Goal: Task Accomplishment & Management: Manage account settings

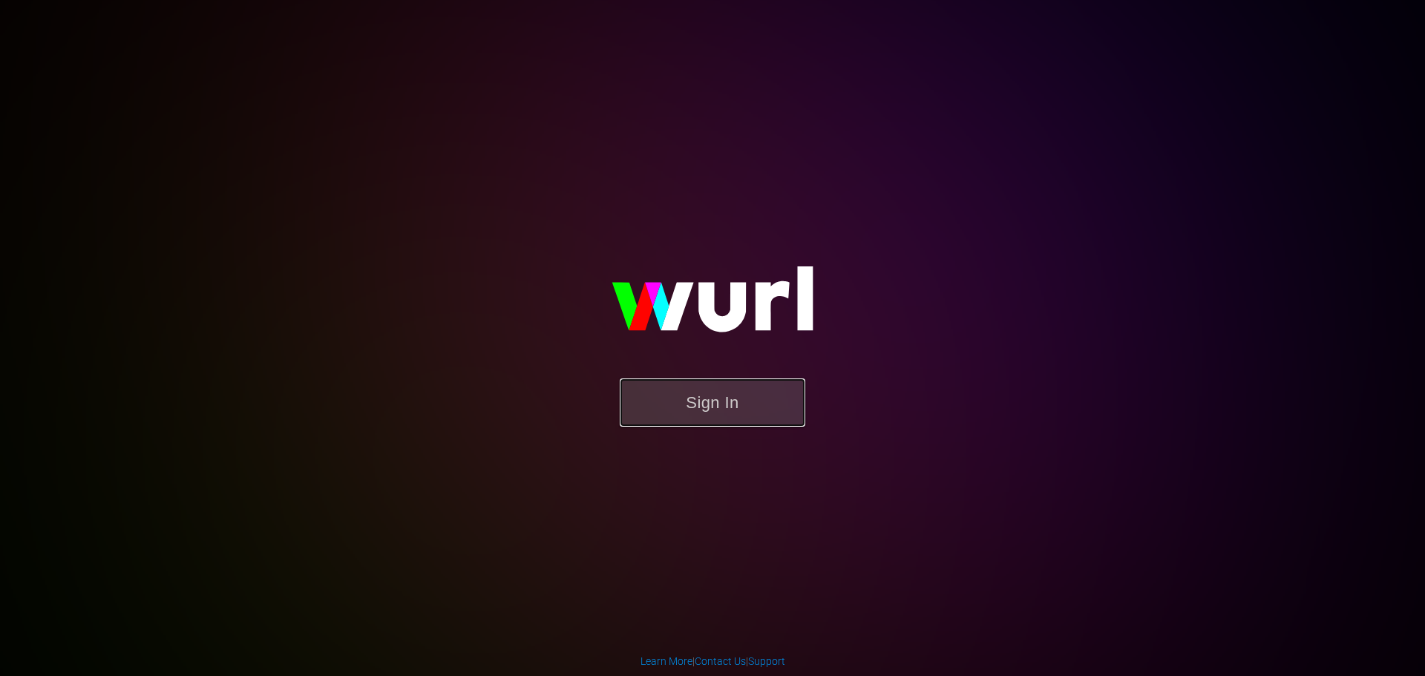
click at [695, 405] on button "Sign In" at bounding box center [713, 402] width 186 height 48
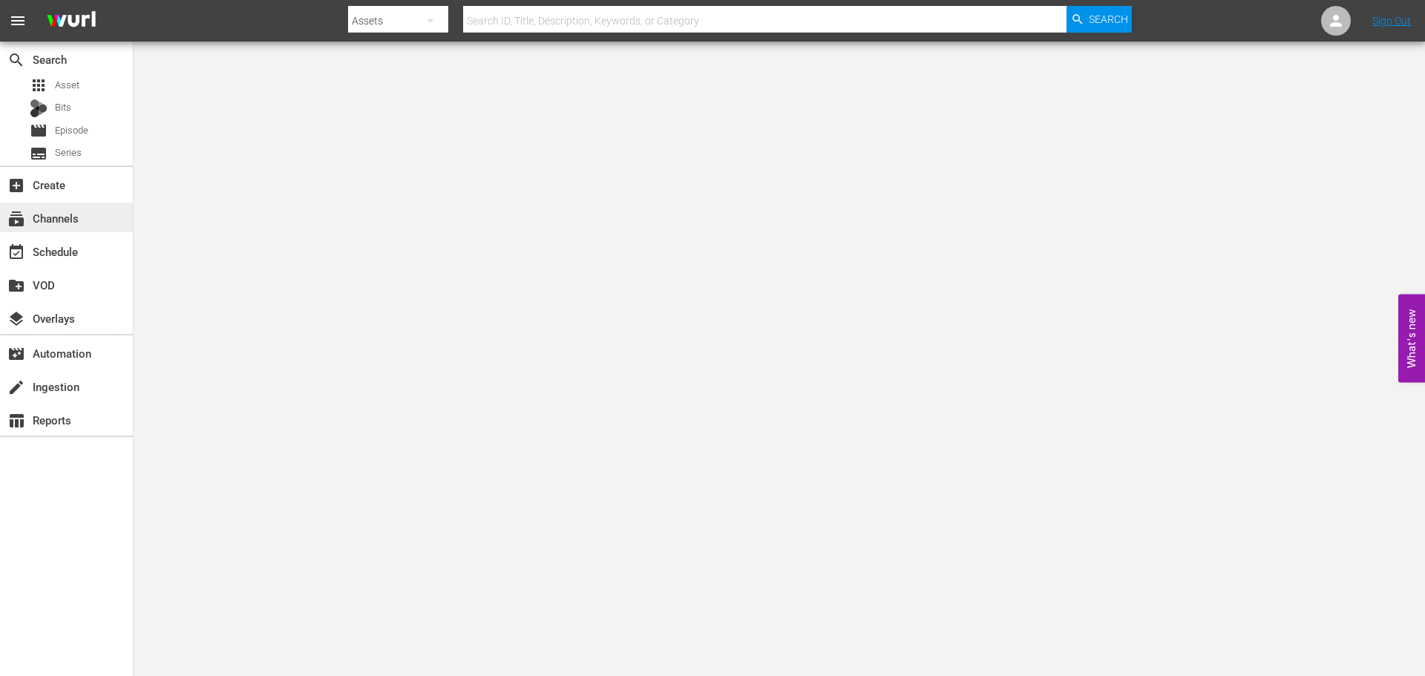
click at [88, 221] on div "subscriptions Channels" at bounding box center [66, 218] width 133 height 30
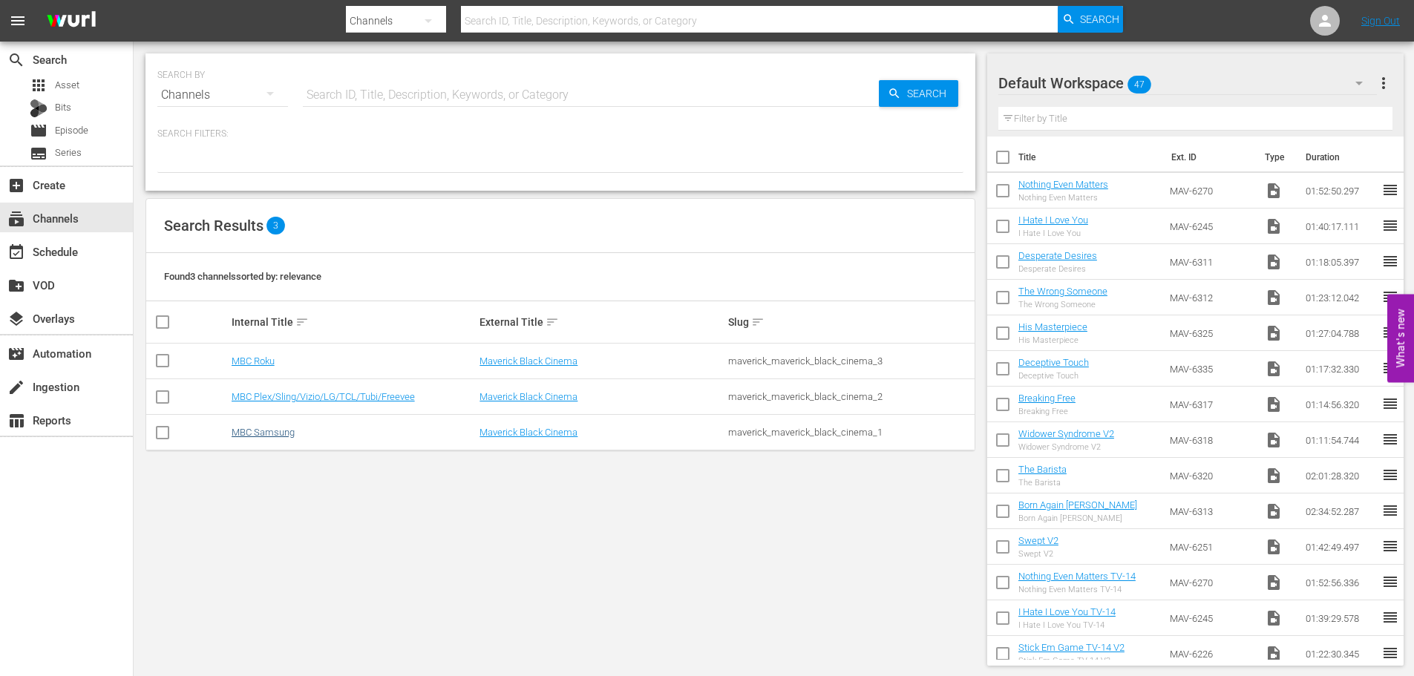
drag, startPoint x: 281, startPoint y: 439, endPoint x: 258, endPoint y: 428, distance: 25.2
click at [281, 438] on td "MBC Samsung" at bounding box center [353, 433] width 249 height 36
click at [245, 427] on td "MBC Samsung" at bounding box center [353, 433] width 249 height 36
click at [251, 433] on link "MBC Samsung" at bounding box center [263, 432] width 63 height 11
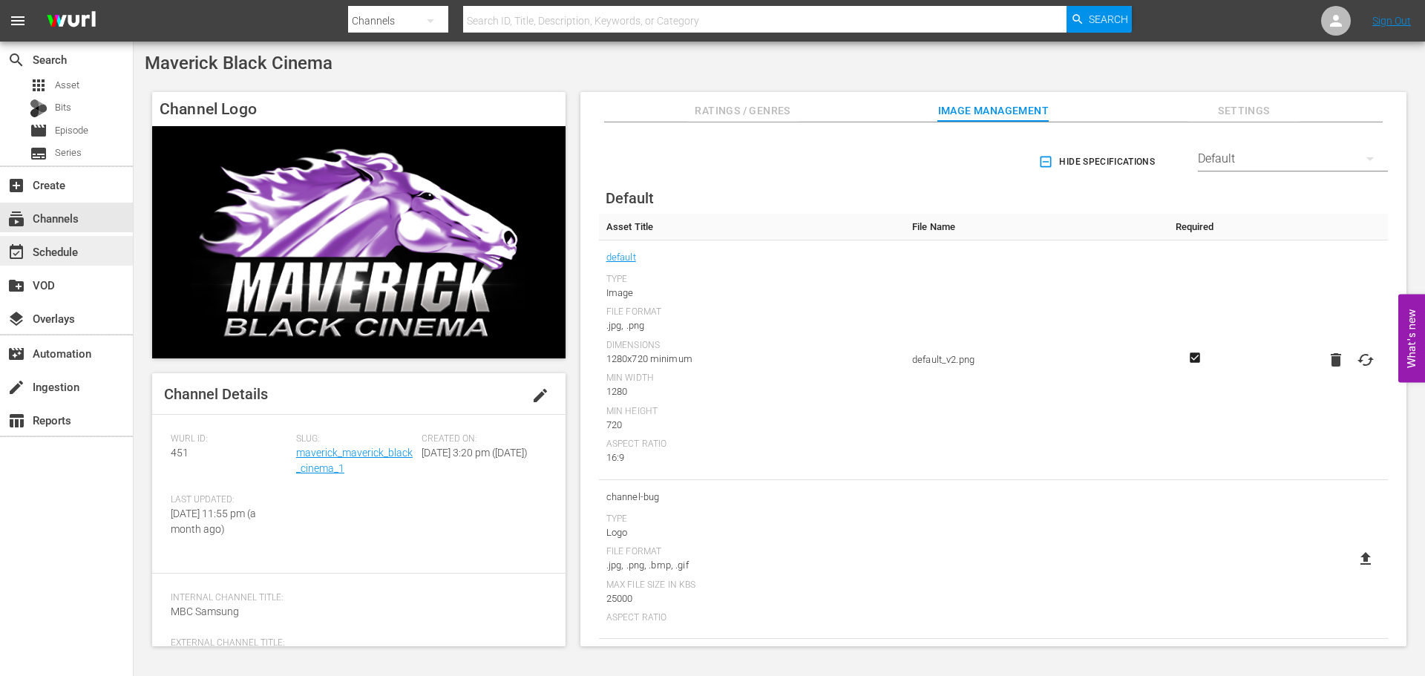
click at [68, 255] on div "event_available Schedule" at bounding box center [41, 249] width 83 height 13
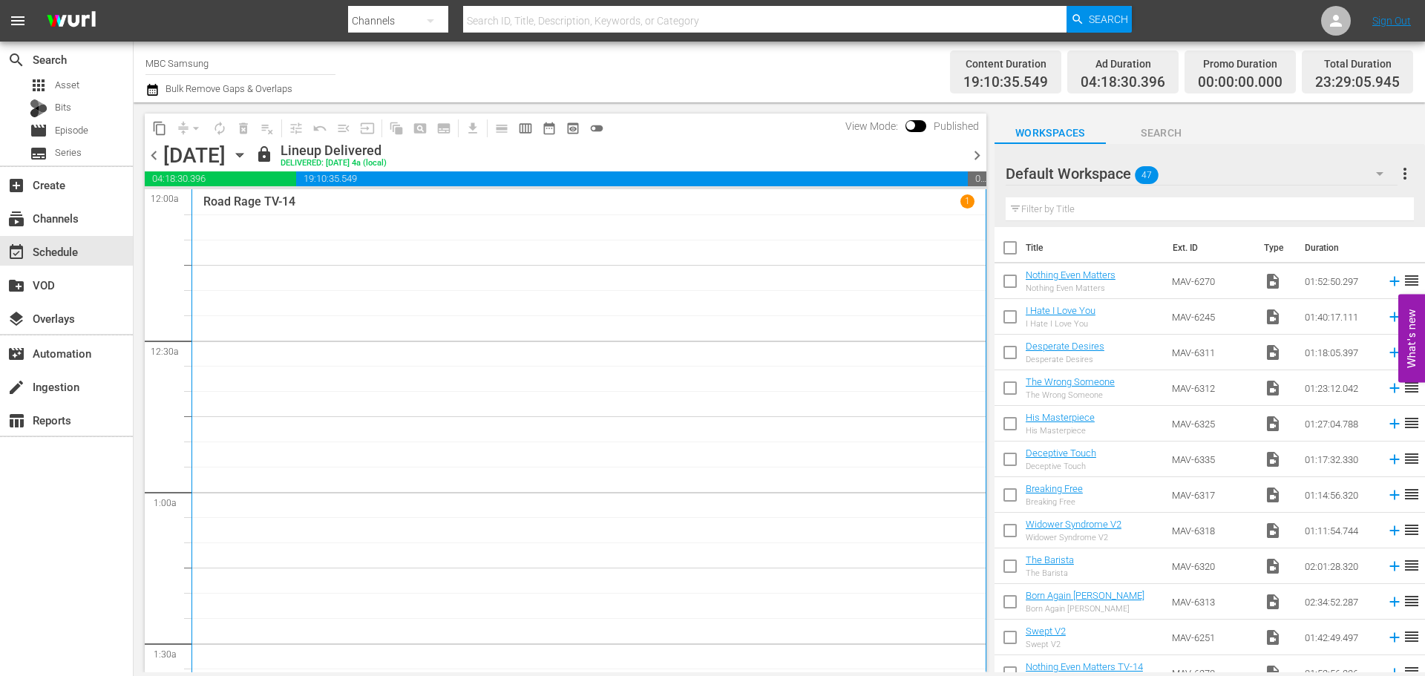
click at [1204, 182] on div "Default Workspace 47" at bounding box center [1202, 174] width 392 height 42
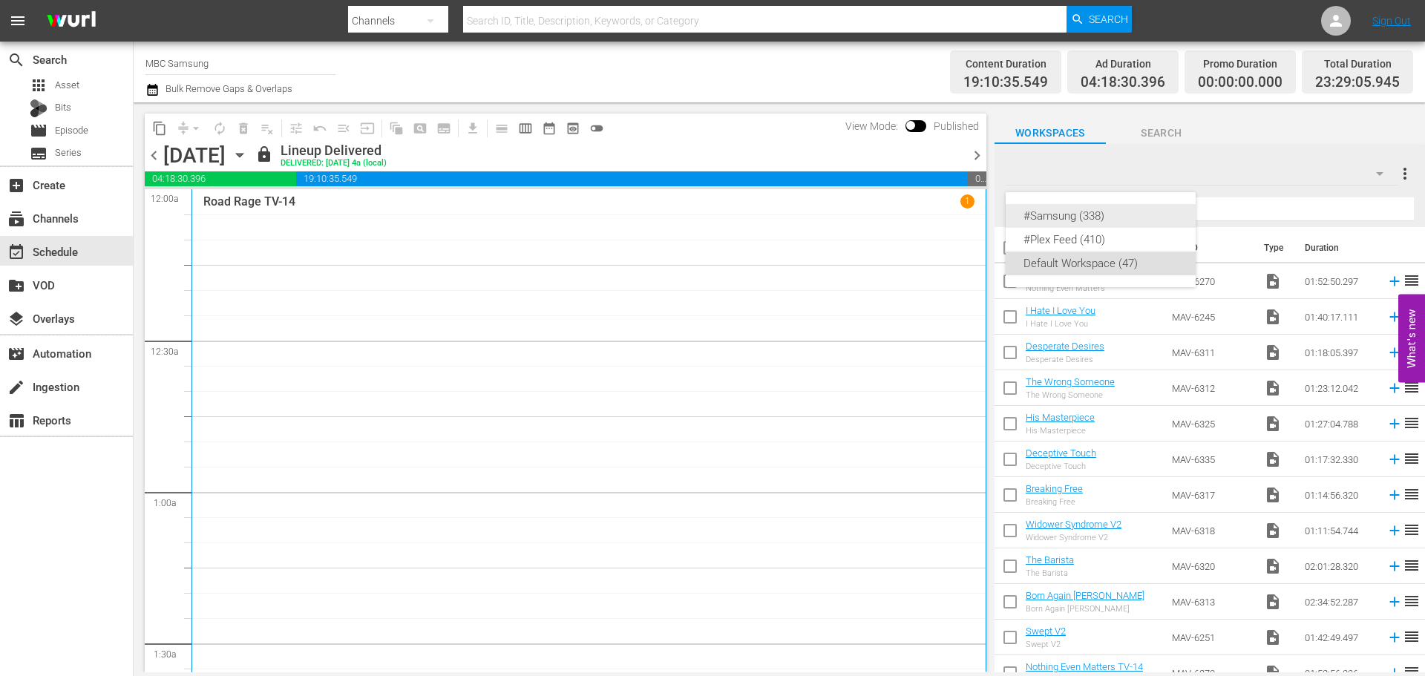
click at [1154, 213] on div "#Samsung (338)" at bounding box center [1100, 216] width 154 height 24
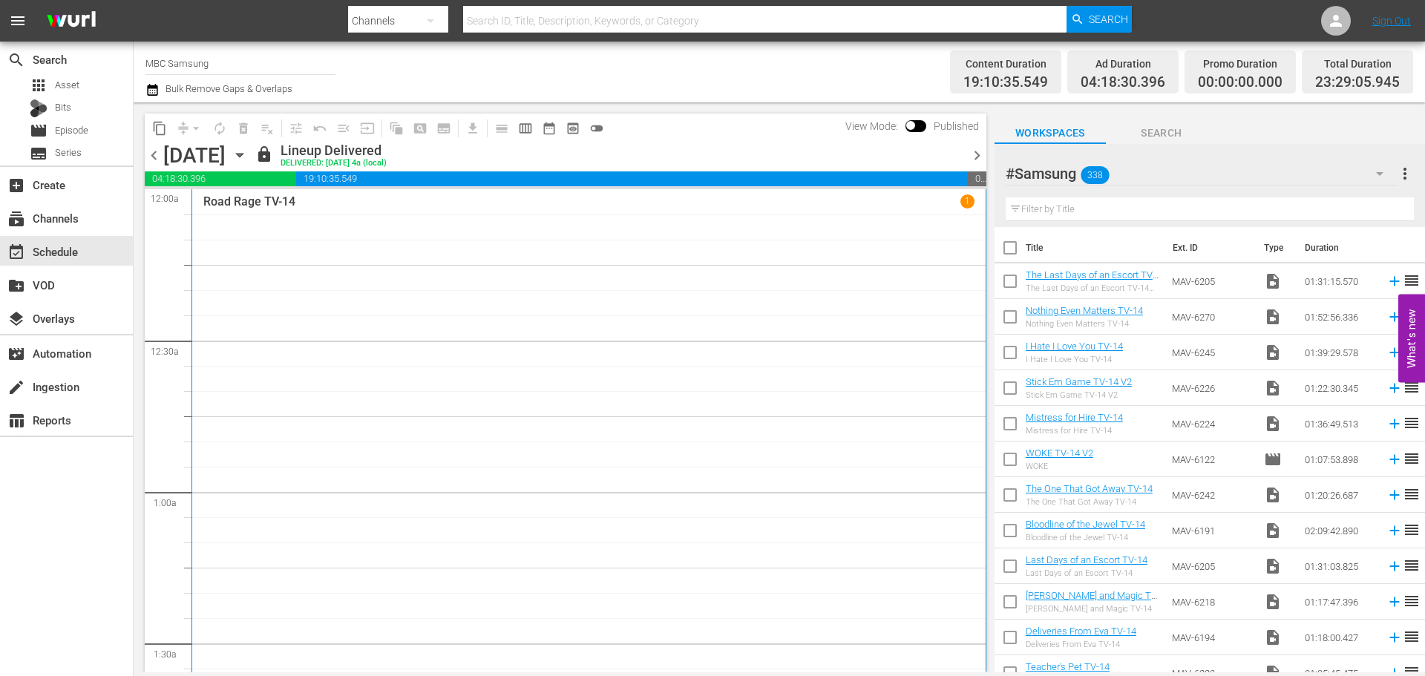
click at [1197, 179] on div "#Samsung 338" at bounding box center [1202, 174] width 392 height 42
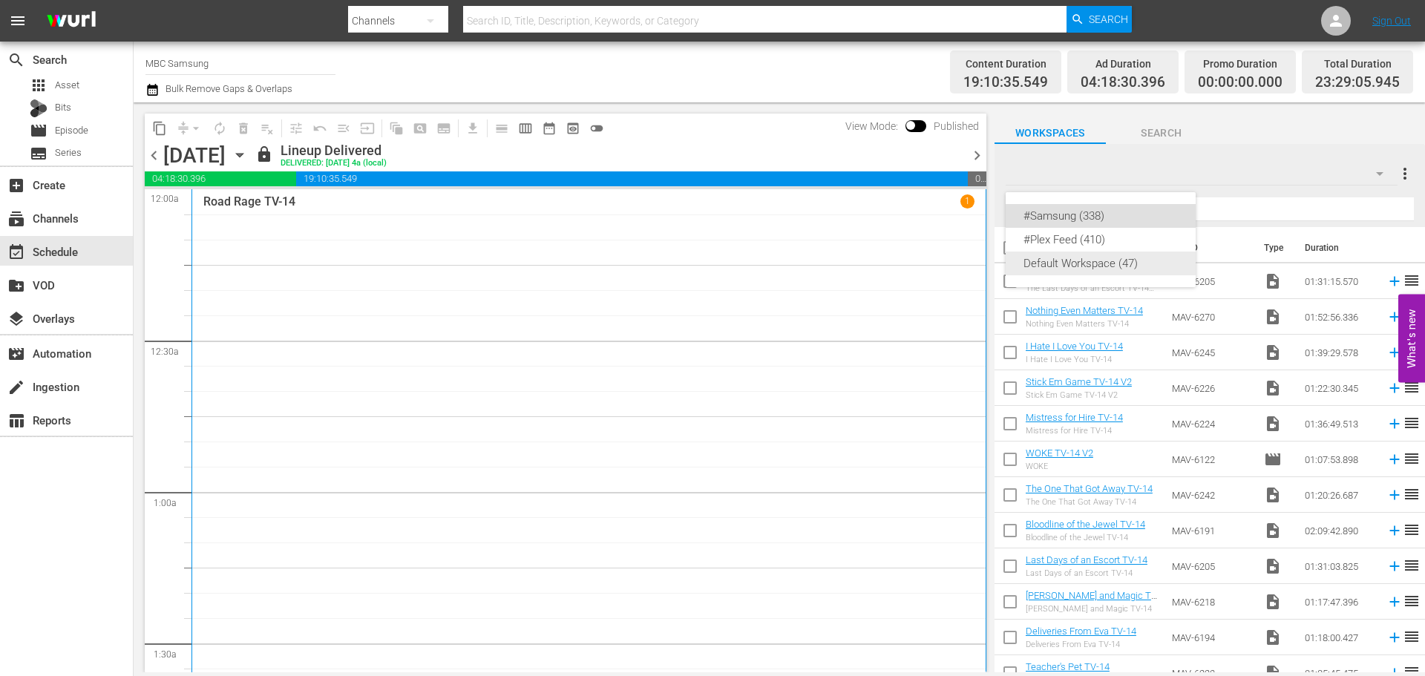
click at [1086, 269] on div "Default Workspace (47)" at bounding box center [1100, 264] width 154 height 24
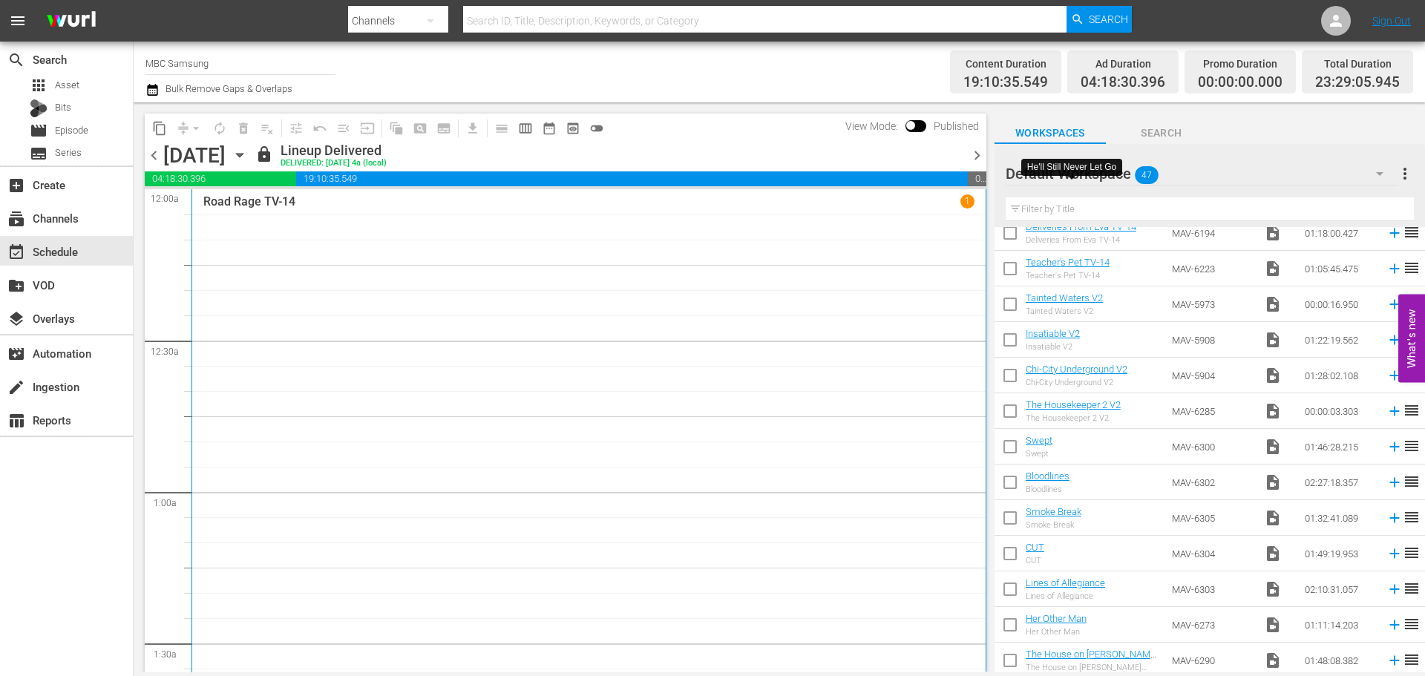
scroll to position [1263, 0]
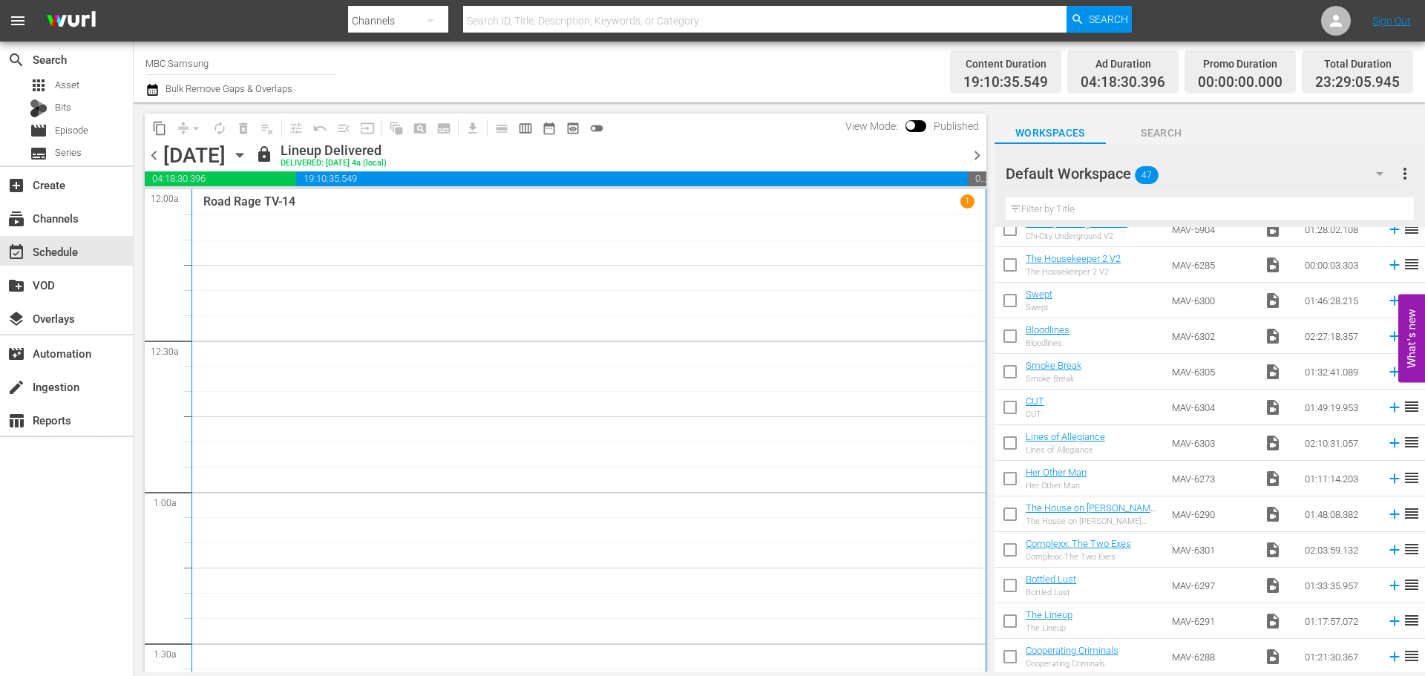
drag, startPoint x: 1008, startPoint y: 654, endPoint x: 1007, endPoint y: 643, distance: 10.4
click at [1007, 654] on input "checkbox" at bounding box center [1009, 659] width 31 height 31
checkbox input "true"
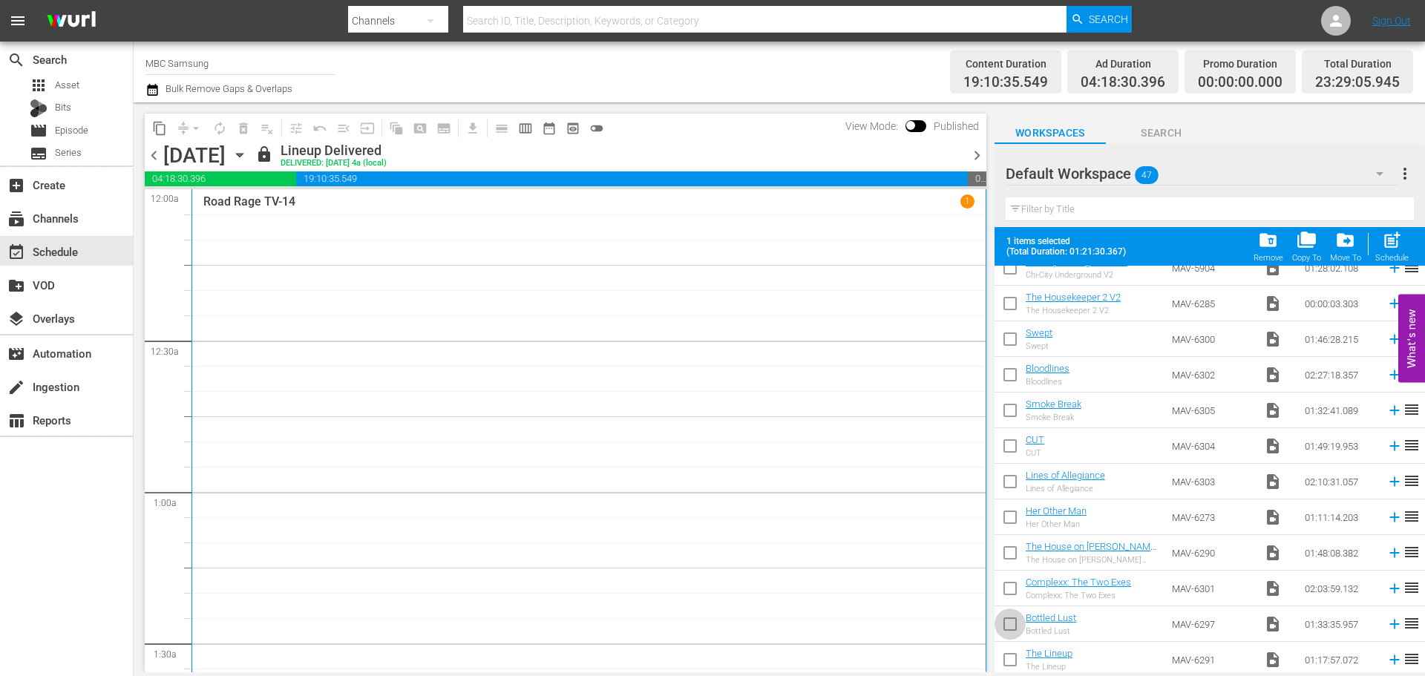
click at [1000, 625] on input "checkbox" at bounding box center [1009, 626] width 31 height 31
checkbox input "true"
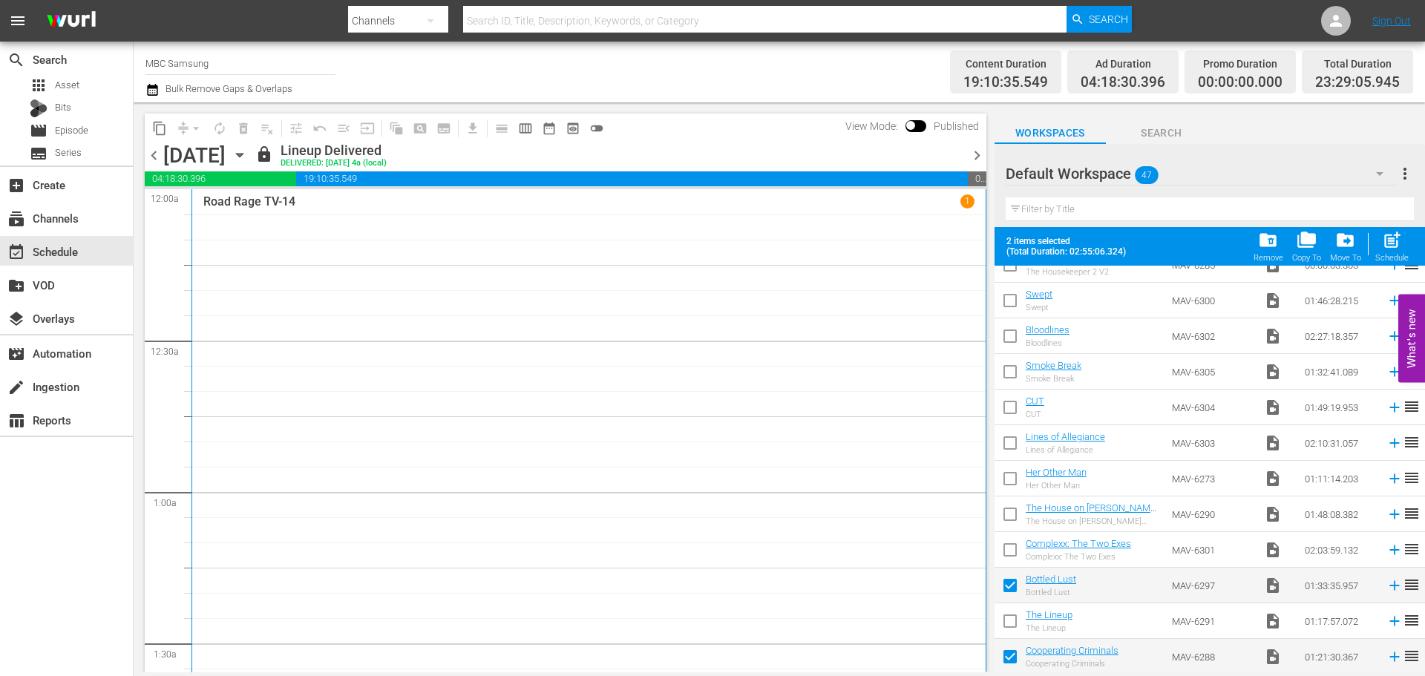
drag, startPoint x: 1008, startPoint y: 621, endPoint x: 1014, endPoint y: 580, distance: 42.1
click at [1009, 620] on input "checkbox" at bounding box center [1009, 624] width 31 height 31
checkbox input "true"
click at [1014, 563] on input "checkbox" at bounding box center [1009, 552] width 31 height 31
checkbox input "true"
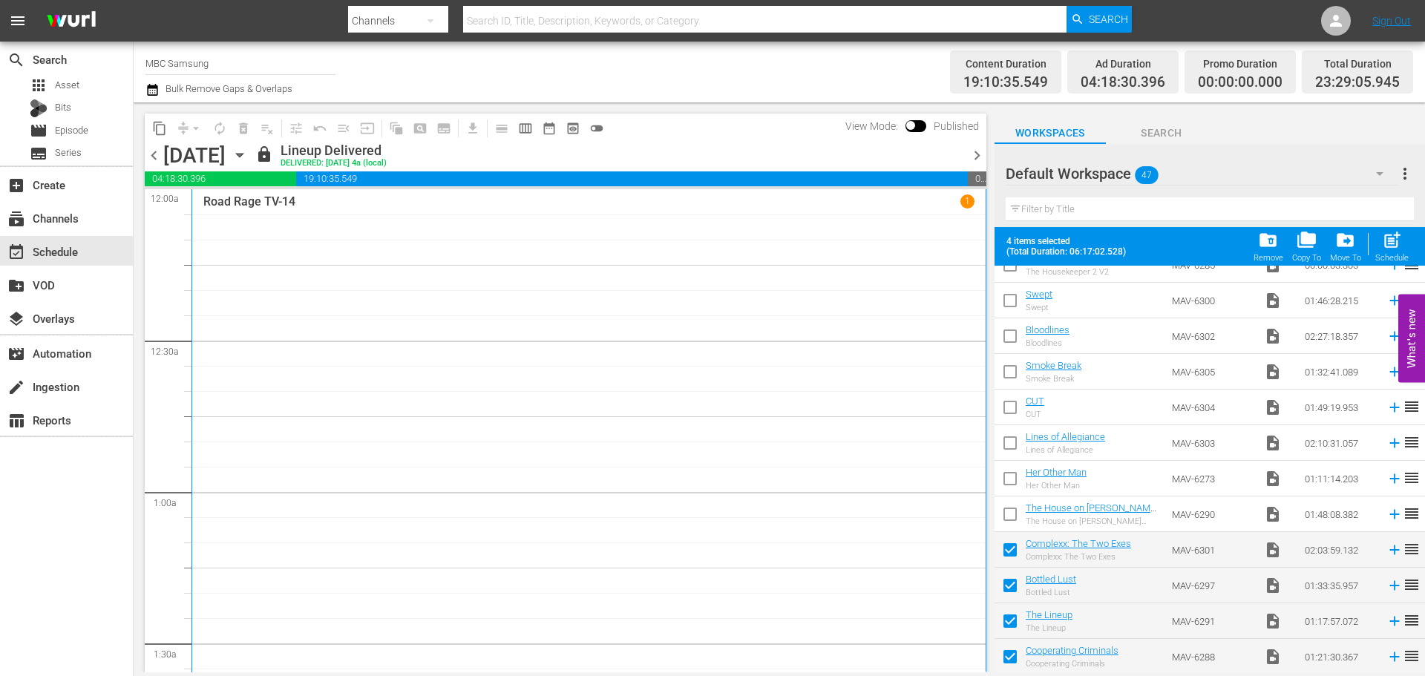
click at [1012, 526] on input "checkbox" at bounding box center [1009, 517] width 31 height 31
checkbox input "true"
drag, startPoint x: 1009, startPoint y: 486, endPoint x: 1009, endPoint y: 464, distance: 22.3
click at [1009, 484] on input "checkbox" at bounding box center [1009, 481] width 31 height 31
checkbox input "true"
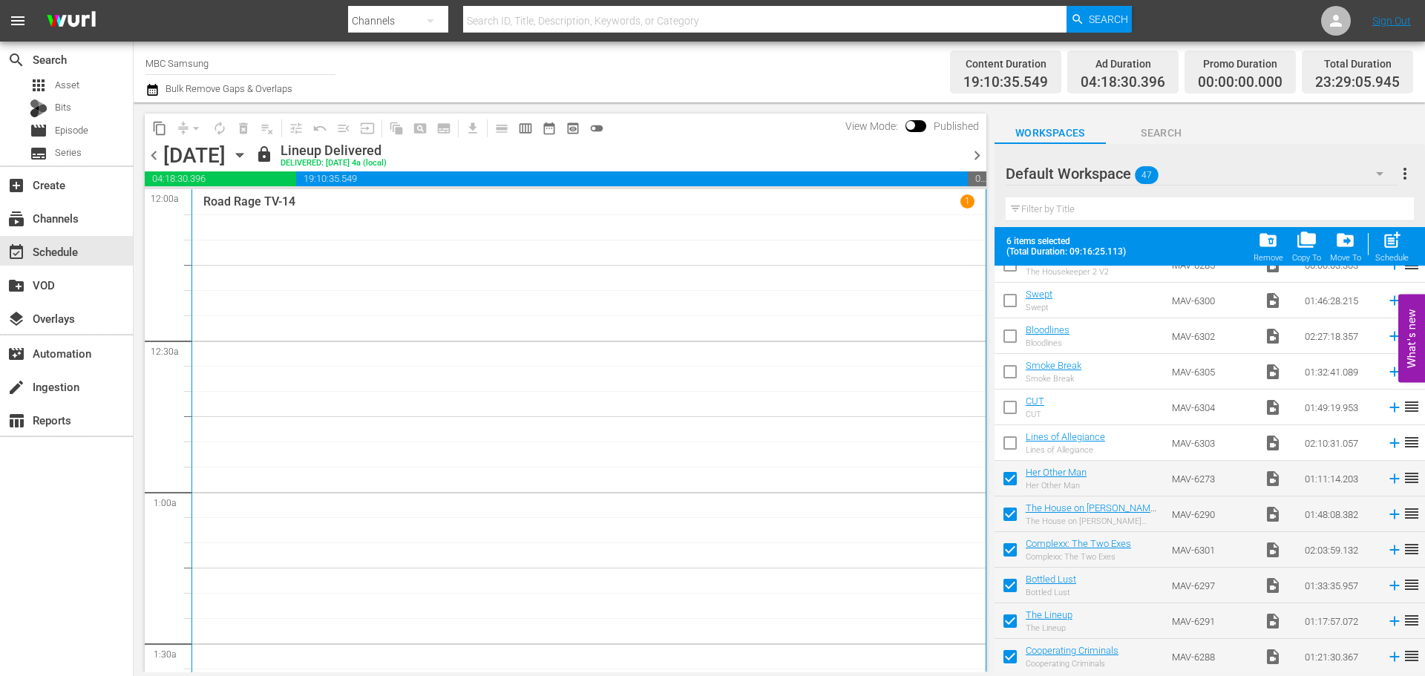
click at [1010, 446] on input "checkbox" at bounding box center [1009, 445] width 31 height 31
checkbox input "true"
click at [1013, 423] on input "checkbox" at bounding box center [1009, 410] width 31 height 31
checkbox input "true"
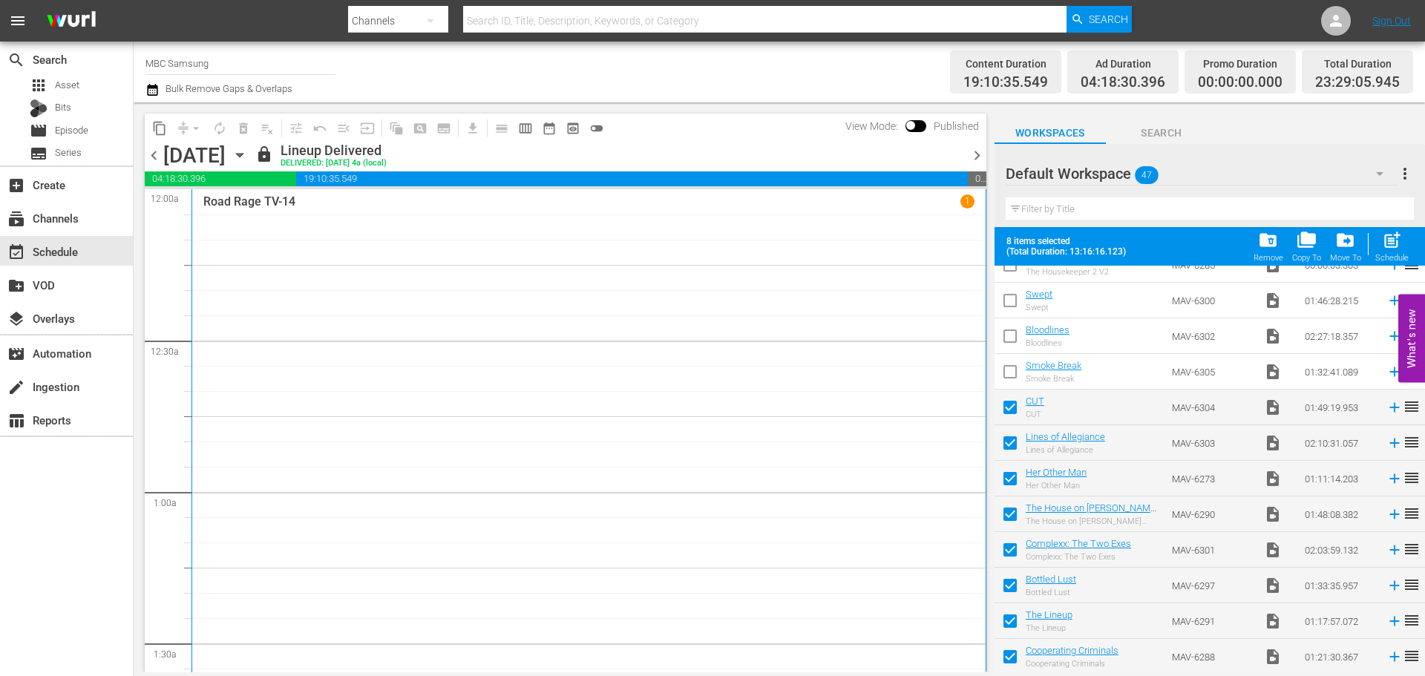
click at [1007, 379] on input "checkbox" at bounding box center [1009, 374] width 31 height 31
checkbox input "true"
drag, startPoint x: 1010, startPoint y: 339, endPoint x: 1012, endPoint y: 321, distance: 17.9
click at [1010, 338] on input "checkbox" at bounding box center [1009, 339] width 31 height 31
checkbox input "true"
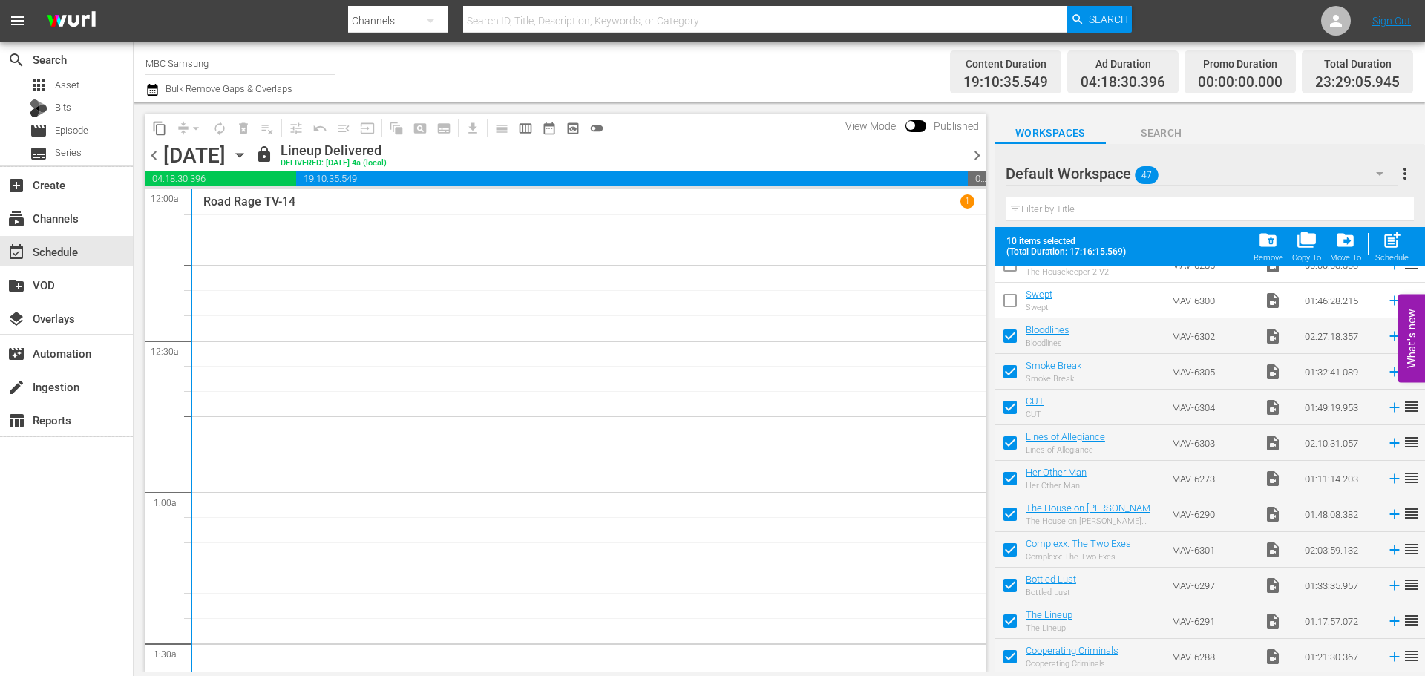
click at [1012, 304] on input "checkbox" at bounding box center [1009, 303] width 31 height 31
checkbox input "true"
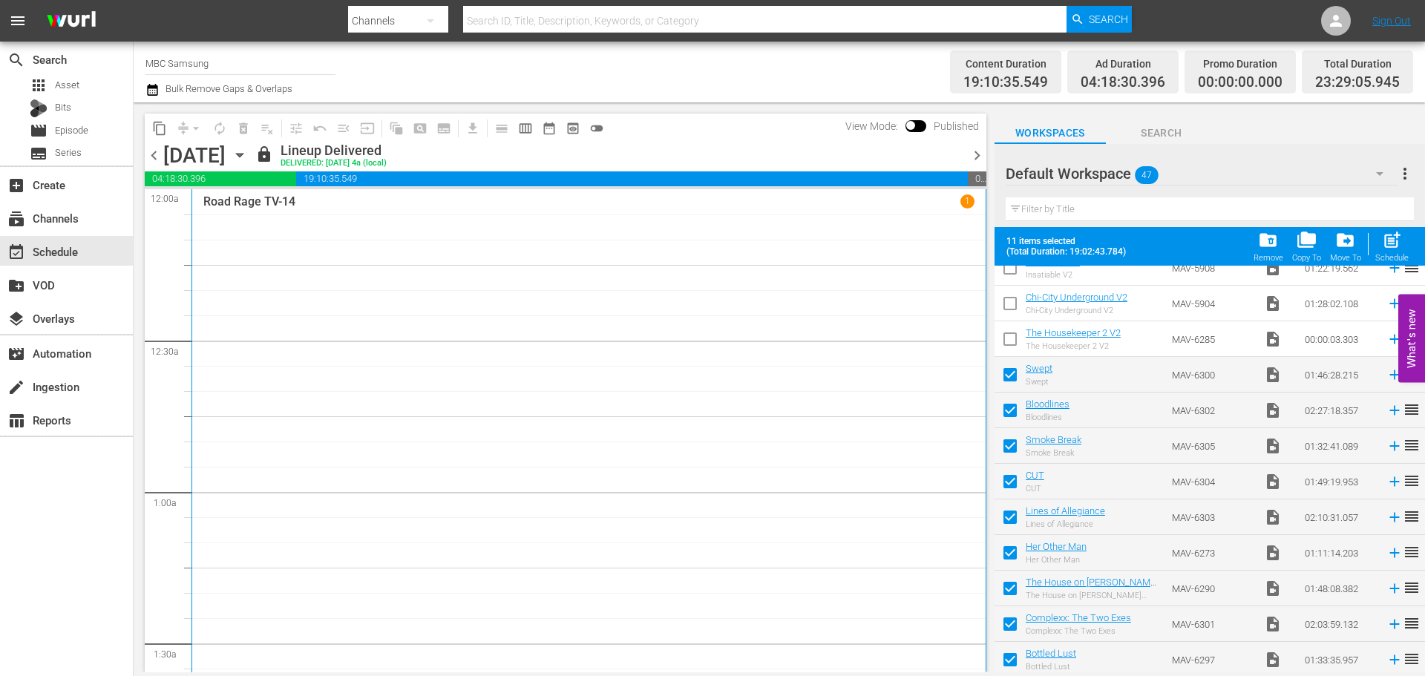
click at [1014, 333] on input "checkbox" at bounding box center [1009, 342] width 31 height 31
checkbox input "true"
click at [1014, 307] on input "checkbox" at bounding box center [1009, 306] width 31 height 31
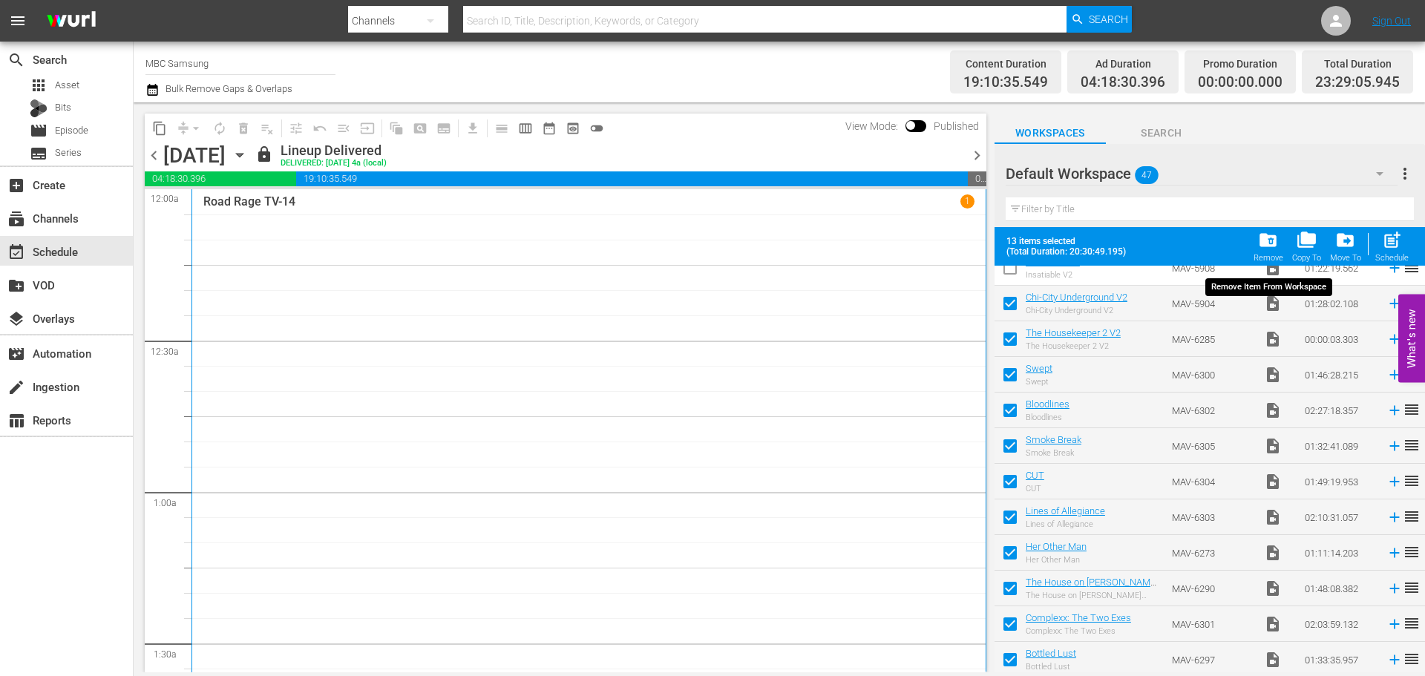
click at [1266, 240] on span "folder_delete" at bounding box center [1268, 240] width 20 height 20
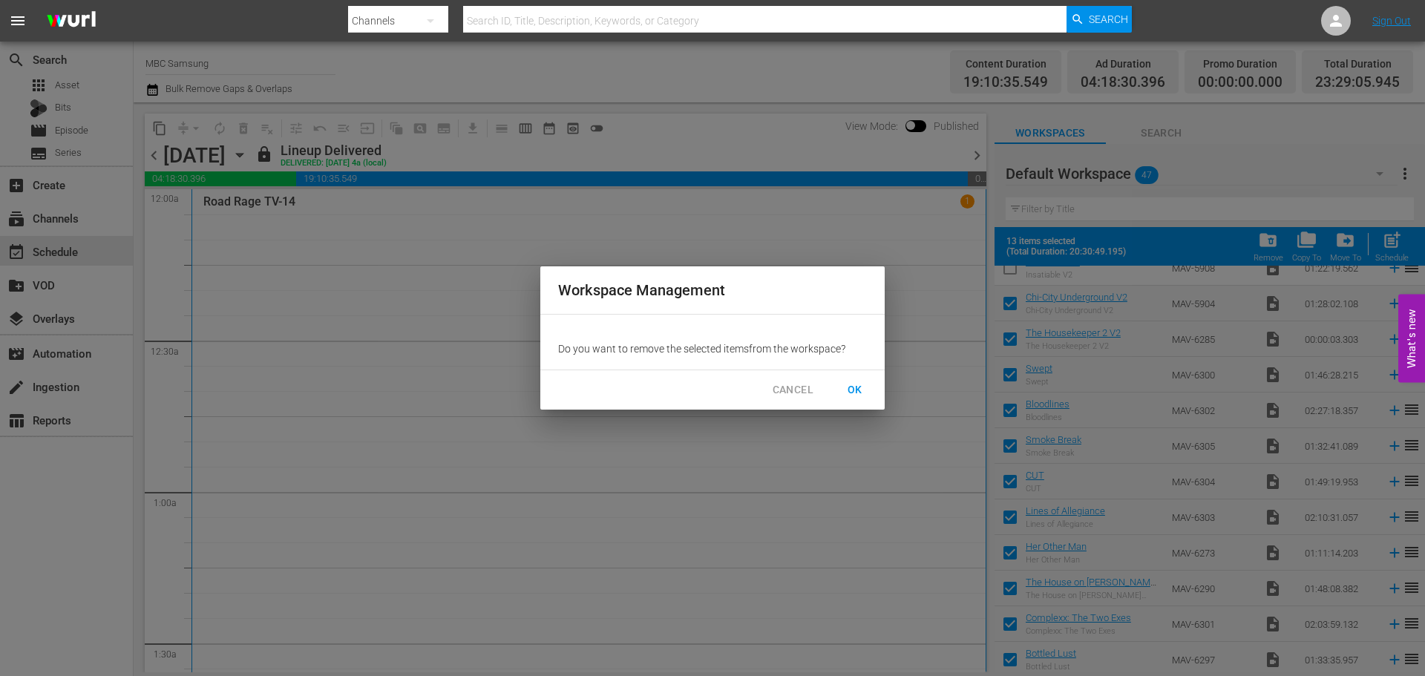
click at [856, 392] on span "OK" at bounding box center [855, 390] width 24 height 19
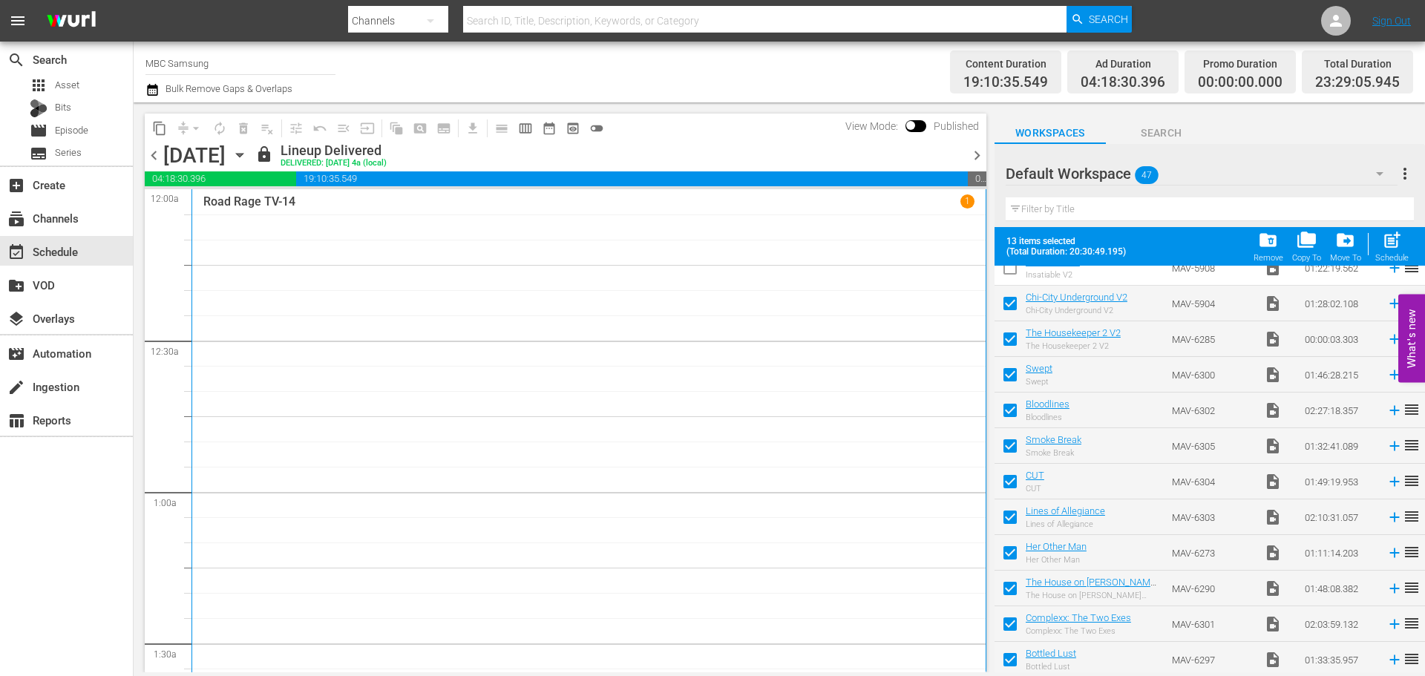
checkbox input "false"
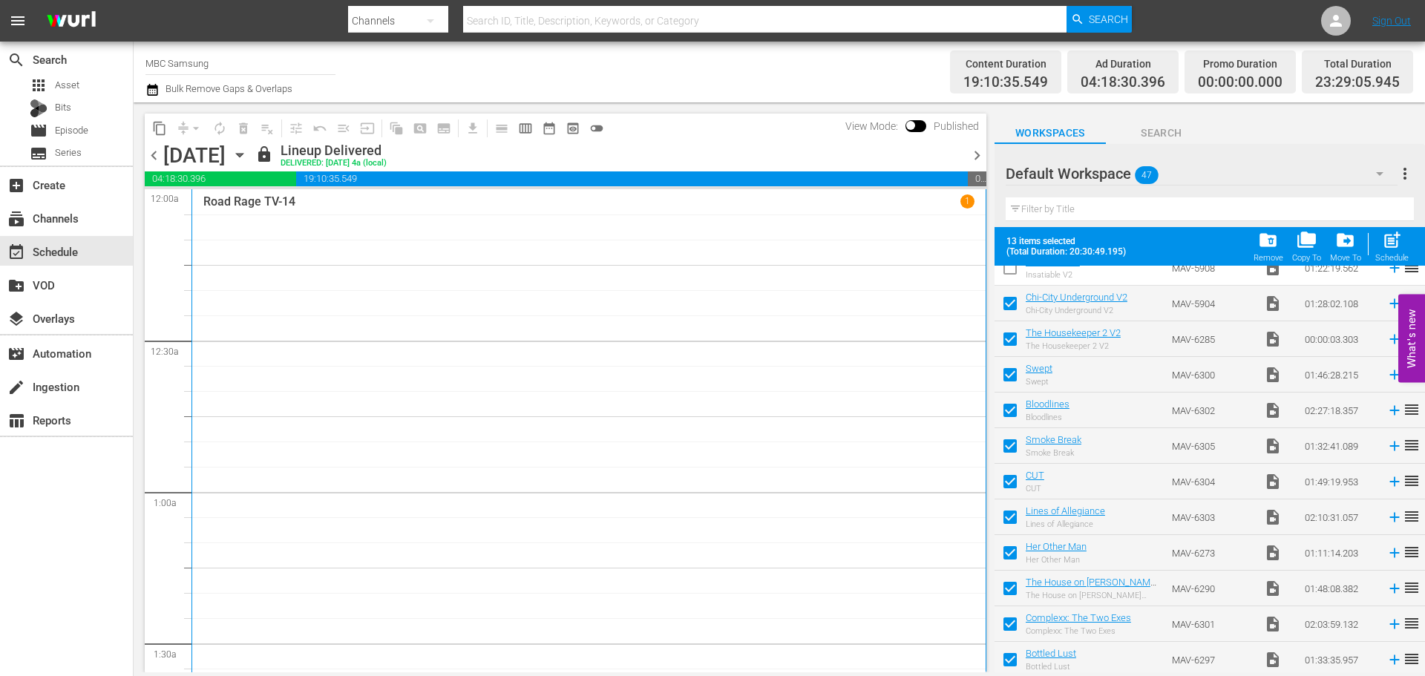
checkbox input "false"
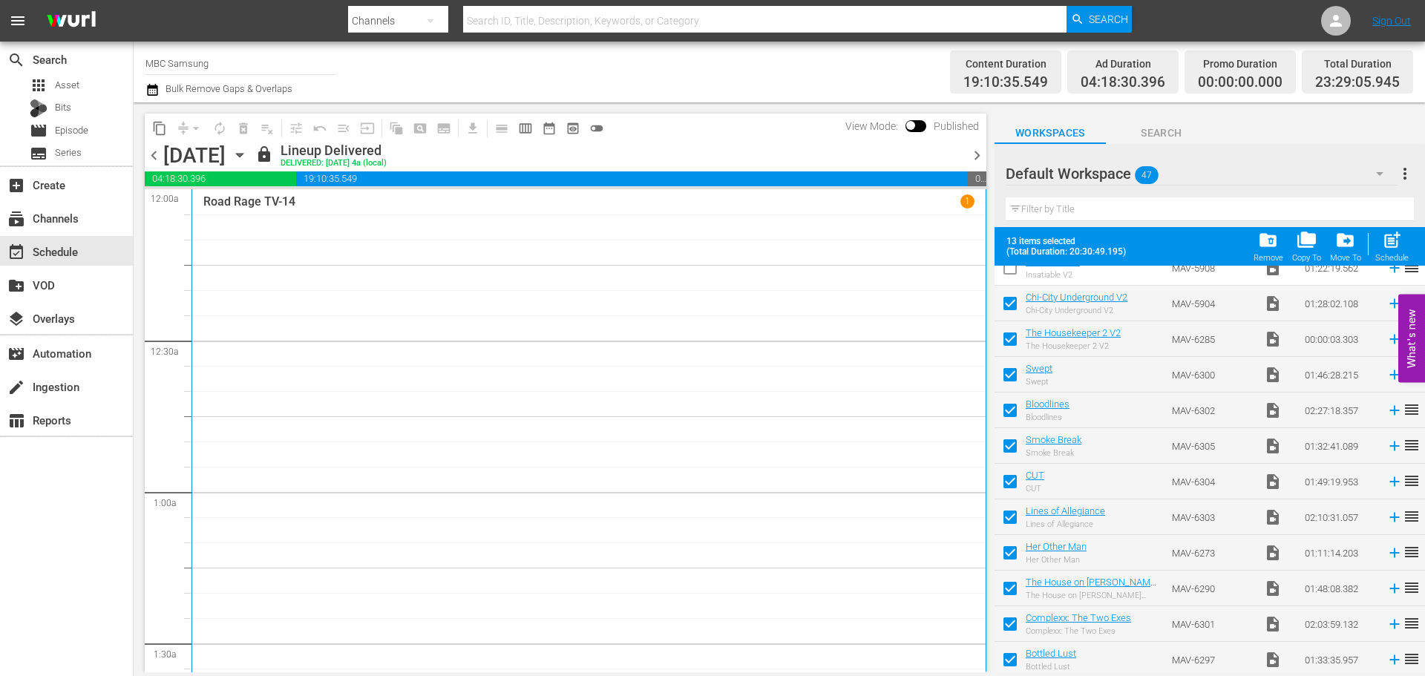
checkbox input "false"
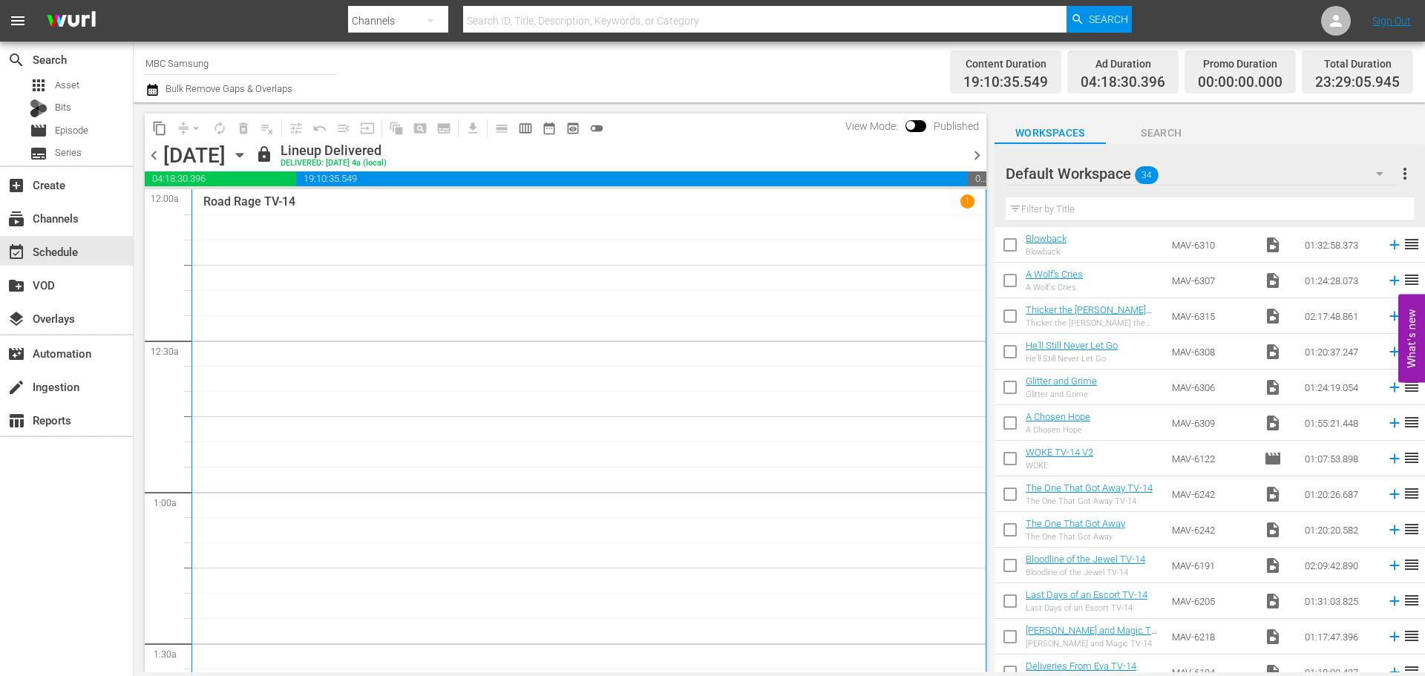
scroll to position [800, 0]
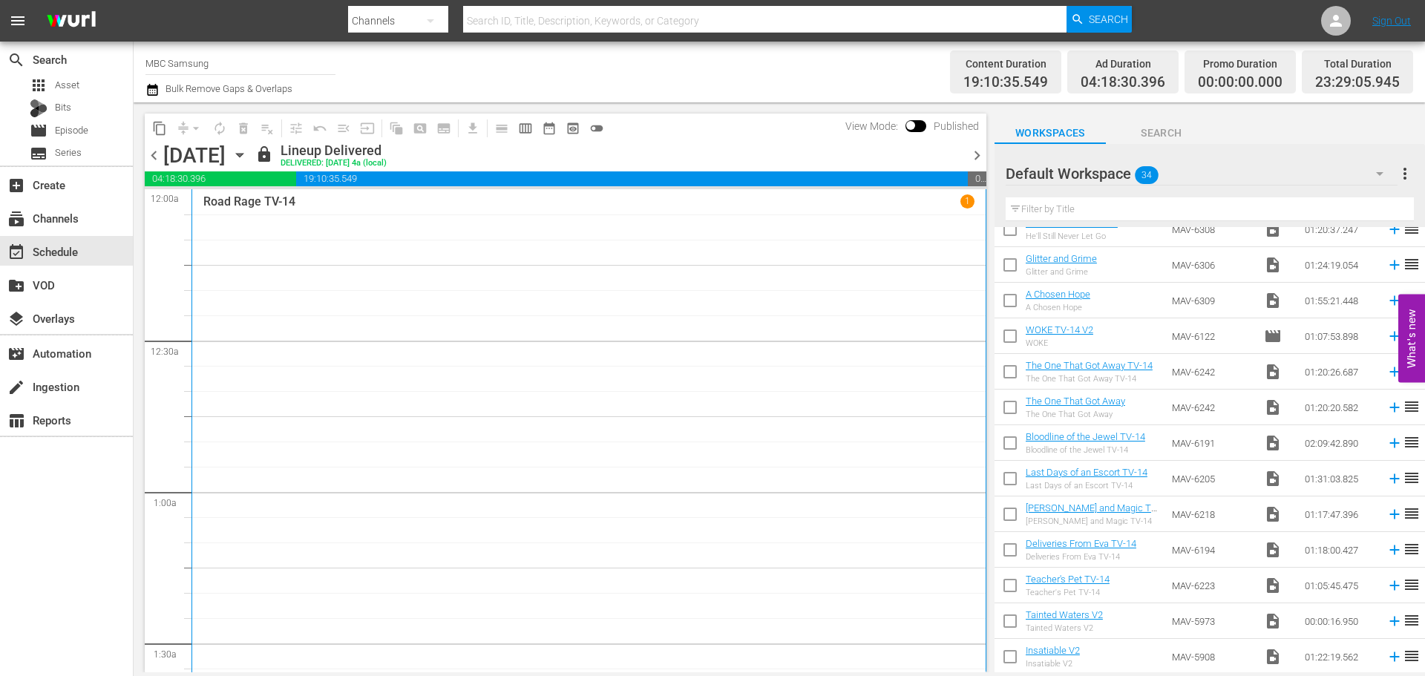
click at [1009, 659] on input "checkbox" at bounding box center [1009, 659] width 31 height 31
checkbox input "true"
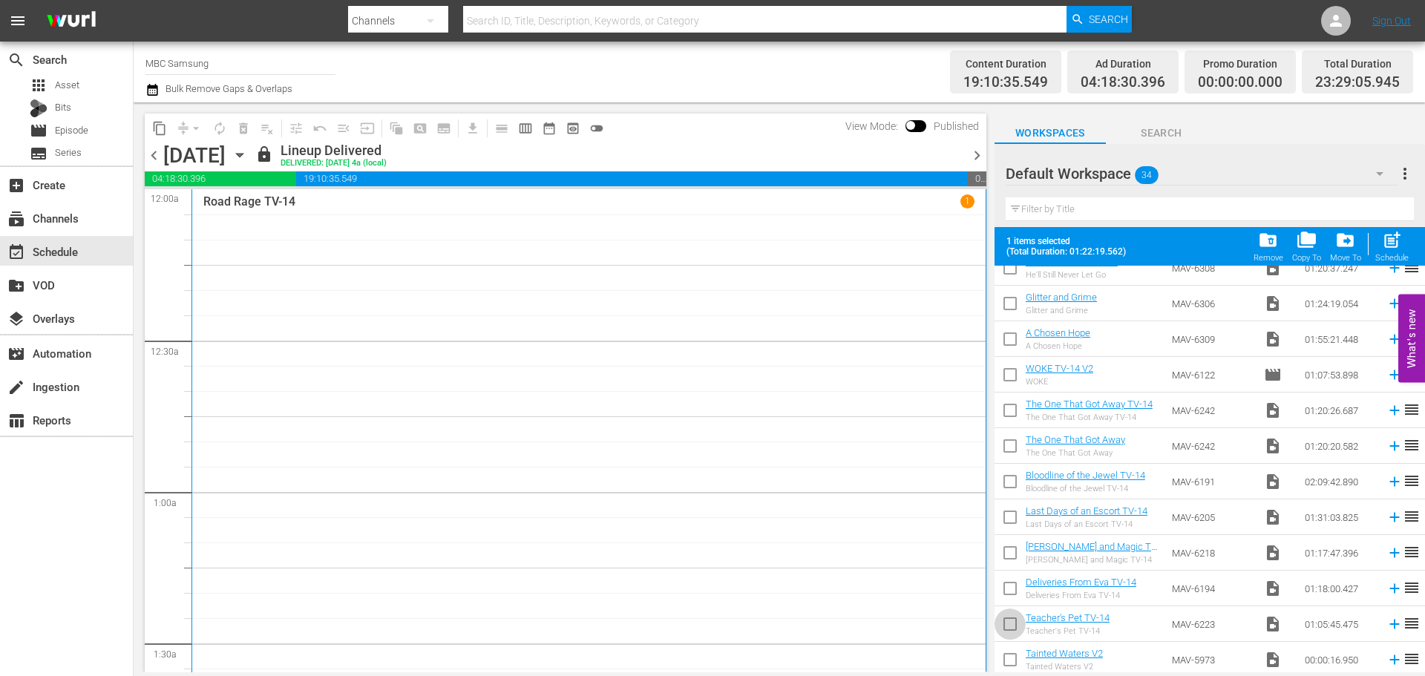
click at [1008, 618] on input "checkbox" at bounding box center [1009, 626] width 31 height 31
checkbox input "true"
click at [1006, 597] on input "checkbox" at bounding box center [1009, 591] width 31 height 31
checkbox input "true"
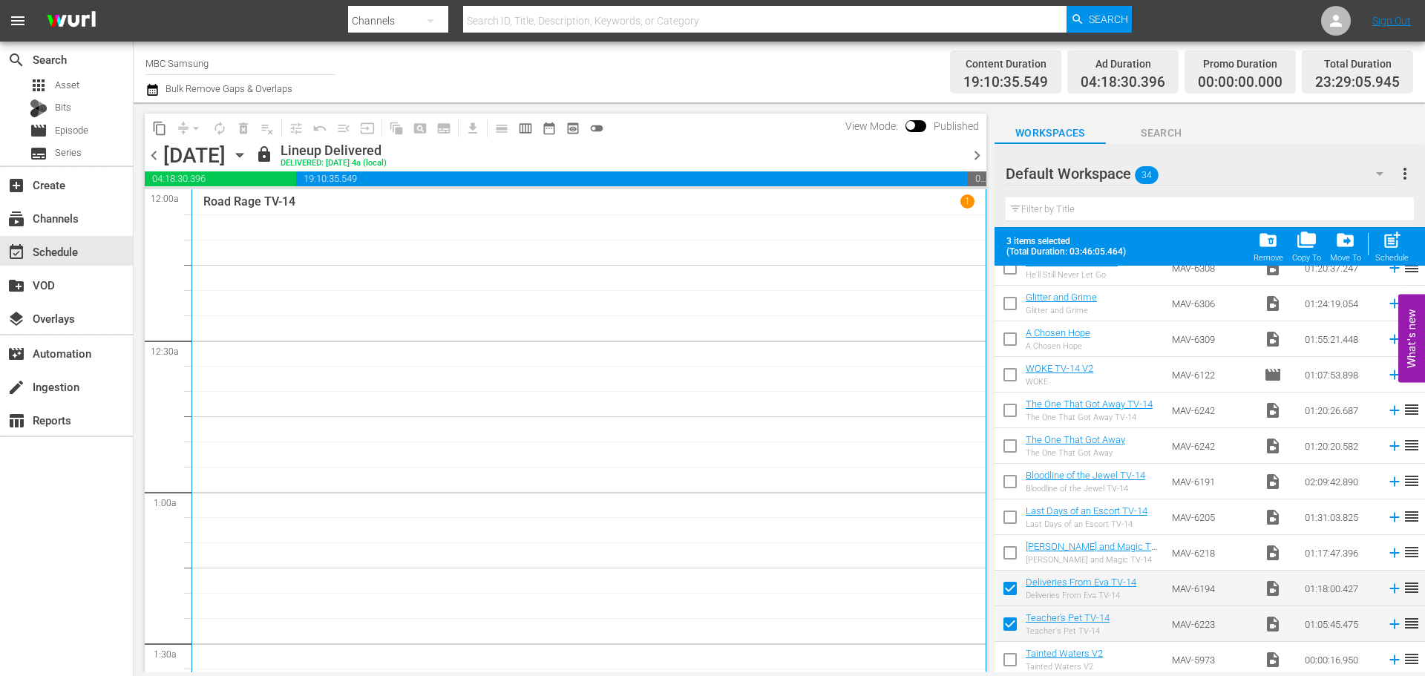
drag, startPoint x: 1019, startPoint y: 658, endPoint x: 1015, endPoint y: 578, distance: 80.2
click at [1018, 658] on input "checkbox" at bounding box center [1009, 662] width 31 height 31
checkbox input "true"
click at [1008, 561] on input "checkbox" at bounding box center [1009, 555] width 31 height 31
checkbox input "true"
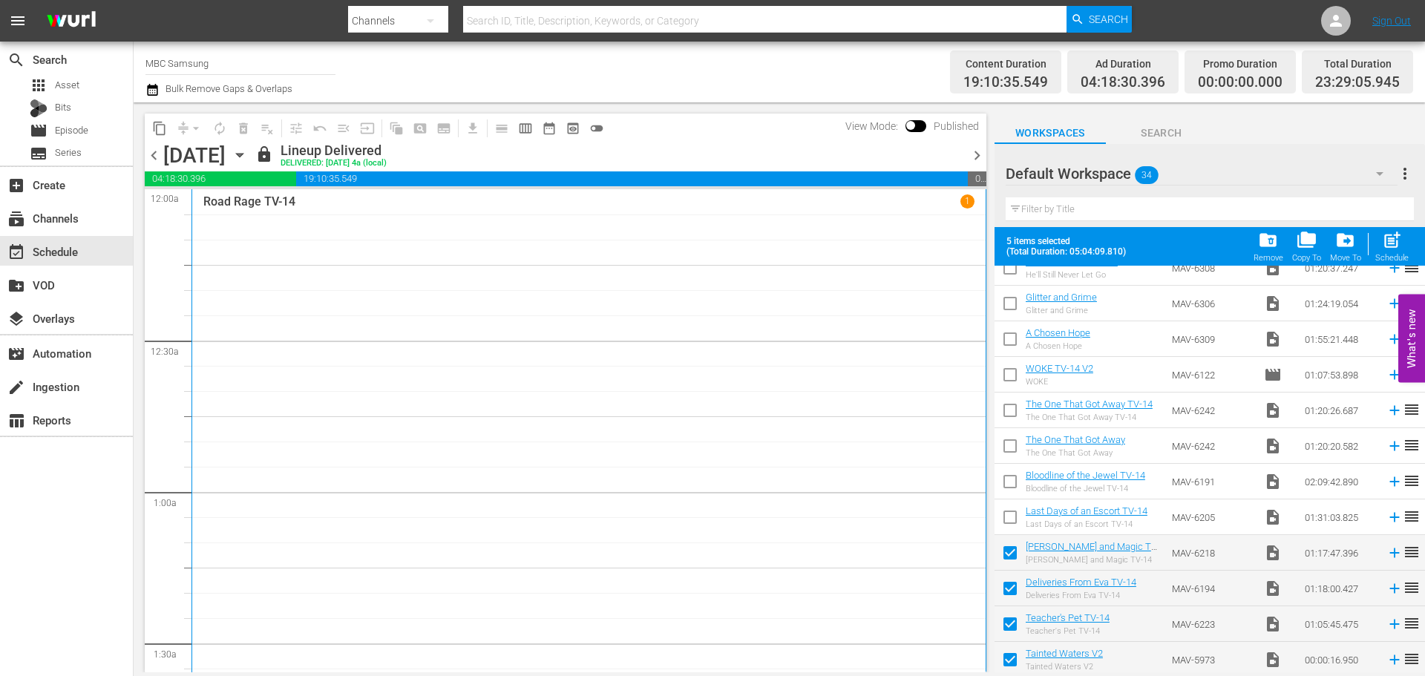
click at [1006, 520] on input "checkbox" at bounding box center [1009, 520] width 31 height 31
click at [1013, 526] on input "checkbox" at bounding box center [1009, 520] width 31 height 31
click at [1013, 524] on input "checkbox" at bounding box center [1009, 520] width 31 height 31
checkbox input "true"
click at [1018, 483] on input "checkbox" at bounding box center [1009, 484] width 31 height 31
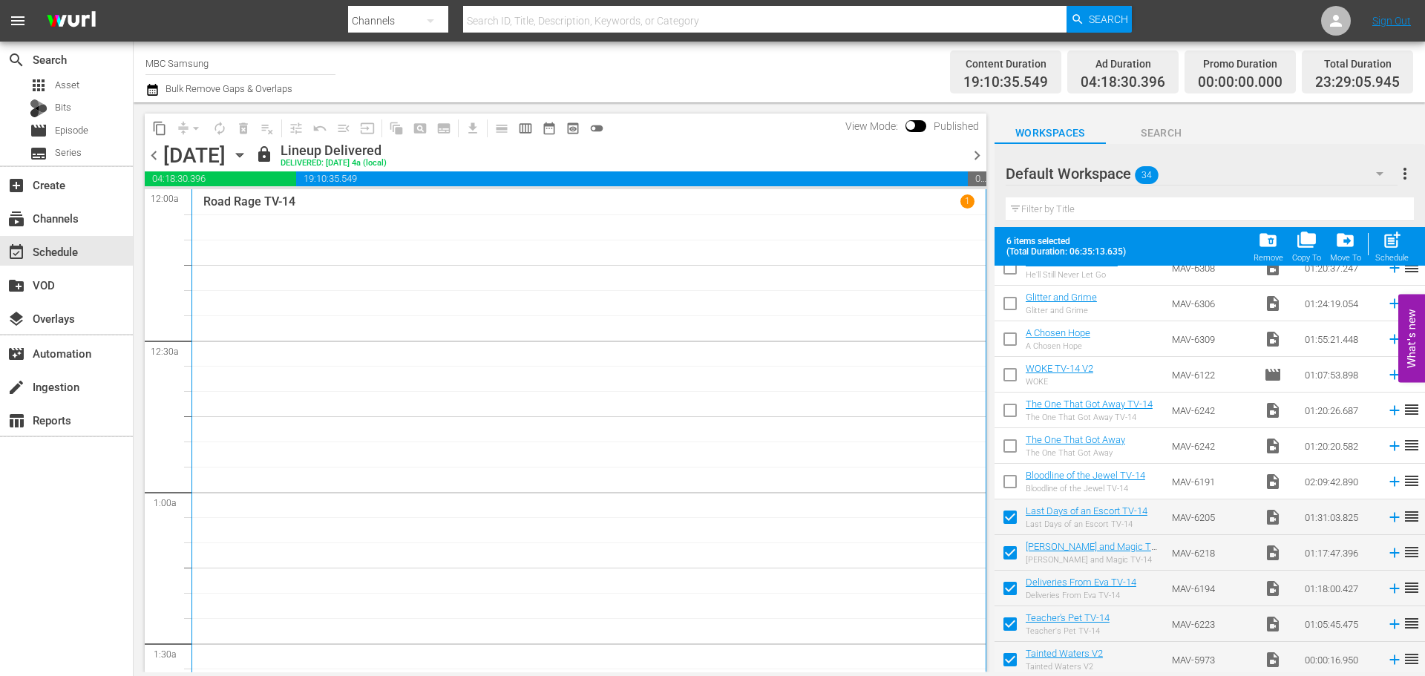
checkbox input "true"
click at [1013, 450] on input "checkbox" at bounding box center [1009, 448] width 31 height 31
checkbox input "true"
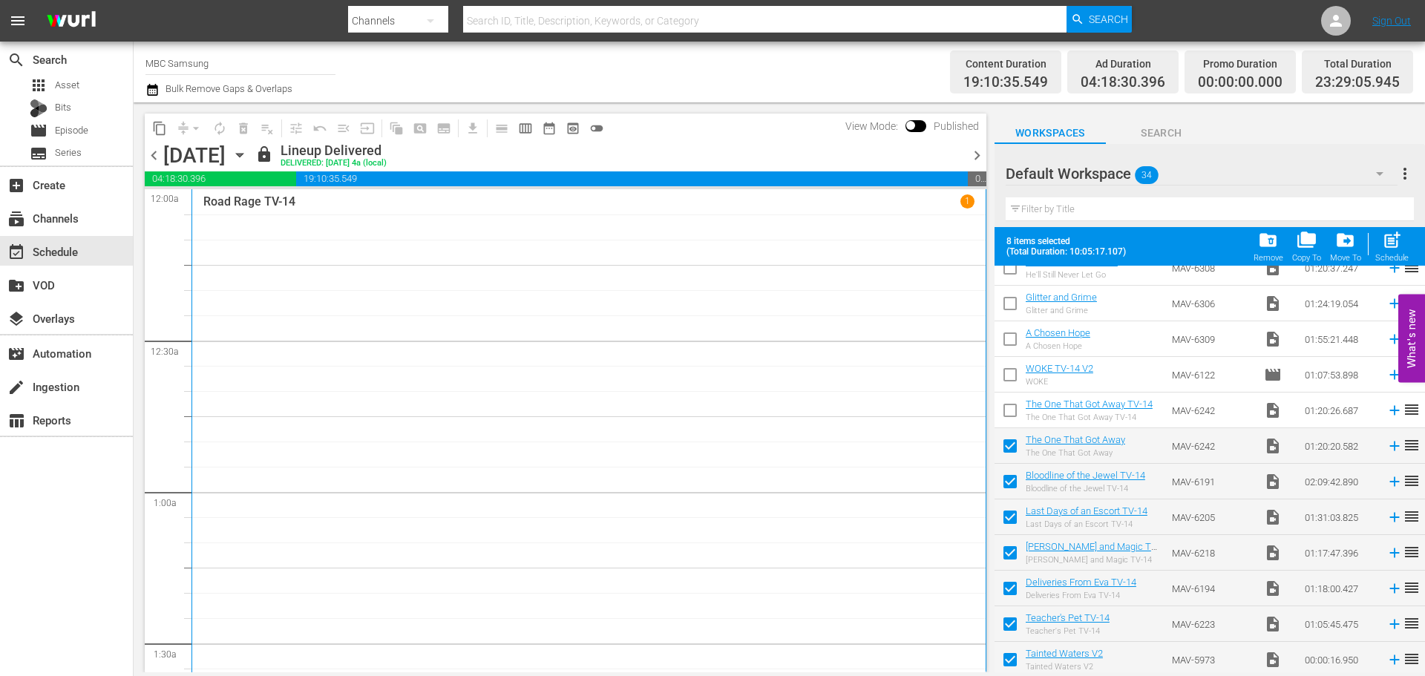
click at [1012, 422] on input "checkbox" at bounding box center [1009, 413] width 31 height 31
checkbox input "true"
click at [1010, 383] on input "checkbox" at bounding box center [1009, 377] width 31 height 31
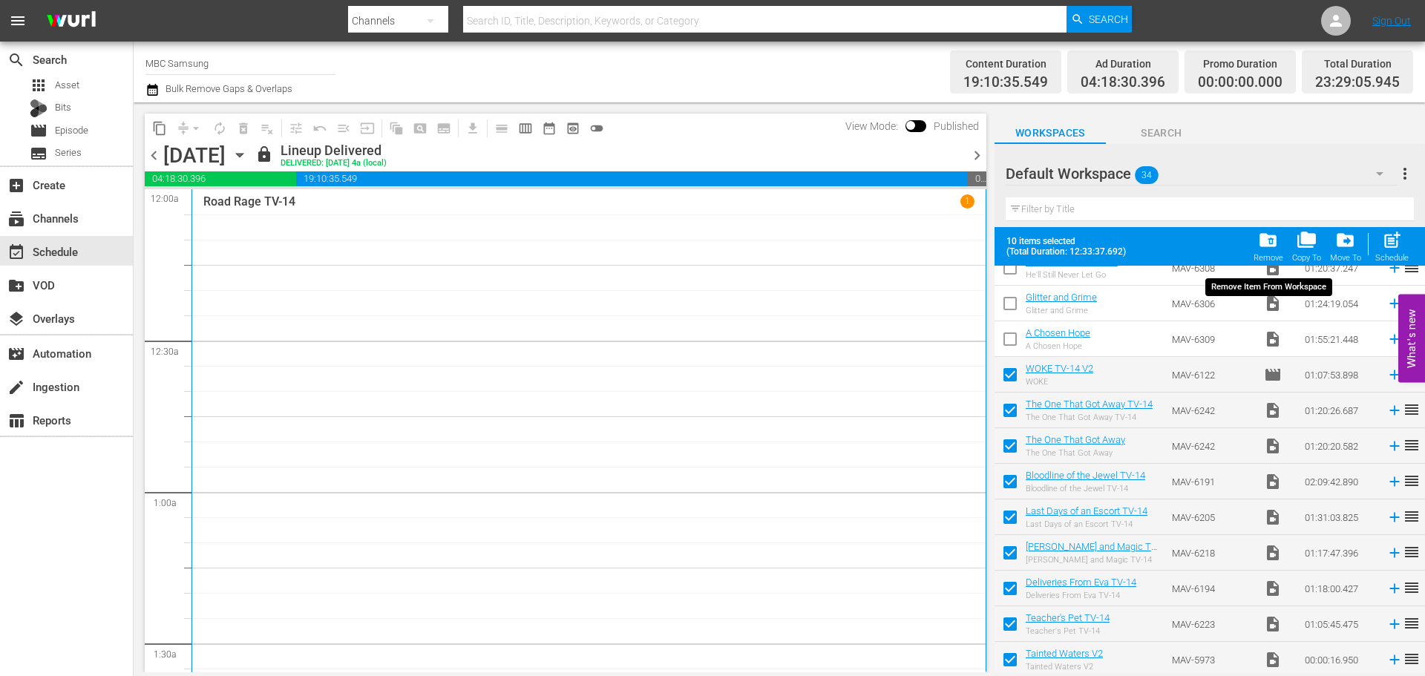
click at [1276, 244] on span "folder_delete" at bounding box center [1268, 240] width 20 height 20
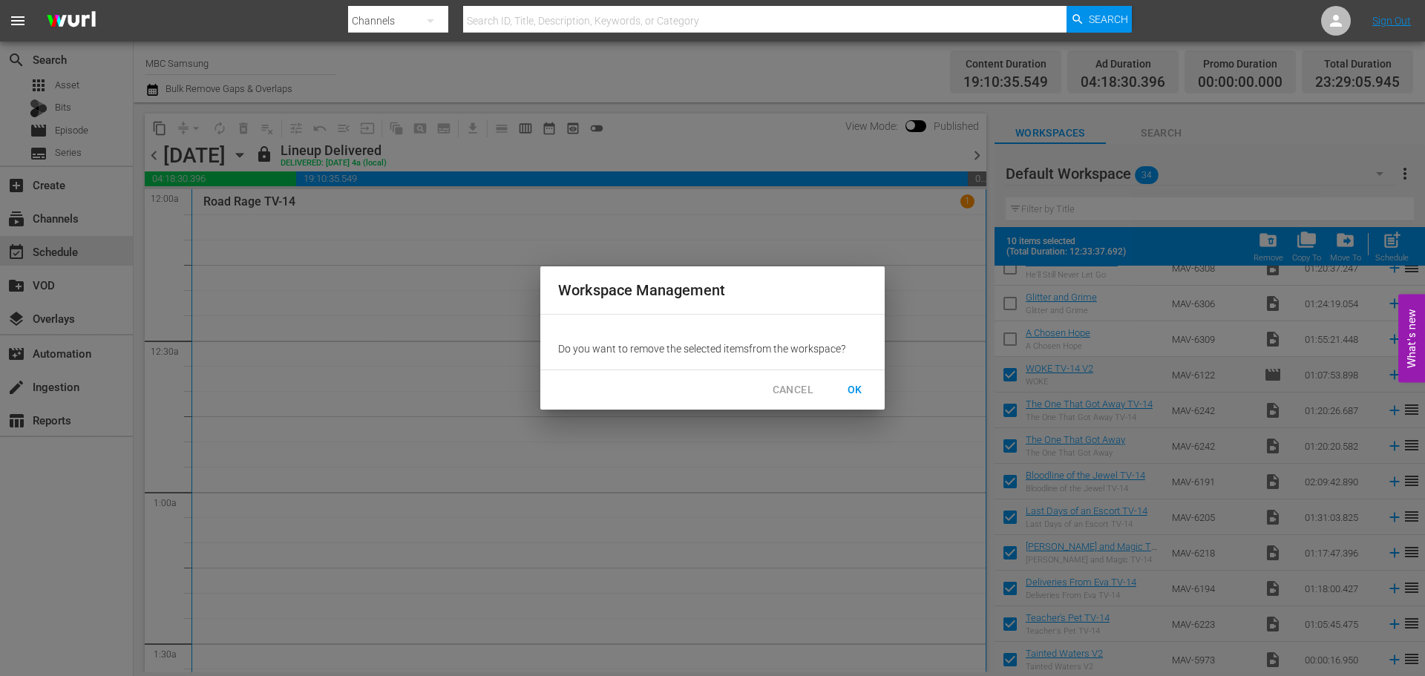
click at [849, 386] on span "OK" at bounding box center [855, 390] width 24 height 19
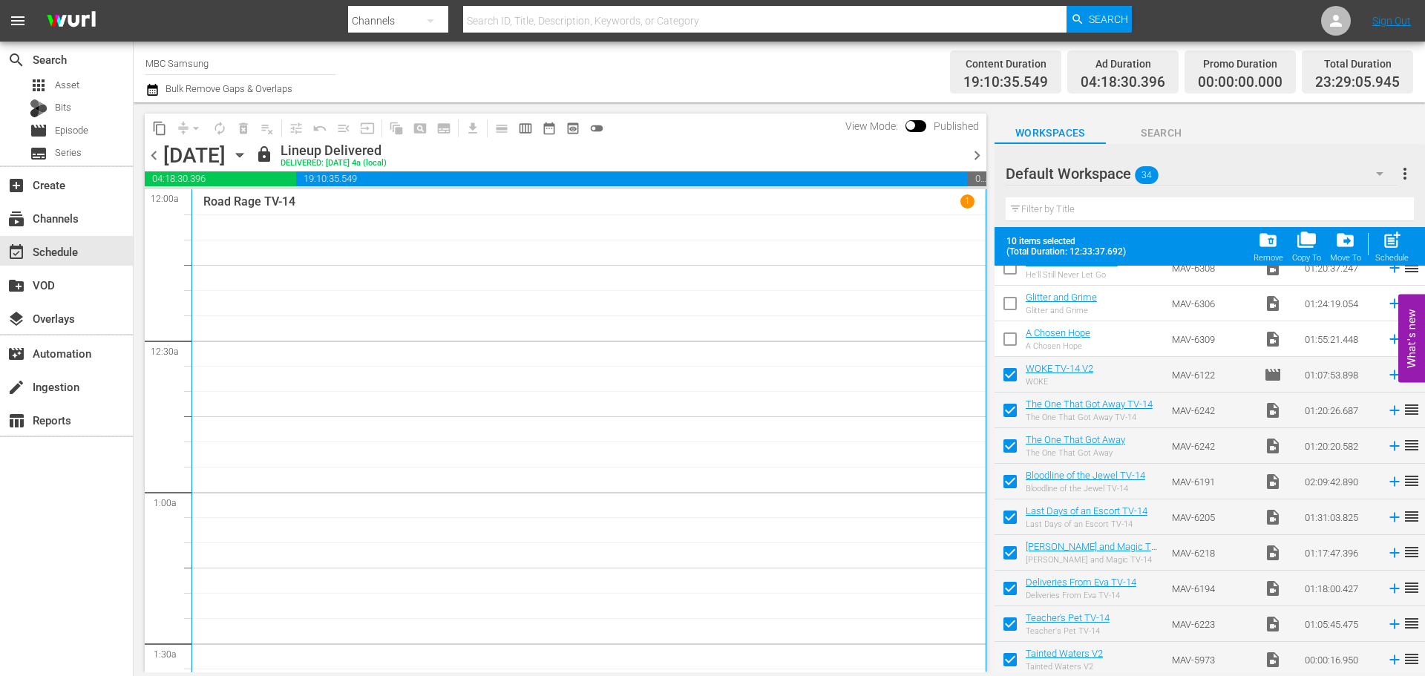
checkbox input "false"
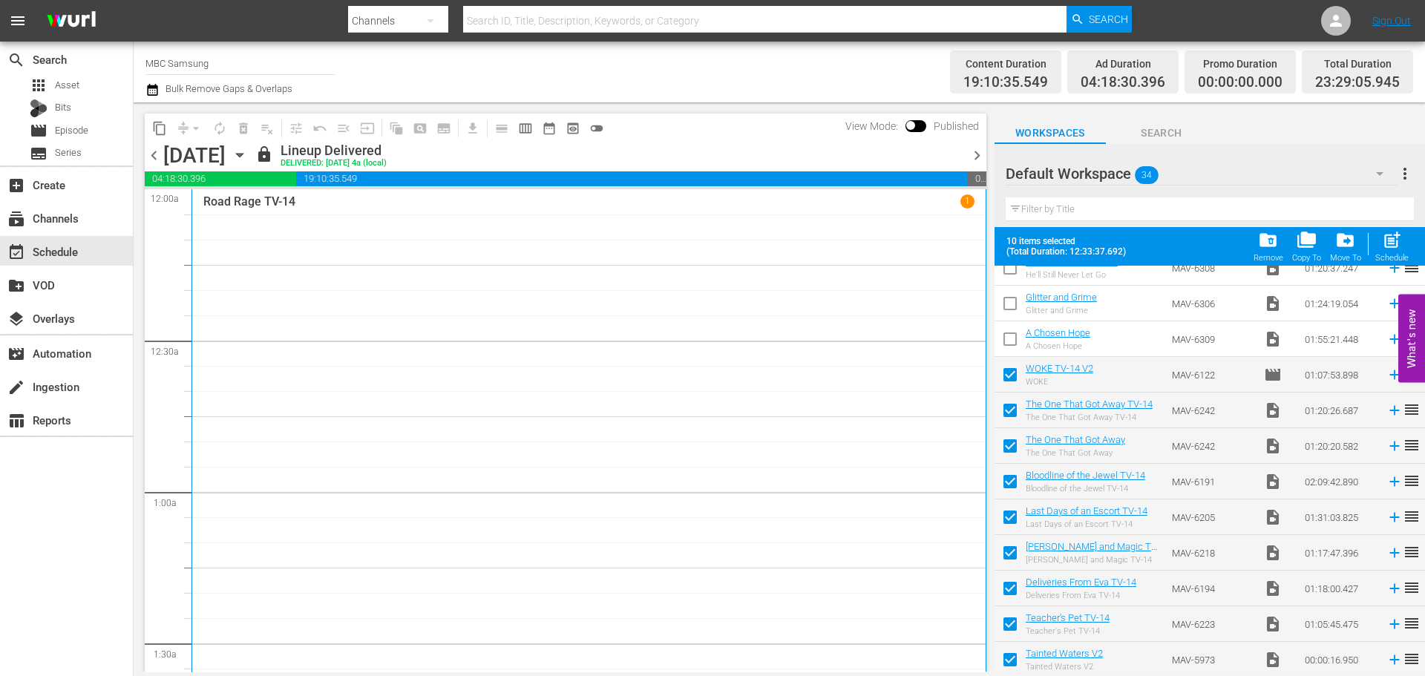
checkbox input "false"
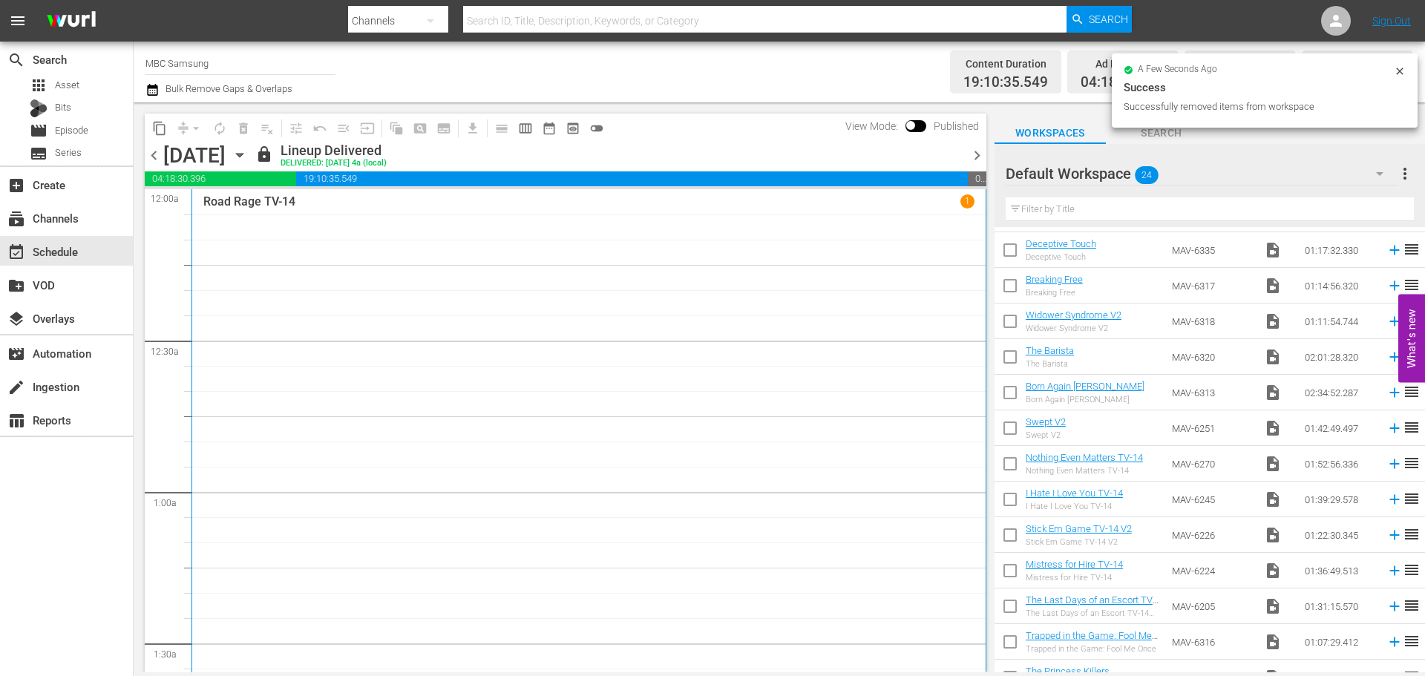
scroll to position [0, 0]
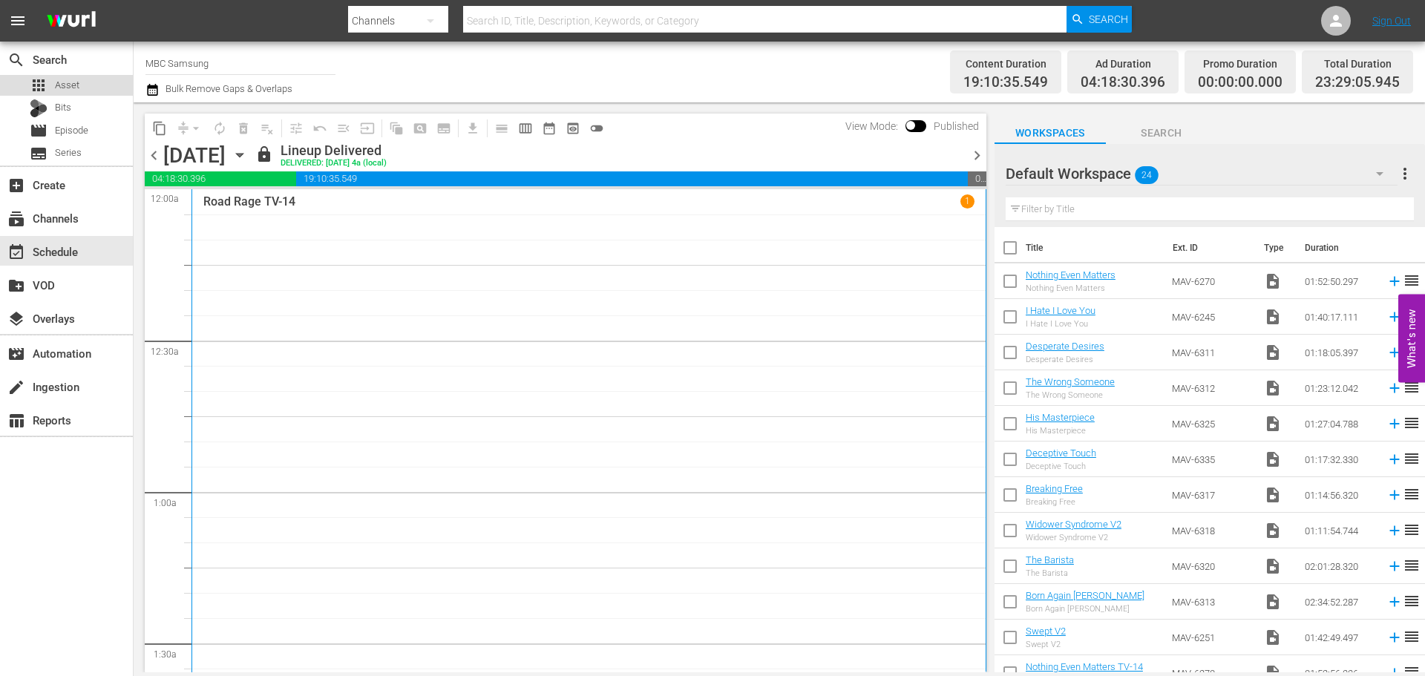
click at [68, 92] on span "Asset" at bounding box center [67, 85] width 24 height 15
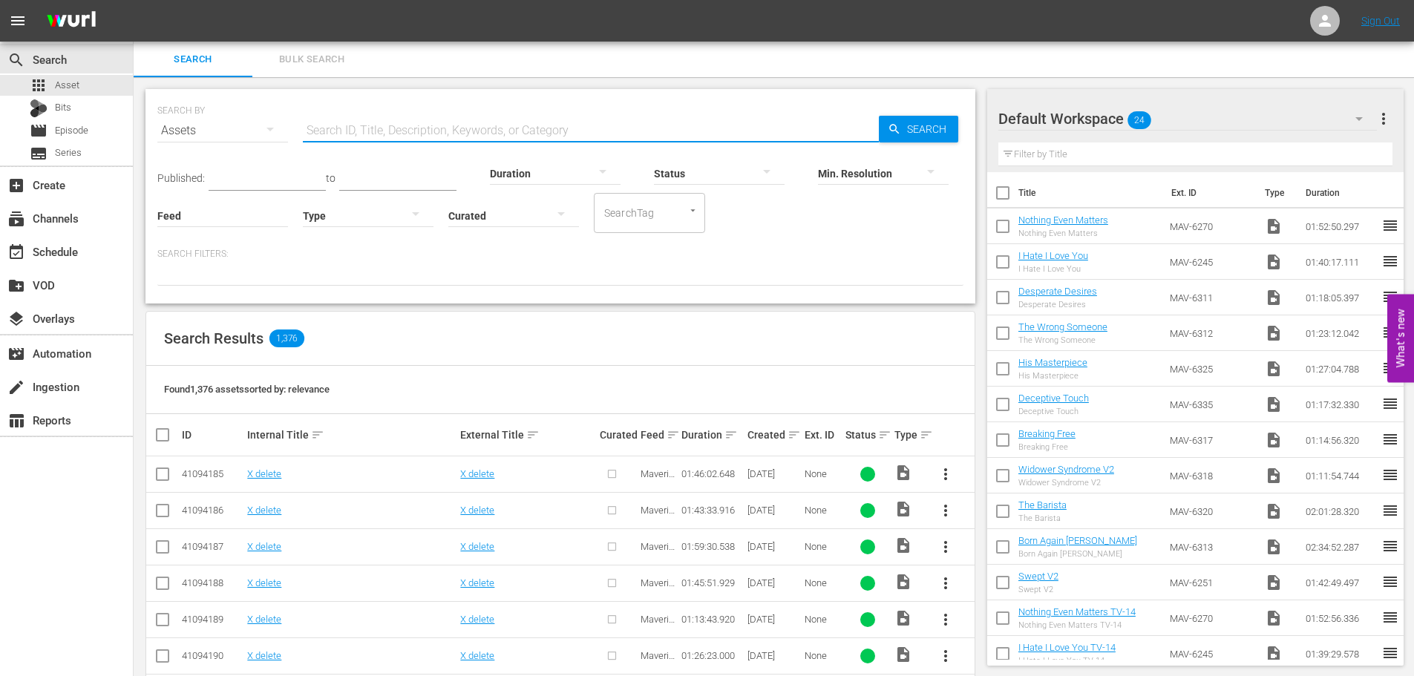
click at [354, 124] on input "text" at bounding box center [591, 131] width 576 height 36
type input "Curfew"
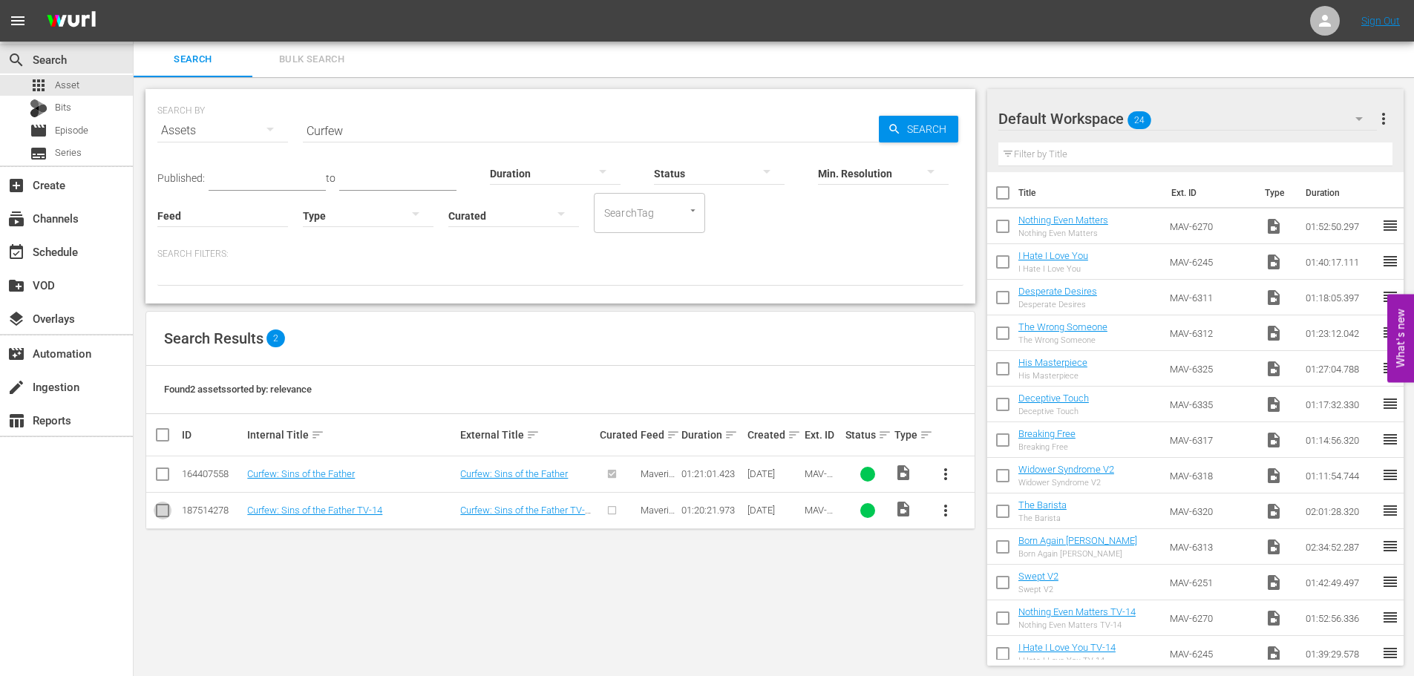
click at [166, 516] on input "checkbox" at bounding box center [163, 514] width 18 height 18
checkbox input "true"
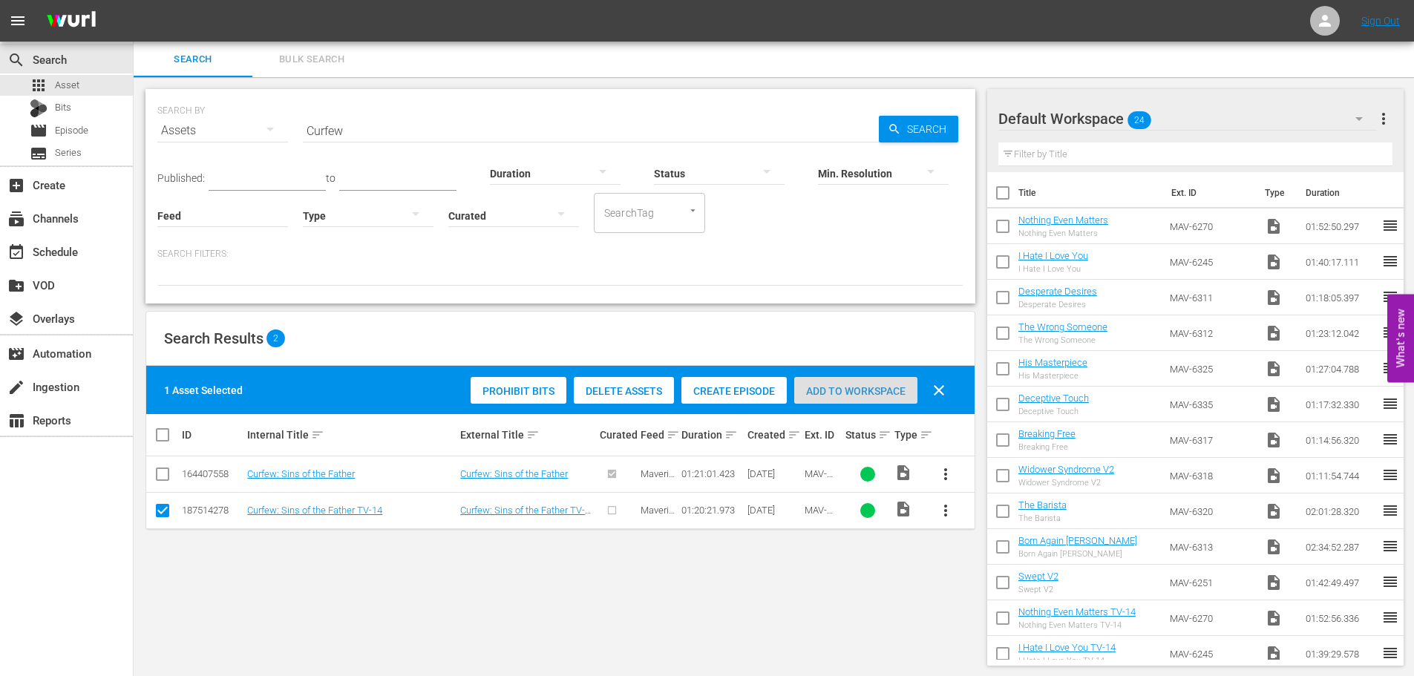
click at [844, 396] on div "Add to Workspace" at bounding box center [855, 391] width 123 height 28
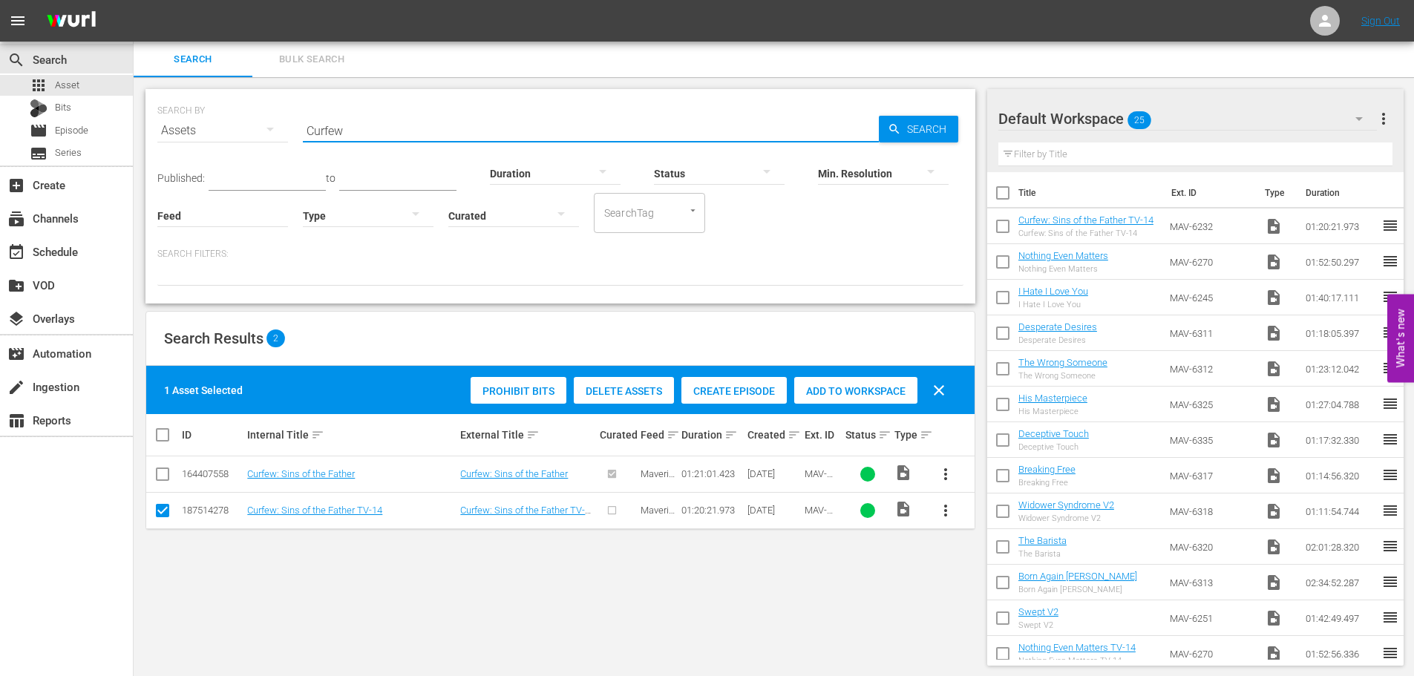
drag, startPoint x: 421, startPoint y: 134, endPoint x: 210, endPoint y: 122, distance: 211.1
click at [210, 122] on div "SEARCH BY Search By Assets Search ID, Title, Description, Keywords, or Category…" at bounding box center [560, 121] width 806 height 53
type input "Bruised 2"
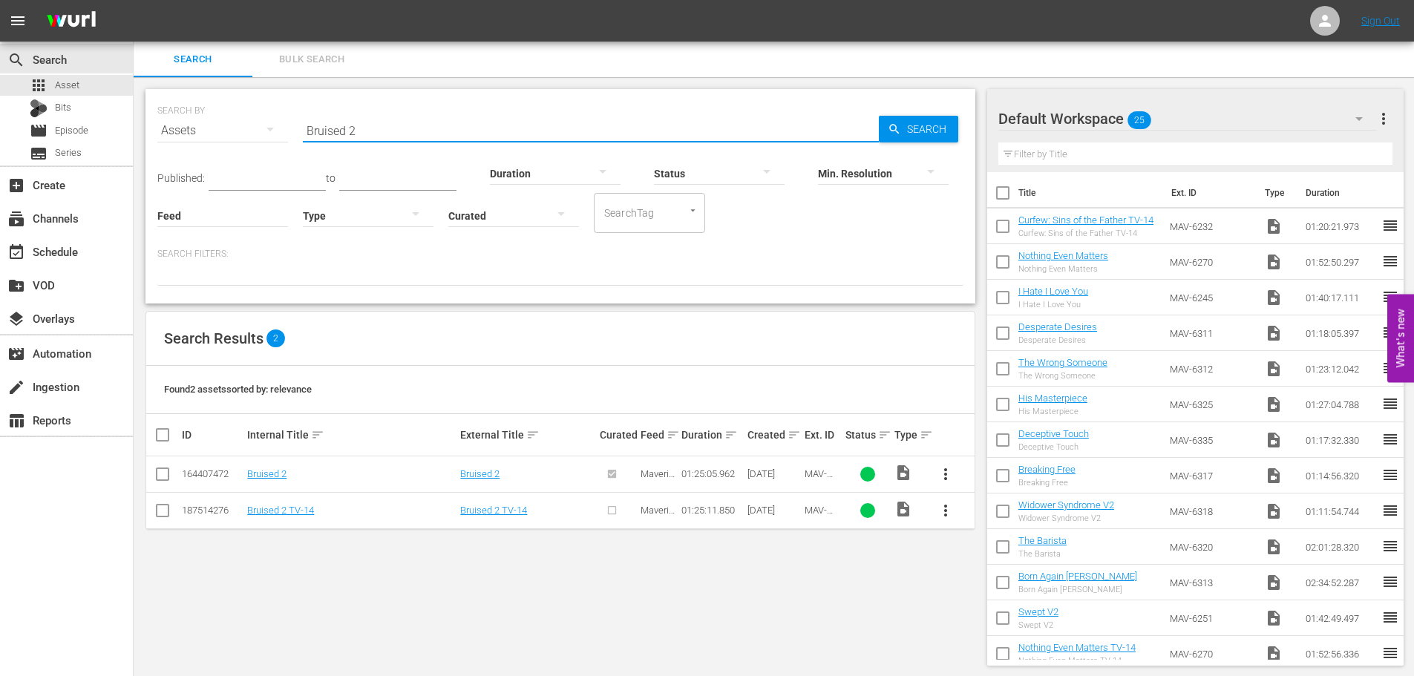
click at [151, 516] on td at bounding box center [162, 510] width 33 height 36
click at [159, 515] on input "checkbox" at bounding box center [163, 514] width 18 height 18
checkbox input "true"
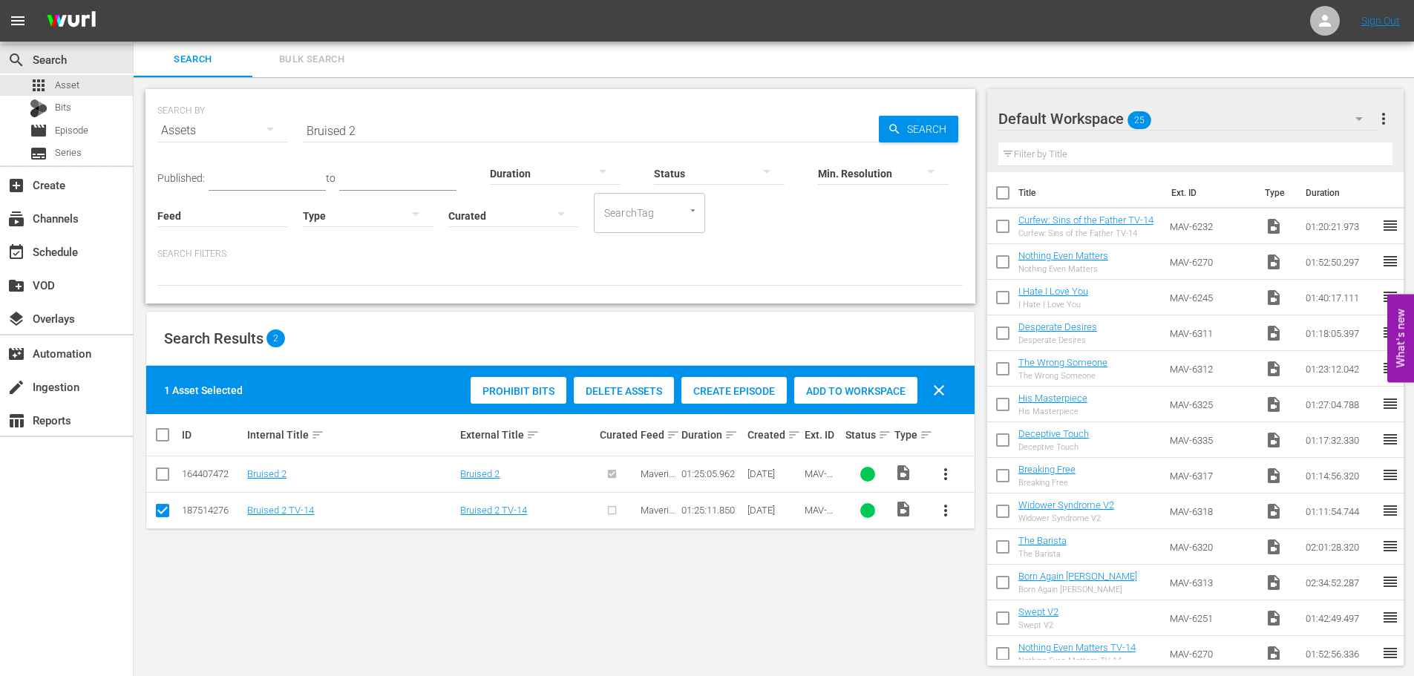
click at [883, 395] on span "Add to Workspace" at bounding box center [855, 391] width 123 height 12
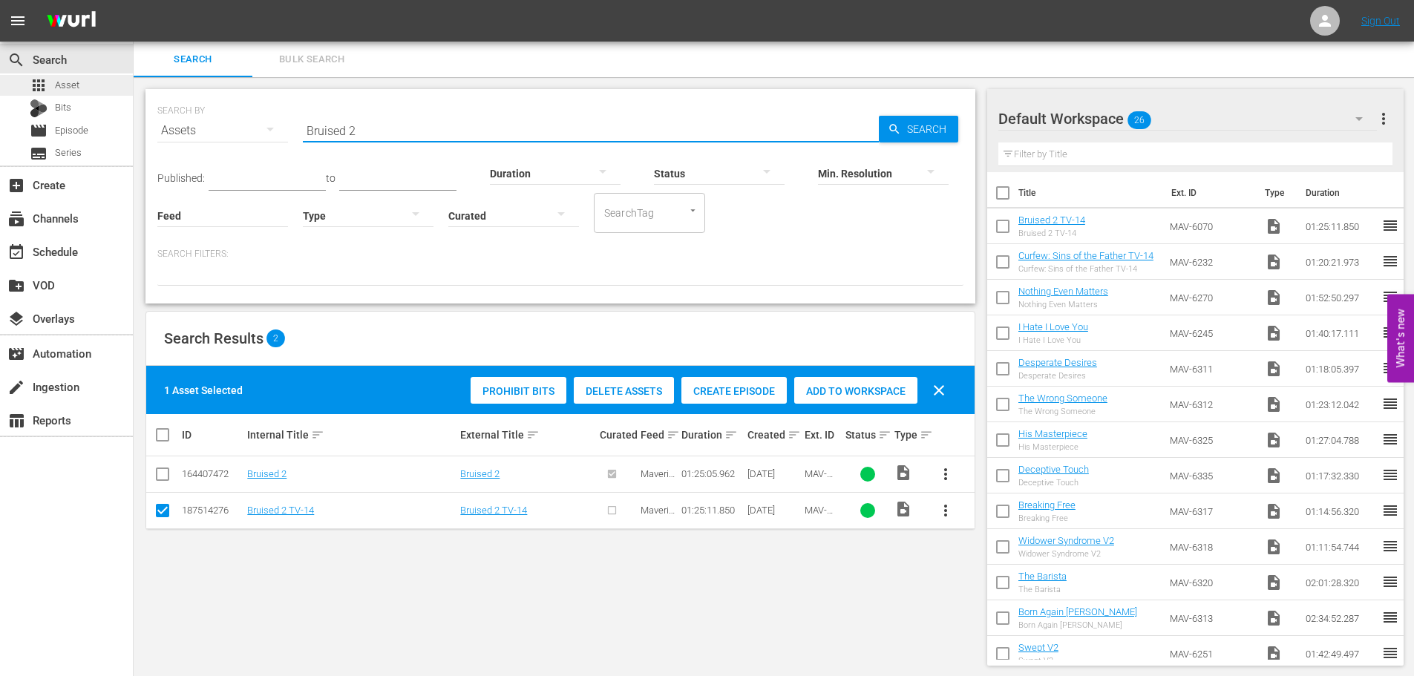
drag, startPoint x: 399, startPoint y: 120, endPoint x: 86, endPoint y: 91, distance: 313.8
click at [134, 0] on div "search Search apps Asset Bits movie Episode subtitles Series add_box Create sub…" at bounding box center [774, 0] width 1280 height 0
type input "Dream on Dreamer"
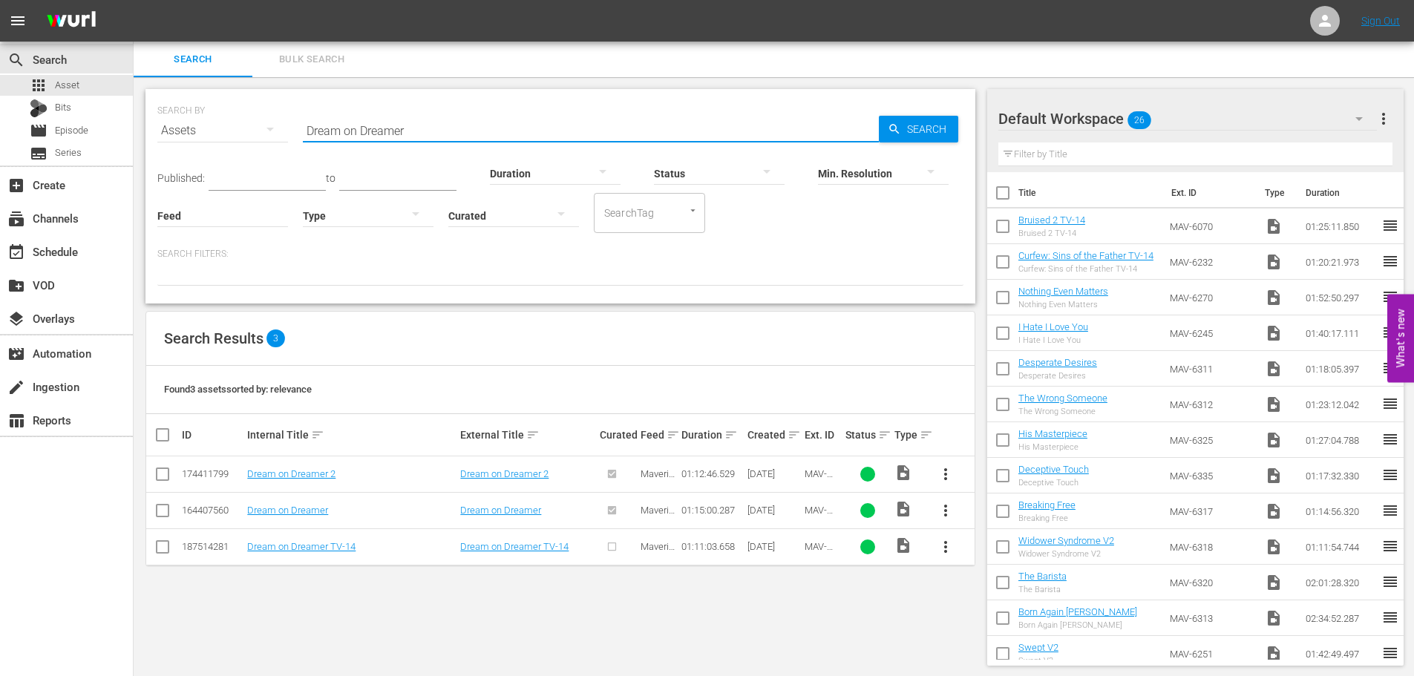
click at [158, 553] on input "checkbox" at bounding box center [163, 550] width 18 height 18
checkbox input "true"
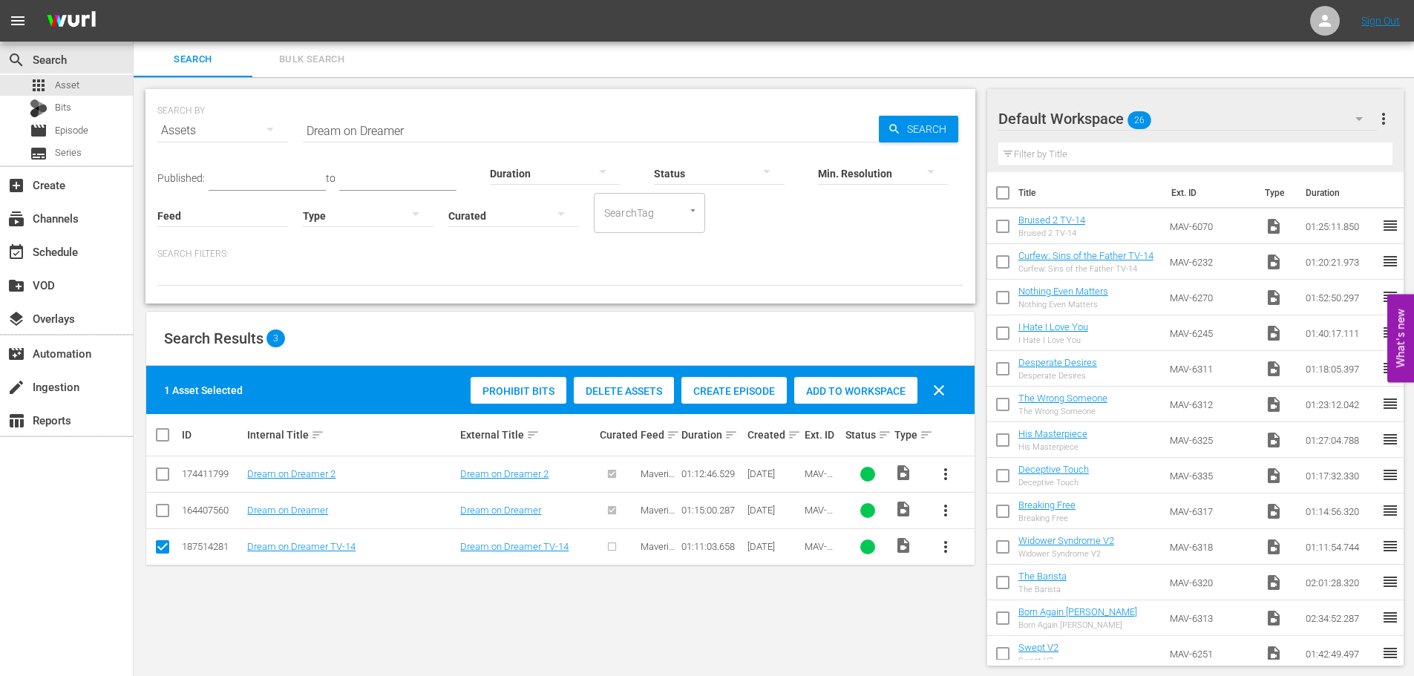
click at [832, 399] on div "Add to Workspace" at bounding box center [855, 391] width 123 height 28
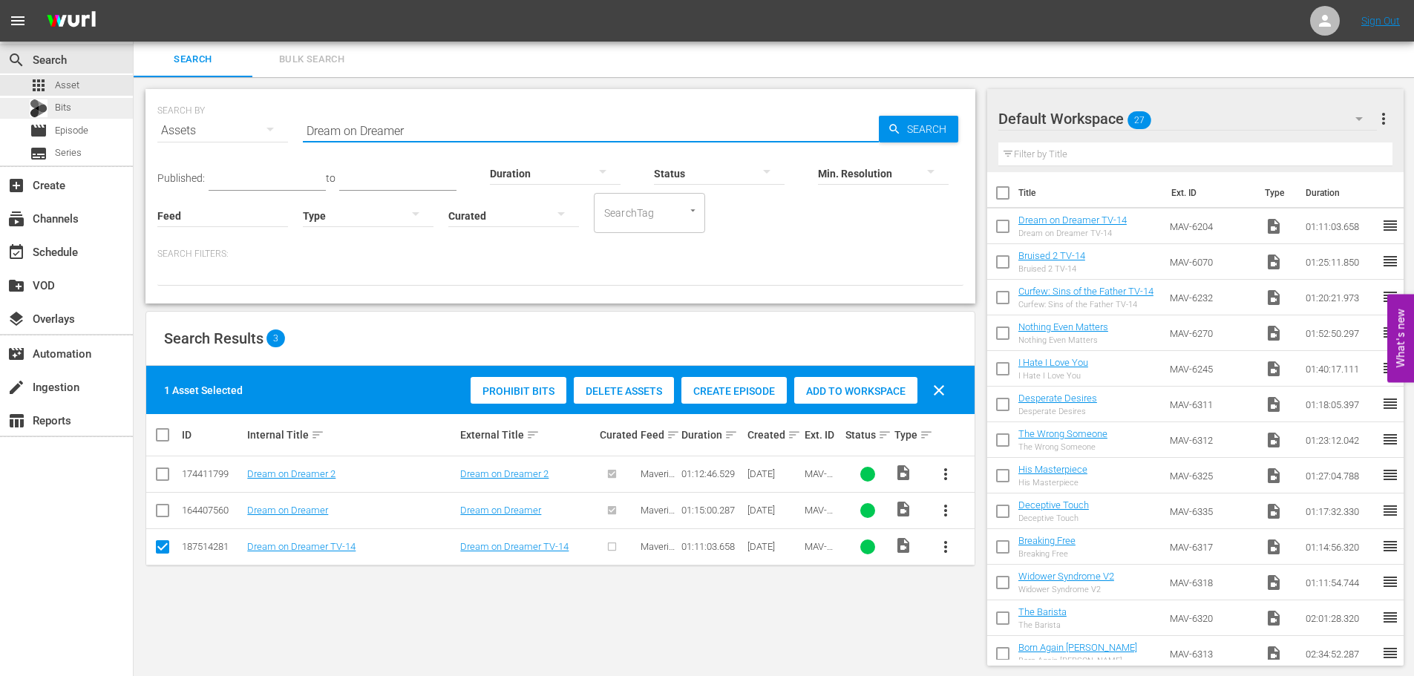
drag, startPoint x: 465, startPoint y: 129, endPoint x: 86, endPoint y: 114, distance: 378.8
click at [134, 0] on div "search Search apps Asset Bits movie Episode subtitles Series add_box Create sub…" at bounding box center [774, 0] width 1280 height 0
type input "Campaign"
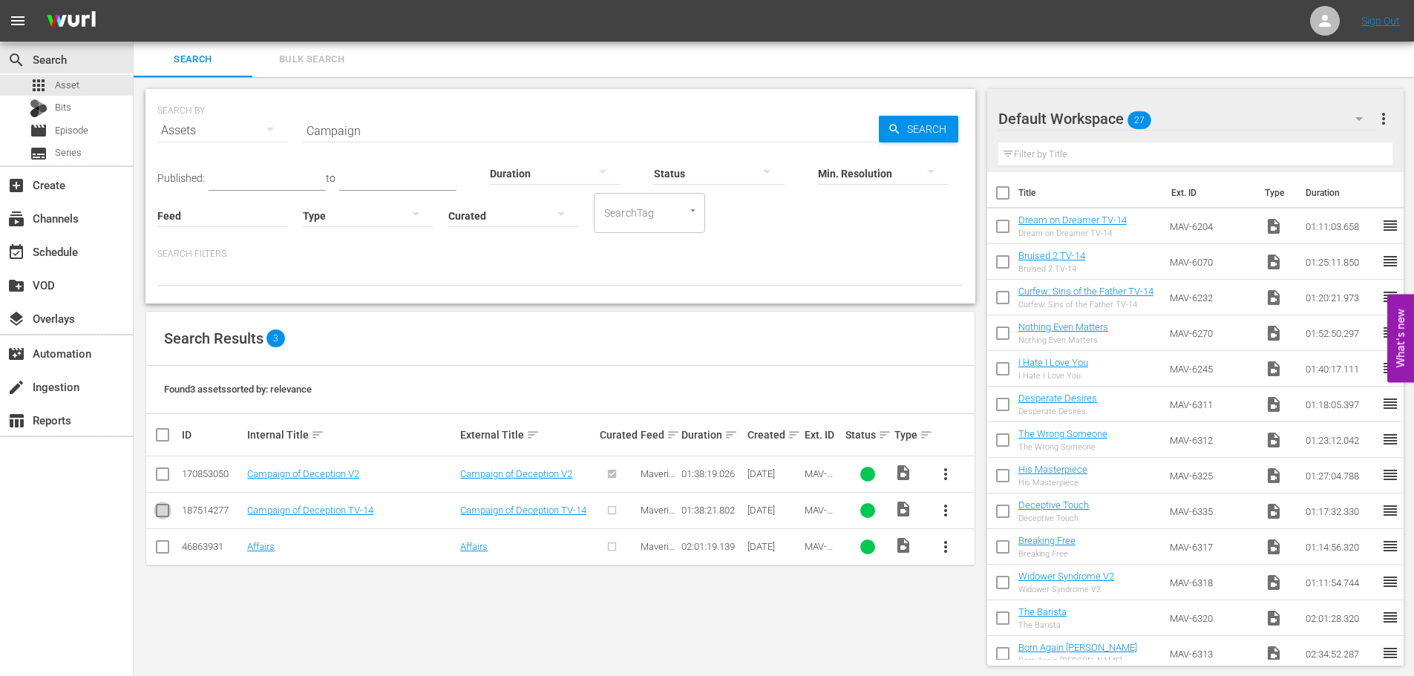
click at [165, 518] on input "checkbox" at bounding box center [163, 514] width 18 height 18
checkbox input "true"
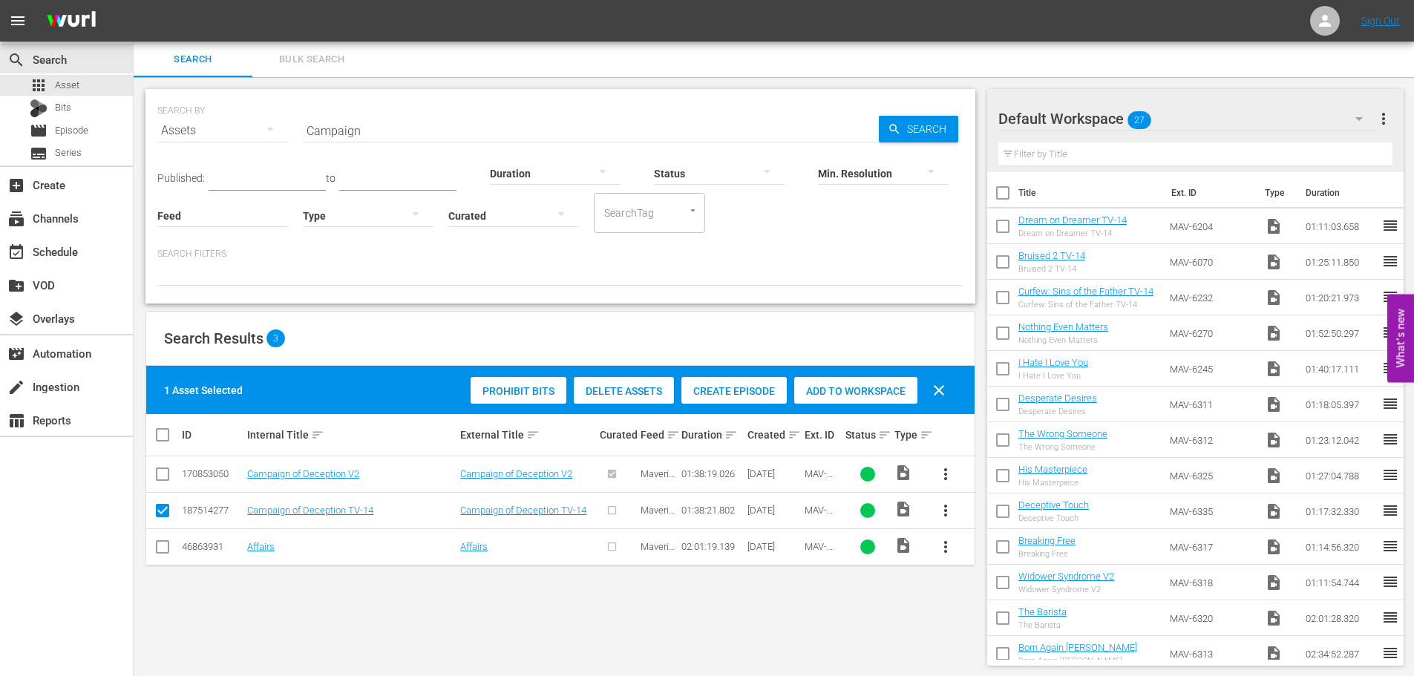
click at [838, 396] on span "Add to Workspace" at bounding box center [855, 391] width 123 height 12
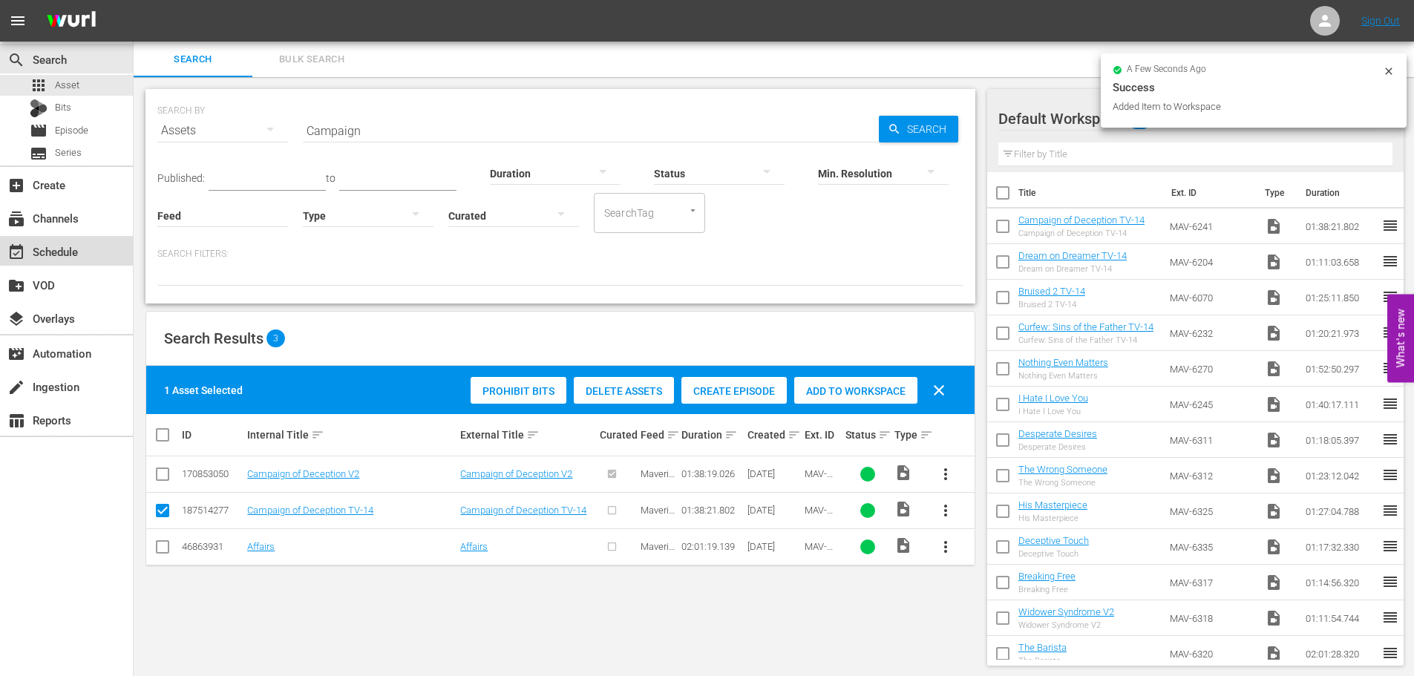
click at [63, 252] on div "event_available Schedule" at bounding box center [41, 249] width 83 height 13
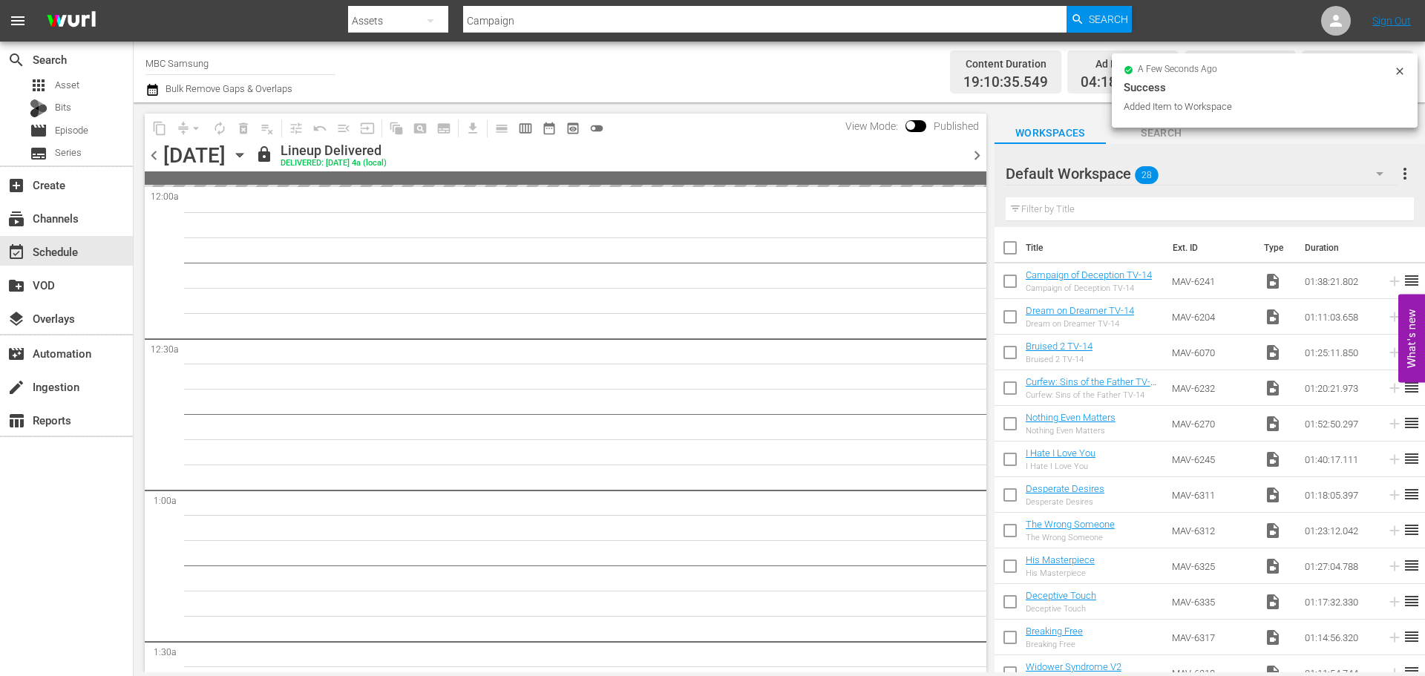
click at [248, 156] on icon "button" at bounding box center [240, 155] width 16 height 16
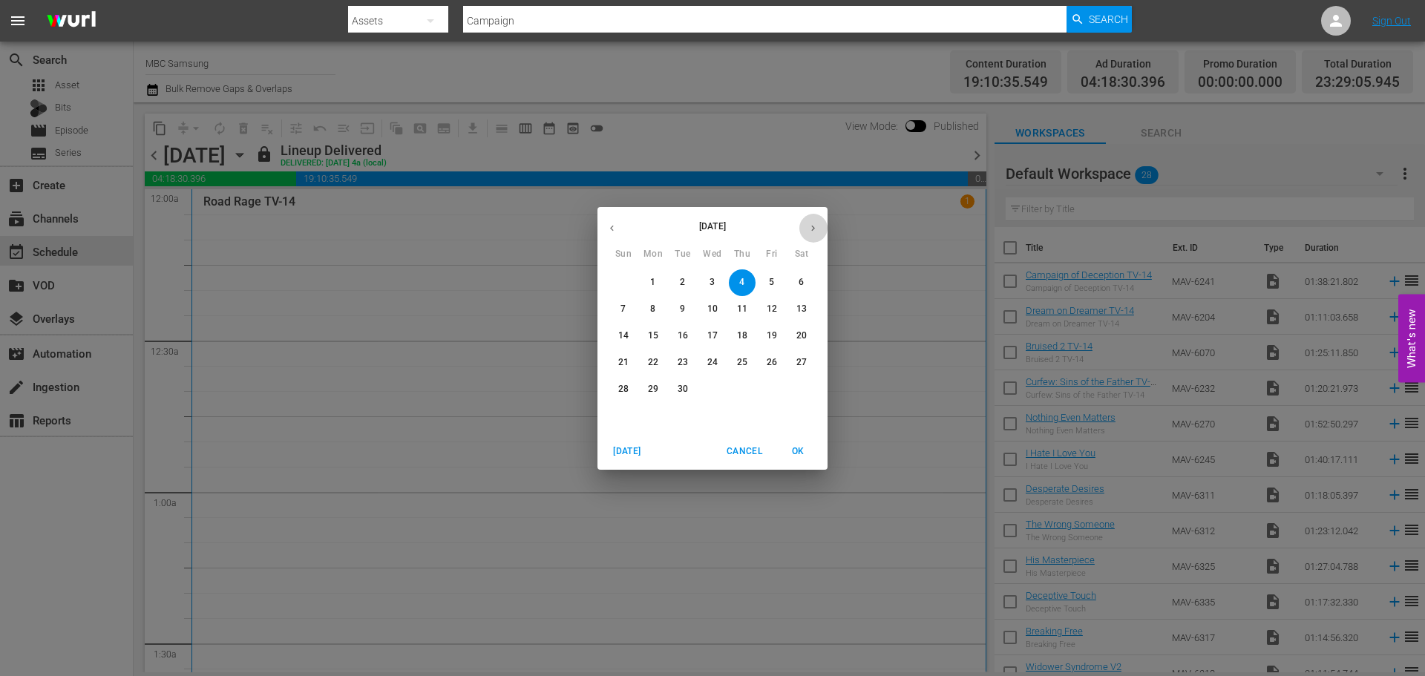
click at [822, 229] on button "button" at bounding box center [812, 228] width 29 height 29
click at [802, 278] on p "4" at bounding box center [800, 282] width 5 height 13
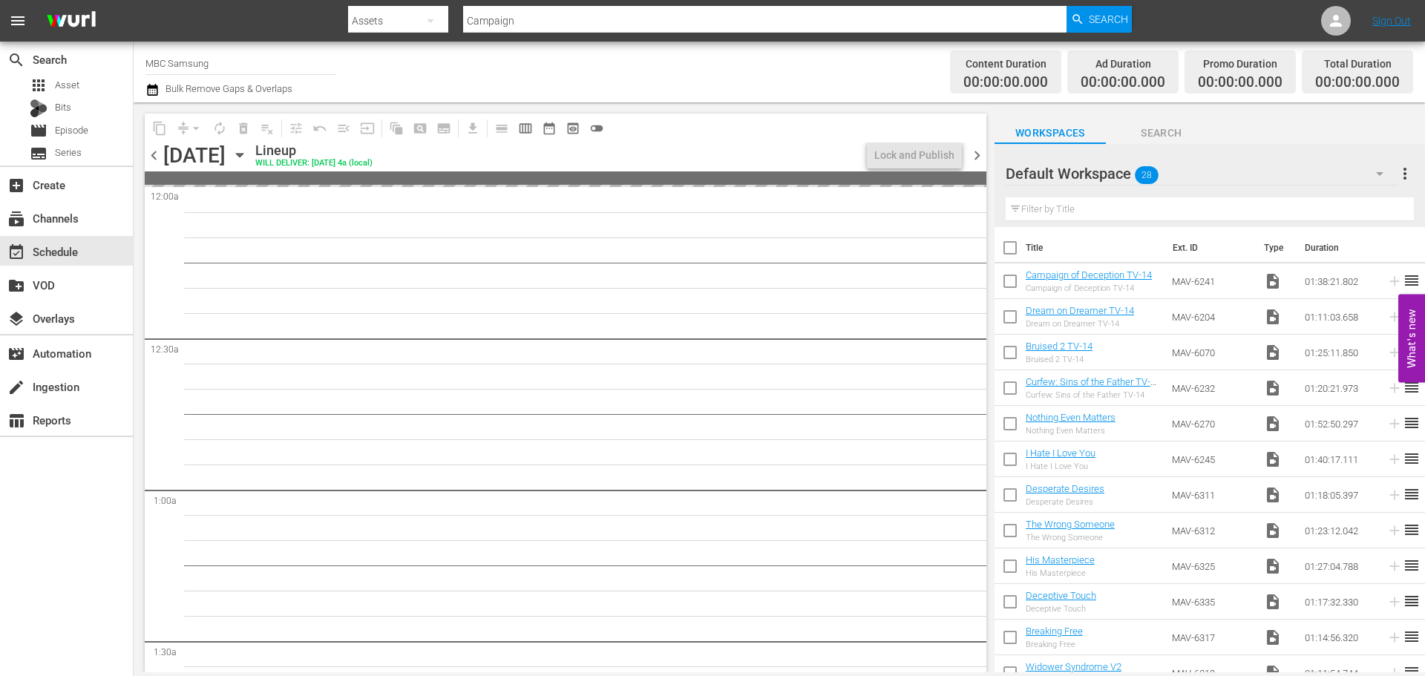
drag, startPoint x: 154, startPoint y: 152, endPoint x: 359, endPoint y: 153, distance: 205.6
click at [154, 153] on span "chevron_left" at bounding box center [154, 155] width 19 height 19
click at [980, 160] on span "chevron_right" at bounding box center [977, 155] width 19 height 19
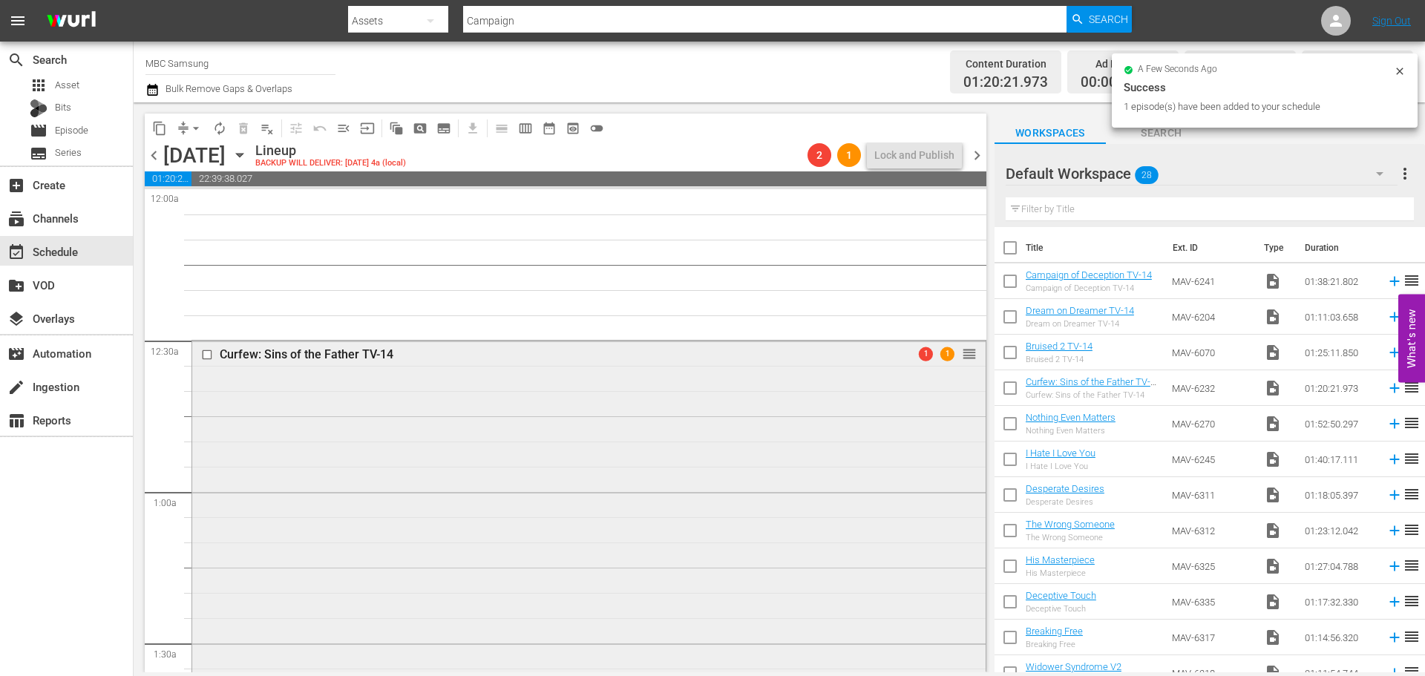
click at [598, 407] on div "Curfew: Sins of the Father TV-14 1 1 reorder" at bounding box center [588, 541] width 793 height 401
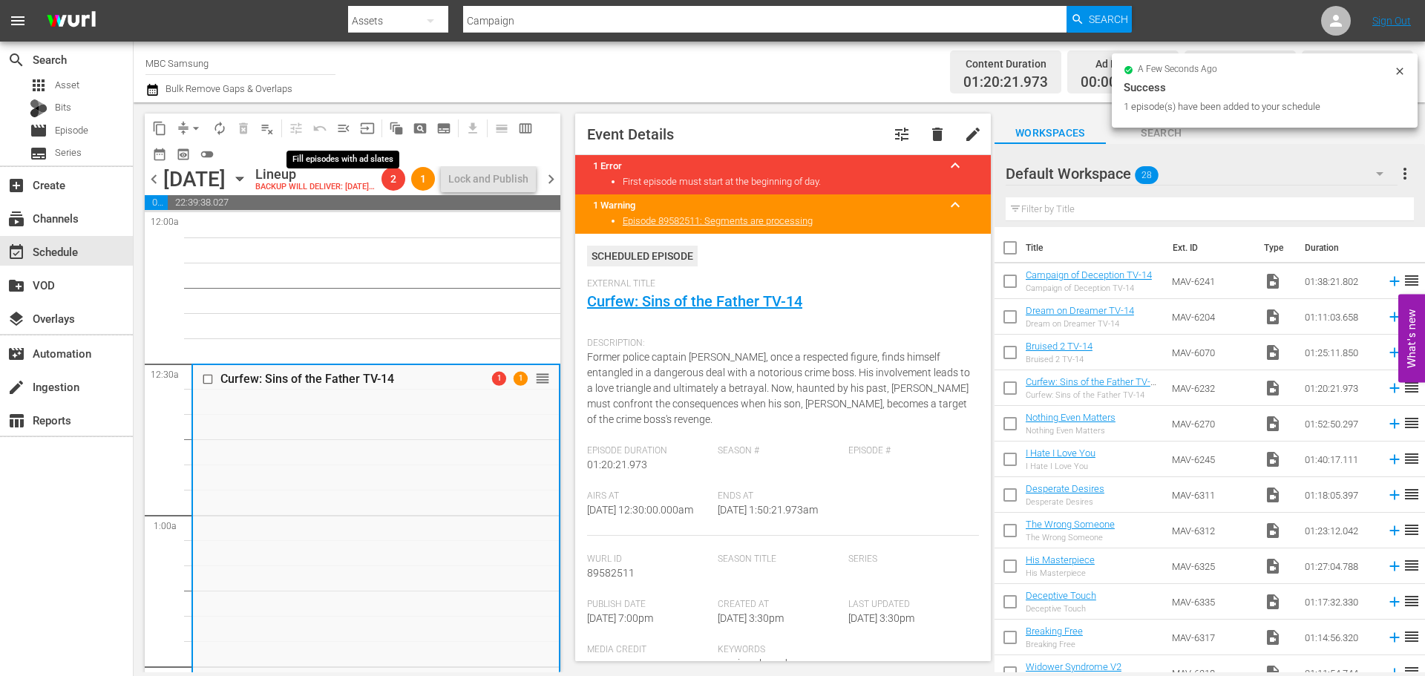
click at [341, 125] on span "menu_open" at bounding box center [343, 128] width 15 height 15
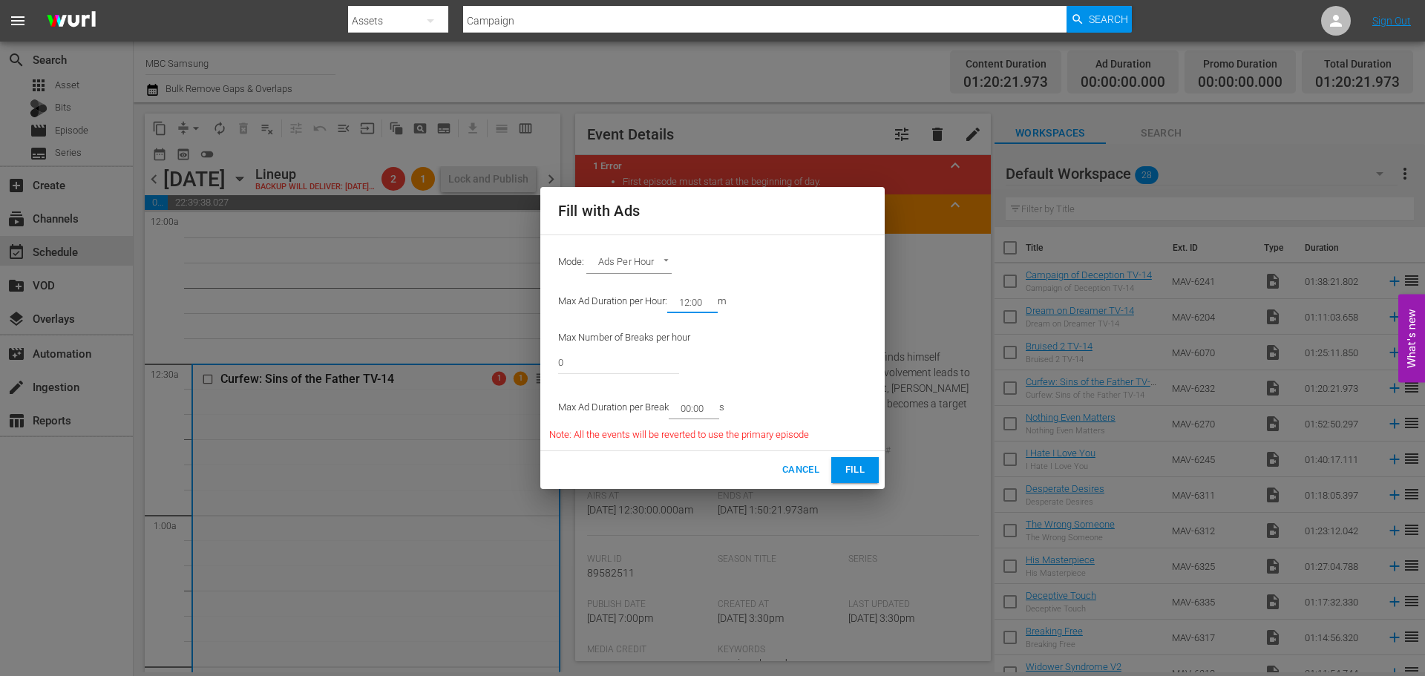
drag, startPoint x: 707, startPoint y: 298, endPoint x: 687, endPoint y: 303, distance: 20.5
click at [687, 303] on input "12:00" at bounding box center [689, 302] width 45 height 21
type input "14:00"
drag, startPoint x: 582, startPoint y: 370, endPoint x: 498, endPoint y: 350, distance: 86.2
click at [494, 353] on div "Fill with Ads Mode: Ads Per Hour ADS_PER_HOUR Max Ad Duration per Hour: 14:00 m…" at bounding box center [712, 338] width 1425 height 676
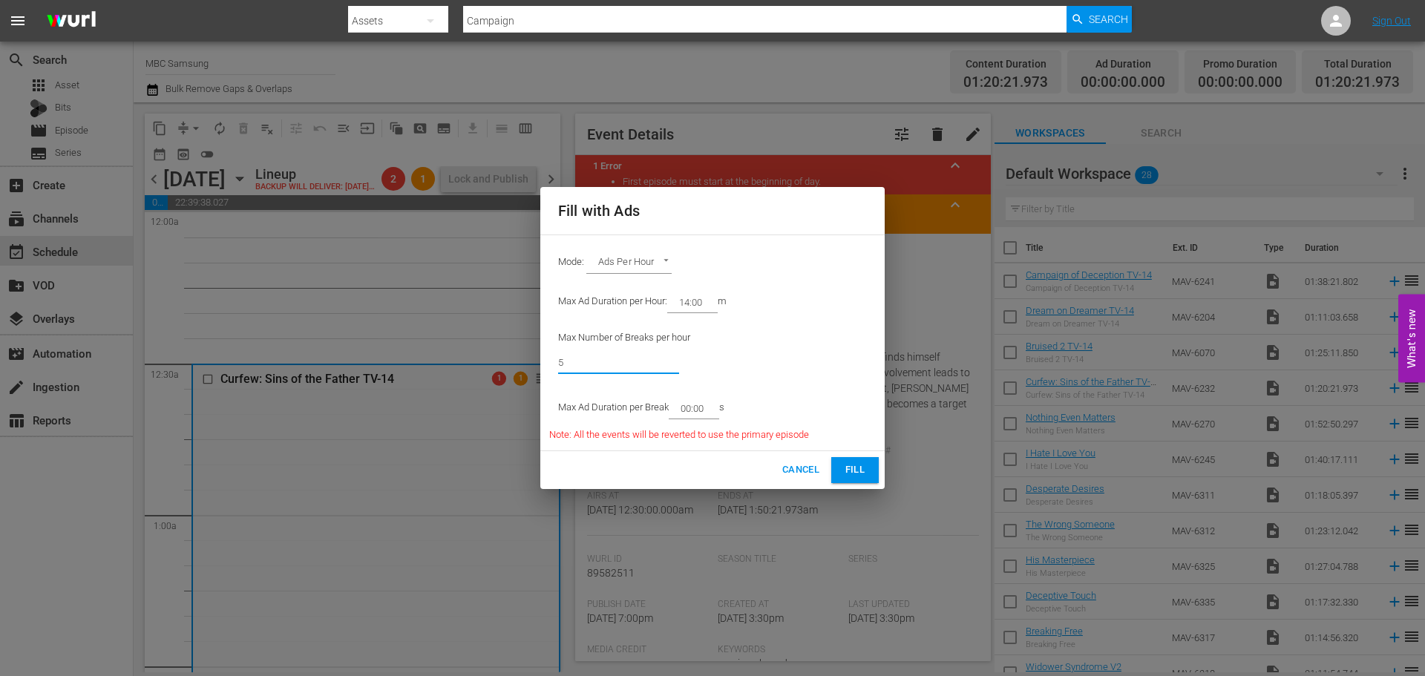
type input "5"
drag, startPoint x: 714, startPoint y: 405, endPoint x: 686, endPoint y: 413, distance: 29.2
click at [686, 413] on input "00:00" at bounding box center [691, 408] width 45 height 21
type input "02:30"
click at [860, 473] on span "Fill" at bounding box center [855, 470] width 24 height 17
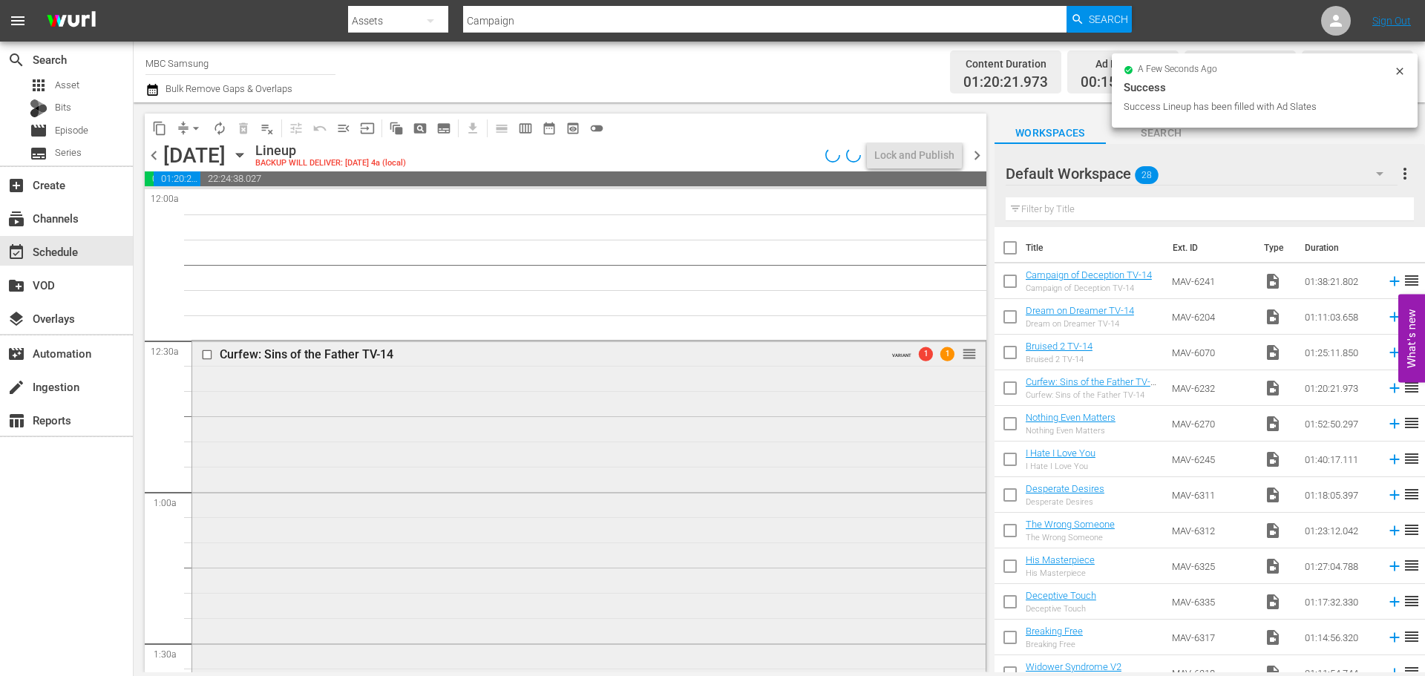
click at [465, 424] on div "Curfew: Sins of the Father TV-14 VARIANT 1 1 reorder" at bounding box center [588, 579] width 793 height 476
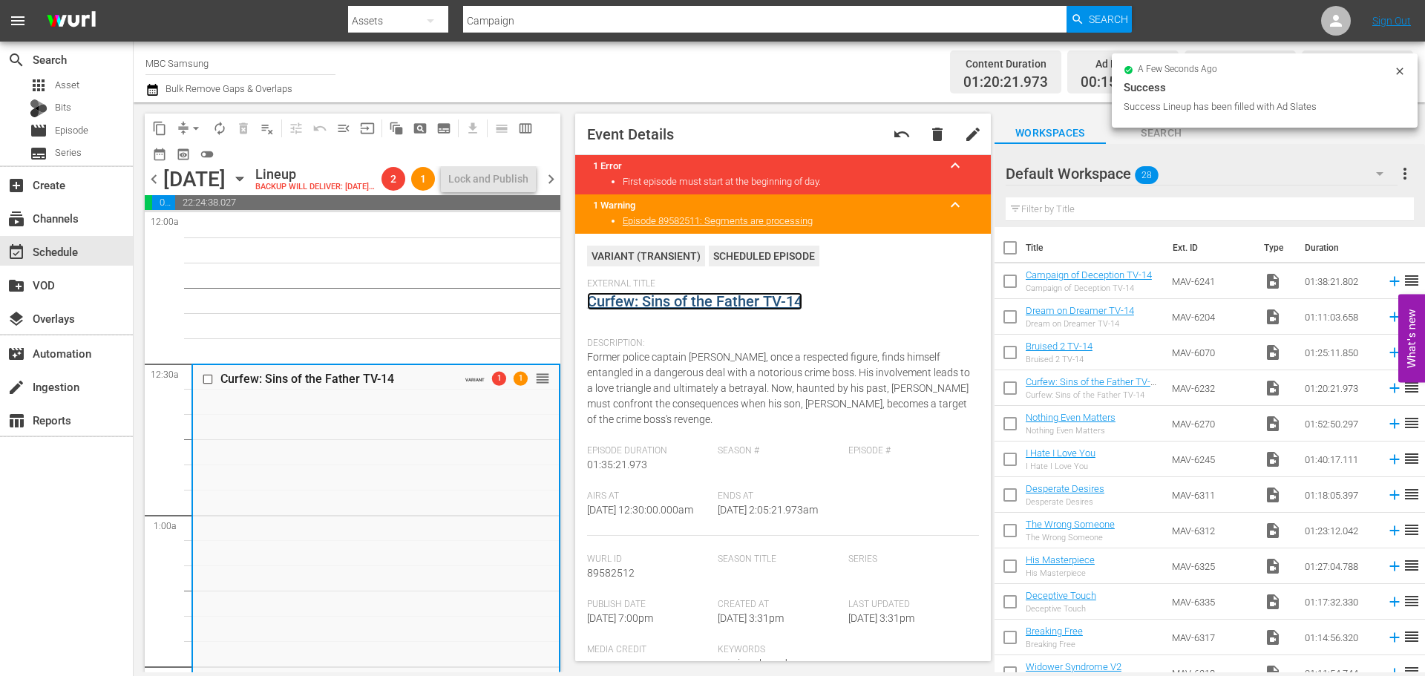
click at [640, 301] on link "Curfew: Sins of the Father TV-14" at bounding box center [694, 301] width 215 height 18
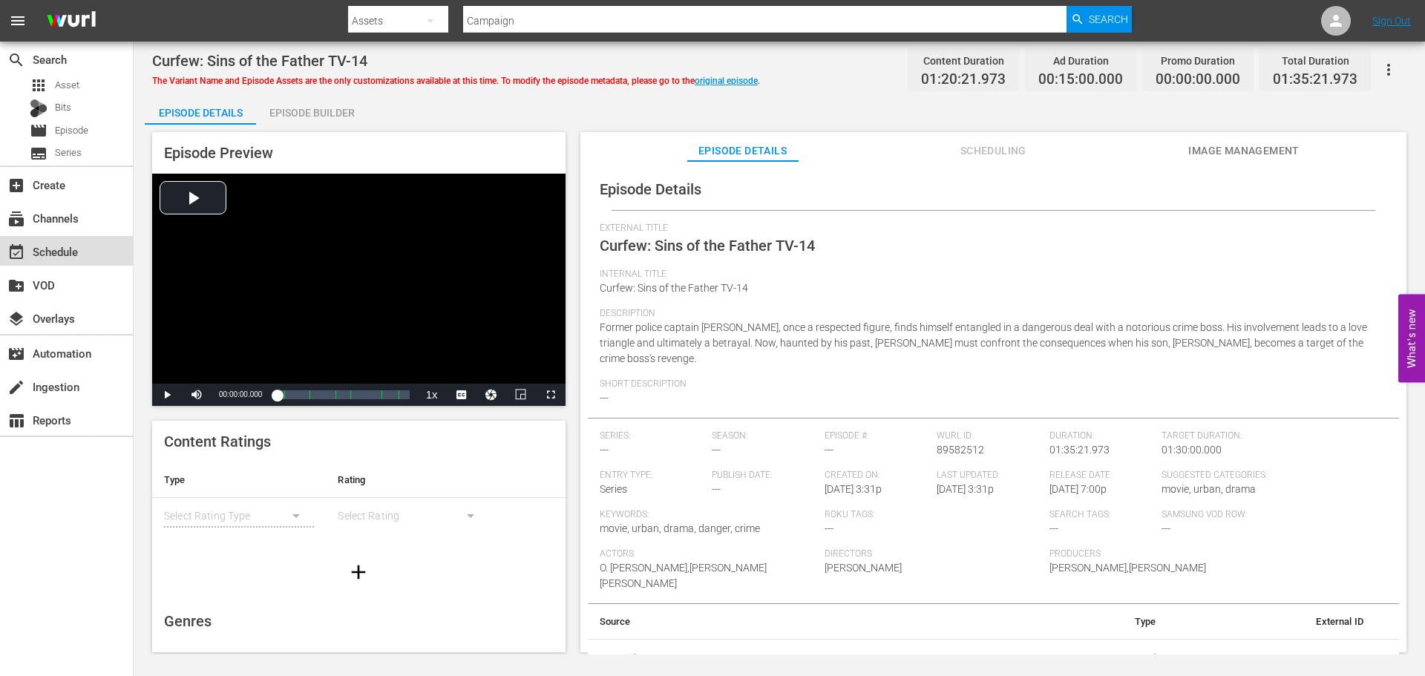
click at [76, 256] on div "event_available Schedule" at bounding box center [41, 249] width 83 height 13
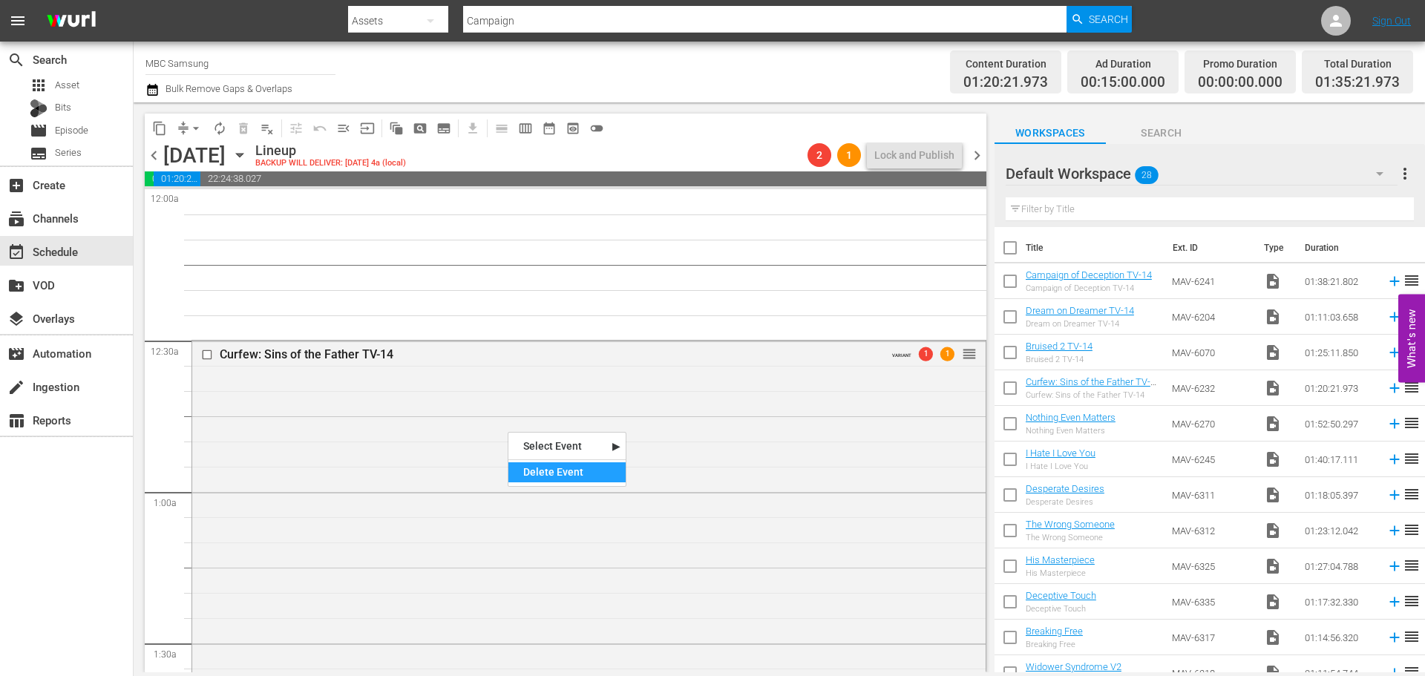
click at [528, 472] on div "Delete Event" at bounding box center [566, 472] width 117 height 20
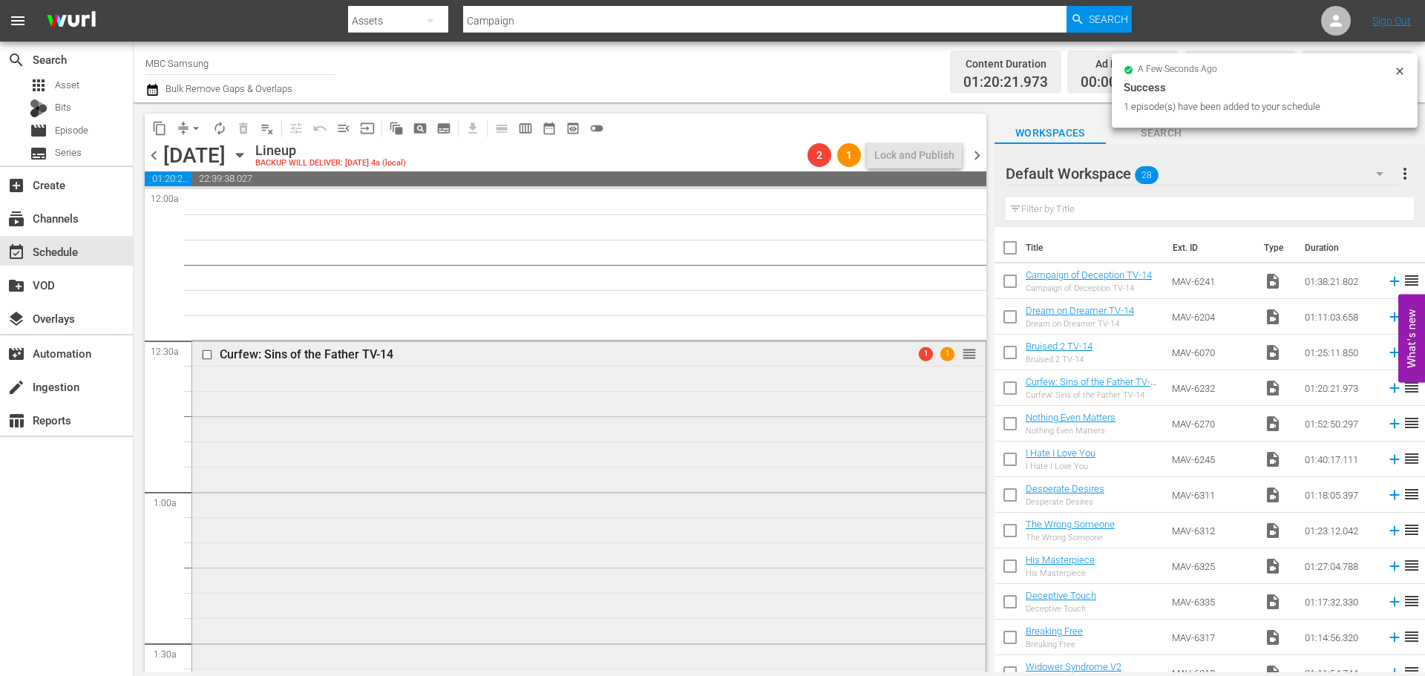
click at [503, 394] on div "Curfew: Sins of the Father TV-14 1 1 reorder" at bounding box center [588, 541] width 793 height 401
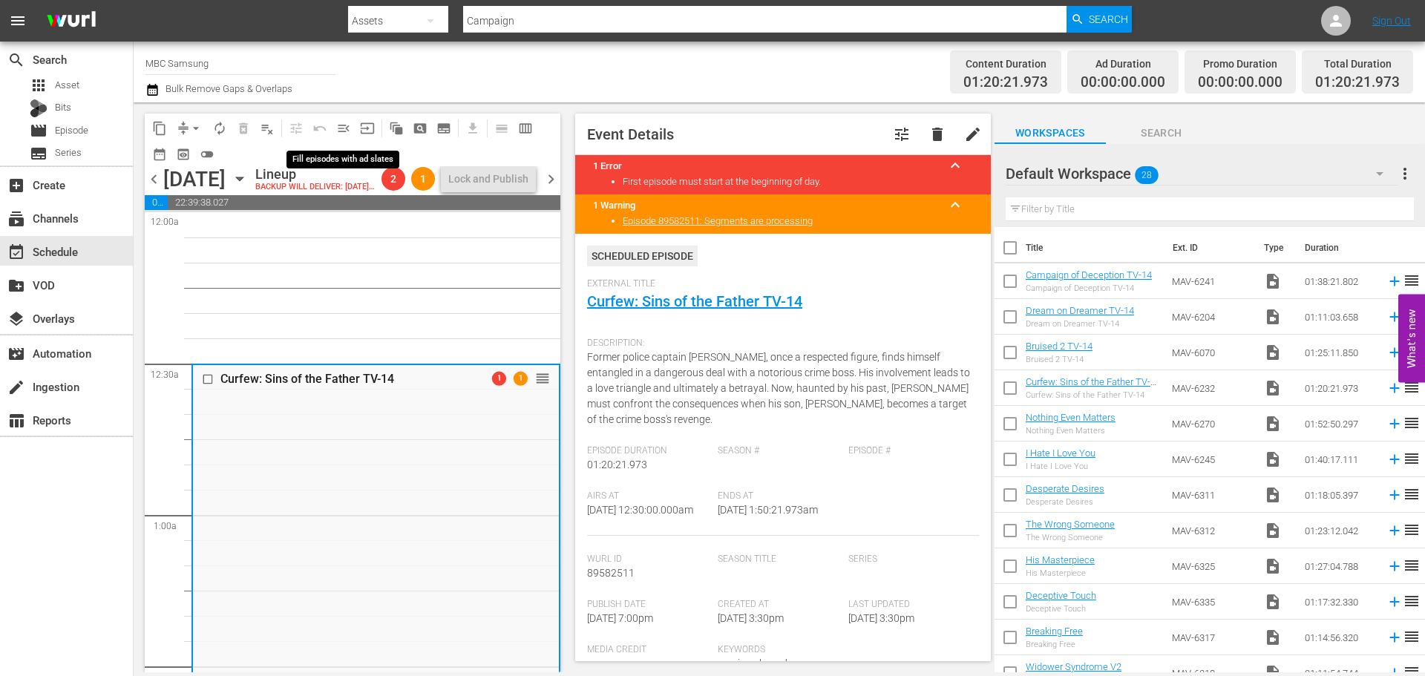
click at [338, 122] on span "menu_open" at bounding box center [343, 128] width 15 height 15
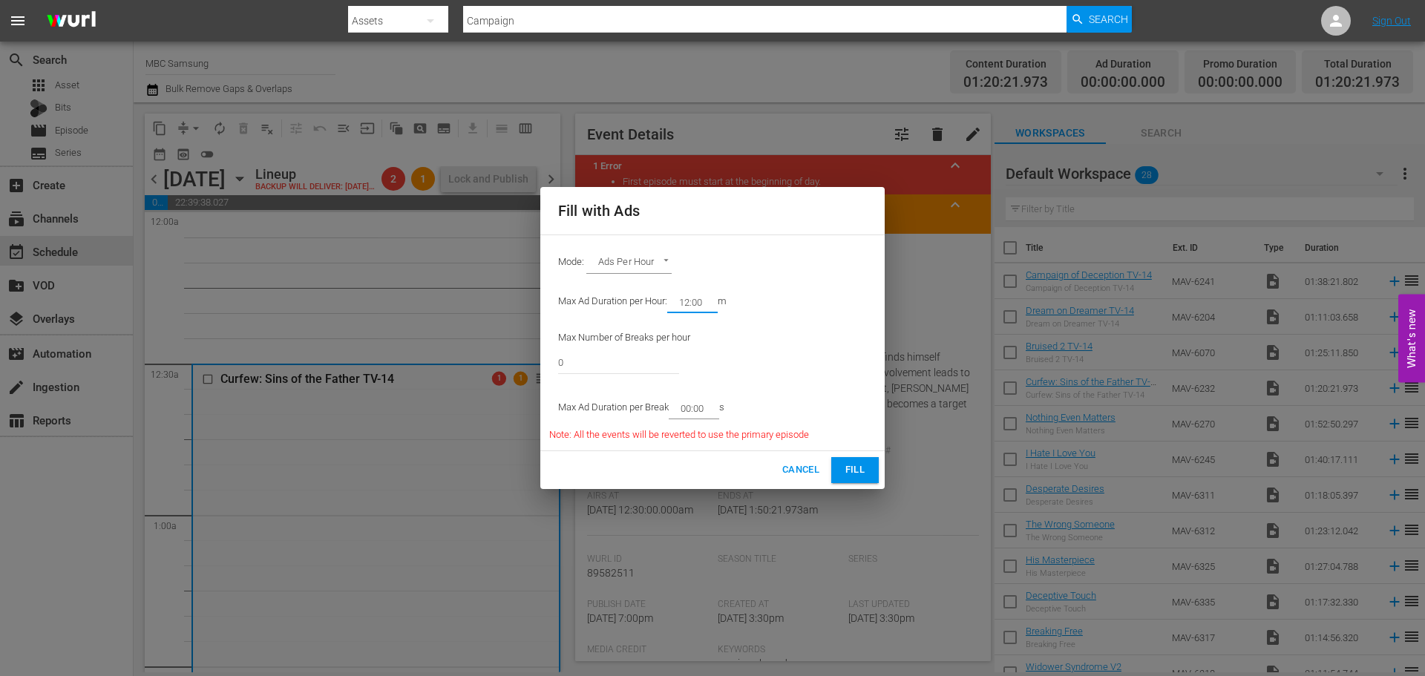
drag, startPoint x: 705, startPoint y: 301, endPoint x: 687, endPoint y: 307, distance: 19.0
click at [687, 307] on input "12:00" at bounding box center [689, 302] width 45 height 21
type input "14:00"
drag, startPoint x: 640, startPoint y: 352, endPoint x: 496, endPoint y: 346, distance: 143.4
click at [495, 349] on div "Fill with Ads Mode: Ads Per Hour ADS_PER_HOUR Max Ad Duration per Hour: 14:00 m…" at bounding box center [712, 338] width 1425 height 676
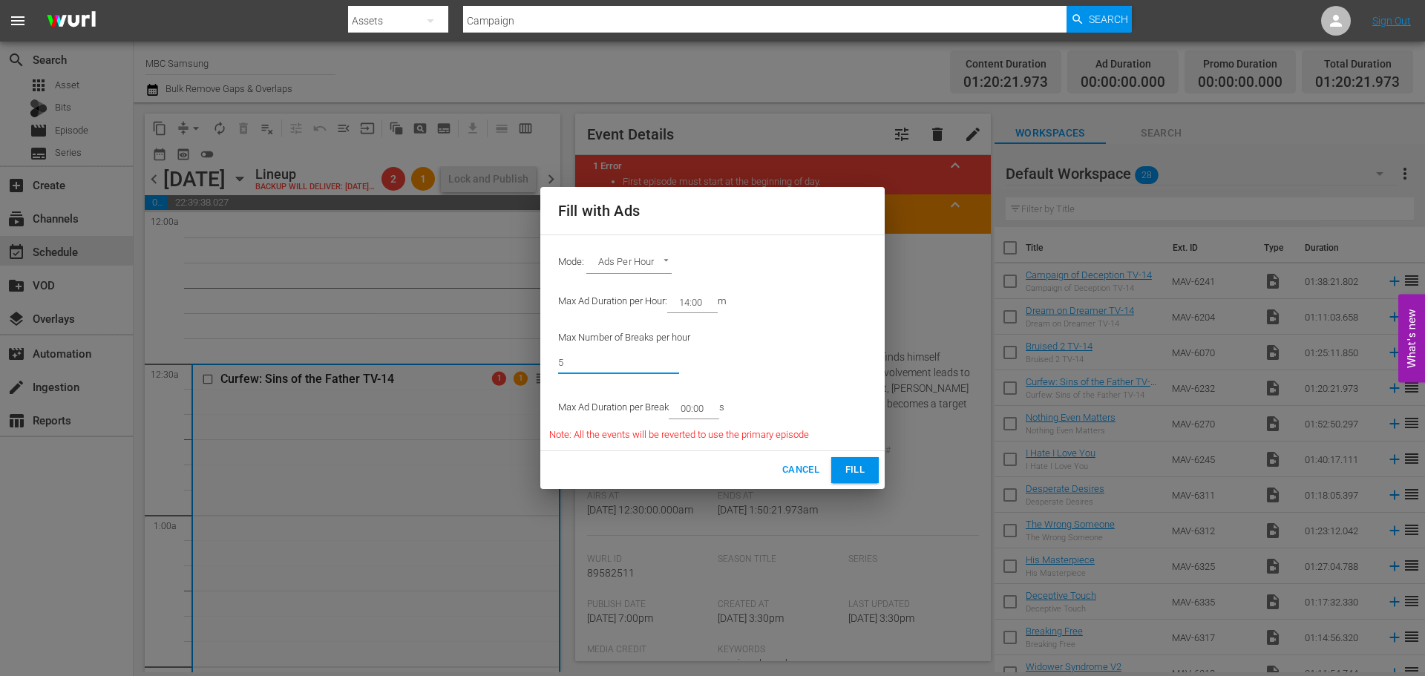
type input "5"
drag, startPoint x: 709, startPoint y: 407, endPoint x: 690, endPoint y: 415, distance: 20.0
click at [690, 415] on input "00:00" at bounding box center [691, 408] width 45 height 21
type input "02:45"
click at [835, 462] on button "Fill" at bounding box center [854, 470] width 47 height 26
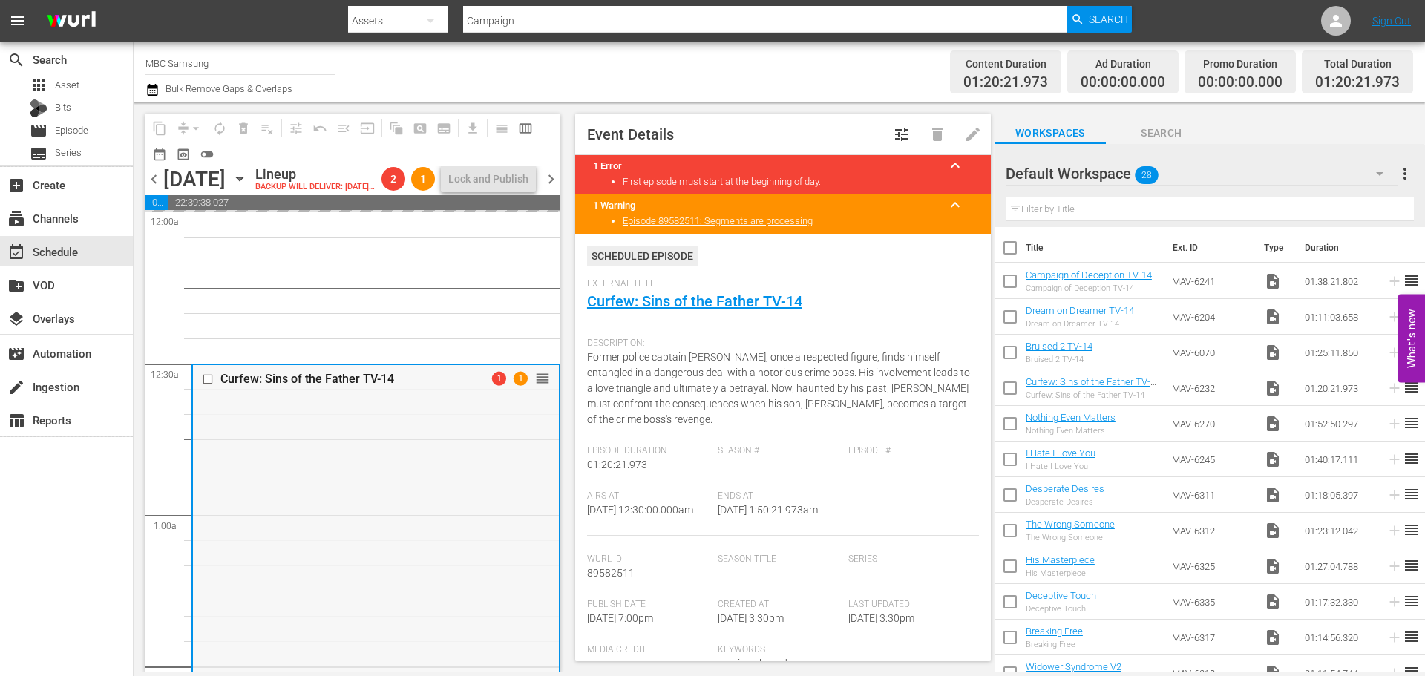
click at [452, 460] on div "Curfew: Sins of the Father TV-14 1 1 reorder" at bounding box center [376, 565] width 366 height 401
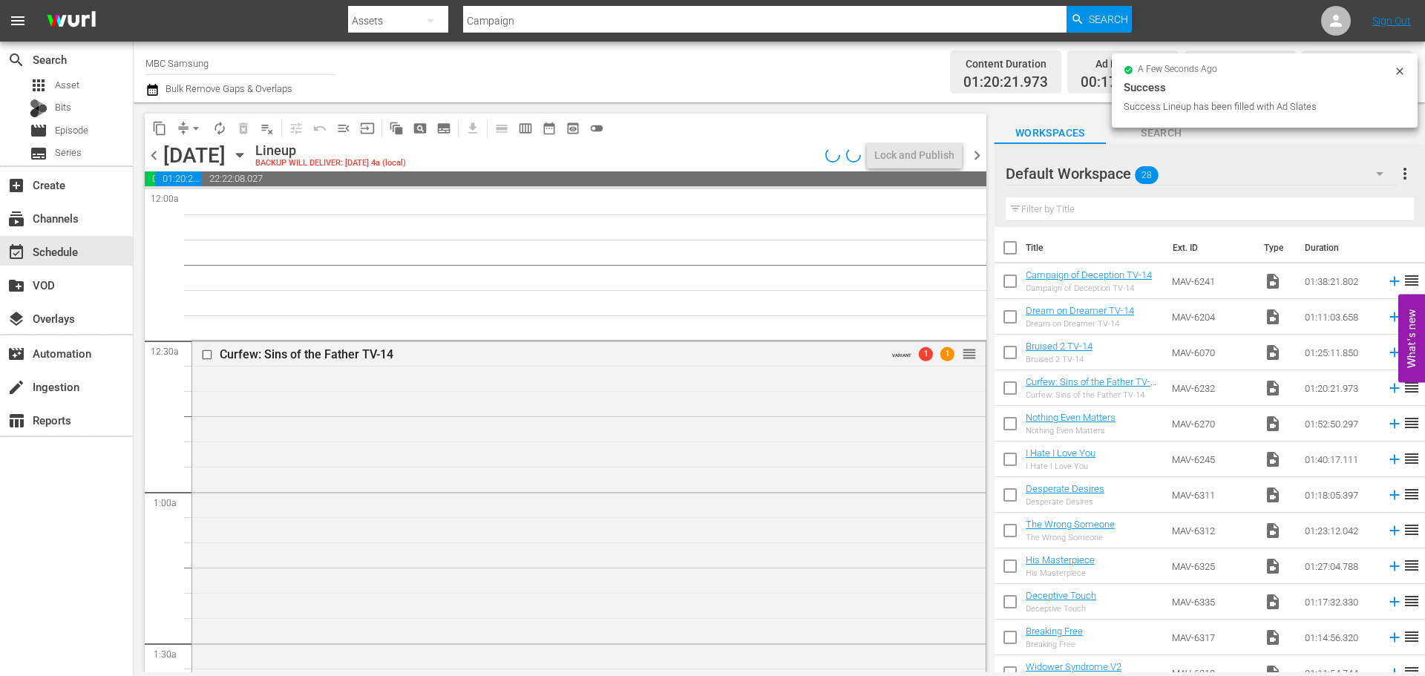
click at [526, 384] on div "Curfew: Sins of the Father TV-14 VARIANT 1 1 reorder" at bounding box center [588, 585] width 793 height 489
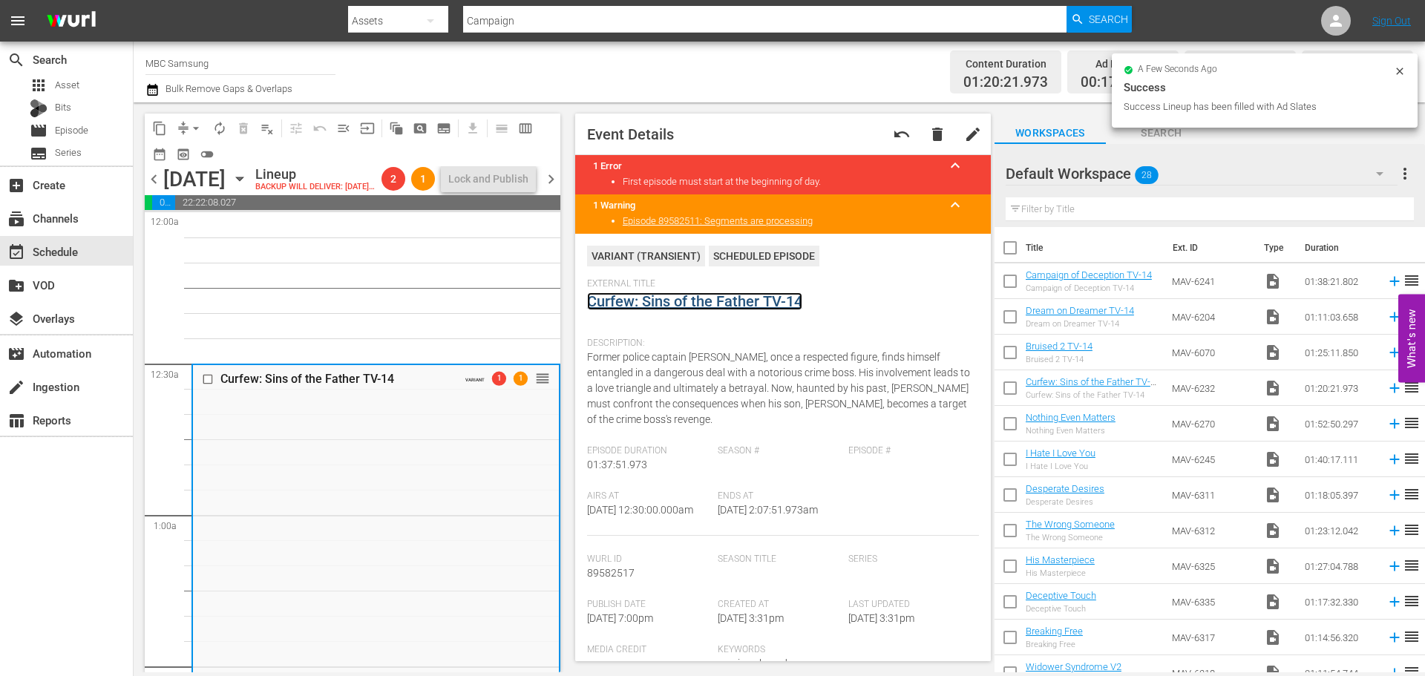
click at [695, 303] on link "Curfew: Sins of the Father TV-14" at bounding box center [694, 301] width 215 height 18
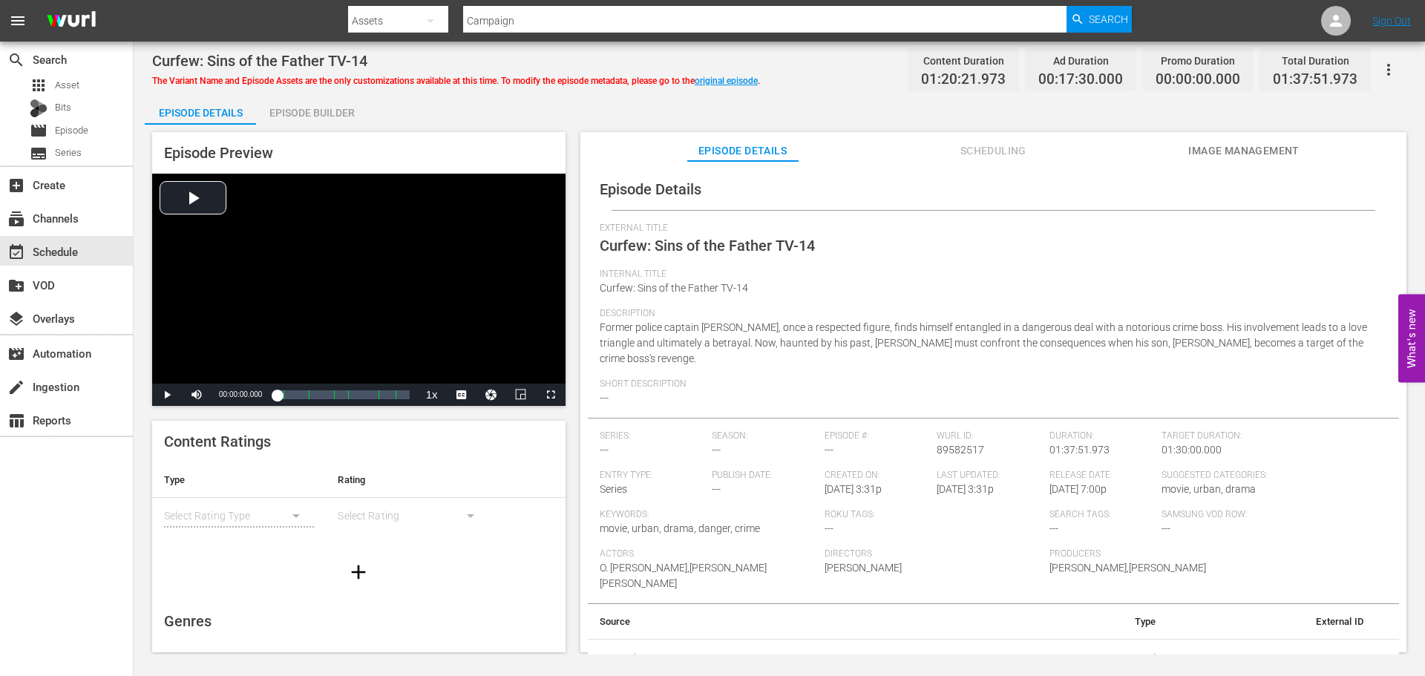
click at [1388, 72] on icon "button" at bounding box center [1389, 70] width 18 height 18
click at [1354, 125] on div "Convert To Named Variant" at bounding box center [1323, 123] width 142 height 36
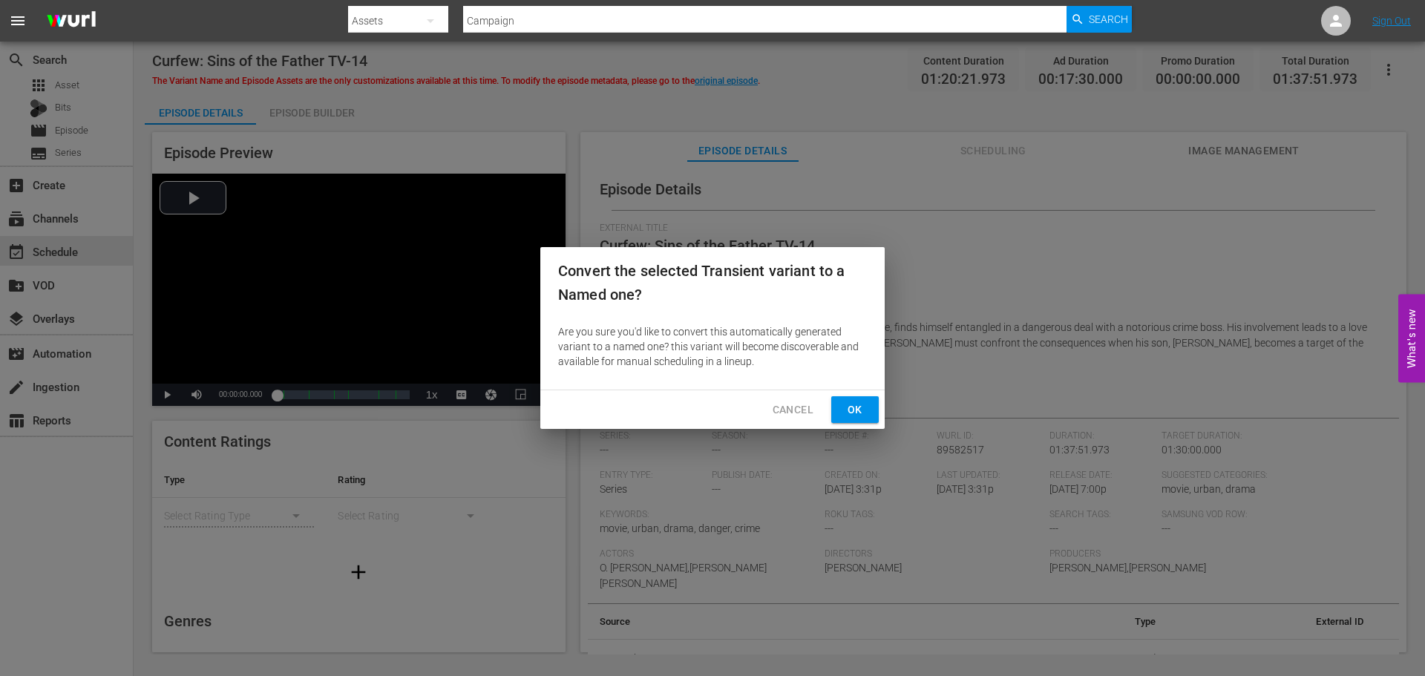
click at [870, 404] on button "Ok" at bounding box center [854, 409] width 47 height 27
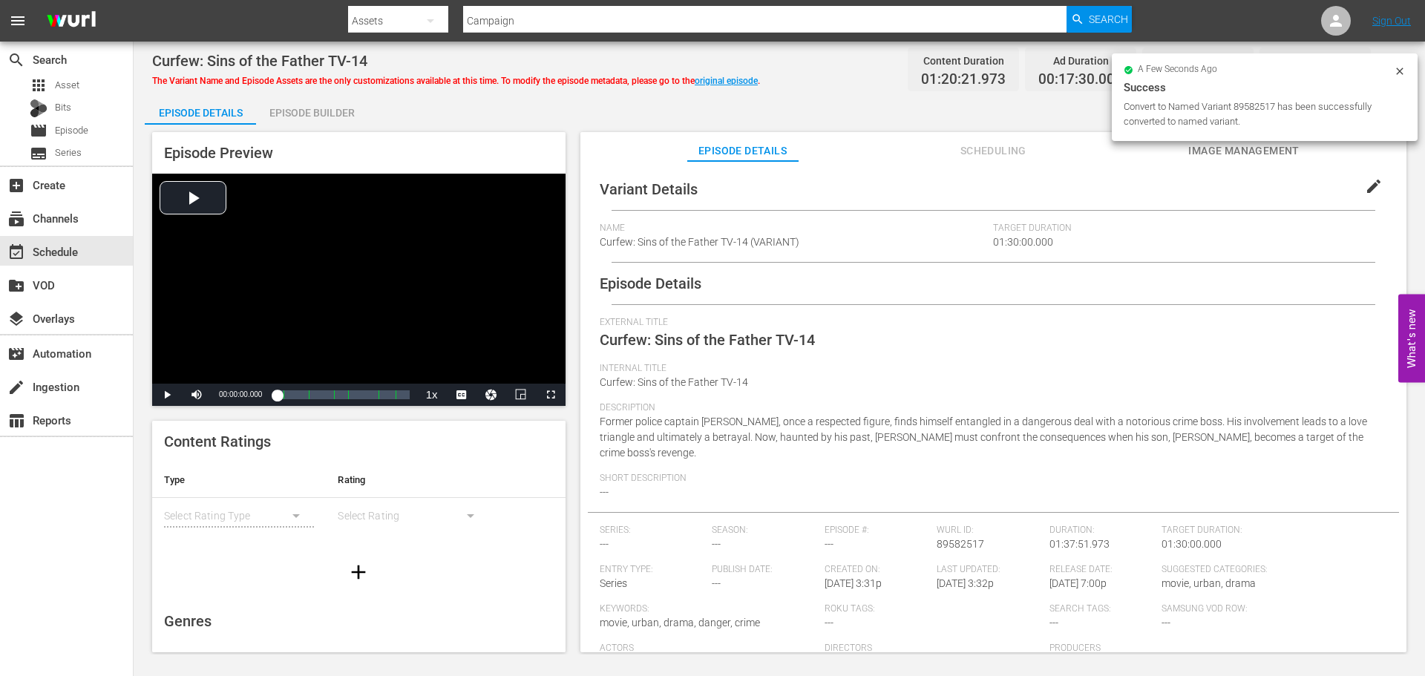
click at [1365, 188] on span "edit" at bounding box center [1374, 186] width 18 height 18
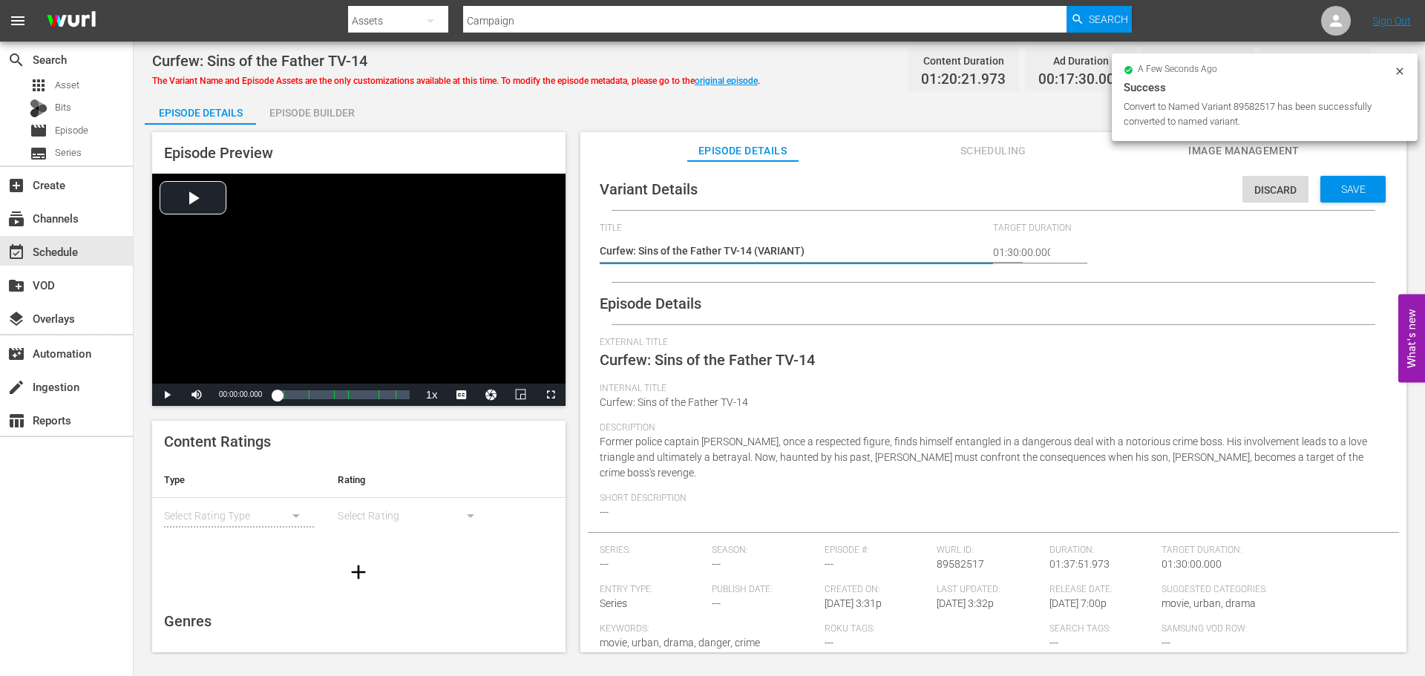
drag, startPoint x: 752, startPoint y: 249, endPoint x: 770, endPoint y: 246, distance: 17.3
click at [754, 249] on textarea "Curfew: Sins of the Father TV-14 (VARIANT)" at bounding box center [793, 252] width 387 height 18
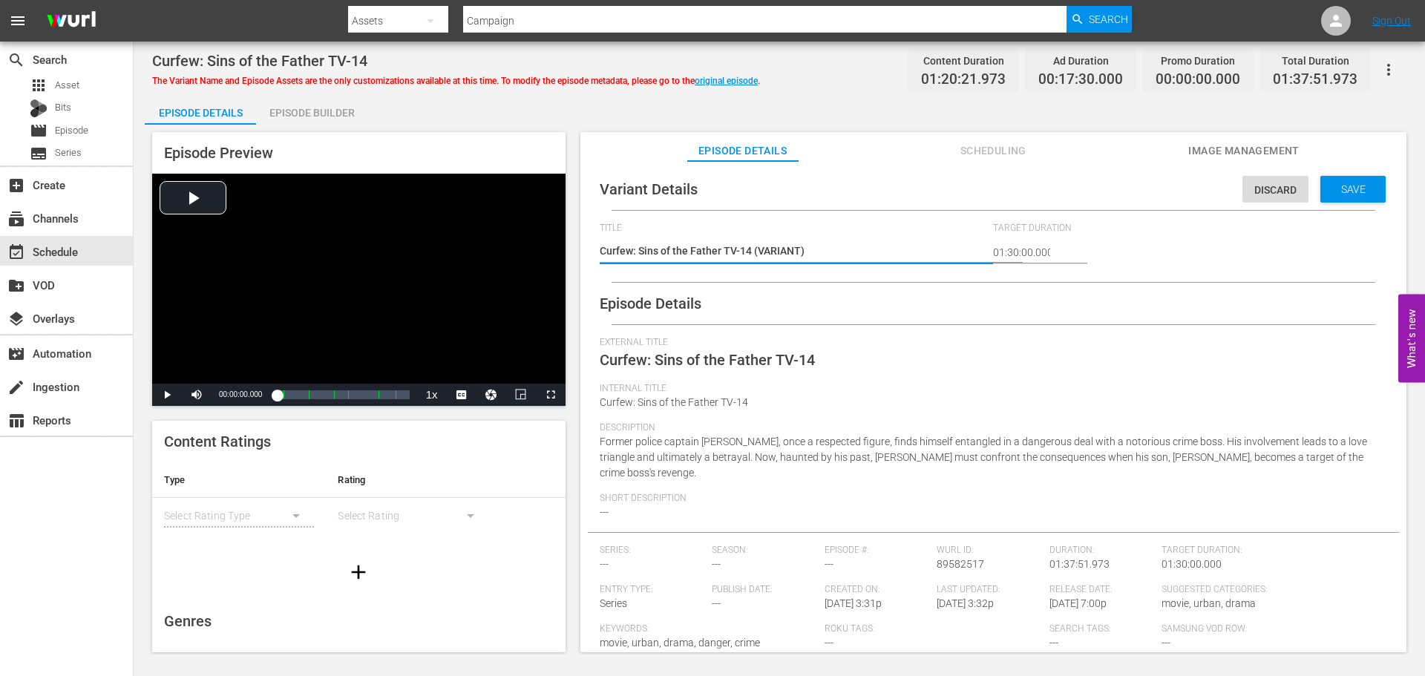
type textarea "Curfew: Sins of the Father TV-14 #(VARIANT)"
type textarea "Curfew: Sins of the Father TV-14 #S(VARIANT)"
type textarea "Curfew: Sins of the Father TV-14 #Sa(VARIANT)"
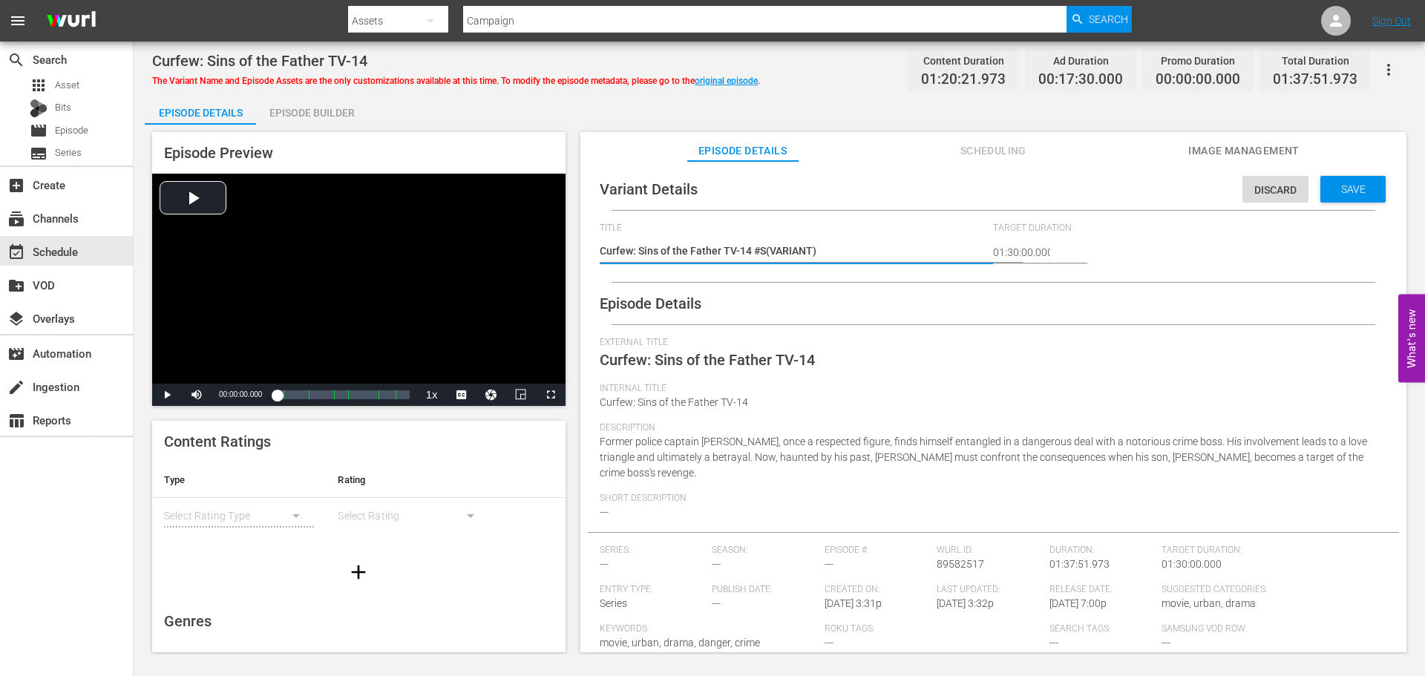
type textarea "Curfew: Sins of the Father TV-14 #Sa(VARIANT)"
type textarea "Curfew: Sins of the Father TV-14 #Sam(VARIANT)"
type textarea "Curfew: Sins of the Father TV-14 #Sams(VARIANT)"
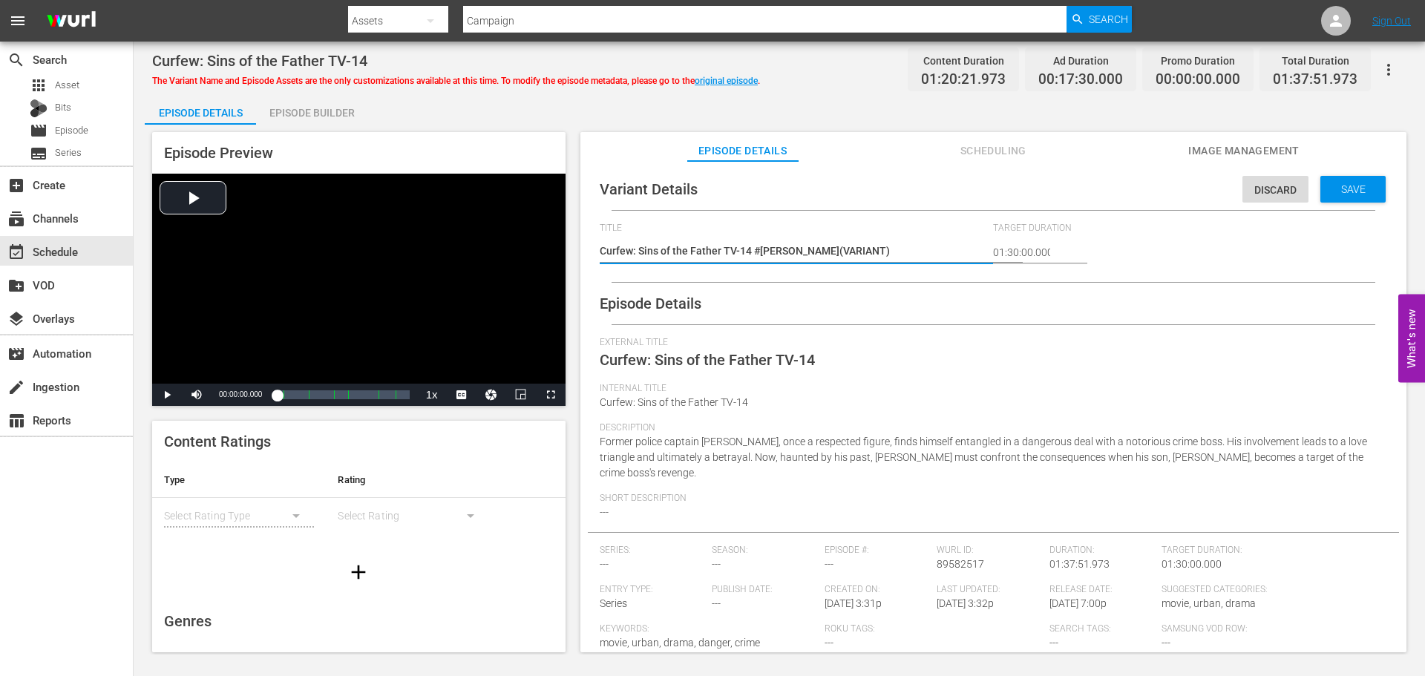
type textarea "Curfew: Sins of the Father TV-14 #Samsu(VARIANT)"
type textarea "Curfew: Sins of the Father TV-14 #Samsun(VARIANT)"
type textarea "Curfew: Sins of the Father TV-14 #Samsung(VARIANT)"
type textarea "Curfew: Sins of the Father TV-14 #Samsung (VARIANT)"
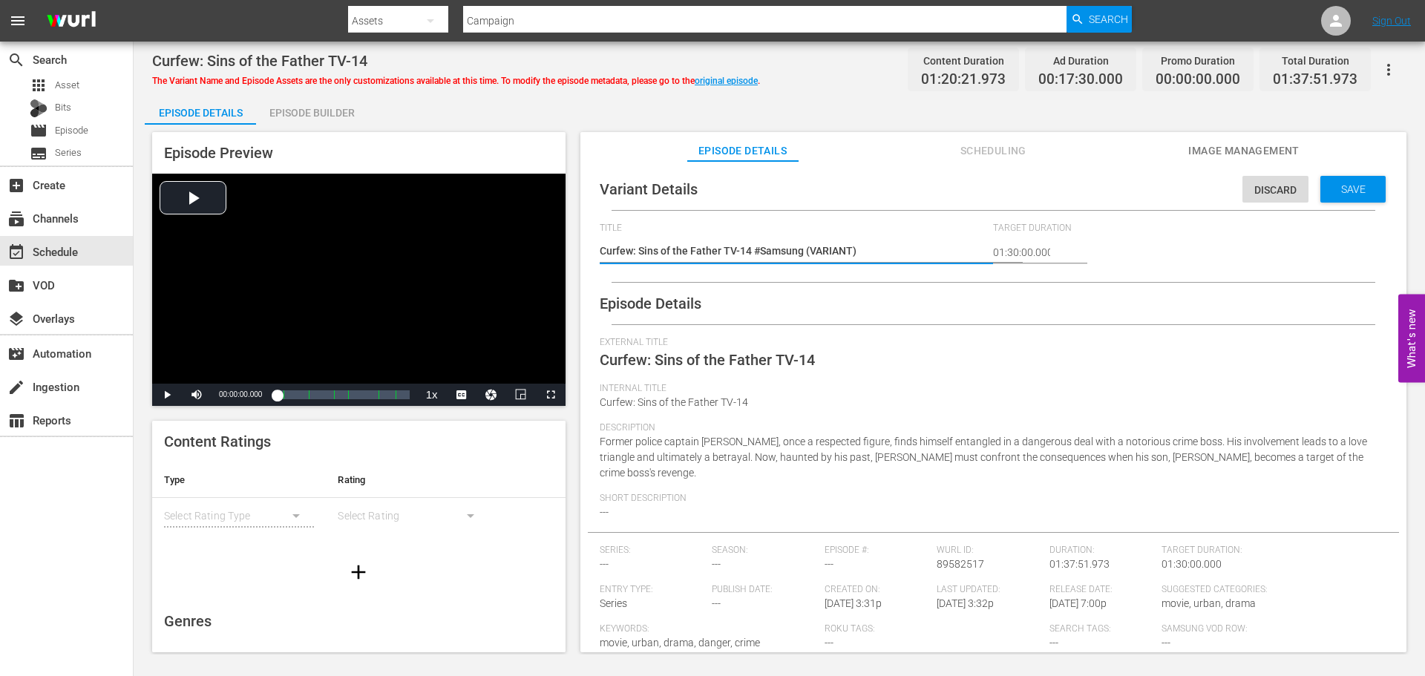
type textarea "Curfew: Sins of the Father TV-14 #Samsung (VARIANT)"
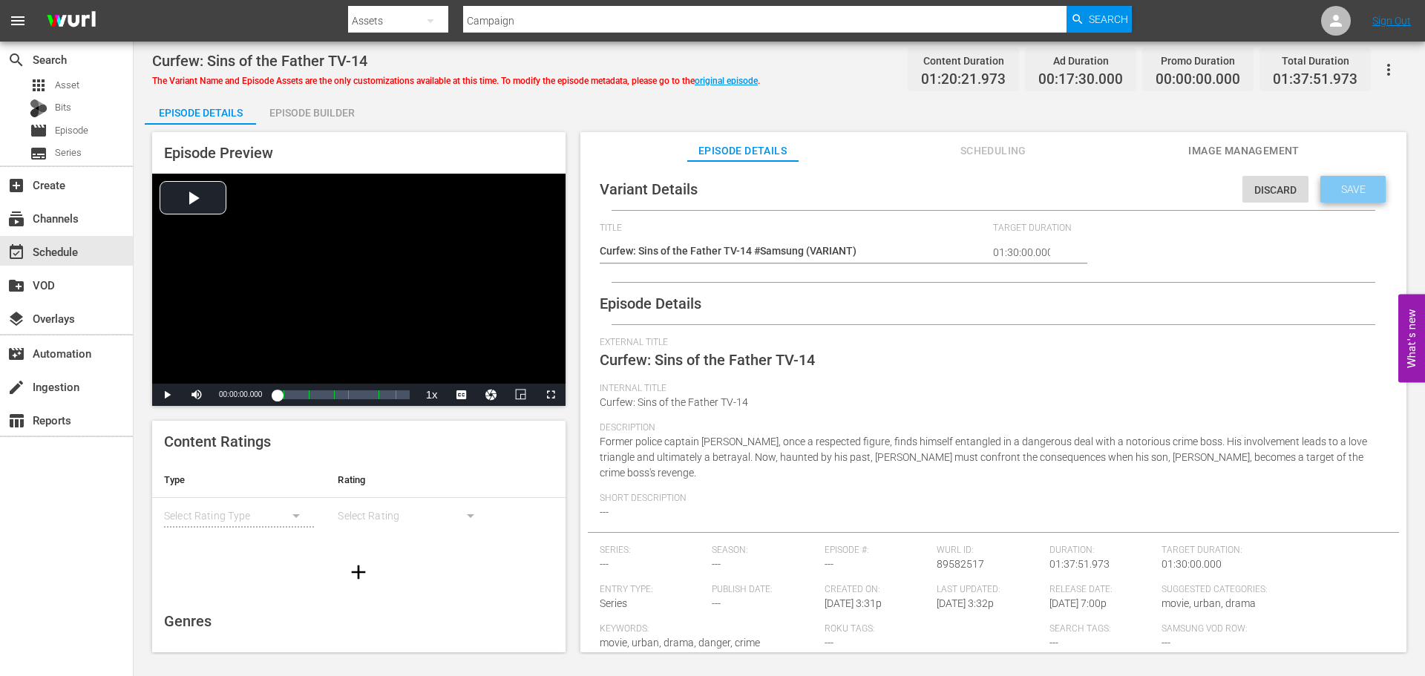
click at [1337, 191] on span "Save" at bounding box center [1353, 189] width 48 height 12
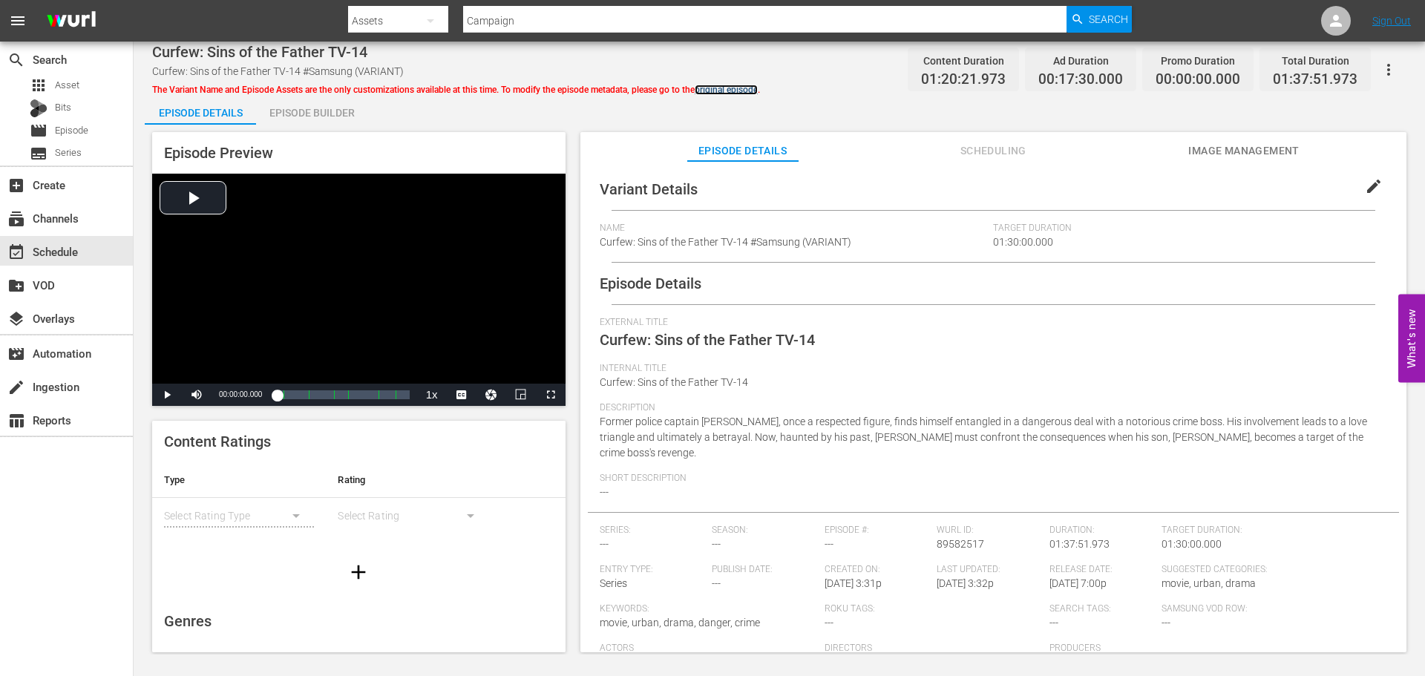
click at [735, 85] on link "original episode" at bounding box center [726, 90] width 63 height 10
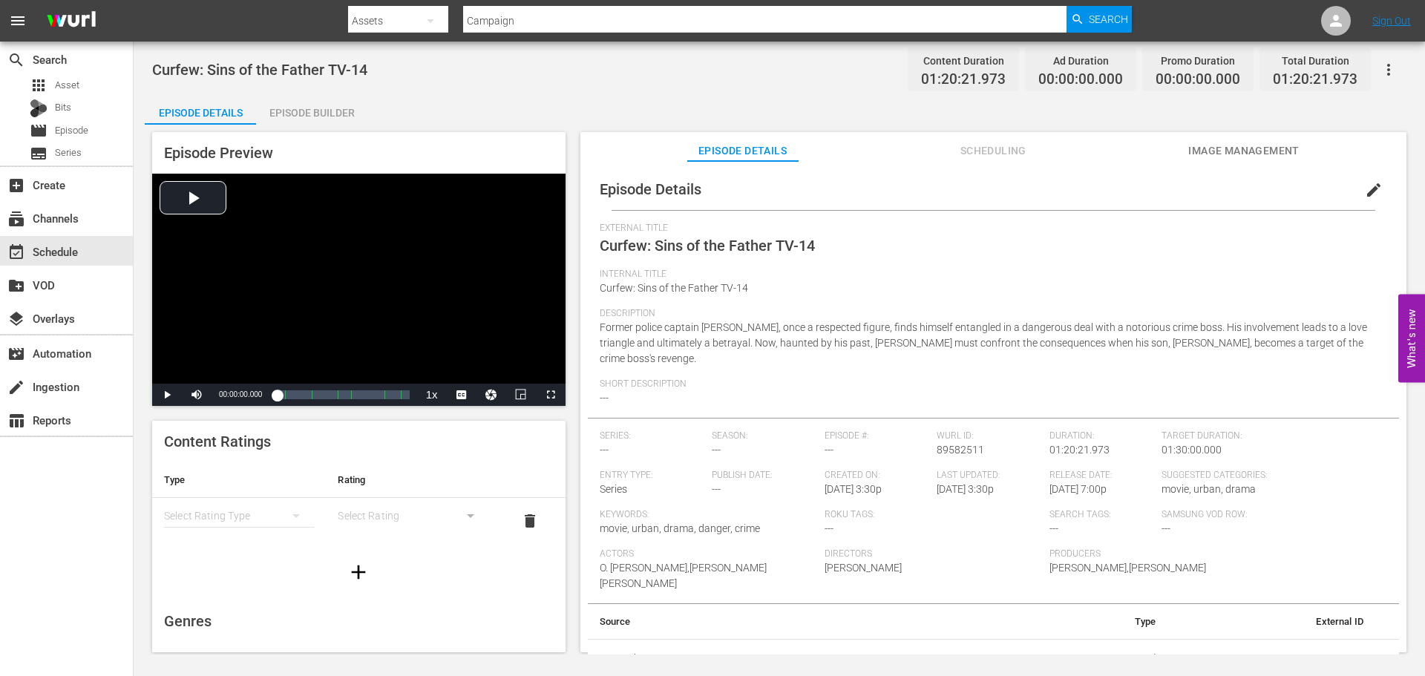
click at [1371, 192] on span "edit" at bounding box center [1374, 190] width 18 height 18
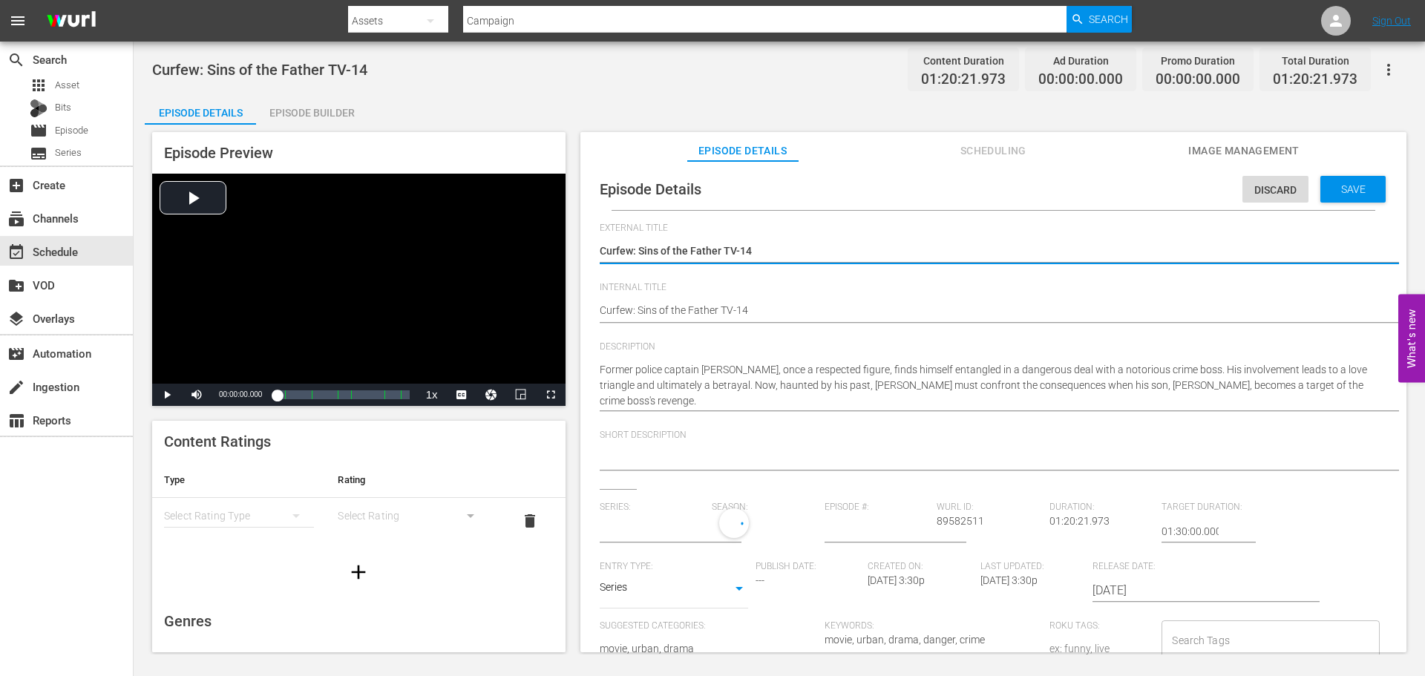
type input "No Series"
click at [667, 453] on textarea at bounding box center [990, 459] width 780 height 18
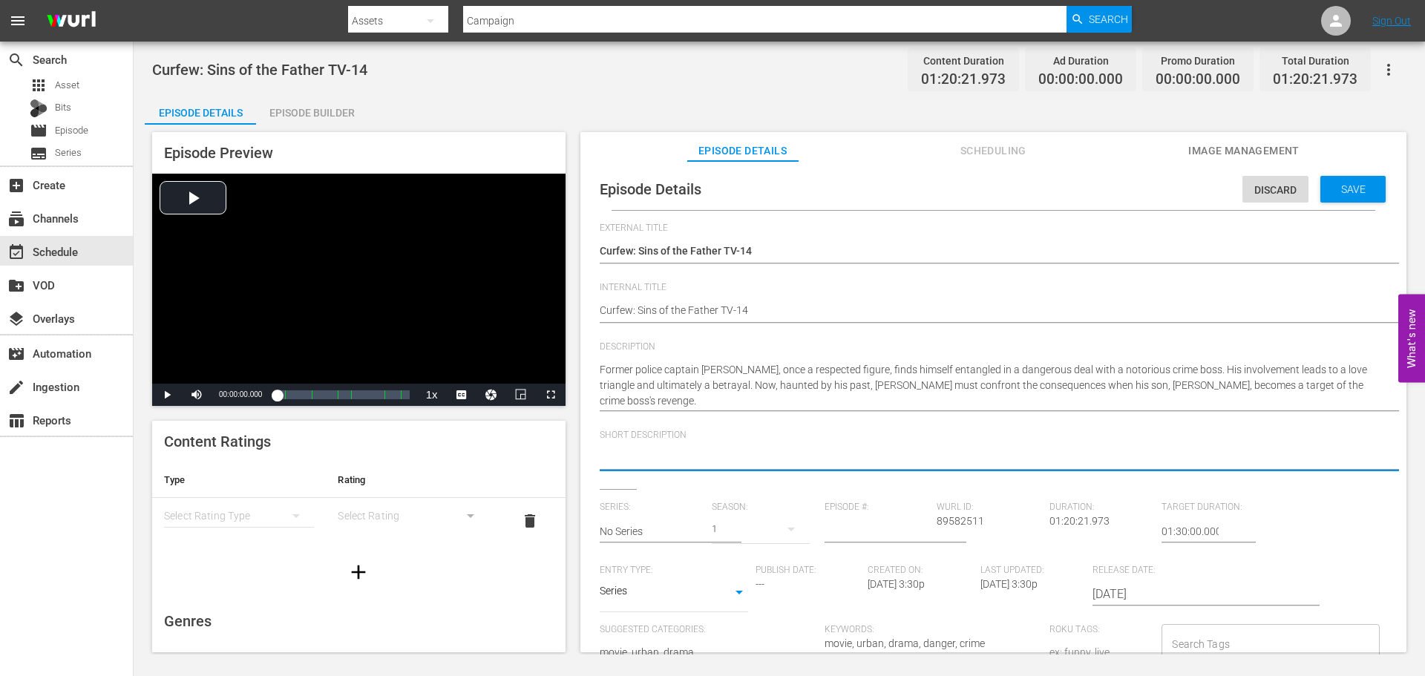
paste textarea "A former police captain must have the actions of his past when his son is captu…"
type textarea "A former police captain must have the actions of his past when his son is captu…"
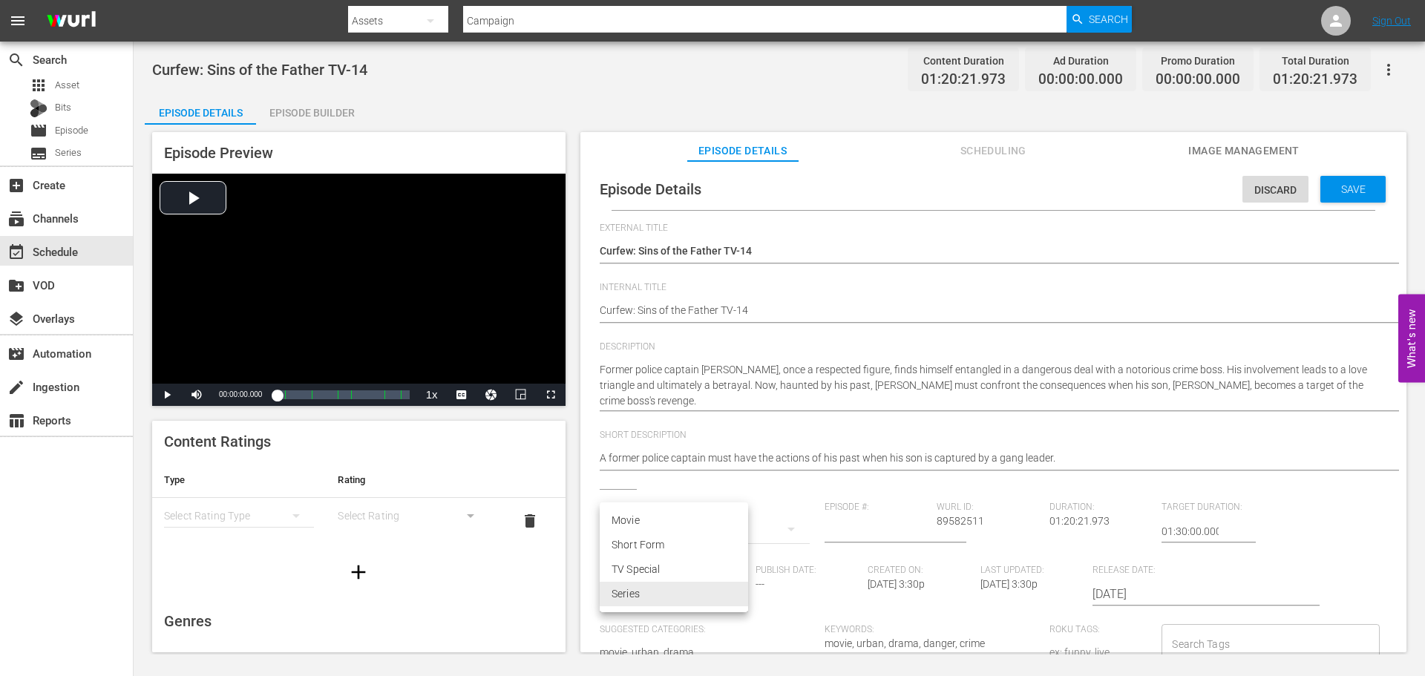
click at [704, 591] on body "menu Search By Assets Search ID, Title, Description, Keywords, or Category Camp…" at bounding box center [712, 338] width 1425 height 676
click at [673, 522] on li "Movie" at bounding box center [674, 520] width 148 height 24
type input "MOVIE"
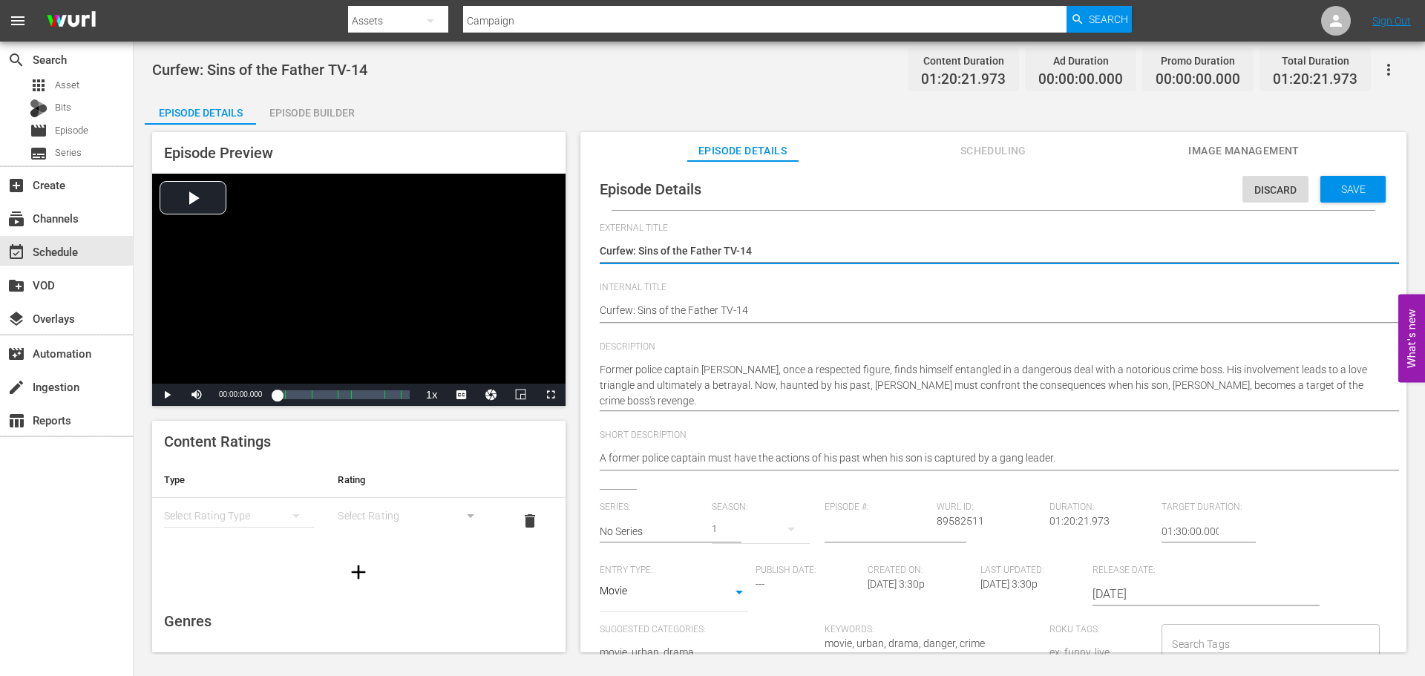
type textarea "Curfew: Sins of the Father TV-1"
type textarea "Curfew: Sins of the Father TV-"
type textarea "Curfew: Sins of the Father TV"
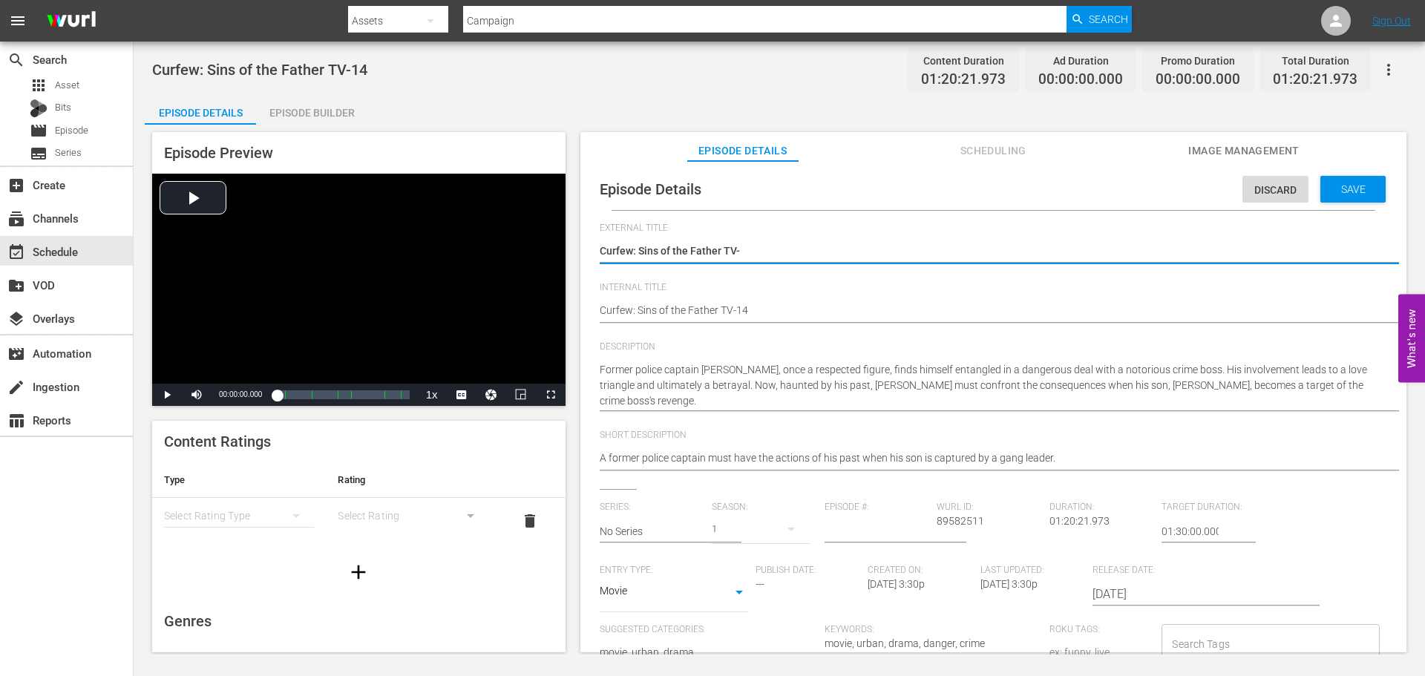
type textarea "Curfew: Sins of the Father TV"
type textarea "Curfew: Sins of the Father T"
type textarea "Curfew: Sins of the Father"
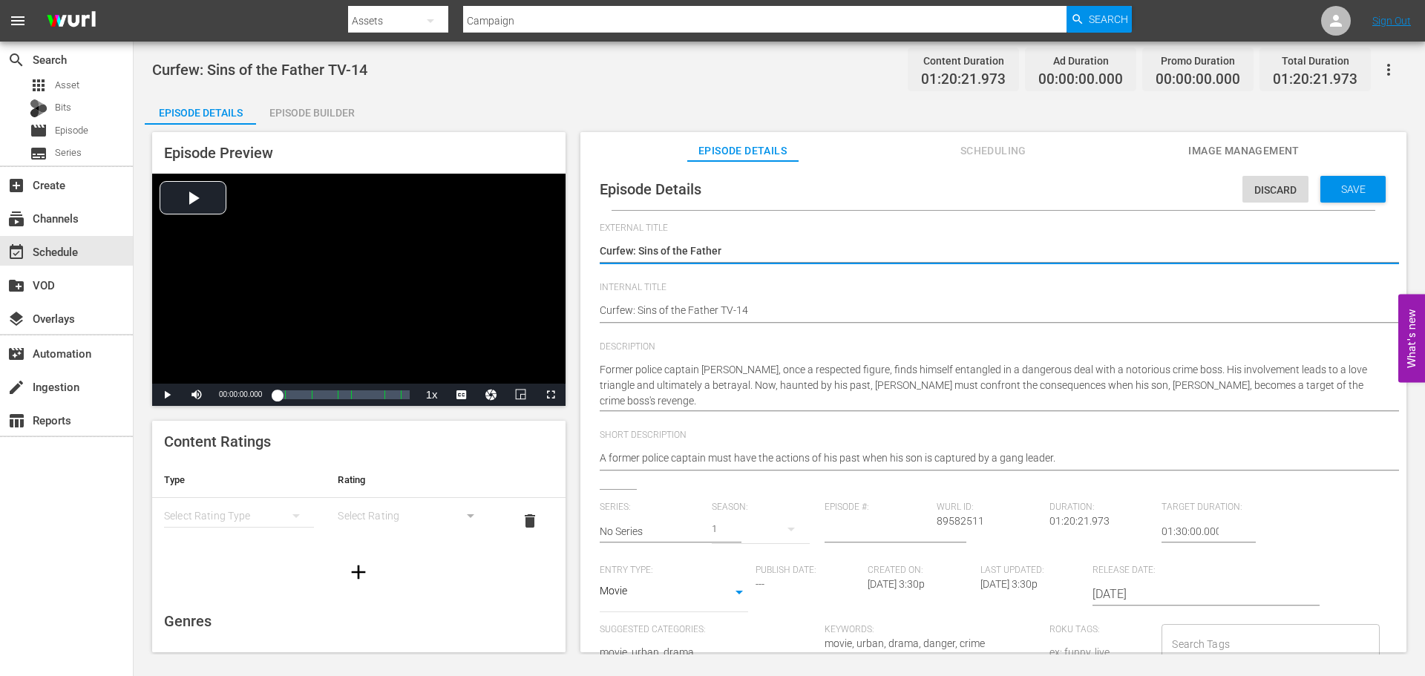
type textarea "Curfew: Sins of the Father"
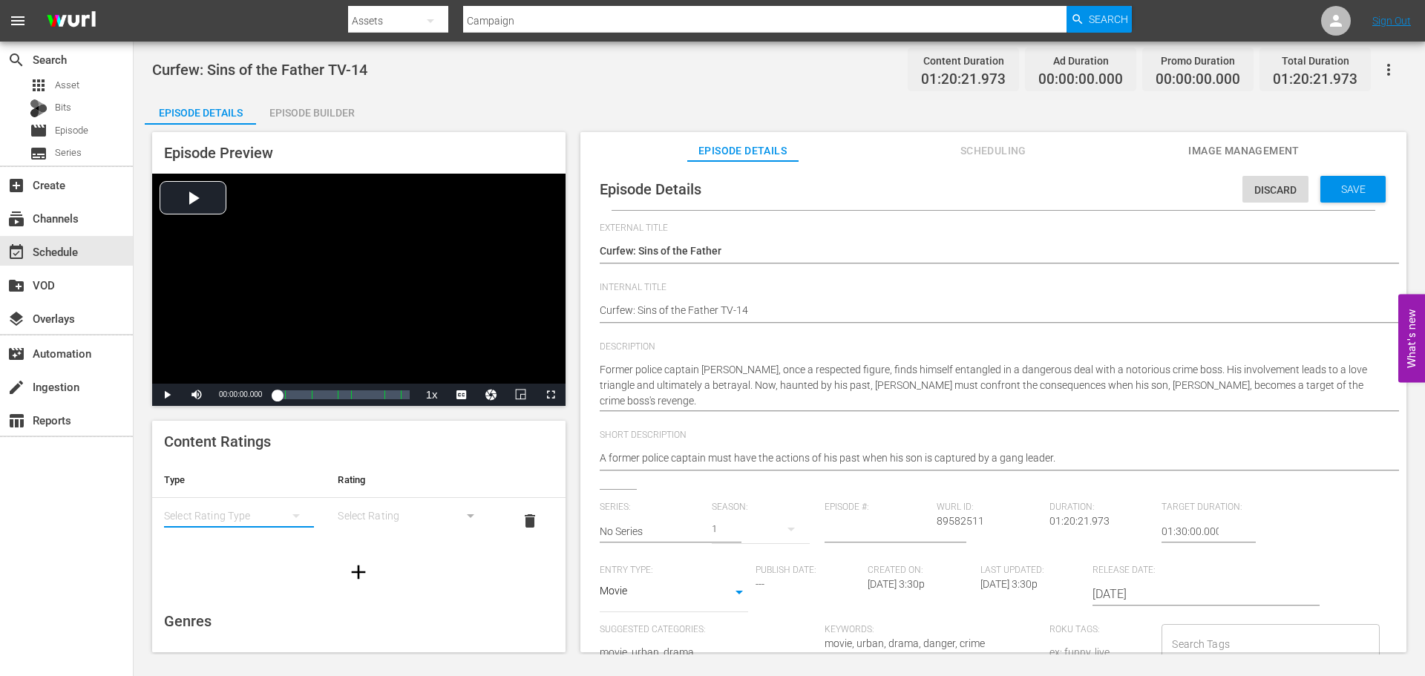
click at [295, 521] on icon "simple table" at bounding box center [296, 516] width 18 height 18
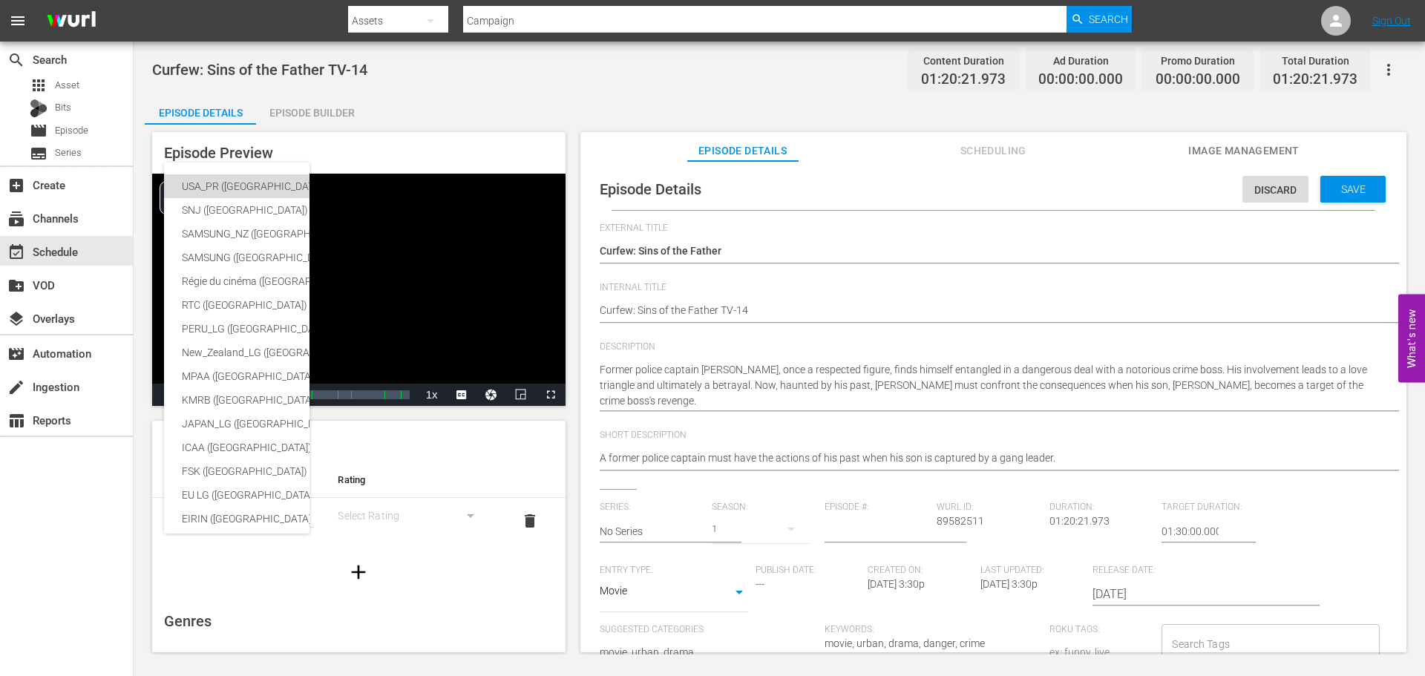
click at [249, 182] on div "USA_PR (United States of America)" at bounding box center [352, 186] width 341 height 24
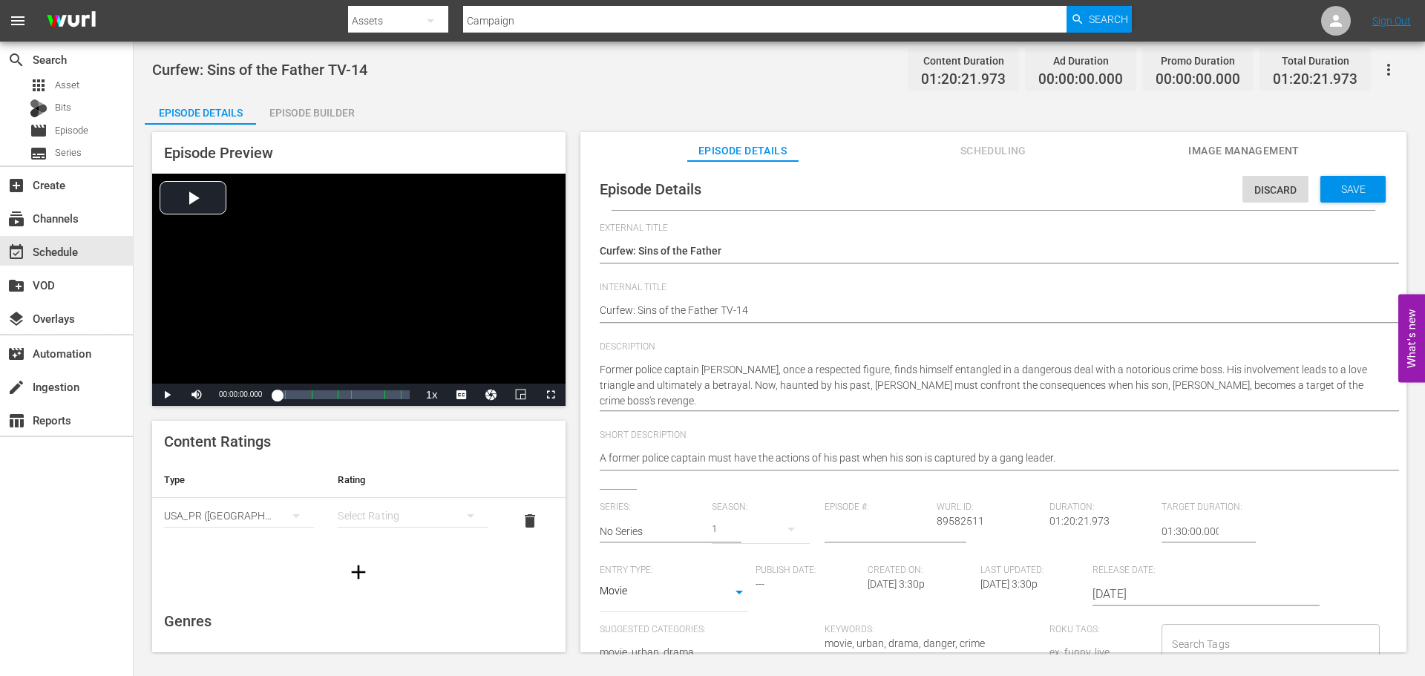
click at [390, 514] on div "simple table" at bounding box center [413, 516] width 150 height 42
click at [382, 626] on div "TV14" at bounding box center [406, 617] width 110 height 24
click at [355, 574] on icon "button" at bounding box center [359, 572] width 24 height 24
click at [260, 563] on div "simple table" at bounding box center [239, 562] width 150 height 42
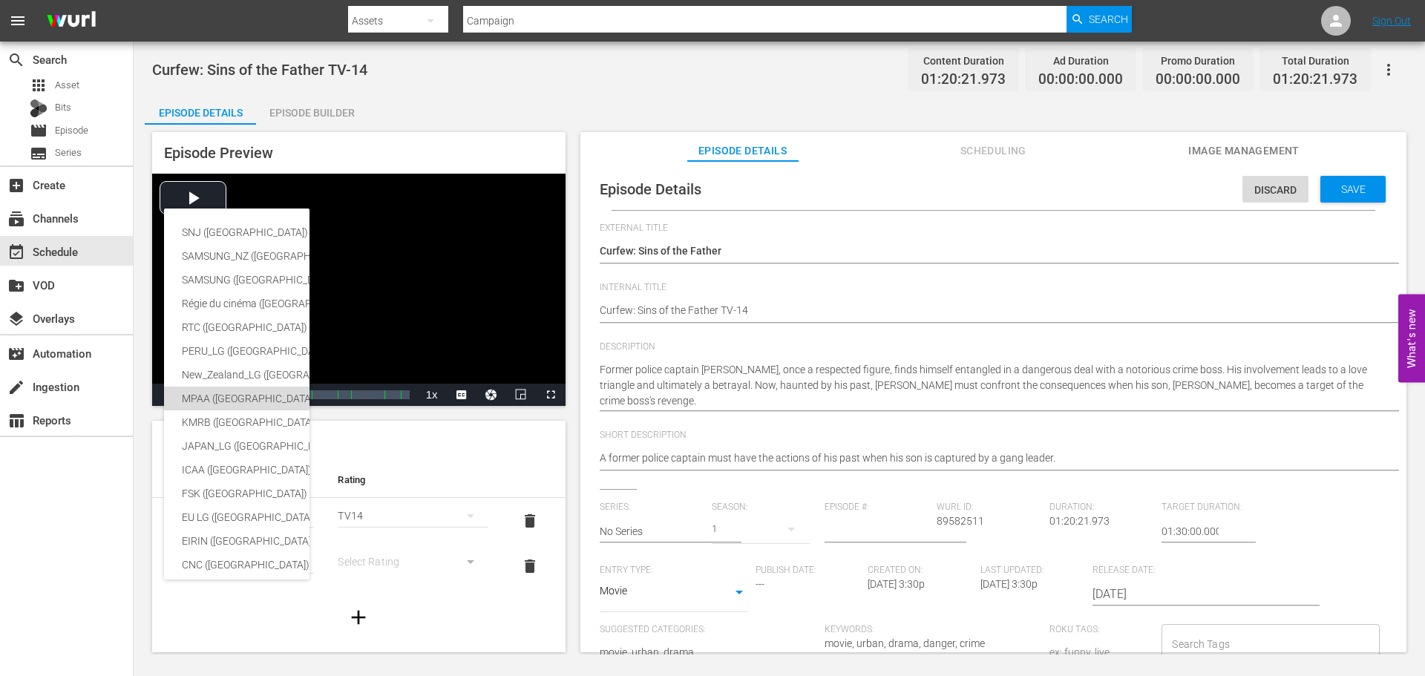
click at [226, 396] on div "MPAA (United States of America)" at bounding box center [352, 399] width 341 height 24
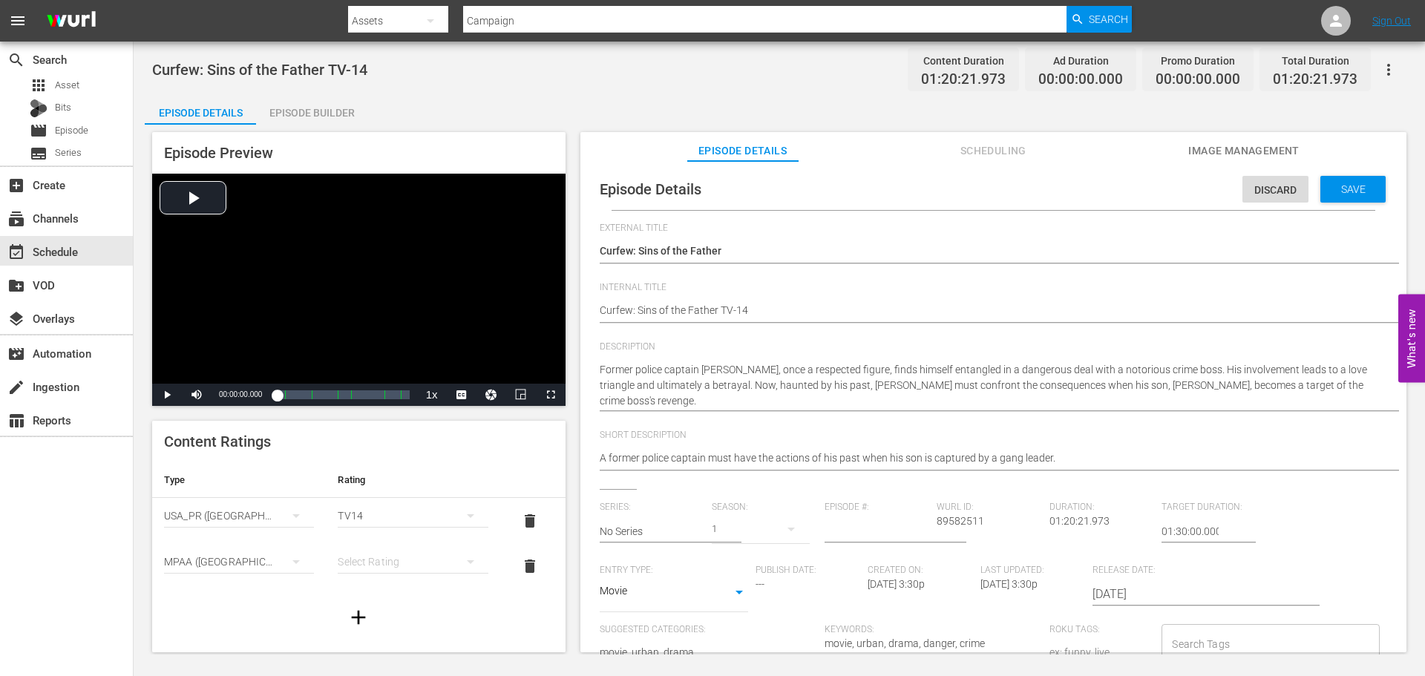
click at [394, 560] on div "simple table" at bounding box center [413, 562] width 150 height 42
click at [375, 509] on div "PG13" at bounding box center [406, 508] width 110 height 24
click at [1329, 187] on span "Save" at bounding box center [1353, 189] width 48 height 12
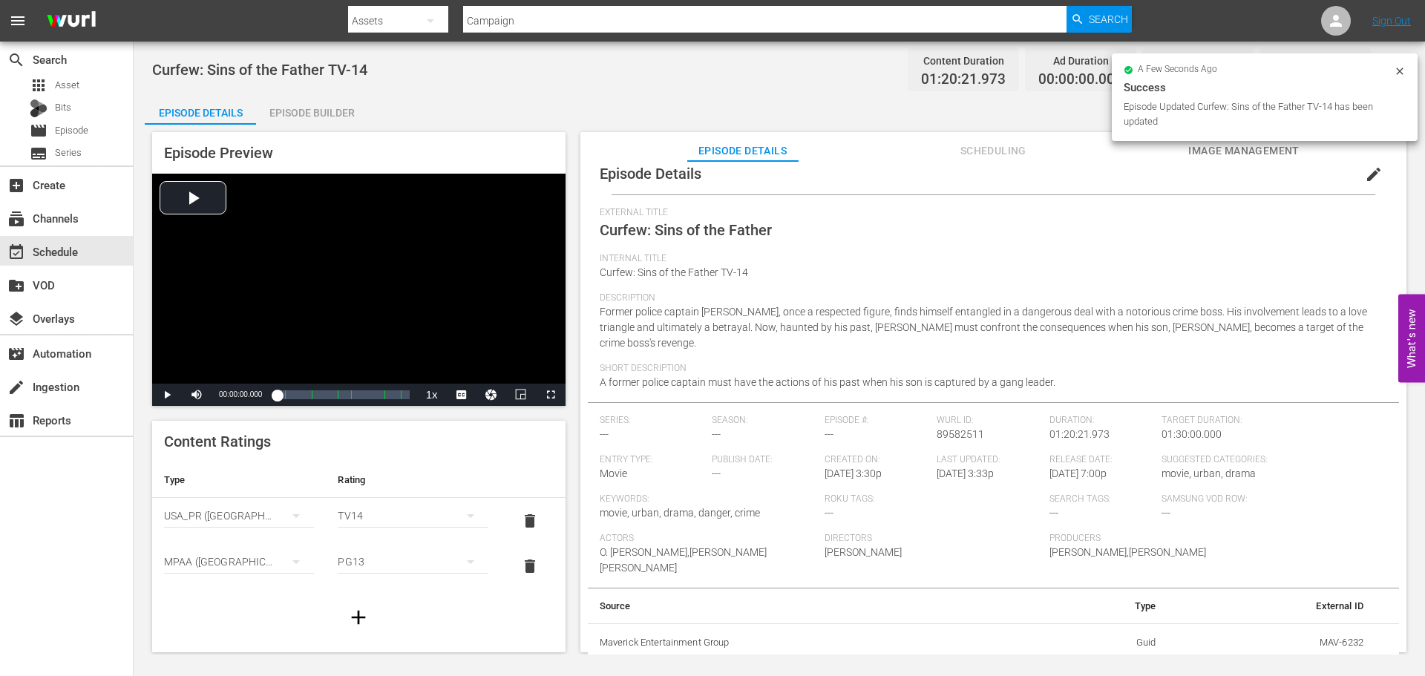
scroll to position [19, 0]
click at [87, 223] on div "subscriptions Channels" at bounding box center [66, 218] width 133 height 30
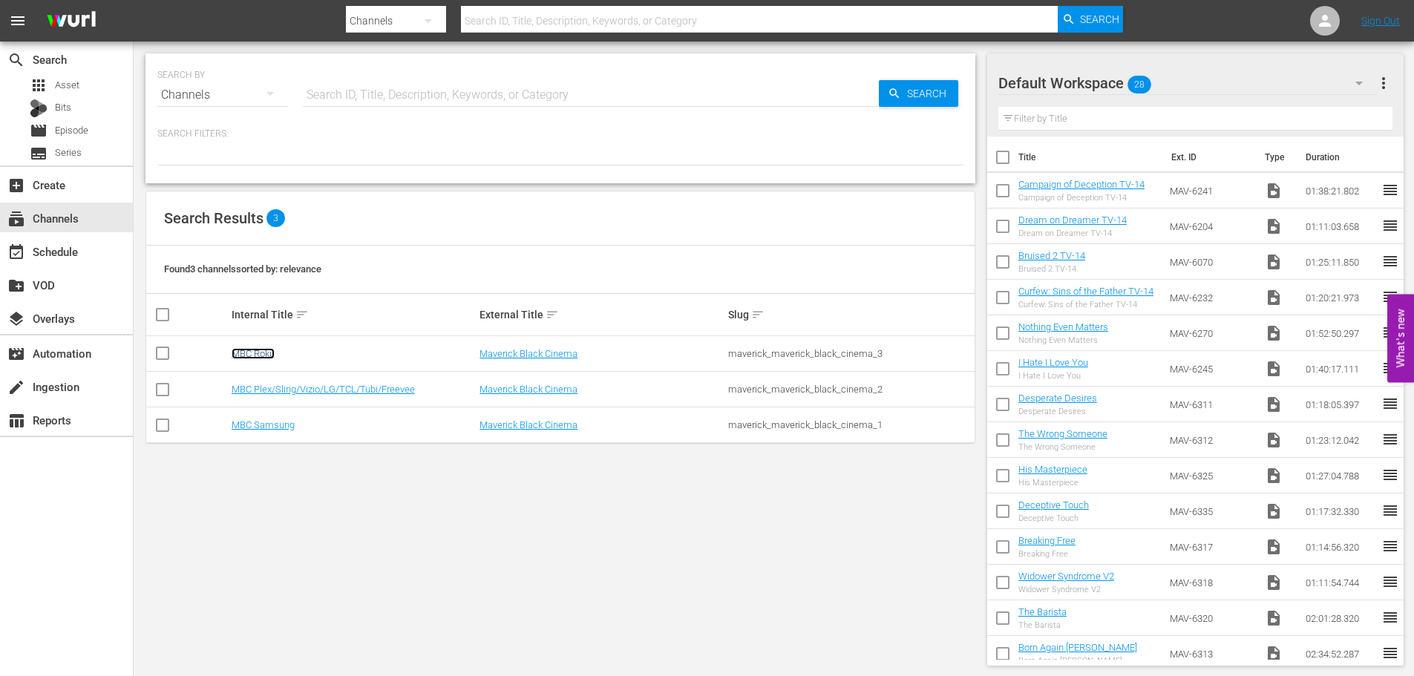
click at [255, 357] on link "MBC Roku" at bounding box center [253, 353] width 43 height 11
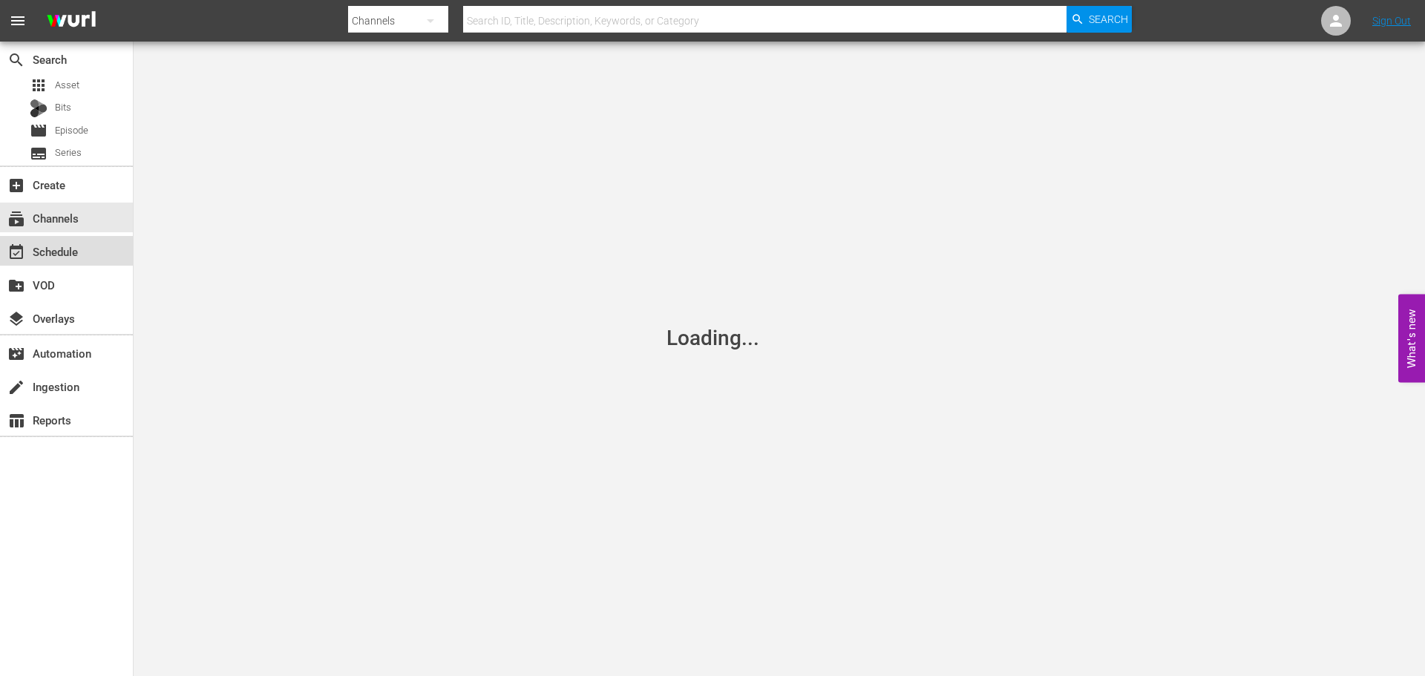
click at [80, 252] on div "event_available Schedule" at bounding box center [41, 249] width 83 height 13
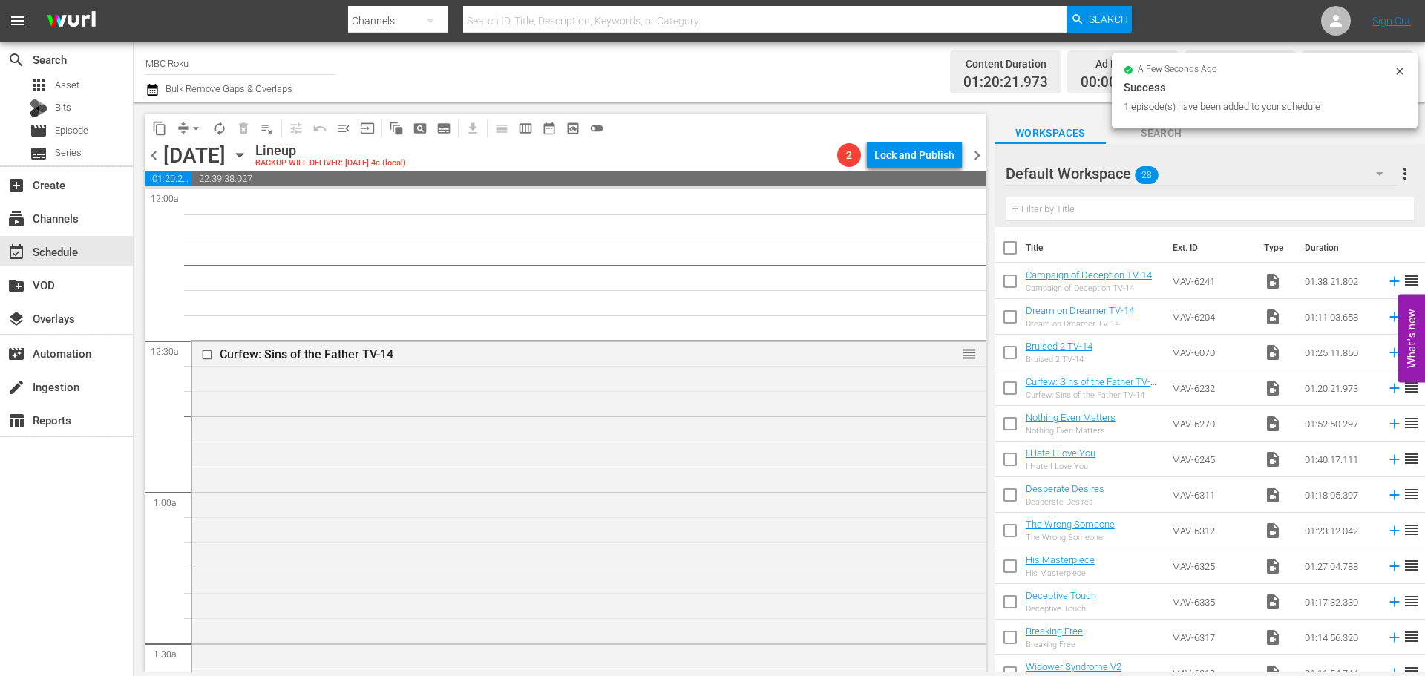
click at [329, 394] on div "Curfew: Sins of the Father TV-14 reorder" at bounding box center [588, 541] width 793 height 401
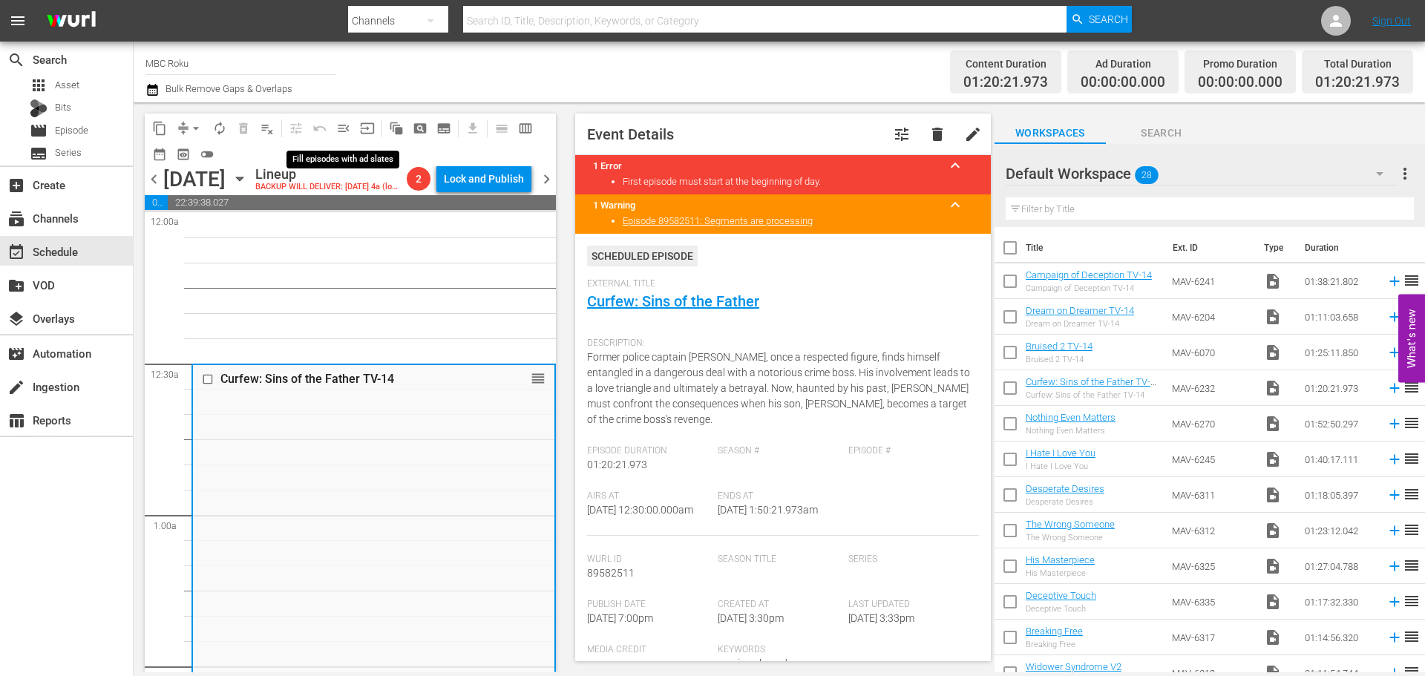
click at [341, 130] on span "menu_open" at bounding box center [343, 128] width 15 height 15
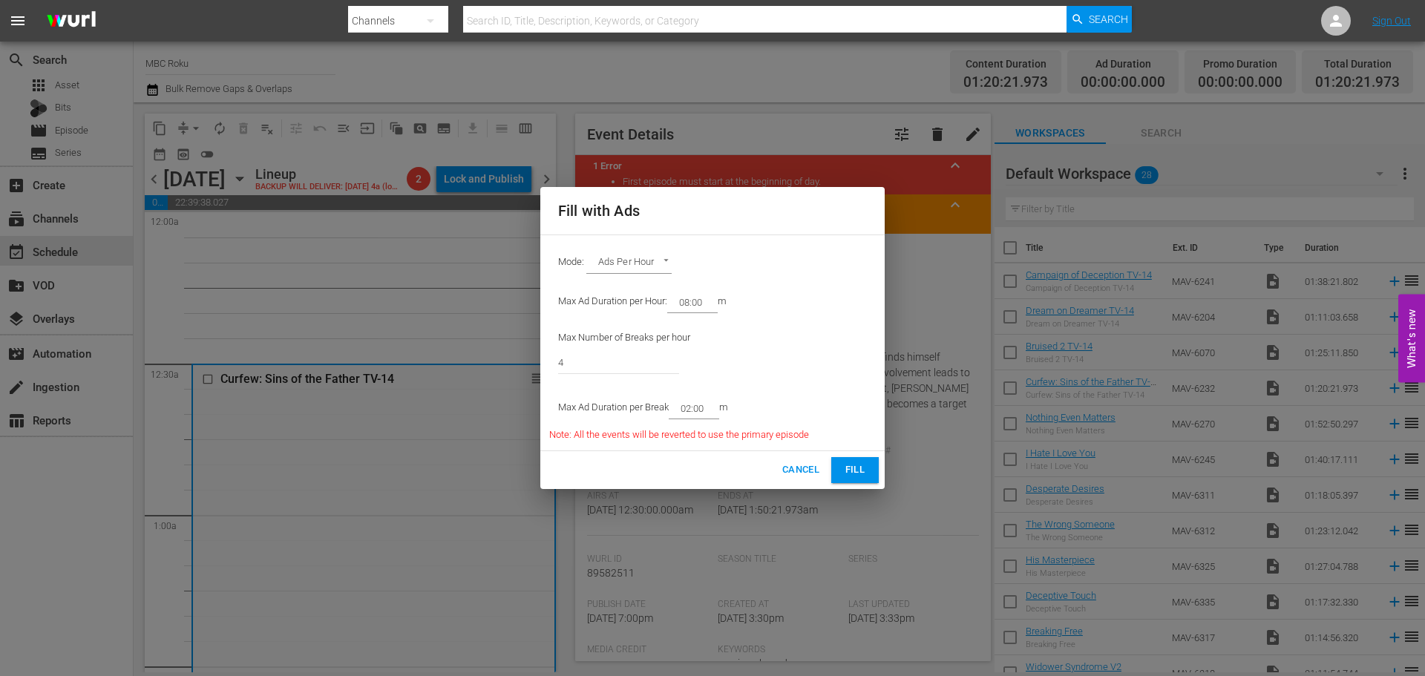
click at [839, 470] on button "Fill" at bounding box center [854, 470] width 47 height 26
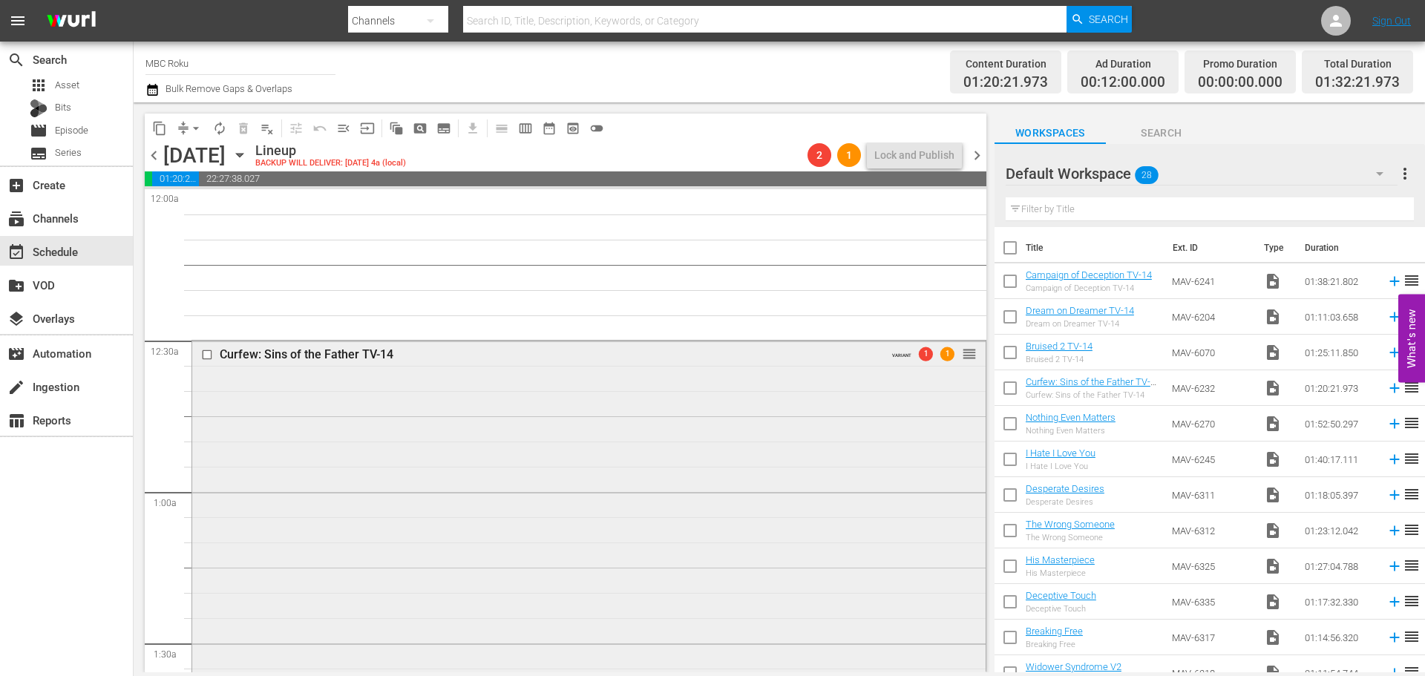
click at [510, 396] on div "Curfew: Sins of the Father TV-14 VARIANT 1 1 reorder" at bounding box center [588, 572] width 793 height 462
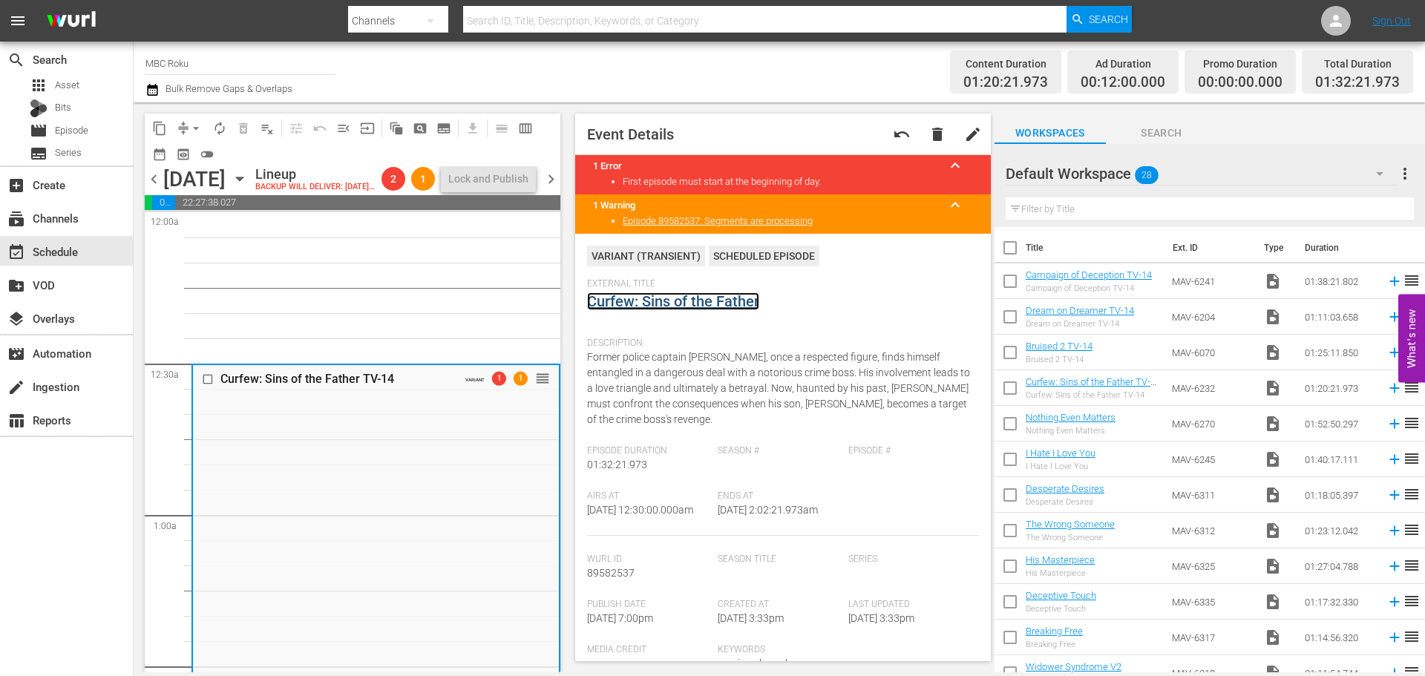
click at [666, 305] on link "Curfew: Sins of the Father" at bounding box center [673, 301] width 172 height 18
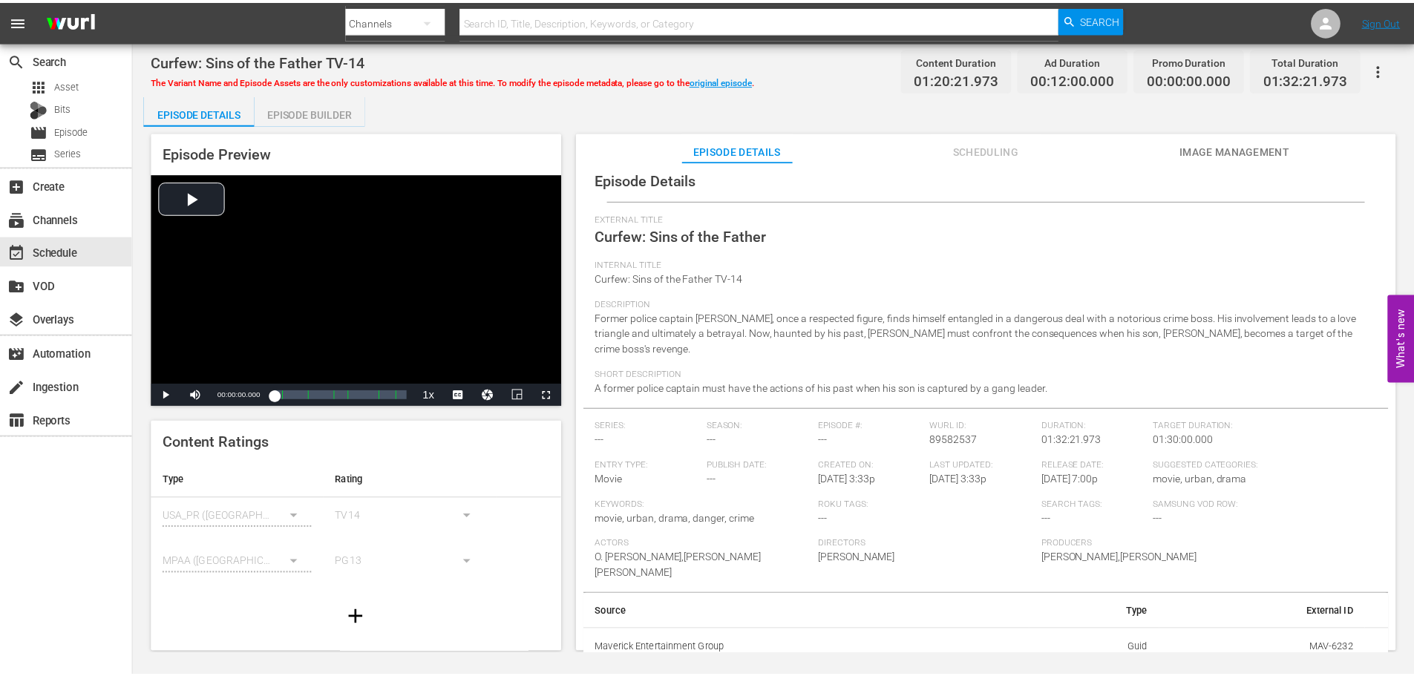
scroll to position [19, 0]
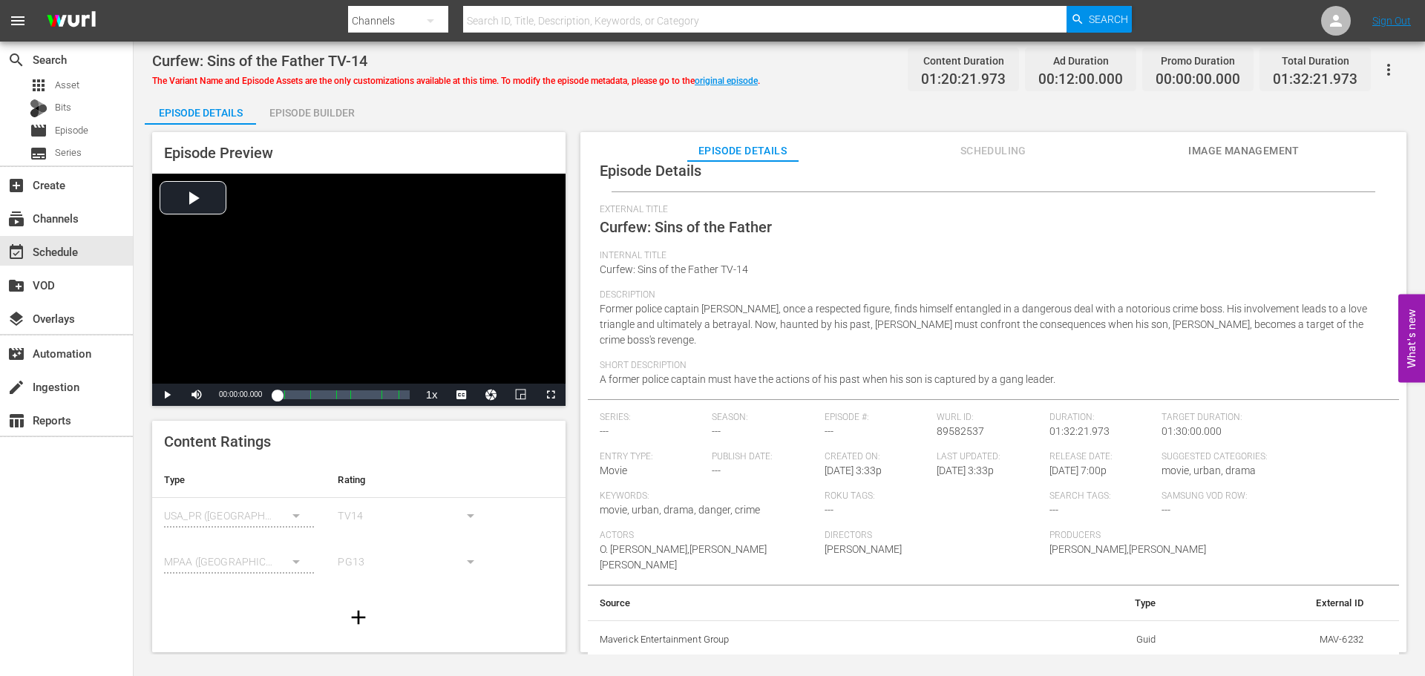
click at [315, 119] on div "Episode Builder" at bounding box center [311, 113] width 111 height 36
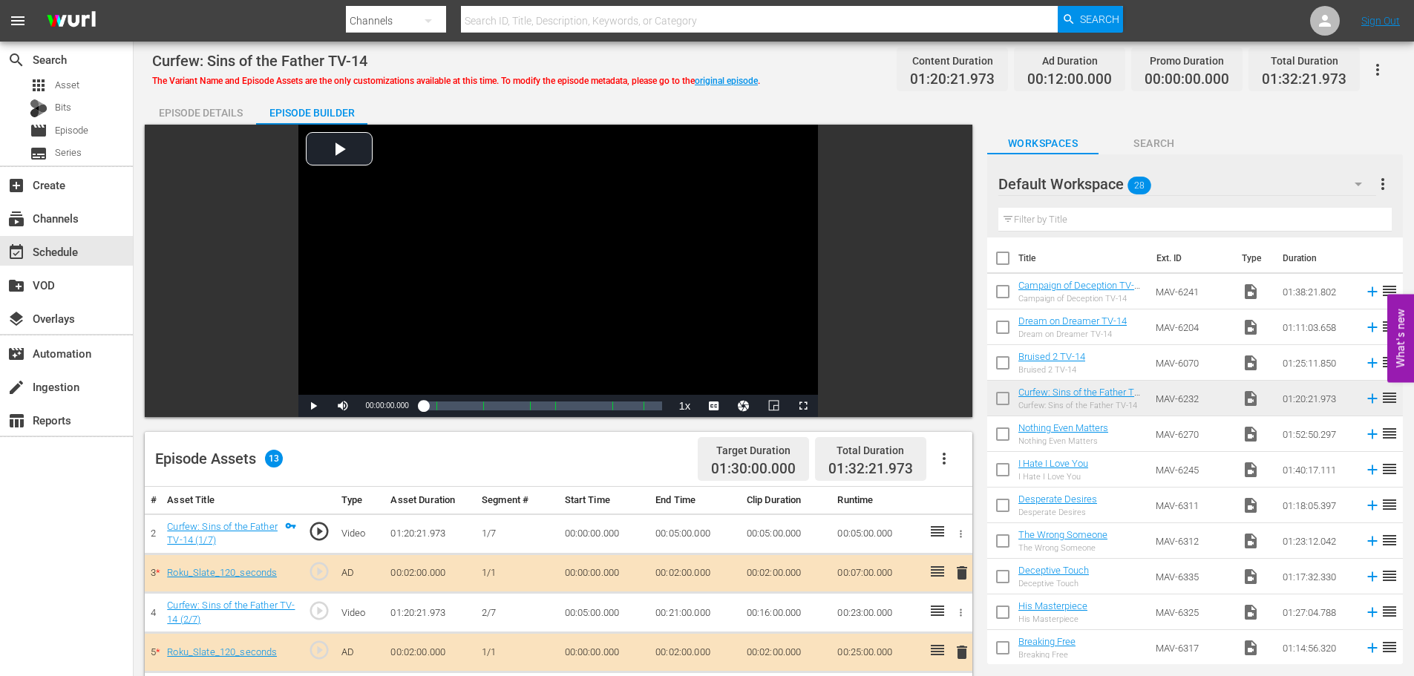
click at [211, 119] on div "Episode Details" at bounding box center [200, 113] width 111 height 36
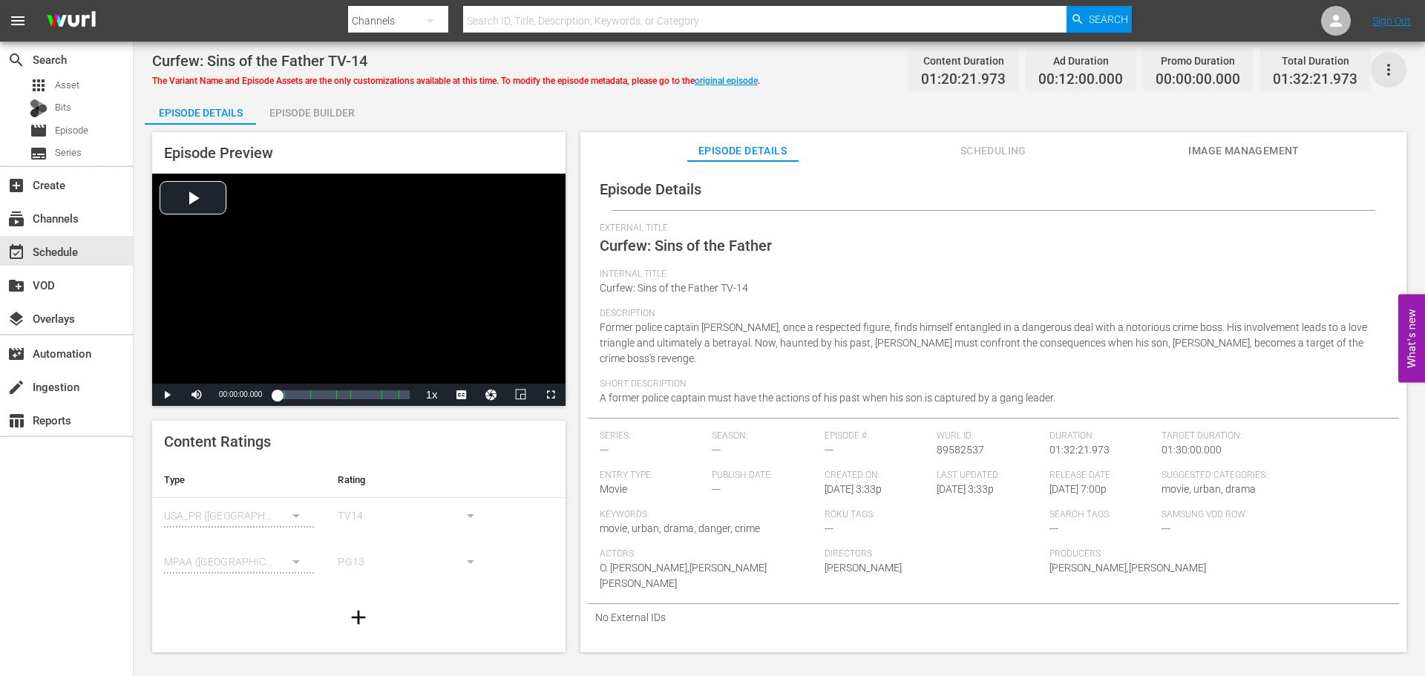
click at [1396, 62] on icon "button" at bounding box center [1389, 70] width 18 height 18
click at [1348, 126] on div "Convert To Named Variant" at bounding box center [1323, 123] width 142 height 36
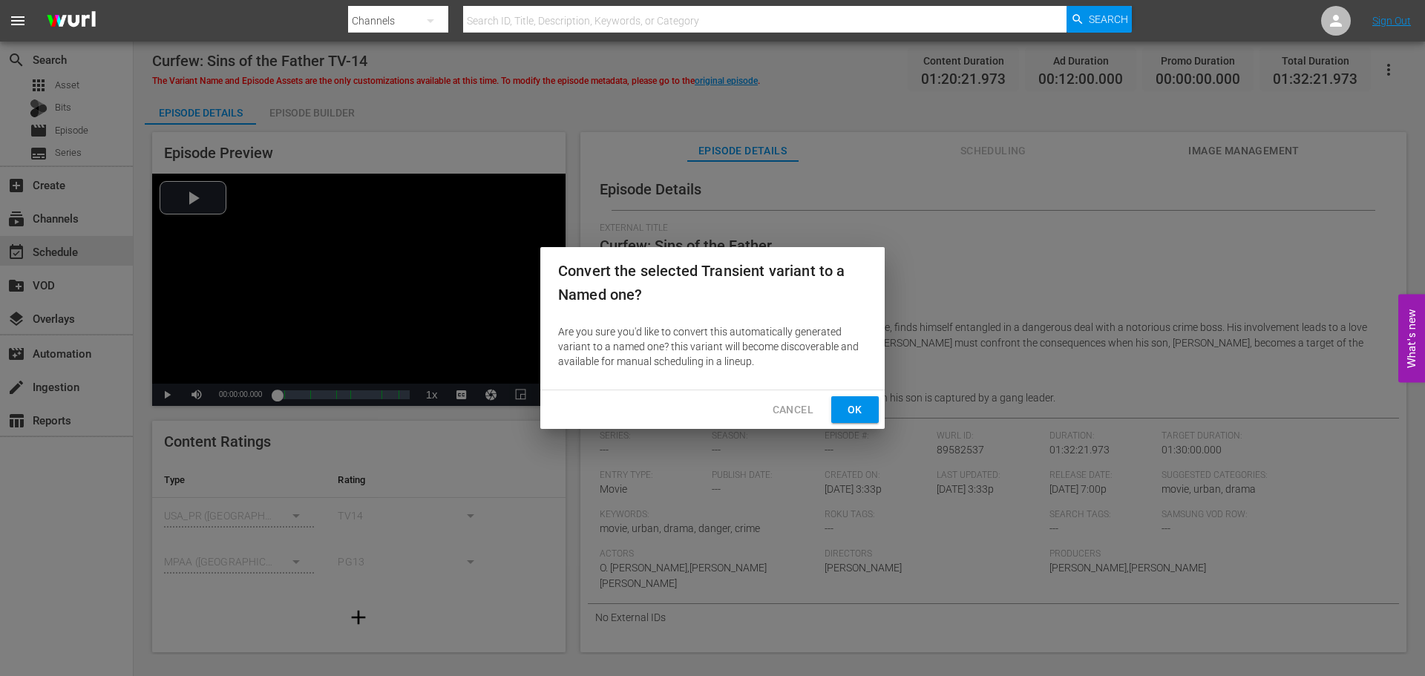
click at [855, 411] on span "Ok" at bounding box center [855, 410] width 24 height 19
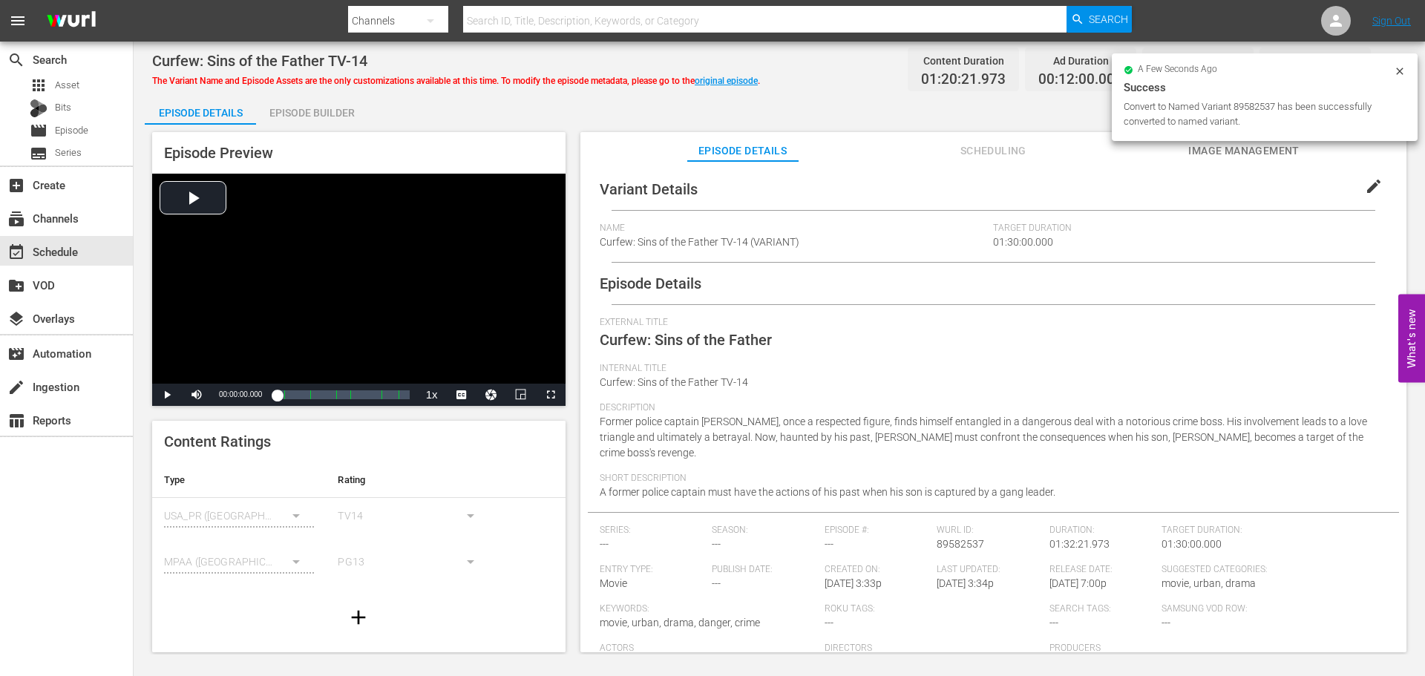
click at [1365, 190] on span "edit" at bounding box center [1374, 186] width 18 height 18
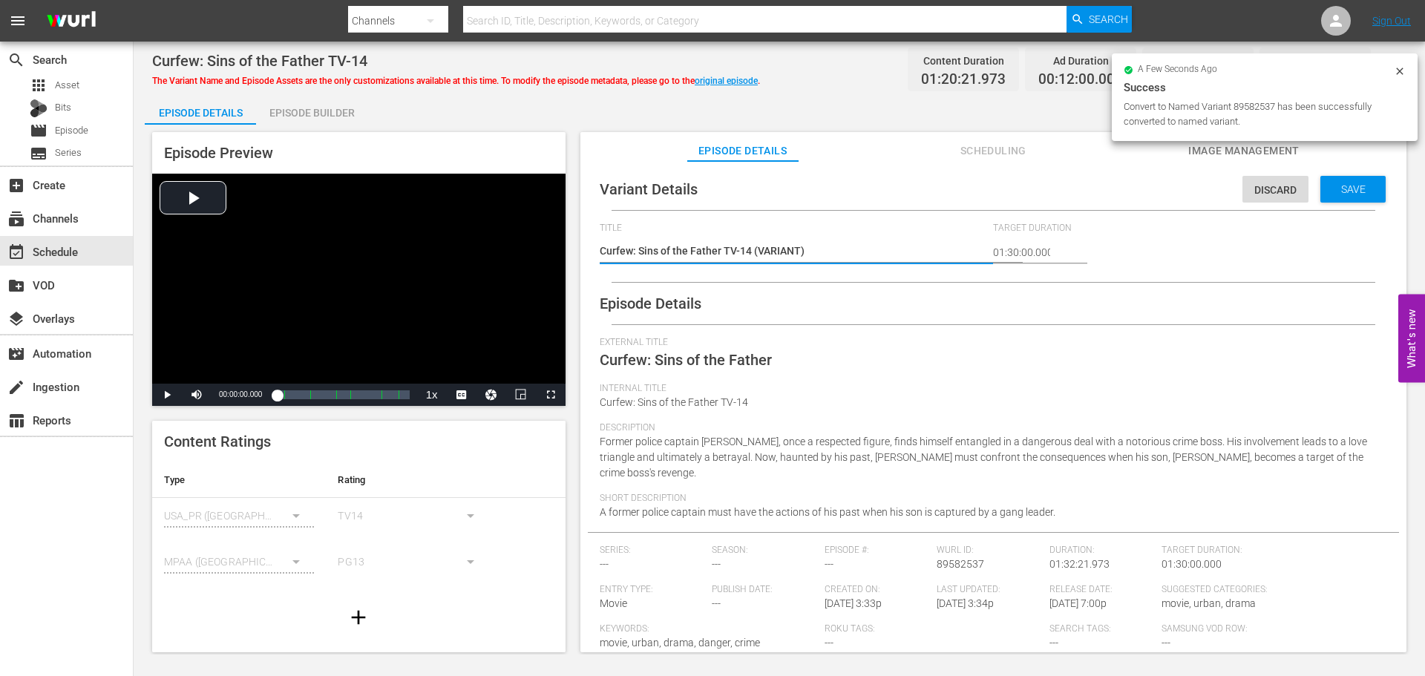
click at [752, 249] on textarea "Curfew: Sins of the Father TV-14 (VARIANT)" at bounding box center [793, 252] width 387 height 18
type textarea "Curfew: Sins of the Father TV-14 #(VARIANT)"
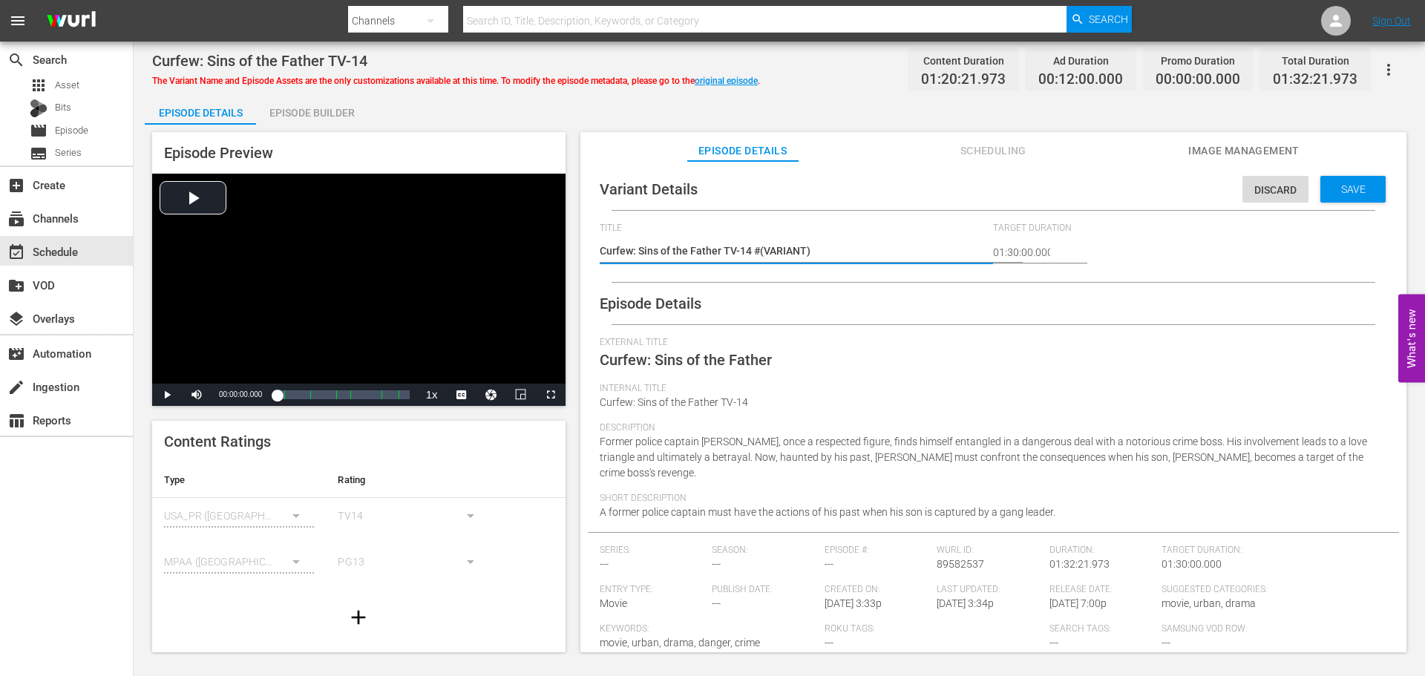
type textarea "Curfew: Sins of the Father TV-14 #R(VARIANT)"
type textarea "Curfew: Sins of the Father TV-14 #Ro(VARIANT)"
type textarea "Curfew: Sins of the Father TV-14 #Rok(VARIANT)"
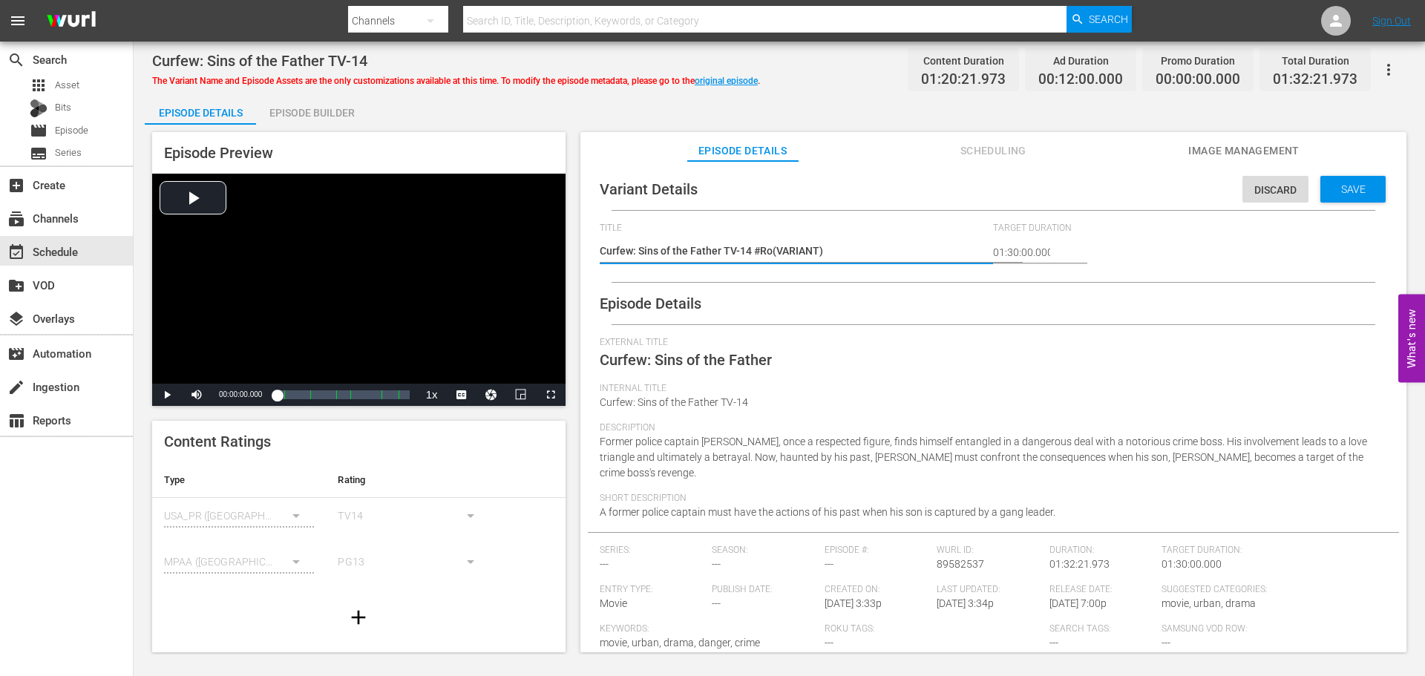
type textarea "Curfew: Sins of the Father TV-14 #Rok(VARIANT)"
type textarea "Curfew: Sins of the Father TV-14 #Roku(VARIANT)"
type textarea "Curfew: Sins of the Father TV-14 #Roku (VARIANT)"
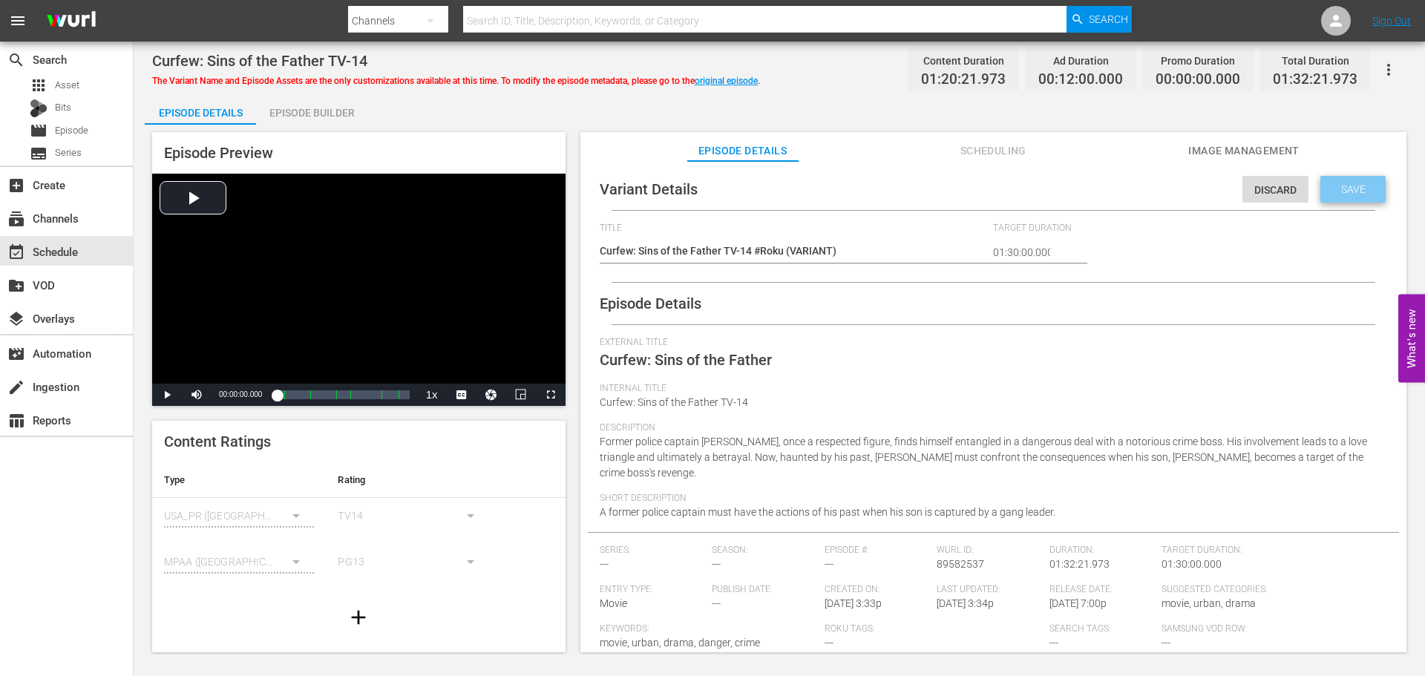
click at [1357, 198] on div "Save" at bounding box center [1352, 189] width 65 height 27
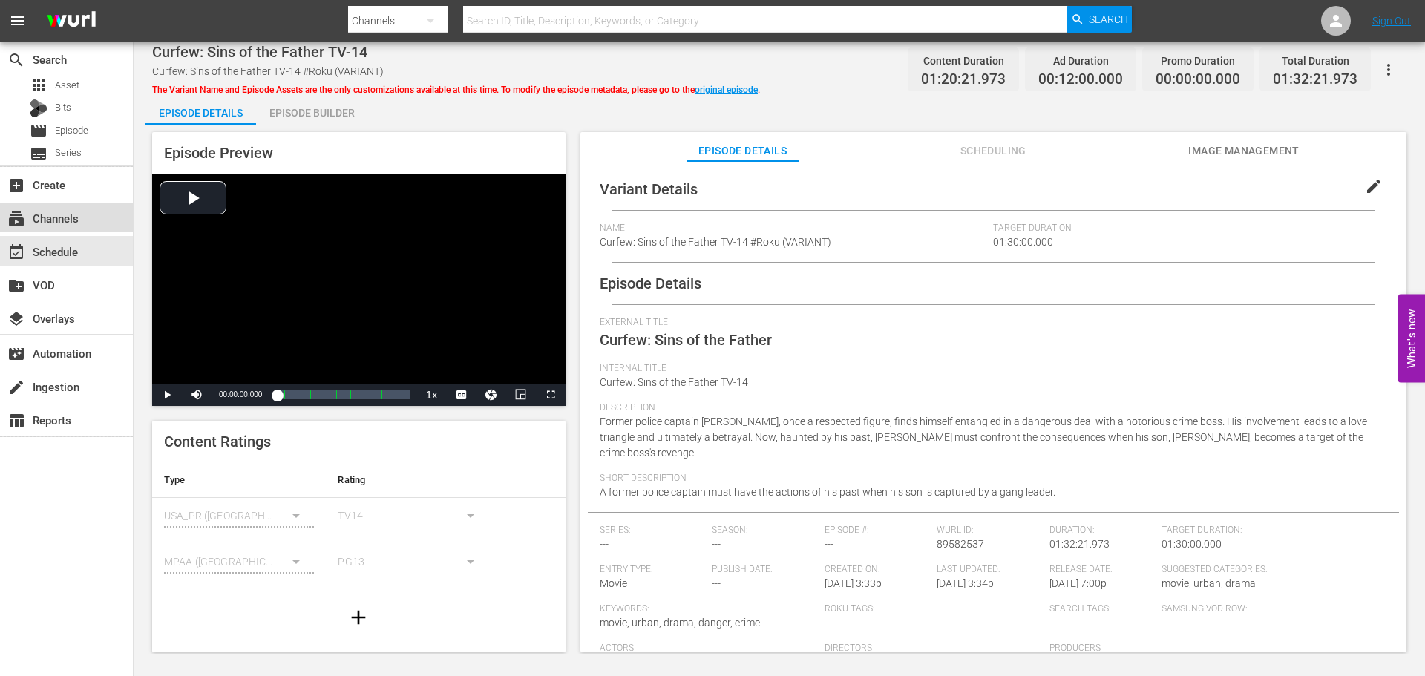
click at [79, 223] on div "subscriptions Channels" at bounding box center [41, 215] width 83 height 13
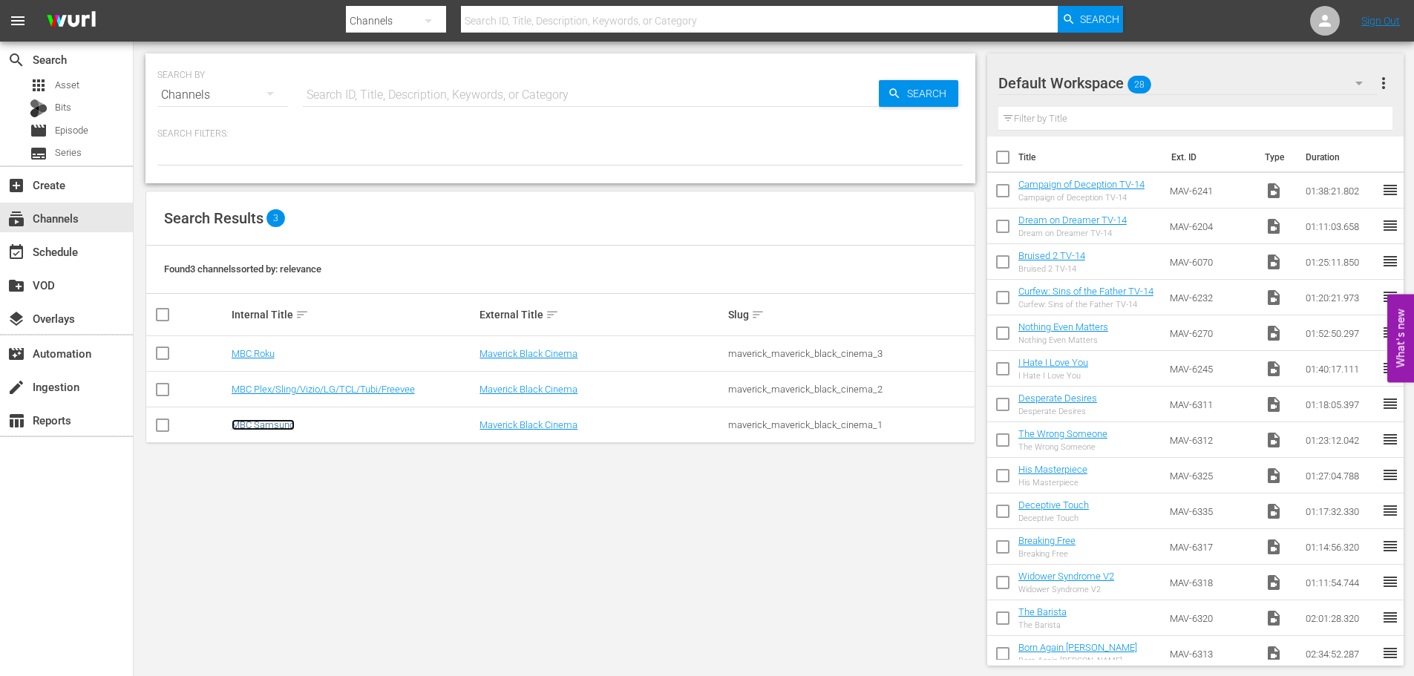
click at [261, 423] on link "MBC Samsung" at bounding box center [263, 424] width 63 height 11
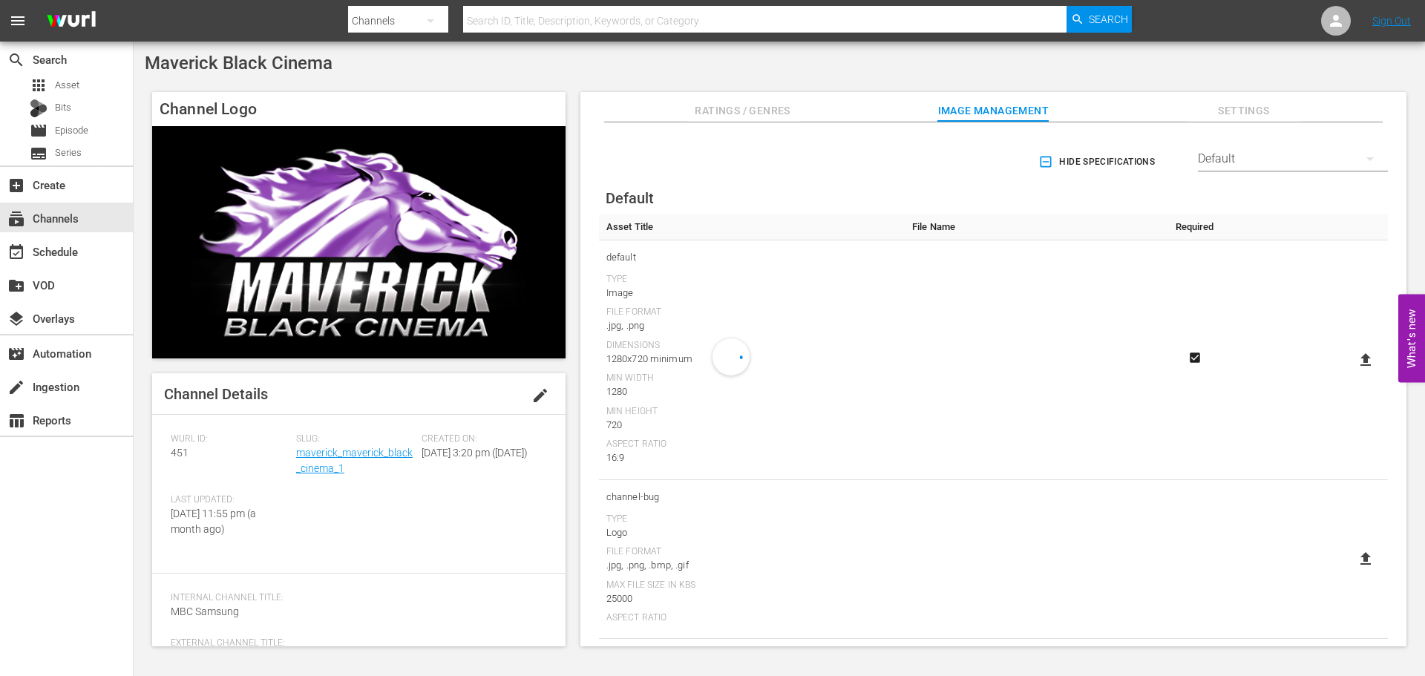
click at [72, 267] on div "create_new_folder VOD" at bounding box center [66, 283] width 133 height 33
click at [70, 262] on div "event_available Schedule" at bounding box center [66, 251] width 133 height 30
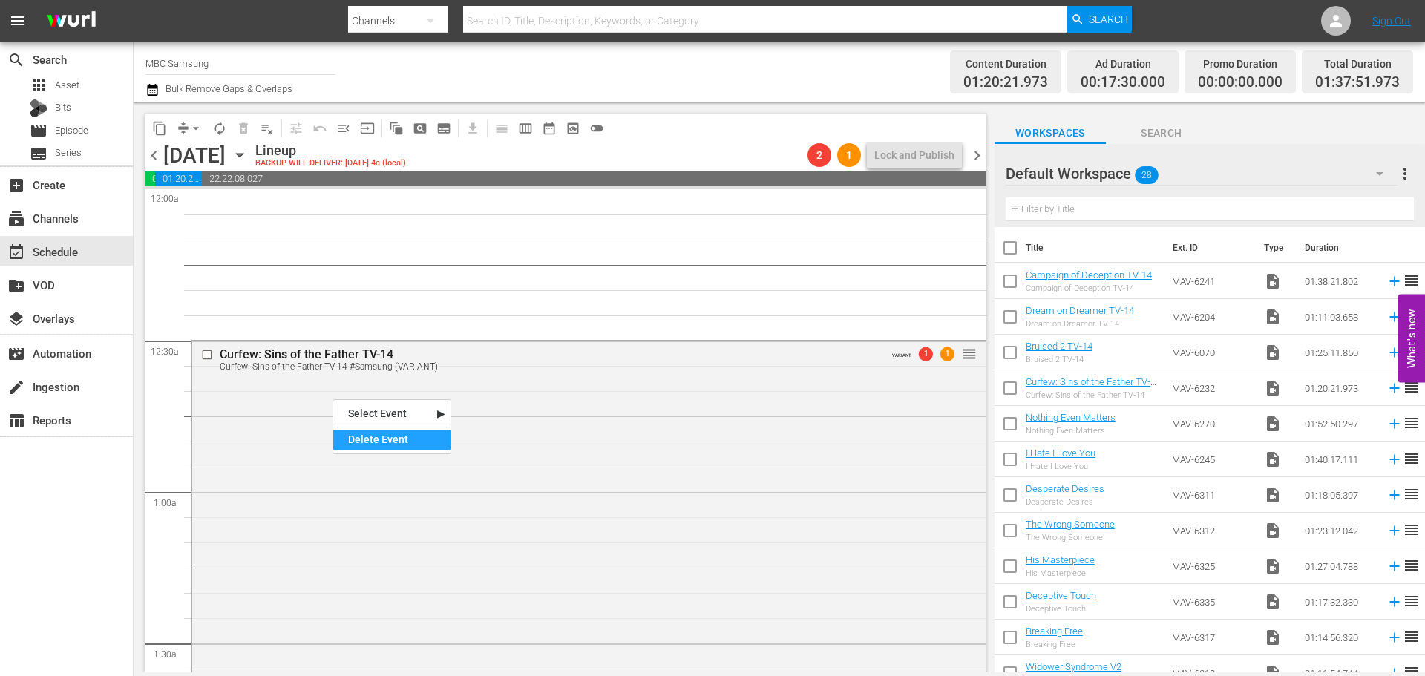
click at [359, 441] on div "Delete Event" at bounding box center [391, 440] width 117 height 20
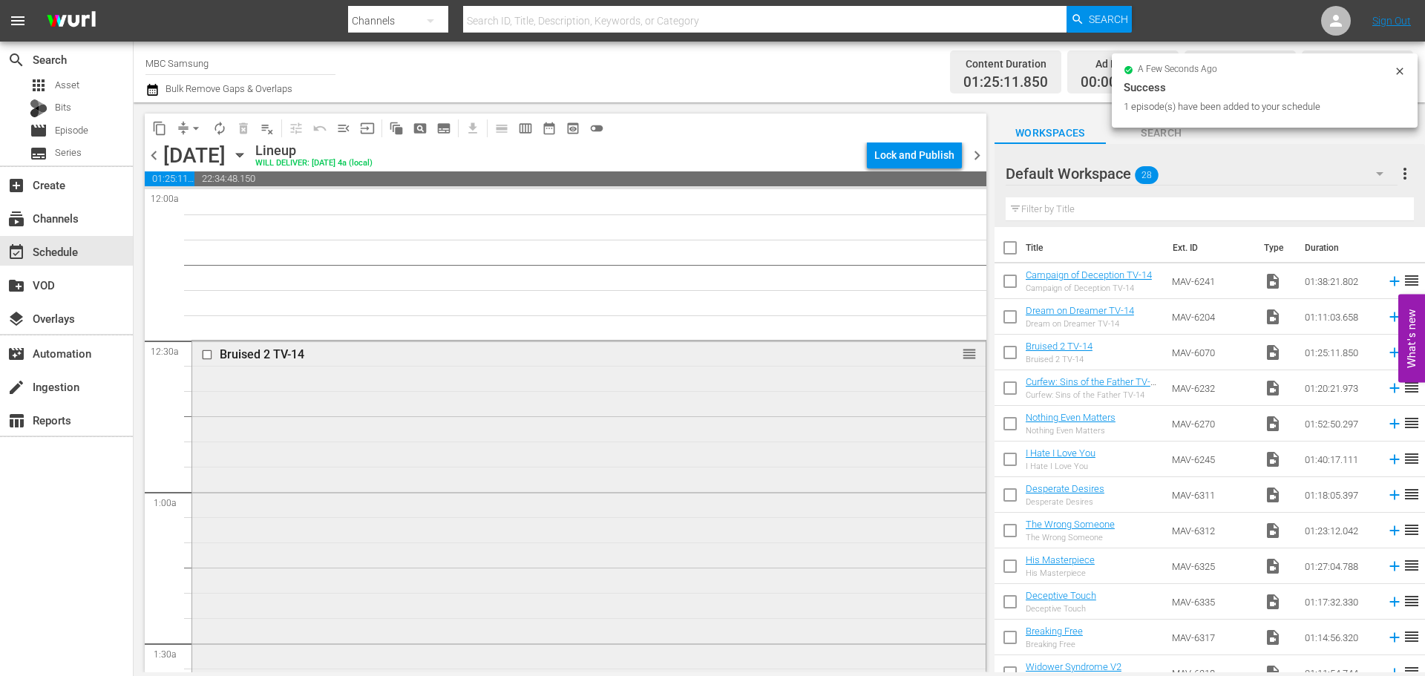
click at [450, 462] on div "Bruised 2 TV-14 reorder" at bounding box center [588, 553] width 793 height 425
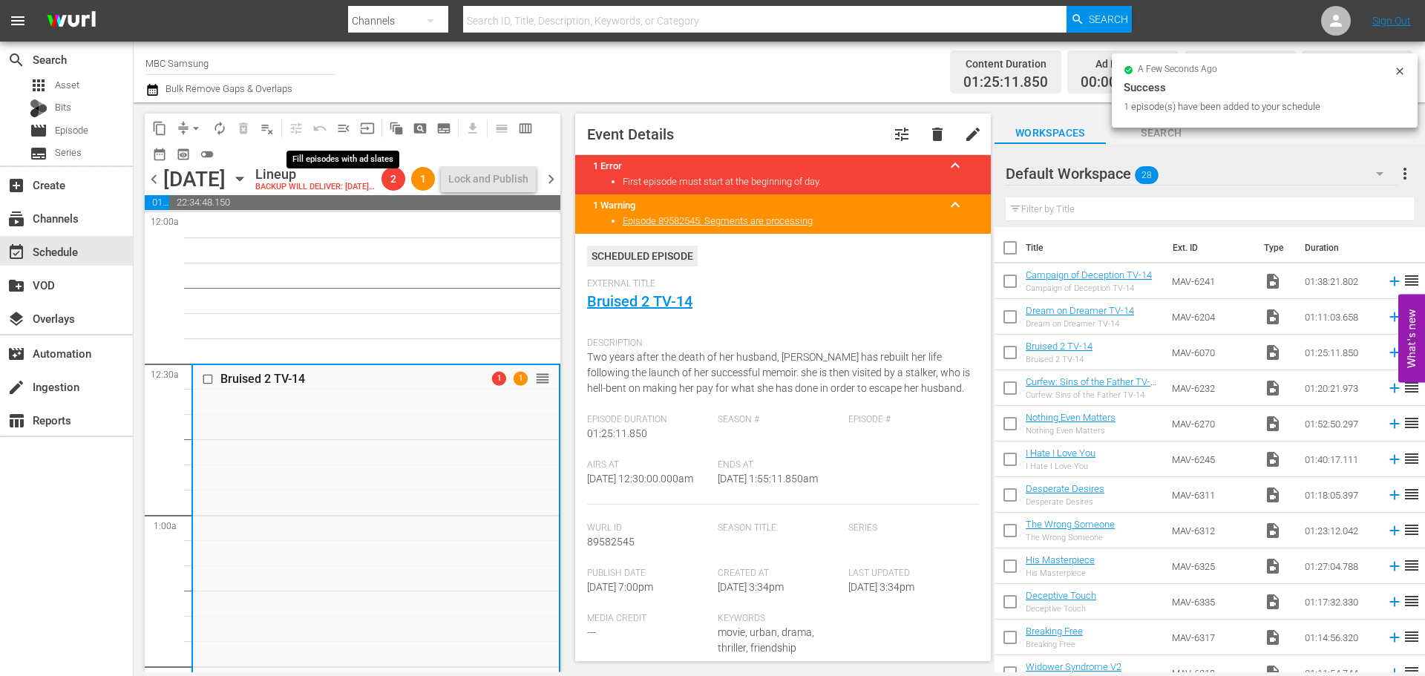
click at [343, 122] on span "menu_open" at bounding box center [343, 128] width 15 height 15
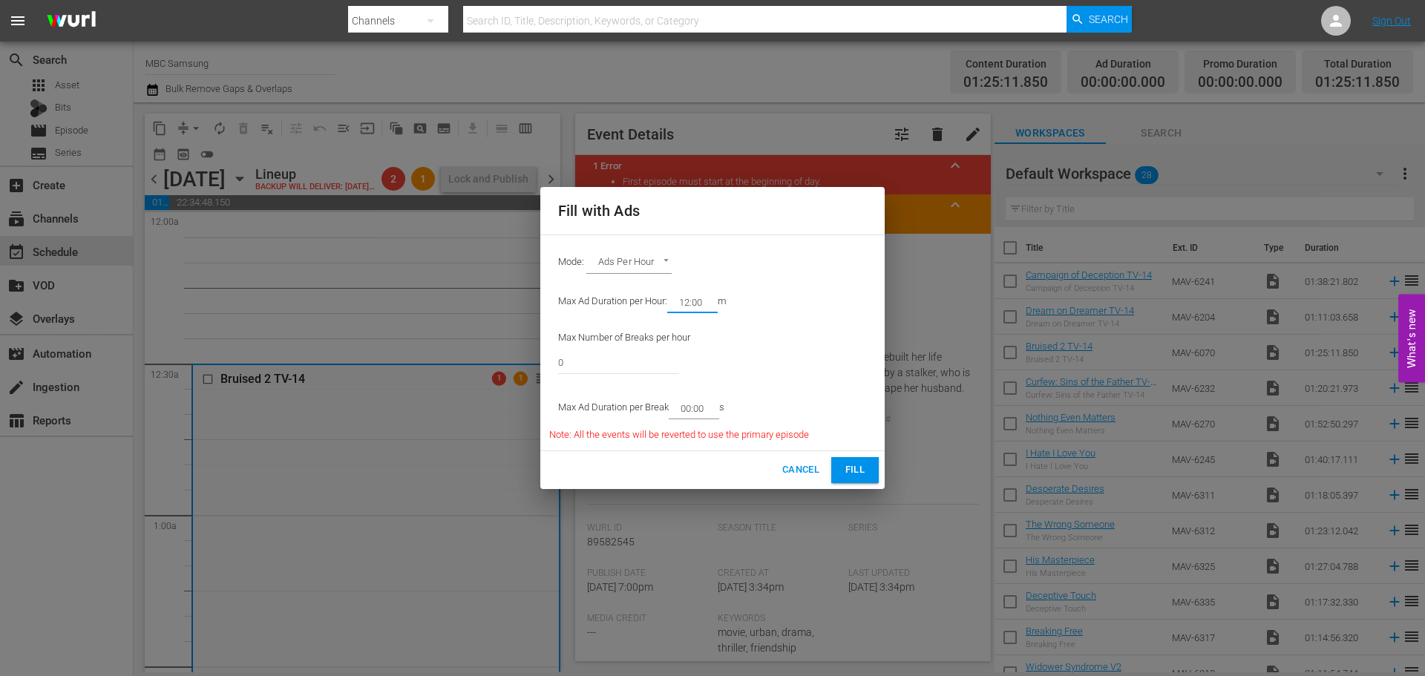
drag, startPoint x: 707, startPoint y: 307, endPoint x: 689, endPoint y: 308, distance: 18.6
click at [689, 308] on input "12:00" at bounding box center [689, 302] width 45 height 21
type input "14:00"
drag, startPoint x: 652, startPoint y: 356, endPoint x: 351, endPoint y: 356, distance: 300.5
click at [351, 356] on div "Fill with Ads Mode: Ads Per Hour ADS_PER_HOUR Max Ad Duration per Hour: 14:00 m…" at bounding box center [712, 338] width 1425 height 676
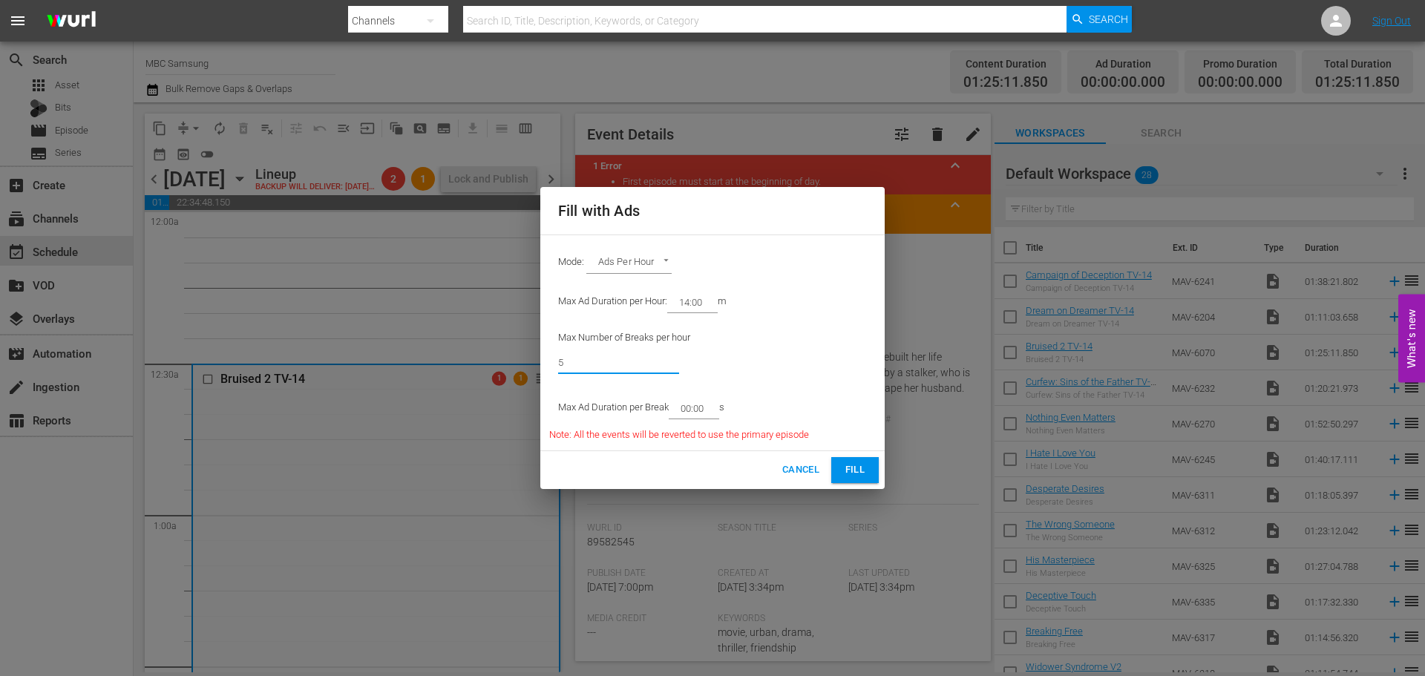
type input "5"
drag, startPoint x: 708, startPoint y: 404, endPoint x: 686, endPoint y: 409, distance: 22.0
click at [686, 409] on input "00:00" at bounding box center [691, 408] width 45 height 21
type input "02:45"
click at [868, 473] on button "Fill" at bounding box center [854, 470] width 47 height 26
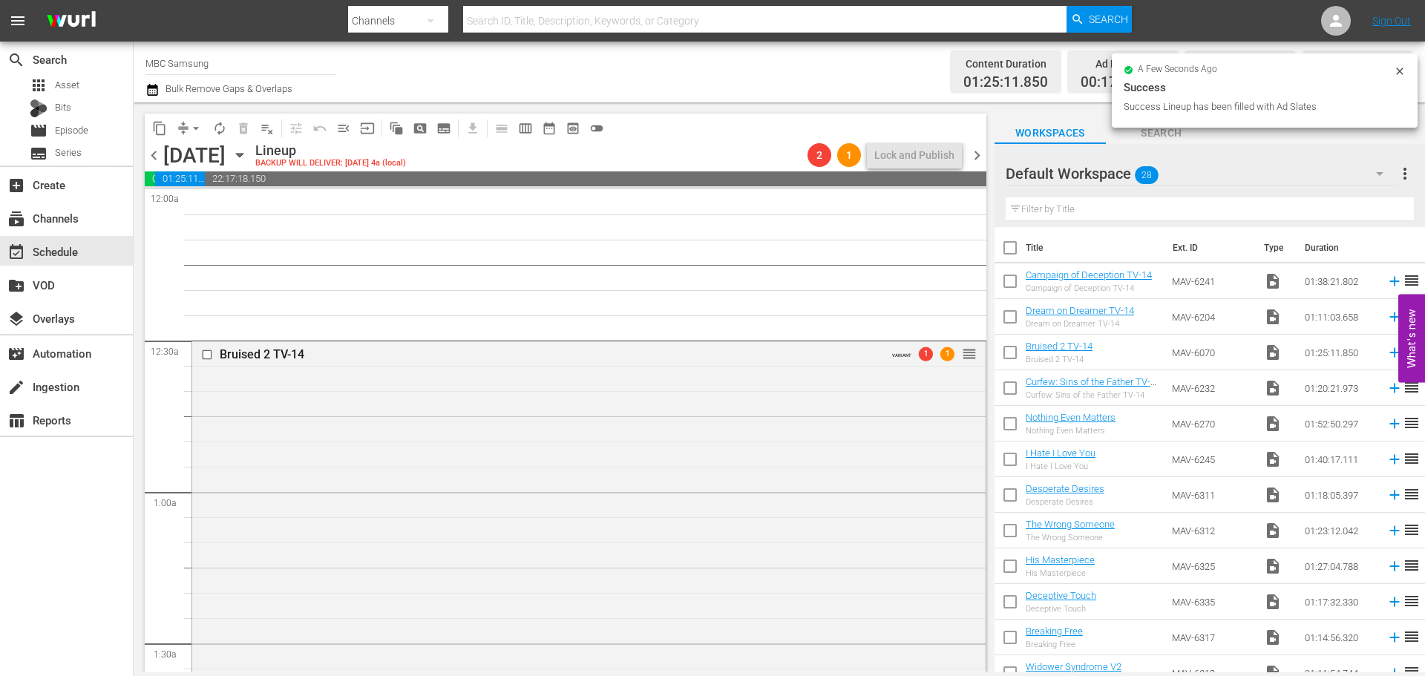
click at [885, 468] on div "Bruised 2 TV-14 VARIANT 1 1 reorder" at bounding box center [588, 598] width 793 height 514
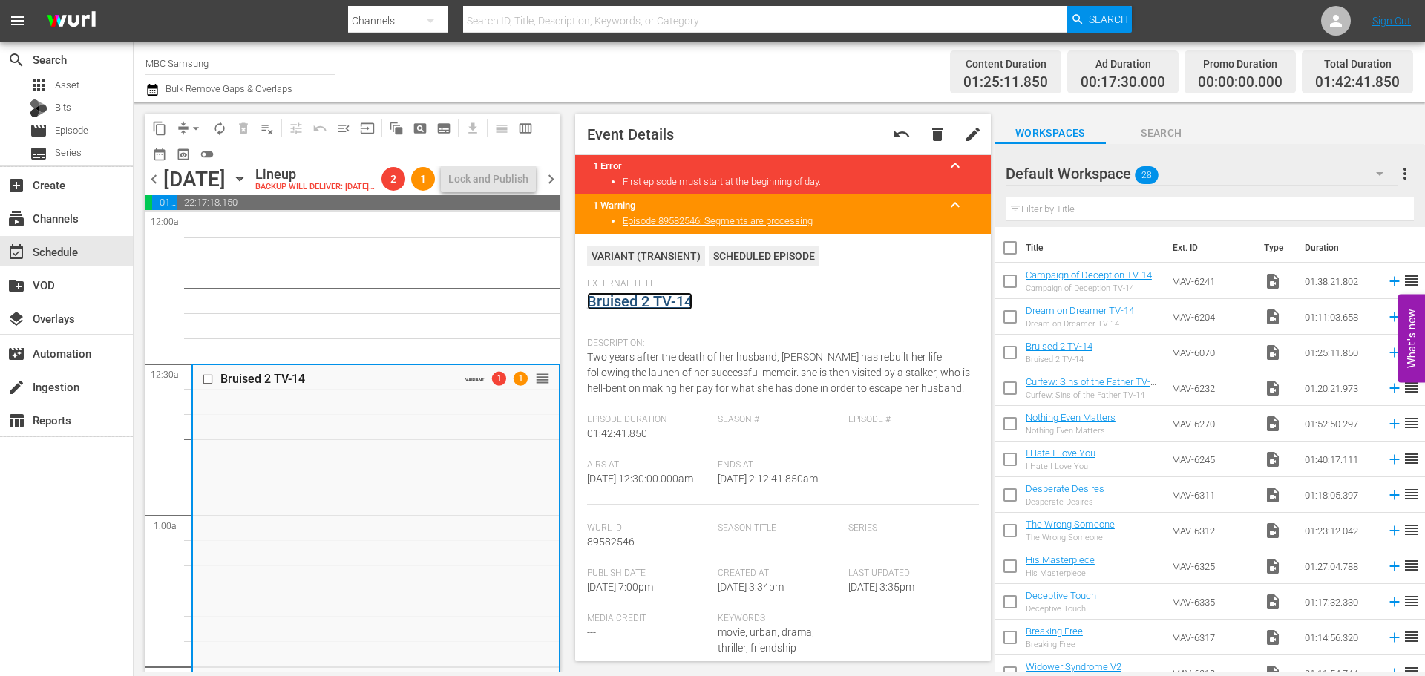
click at [634, 297] on link "Bruised 2 TV-14" at bounding box center [639, 301] width 105 height 18
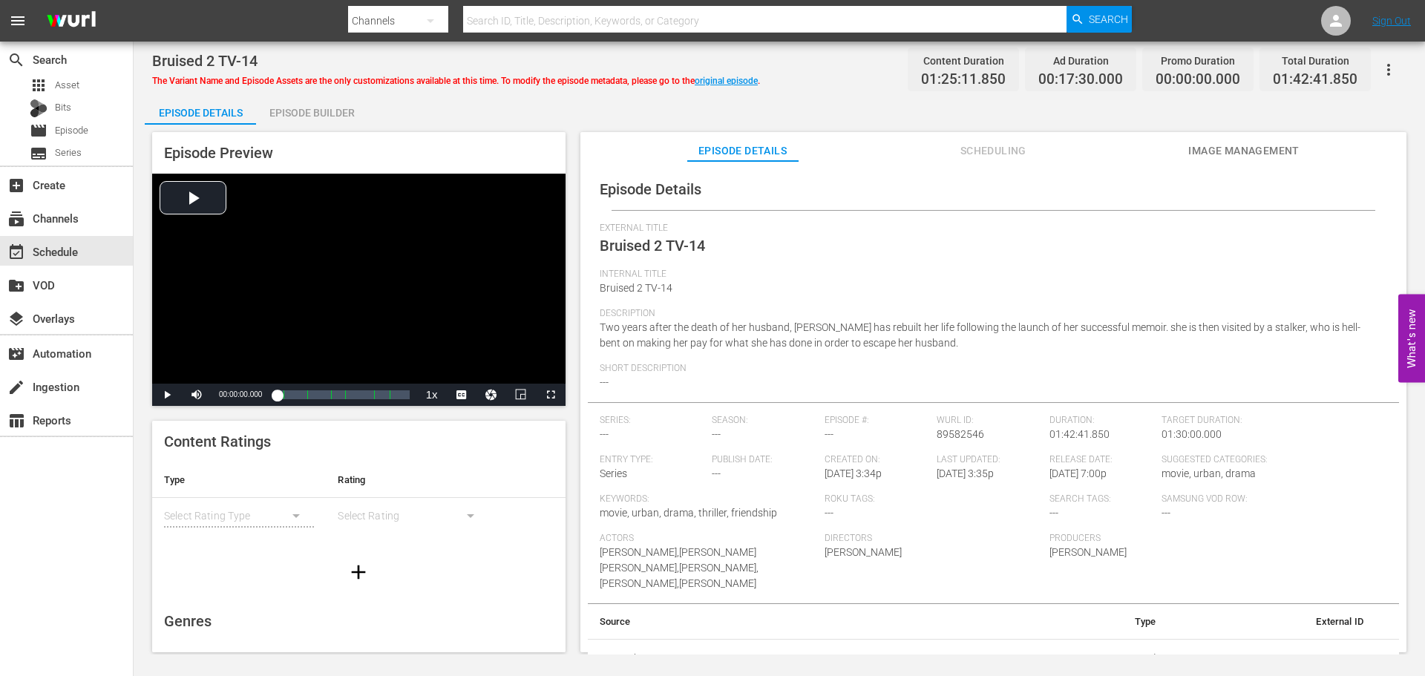
click at [1389, 69] on icon "button" at bounding box center [1388, 70] width 3 height 12
click at [1314, 128] on div "Convert To Named Variant" at bounding box center [1323, 123] width 142 height 36
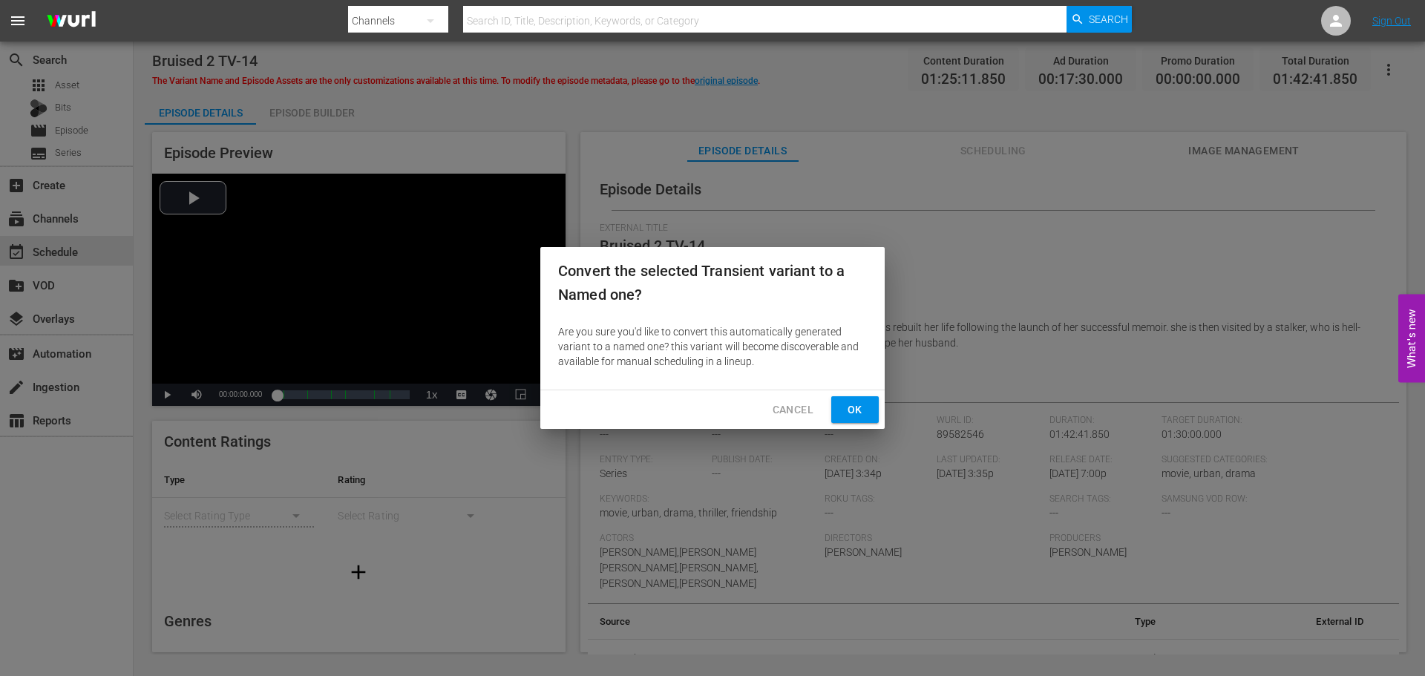
click at [866, 408] on span "Ok" at bounding box center [855, 410] width 24 height 19
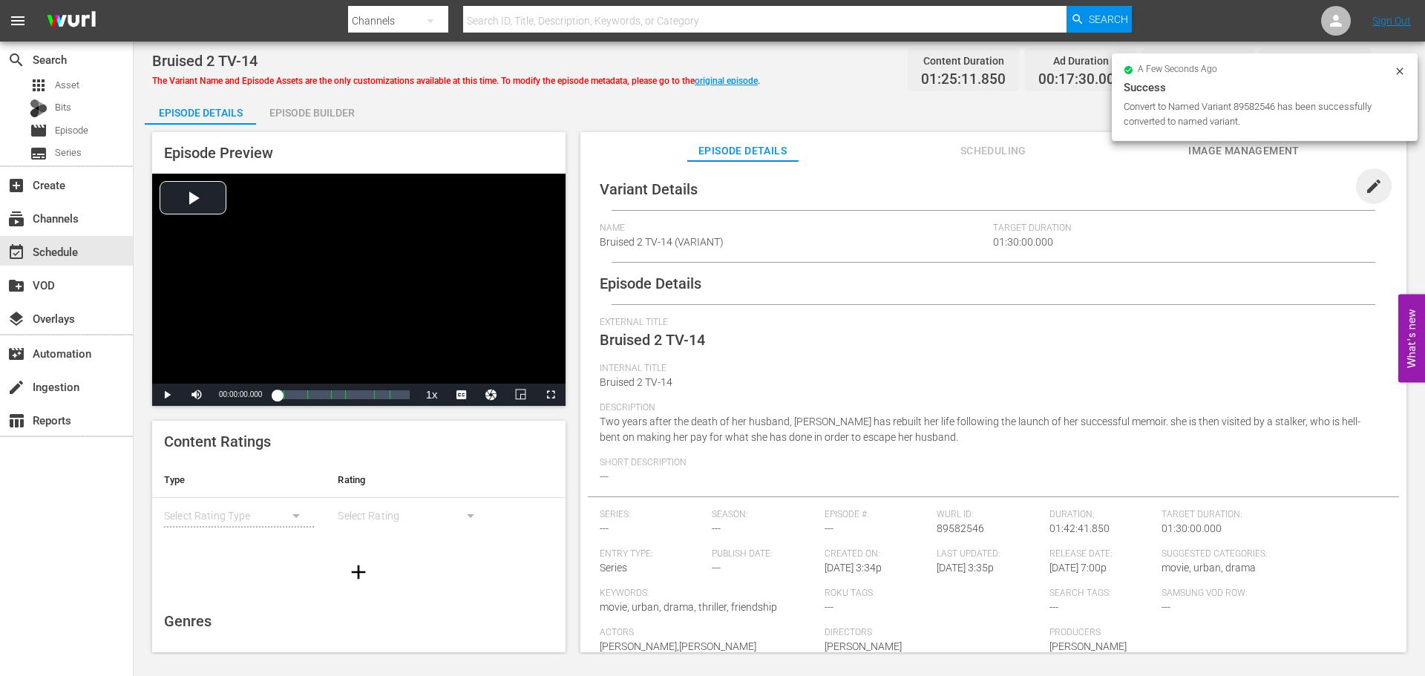
click at [1365, 186] on span "edit" at bounding box center [1374, 186] width 18 height 18
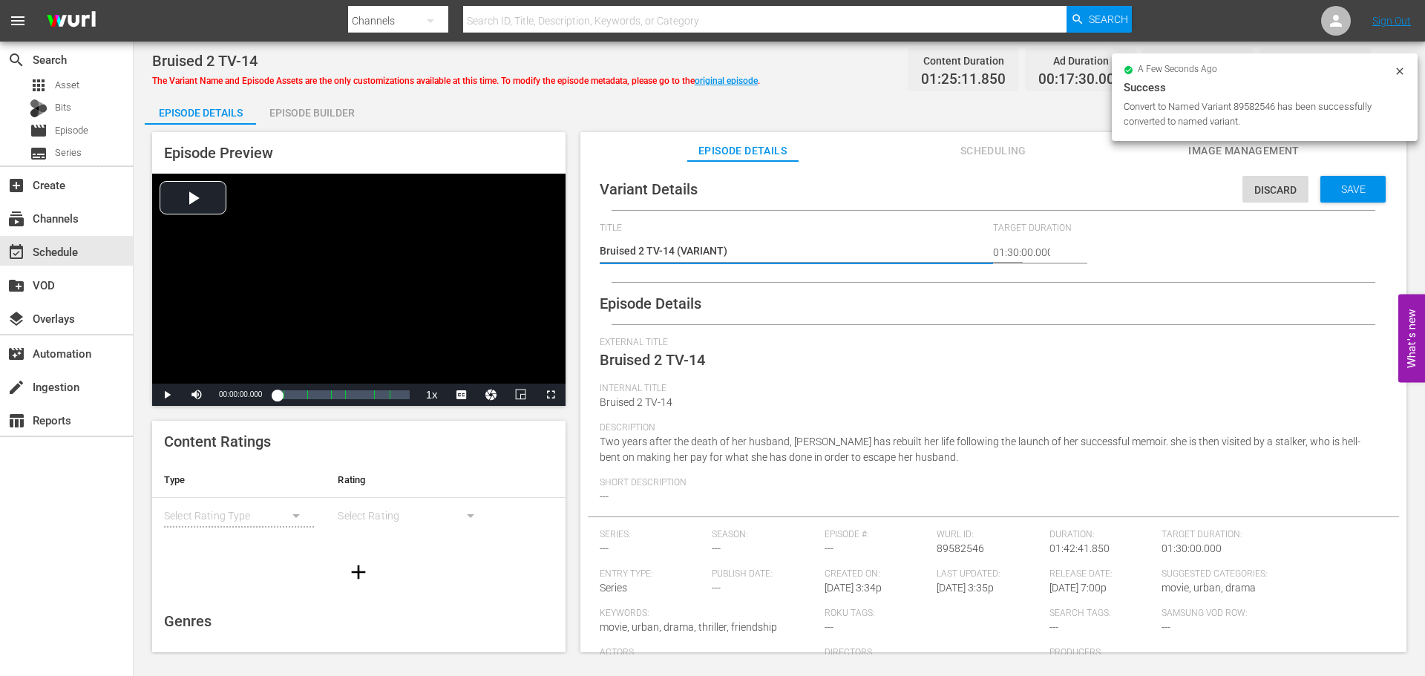
click at [680, 246] on textarea "Bruised 2 TV-14 (VARIANT)" at bounding box center [793, 252] width 387 height 18
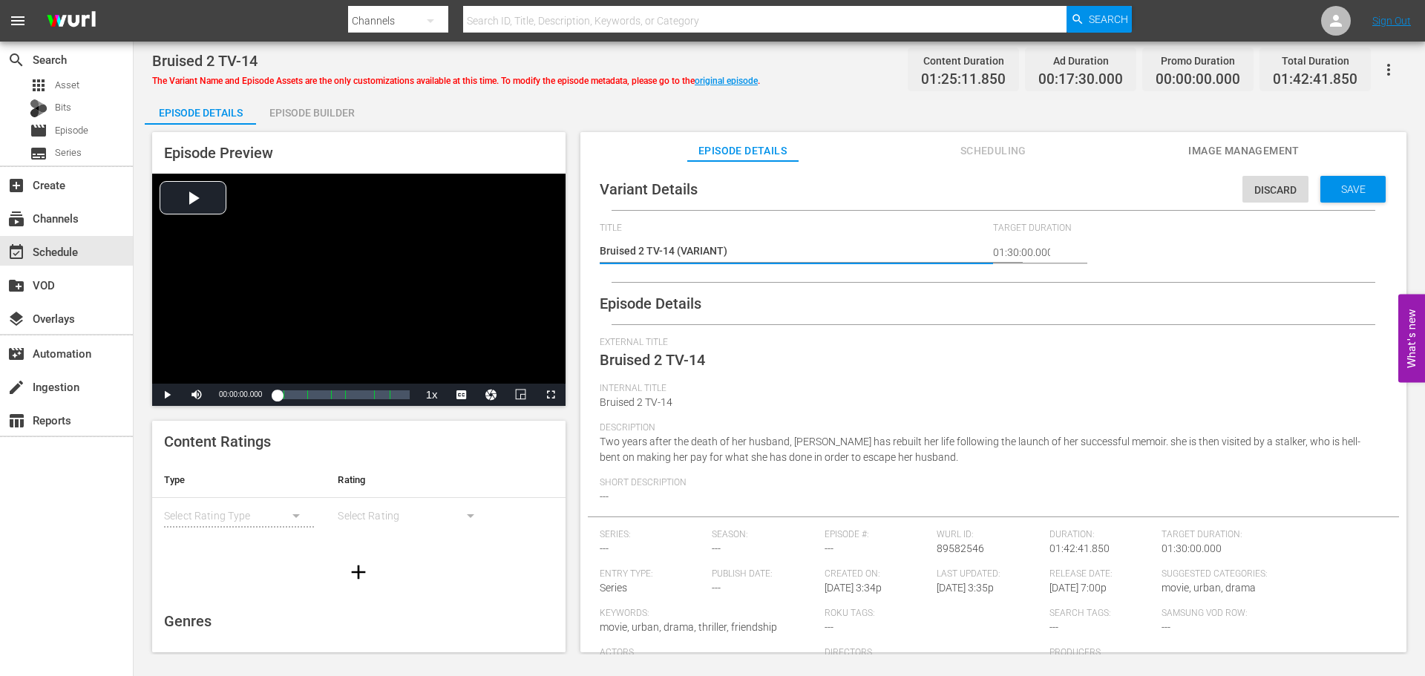
type textarea "Bruised 2 TV-14 #(VARIANT)"
type textarea "Bruised 2 TV-14 #S(VARIANT)"
type textarea "Bruised 2 TV-14 #Sa(VARIANT)"
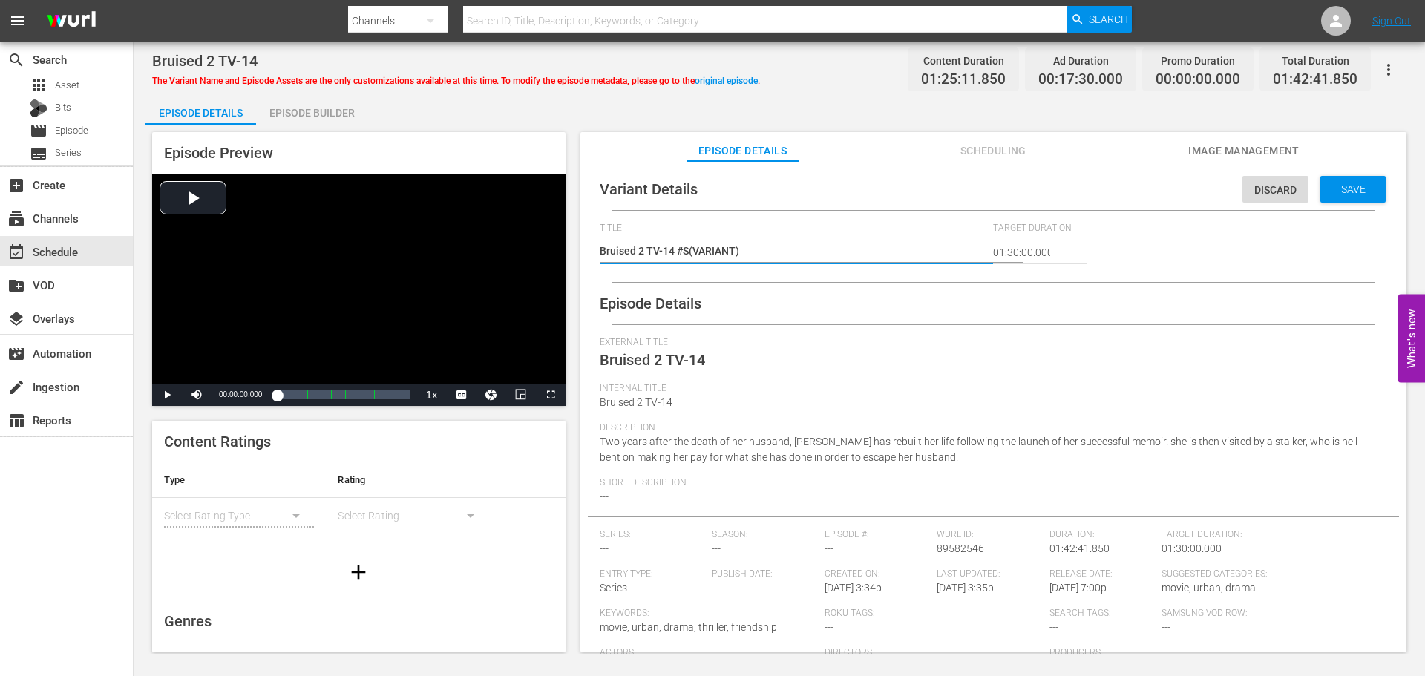
type textarea "Bruised 2 TV-14 #Sa(VARIANT)"
type textarea "Bruised 2 TV-14 #Sam(VARIANT)"
type textarea "Bruised 2 TV-14 #Sams(VARIANT)"
type textarea "Bruised 2 TV-14 #Samsu(VARIANT)"
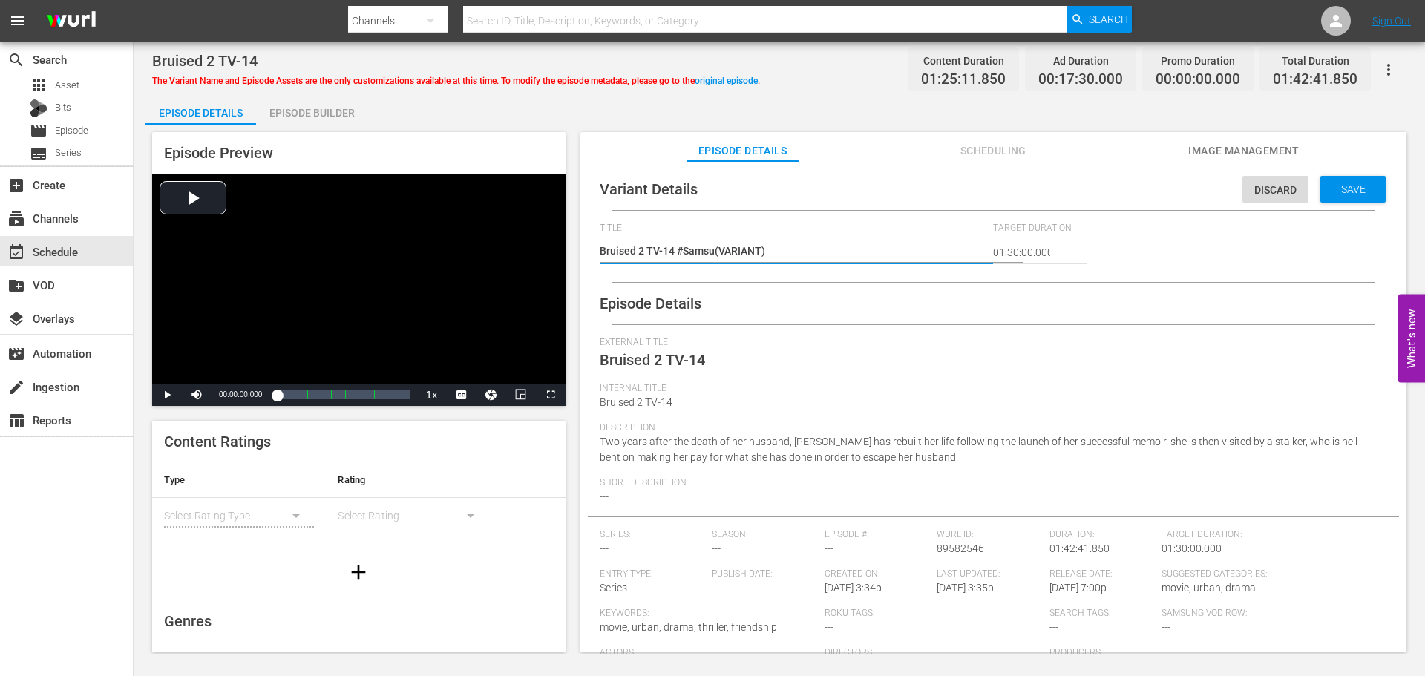
type textarea "Bruised 2 TV-14 #Samsun(VARIANT)"
type textarea "Bruised 2 TV-14 #Samsung(VARIANT)"
type textarea "Bruised 2 TV-14 #Samsung (VARIANT)"
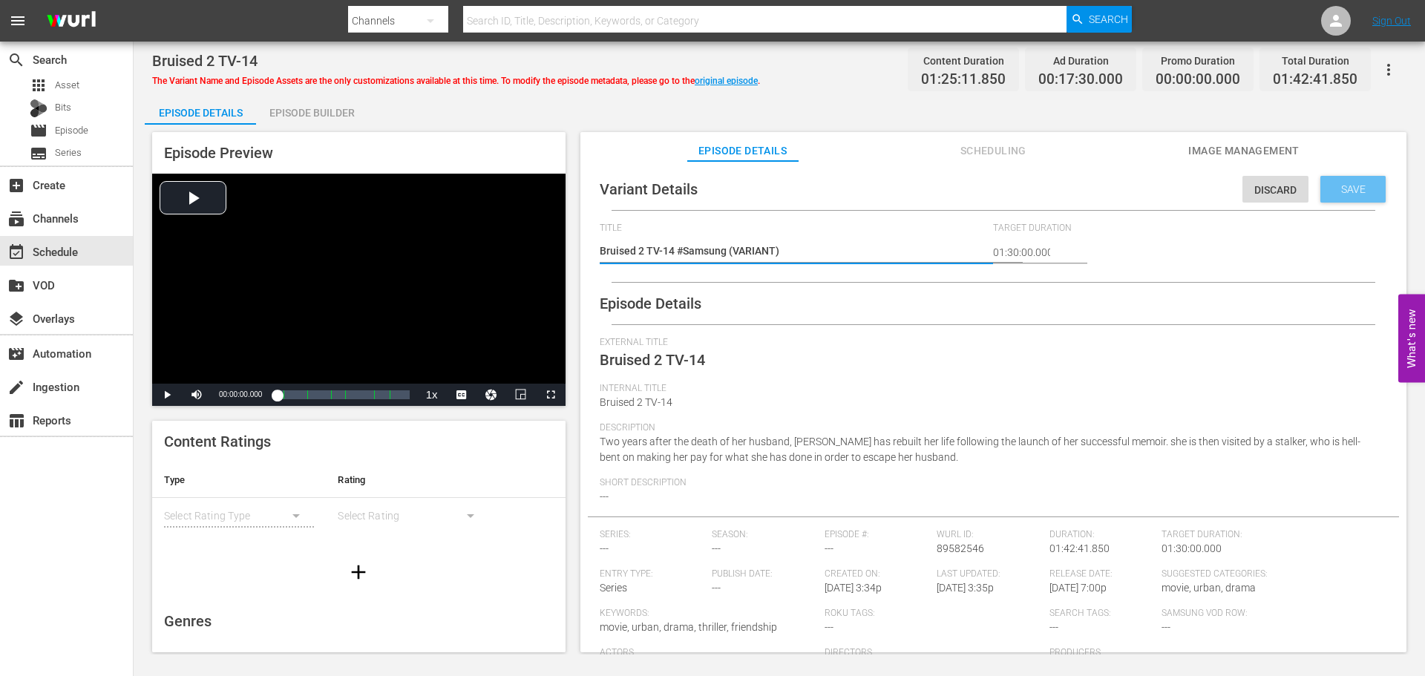
type textarea "Bruised 2 TV-14 #Samsung (VARIANT)"
click at [1329, 190] on span "Save" at bounding box center [1353, 189] width 48 height 12
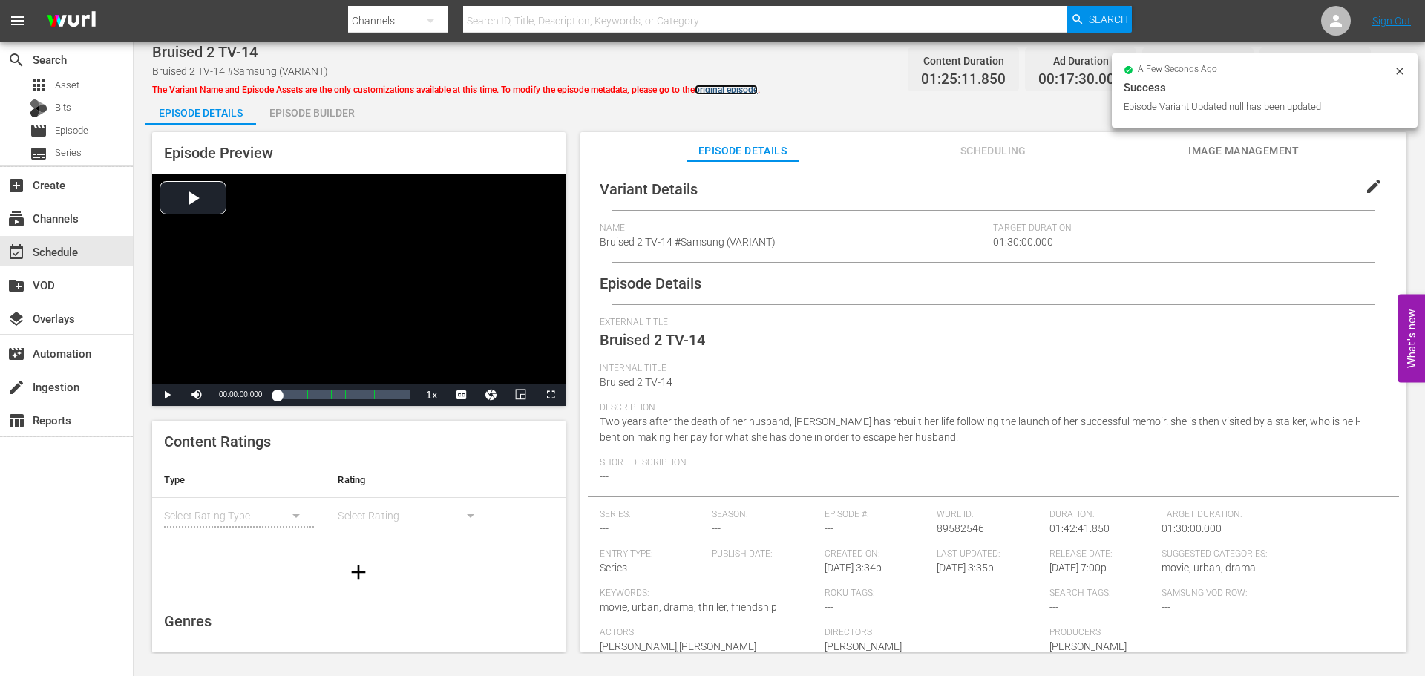
click at [738, 87] on link "original episode" at bounding box center [726, 90] width 63 height 10
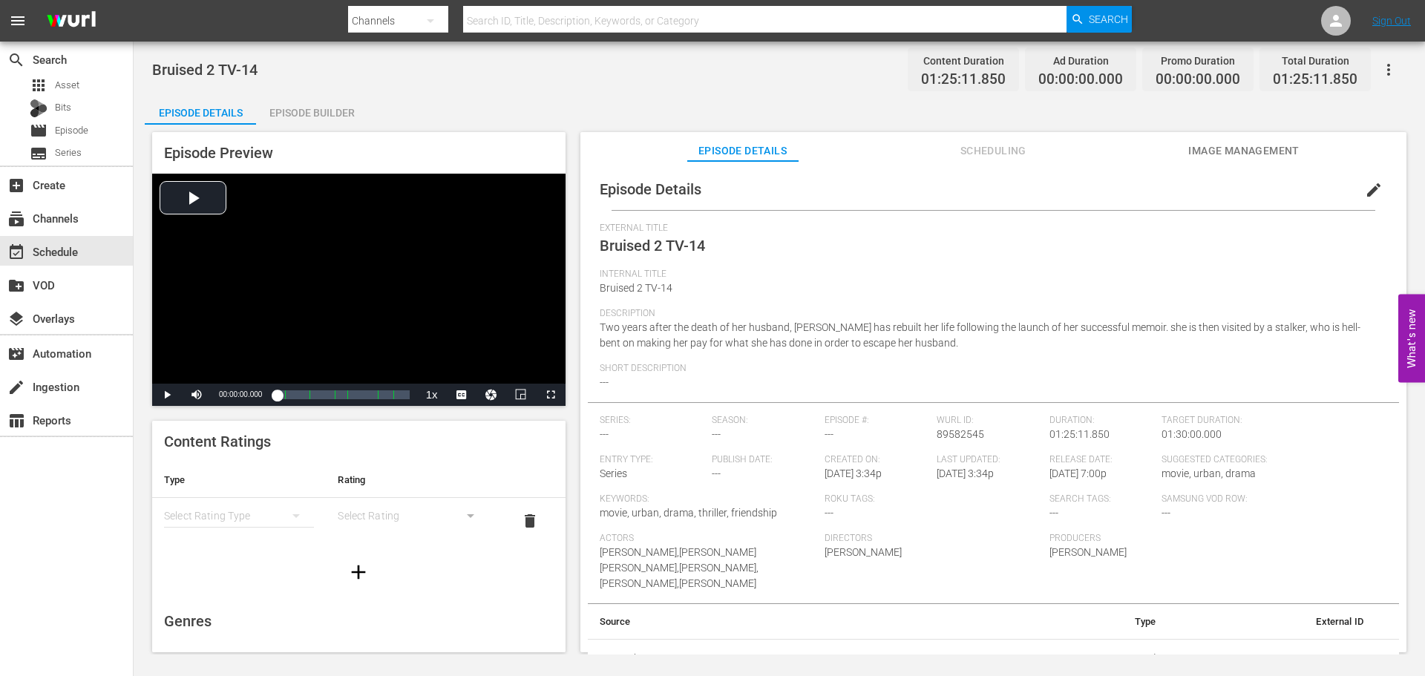
click at [1365, 190] on span "edit" at bounding box center [1374, 190] width 18 height 18
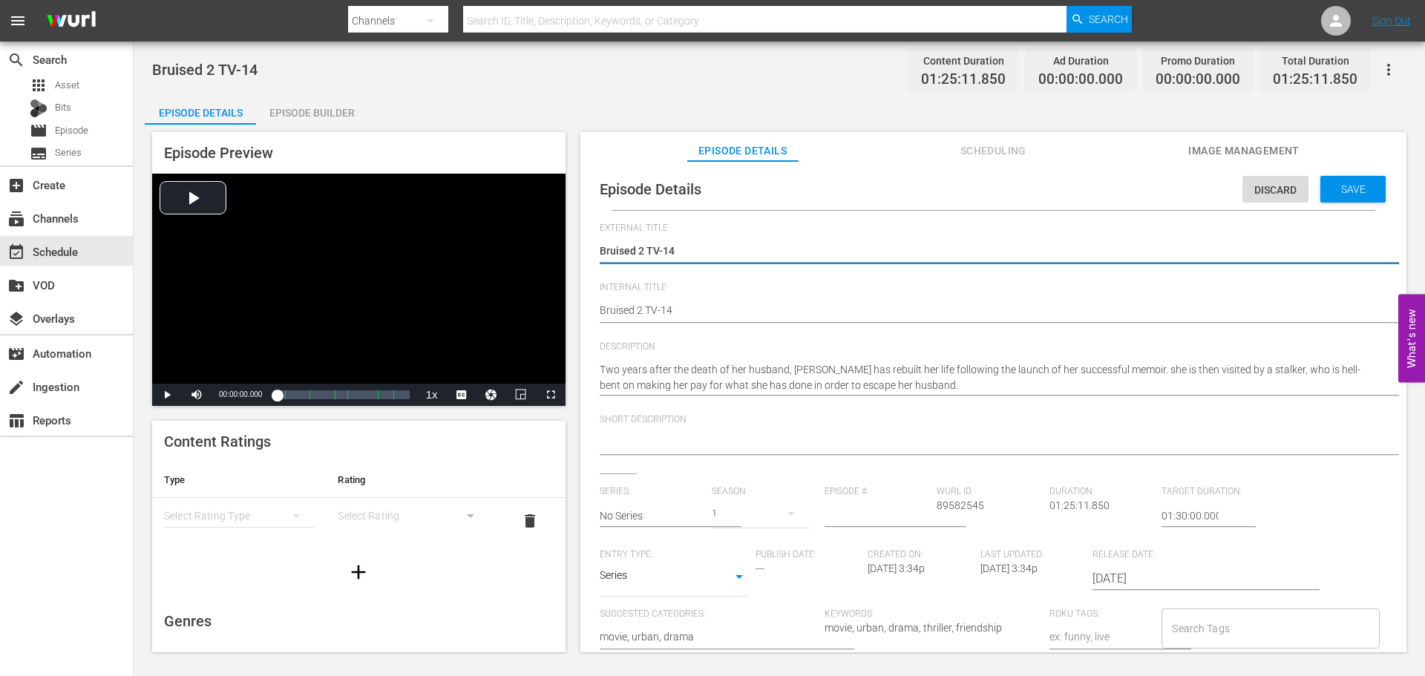
click at [763, 254] on textarea "Bruised 2 TV-14" at bounding box center [990, 252] width 780 height 18
type textarea "Bruised 2 TV-1"
type textarea "Bruised 2 TV-"
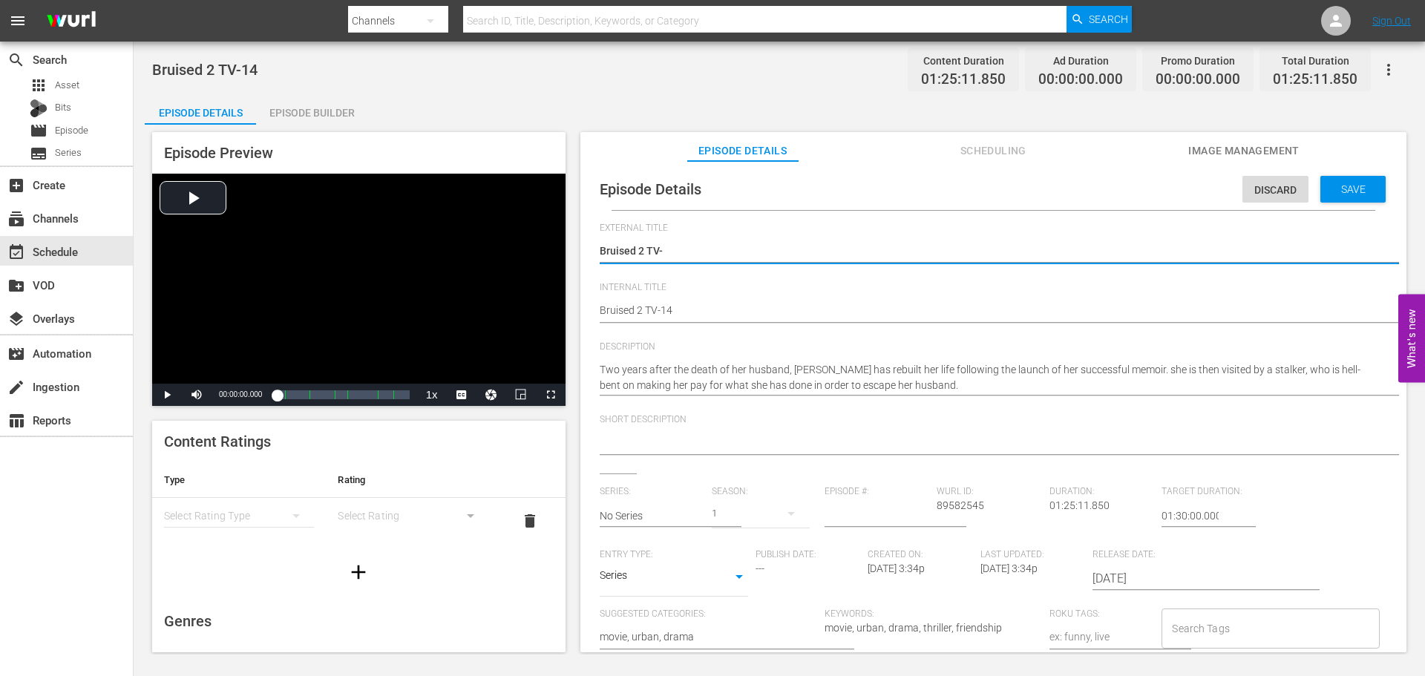
type textarea "Bruised 2 TV"
type textarea "Bruised 2 T"
type textarea "Bruised 2"
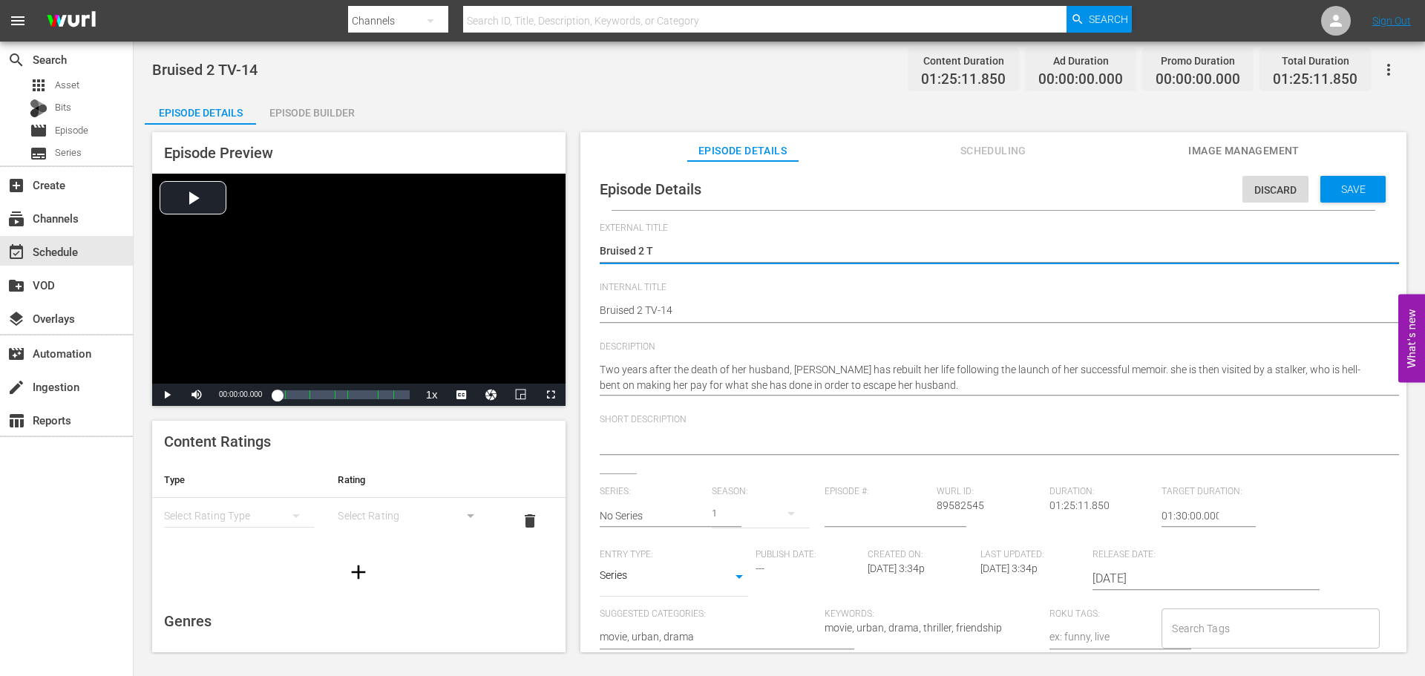
type textarea "Bruised 2"
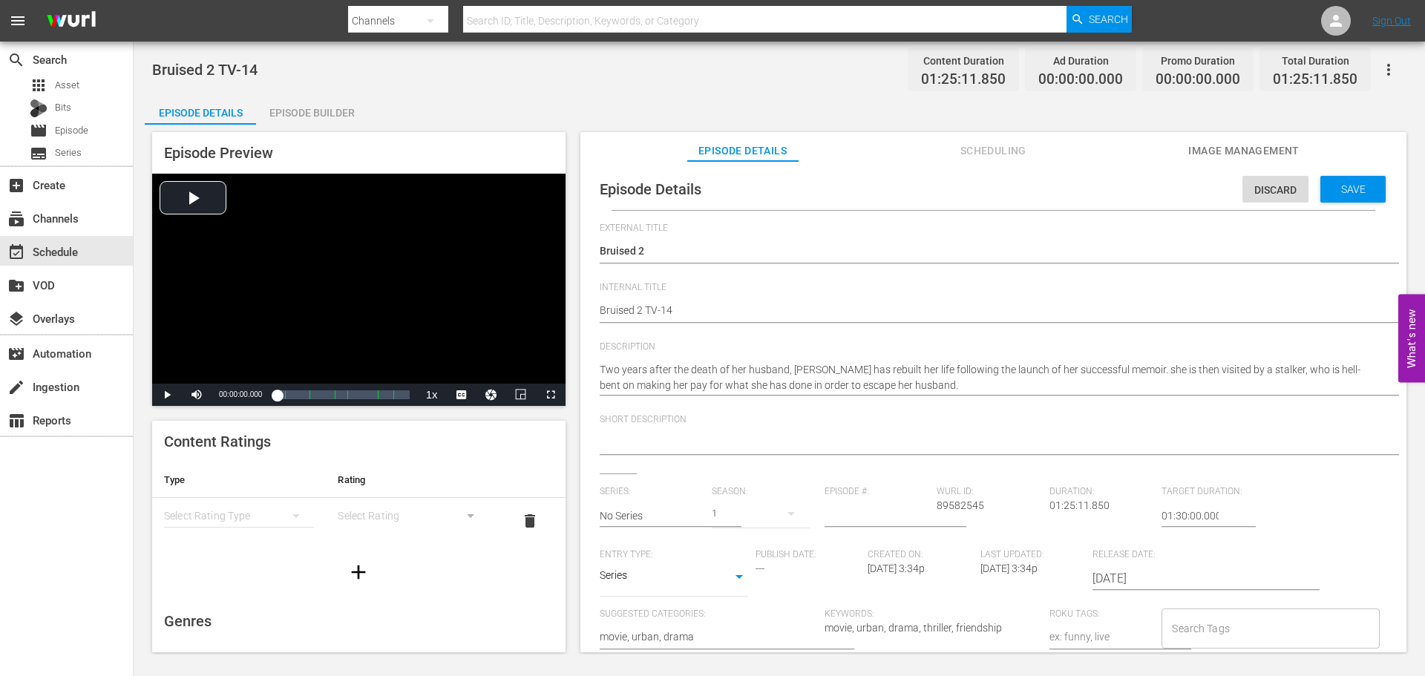
click at [760, 437] on textarea at bounding box center [990, 444] width 780 height 18
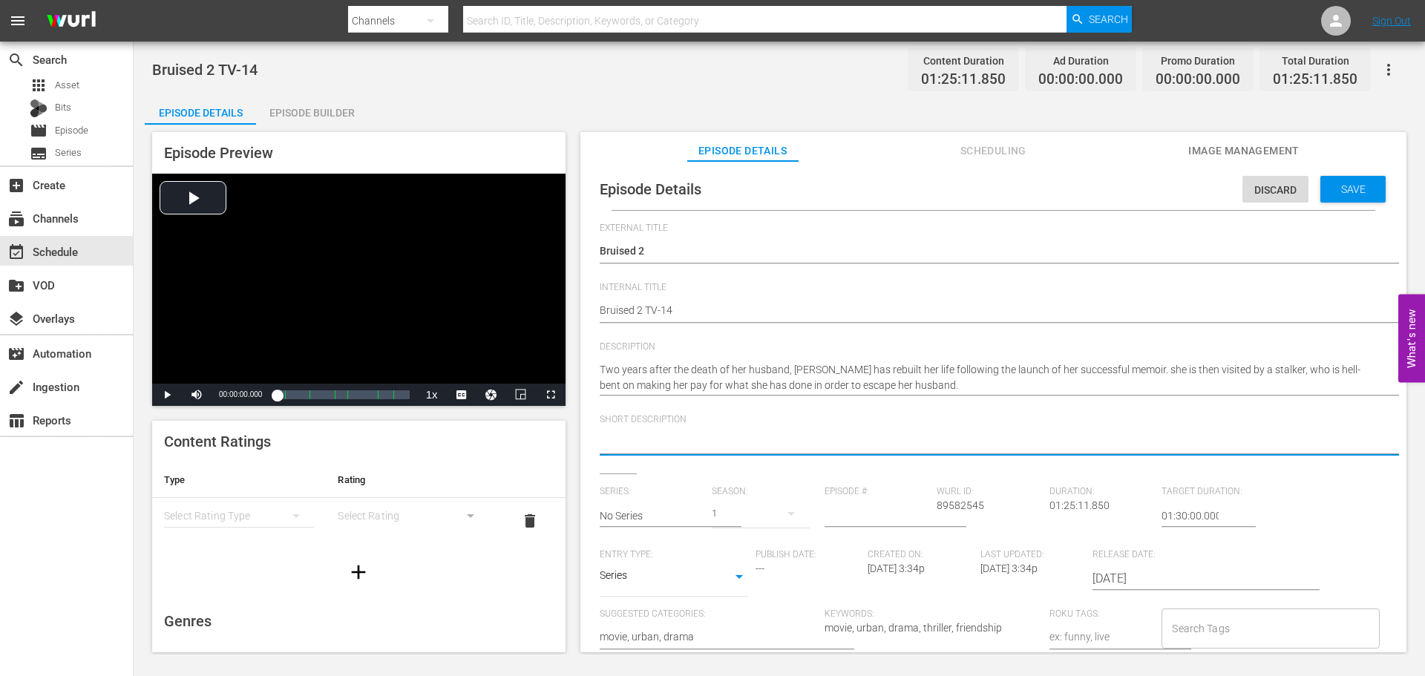
paste textarea "After rebuilding her life and building her success, a woman must escape a stalk…"
type textarea "After rebuilding her life and building her success, a woman must escape a stalk…"
click at [709, 593] on div "Series SERIES" at bounding box center [674, 579] width 148 height 36
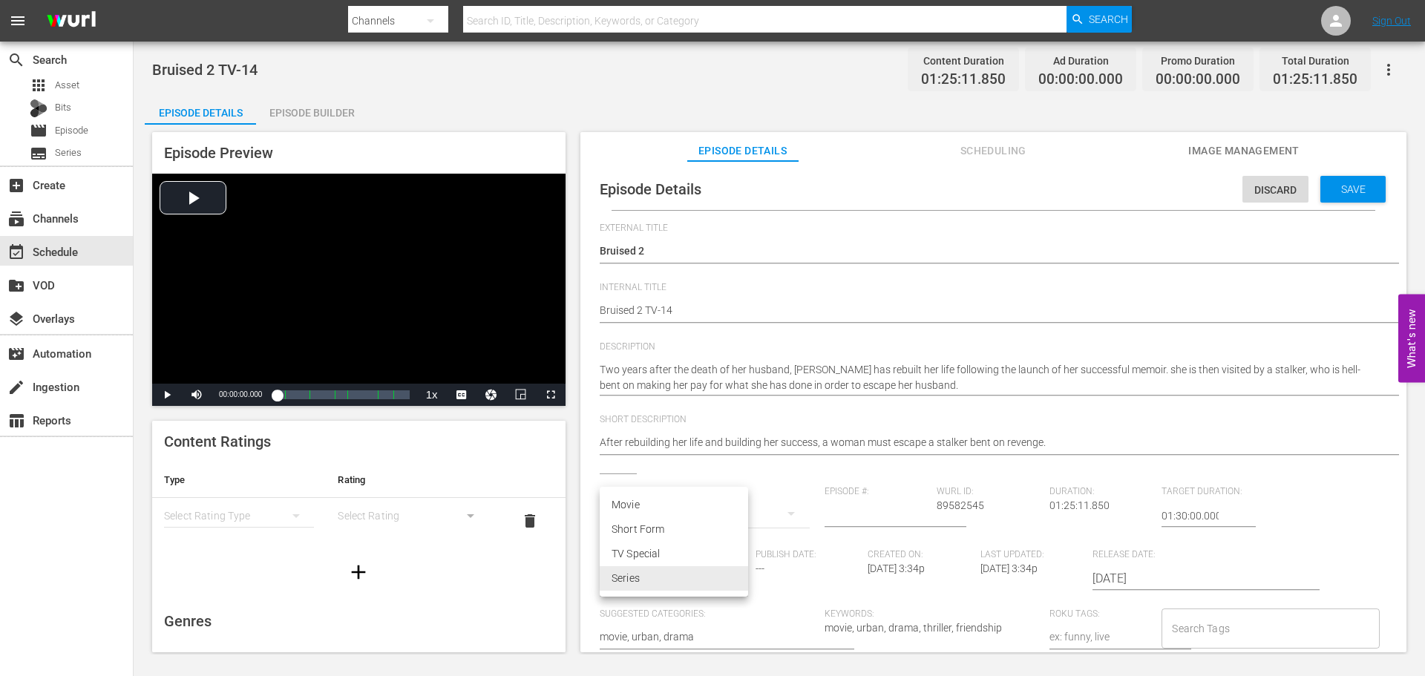
click at [711, 586] on body "menu Search By Channels Search ID, Title, Description, Keywords, or Category Se…" at bounding box center [712, 338] width 1425 height 676
click at [669, 516] on li "Movie" at bounding box center [674, 505] width 148 height 24
type input "MOVIE"
click at [1371, 188] on div "Save" at bounding box center [1352, 189] width 65 height 27
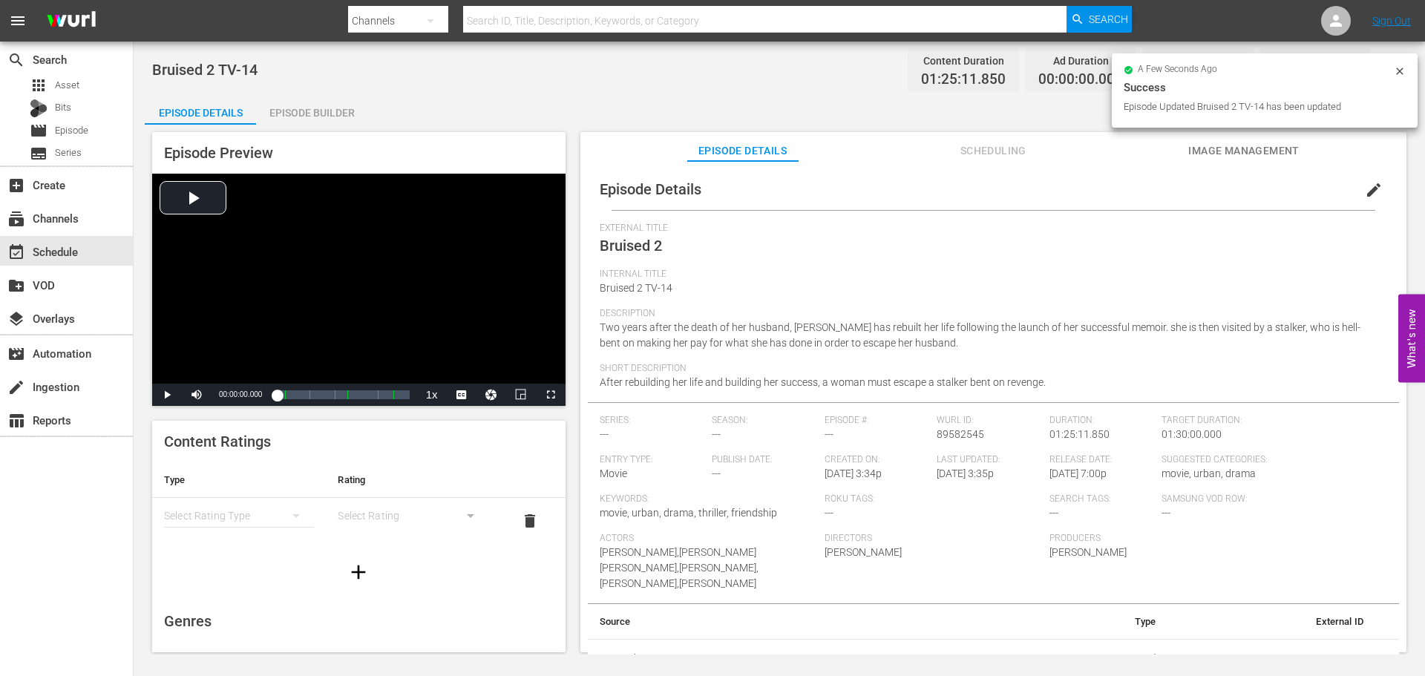
click at [258, 518] on div "simple table" at bounding box center [239, 516] width 150 height 42
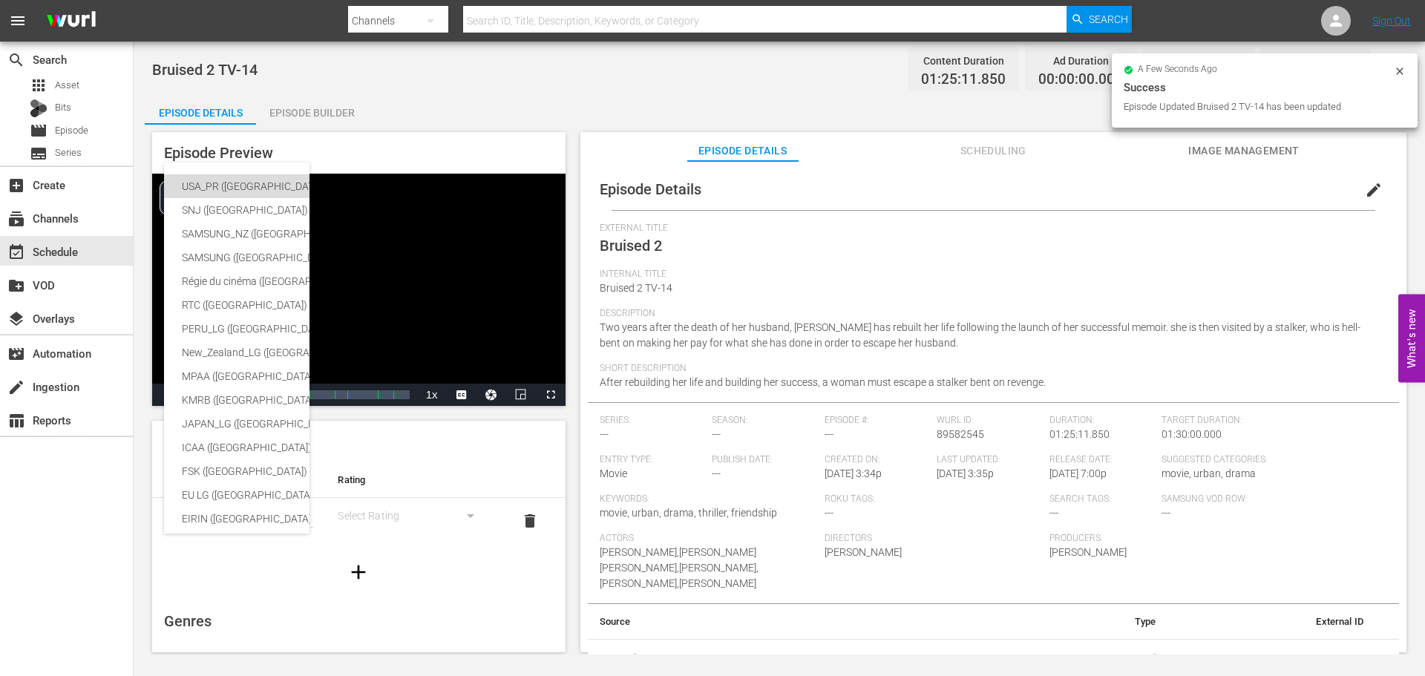
click at [225, 181] on div "USA_PR (United States of America)" at bounding box center [352, 186] width 341 height 24
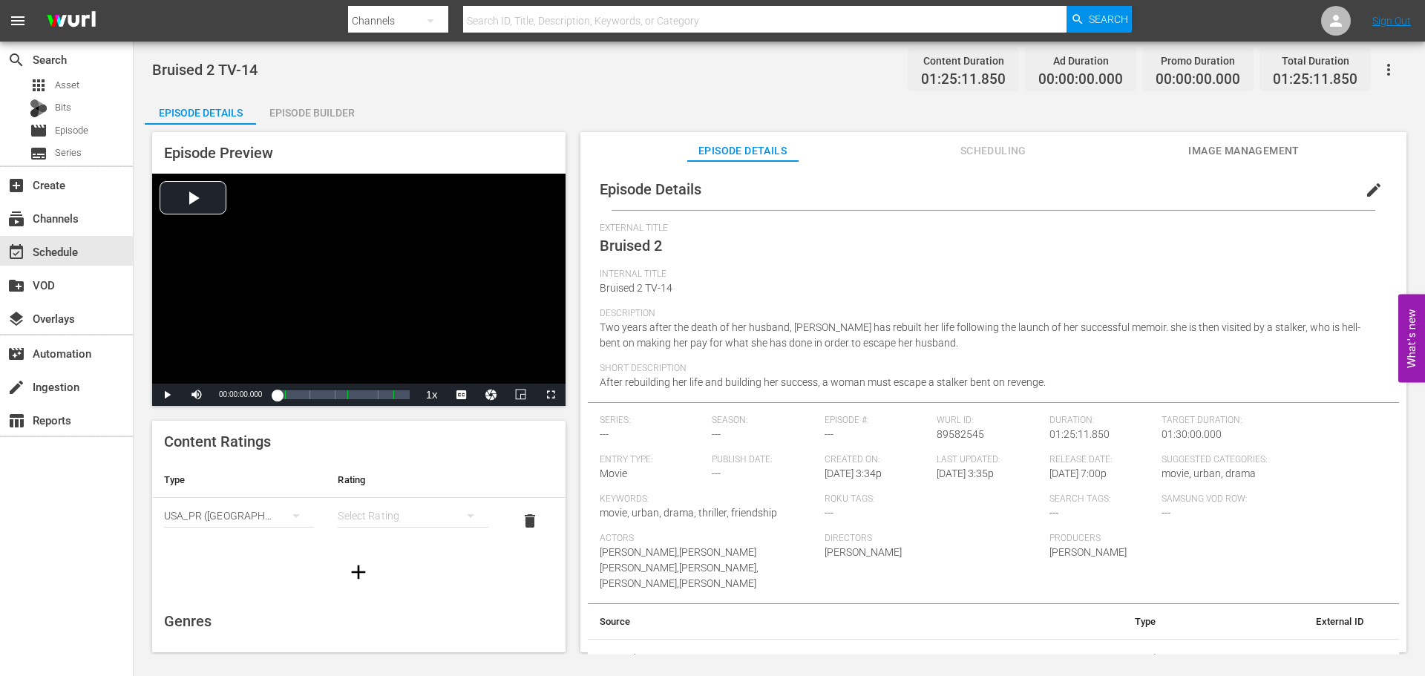
click at [417, 517] on div "simple table" at bounding box center [413, 516] width 150 height 42
click at [375, 611] on div "TV14" at bounding box center [406, 617] width 110 height 24
click at [349, 567] on icon "button" at bounding box center [359, 572] width 24 height 24
click at [281, 568] on button "simple table" at bounding box center [296, 562] width 36 height 36
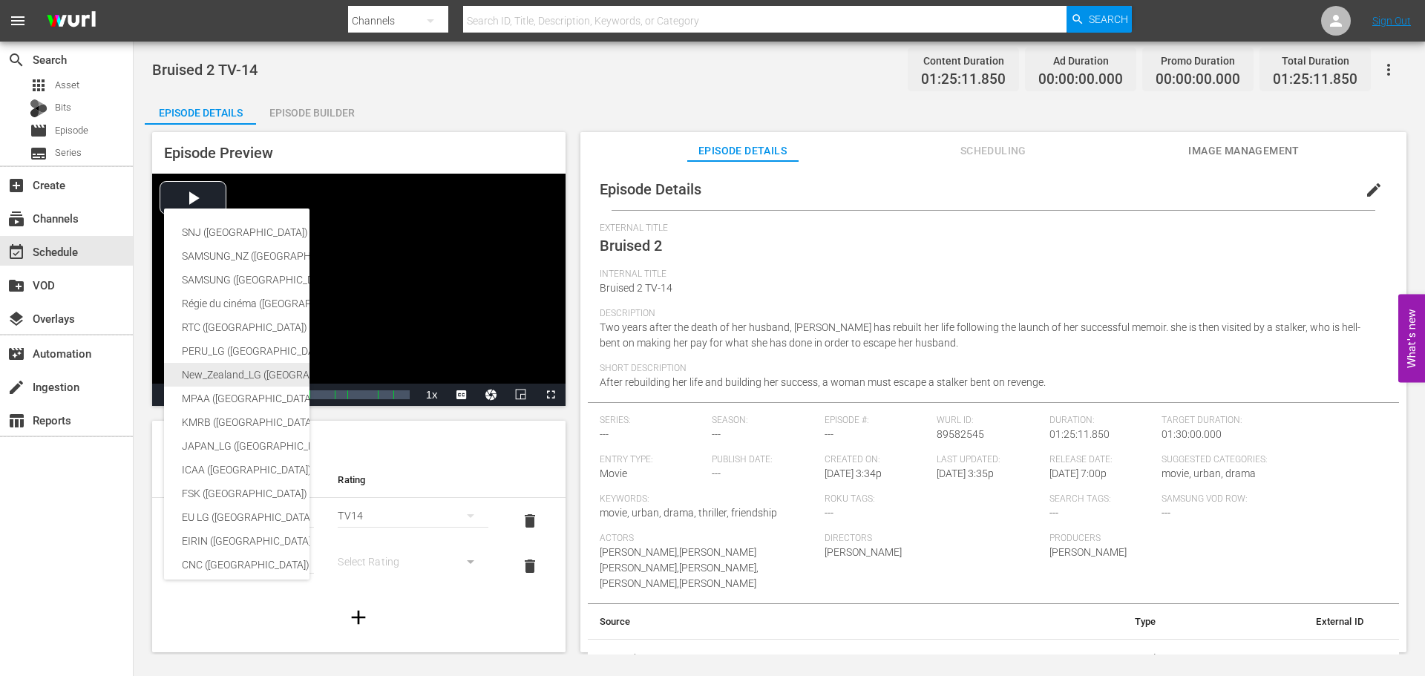
click at [224, 396] on div "MPAA (United States of America)" at bounding box center [352, 399] width 341 height 24
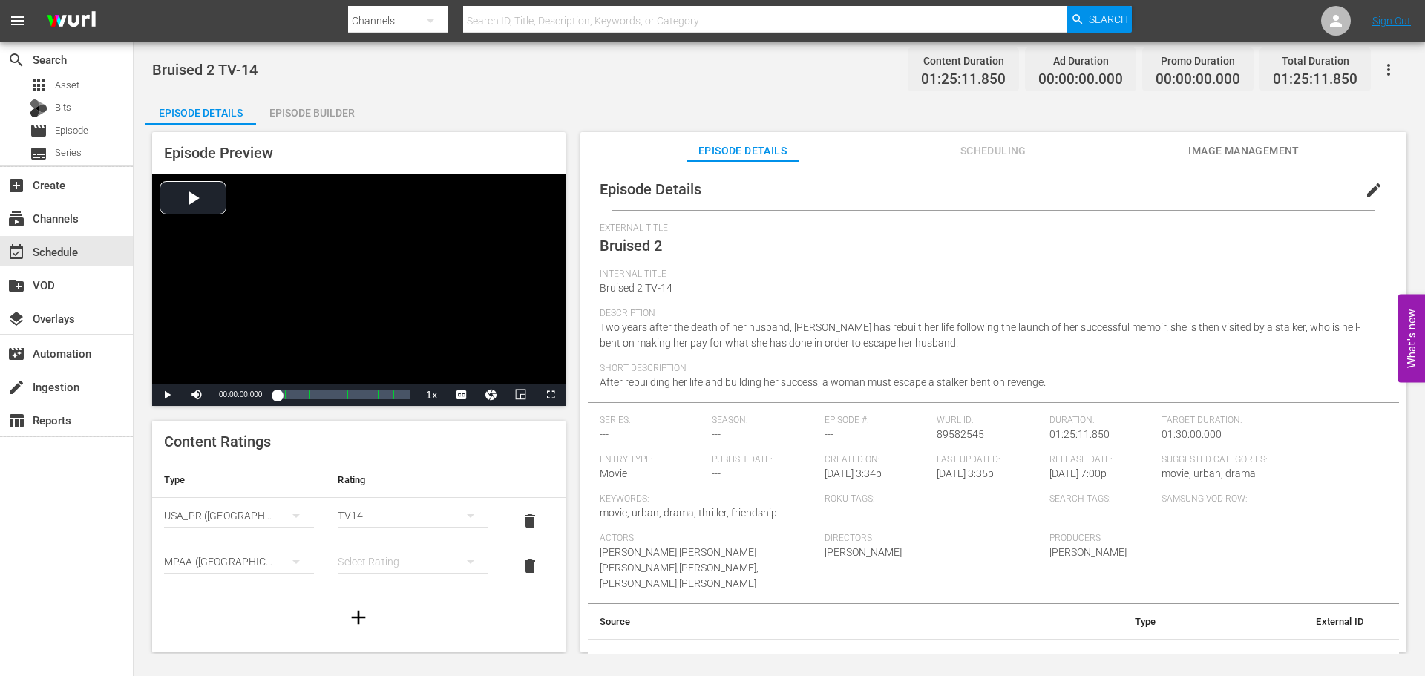
click at [392, 565] on div "simple table" at bounding box center [413, 562] width 150 height 42
click at [360, 513] on div "PG13" at bounding box center [406, 508] width 110 height 24
click at [75, 220] on div "subscriptions Channels" at bounding box center [41, 215] width 83 height 13
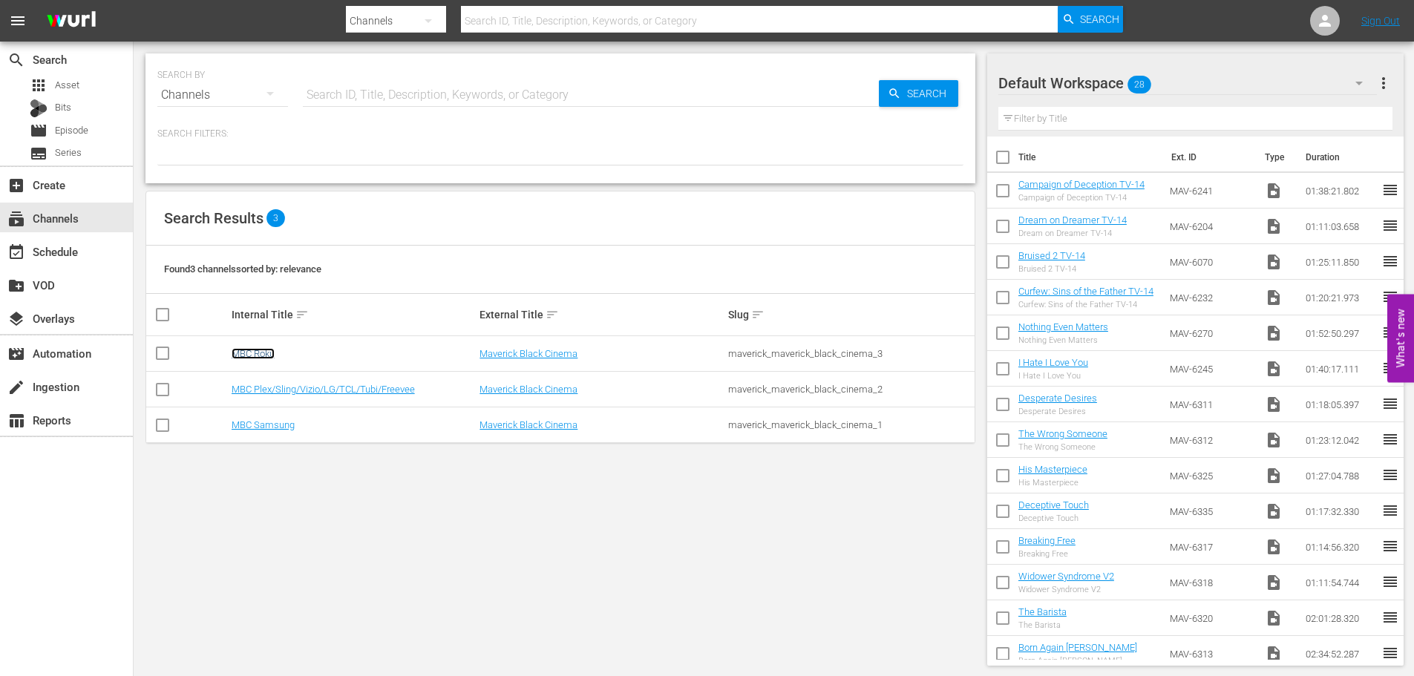
click at [265, 353] on link "MBC Roku" at bounding box center [253, 353] width 43 height 11
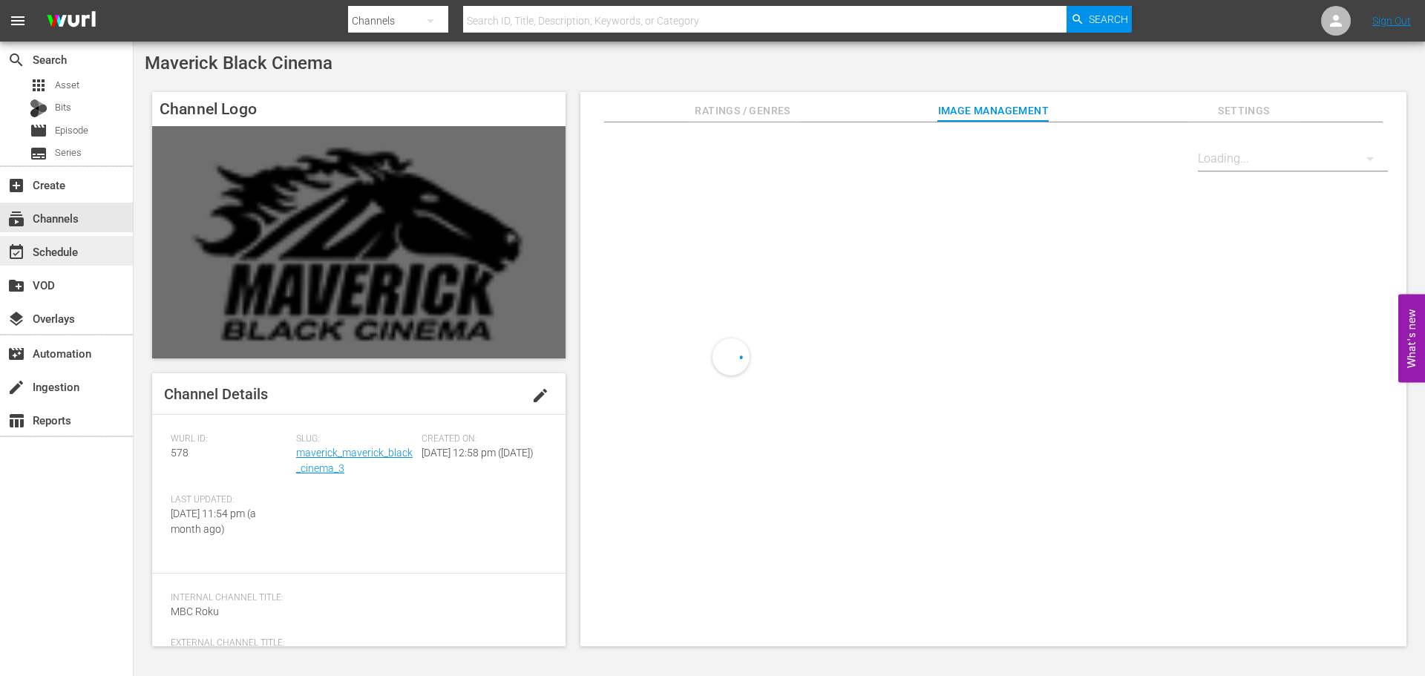
click at [83, 250] on div "event_available Schedule" at bounding box center [66, 251] width 133 height 30
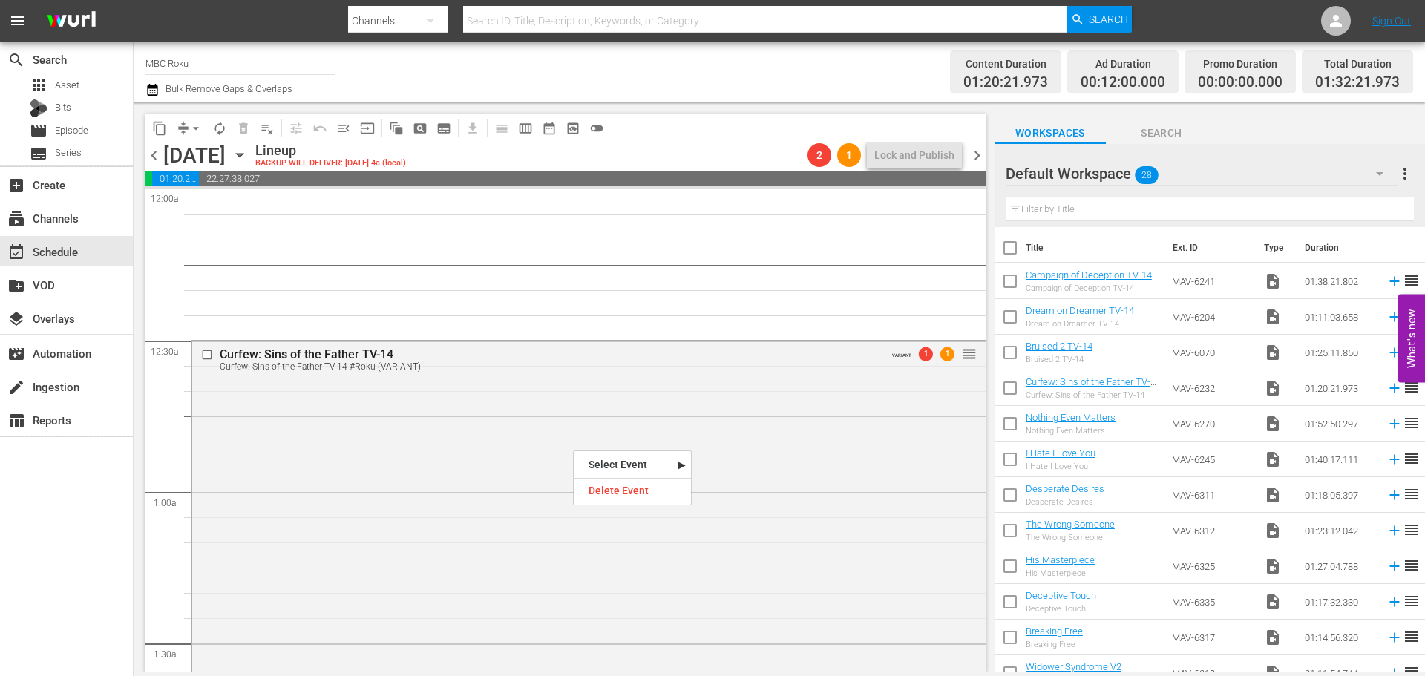
click at [609, 496] on div "Delete Event" at bounding box center [632, 491] width 117 height 20
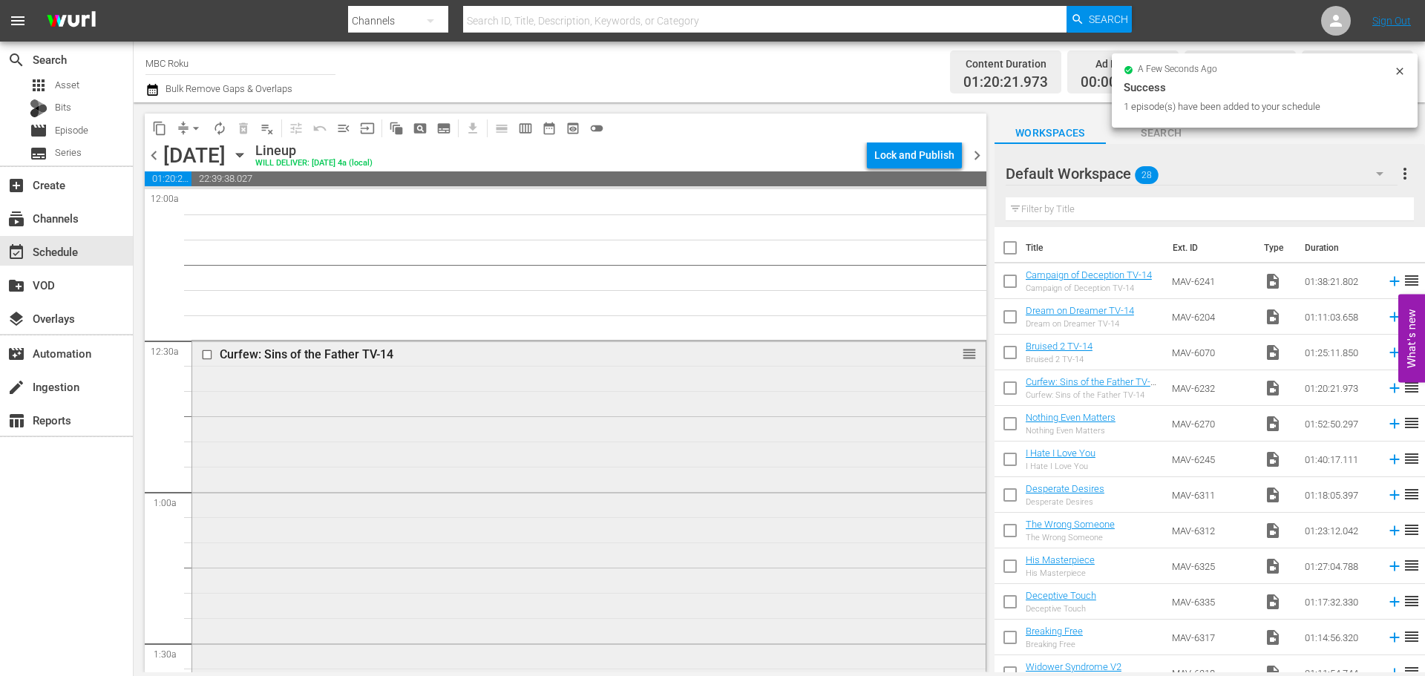
click at [534, 405] on div "Curfew: Sins of the Father TV-14 reorder" at bounding box center [588, 541] width 793 height 401
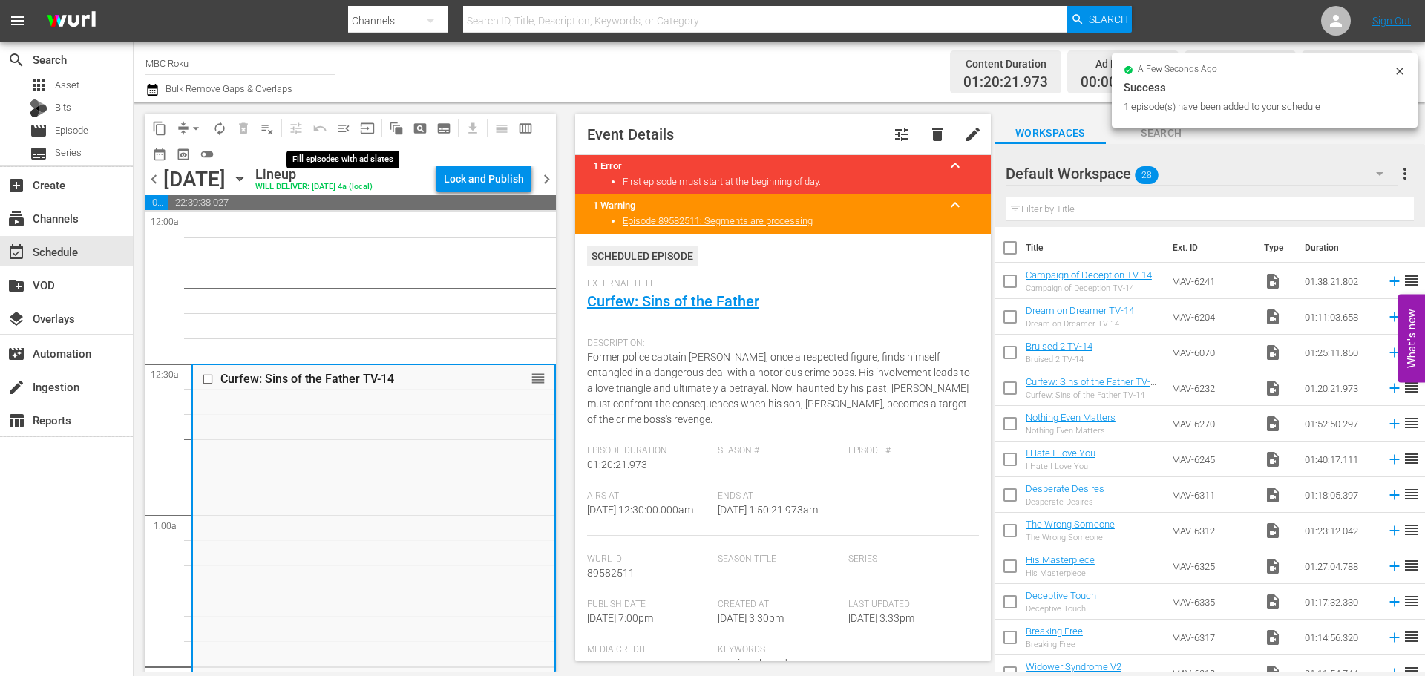
click at [344, 130] on span "menu_open" at bounding box center [343, 128] width 15 height 15
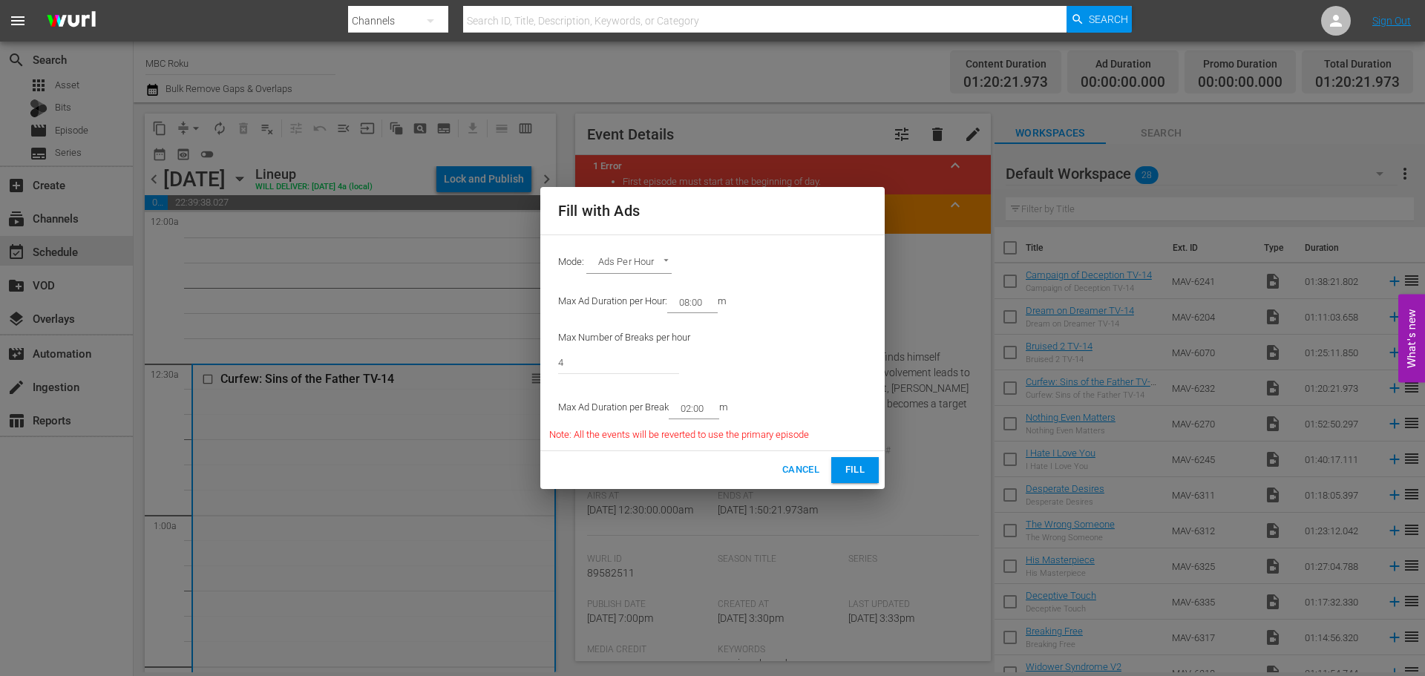
click at [861, 468] on span "Fill" at bounding box center [855, 470] width 24 height 17
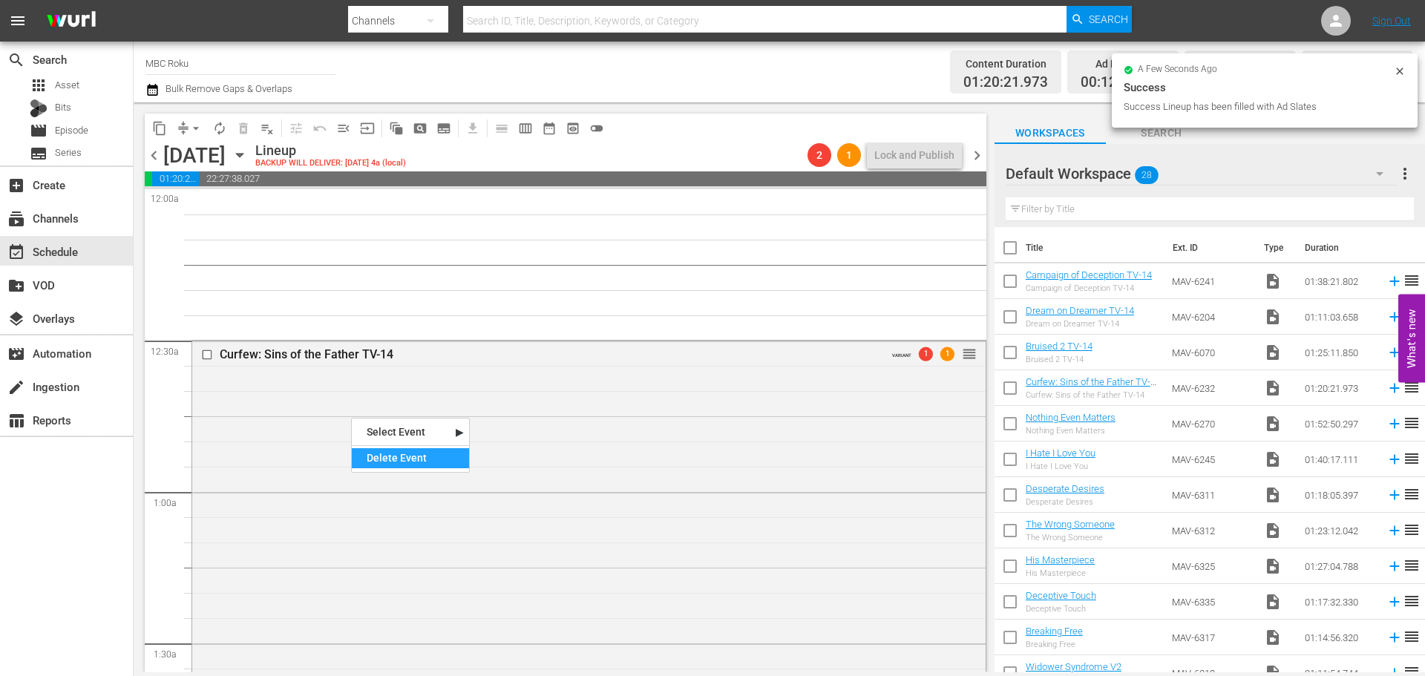
click at [380, 449] on div "Delete Event" at bounding box center [410, 458] width 117 height 20
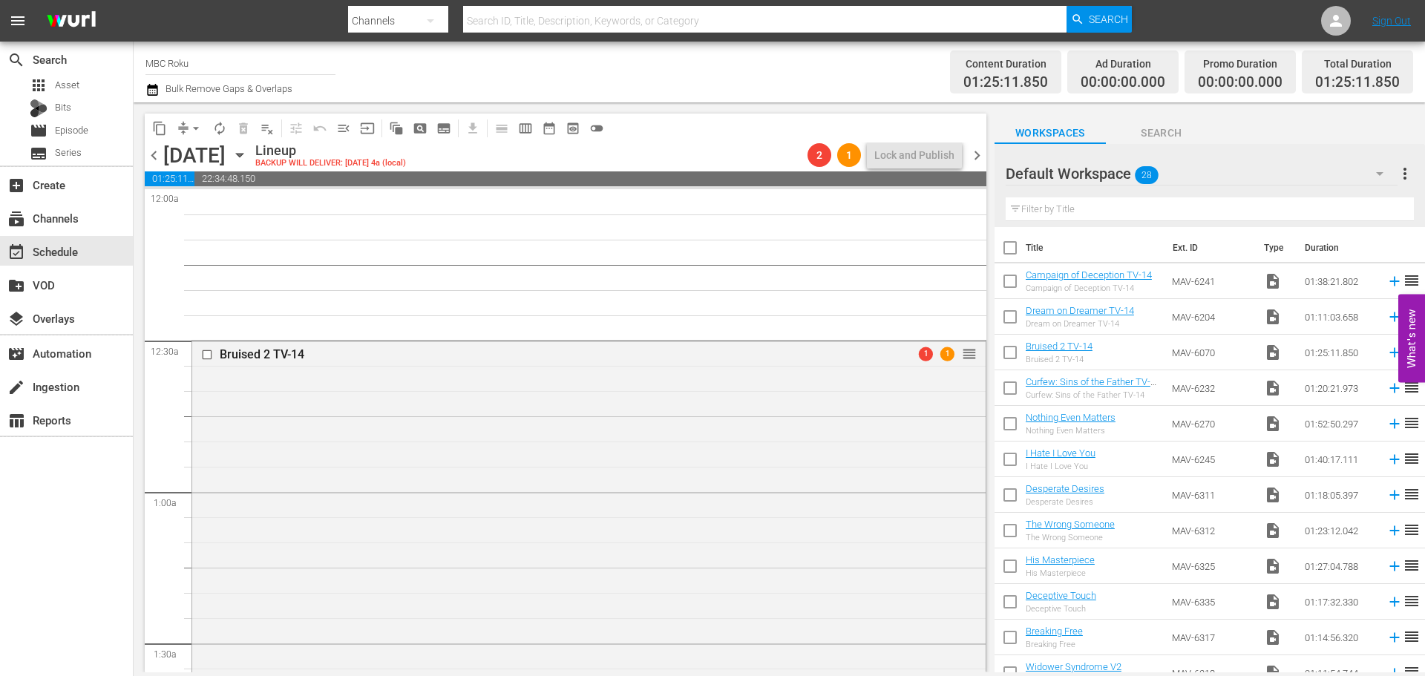
click at [347, 130] on span "menu_open" at bounding box center [343, 128] width 15 height 15
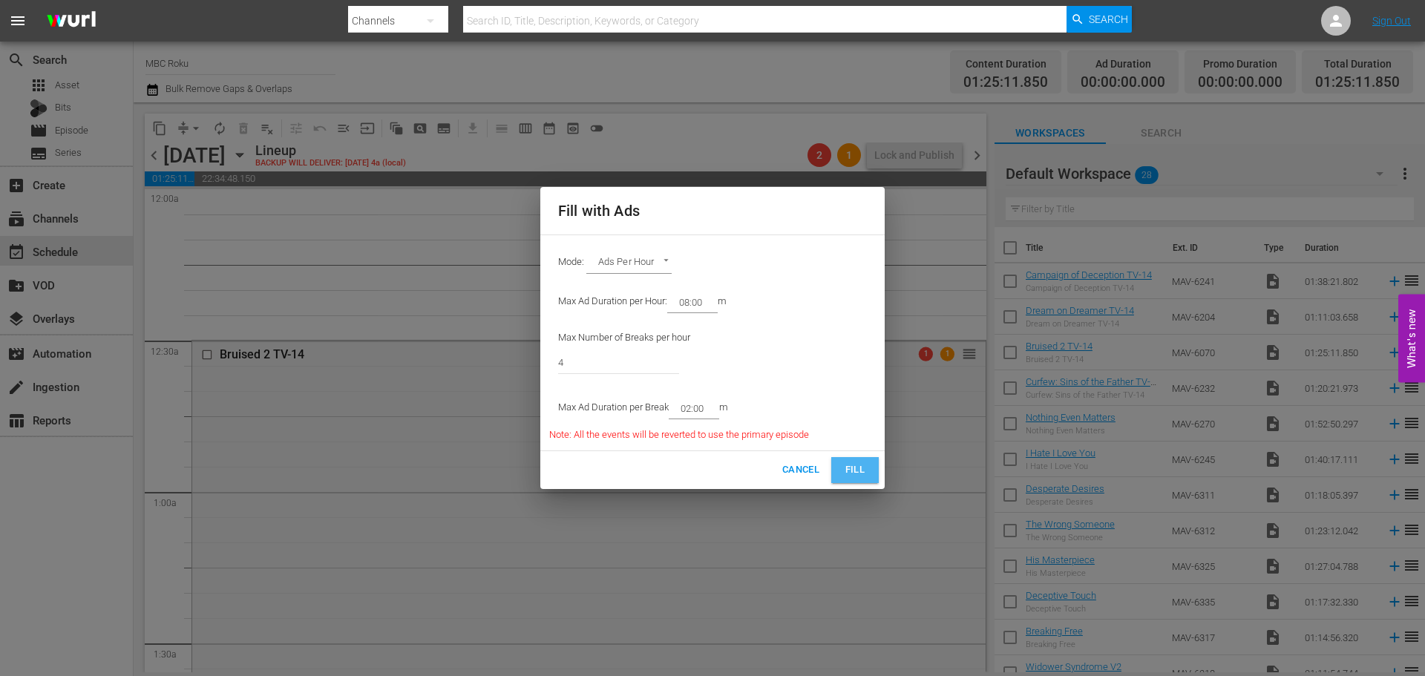
click at [845, 465] on span "Fill" at bounding box center [855, 470] width 24 height 17
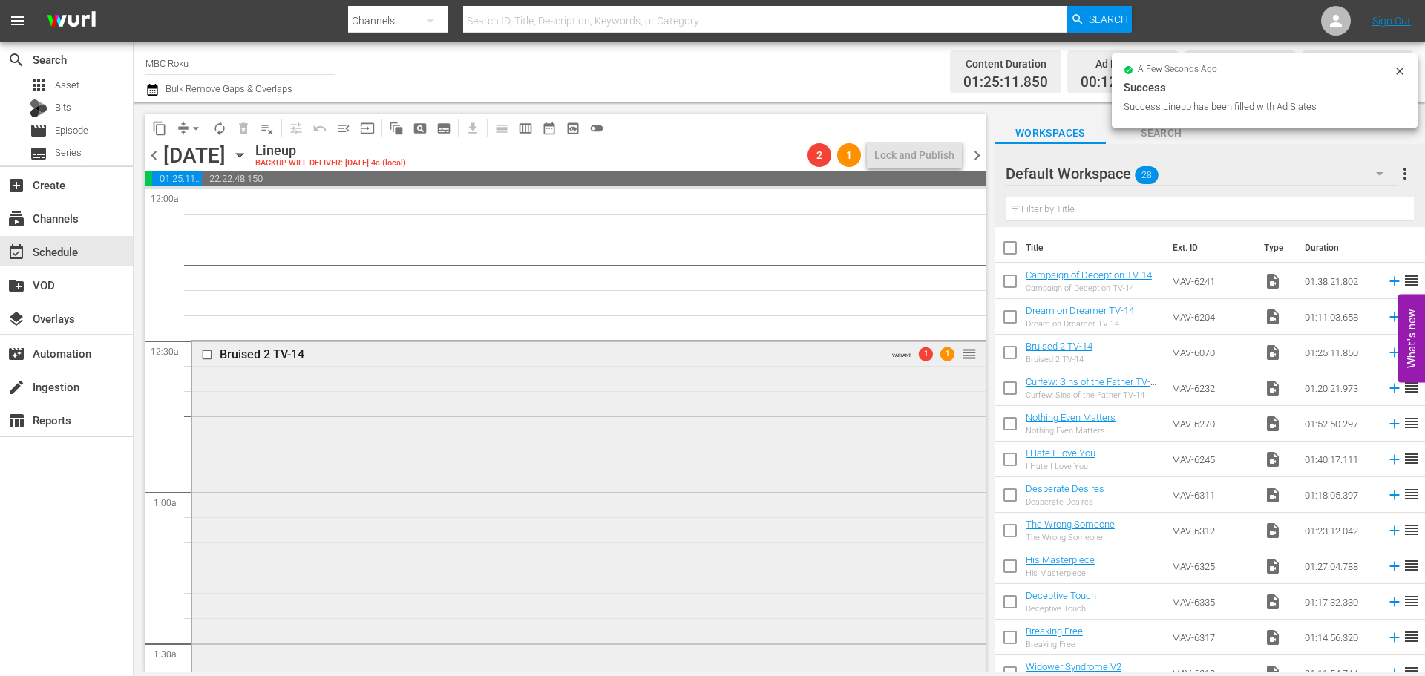
click at [321, 421] on div "Bruised 2 TV-14 VARIANT 1 1 reorder" at bounding box center [588, 584] width 793 height 486
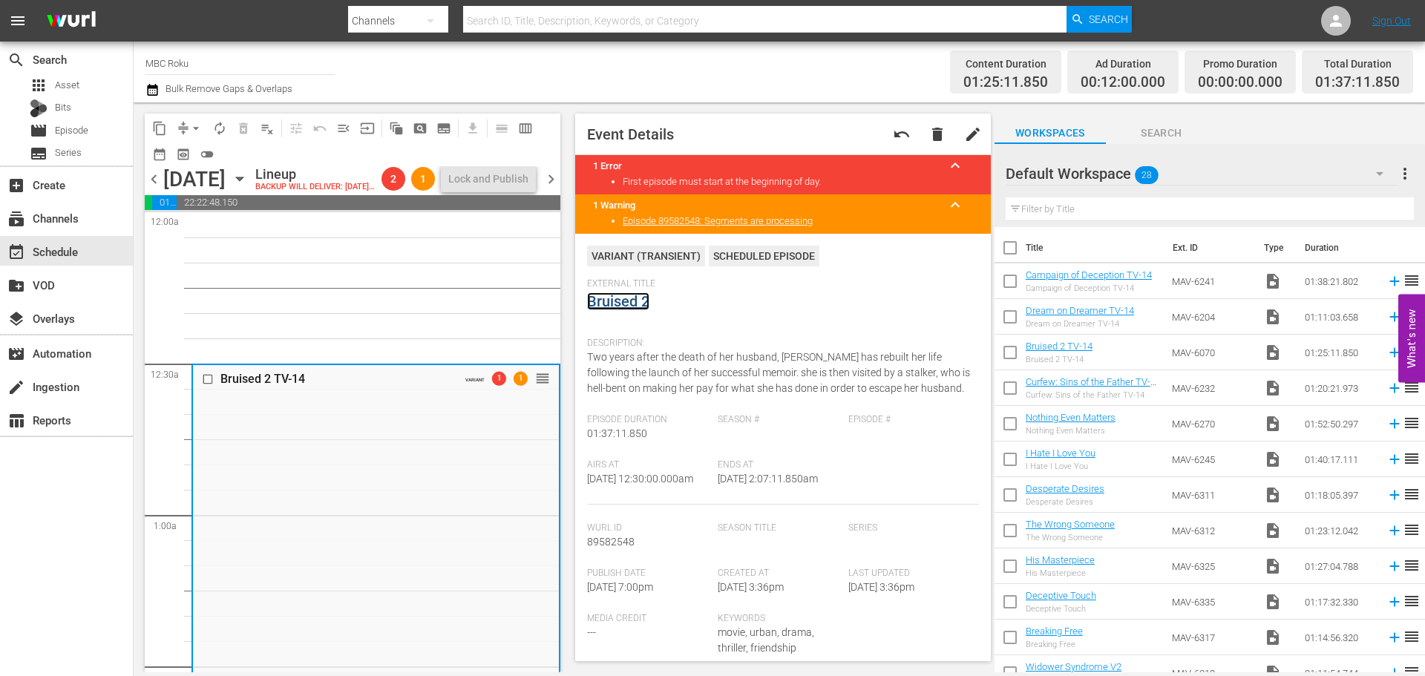
click at [630, 304] on link "Bruised 2" at bounding box center [618, 301] width 62 height 18
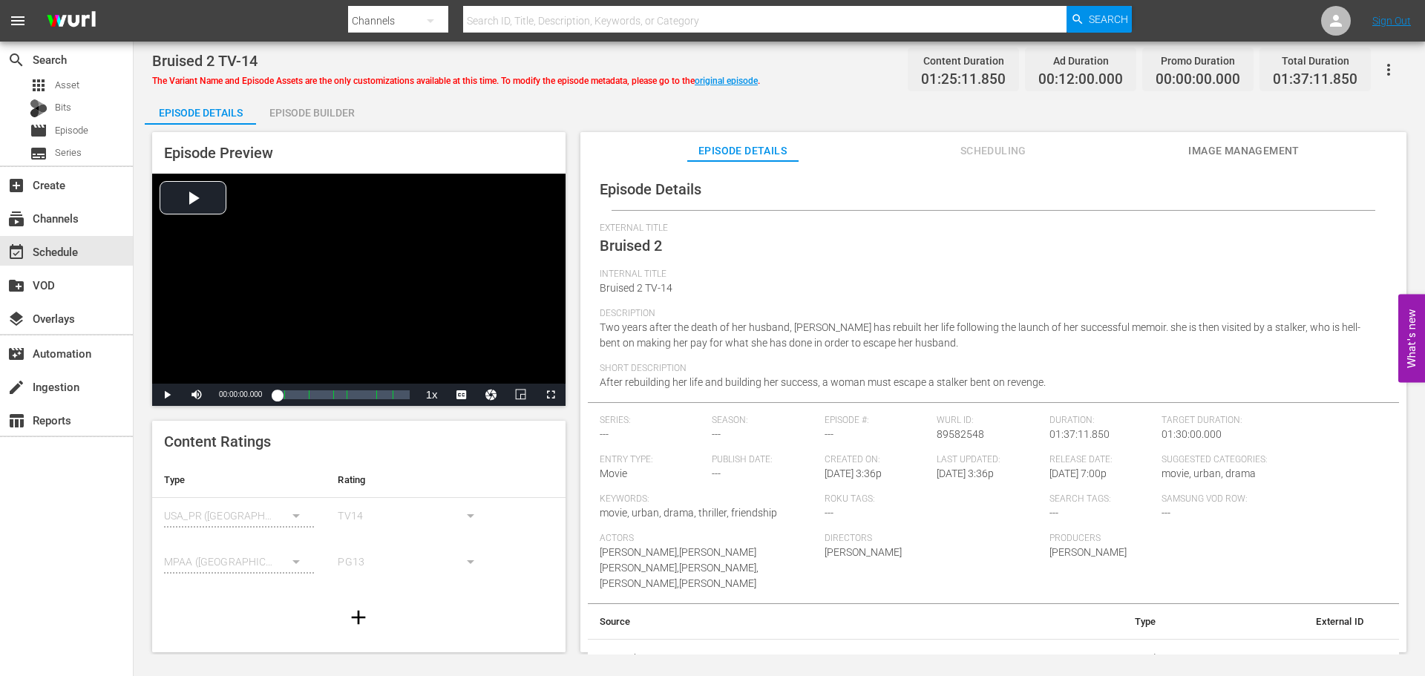
scroll to position [3, 0]
click at [1394, 68] on icon "button" at bounding box center [1389, 70] width 18 height 18
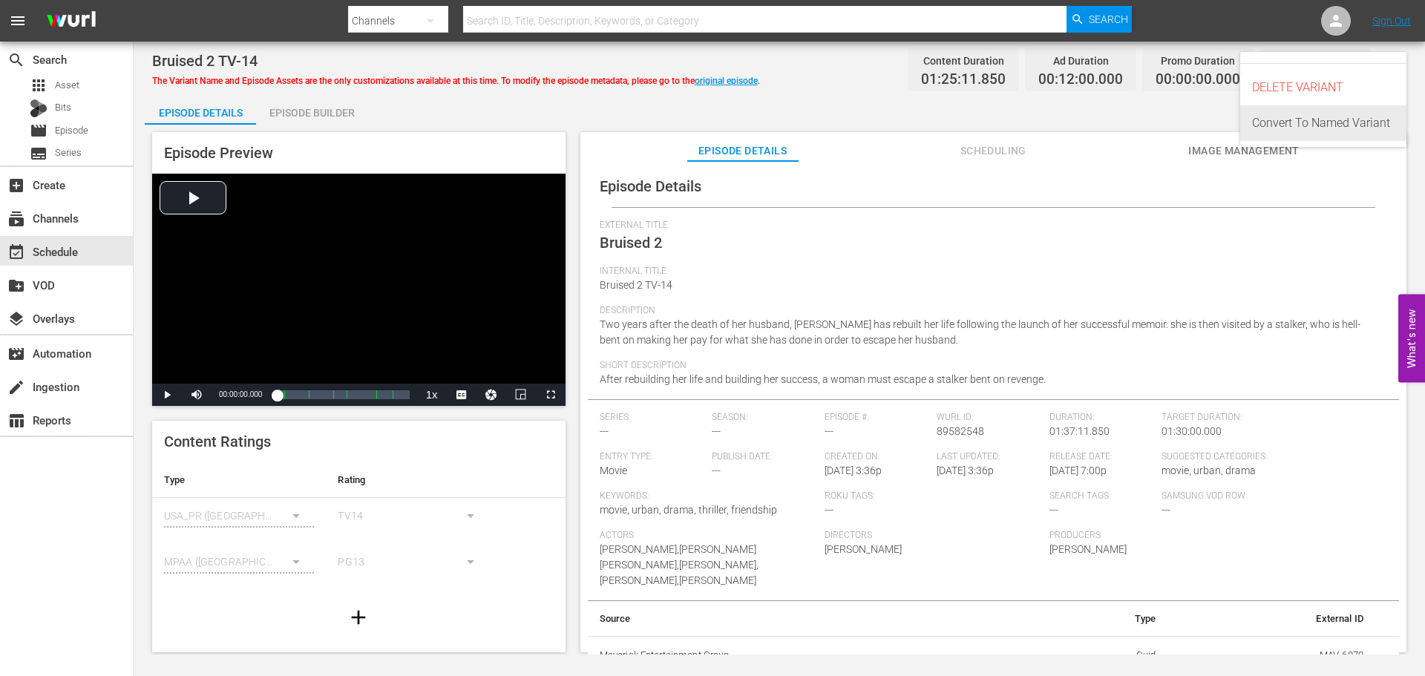
click at [1360, 129] on div "Convert To Named Variant" at bounding box center [1323, 123] width 142 height 36
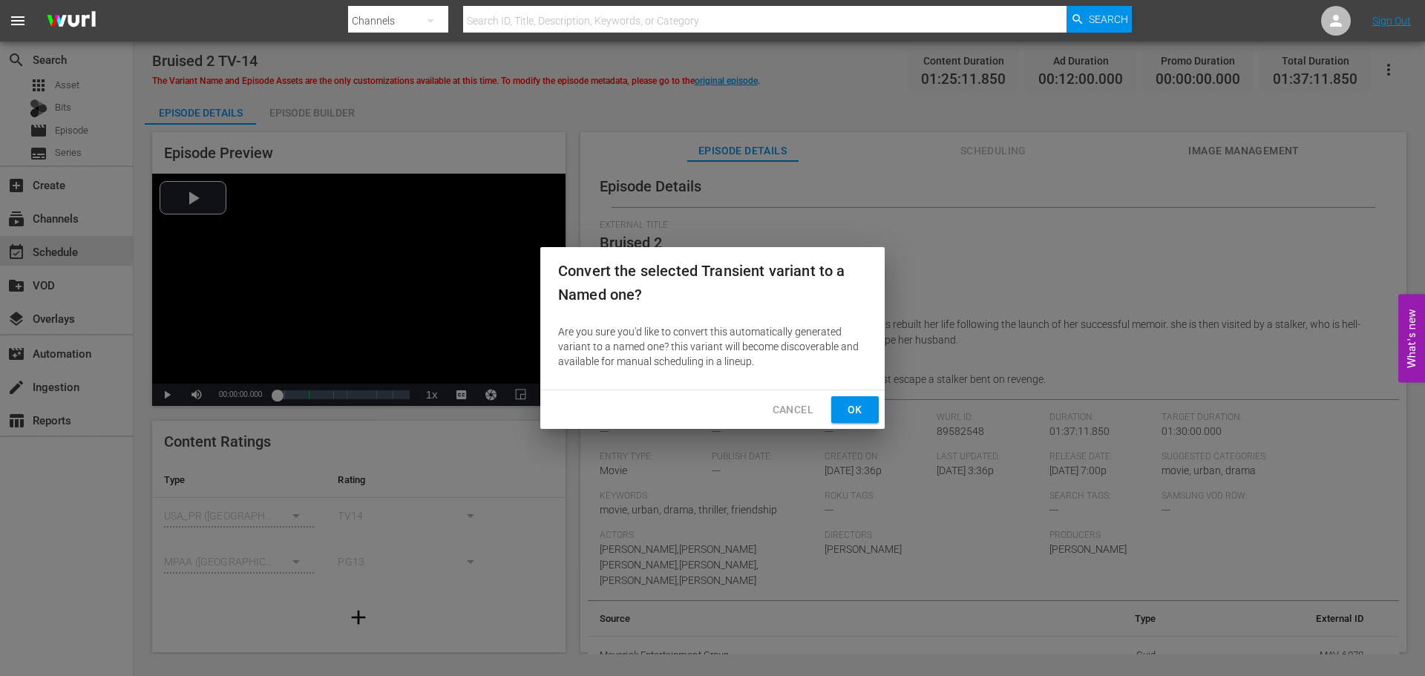
click at [862, 406] on span "Ok" at bounding box center [855, 410] width 24 height 19
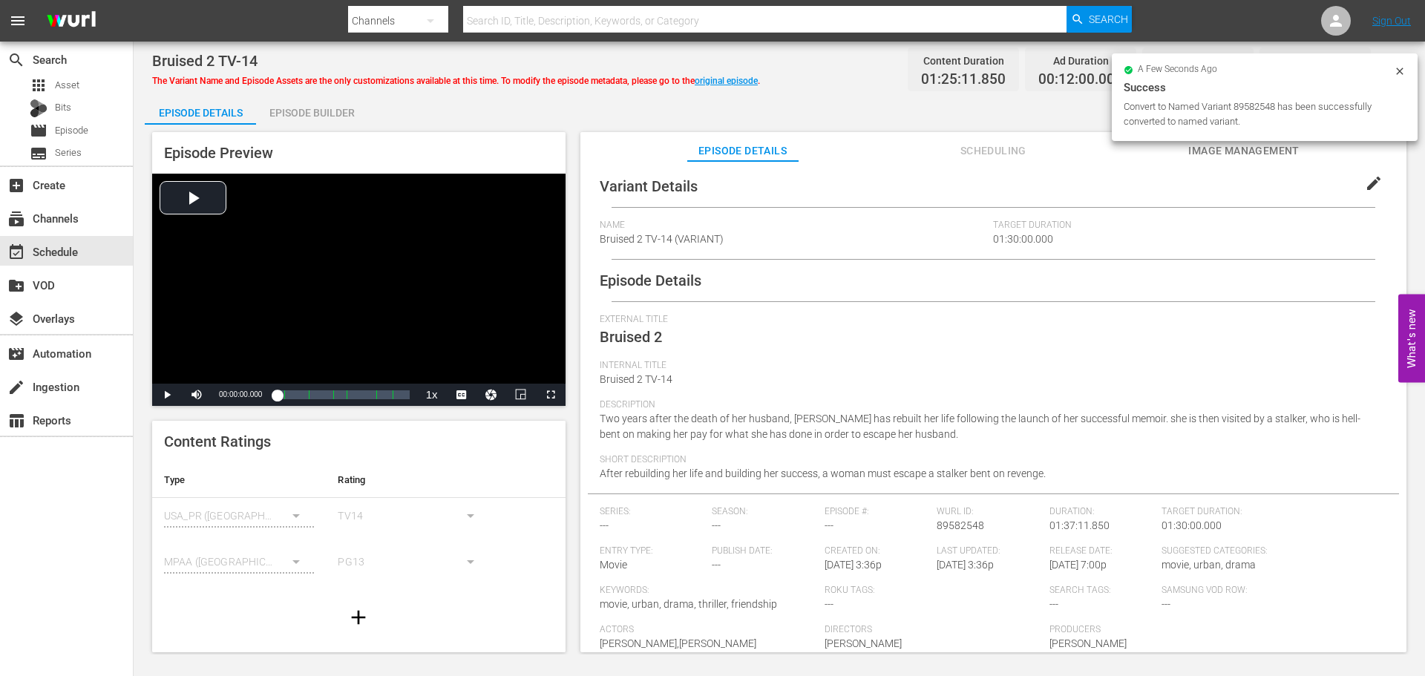
click at [1367, 177] on span "edit" at bounding box center [1374, 183] width 18 height 18
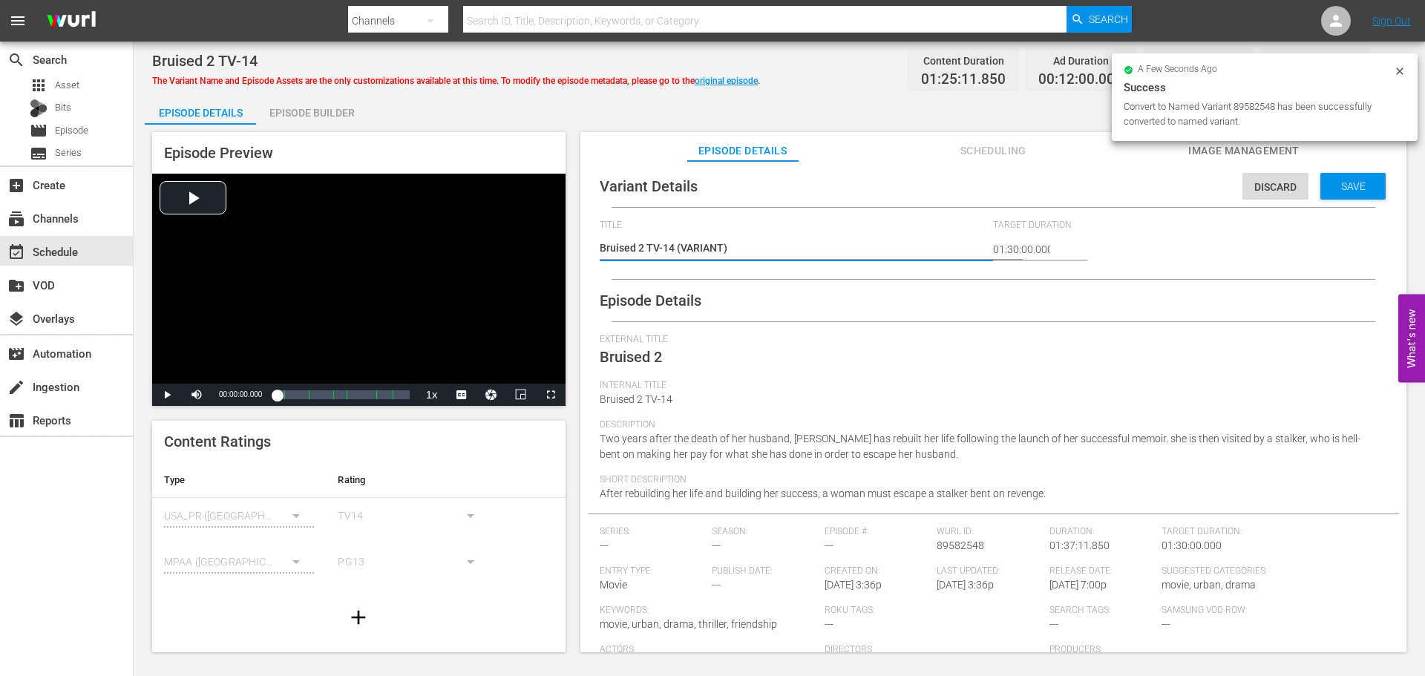
click at [678, 249] on textarea "Bruised 2 TV-14 (VARIANT)" at bounding box center [793, 249] width 387 height 18
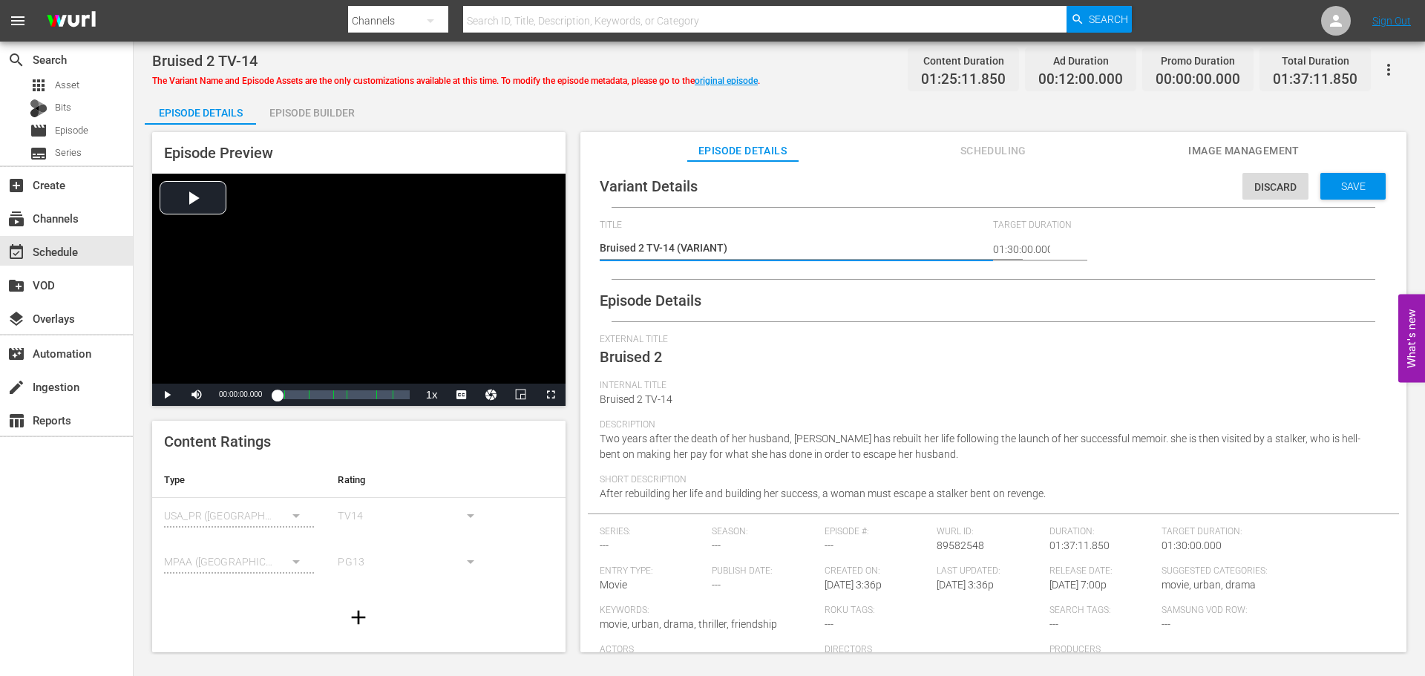
type textarea "Bruised 2 TV-14 #(VARIANT)"
type textarea "Bruised 2 TV-14 #R(VARIANT)"
type textarea "Bruised 2 TV-14 #Ro(VARIANT)"
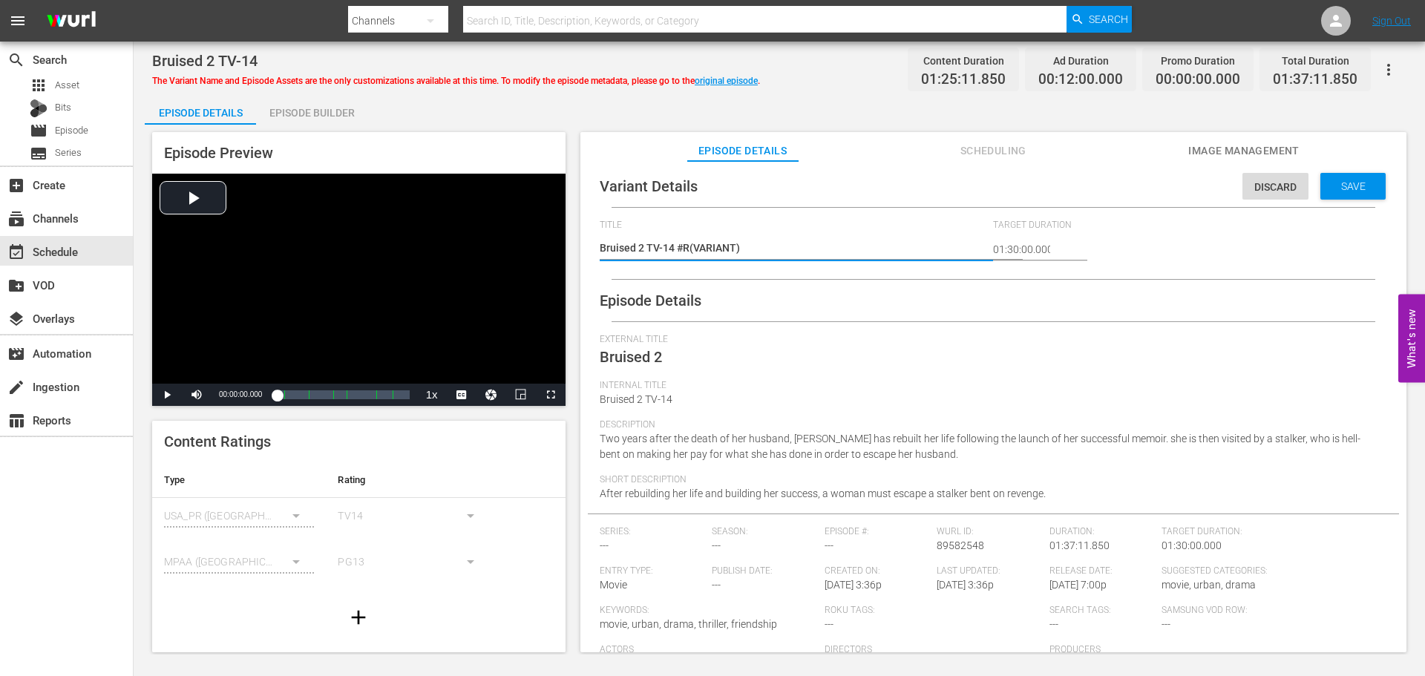
type textarea "Bruised 2 TV-14 #Ro(VARIANT)"
type textarea "Bruised 2 TV-14 #Rok(VARIANT)"
type textarea "Bruised 2 TV-14 #Roku(VARIANT)"
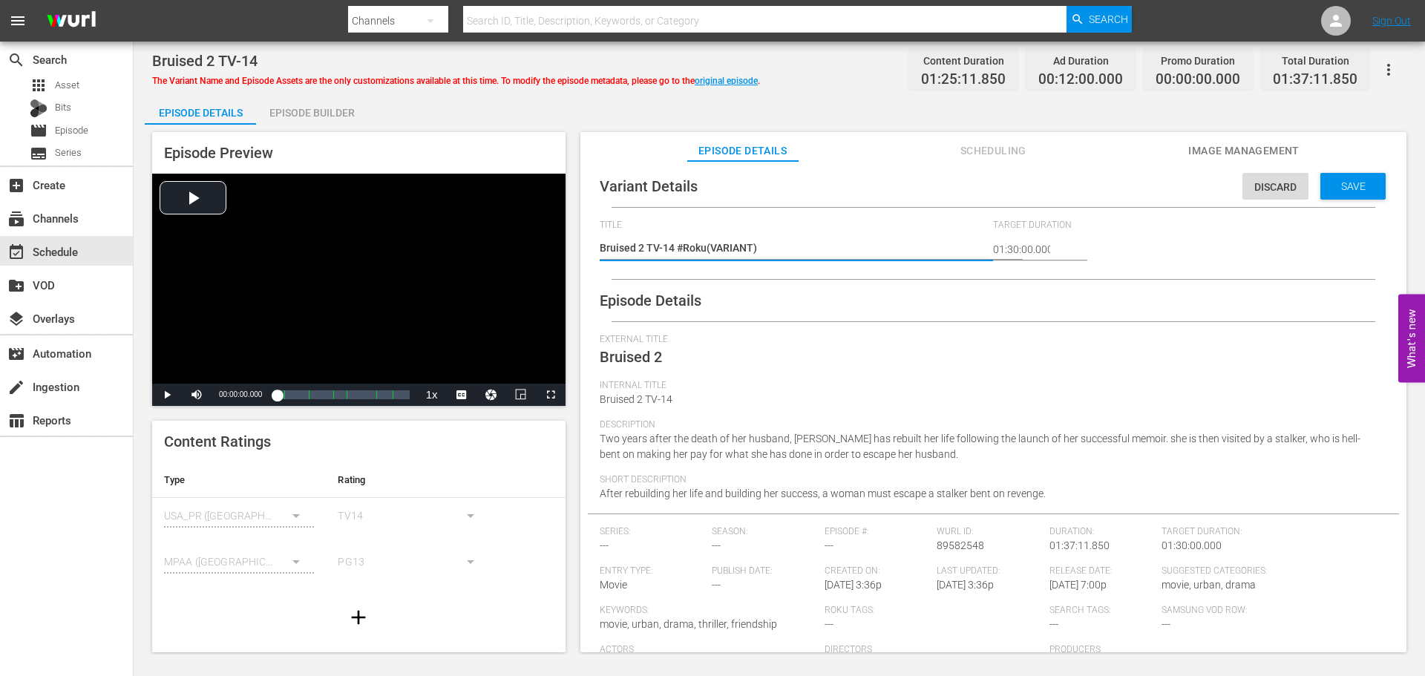
type textarea "Bruised 2 TV-14 #Roku (VARIANT)"
click at [1329, 187] on span "Save" at bounding box center [1353, 186] width 48 height 12
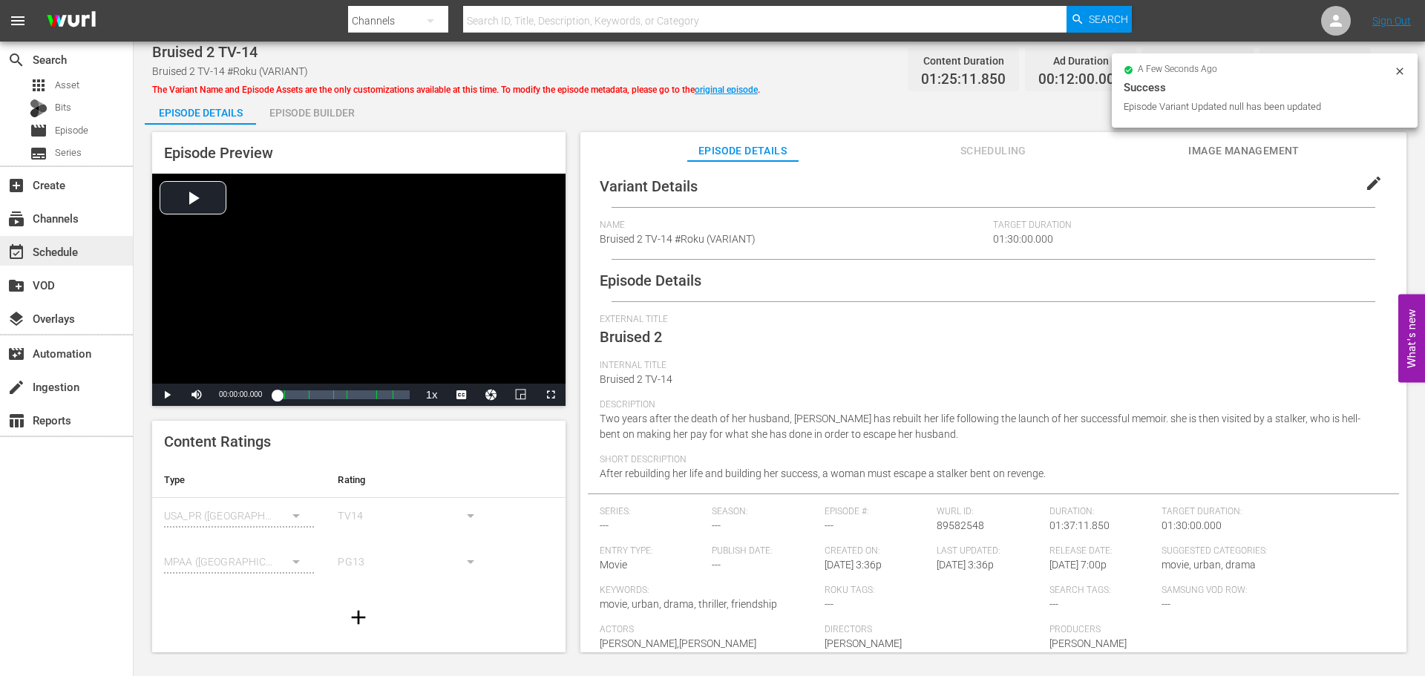
click at [91, 261] on div "event_available Schedule" at bounding box center [66, 251] width 133 height 30
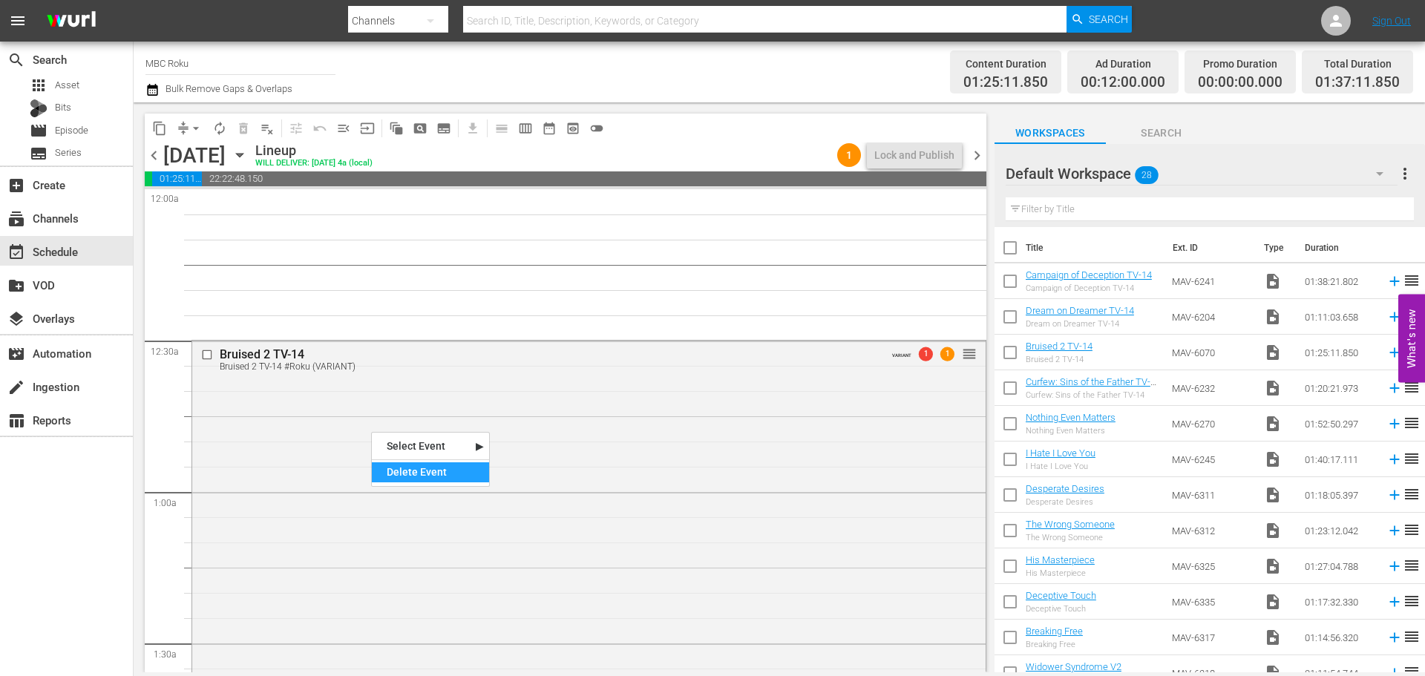
click at [400, 480] on div "Delete Event" at bounding box center [430, 472] width 117 height 20
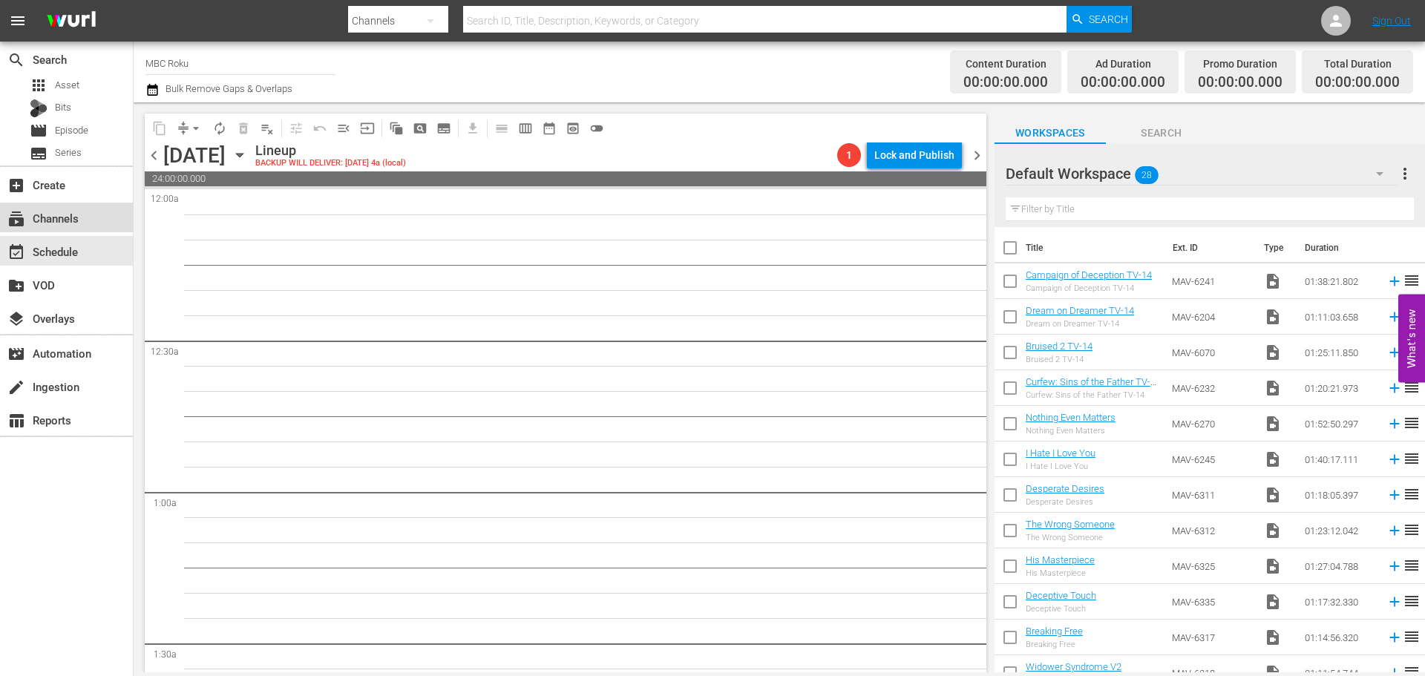
click at [68, 223] on div "subscriptions Channels" at bounding box center [41, 215] width 83 height 13
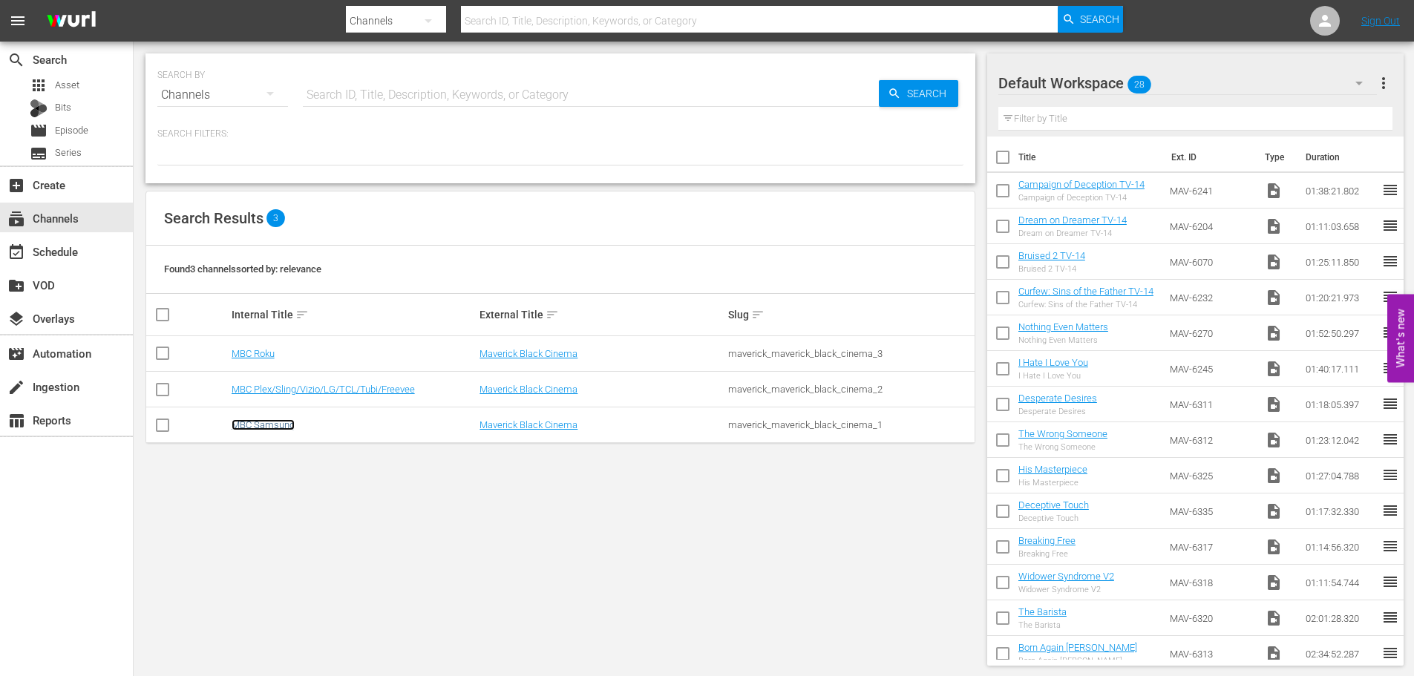
click at [275, 424] on link "MBC Samsung" at bounding box center [263, 424] width 63 height 11
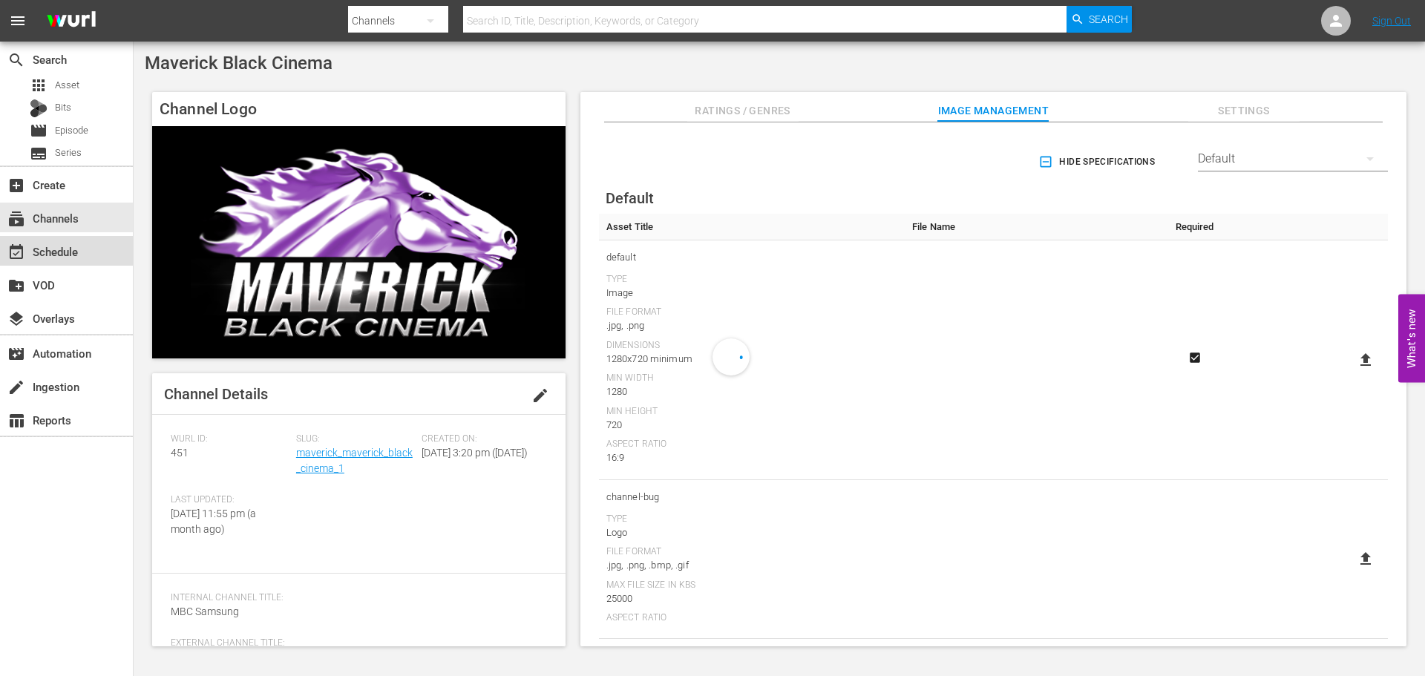
click at [68, 261] on div "event_available Schedule" at bounding box center [66, 251] width 133 height 30
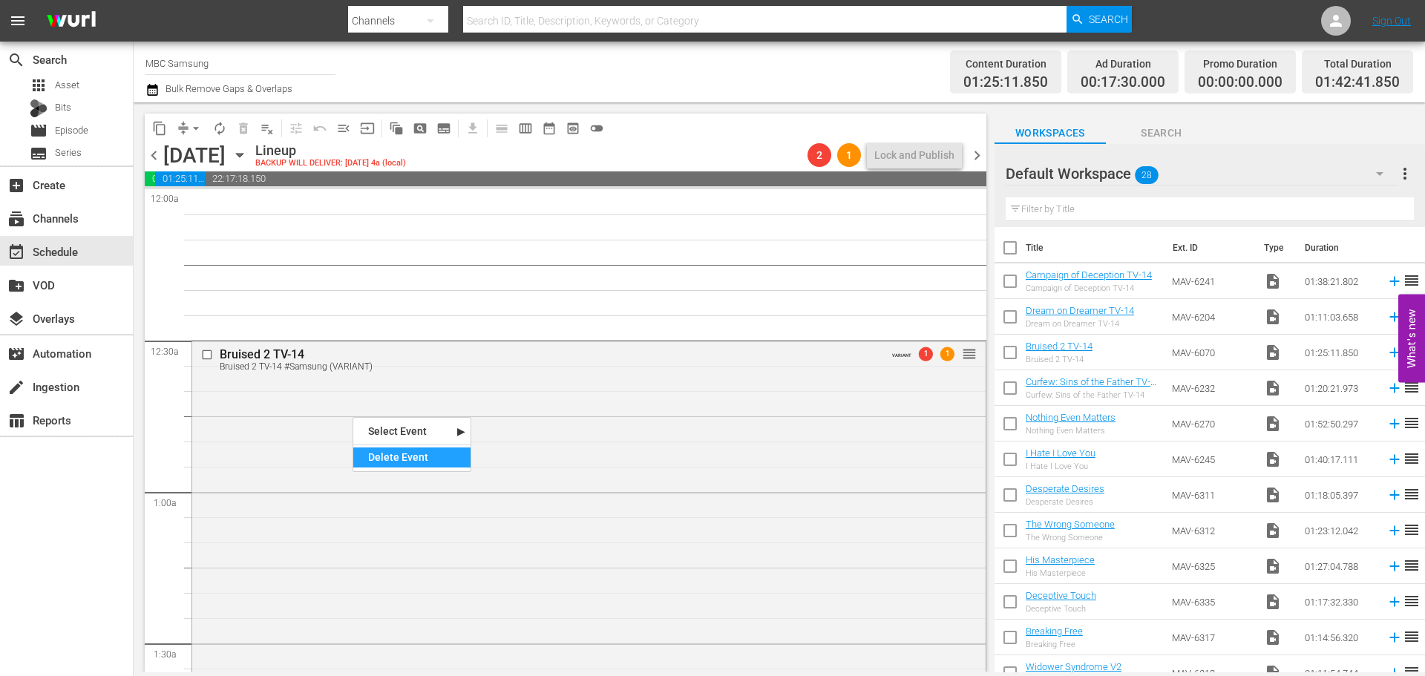
click at [387, 455] on div "Delete Event" at bounding box center [411, 457] width 117 height 20
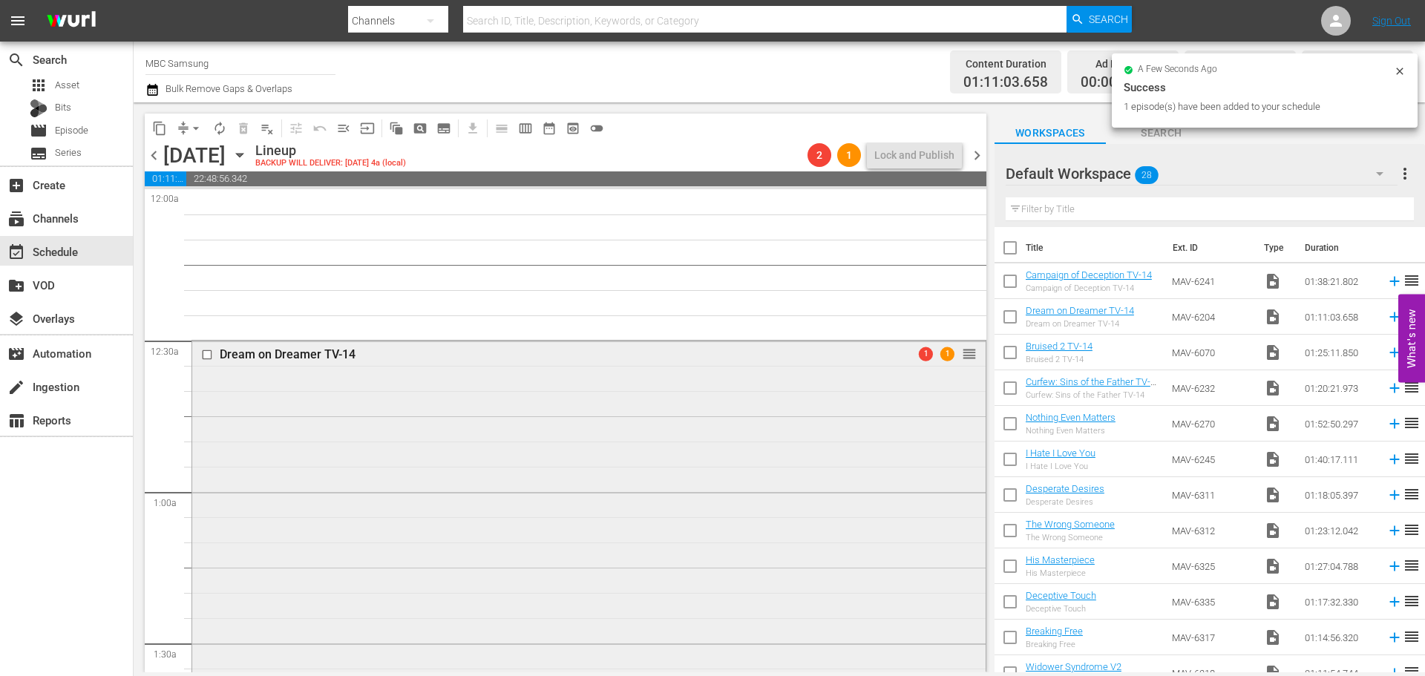
click at [377, 440] on div "Dream on Dreamer TV-14 1 1 reorder" at bounding box center [588, 518] width 793 height 354
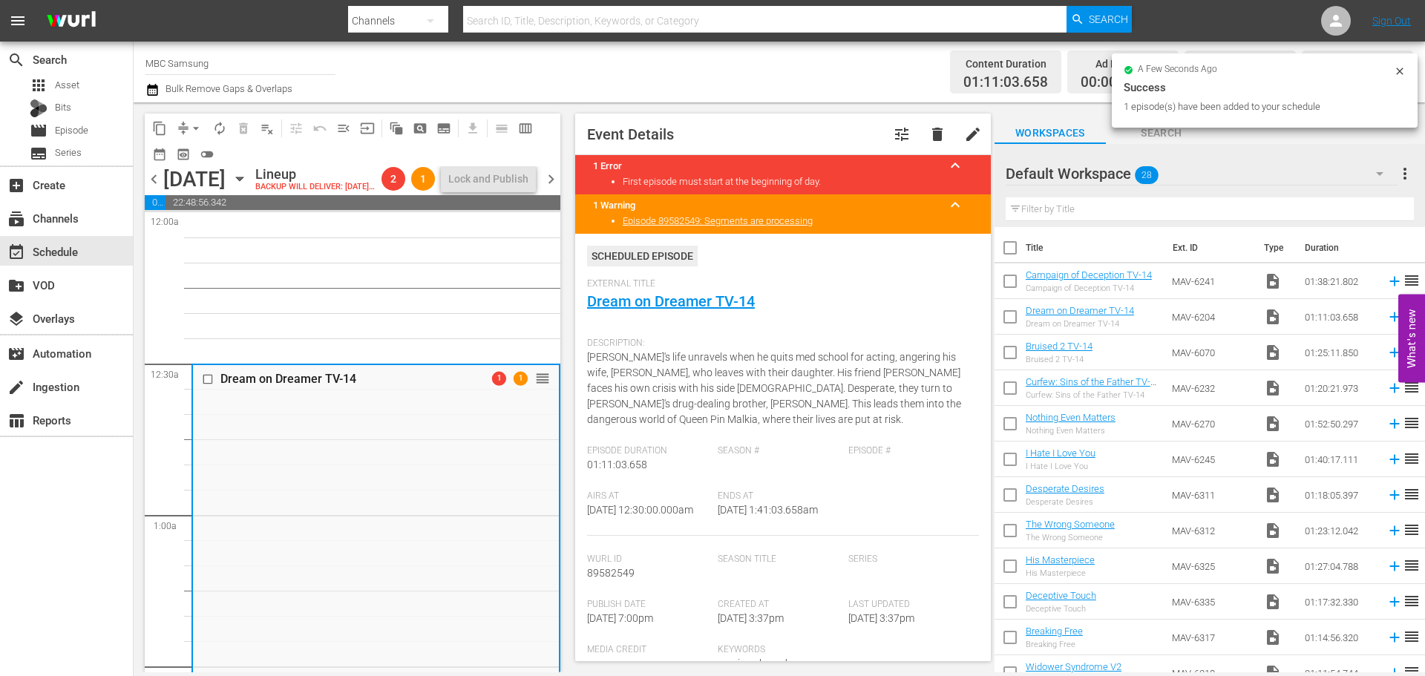
click at [343, 131] on span "menu_open" at bounding box center [343, 128] width 15 height 15
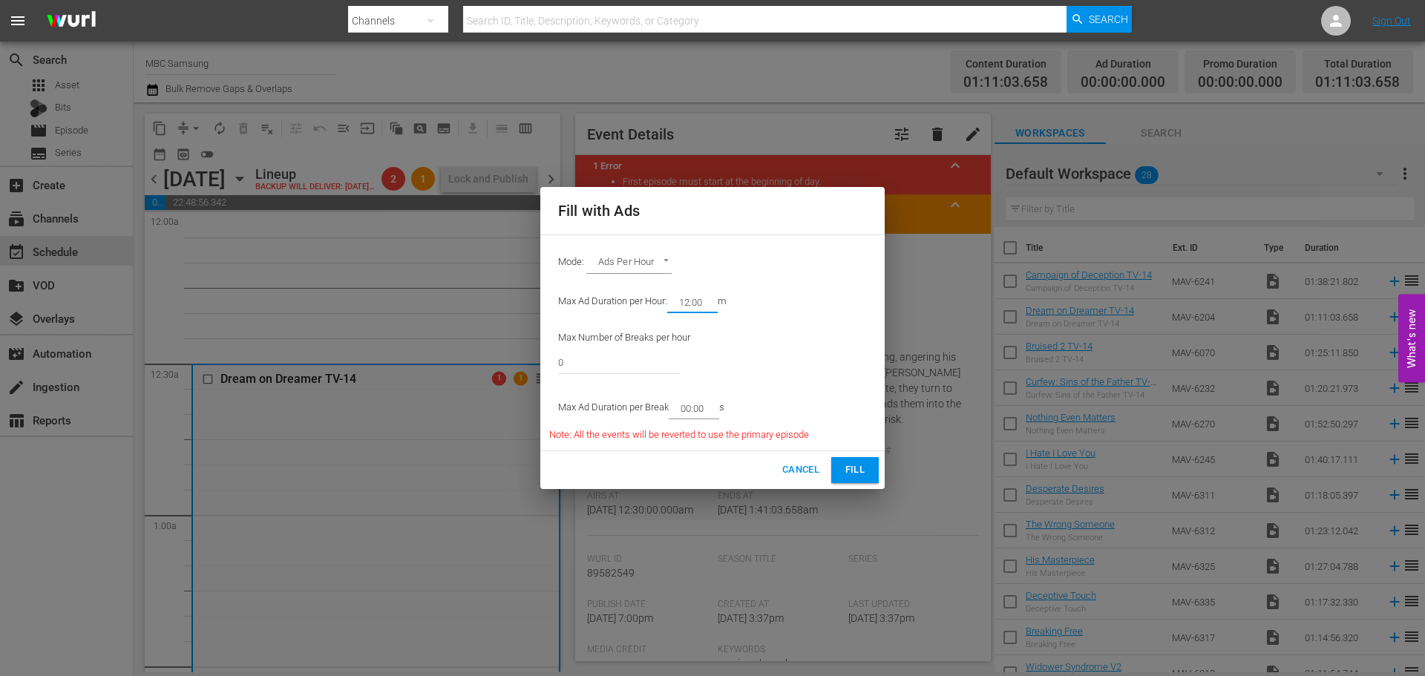
drag, startPoint x: 710, startPoint y: 300, endPoint x: 687, endPoint y: 308, distance: 24.4
click at [687, 308] on input "12:00" at bounding box center [689, 302] width 45 height 21
type input "14:00"
drag, startPoint x: 587, startPoint y: 358, endPoint x: 490, endPoint y: 359, distance: 97.2
click at [490, 359] on div "Fill with Ads Mode: Ads Per Hour ADS_PER_HOUR Max Ad Duration per Hour: 14:00 m…" at bounding box center [712, 338] width 1425 height 676
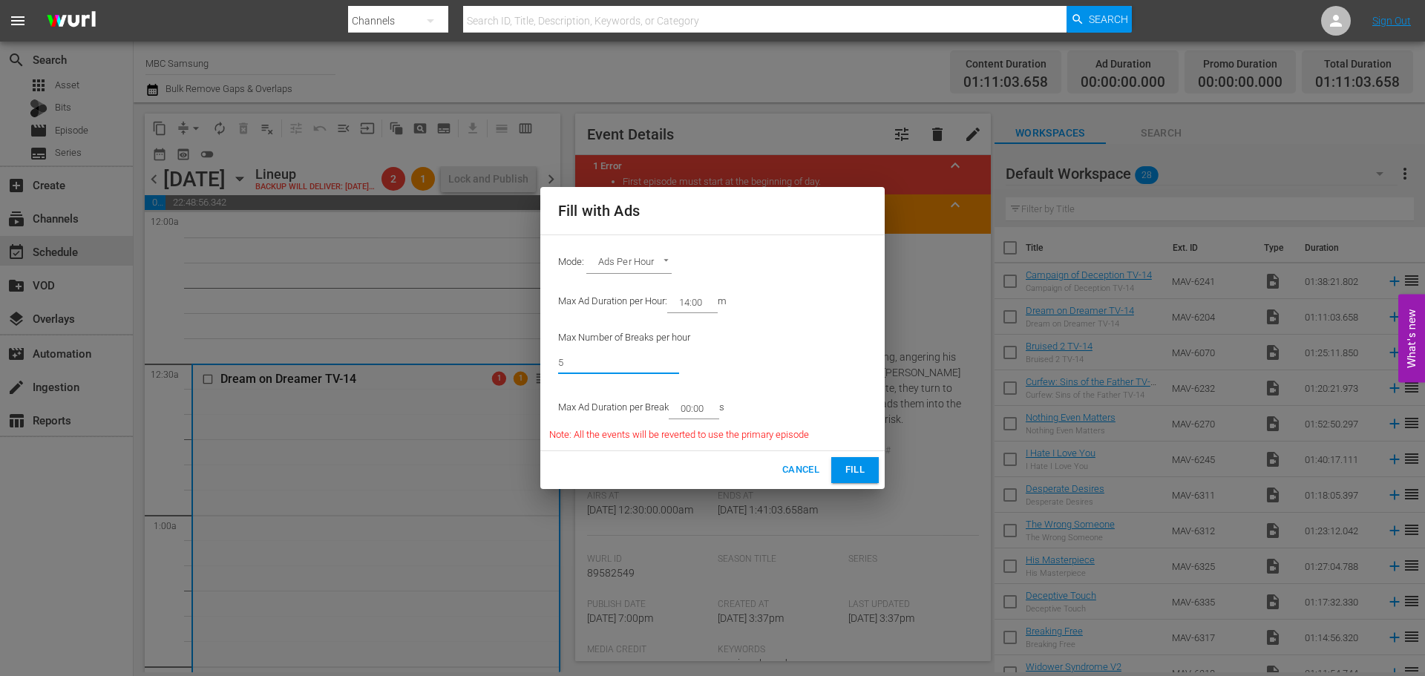
type input "5"
drag, startPoint x: 714, startPoint y: 410, endPoint x: 690, endPoint y: 415, distance: 24.3
click at [690, 415] on input "00:00" at bounding box center [691, 408] width 45 height 21
type input "02:45"
click at [854, 465] on span "Fill" at bounding box center [855, 470] width 24 height 17
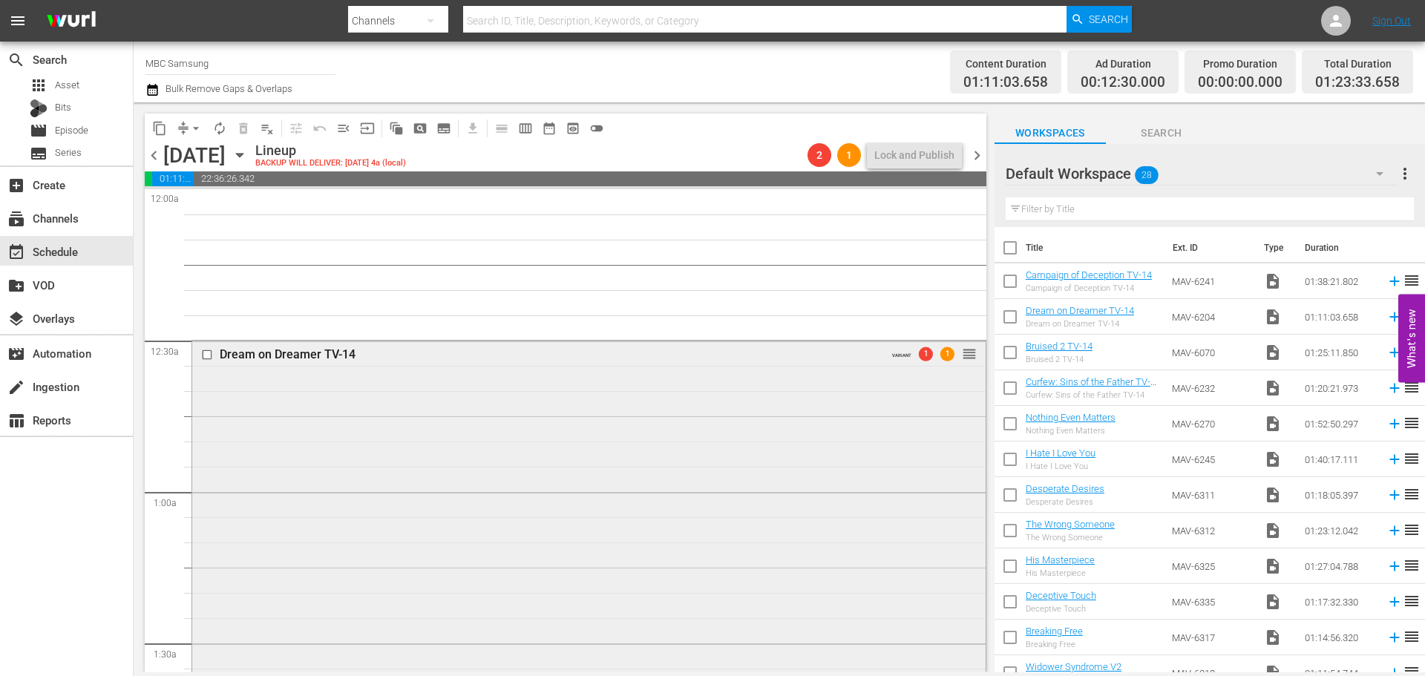
click at [434, 499] on div "Dream on Dreamer TV-14 VARIANT 1 1 reorder" at bounding box center [588, 549] width 793 height 417
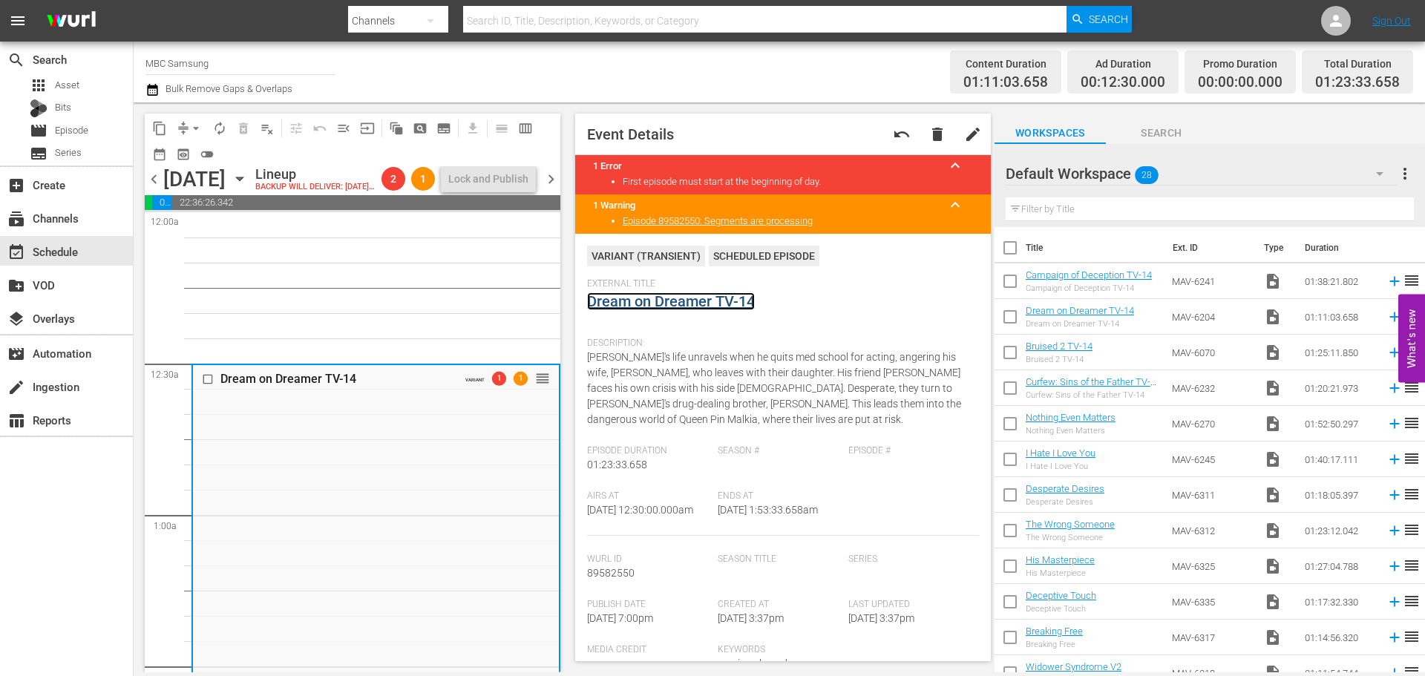
click at [623, 306] on link "Dream on Dreamer TV-14" at bounding box center [671, 301] width 168 height 18
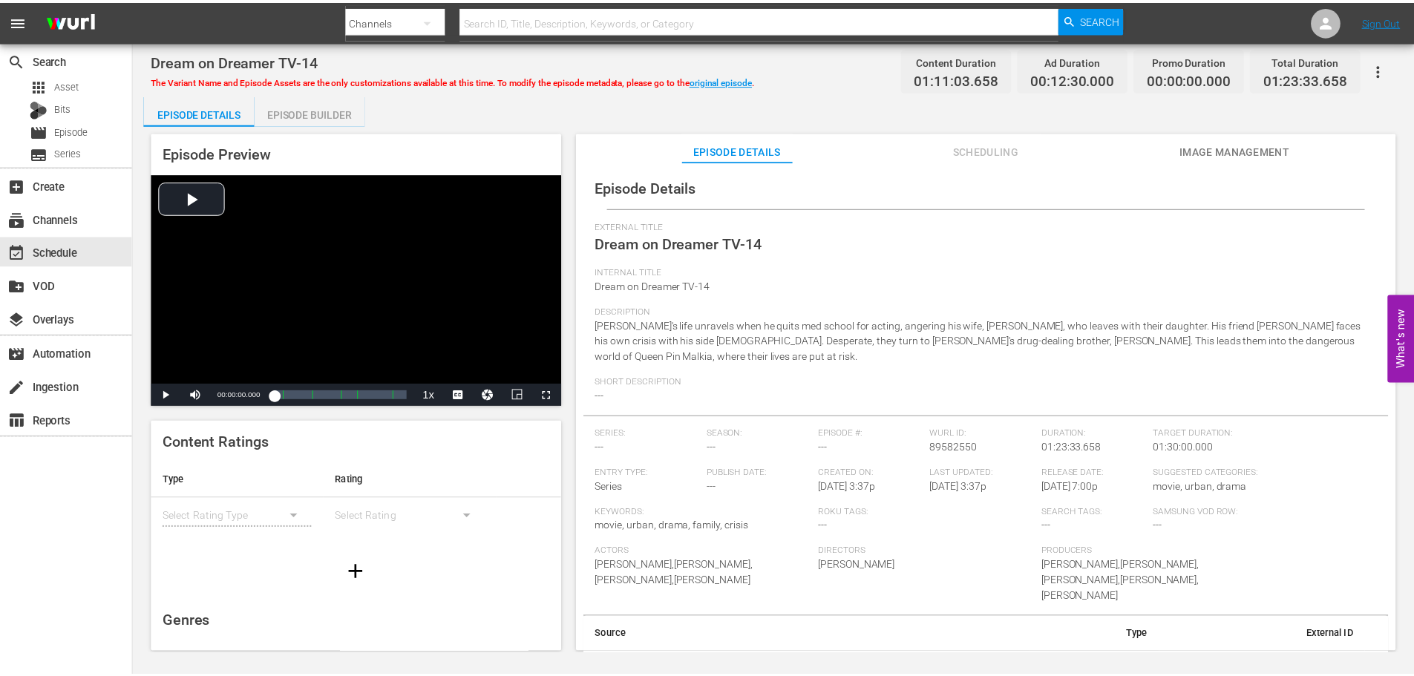
scroll to position [3, 0]
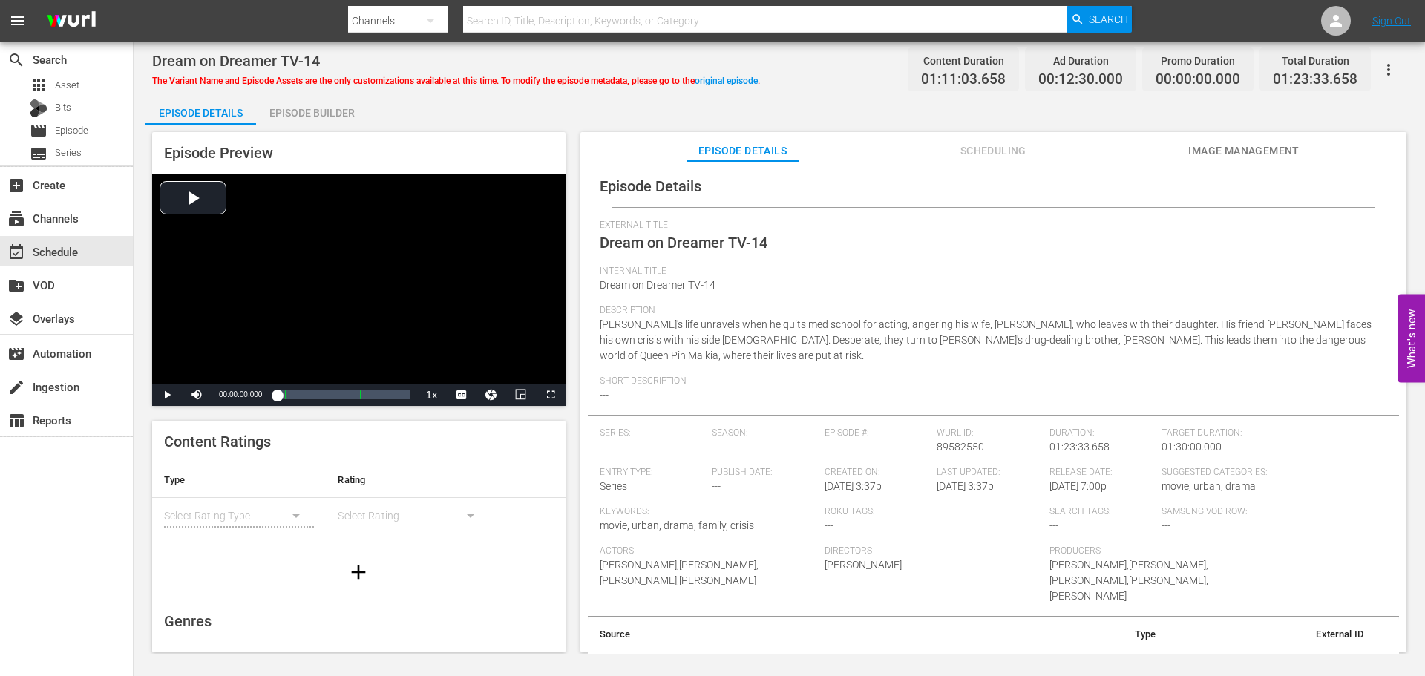
click at [1391, 62] on icon "button" at bounding box center [1389, 70] width 18 height 18
click at [1337, 126] on div "Convert To Named Variant" at bounding box center [1323, 123] width 142 height 36
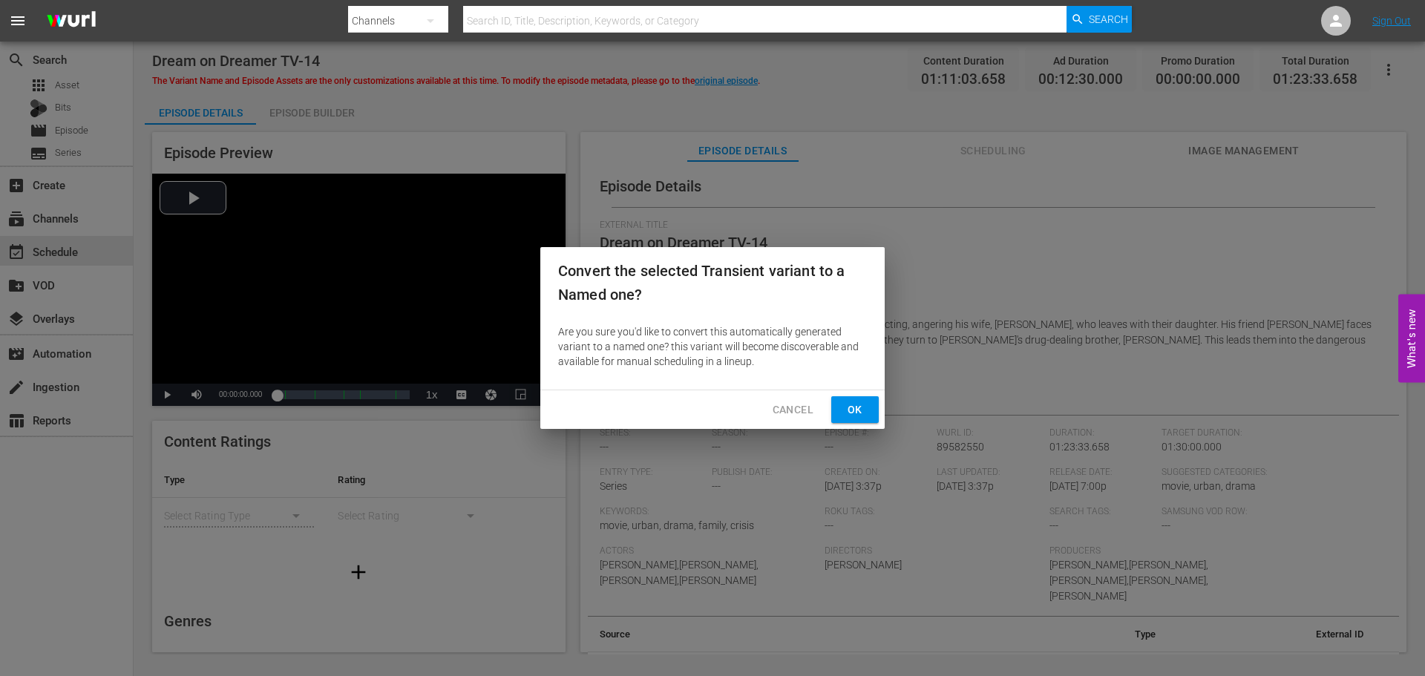
click at [788, 414] on span "Cancel" at bounding box center [793, 410] width 41 height 19
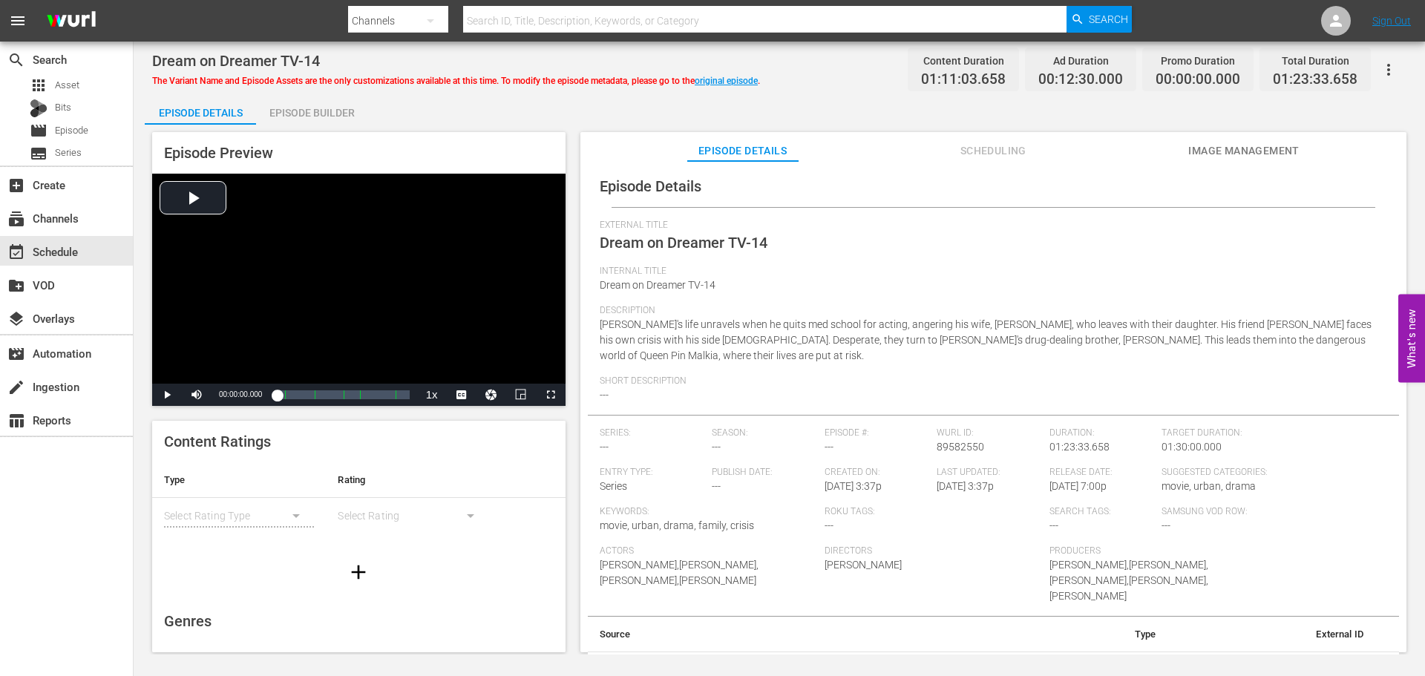
click at [1386, 71] on icon "button" at bounding box center [1389, 70] width 18 height 18
click at [1355, 114] on div "Convert To Named Variant" at bounding box center [1323, 123] width 142 height 36
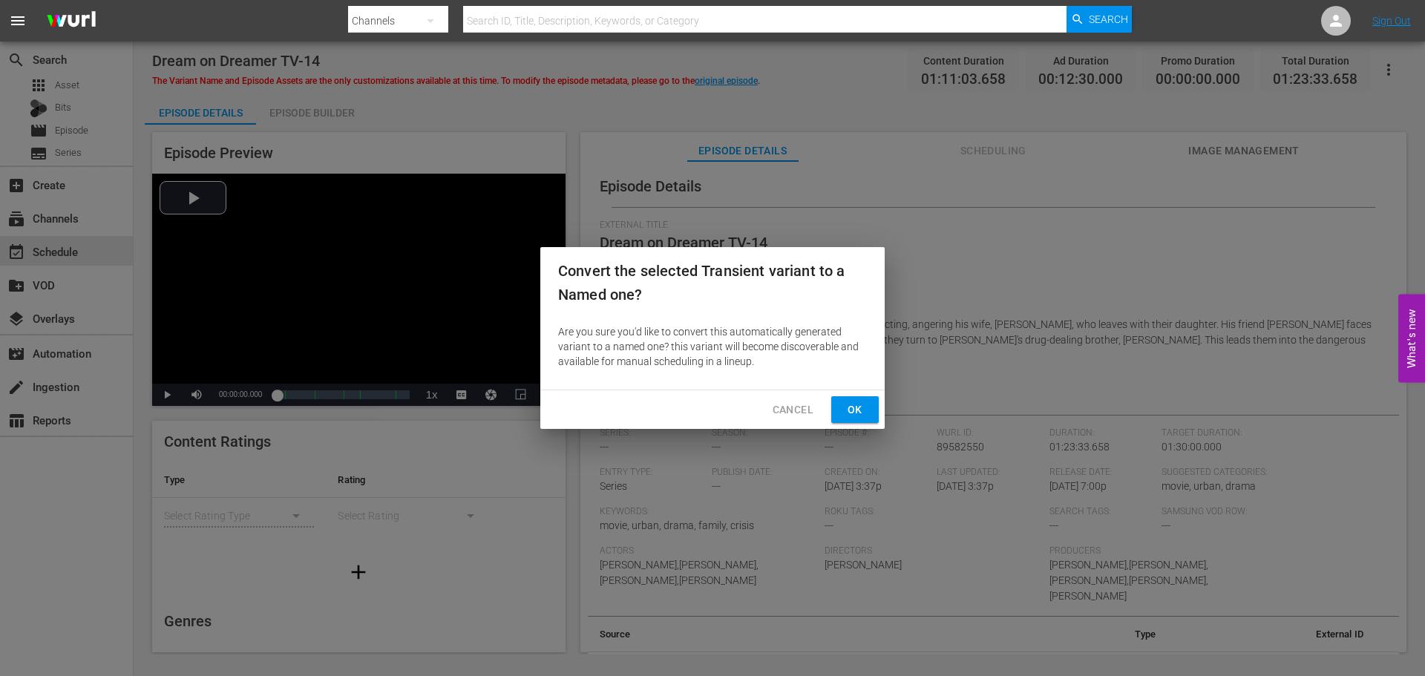
click at [862, 406] on span "Ok" at bounding box center [855, 410] width 24 height 19
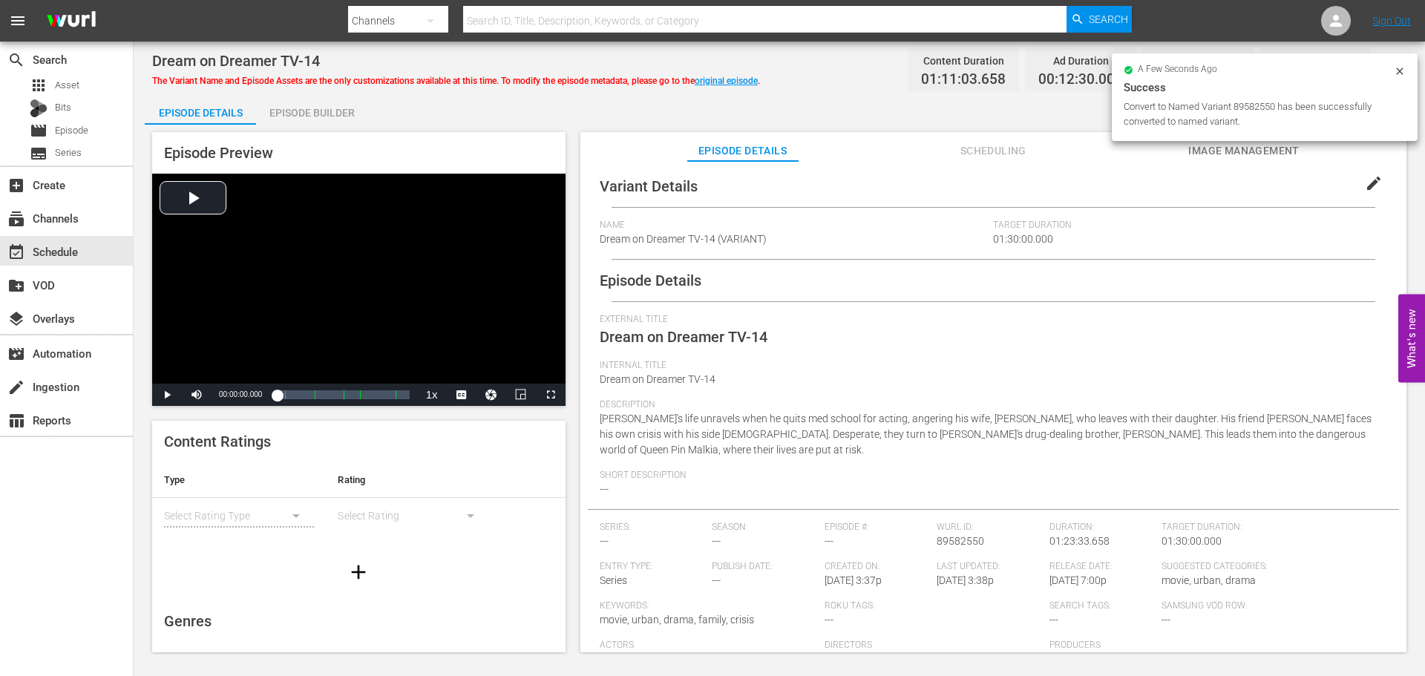
click at [1371, 186] on span "edit" at bounding box center [1374, 183] width 18 height 18
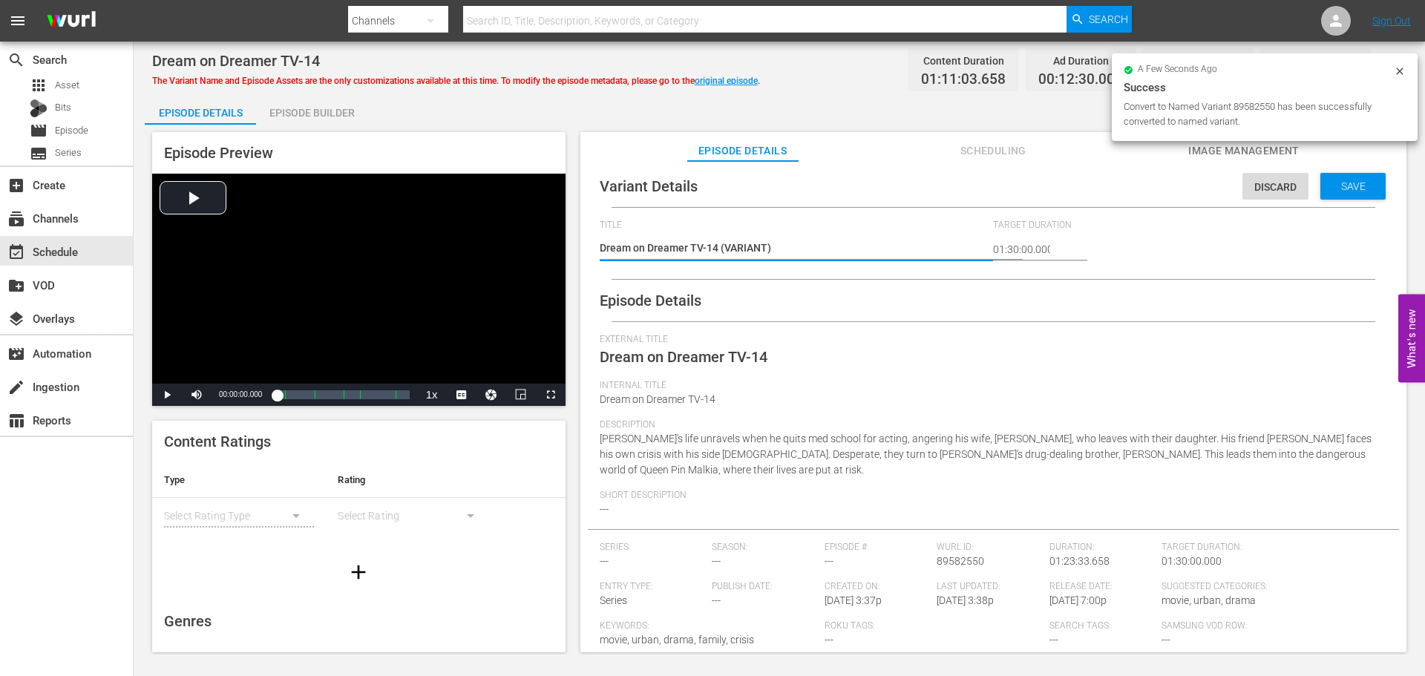
click at [720, 246] on textarea "Dream on Dreamer TV-14 (VARIANT)" at bounding box center [793, 249] width 387 height 18
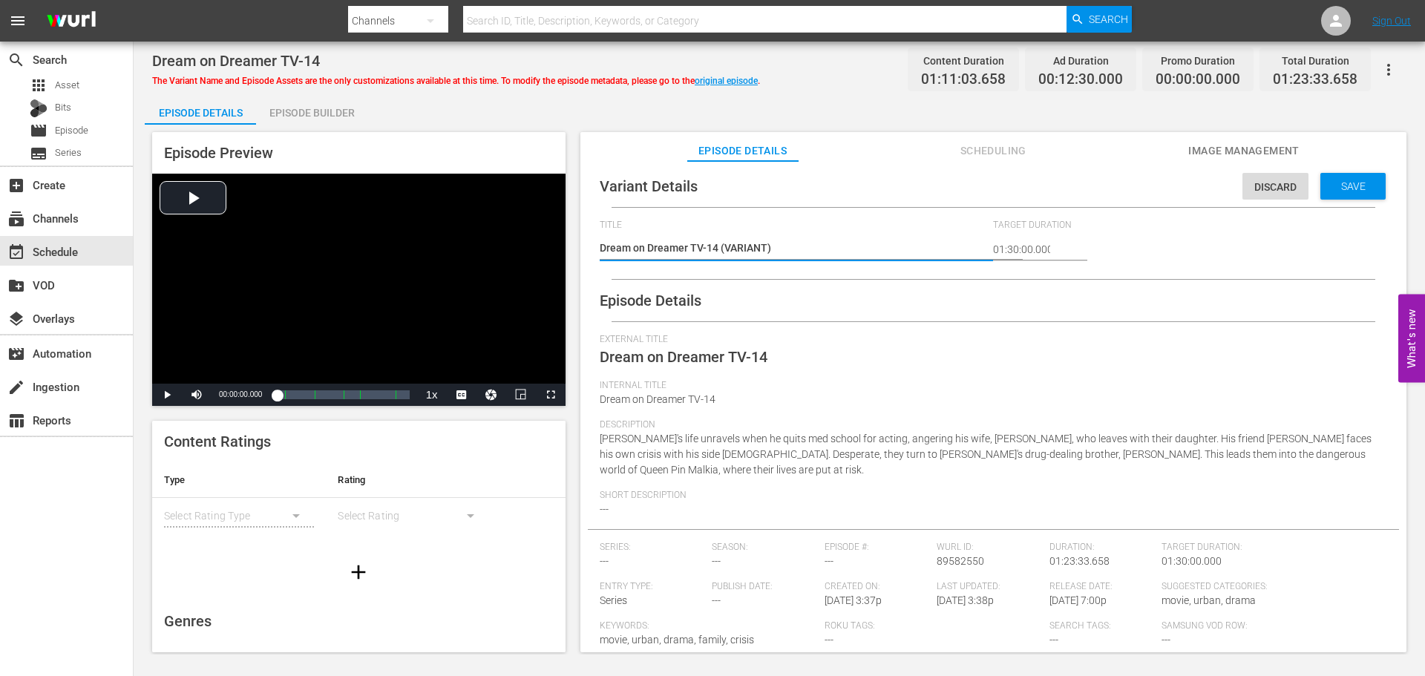
type textarea "Dream on Dreamer TV-14 #(VARIANT)"
type textarea "Dream on Dreamer TV-14 #S(VARIANT)"
type textarea "Dream on Dreamer TV-14 #Sa(VARIANT)"
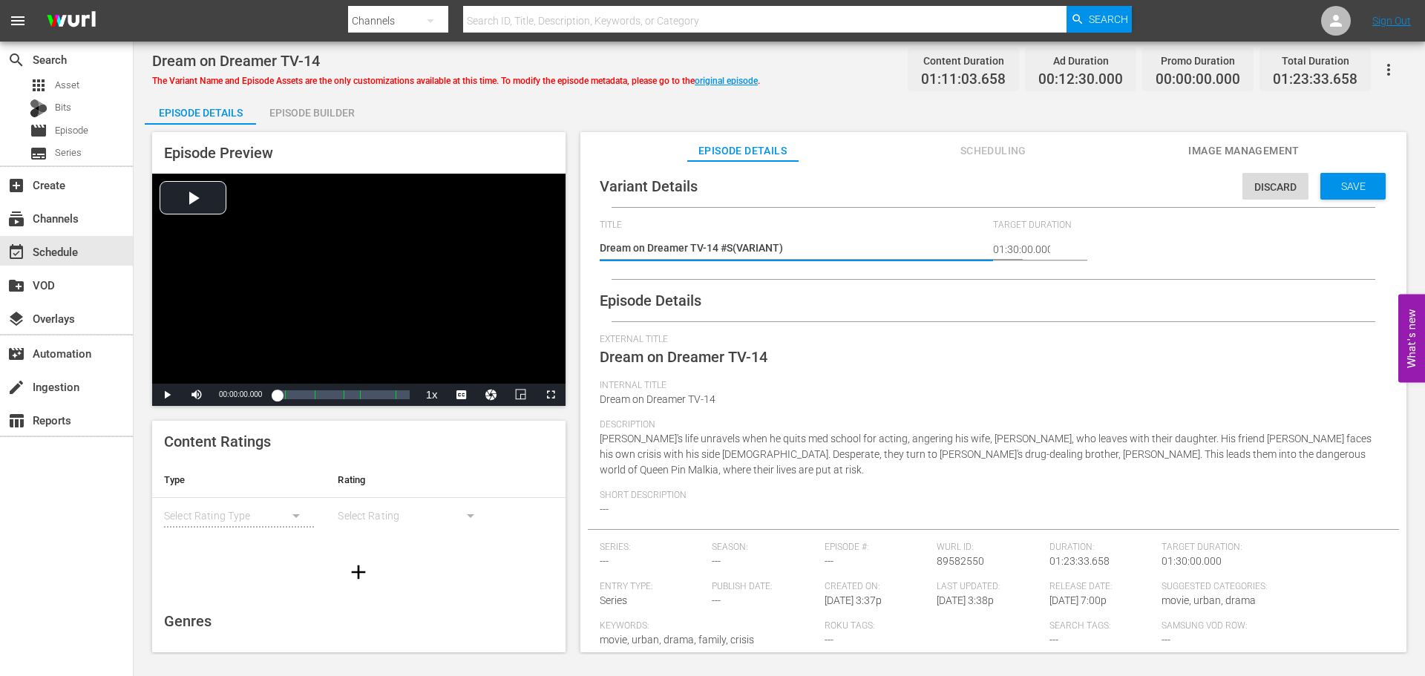
type textarea "Dream on Dreamer TV-14 #Sa(VARIANT)"
type textarea "Dream on Dreamer TV-14 #Sam(VARIANT)"
type textarea "Dream on Dreamer TV-14 #Sams(VARIANT)"
type textarea "Dream on Dreamer TV-14 #Samsu(VARIANT)"
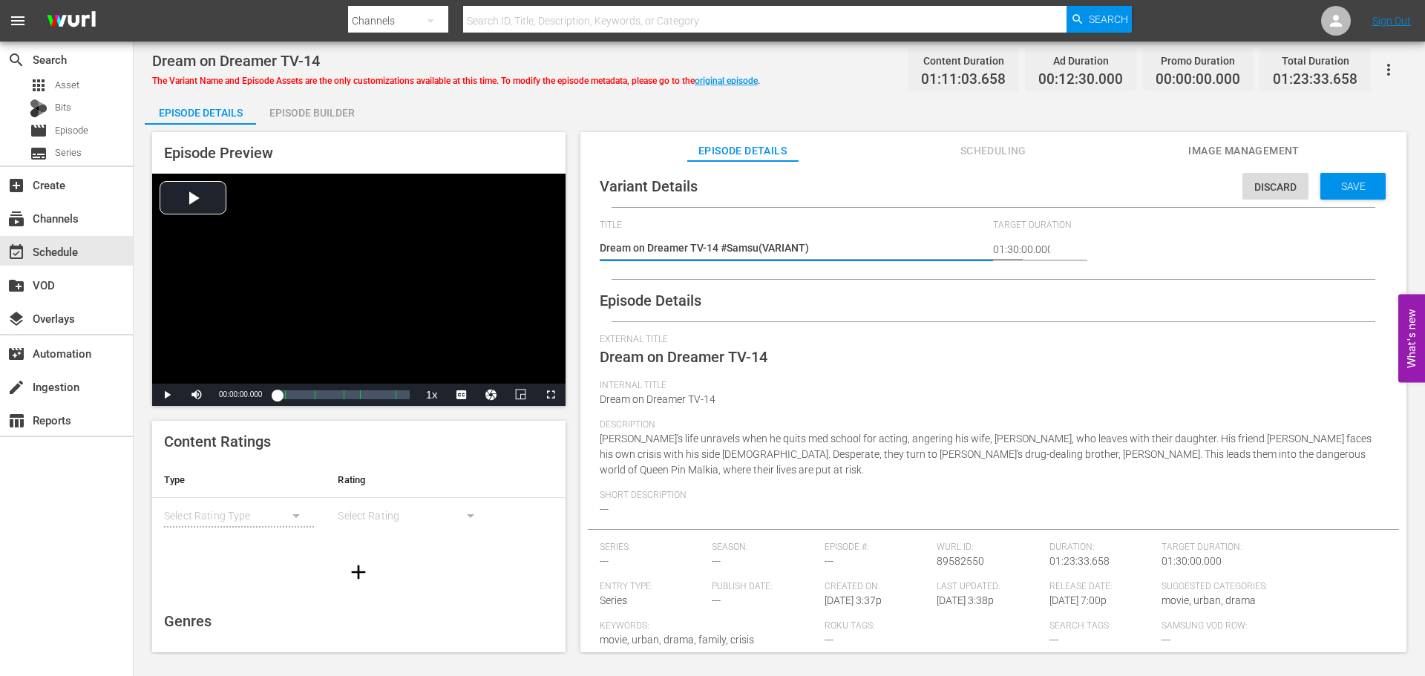
type textarea "Dream on Dreamer TV-14 #Samsun(VARIANT)"
type textarea "Dream on Dreamer TV-14 #Samsung(VARIANT)"
type textarea "Dream on Dreamer TV-14 #Samsung (VARIANT)"
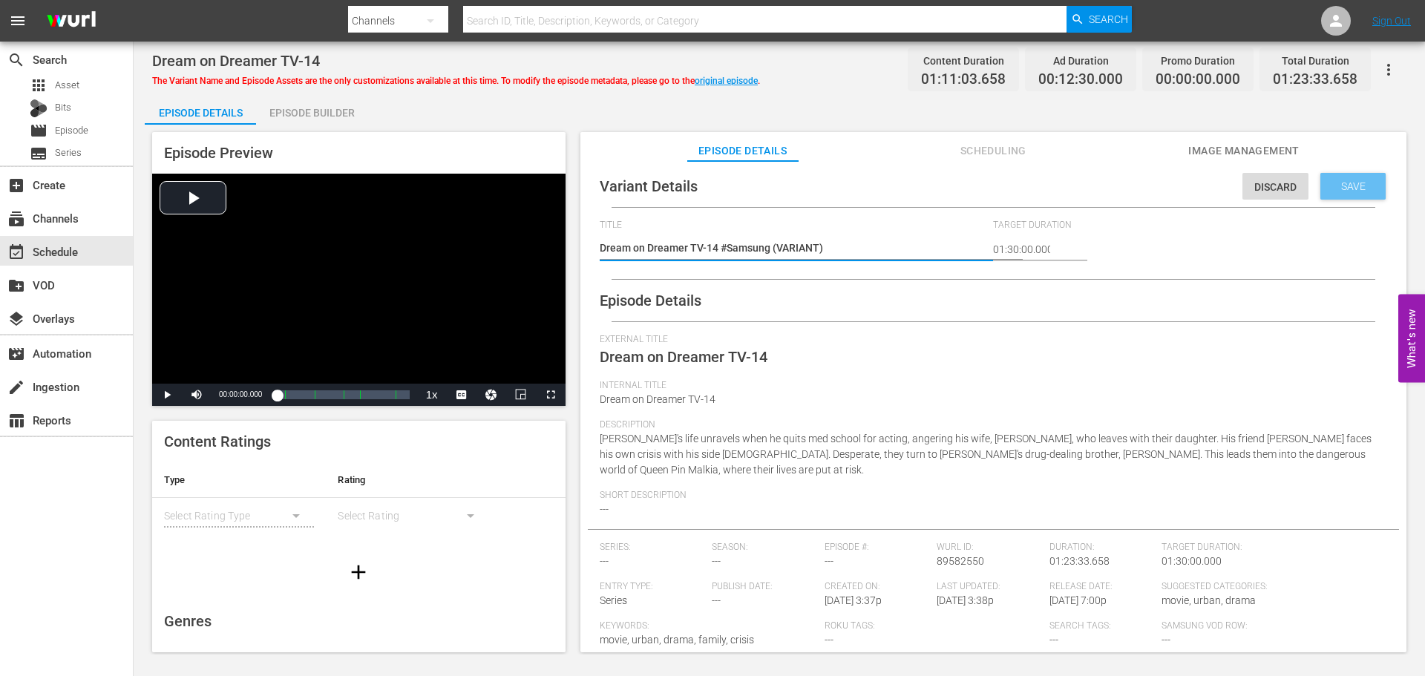
type textarea "Dream on Dreamer TV-14 #Samsung (VARIANT)"
click at [1331, 176] on div "Save" at bounding box center [1352, 186] width 65 height 27
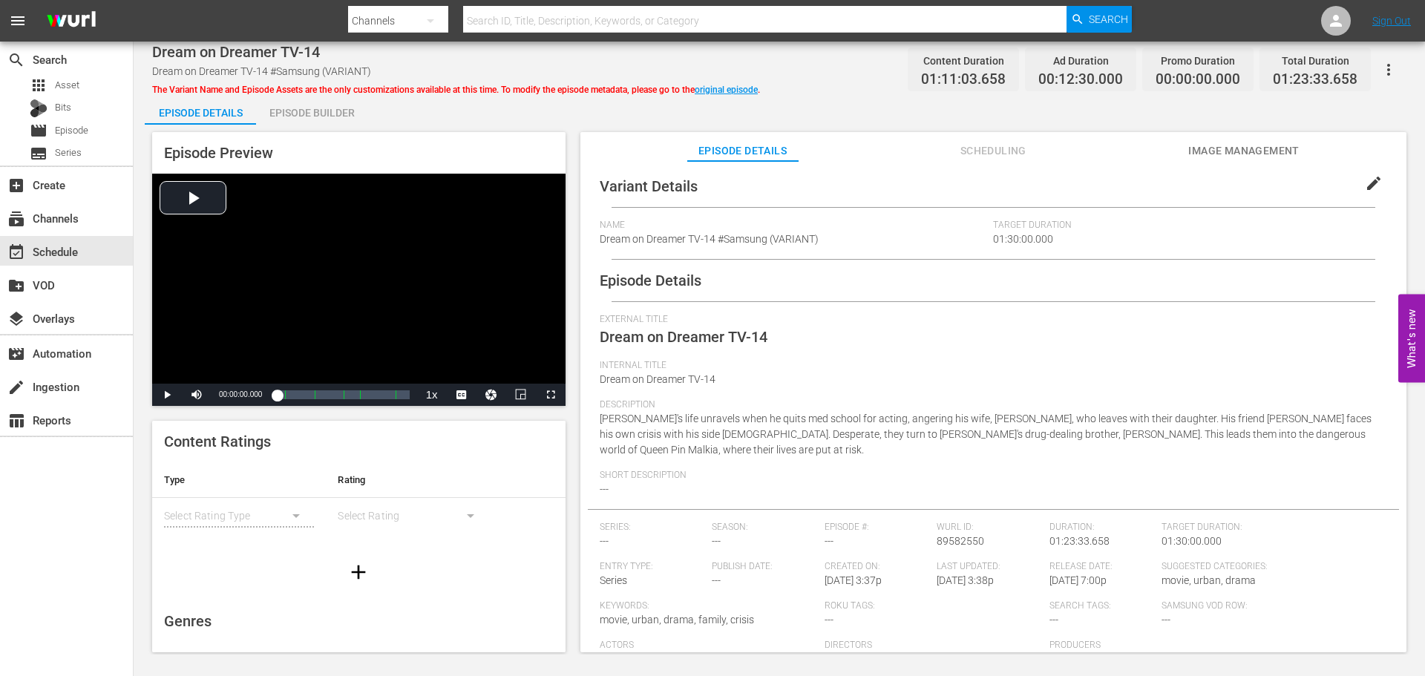
click at [732, 83] on div "The Variant Name and Episode Assets are the only customizations available at th…" at bounding box center [456, 88] width 608 height 18
click at [732, 85] on link "original episode" at bounding box center [726, 90] width 63 height 10
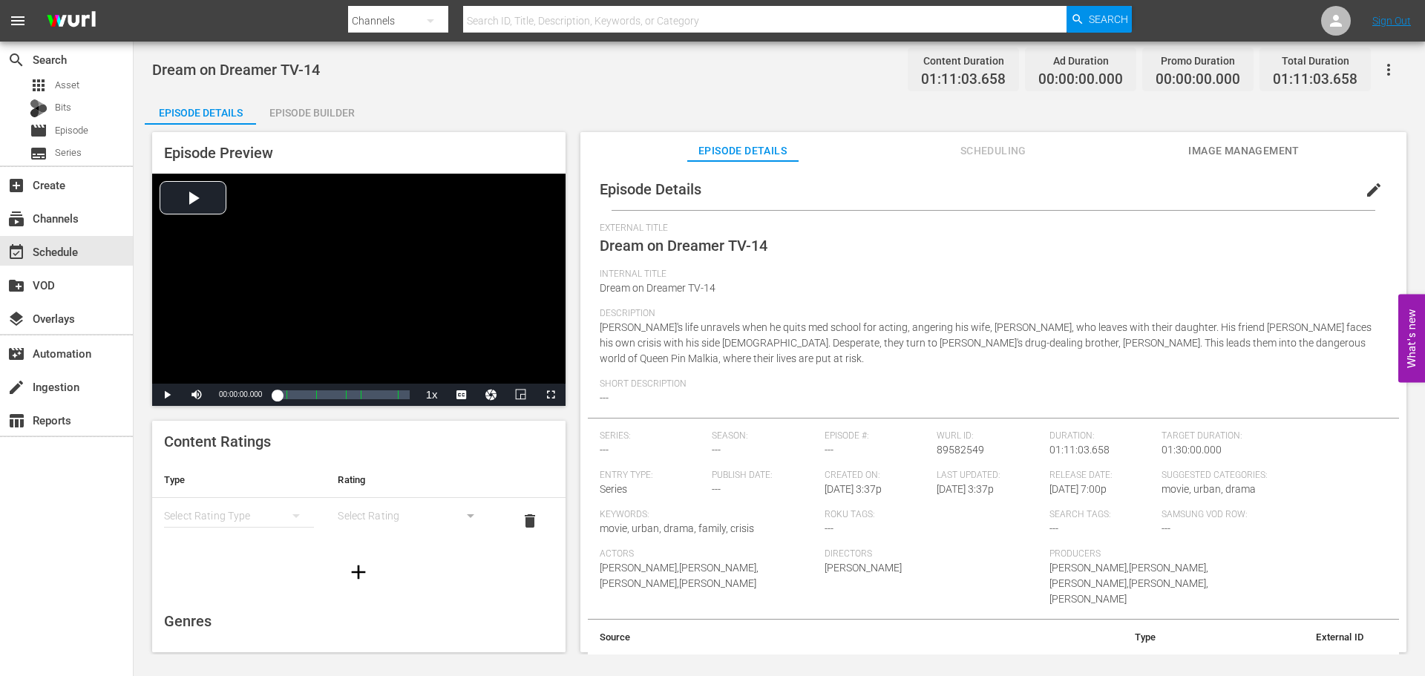
click at [1365, 189] on span "edit" at bounding box center [1374, 190] width 18 height 18
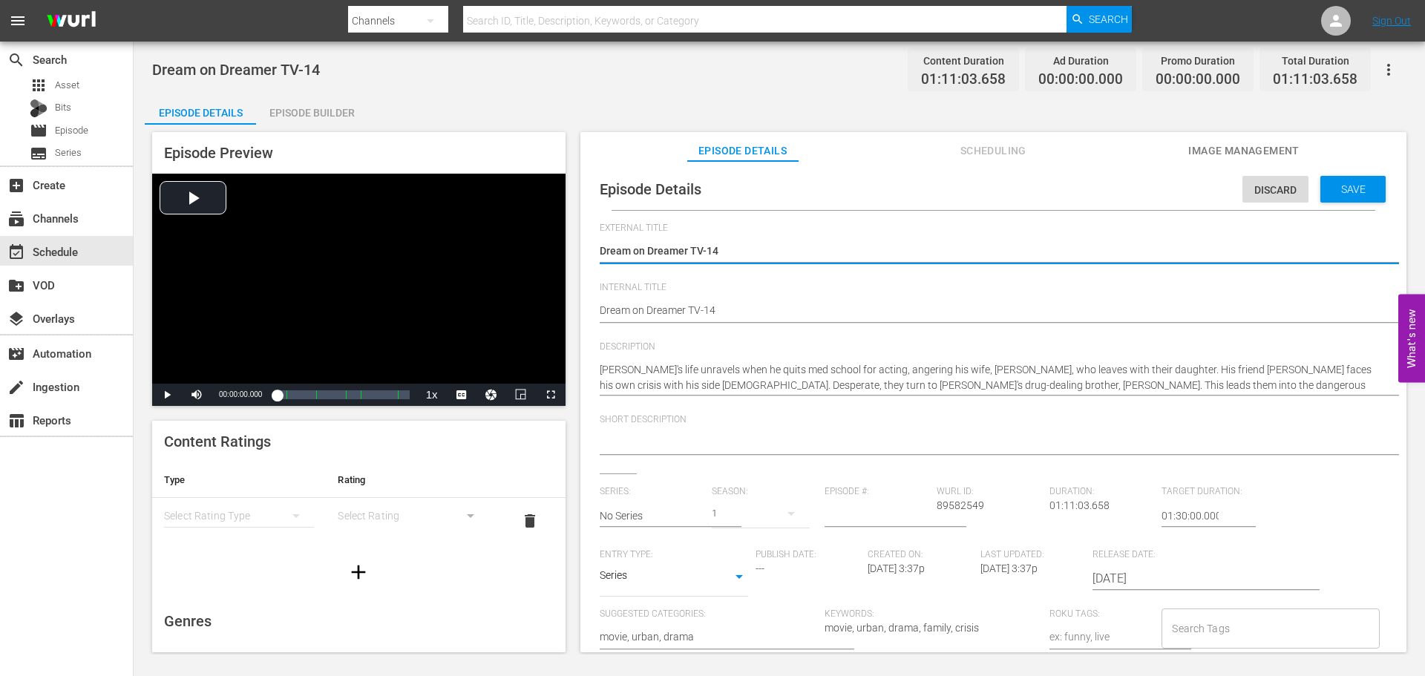
click at [731, 447] on textarea at bounding box center [990, 444] width 780 height 18
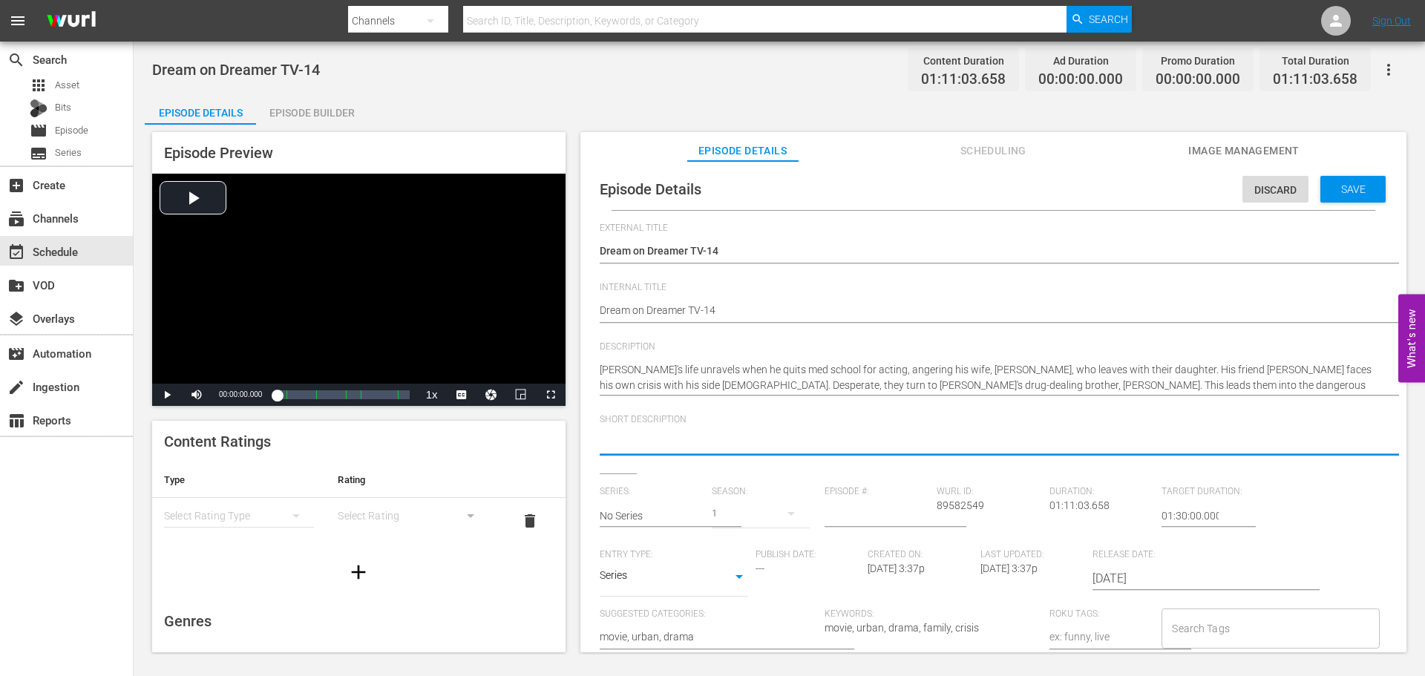
paste textarea "Mario's life implodes after quitting med school. He turns to his drug-dealing b…"
type textarea "Mario's life implodes after quitting med school. He turns to his drug-dealing b…"
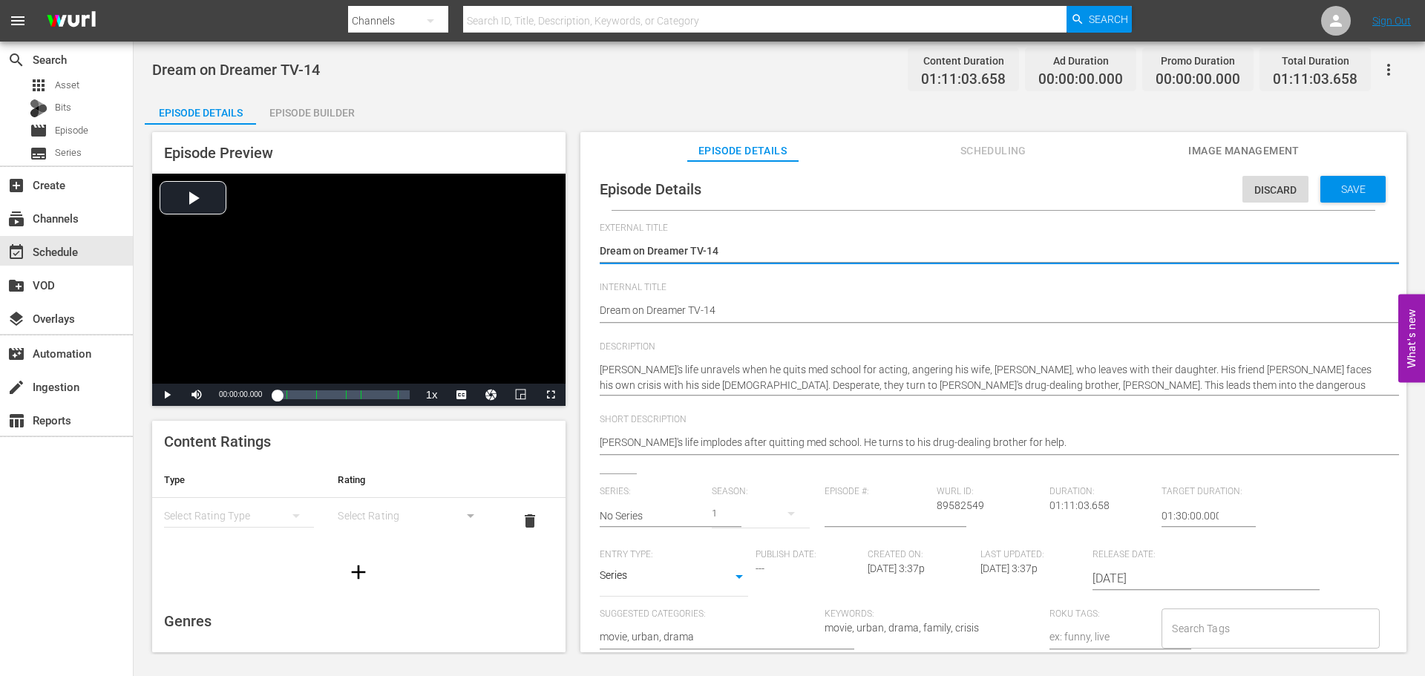
type textarea "Dream on Dreamer TV-1"
type textarea "Dream on Dreamer TV-"
type textarea "Dream on Dreamer TV"
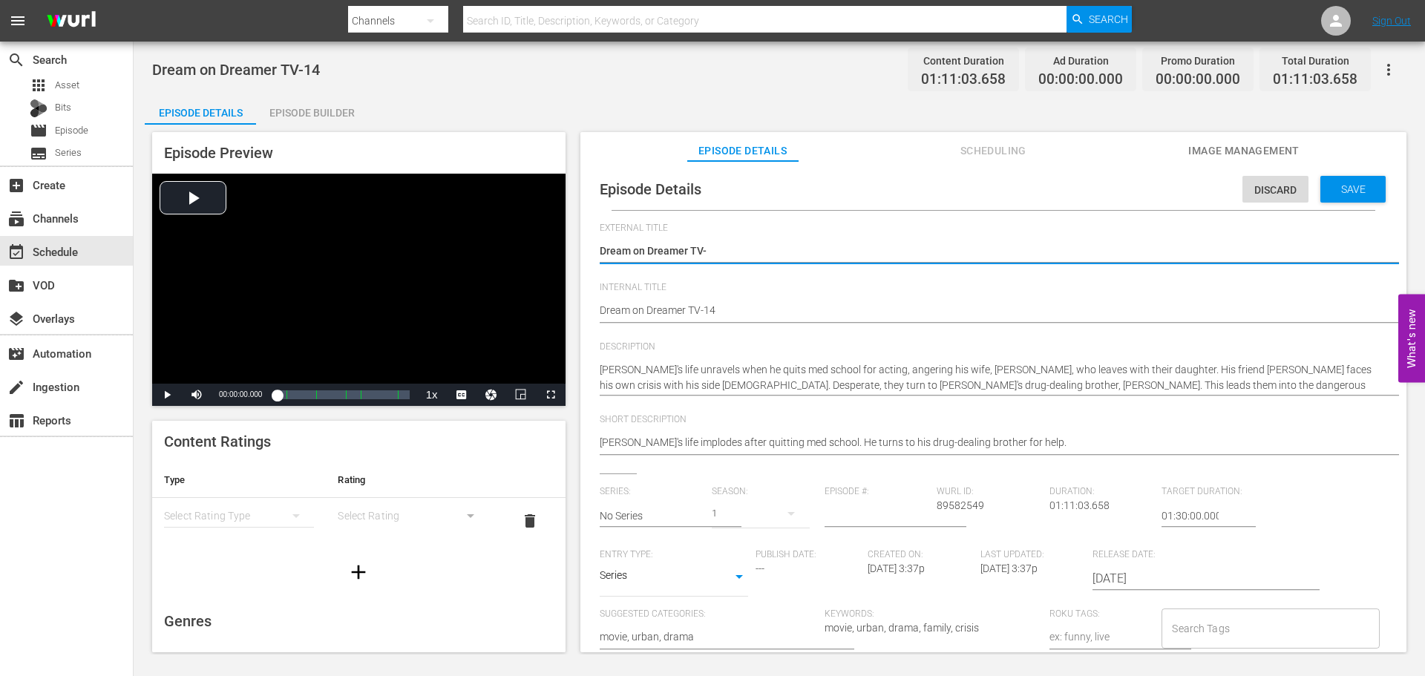
type textarea "Dream on Dreamer TV"
type textarea "Dream on Dreamer T"
type textarea "Dream on Dreamer"
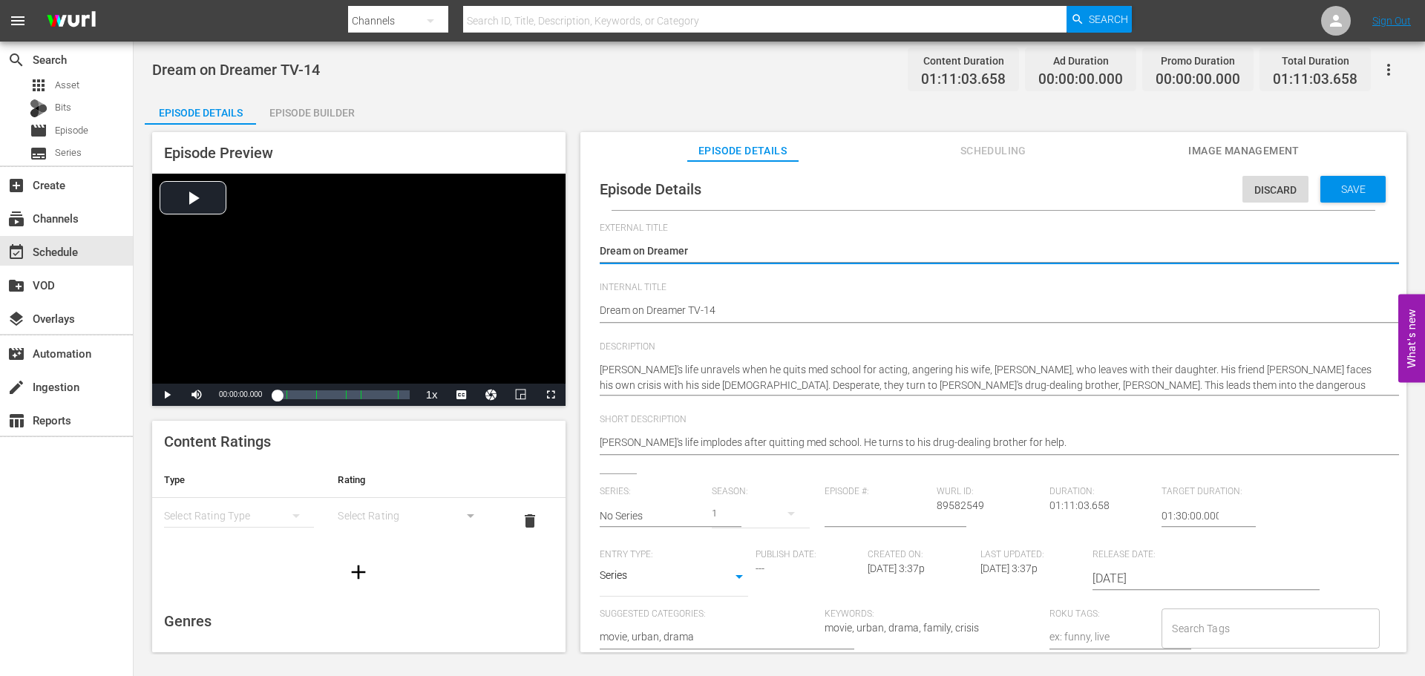
type textarea "Dream on Dreamer"
click at [701, 588] on body "menu Search By Channels Search ID, Title, Description, Keywords, or Category Se…" at bounding box center [712, 338] width 1425 height 676
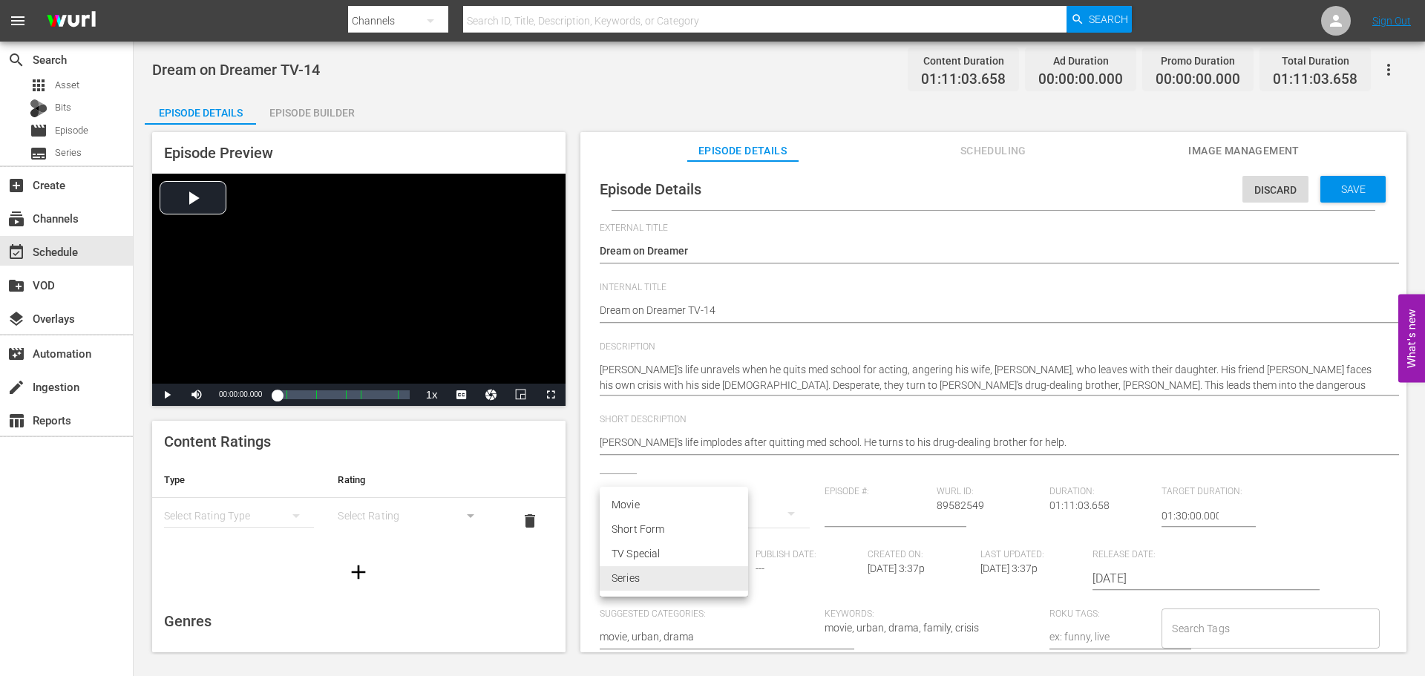
click at [676, 502] on li "Movie" at bounding box center [674, 505] width 148 height 24
type input "MOVIE"
click at [1335, 192] on span "Save" at bounding box center [1353, 189] width 48 height 12
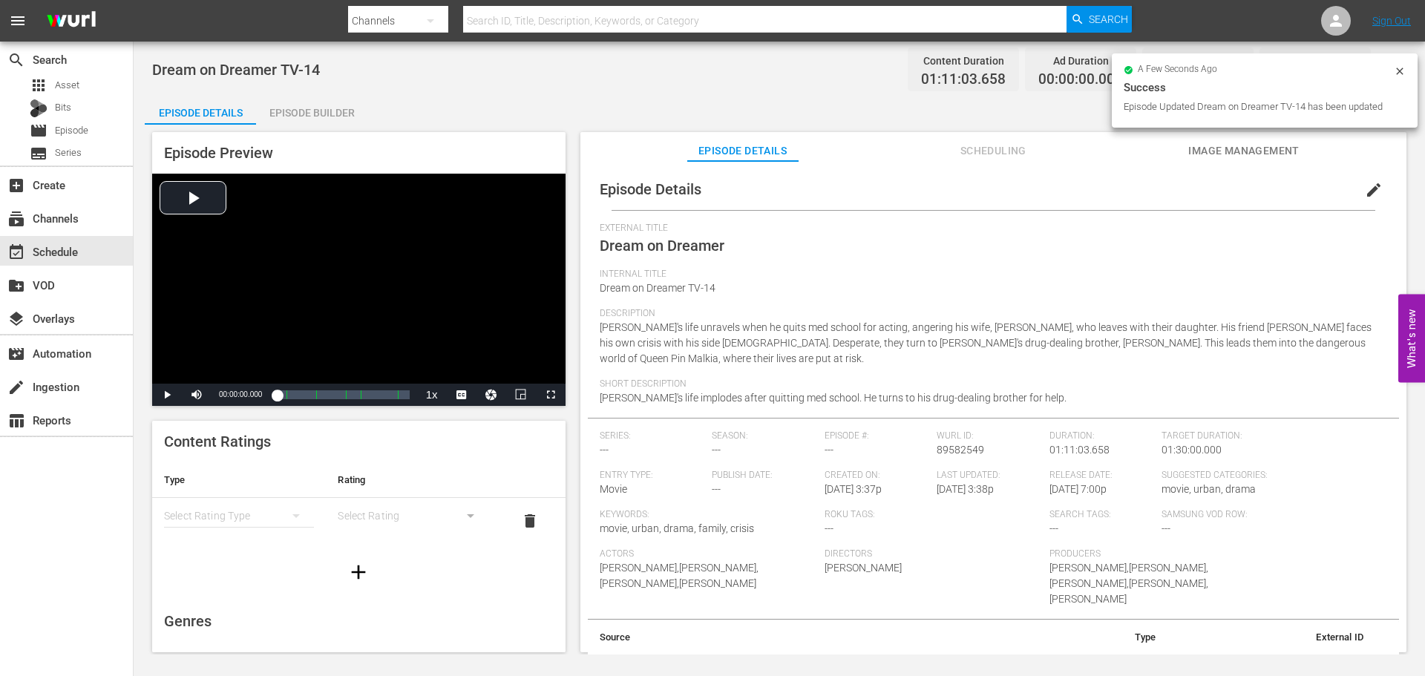
click at [260, 501] on div "simple table" at bounding box center [239, 516] width 150 height 42
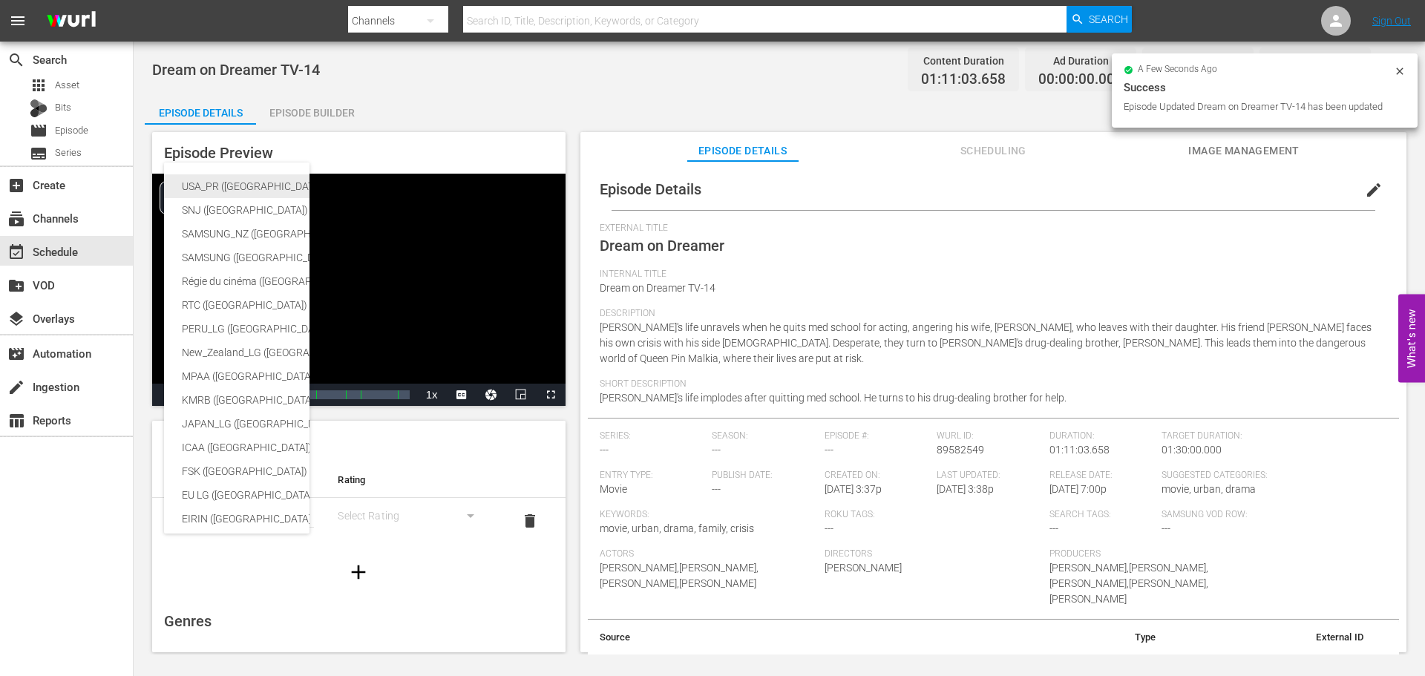
click at [224, 183] on div "USA_PR (United States of America)" at bounding box center [352, 186] width 341 height 24
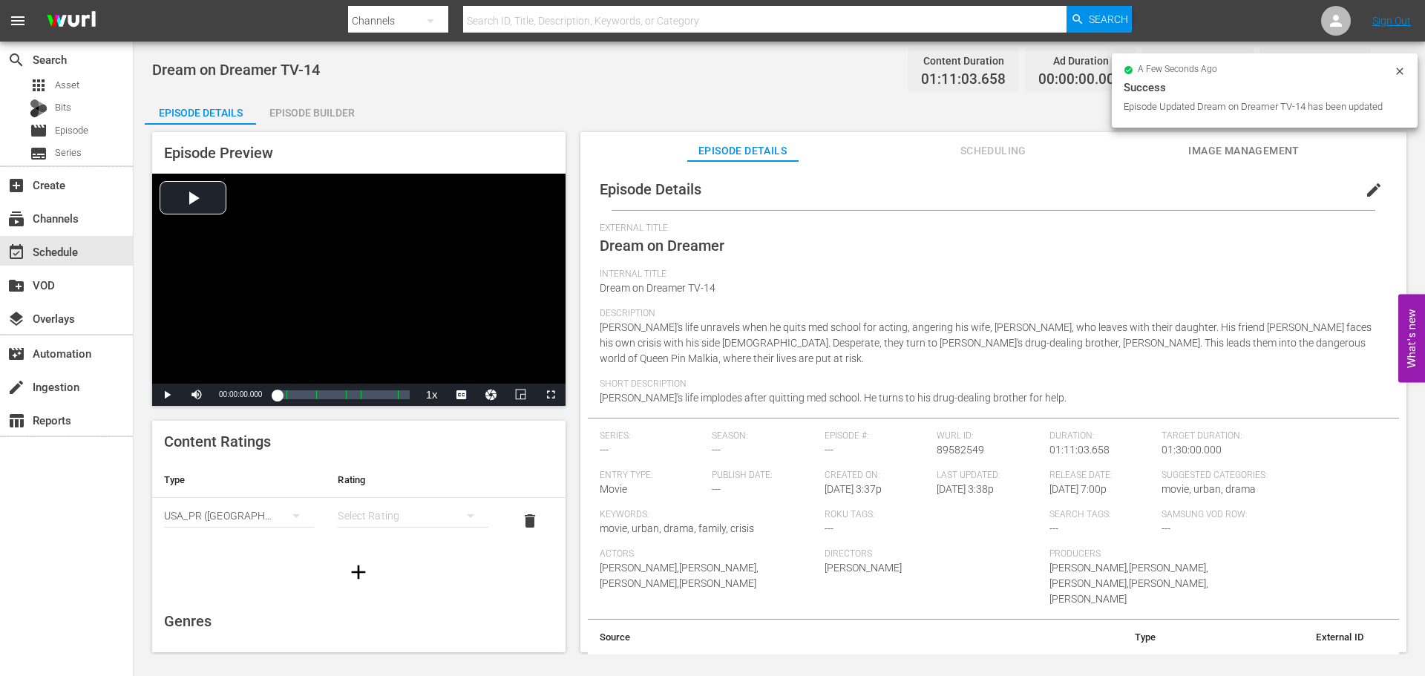
click at [397, 514] on div "simple table" at bounding box center [413, 516] width 150 height 42
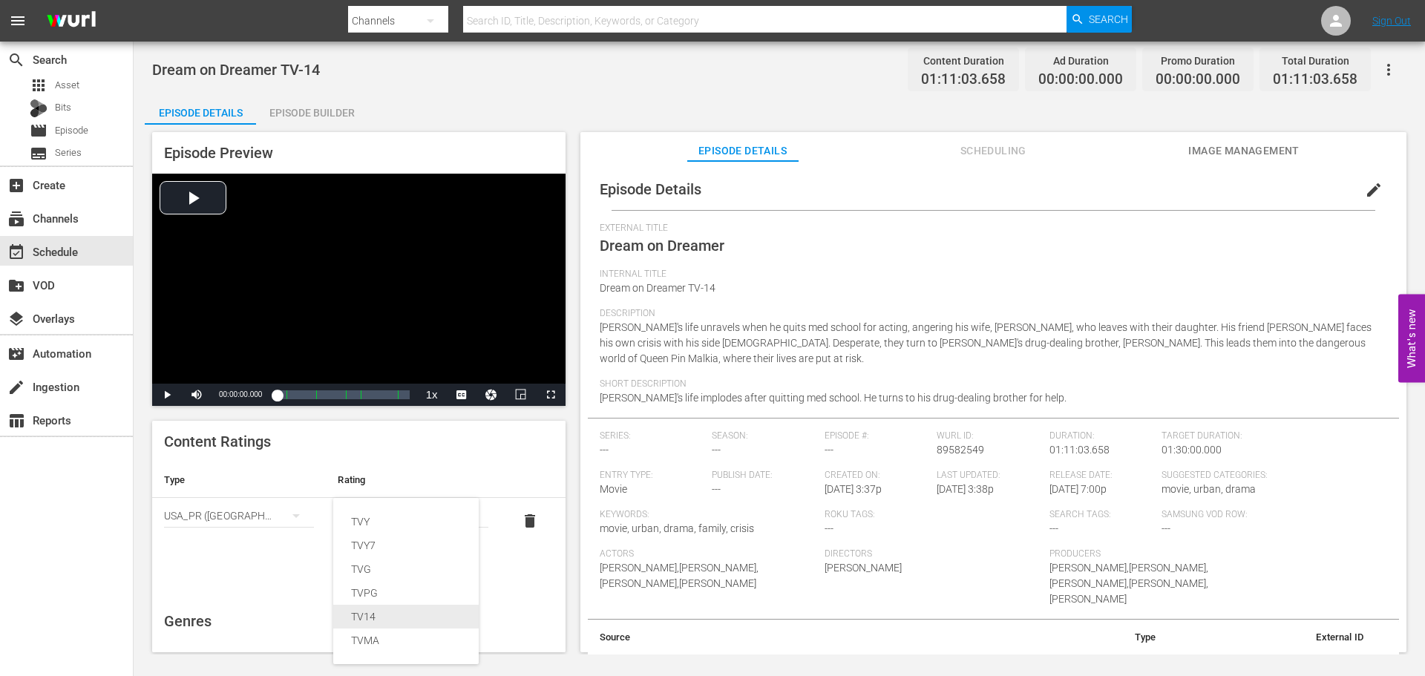
click at [387, 610] on div "TV14" at bounding box center [406, 617] width 110 height 24
click at [350, 561] on icon "button" at bounding box center [359, 572] width 24 height 24
click at [280, 561] on button "simple table" at bounding box center [296, 562] width 36 height 36
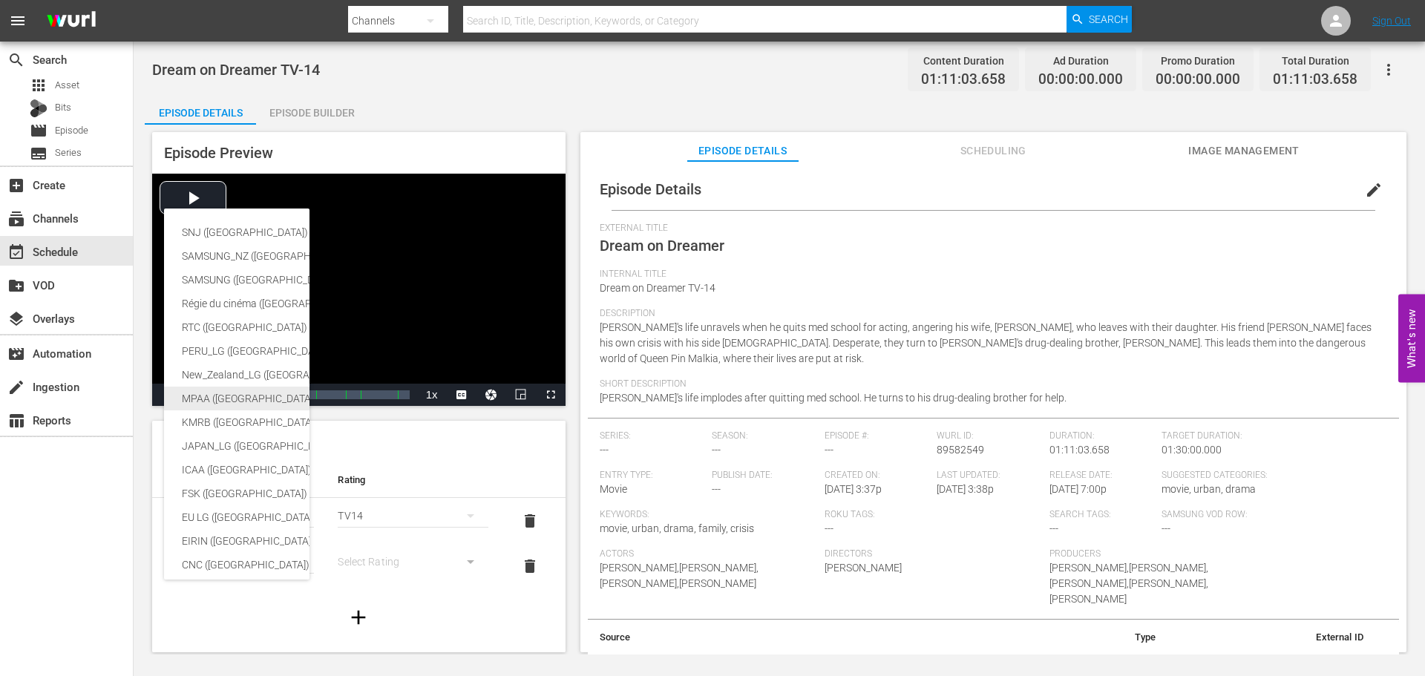
click at [221, 396] on div "MPAA (United States of America)" at bounding box center [352, 399] width 341 height 24
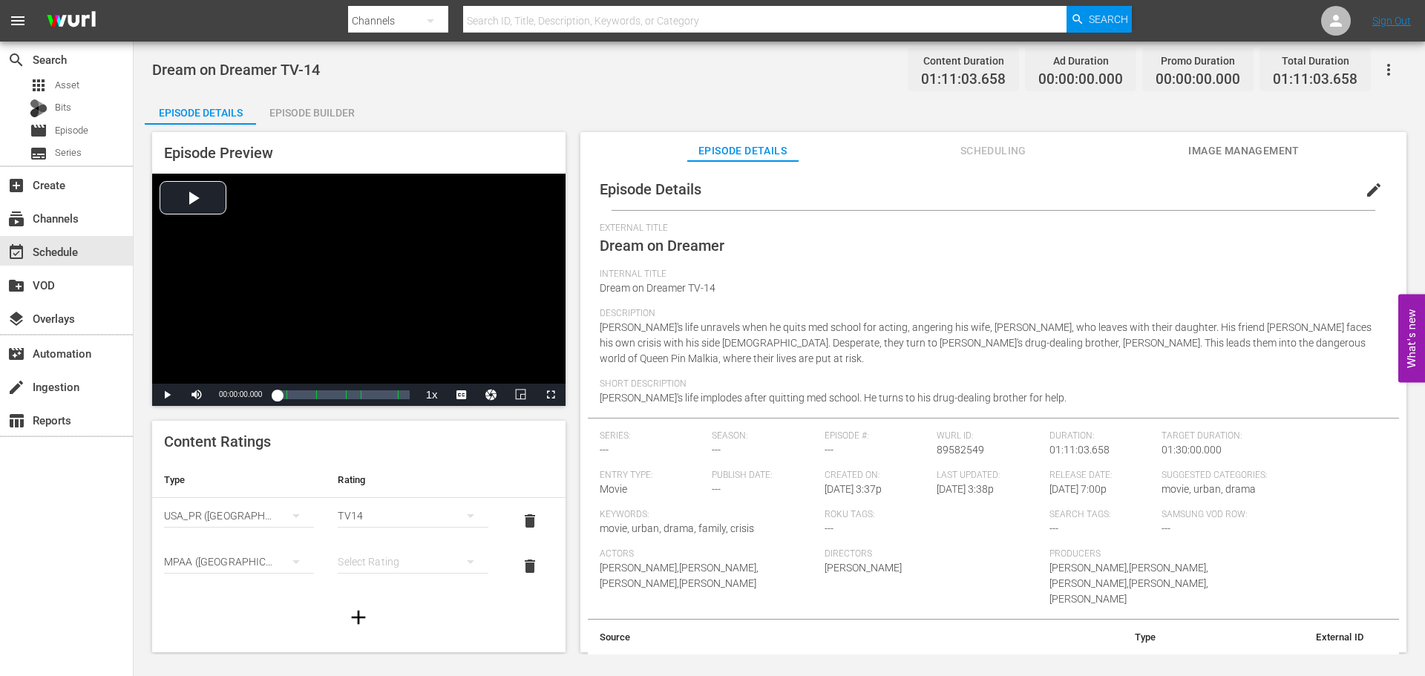
click at [406, 562] on div "simple table" at bounding box center [413, 562] width 150 height 42
click at [378, 516] on div "PG13" at bounding box center [406, 508] width 110 height 24
click at [56, 251] on div "event_available Schedule" at bounding box center [41, 249] width 83 height 13
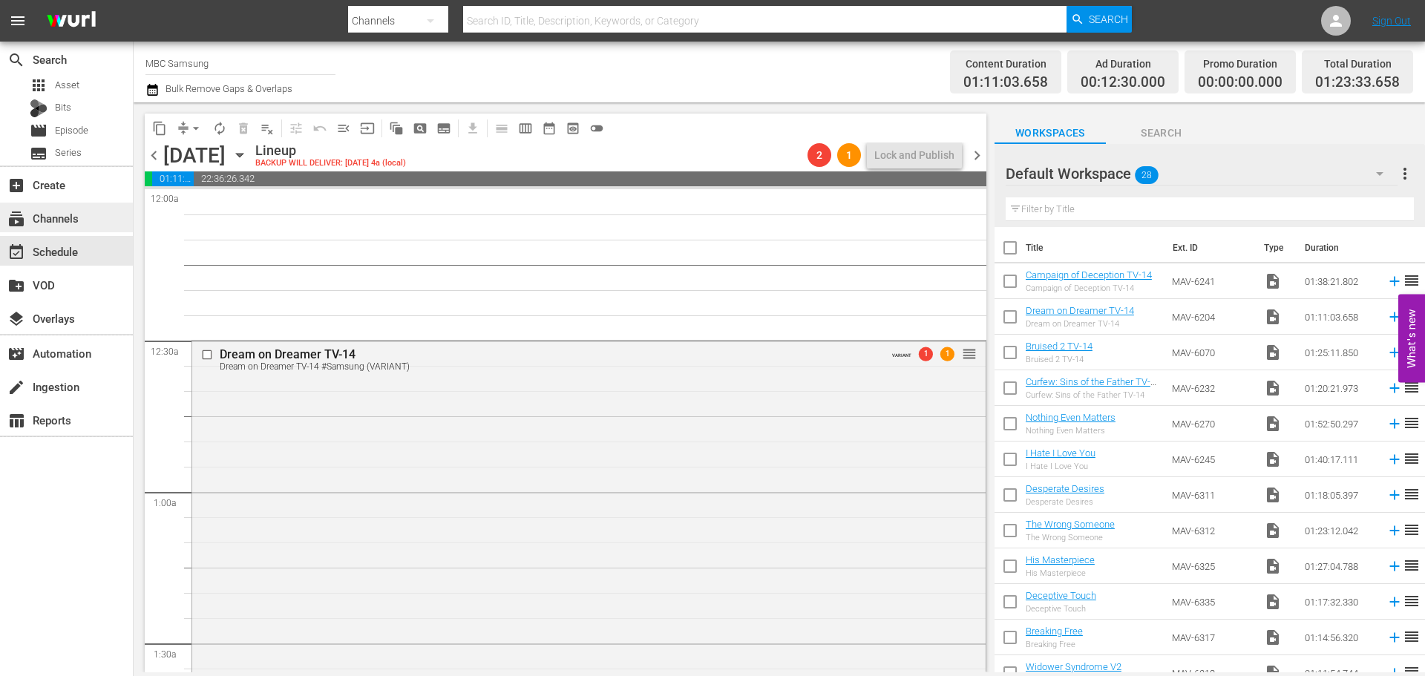
click at [89, 224] on div "subscriptions Channels" at bounding box center [66, 218] width 133 height 30
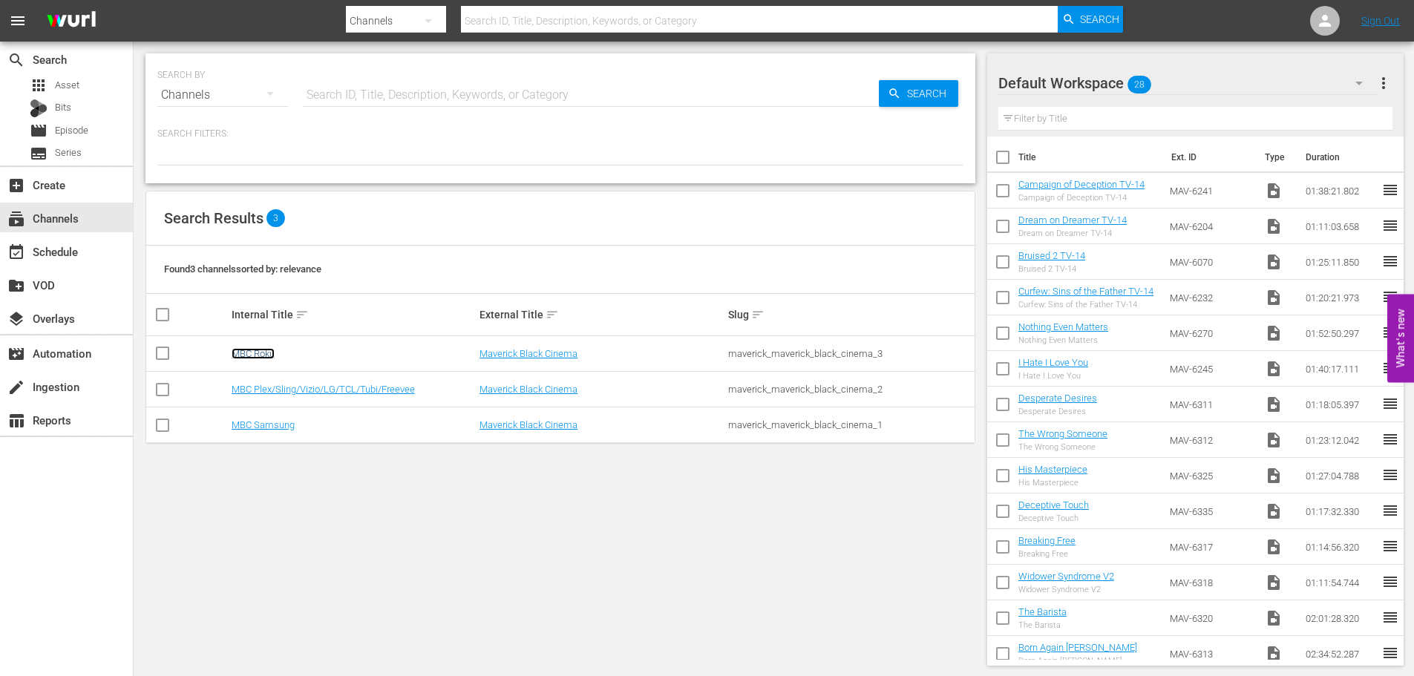
click at [249, 352] on link "MBC Roku" at bounding box center [253, 353] width 43 height 11
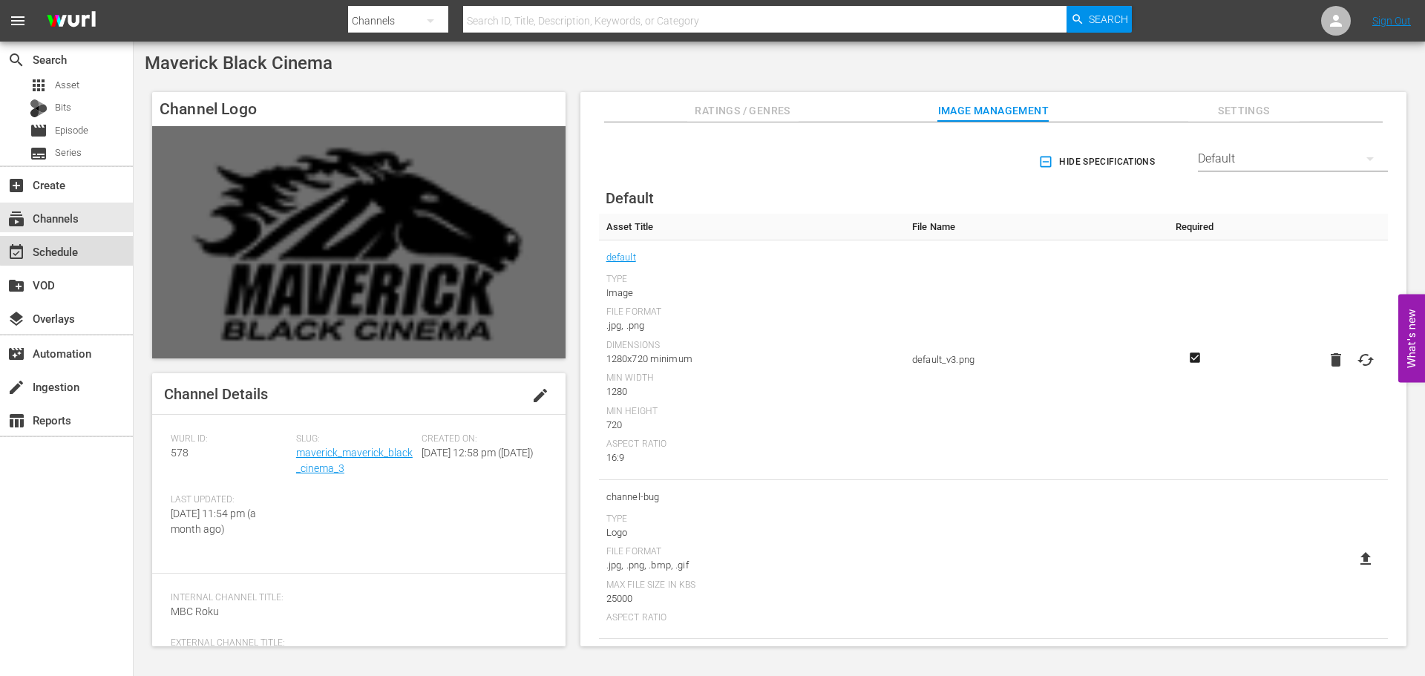
click at [73, 249] on div "event_available Schedule" at bounding box center [41, 249] width 83 height 13
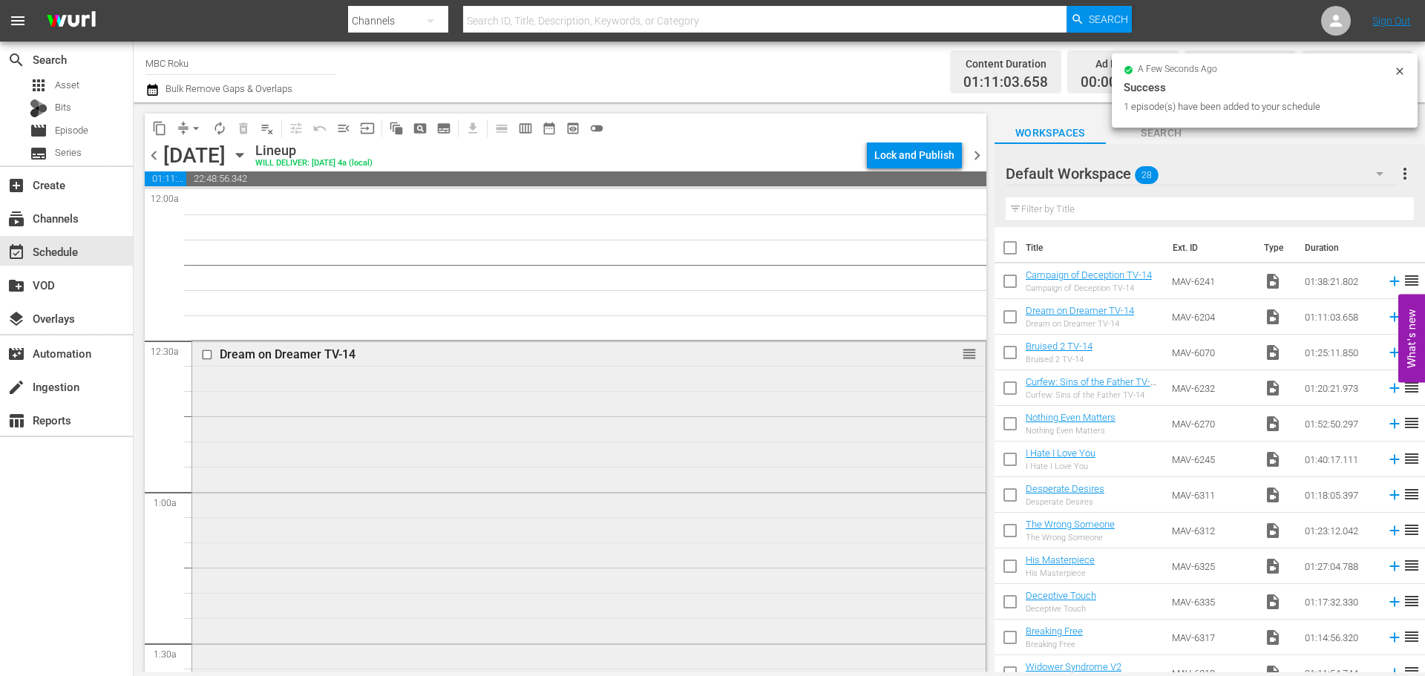
click at [390, 387] on div "Dream on Dreamer TV-14 reorder" at bounding box center [588, 518] width 793 height 354
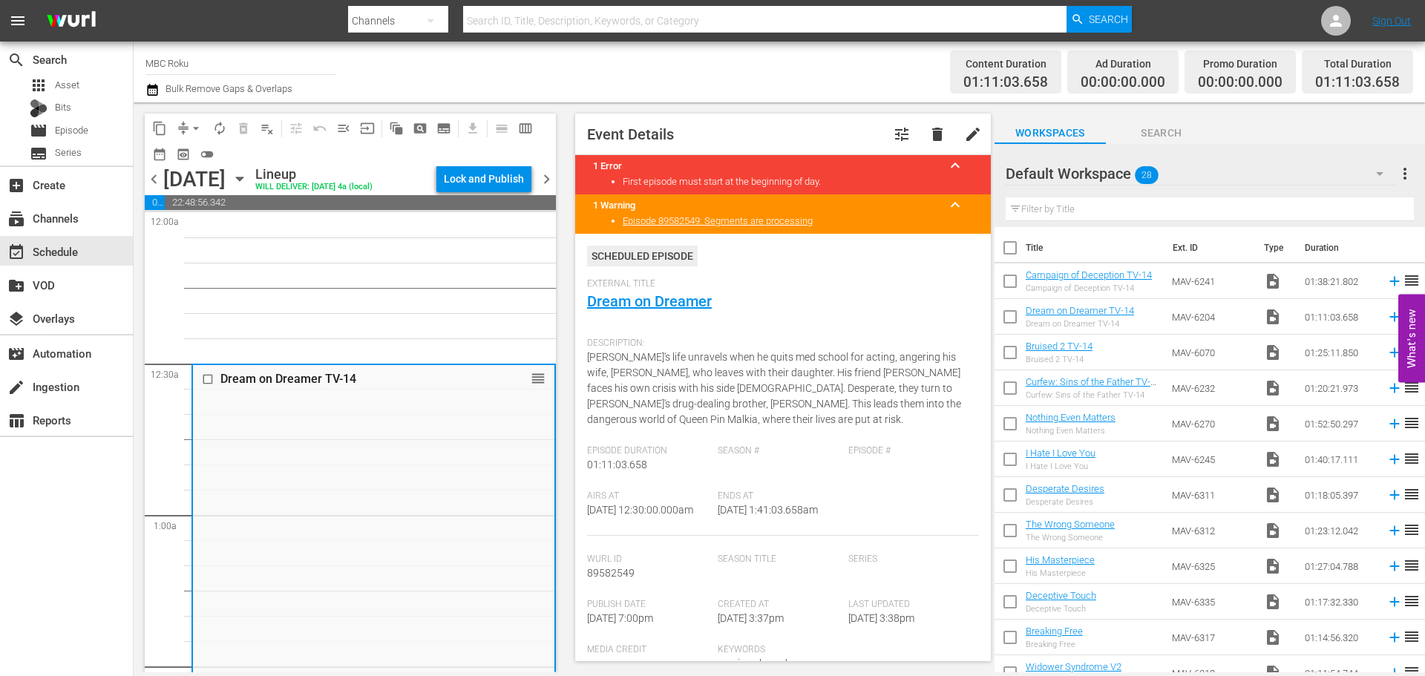
click at [342, 131] on span "menu_open" at bounding box center [343, 128] width 15 height 15
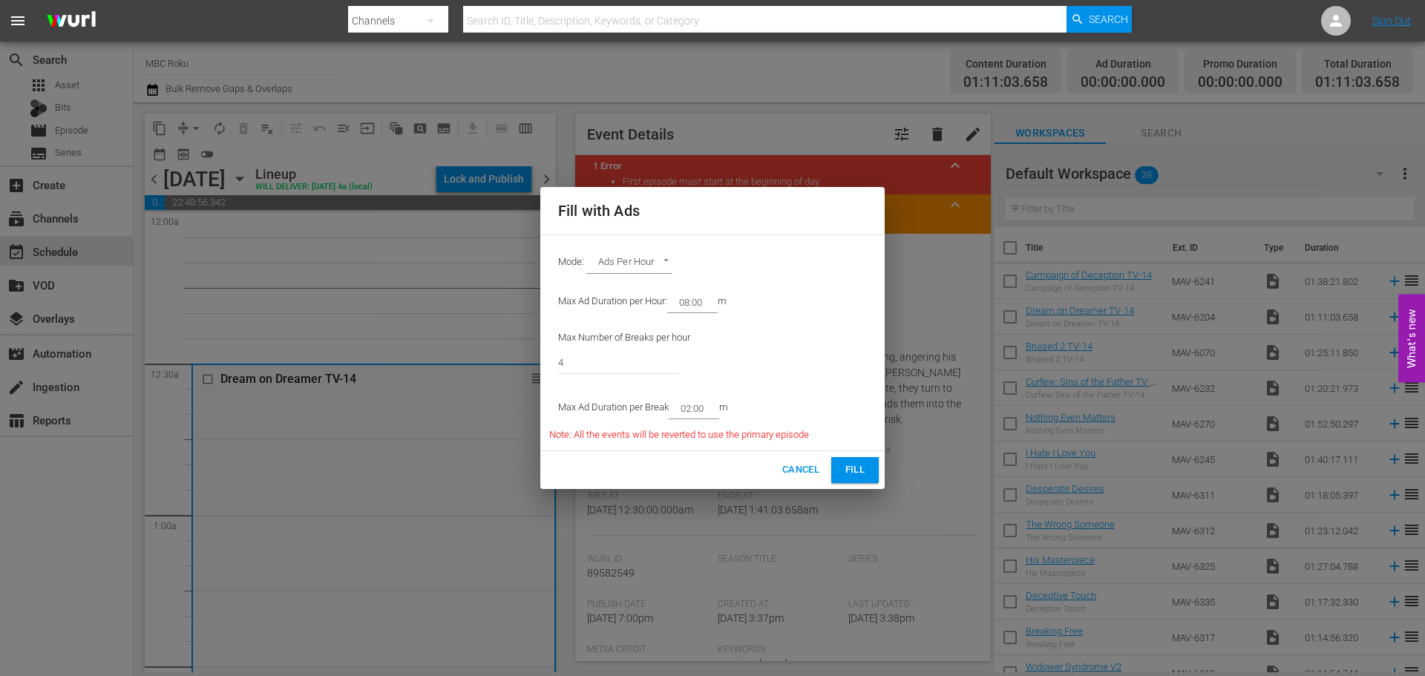
click at [847, 470] on span "Fill" at bounding box center [855, 470] width 24 height 17
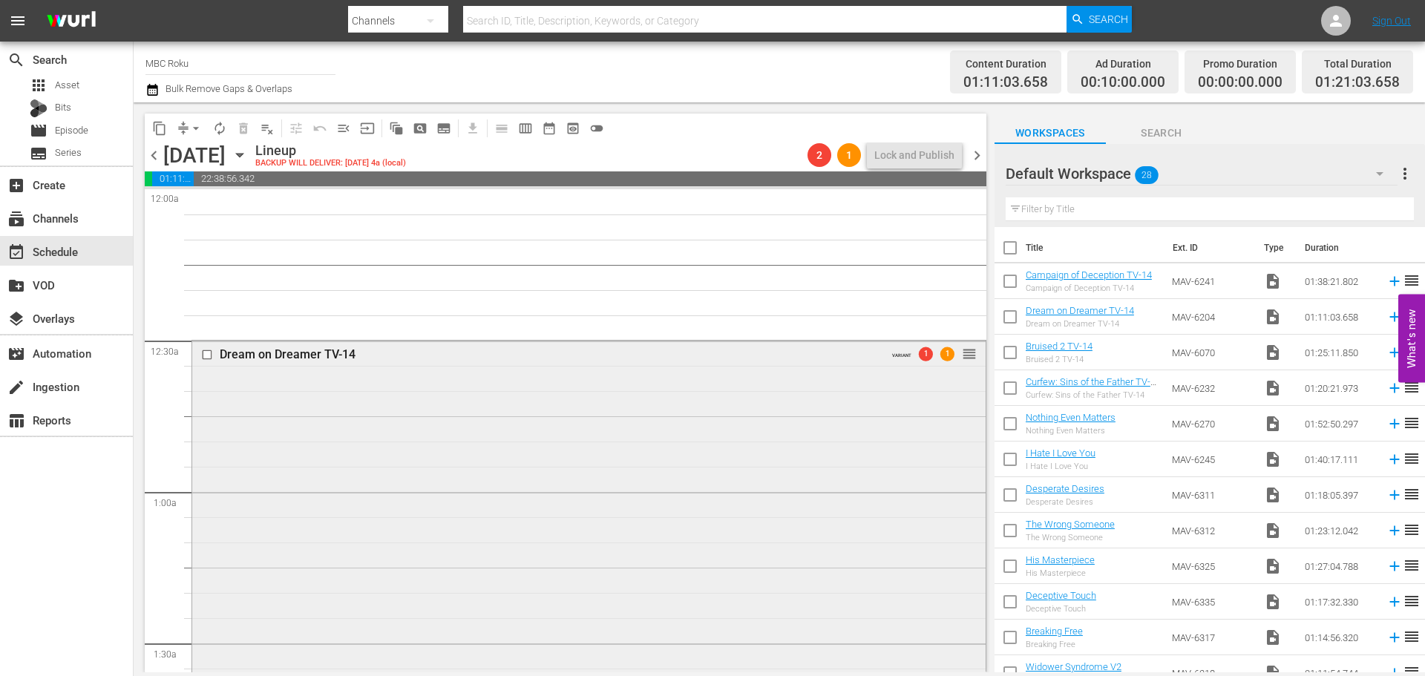
click at [251, 419] on div "Dream on Dreamer TV-14 VARIANT 1 1 reorder" at bounding box center [588, 543] width 793 height 404
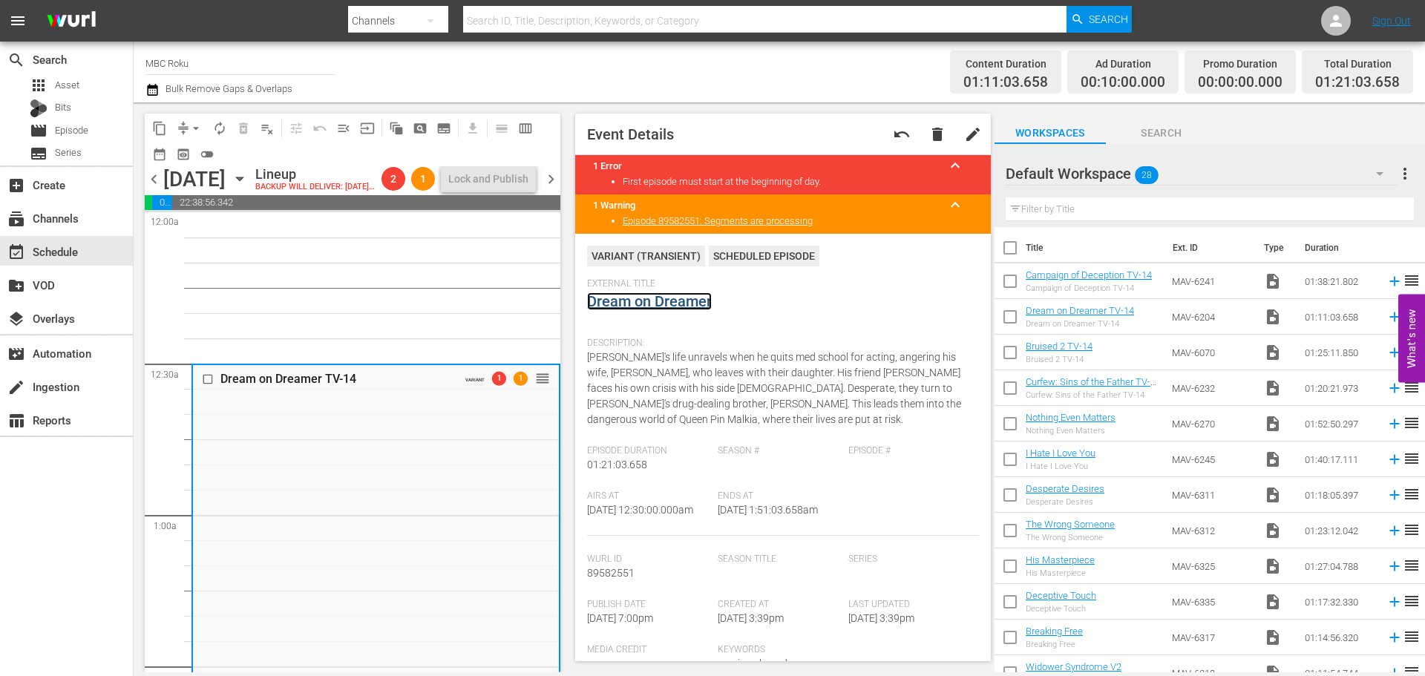
click at [654, 304] on link "Dream on Dreamer" at bounding box center [649, 301] width 125 height 18
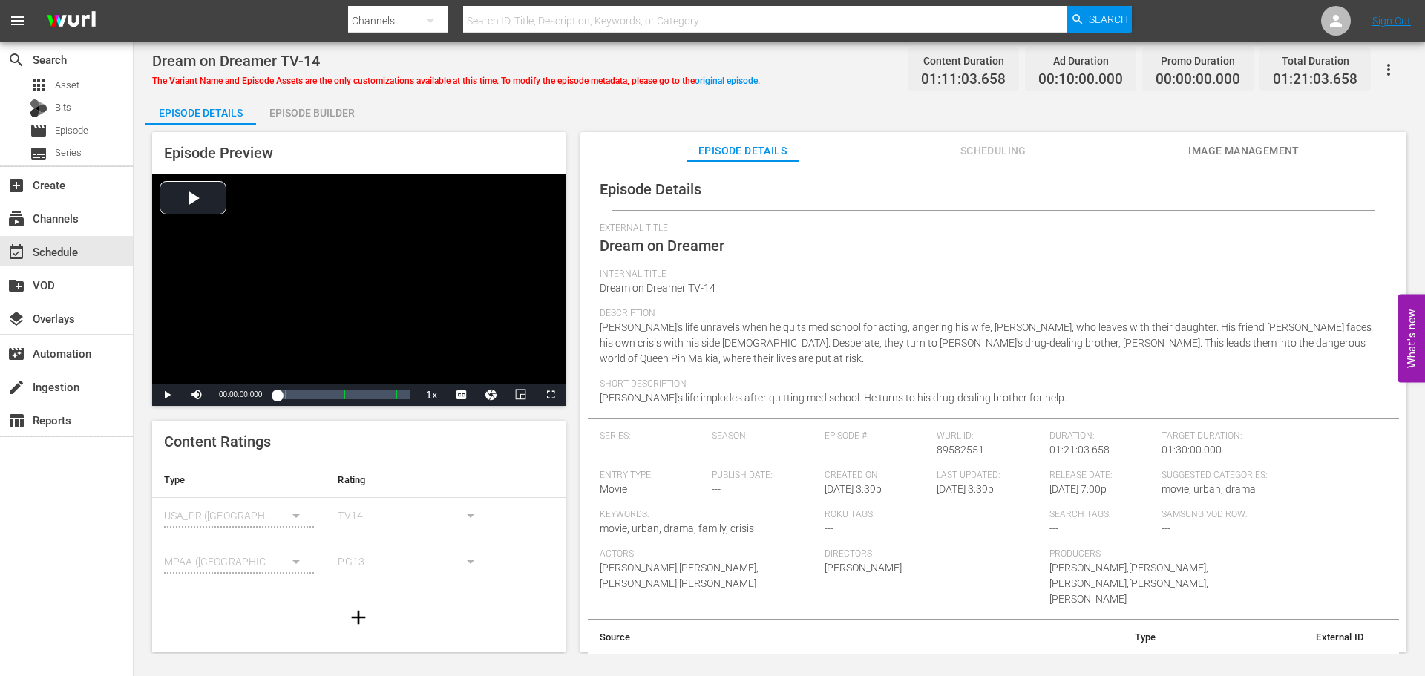
click at [343, 114] on div "Episode Builder" at bounding box center [311, 113] width 111 height 36
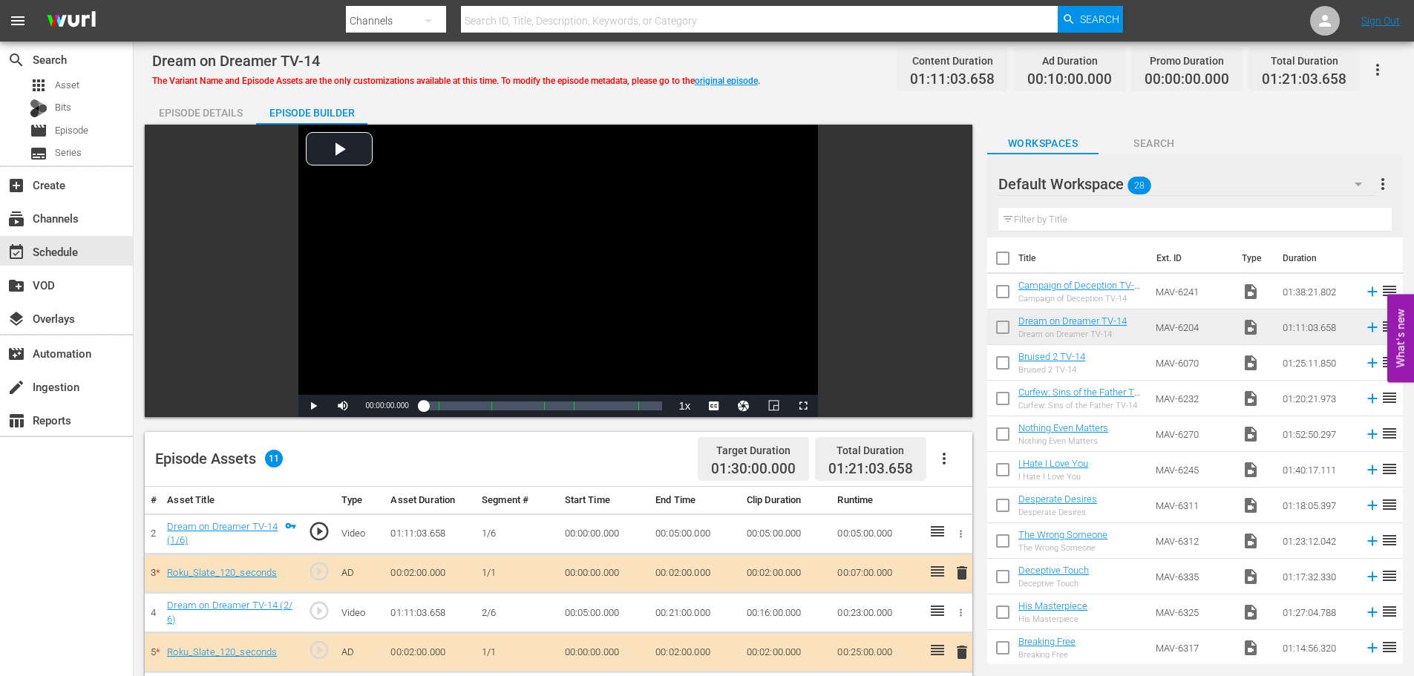
click at [214, 118] on div "Episode Details" at bounding box center [200, 113] width 111 height 36
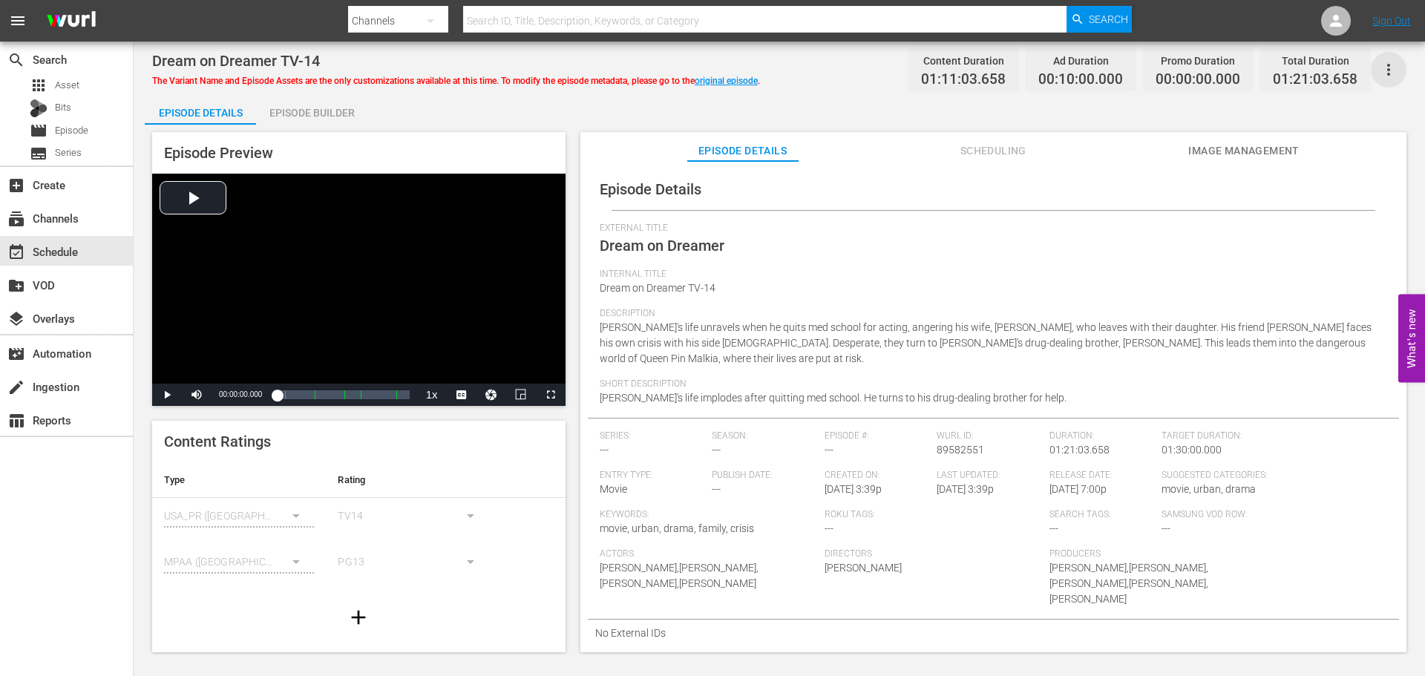
click at [1390, 78] on icon "button" at bounding box center [1389, 70] width 18 height 18
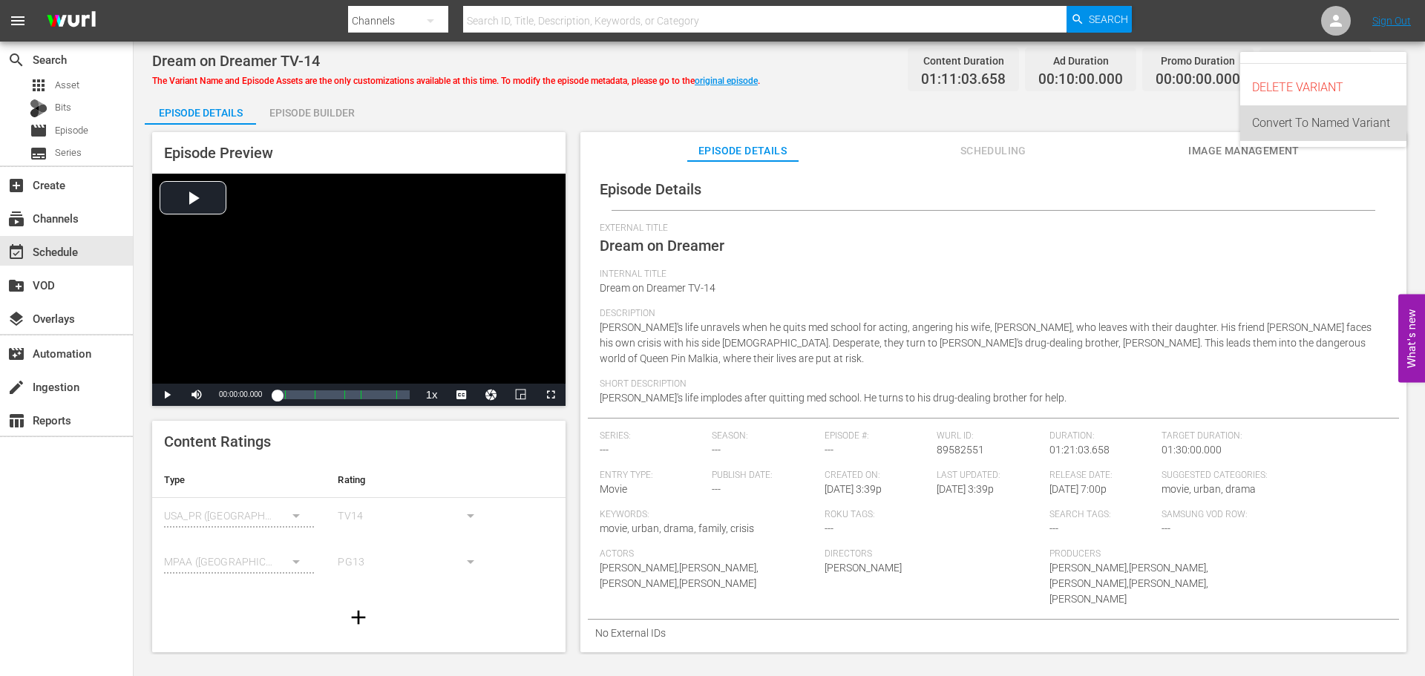
click at [1312, 128] on div "Convert To Named Variant" at bounding box center [1323, 123] width 142 height 36
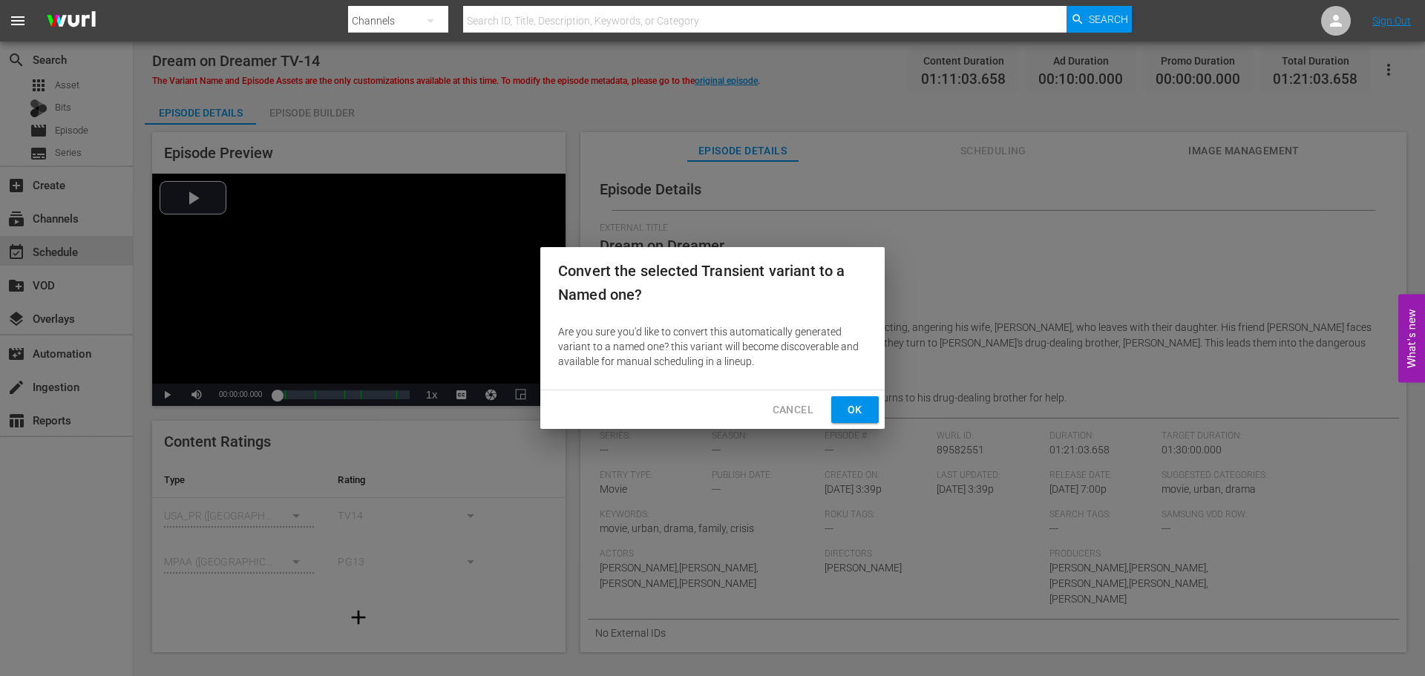
click at [845, 408] on span "Ok" at bounding box center [855, 410] width 24 height 19
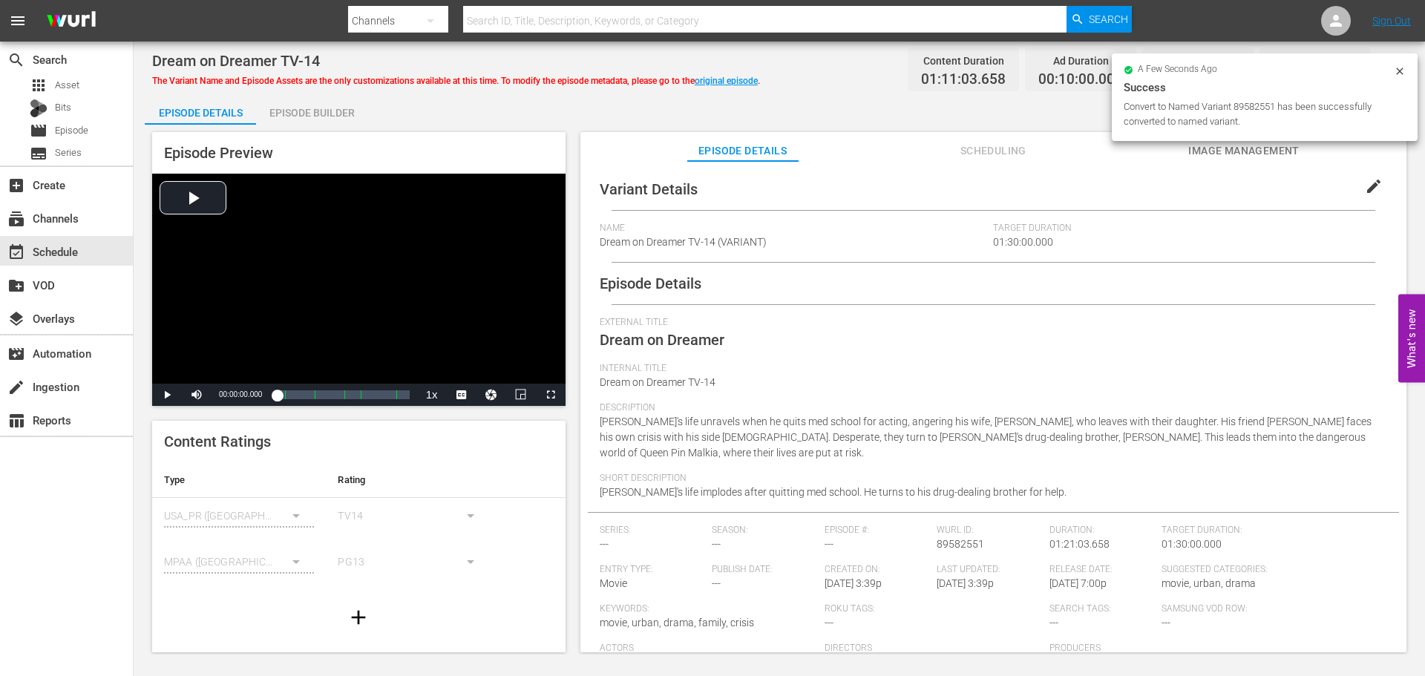
click at [1365, 183] on span "edit" at bounding box center [1374, 186] width 18 height 18
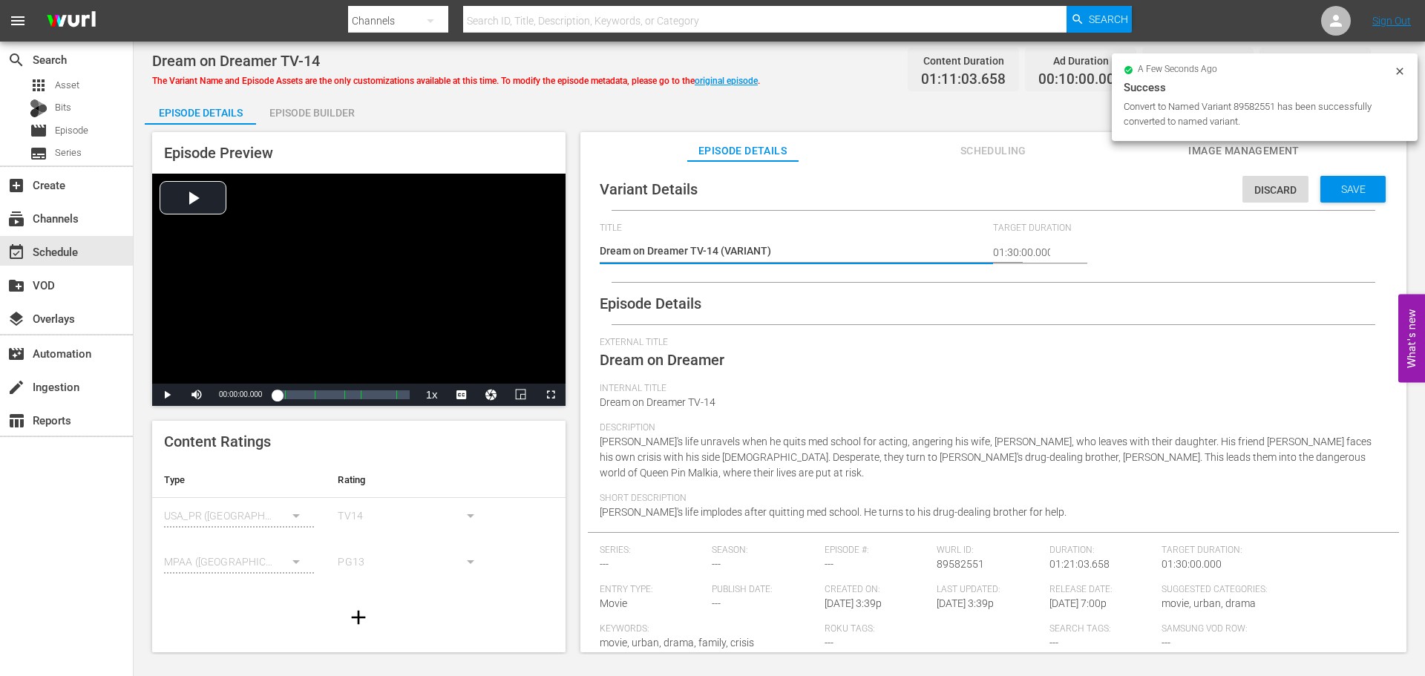
click at [714, 250] on textarea "Dream on Dreamer TV-14 (VARIANT)" at bounding box center [793, 252] width 387 height 18
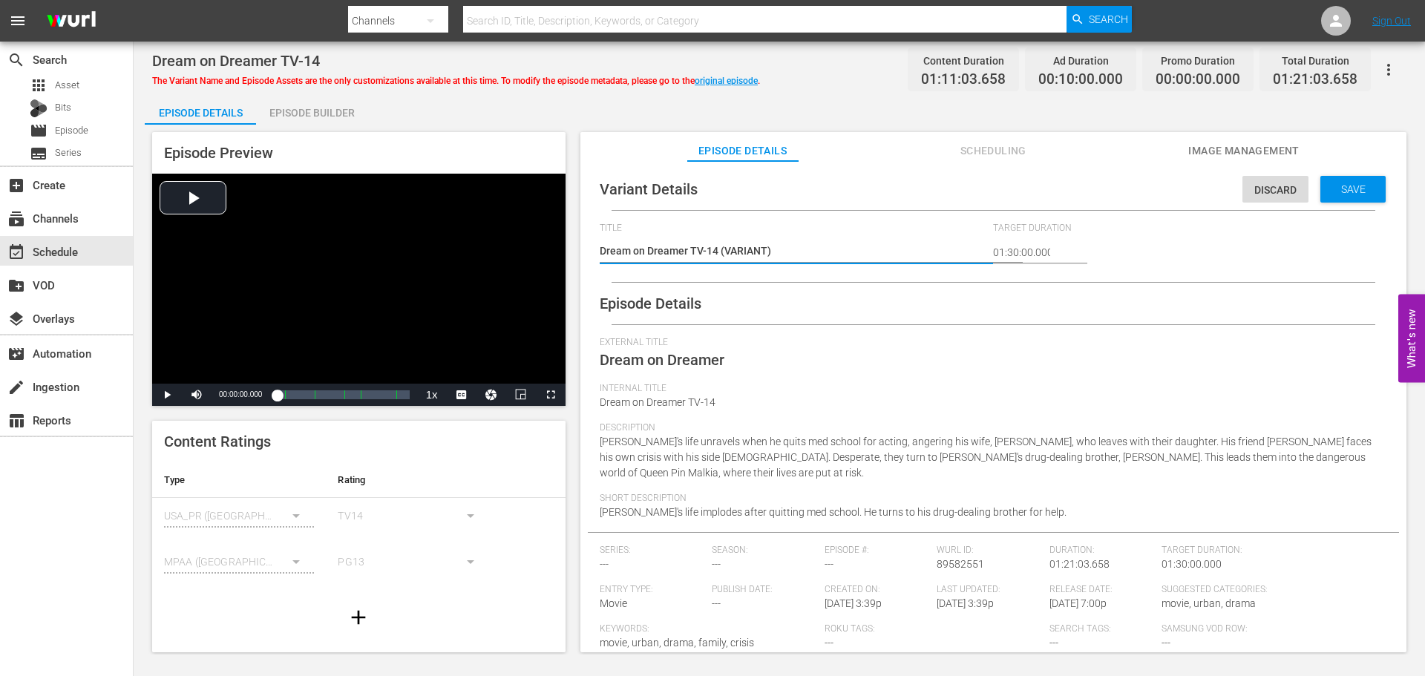
type textarea "Dream on Dreamer TV-14 (VARIANT)"
type textarea "Dream on Dreamer TV-14 # (VARIANT)"
type textarea "Dream on Dreamer TV-14 #R (VARIANT)"
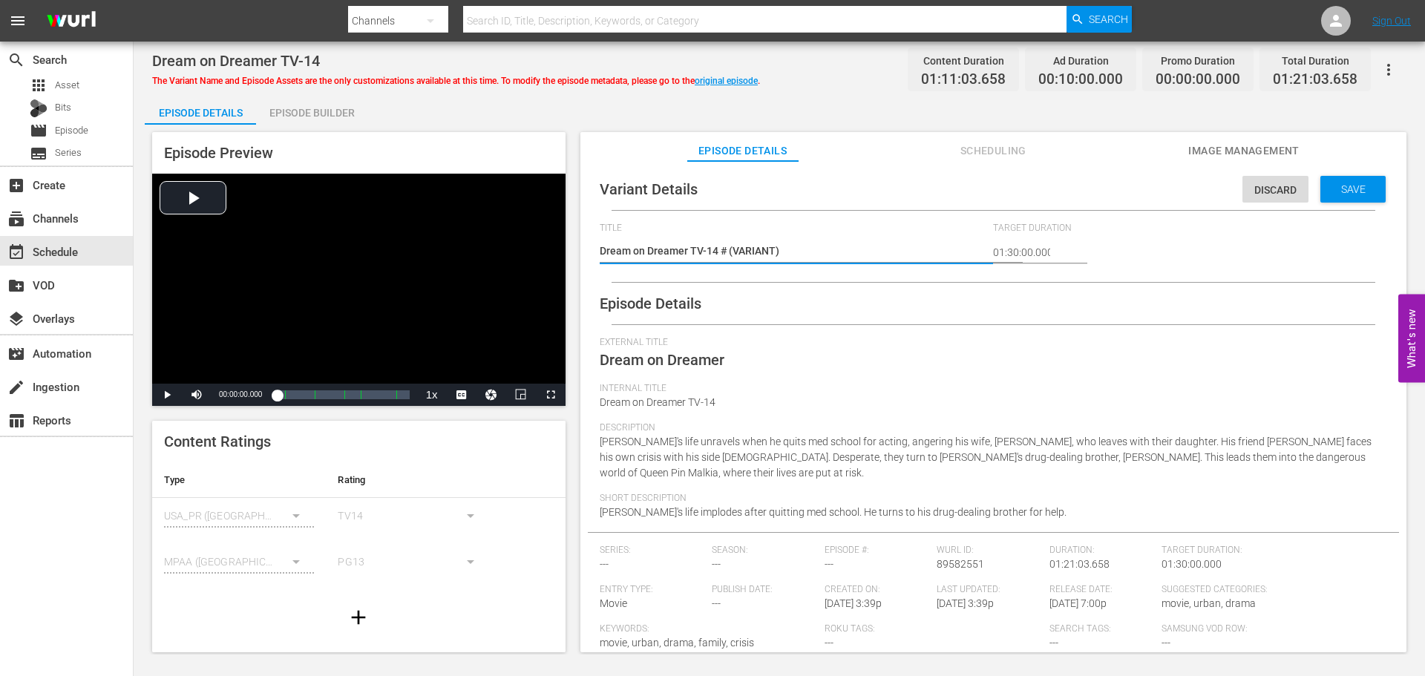
type textarea "Dream on Dreamer TV-14 #R (VARIANT)"
type textarea "Dream on Dreamer TV-14 #Ro (VARIANT)"
type textarea "Dream on Dreamer TV-14 #Rok (VARIANT)"
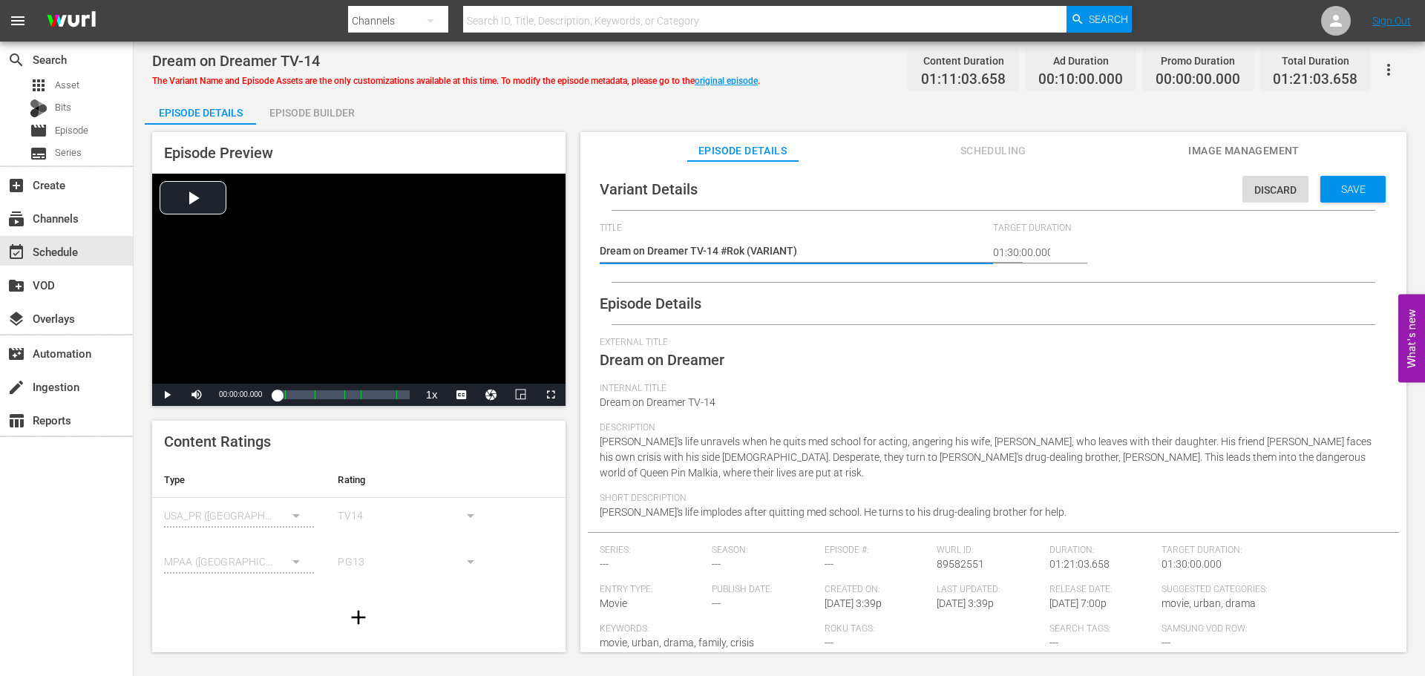
type textarea "Dream on Dreamer TV-14 #Roku (VARIANT)"
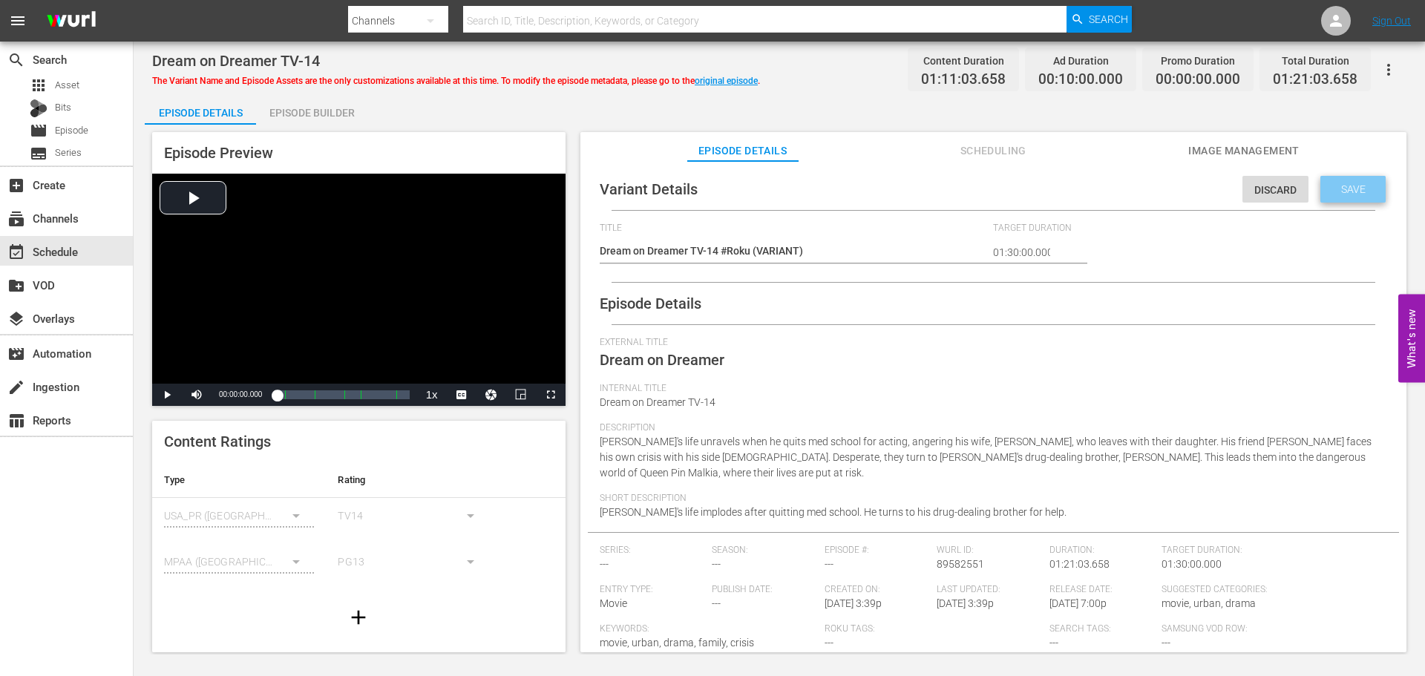
click at [1362, 186] on span "Save" at bounding box center [1353, 189] width 48 height 12
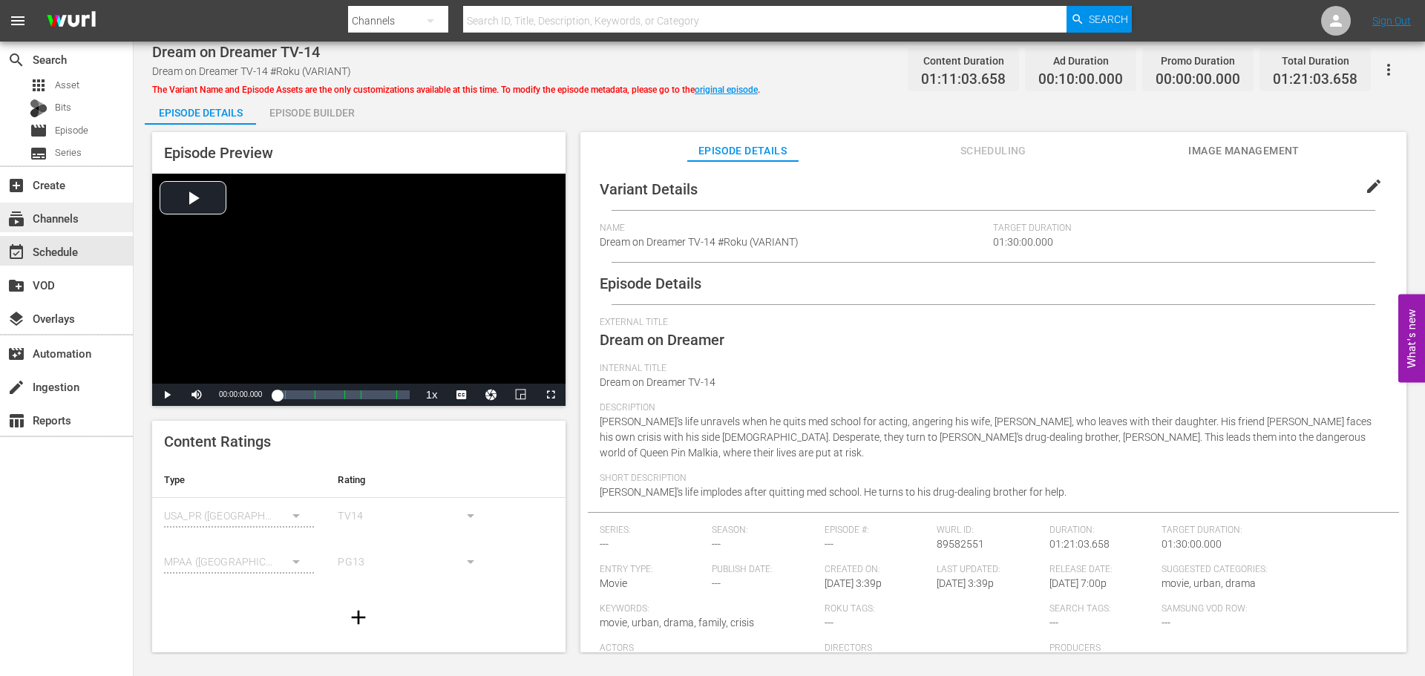
click at [84, 220] on div "subscriptions Channels" at bounding box center [66, 218] width 133 height 30
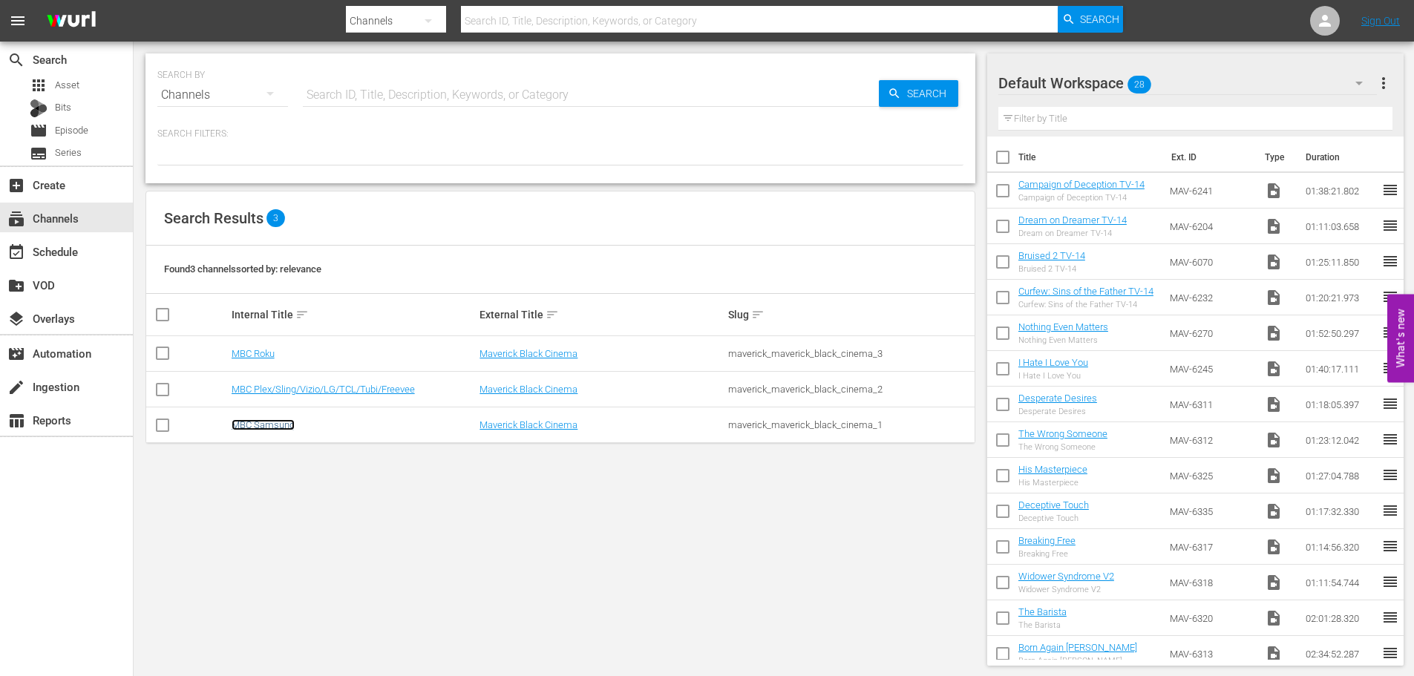
click at [255, 422] on link "MBC Samsung" at bounding box center [263, 424] width 63 height 11
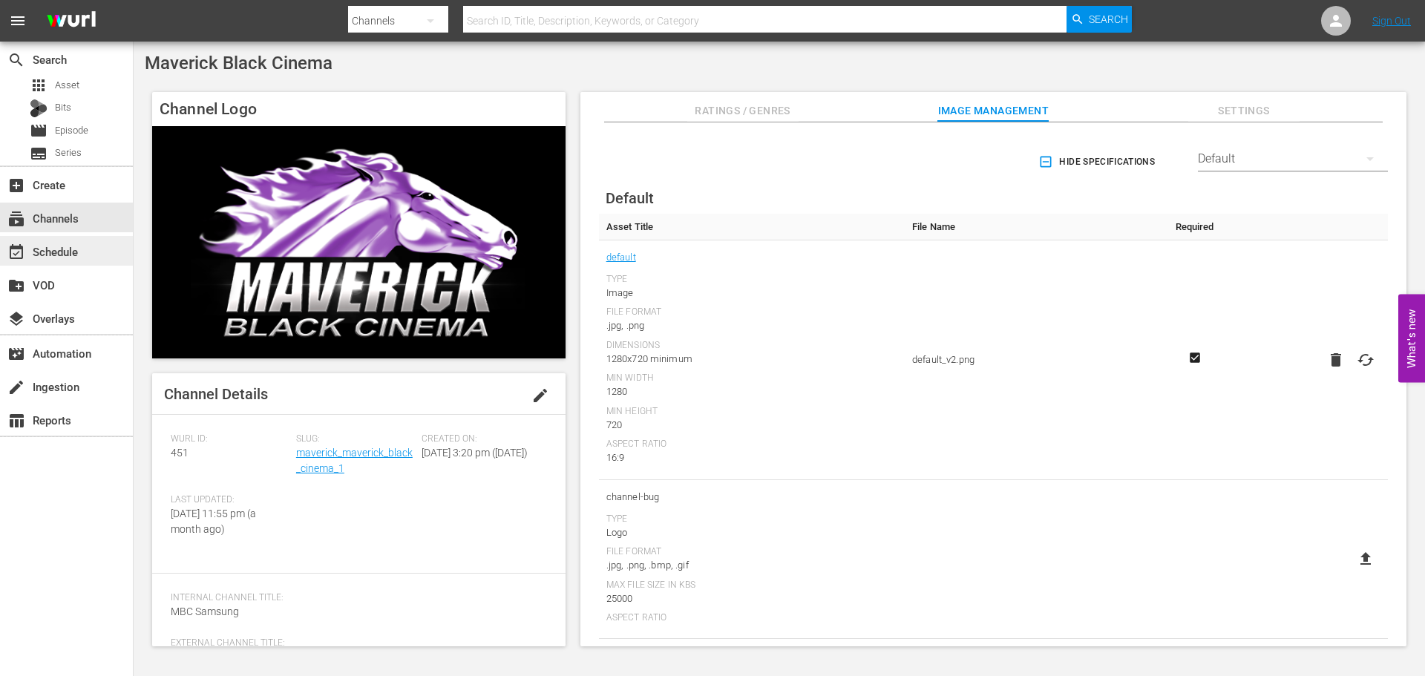
click at [53, 249] on div "event_available Schedule" at bounding box center [41, 249] width 83 height 13
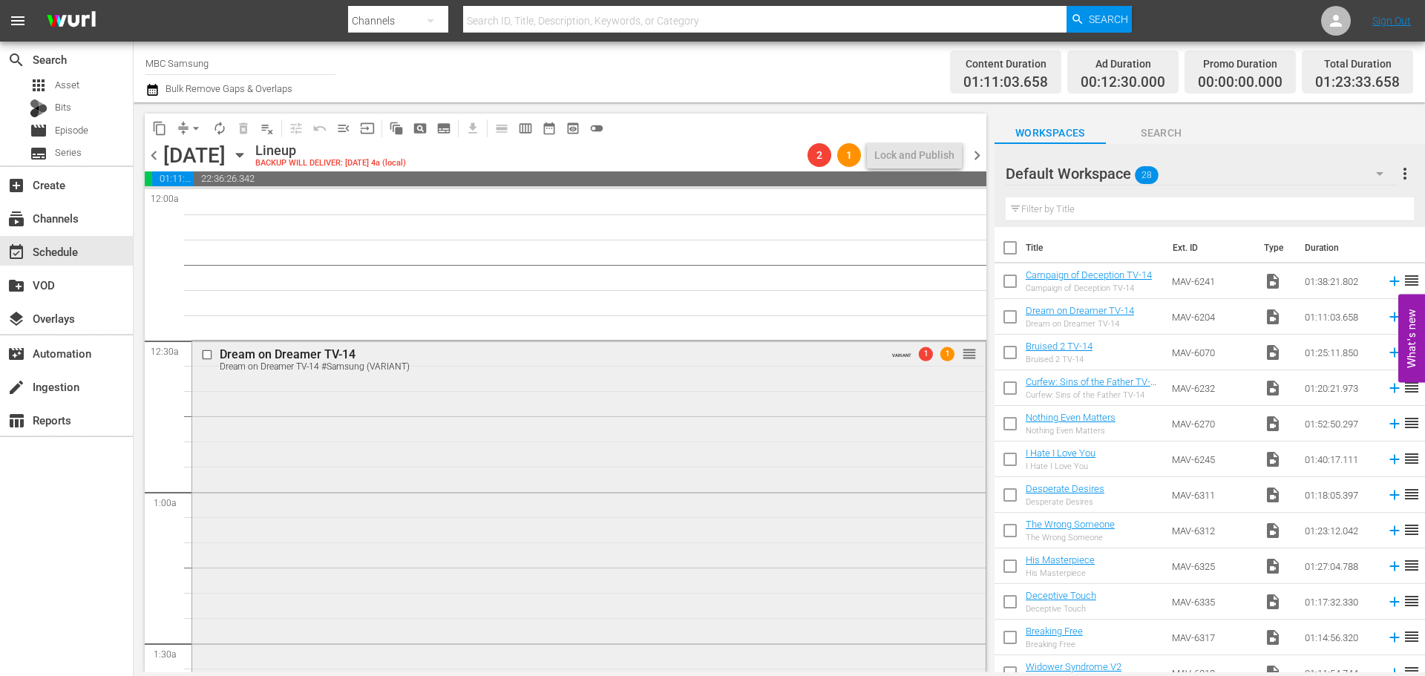
click at [379, 413] on div "Dream on Dreamer TV-14 Dream on Dreamer TV-14 #Samsung (VARIANT) VARIANT 1 1 re…" at bounding box center [588, 549] width 793 height 417
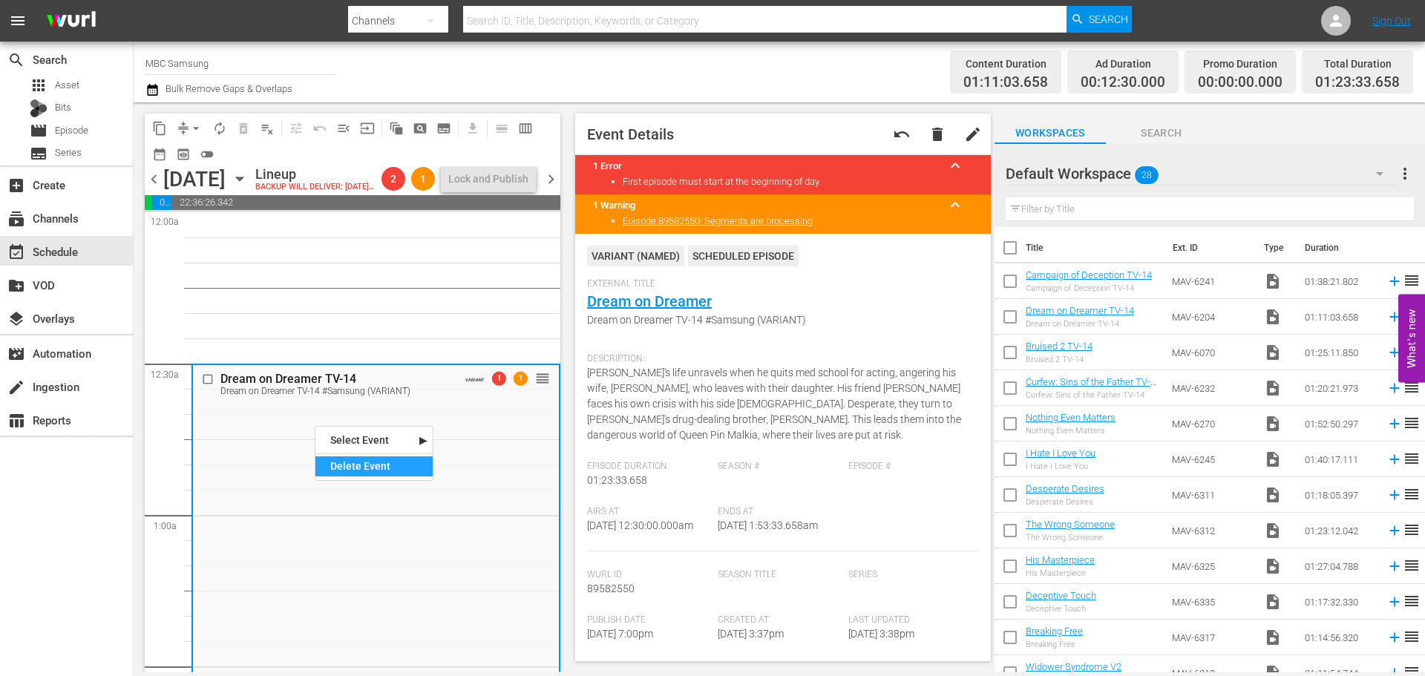
click at [350, 468] on div "Delete Event" at bounding box center [373, 466] width 117 height 20
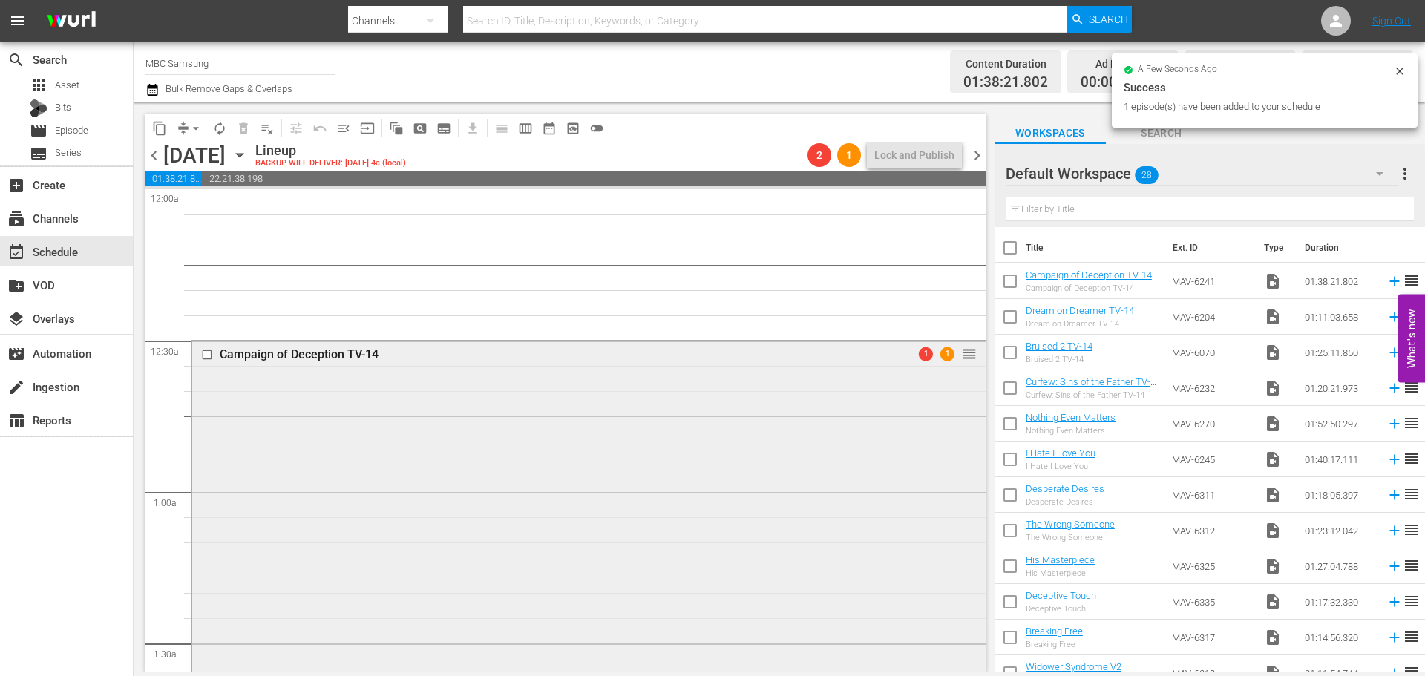
click at [295, 407] on div "Campaign of Deception TV-14 1 1 reorder" at bounding box center [588, 587] width 793 height 492
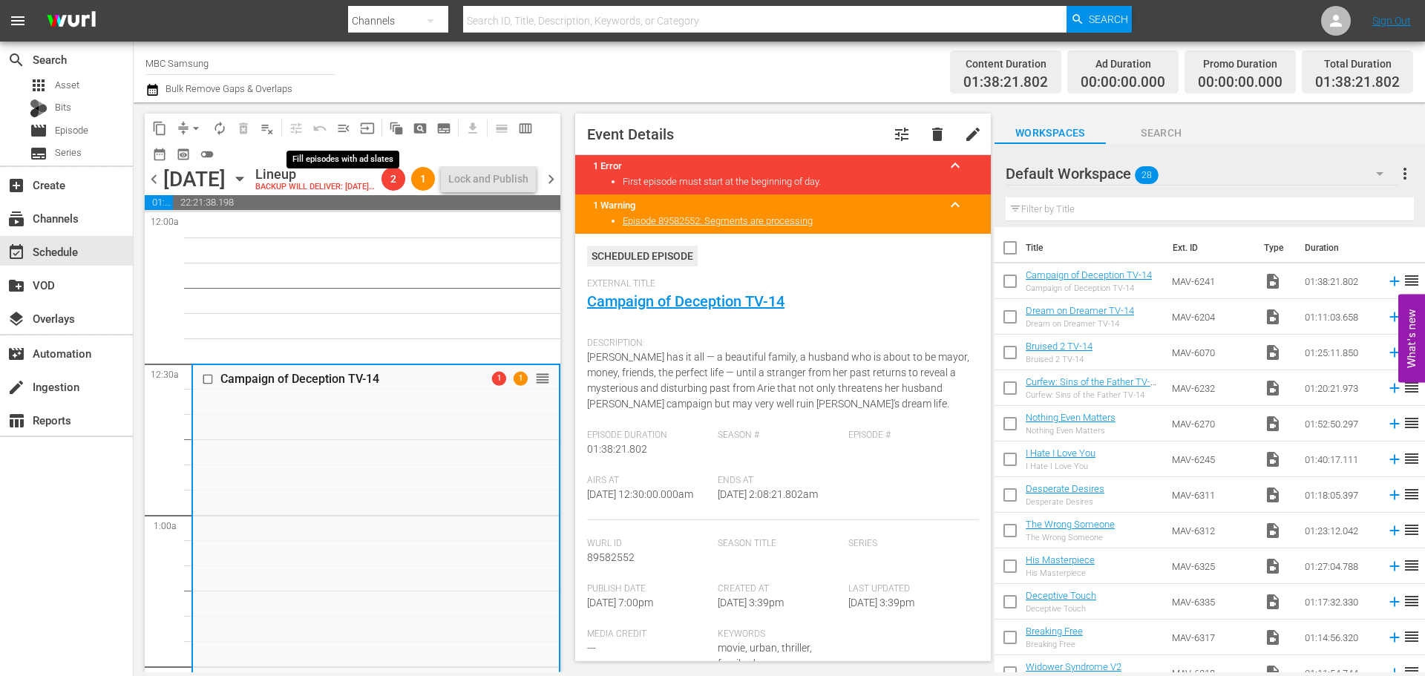
click at [342, 136] on button "menu_open" at bounding box center [344, 129] width 24 height 24
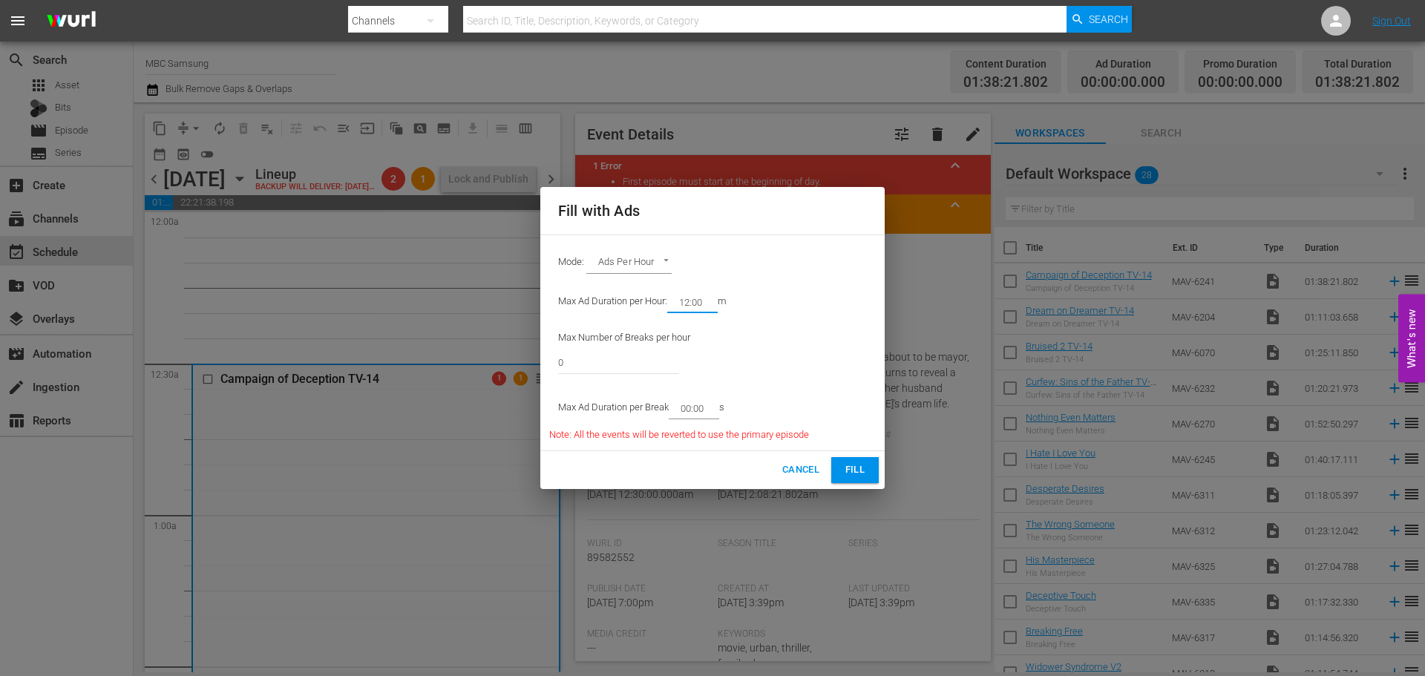
drag, startPoint x: 703, startPoint y: 302, endPoint x: 686, endPoint y: 306, distance: 16.7
click at [686, 306] on input "12:00" at bounding box center [689, 302] width 45 height 21
type input "14:00"
drag, startPoint x: 611, startPoint y: 363, endPoint x: 401, endPoint y: 361, distance: 210.0
click at [401, 361] on div "Fill with Ads Mode: Ads Per Hour ADS_PER_HOUR Max Ad Duration per Hour: 14:00 m…" at bounding box center [712, 338] width 1425 height 676
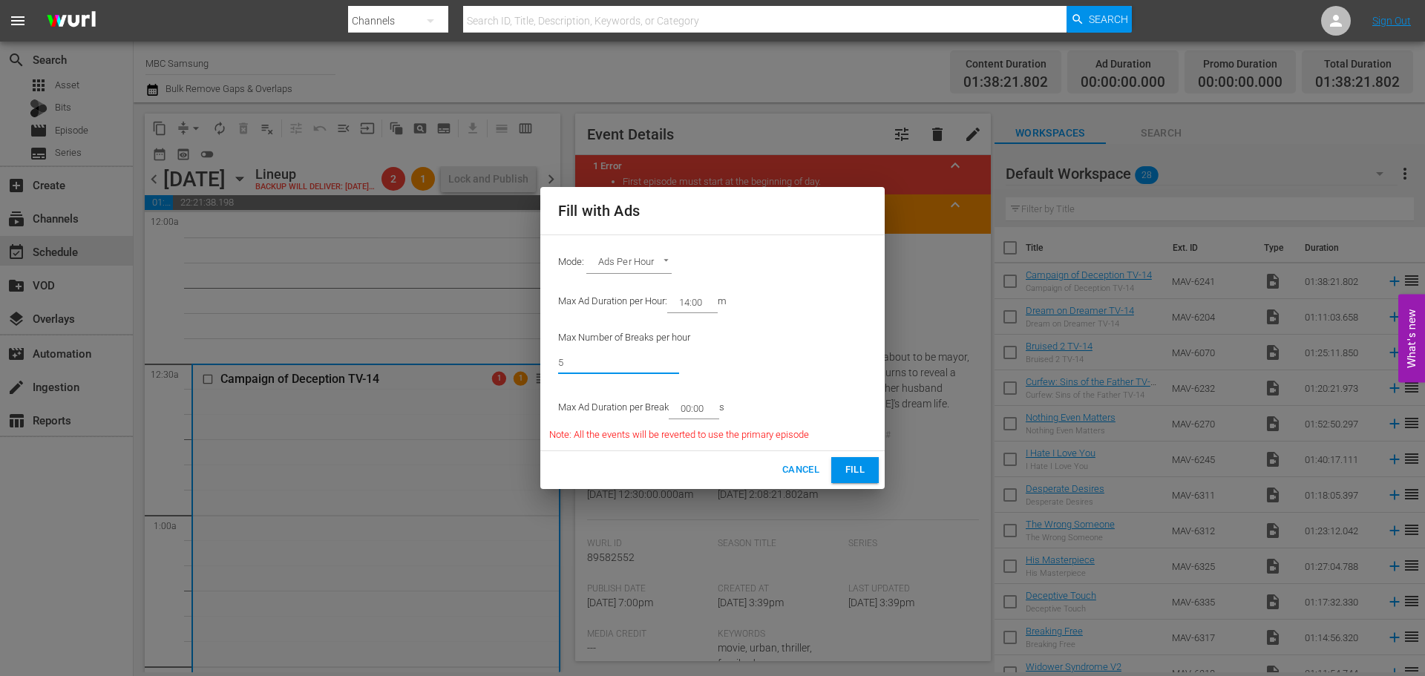
type input "5"
drag, startPoint x: 706, startPoint y: 413, endPoint x: 689, endPoint y: 415, distance: 16.4
click at [689, 415] on input "00:00" at bounding box center [691, 408] width 45 height 21
type input "02:45"
click at [837, 460] on button "Fill" at bounding box center [854, 470] width 47 height 26
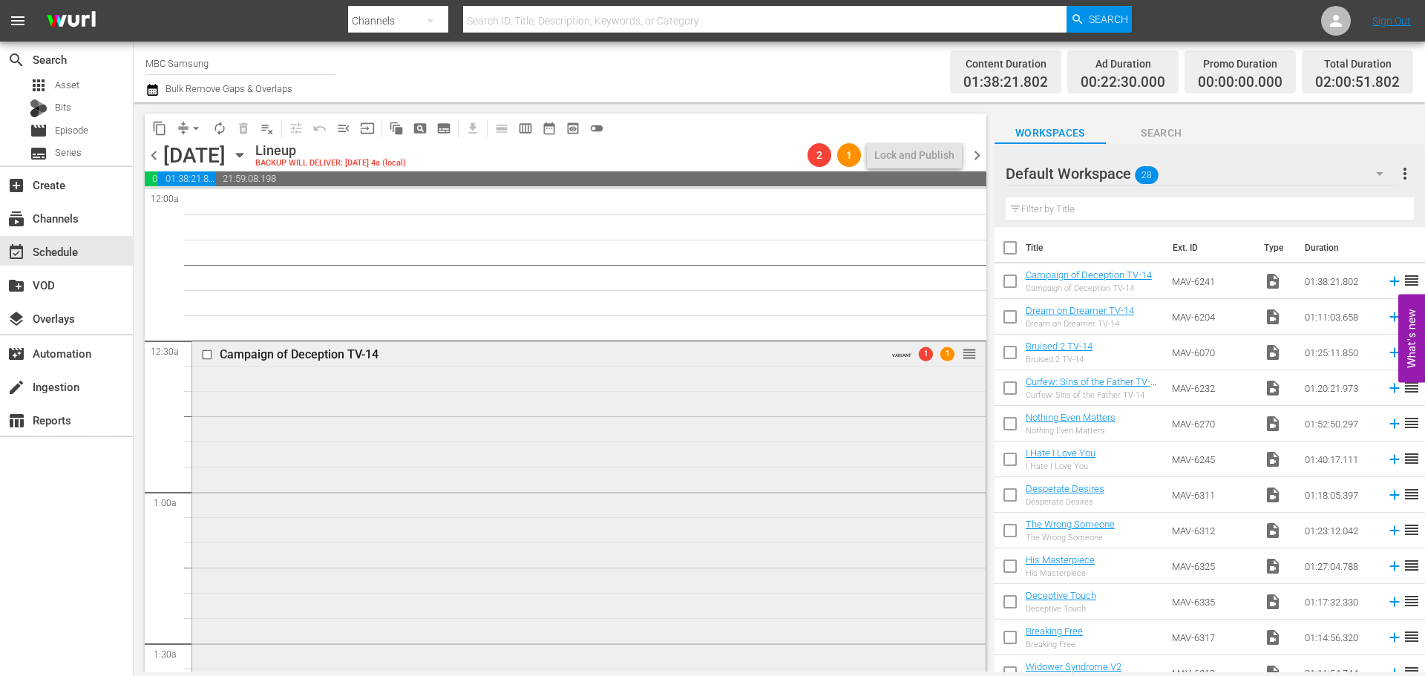
click at [328, 382] on div "Campaign of Deception TV-14 VARIANT 1 1 reorder" at bounding box center [588, 644] width 793 height 606
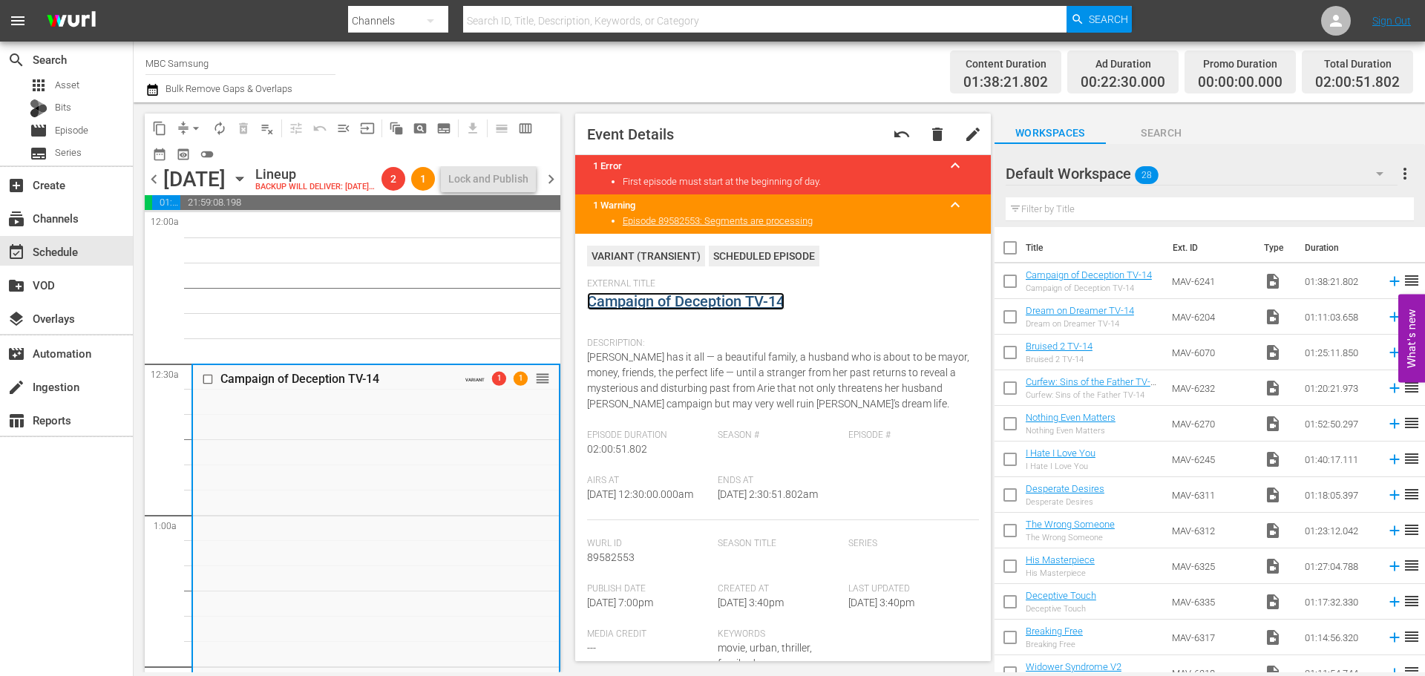
click at [663, 298] on link "Campaign of Deception TV-14" at bounding box center [685, 301] width 197 height 18
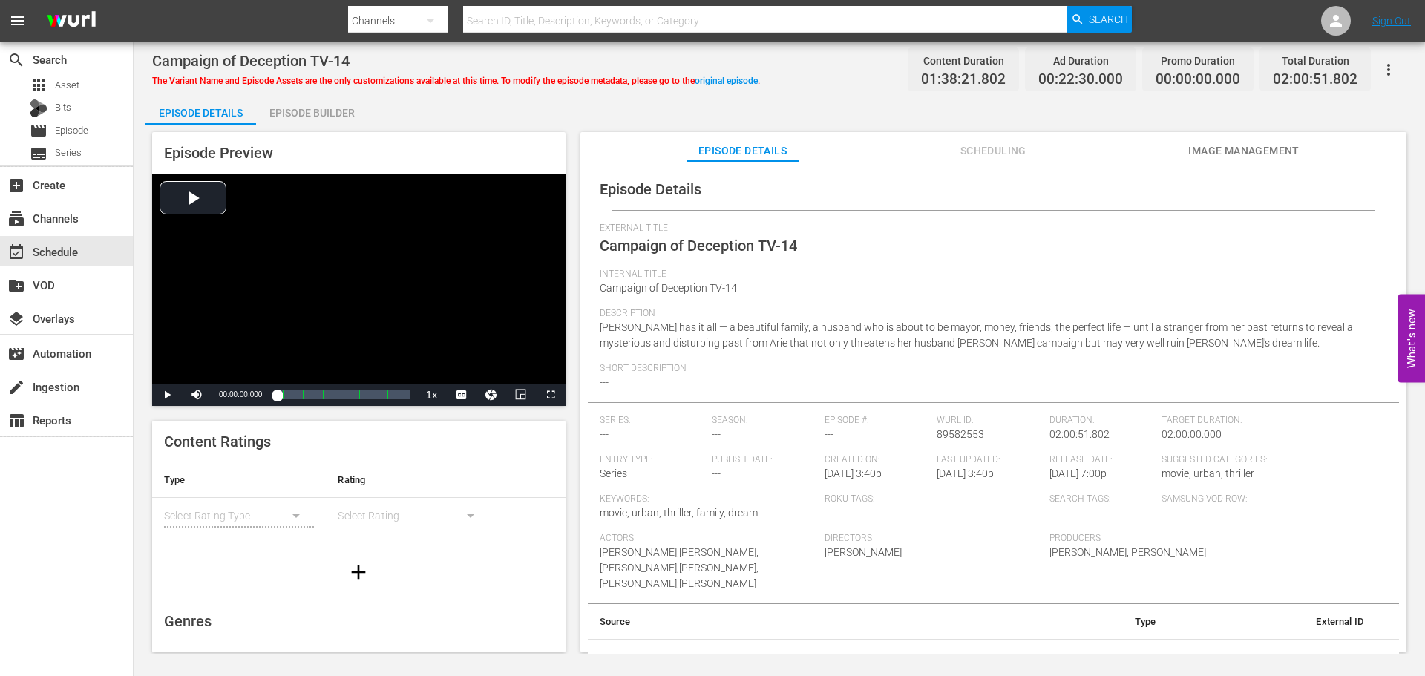
scroll to position [3, 0]
click at [1387, 78] on icon "button" at bounding box center [1389, 70] width 18 height 18
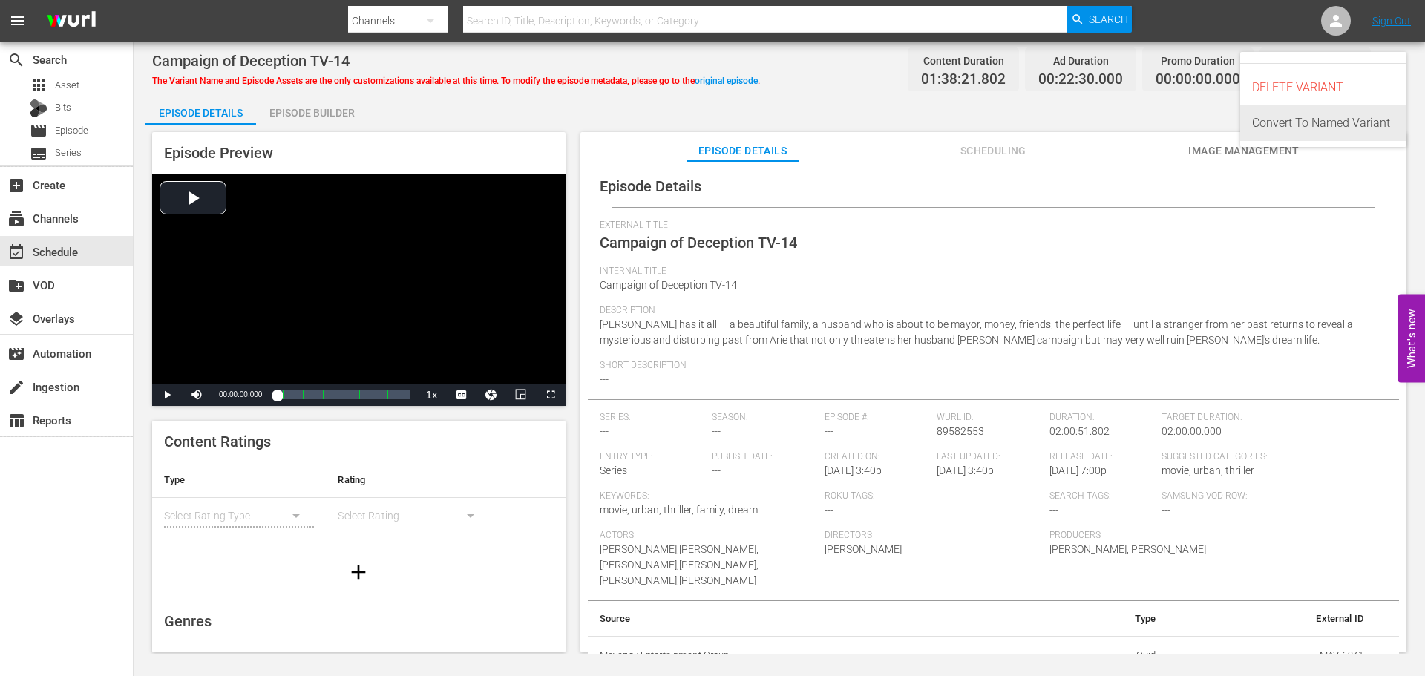
click at [1330, 120] on div "Convert To Named Variant" at bounding box center [1323, 123] width 142 height 36
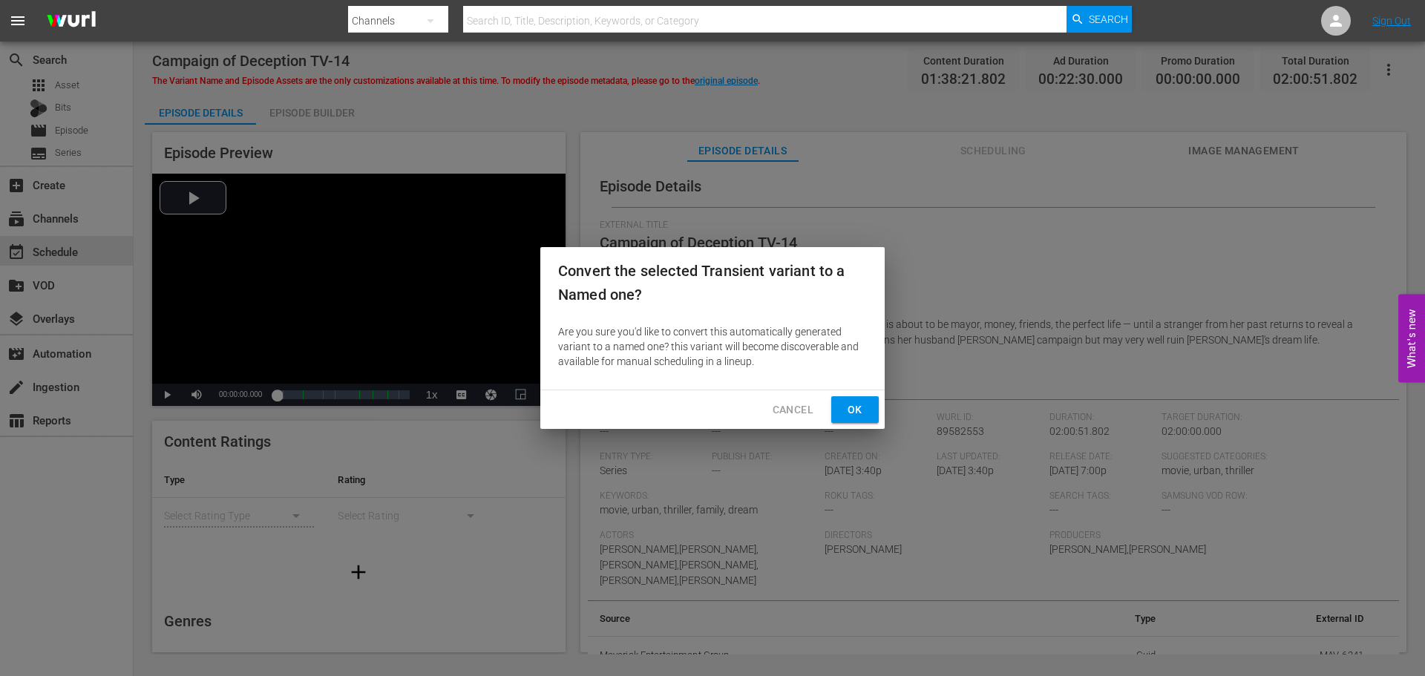
click at [863, 413] on span "Ok" at bounding box center [855, 410] width 24 height 19
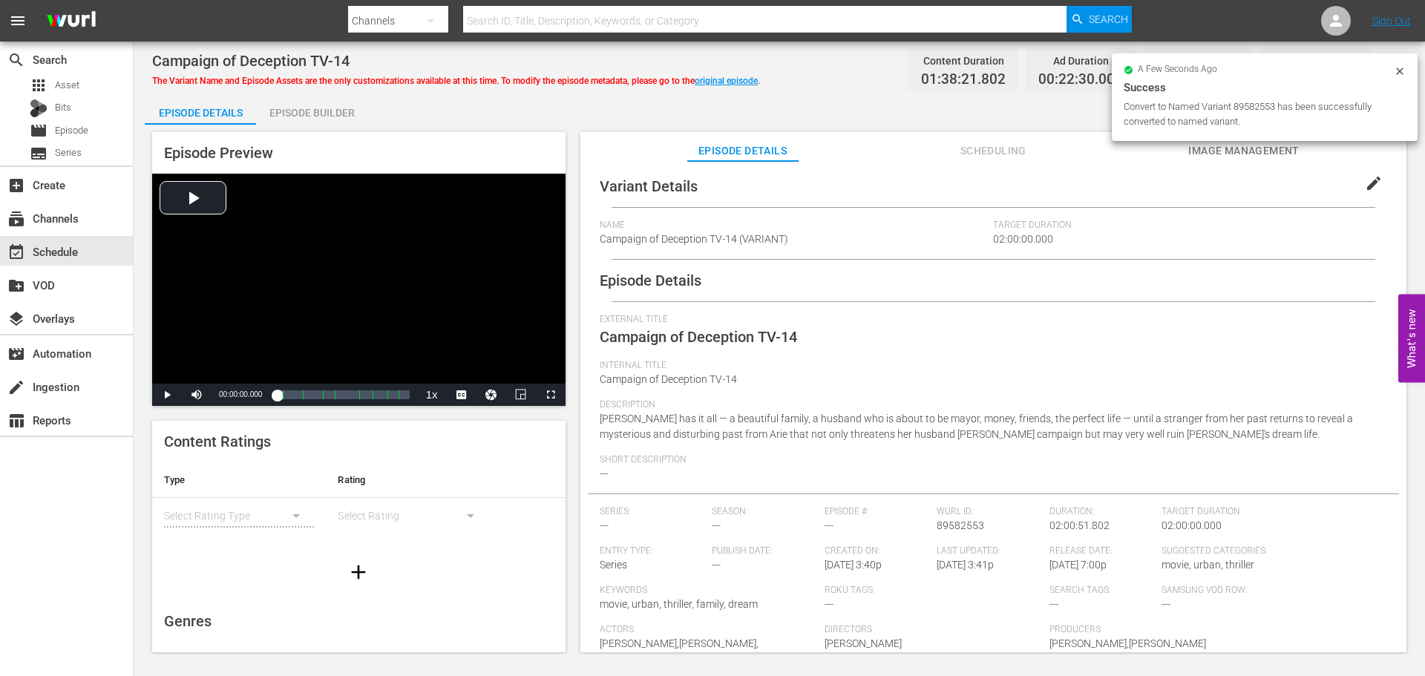
click at [1365, 186] on span "edit" at bounding box center [1374, 183] width 18 height 18
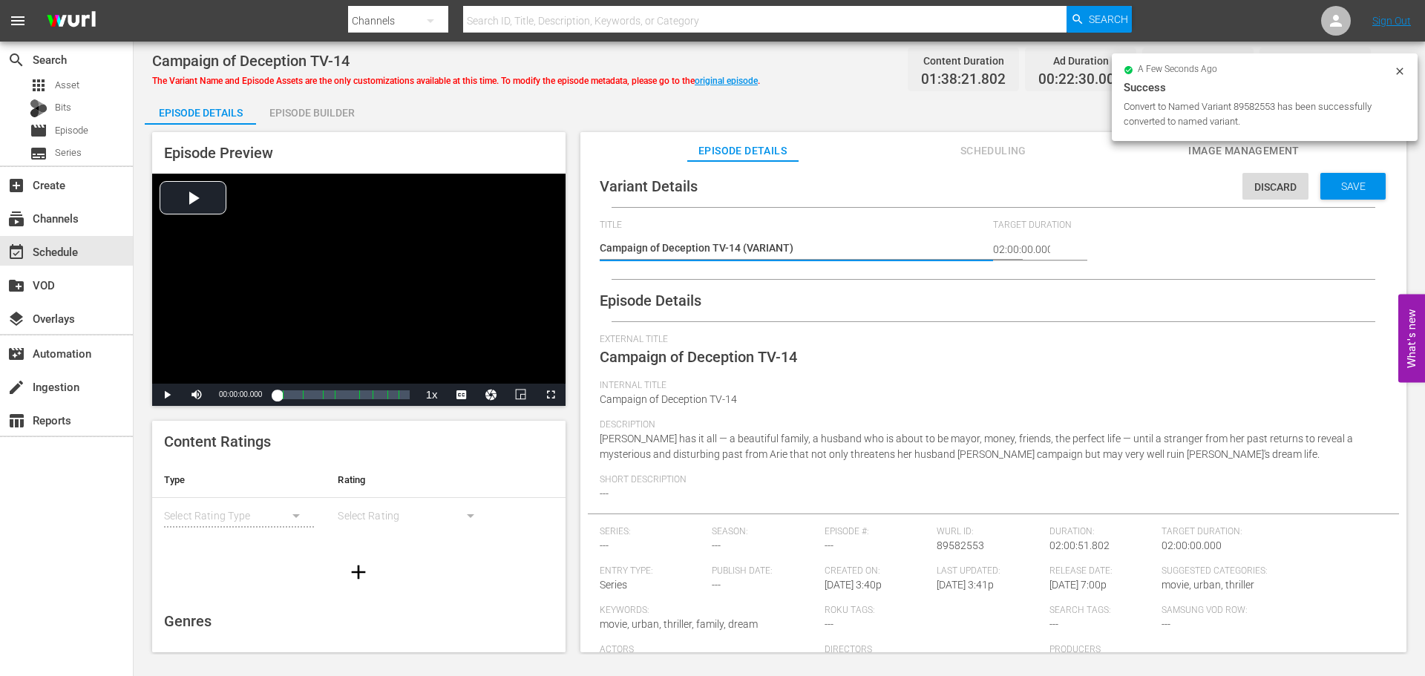
drag, startPoint x: 741, startPoint y: 247, endPoint x: 792, endPoint y: 244, distance: 50.5
click at [741, 246] on textarea "Campaign of Deception TV-14 (VARIANT)" at bounding box center [793, 249] width 387 height 18
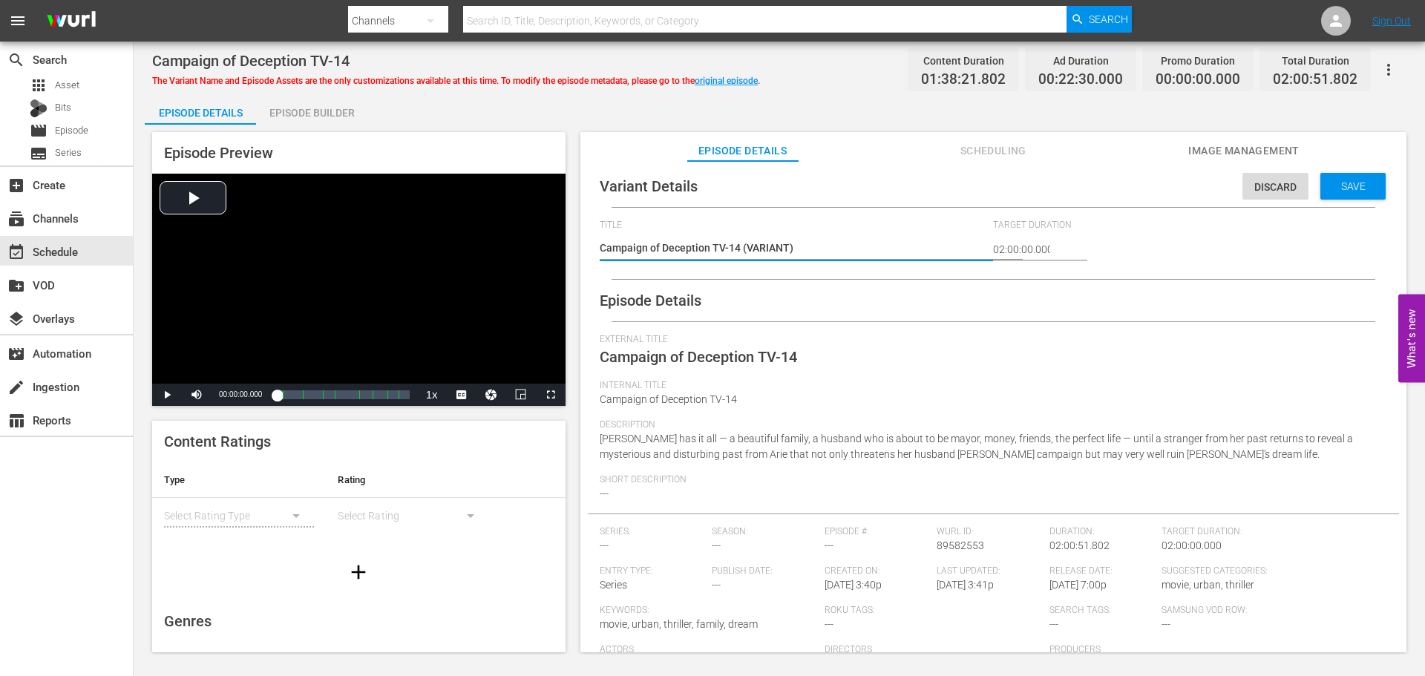
type textarea "Campaign of Deception TV-14 #(VARIANT)"
click at [1355, 186] on span "Save" at bounding box center [1353, 186] width 48 height 12
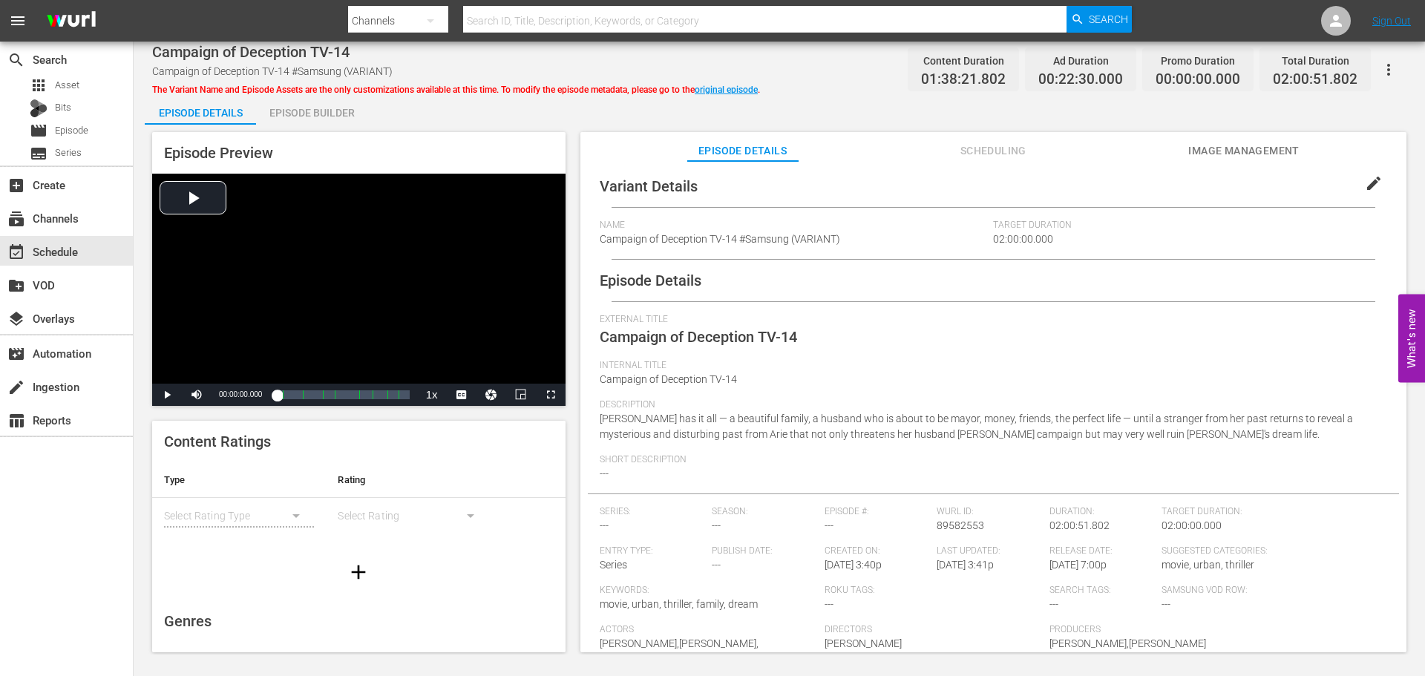
click at [1365, 179] on span "edit" at bounding box center [1374, 183] width 18 height 18
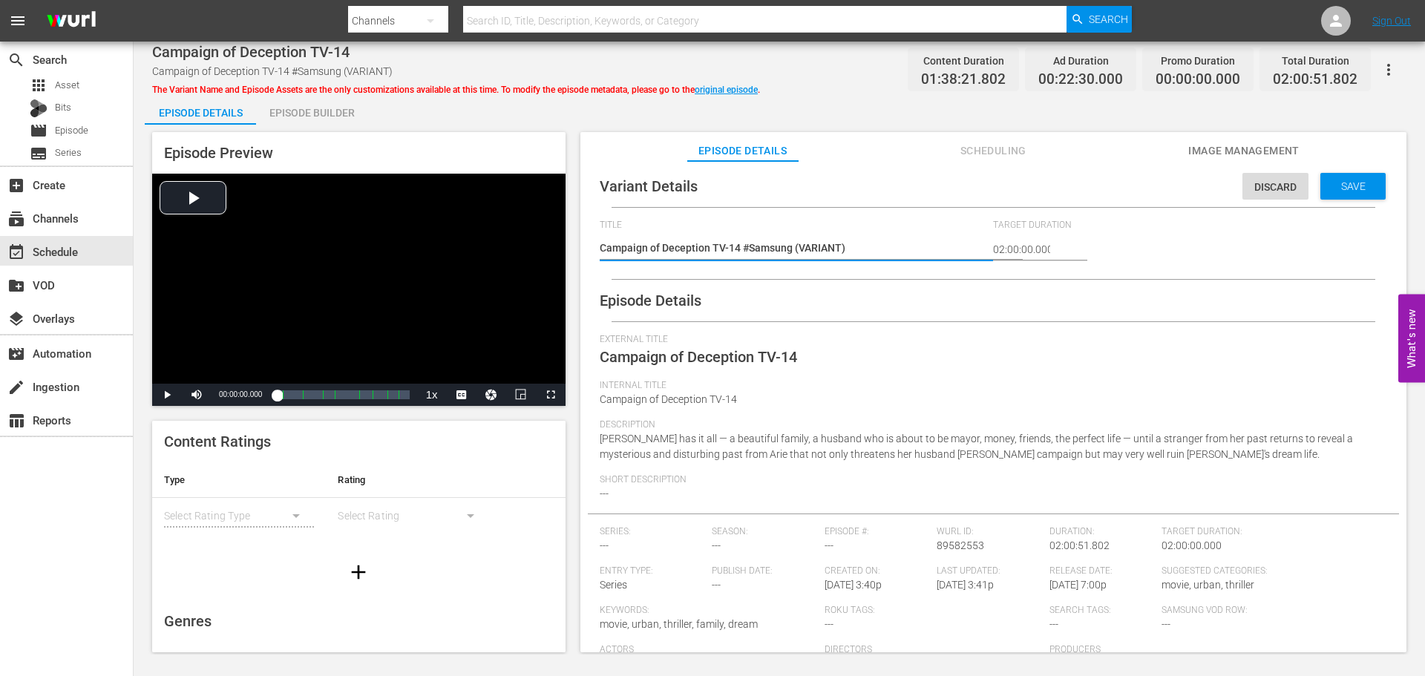
click at [1361, 180] on span "Save" at bounding box center [1353, 186] width 48 height 12
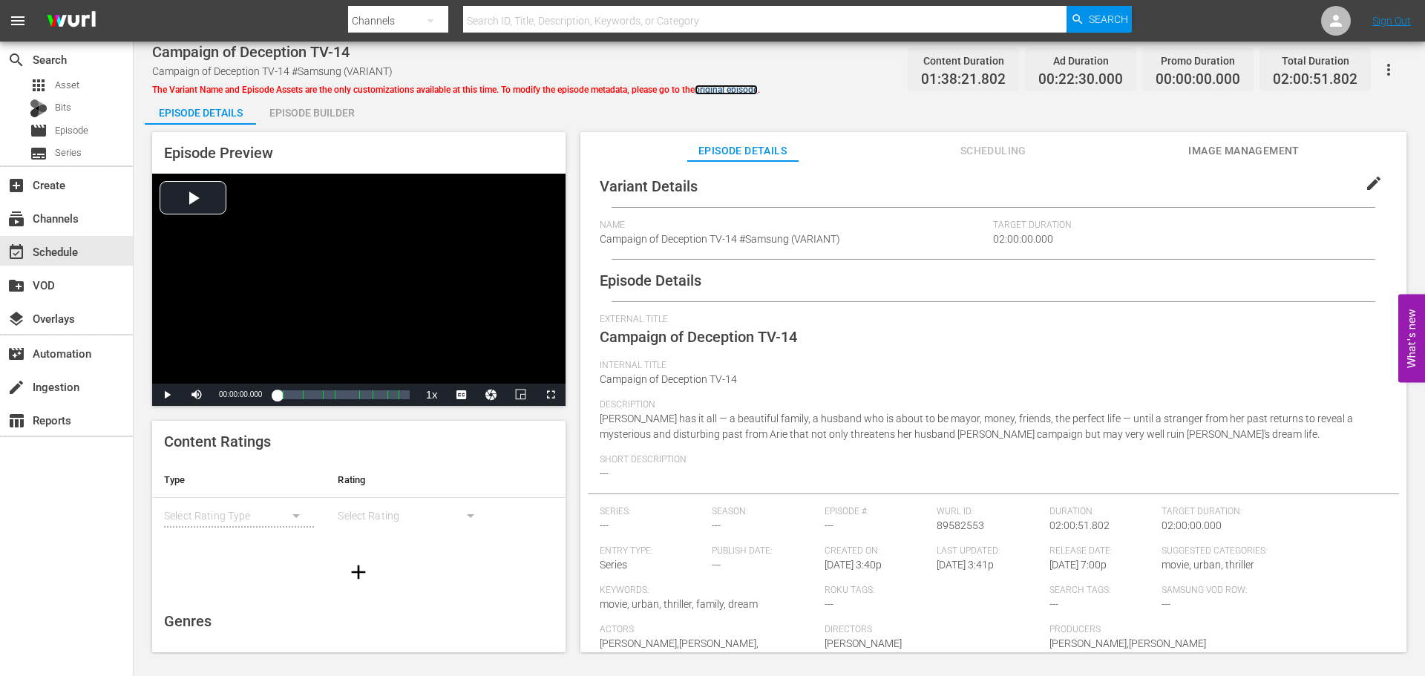
click at [727, 86] on link "original episode" at bounding box center [726, 90] width 63 height 10
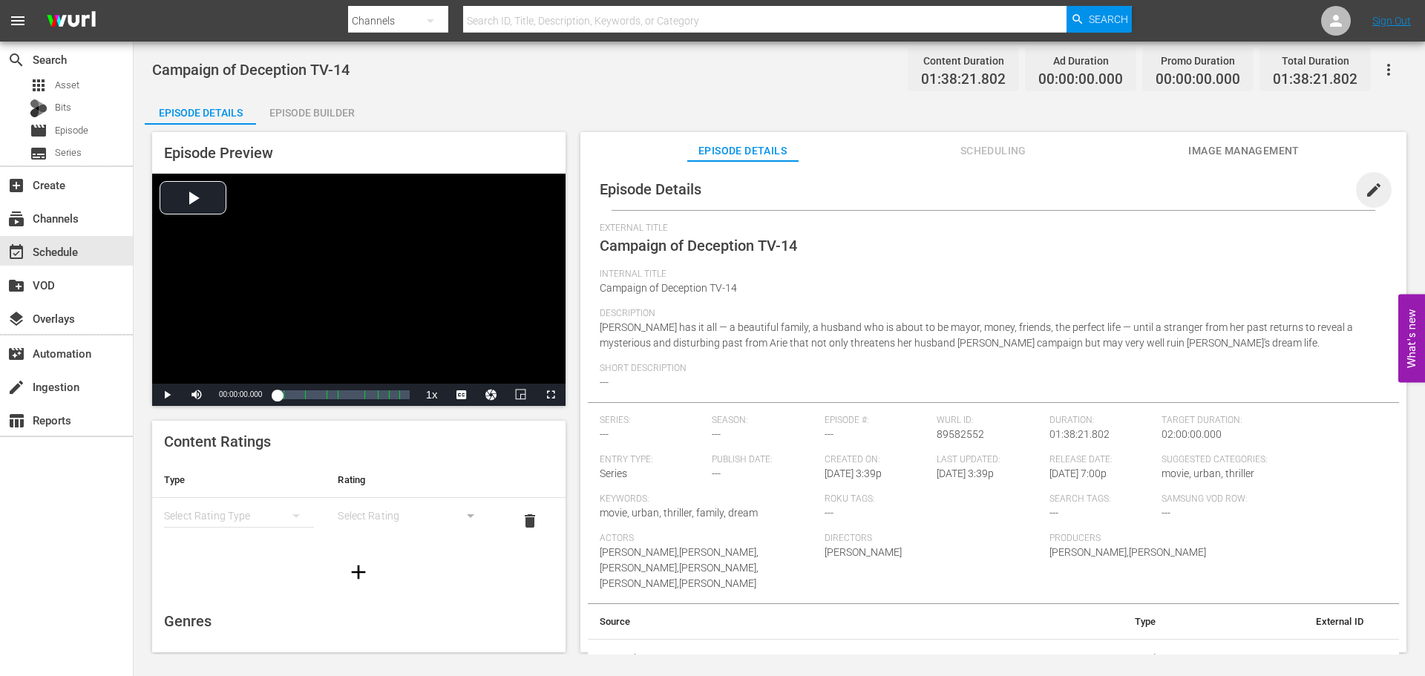
click at [1365, 186] on span "edit" at bounding box center [1374, 190] width 18 height 18
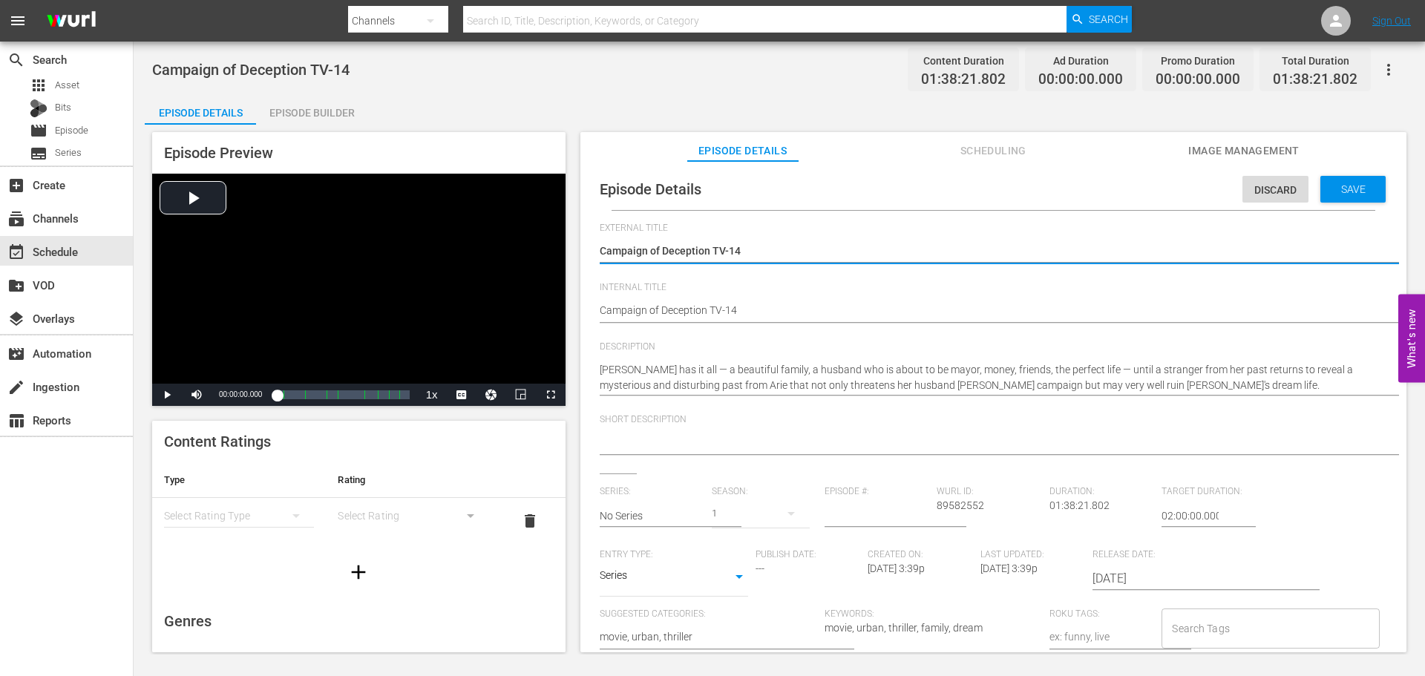
click at [787, 436] on textarea at bounding box center [990, 444] width 780 height 18
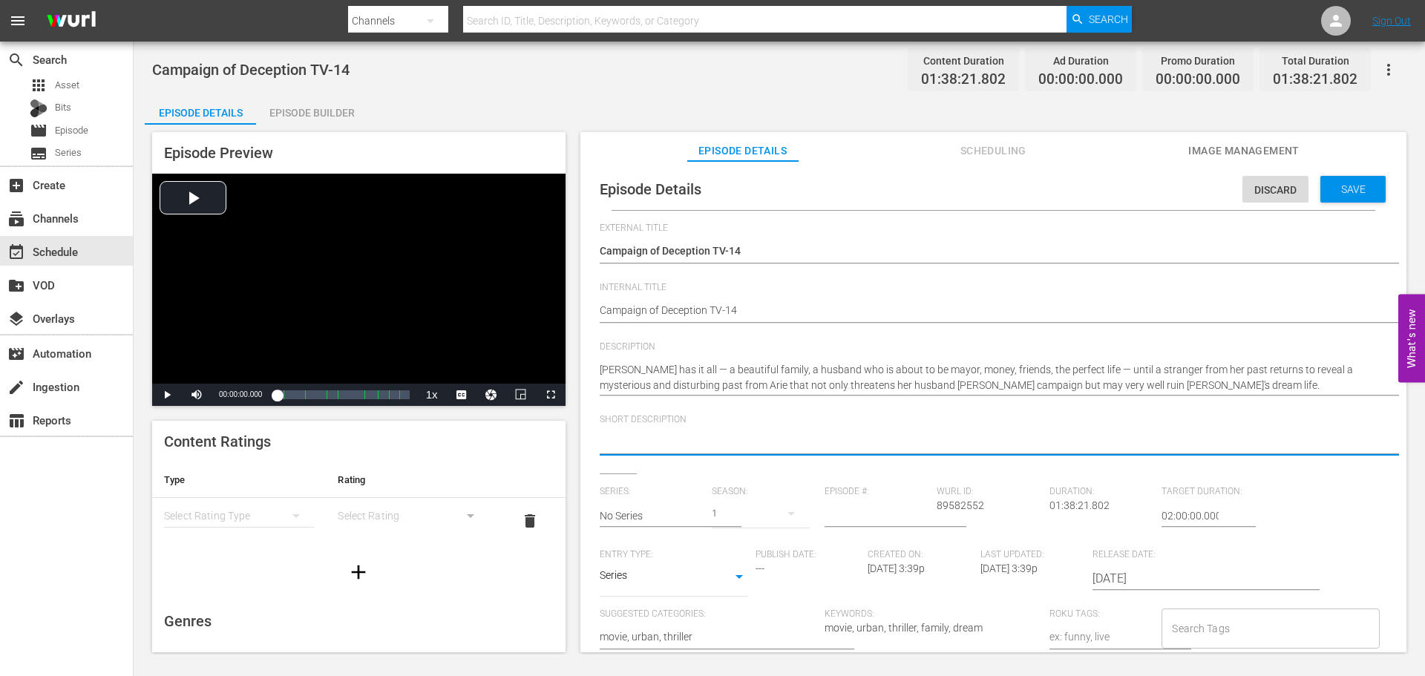
paste textarea "A wife’s harmony is threatened when a stranger from her past threatens to unrav…"
click at [735, 580] on body "menu Search By Channels Search ID, Title, Description, Keywords, or Category Se…" at bounding box center [712, 338] width 1425 height 676
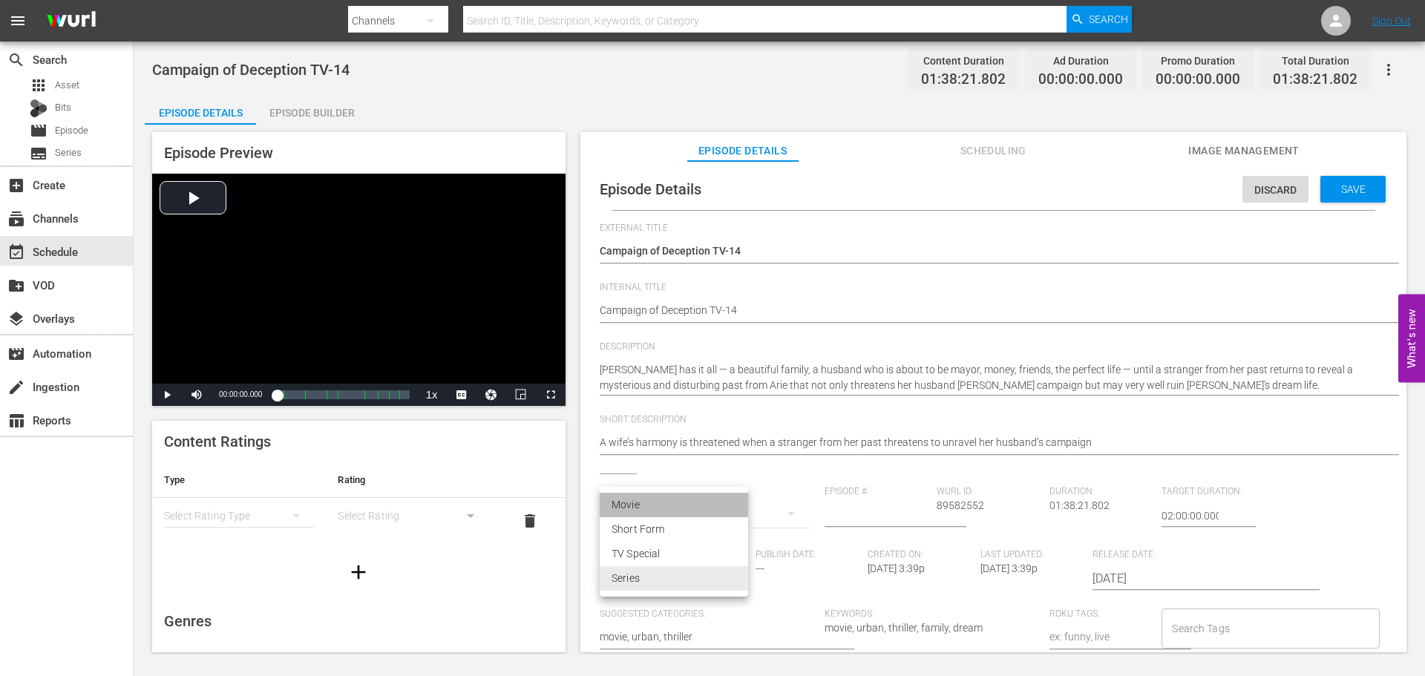
click at [637, 505] on li "Movie" at bounding box center [674, 505] width 148 height 24
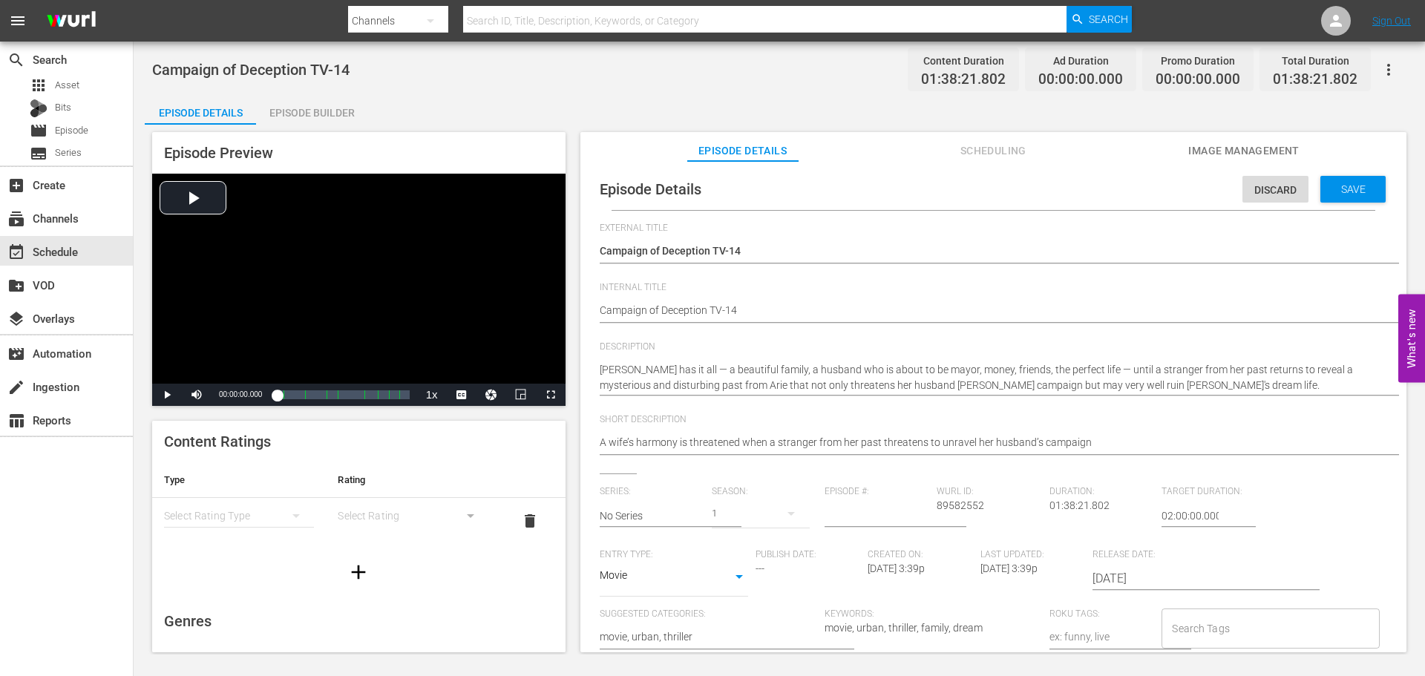
click at [234, 519] on div "simple table" at bounding box center [239, 516] width 150 height 42
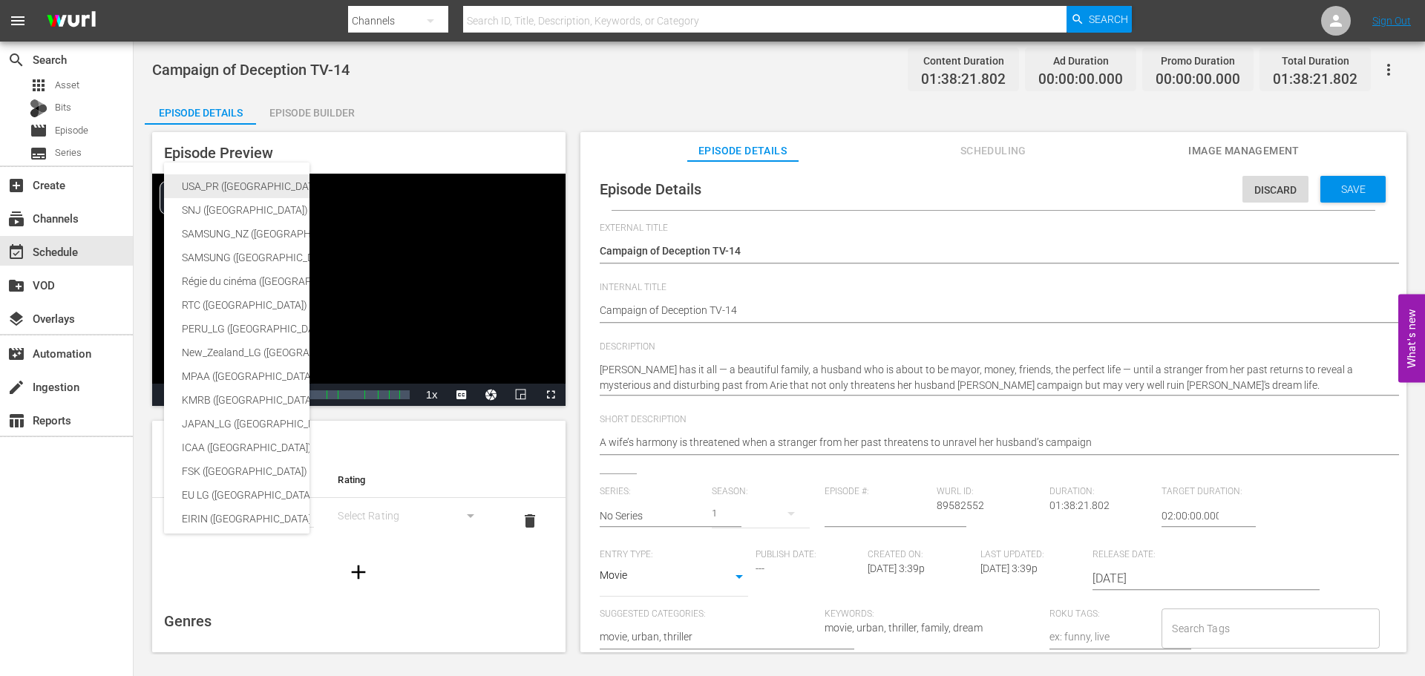
click at [242, 187] on div "USA_PR (United States of America)" at bounding box center [352, 186] width 341 height 24
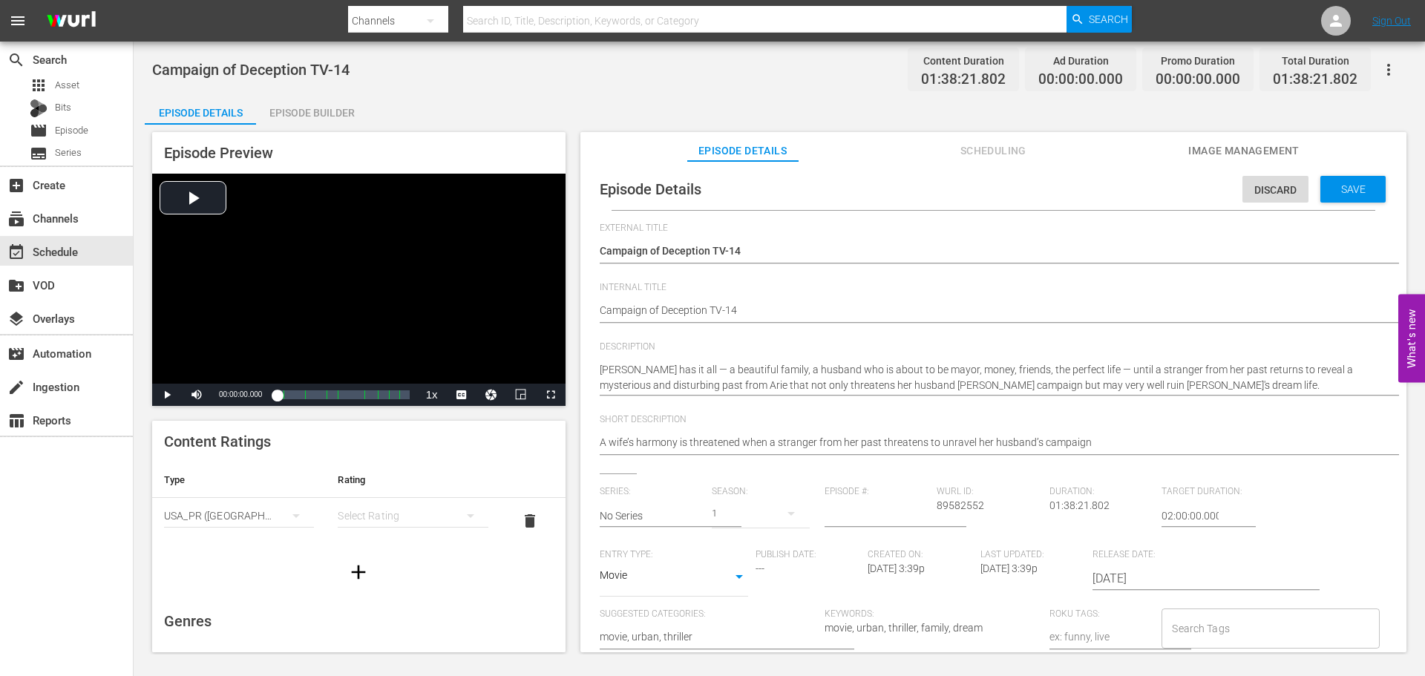
click at [442, 527] on hr "simple table" at bounding box center [413, 527] width 150 height 1
click at [441, 525] on div "simple table" at bounding box center [413, 516] width 150 height 42
click at [376, 623] on div "TV14" at bounding box center [406, 617] width 110 height 24
click at [356, 570] on icon "button" at bounding box center [359, 572] width 24 height 24
click at [237, 562] on div "simple table" at bounding box center [239, 562] width 150 height 42
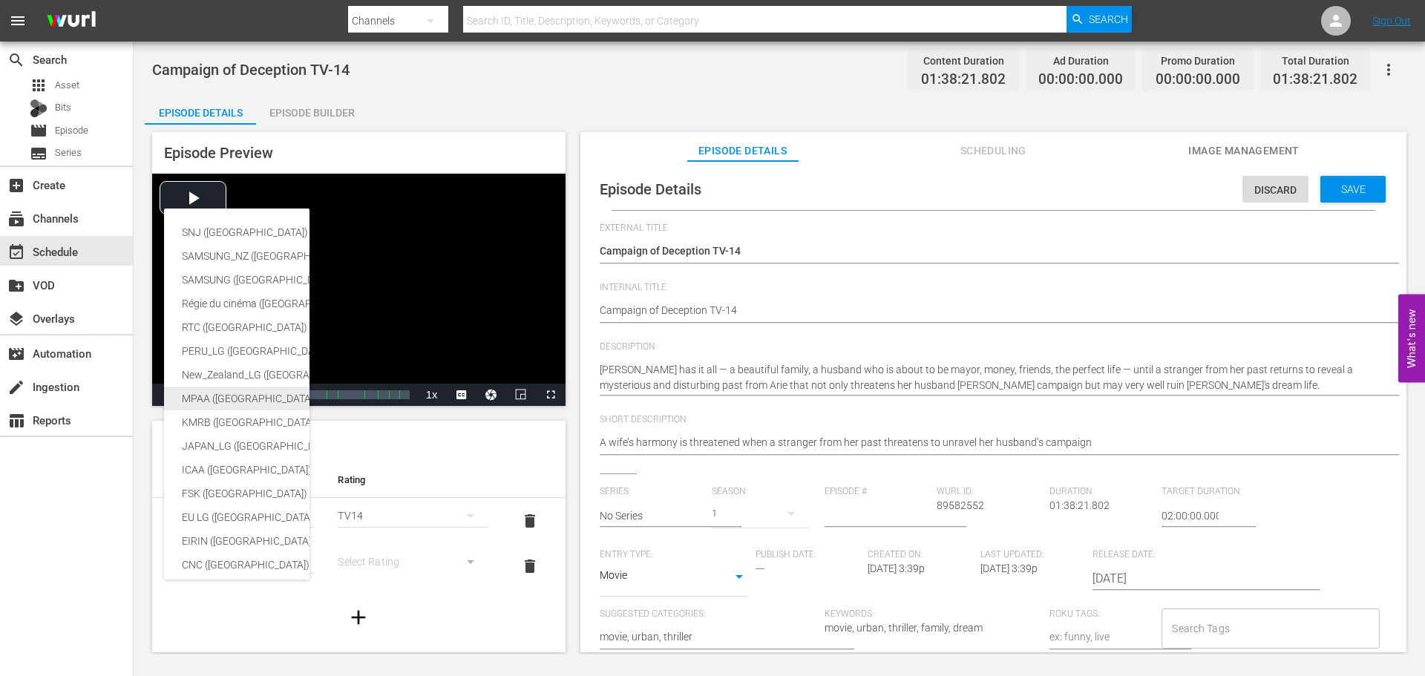
click at [249, 399] on div "MPAA (United States of America)" at bounding box center [352, 399] width 341 height 24
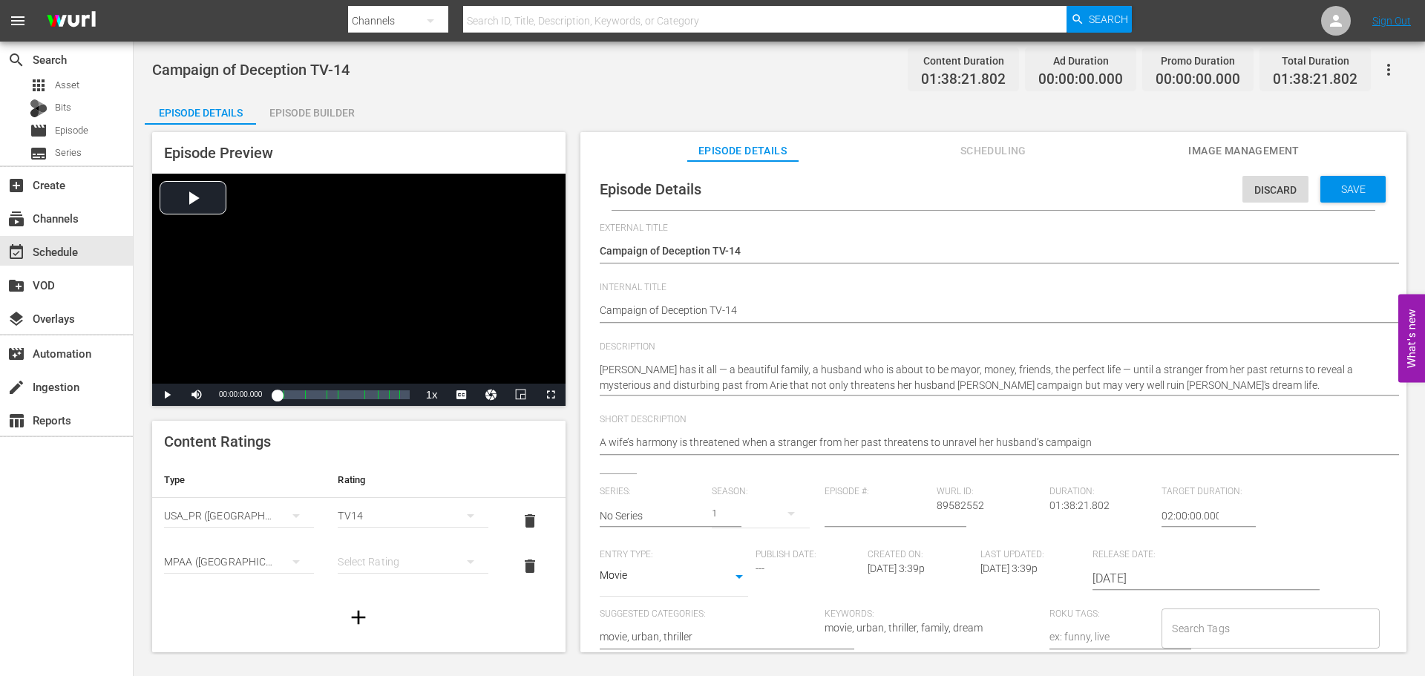
click at [404, 570] on div "simple table" at bounding box center [413, 562] width 150 height 42
click at [384, 514] on div "PG13" at bounding box center [406, 508] width 110 height 24
drag, startPoint x: 1332, startPoint y: 191, endPoint x: 1322, endPoint y: 209, distance: 19.6
click at [1333, 191] on span "Save" at bounding box center [1353, 189] width 48 height 12
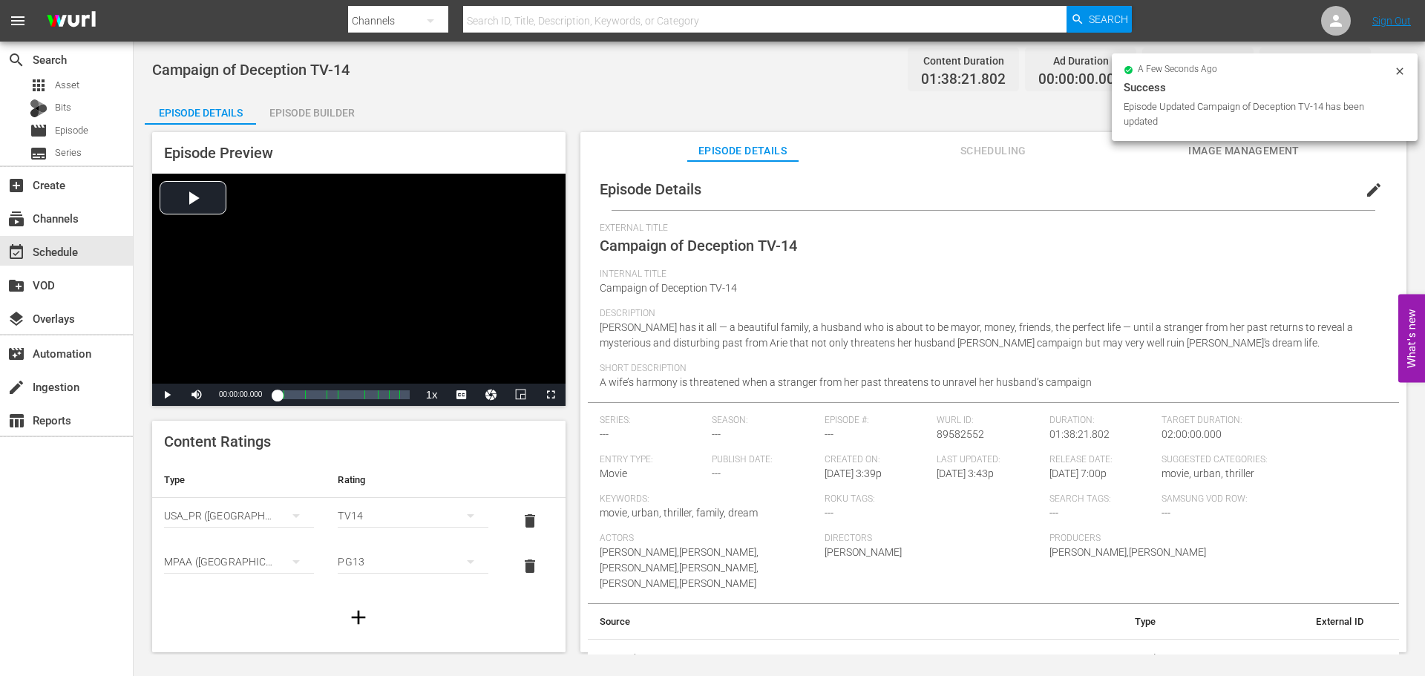
scroll to position [3, 0]
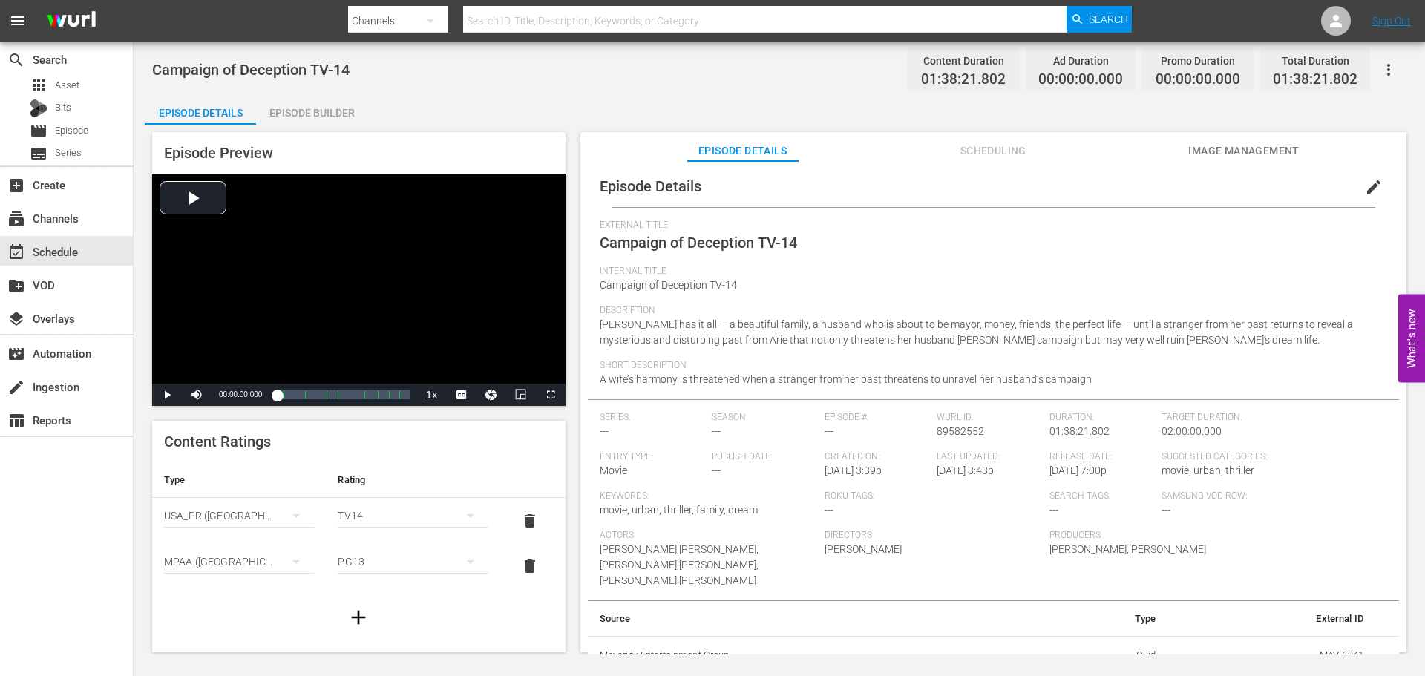
click at [980, 153] on span "Scheduling" at bounding box center [992, 151] width 111 height 19
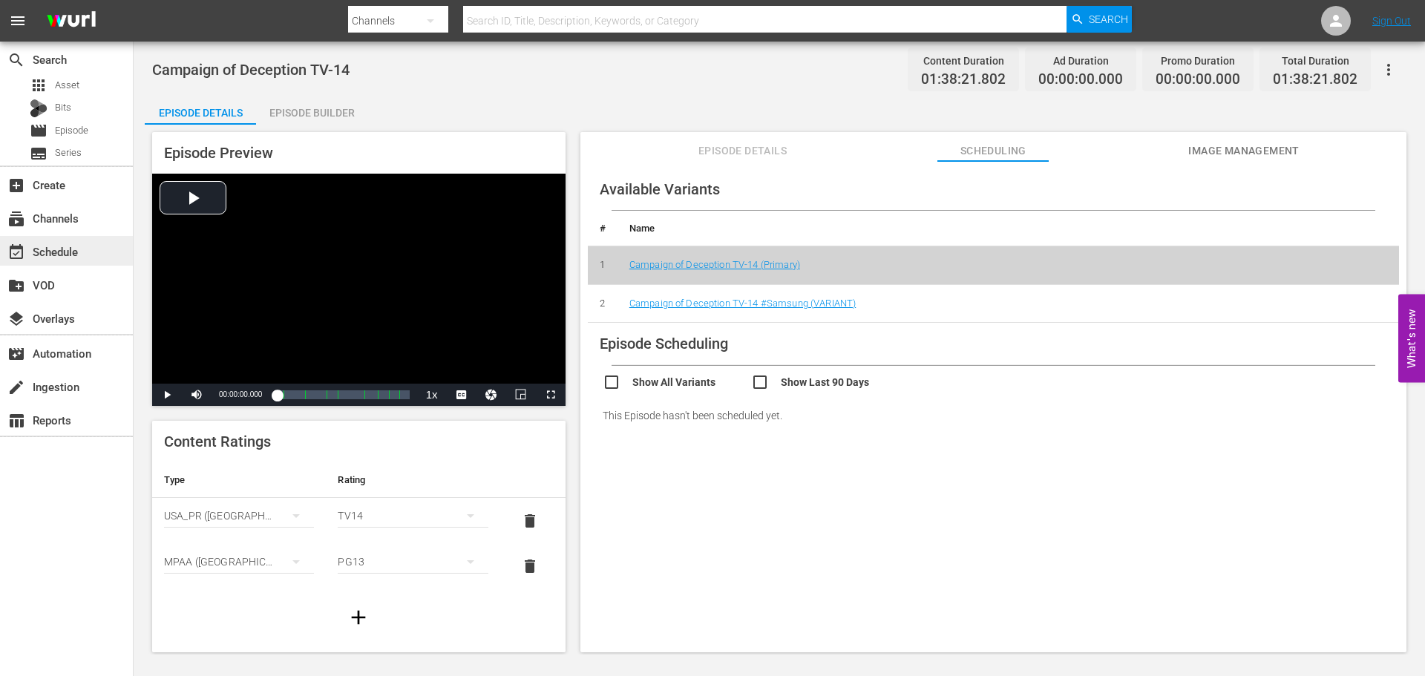
click at [50, 250] on div "event_available Schedule" at bounding box center [41, 249] width 83 height 13
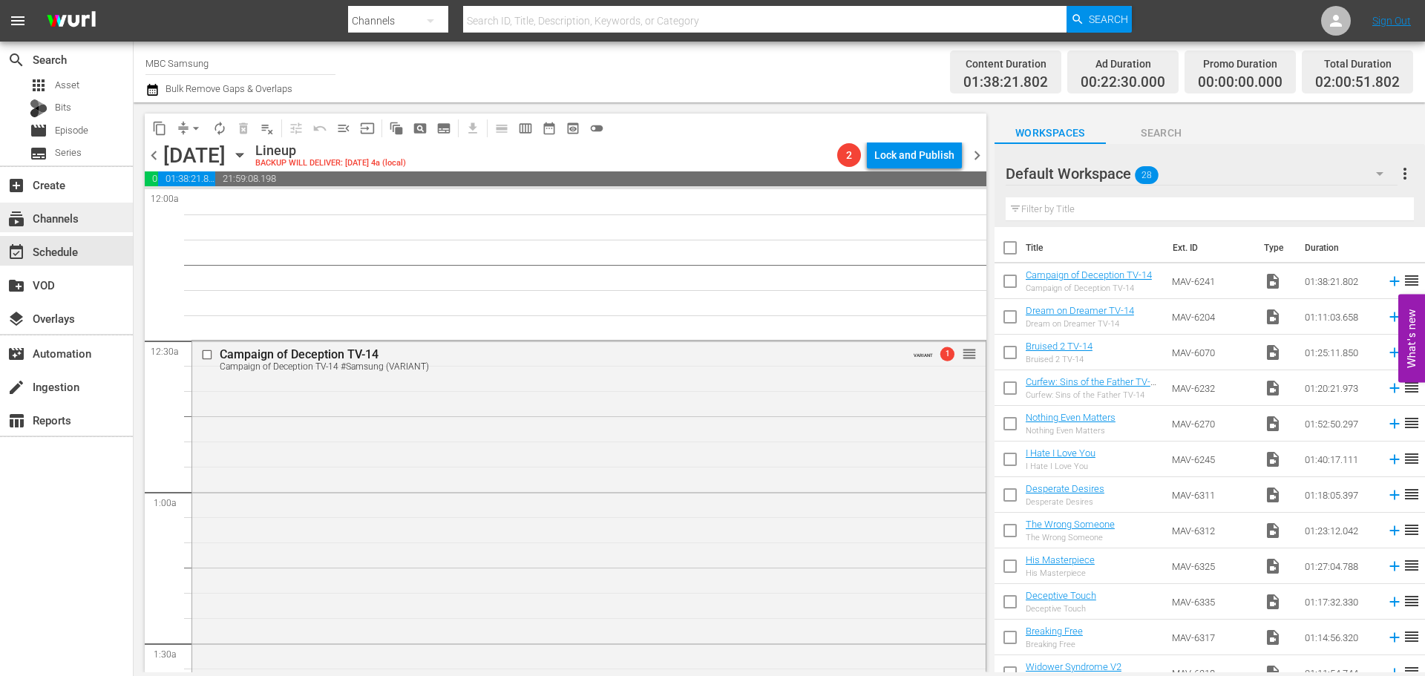
click at [63, 223] on div "subscriptions Channels" at bounding box center [41, 215] width 83 height 13
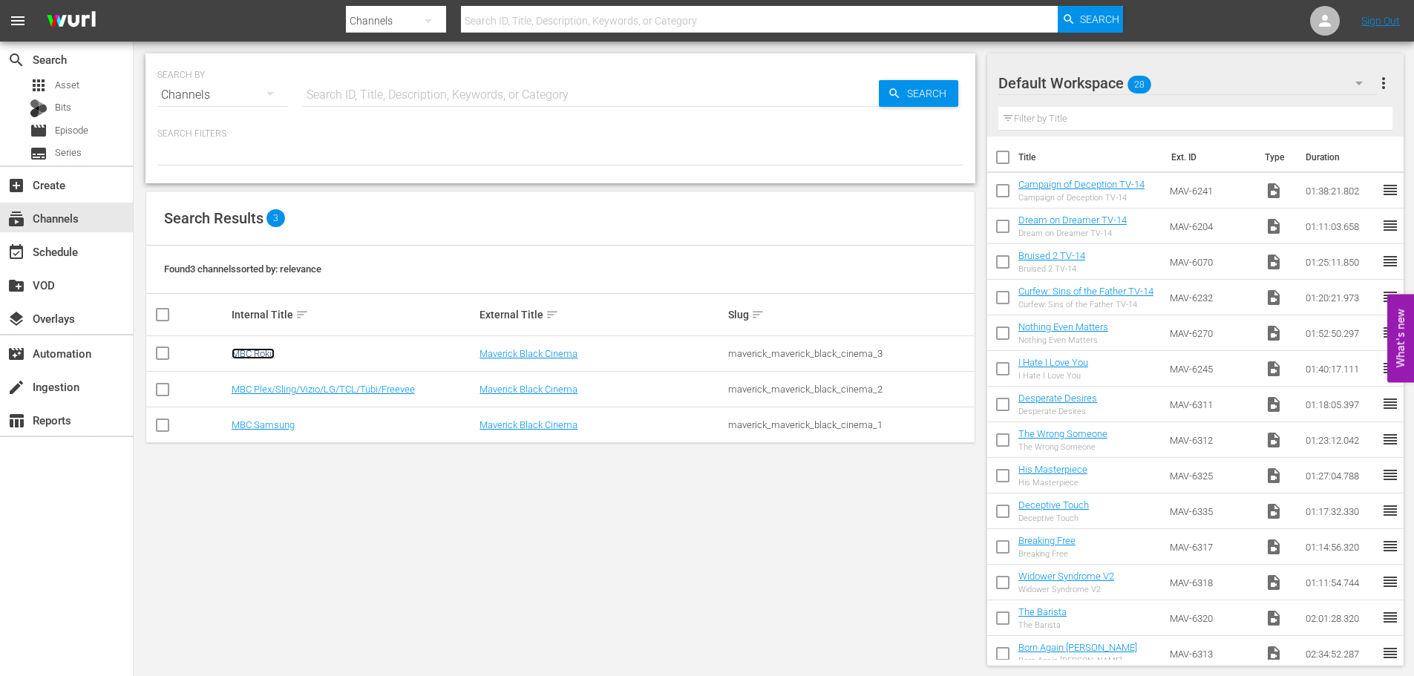
click at [258, 353] on link "MBC Roku" at bounding box center [253, 353] width 43 height 11
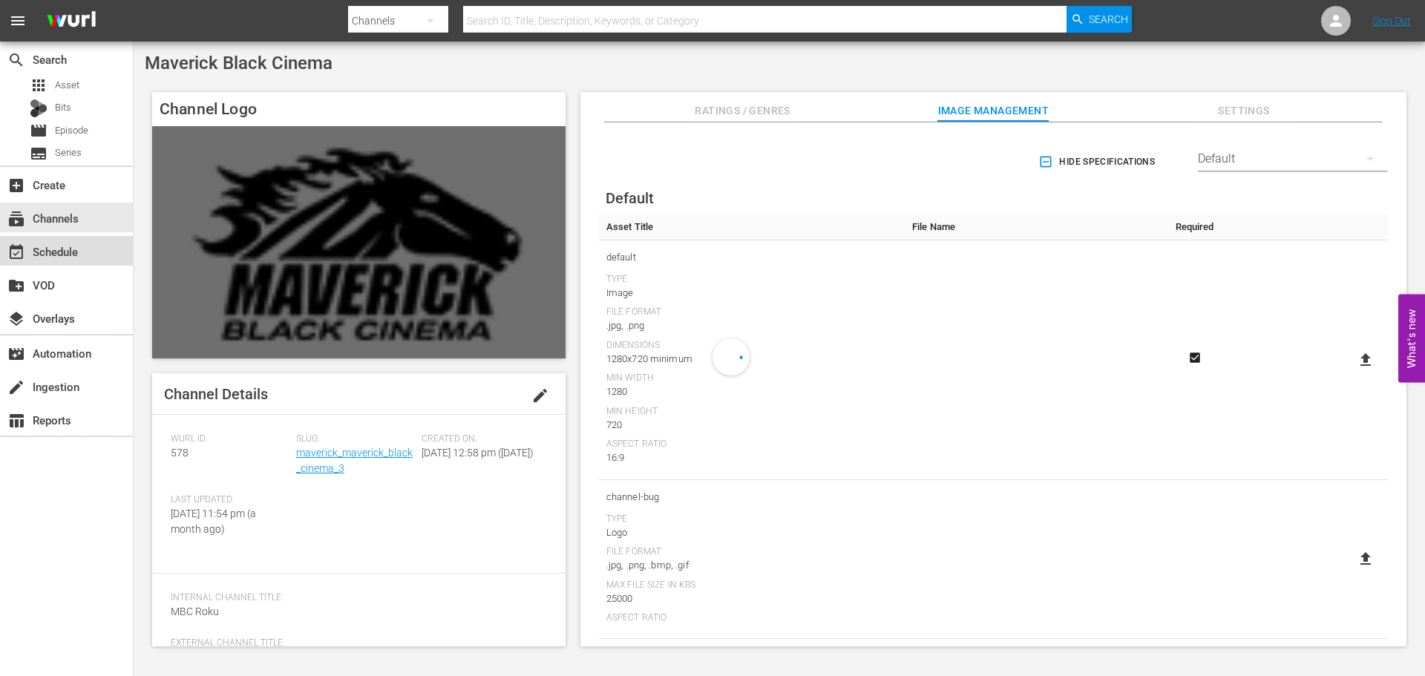
click at [96, 255] on div "event_available Schedule" at bounding box center [66, 251] width 133 height 30
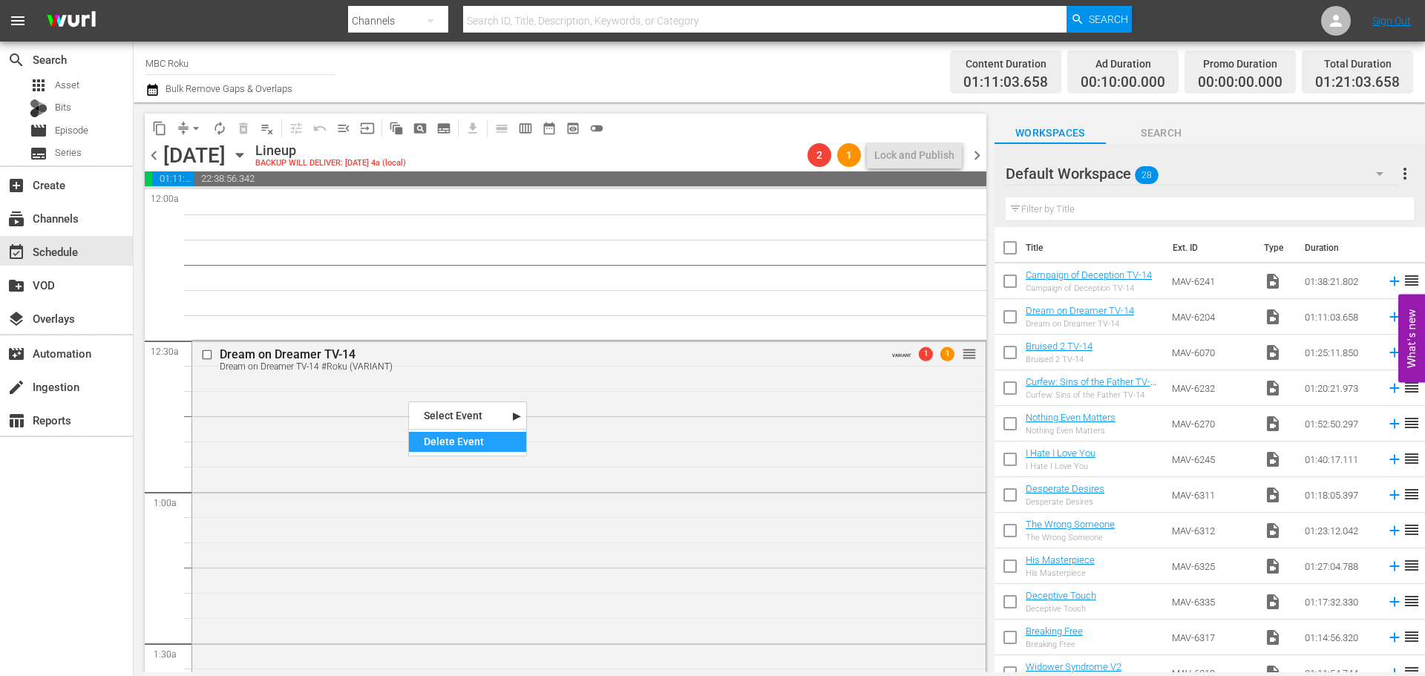
click at [424, 439] on div "Delete Event" at bounding box center [467, 442] width 117 height 20
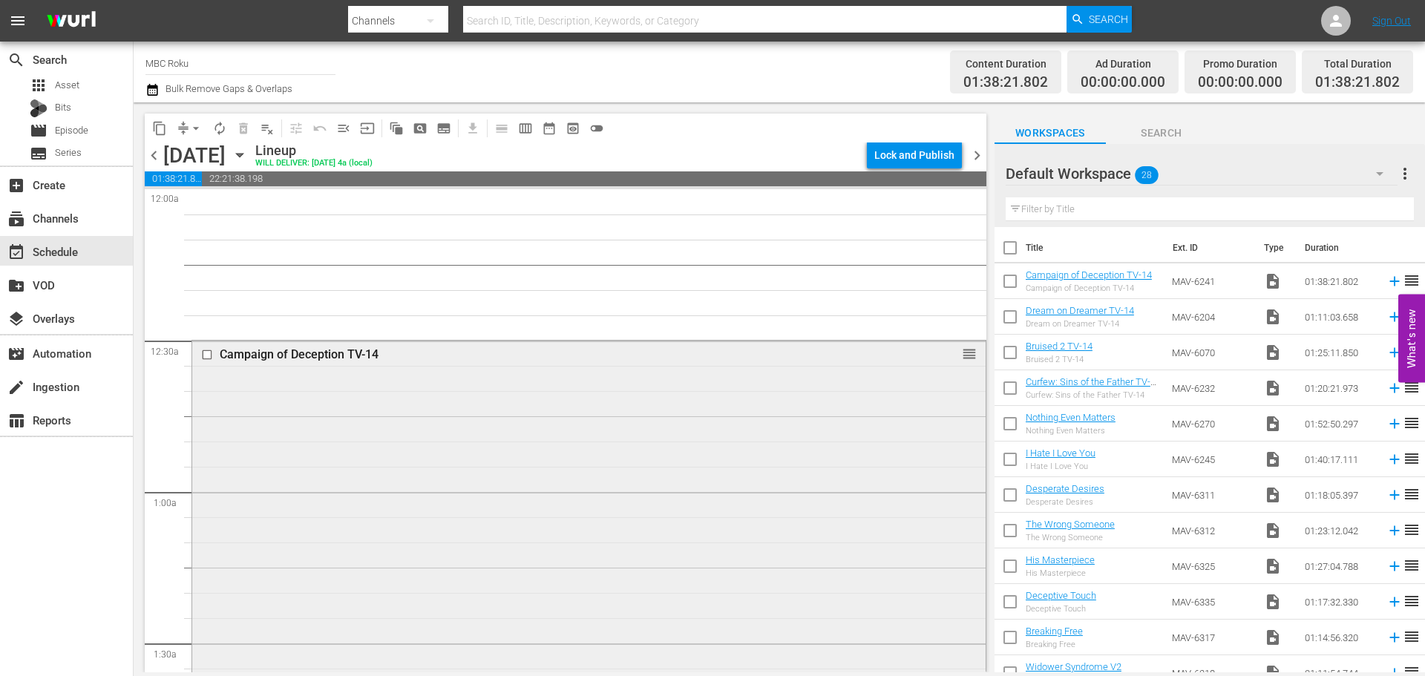
click at [373, 438] on div "Campaign of Deception TV-14 reorder" at bounding box center [588, 587] width 793 height 492
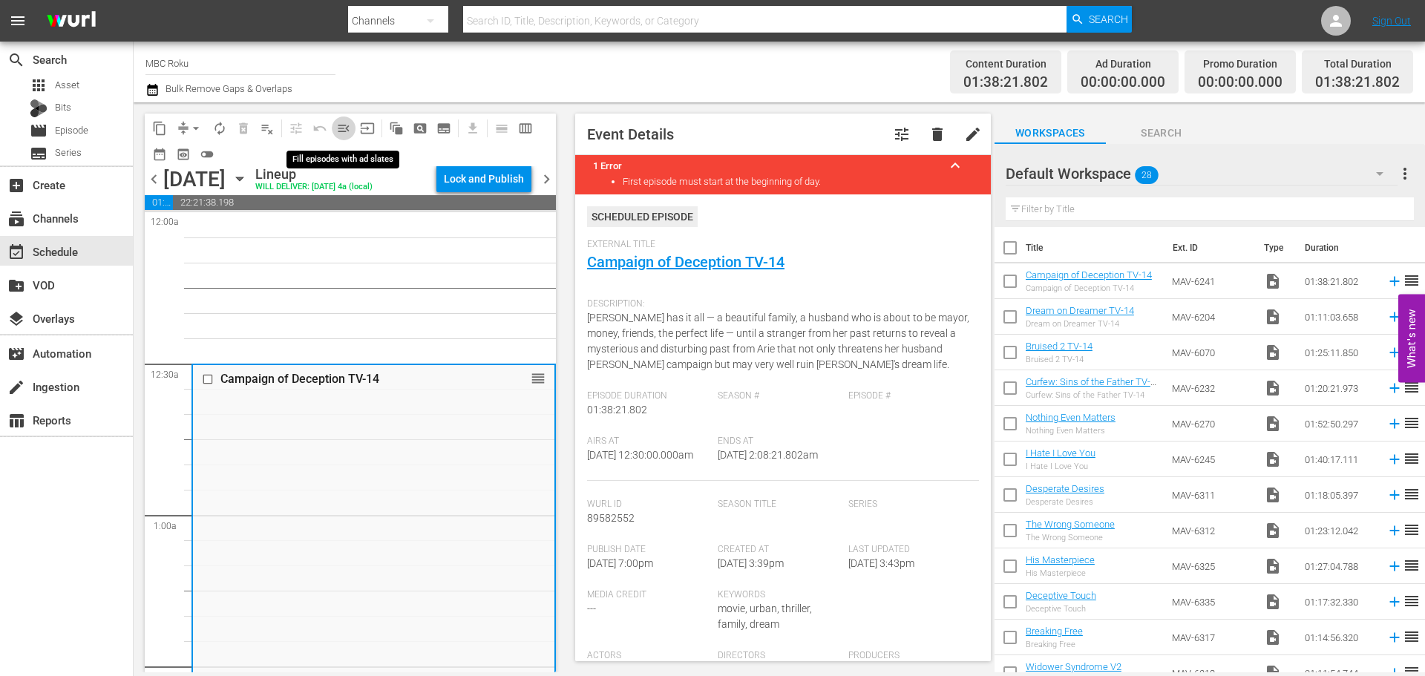
click at [350, 122] on span "menu_open" at bounding box center [343, 128] width 15 height 15
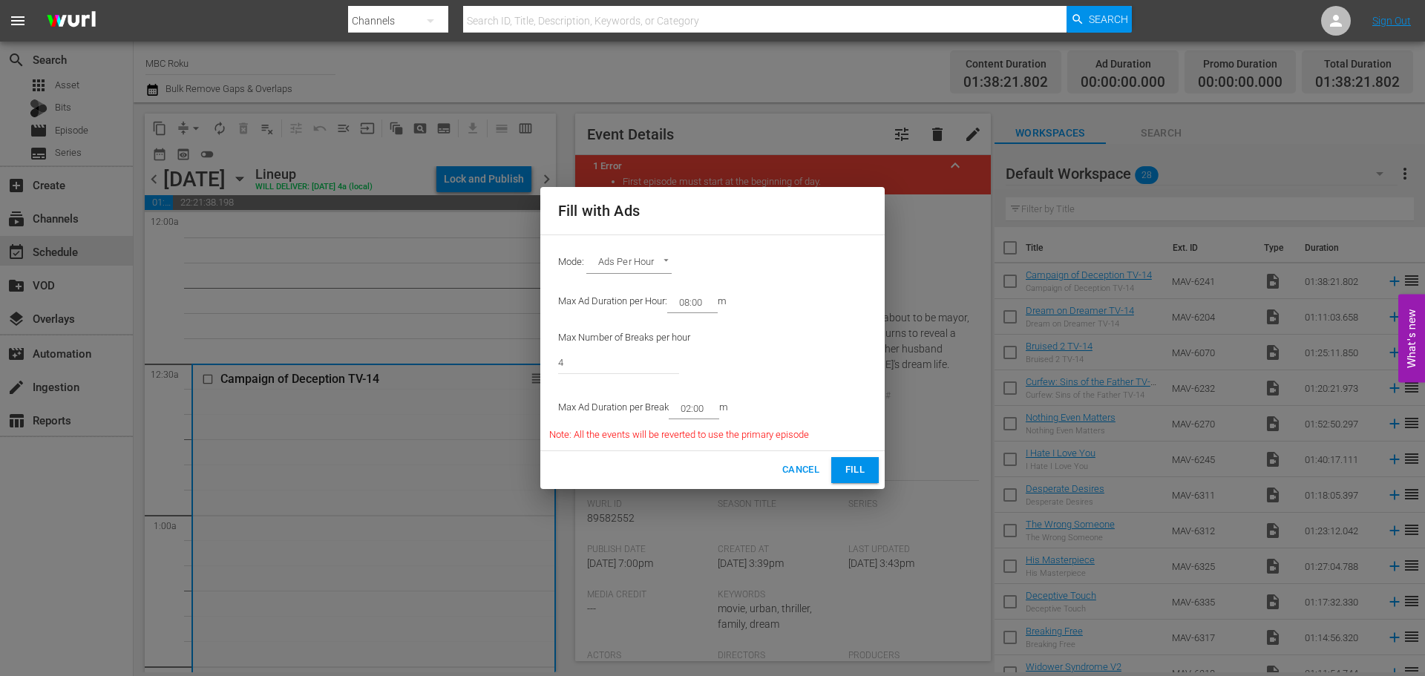
click at [859, 475] on span "Fill" at bounding box center [855, 470] width 24 height 17
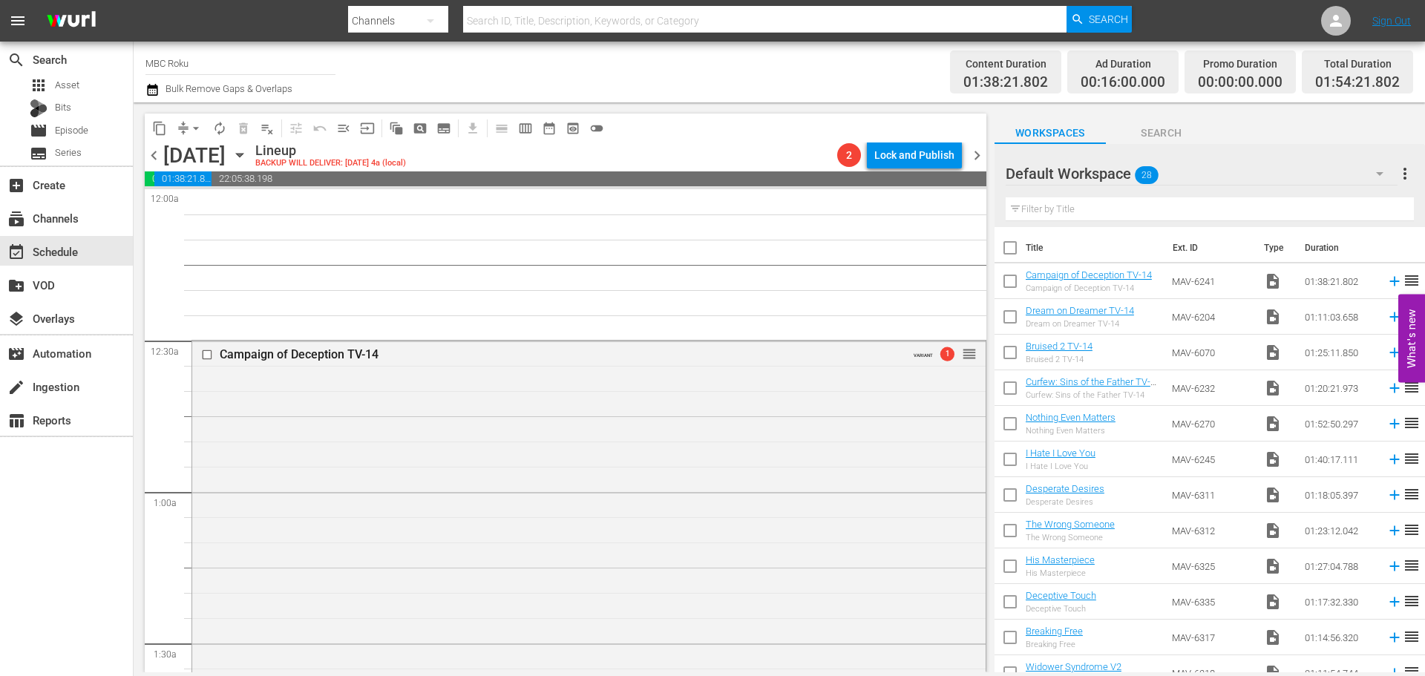
click at [381, 431] on div "Campaign of Deception TV-14 VARIANT 1 reorder" at bounding box center [588, 627] width 793 height 573
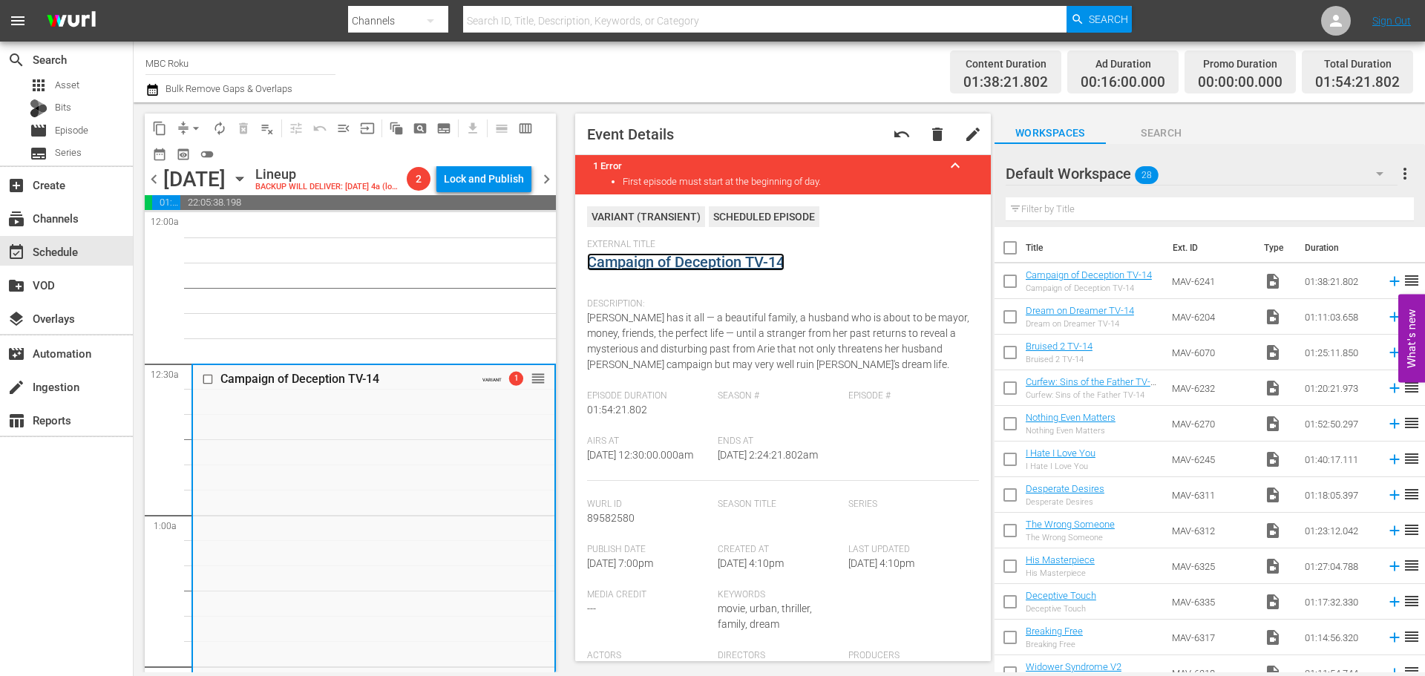
click at [660, 263] on link "Campaign of Deception TV-14" at bounding box center [685, 262] width 197 height 18
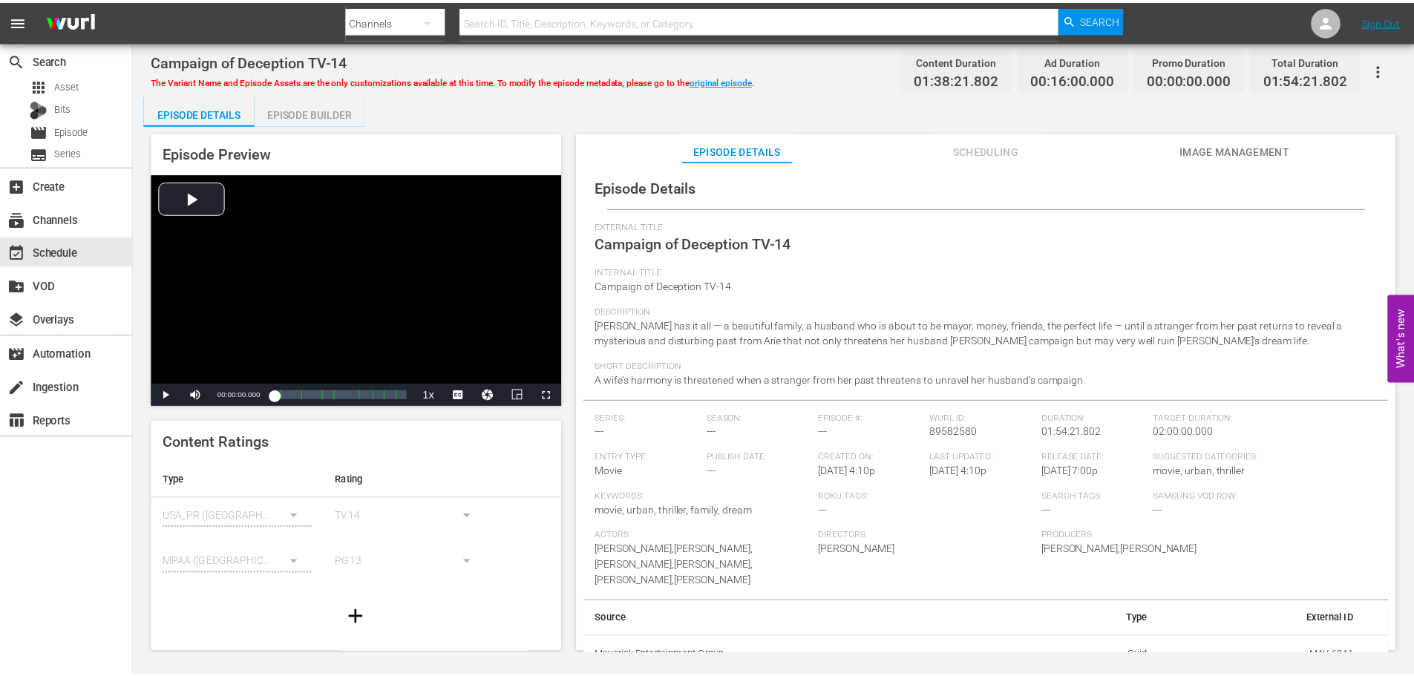
scroll to position [3, 0]
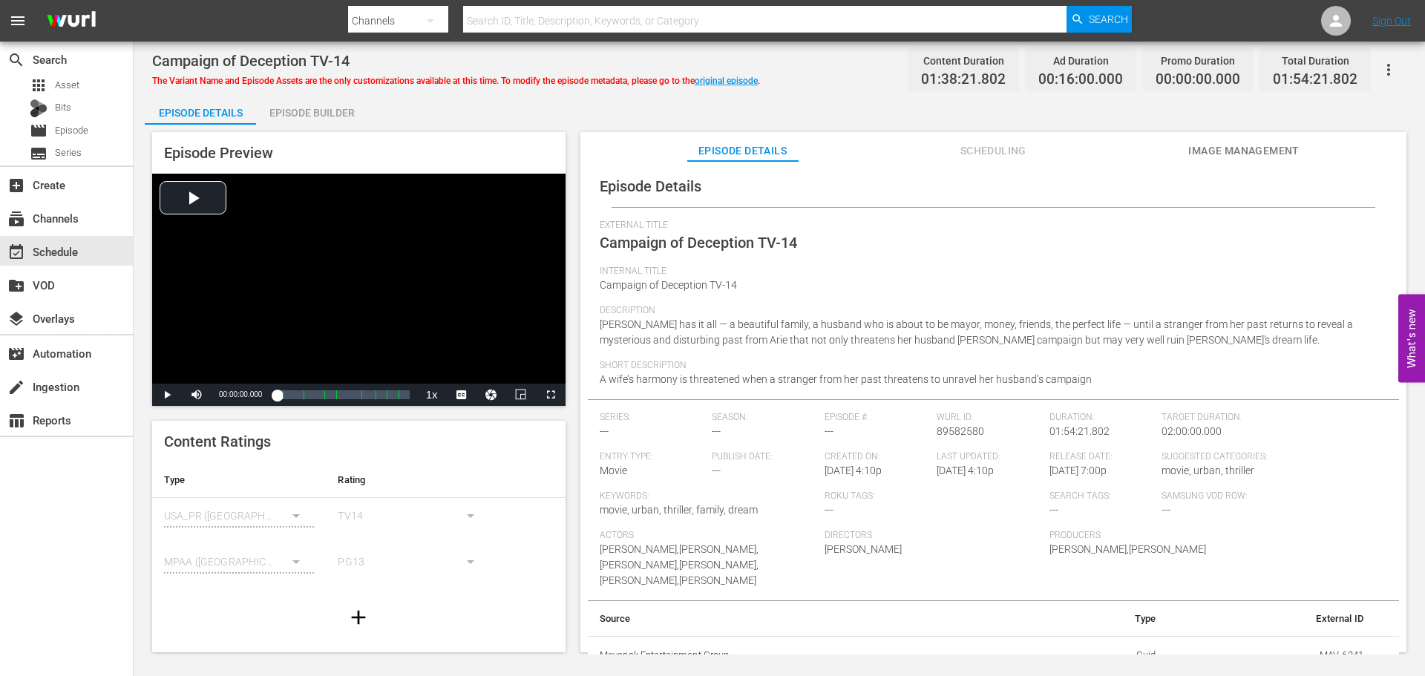
click at [340, 107] on div "Episode Builder" at bounding box center [311, 113] width 111 height 36
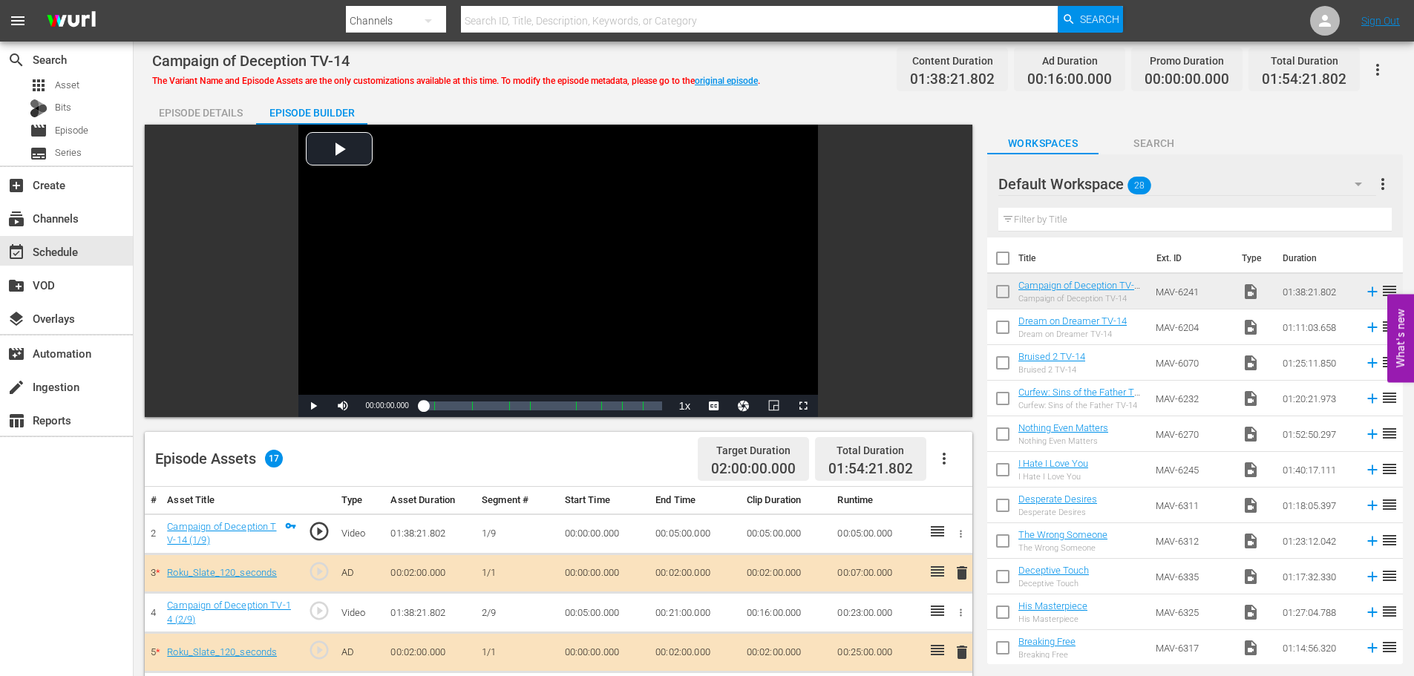
click at [223, 111] on div "Episode Details" at bounding box center [200, 113] width 111 height 36
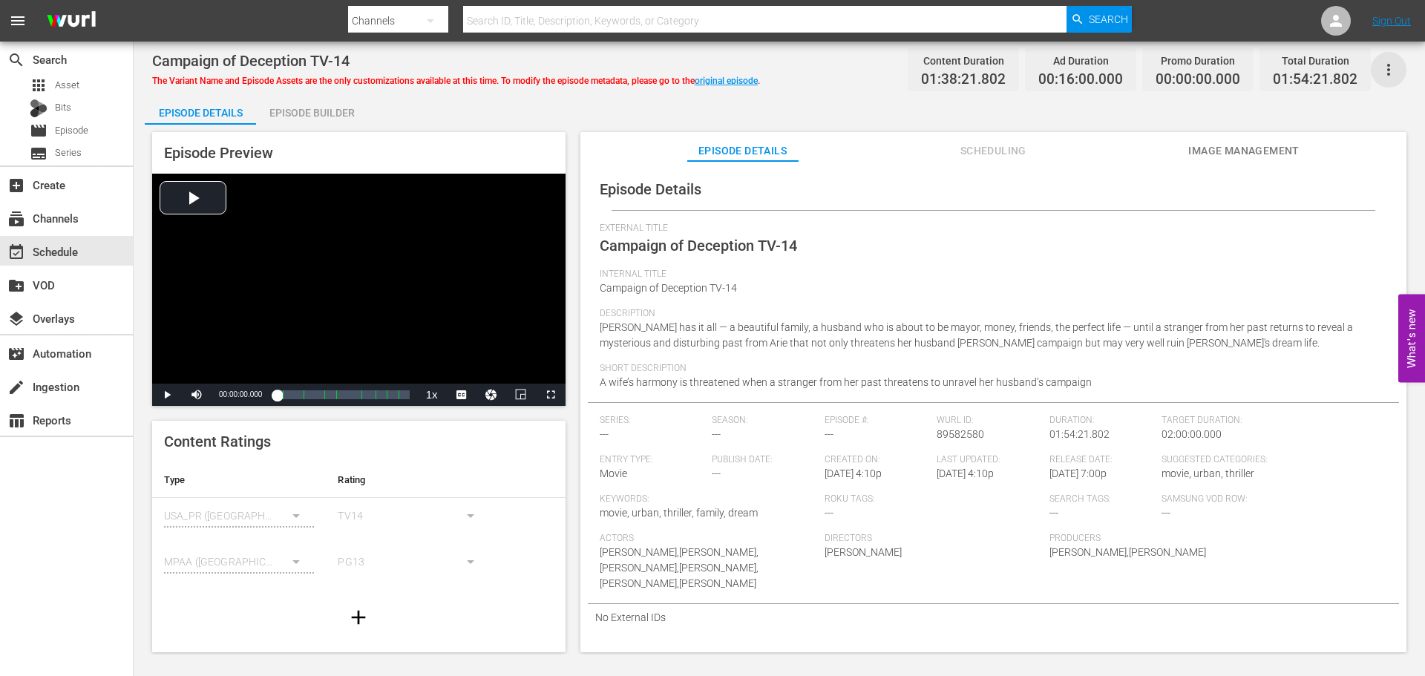
click at [1390, 71] on icon "button" at bounding box center [1389, 70] width 18 height 18
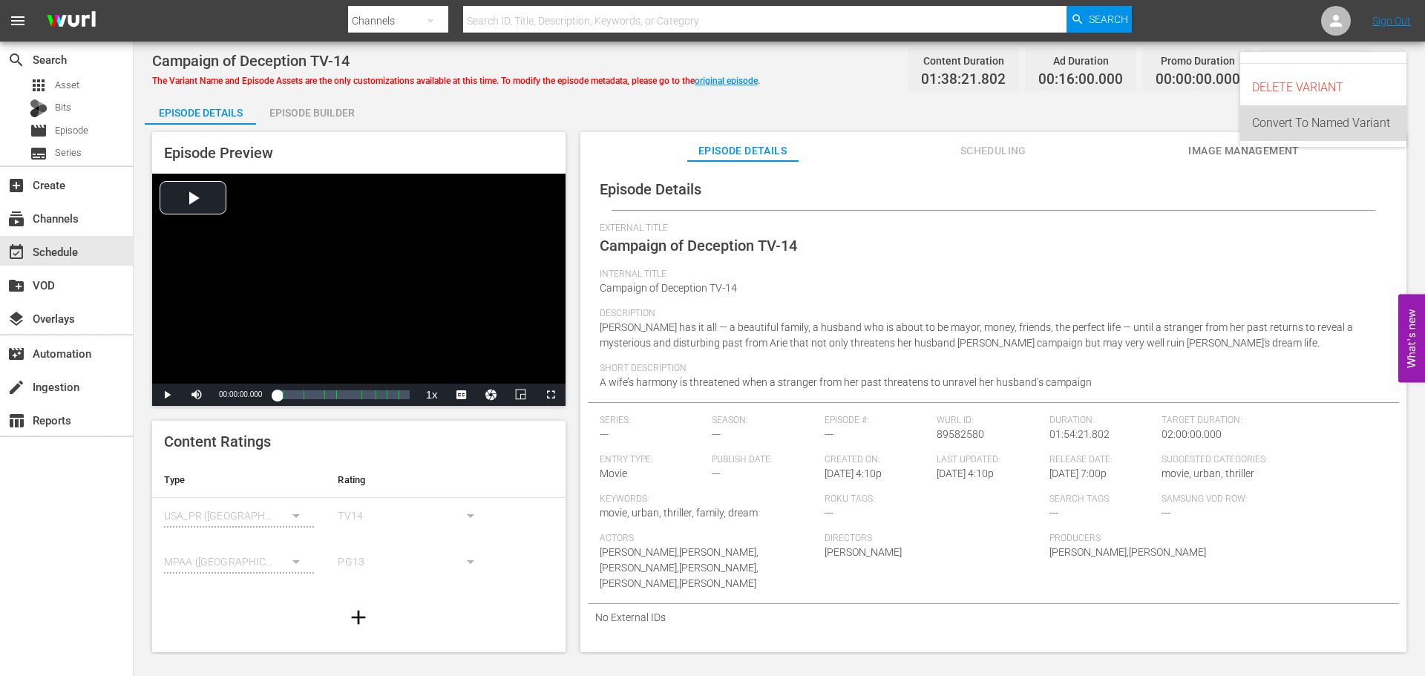
click at [1335, 131] on div "Convert To Named Variant" at bounding box center [1323, 123] width 142 height 36
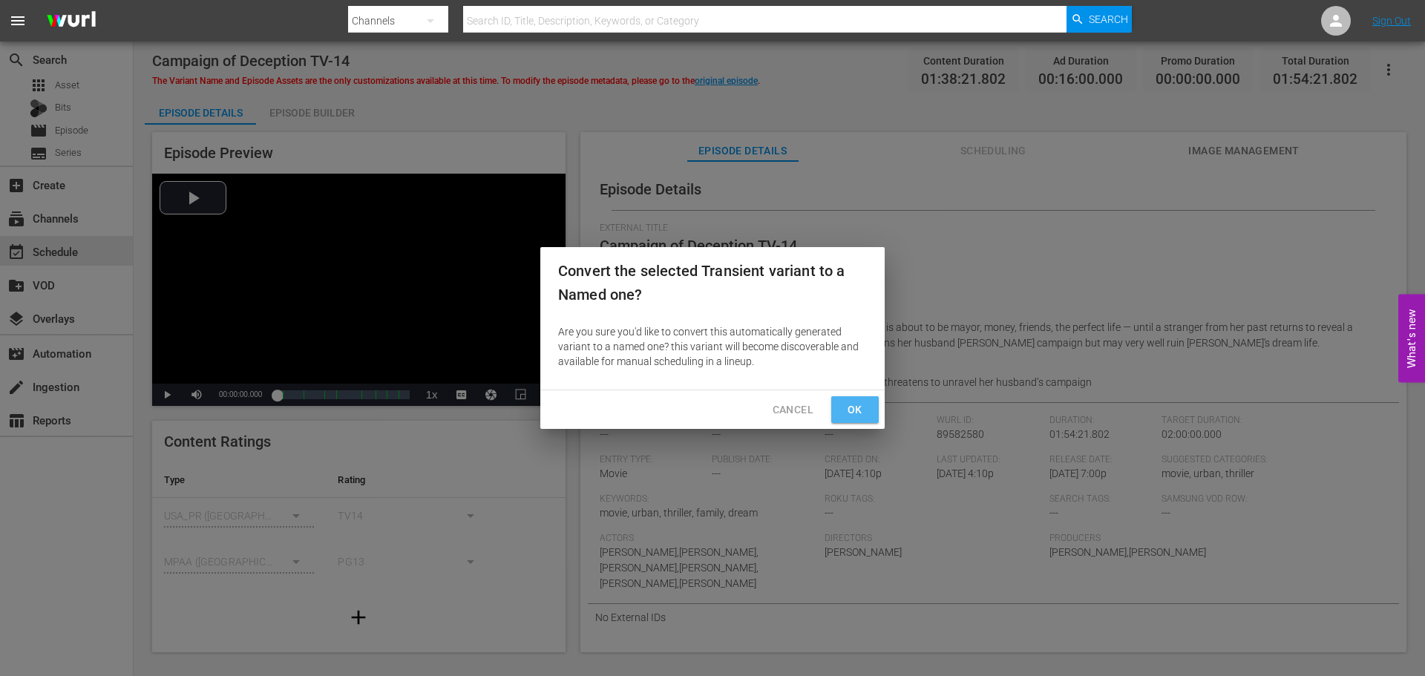
click at [852, 416] on span "Ok" at bounding box center [855, 410] width 24 height 19
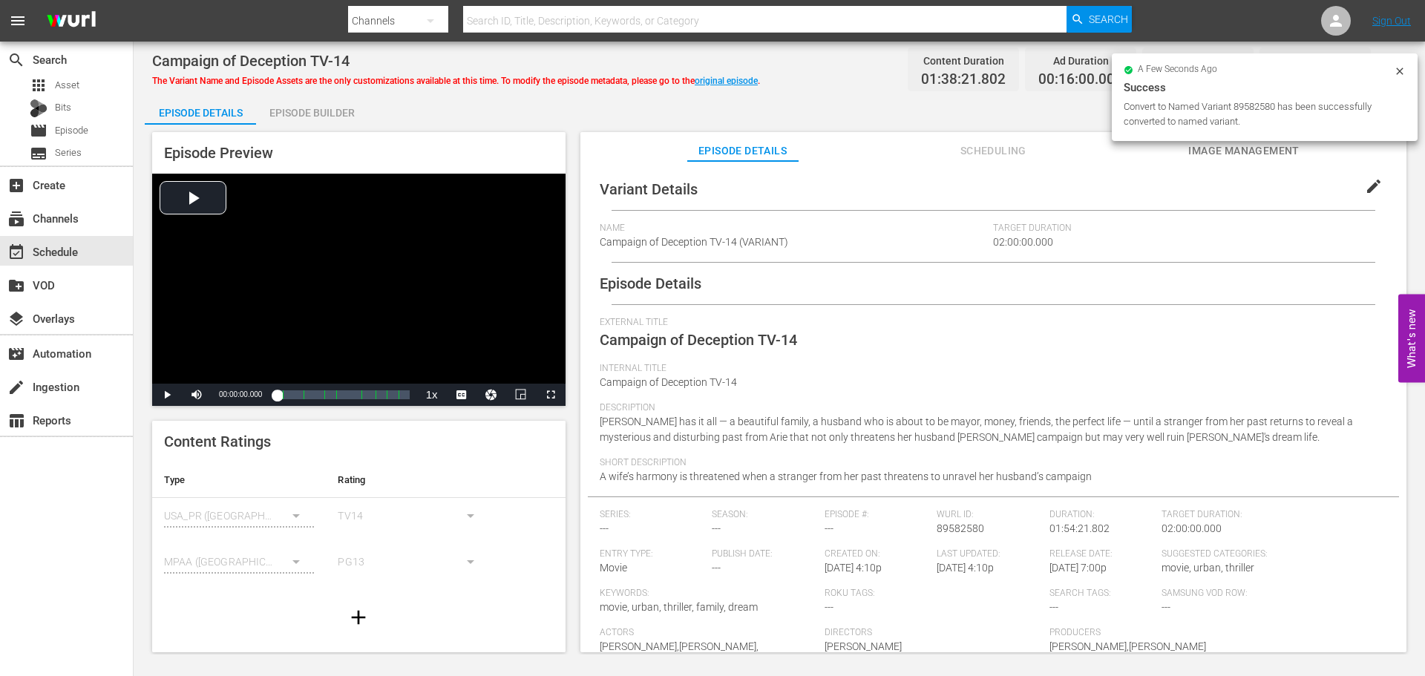
click at [1369, 190] on span "edit" at bounding box center [1374, 186] width 18 height 18
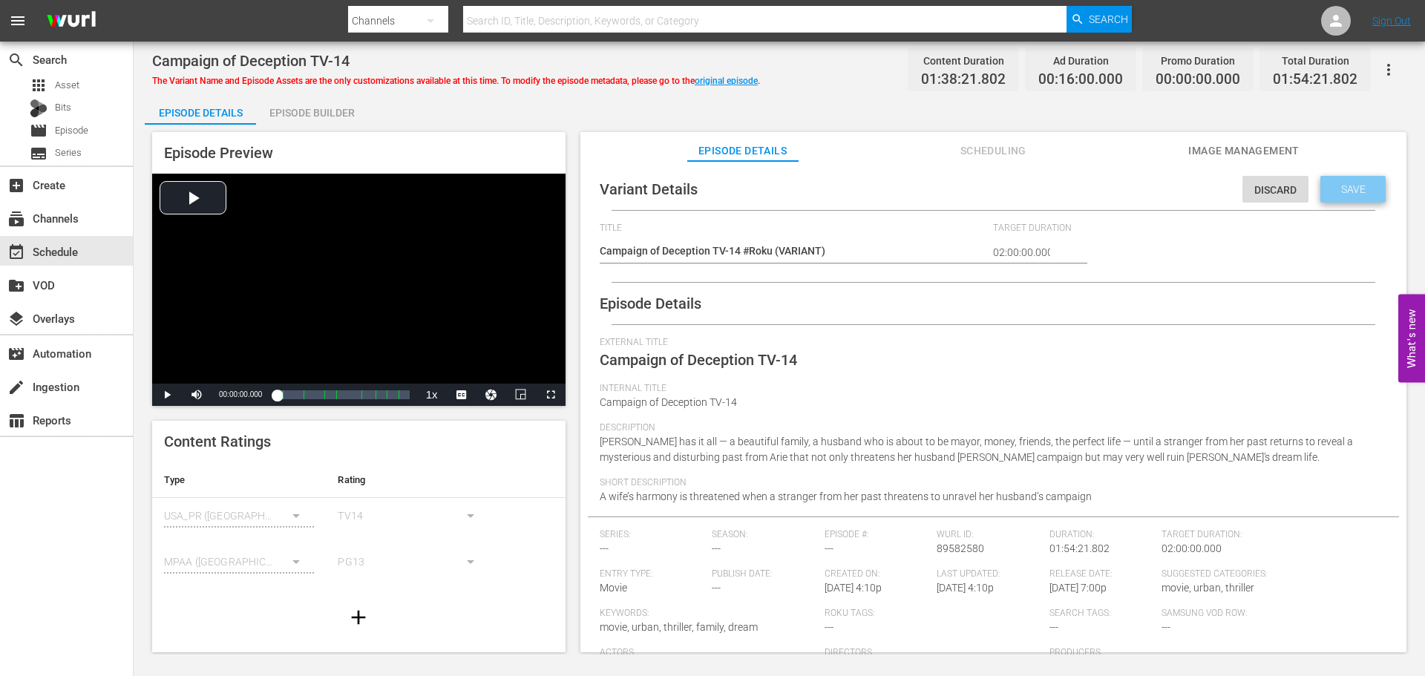
click at [1335, 189] on span "Save" at bounding box center [1353, 189] width 48 height 12
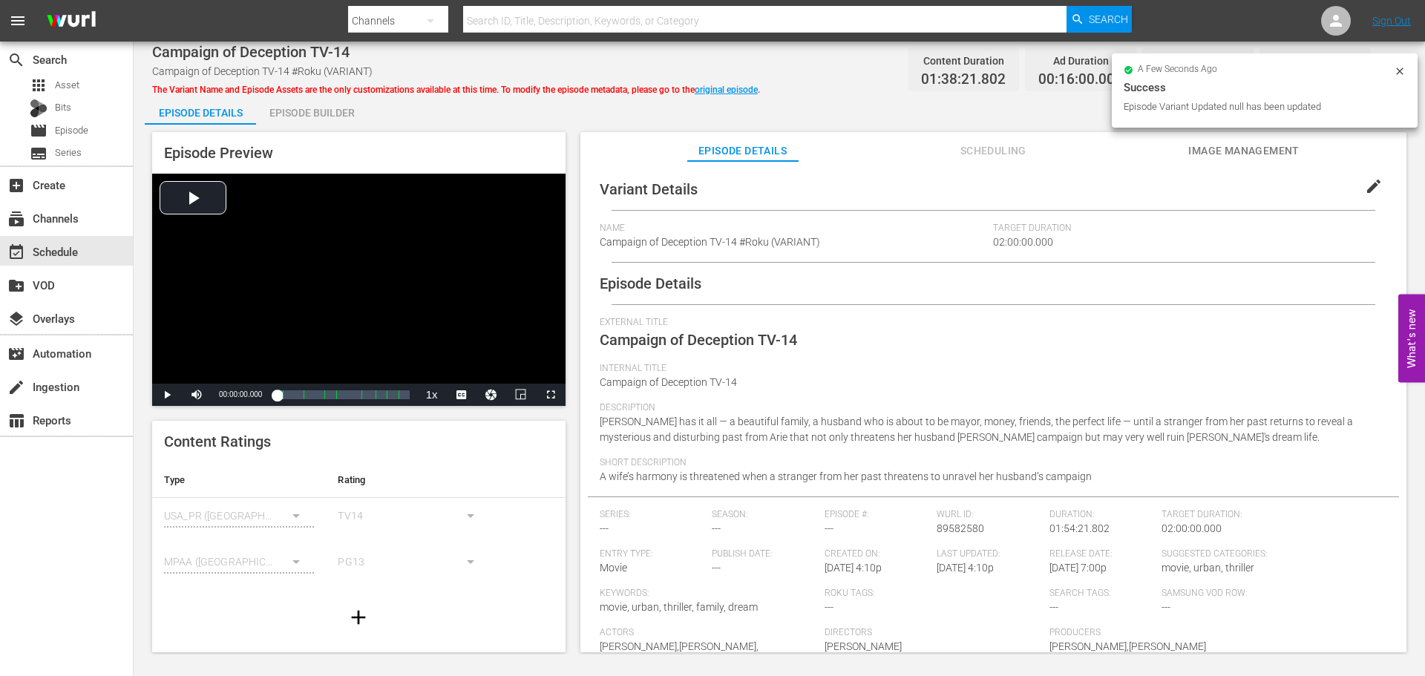
click at [740, 97] on div "Episode Details Episode Builder Episode Preview Video Player is loading. Play V…" at bounding box center [779, 379] width 1269 height 569
click at [746, 93] on link "original episode" at bounding box center [726, 90] width 63 height 10
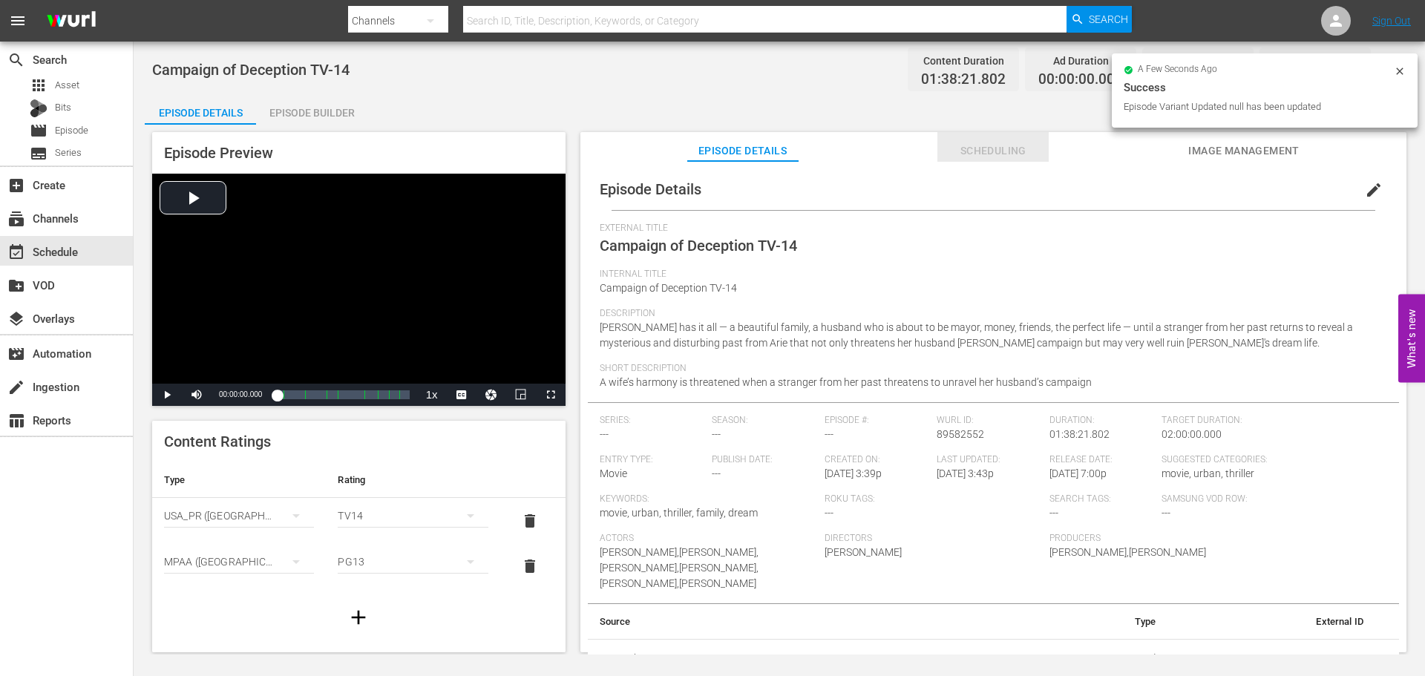
click at [964, 139] on button "Scheduling" at bounding box center [992, 147] width 111 height 30
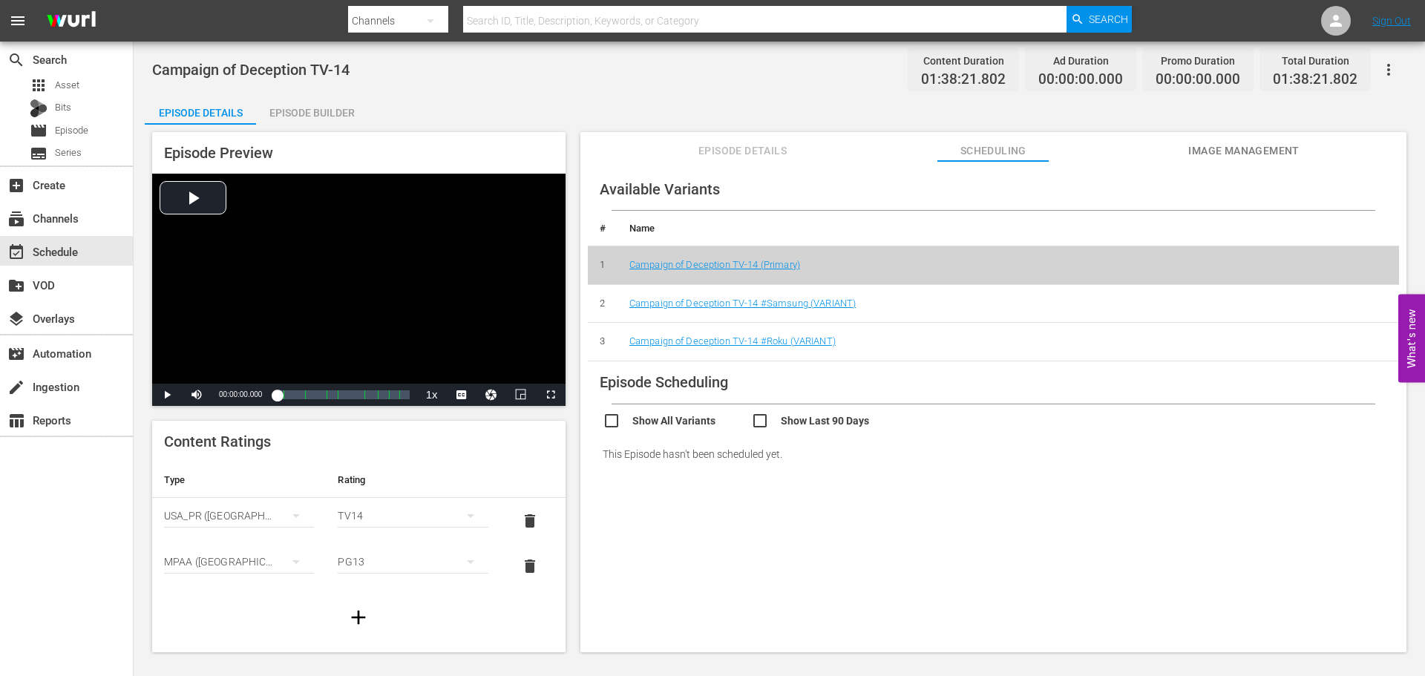
click at [711, 154] on span "Episode Details" at bounding box center [742, 151] width 111 height 19
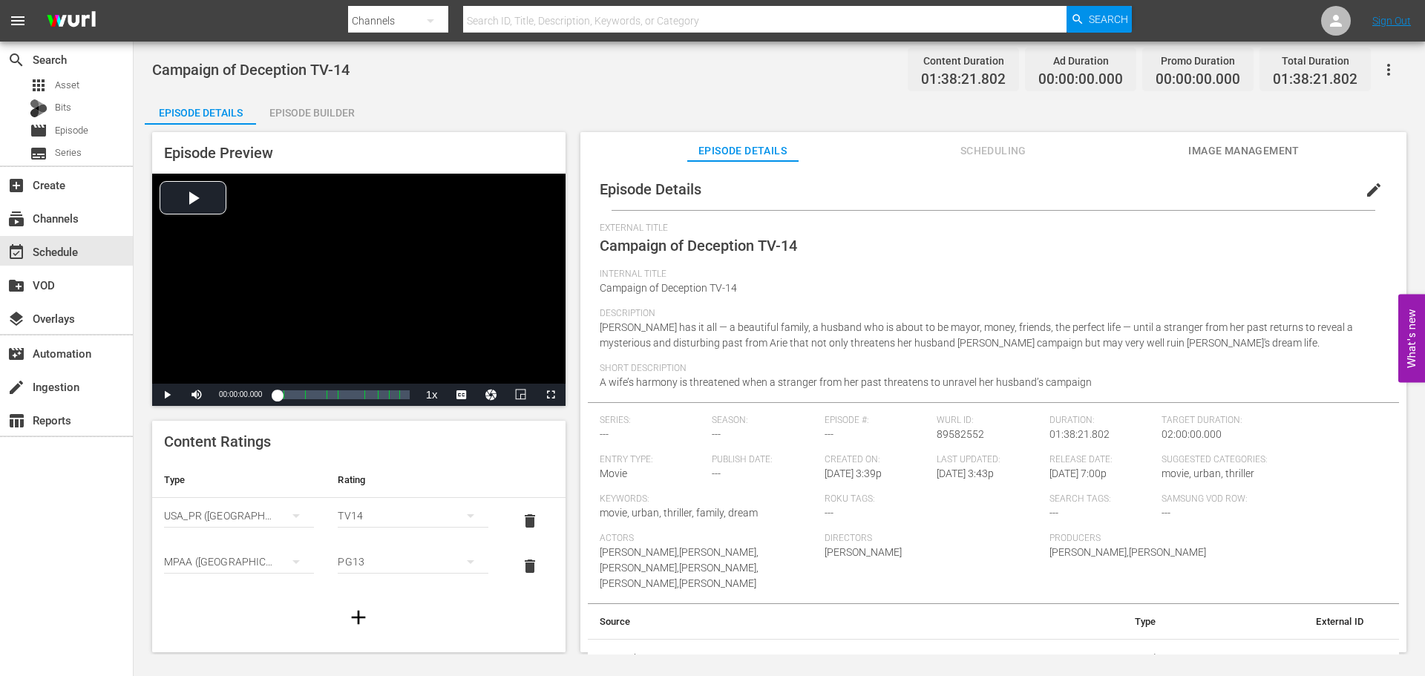
click at [1356, 186] on button "edit" at bounding box center [1374, 190] width 36 height 36
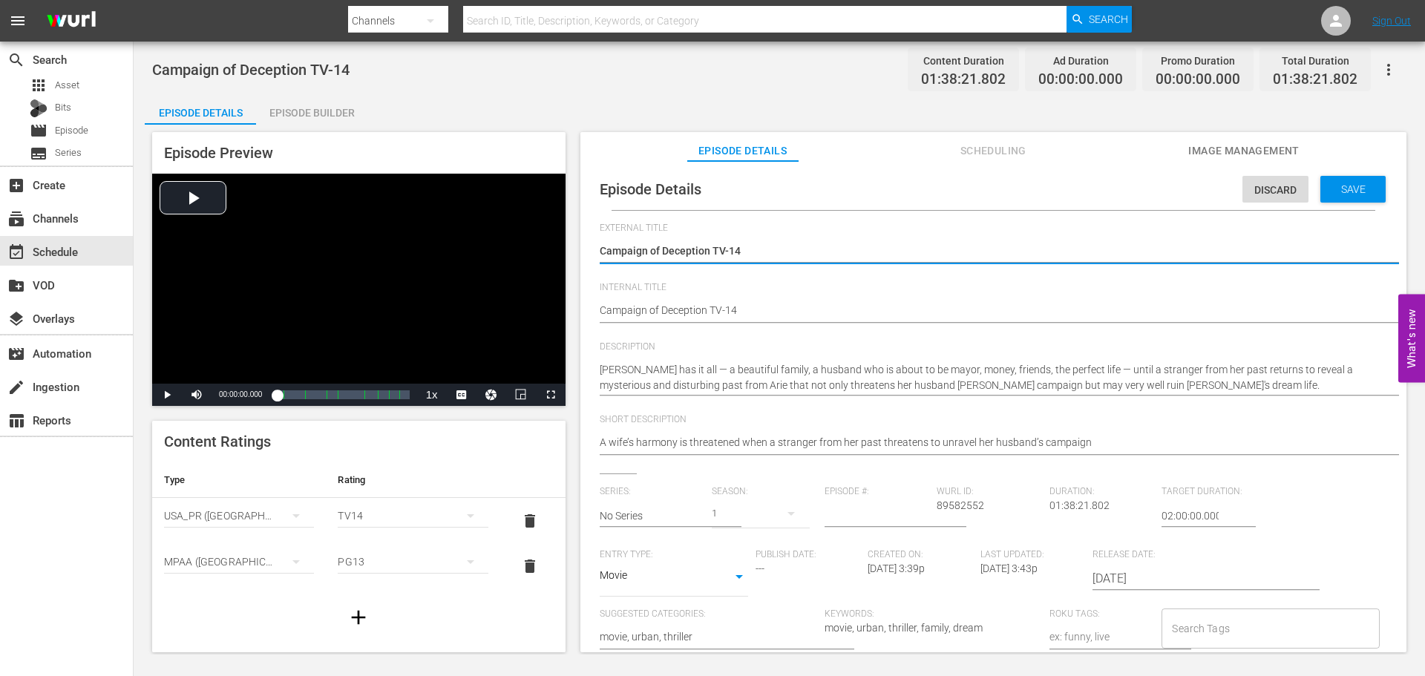
drag, startPoint x: 793, startPoint y: 255, endPoint x: 709, endPoint y: 250, distance: 84.7
click at [709, 250] on textarea "Campaign of Deception TV-14" at bounding box center [990, 252] width 780 height 18
click at [1331, 191] on span "Save" at bounding box center [1353, 189] width 48 height 12
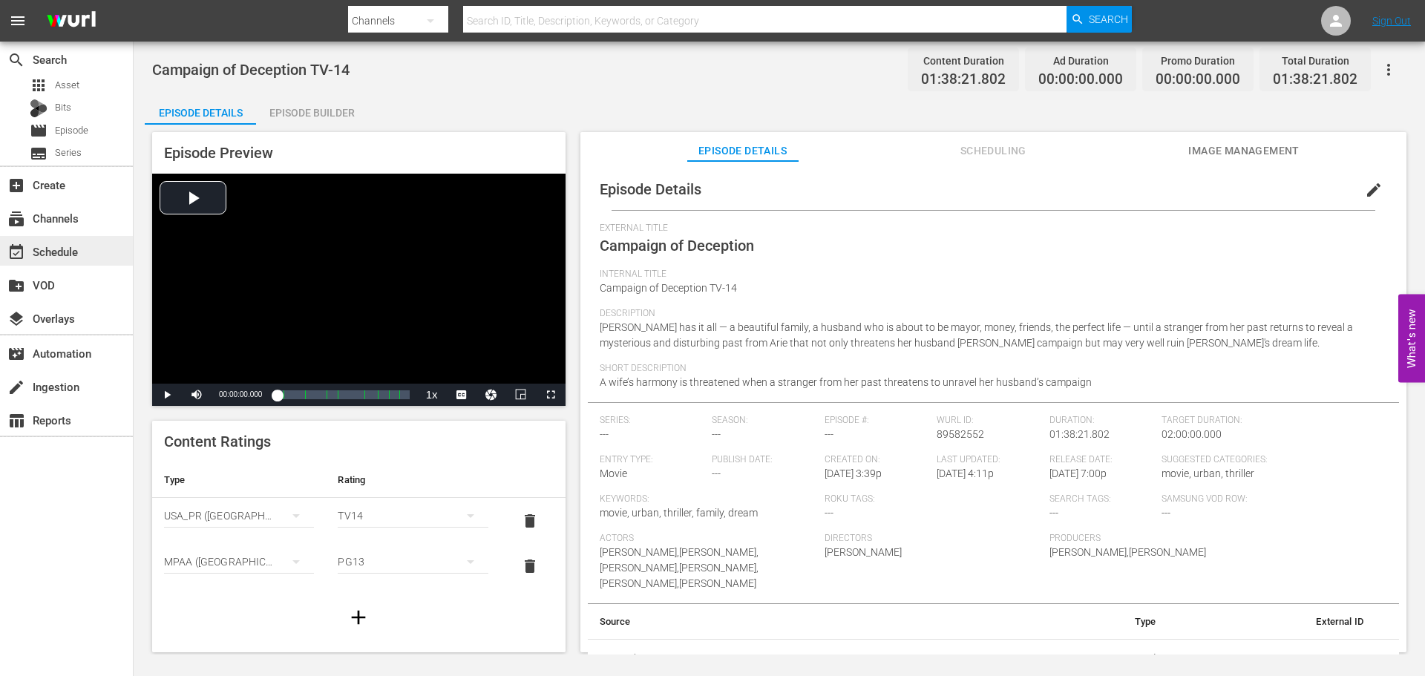
click at [60, 248] on div "event_available Schedule" at bounding box center [41, 249] width 83 height 13
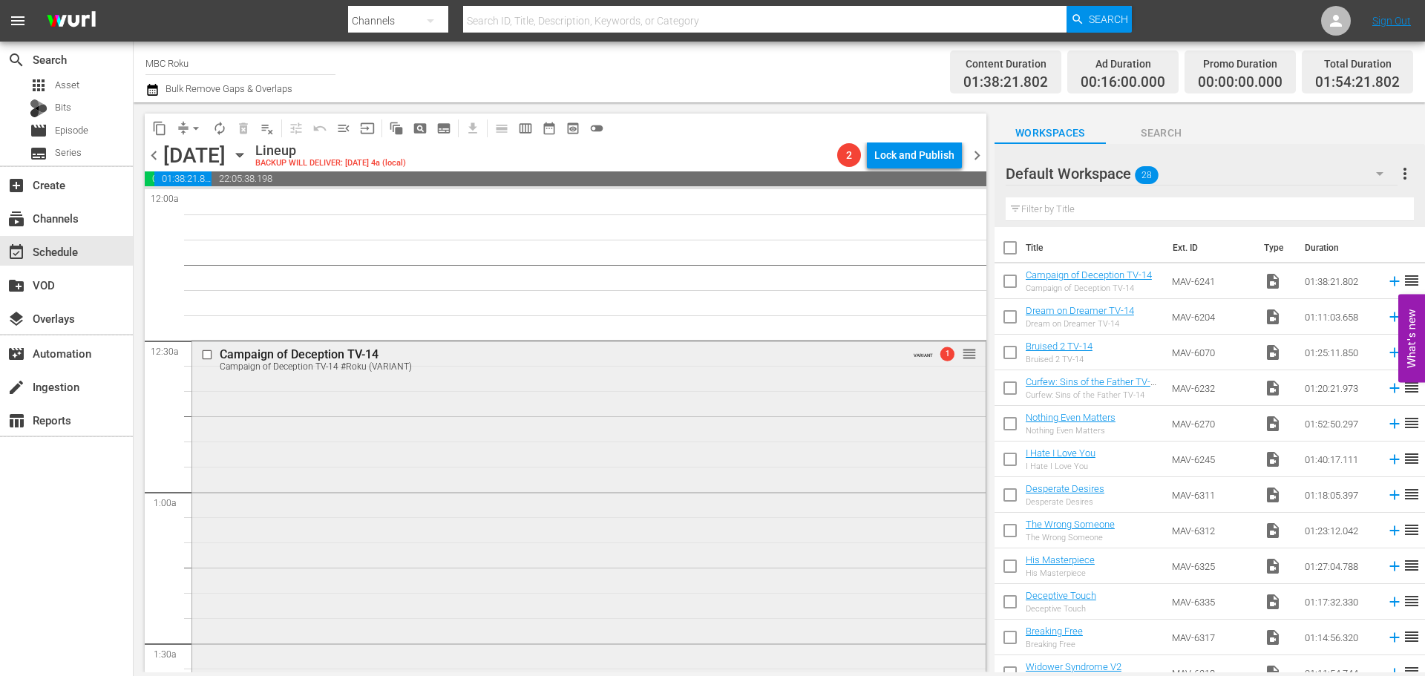
click at [618, 410] on div "Campaign of Deception TV-14 Campaign of Deception TV-14 #Roku (VARIANT) VARIANT…" at bounding box center [588, 627] width 793 height 573
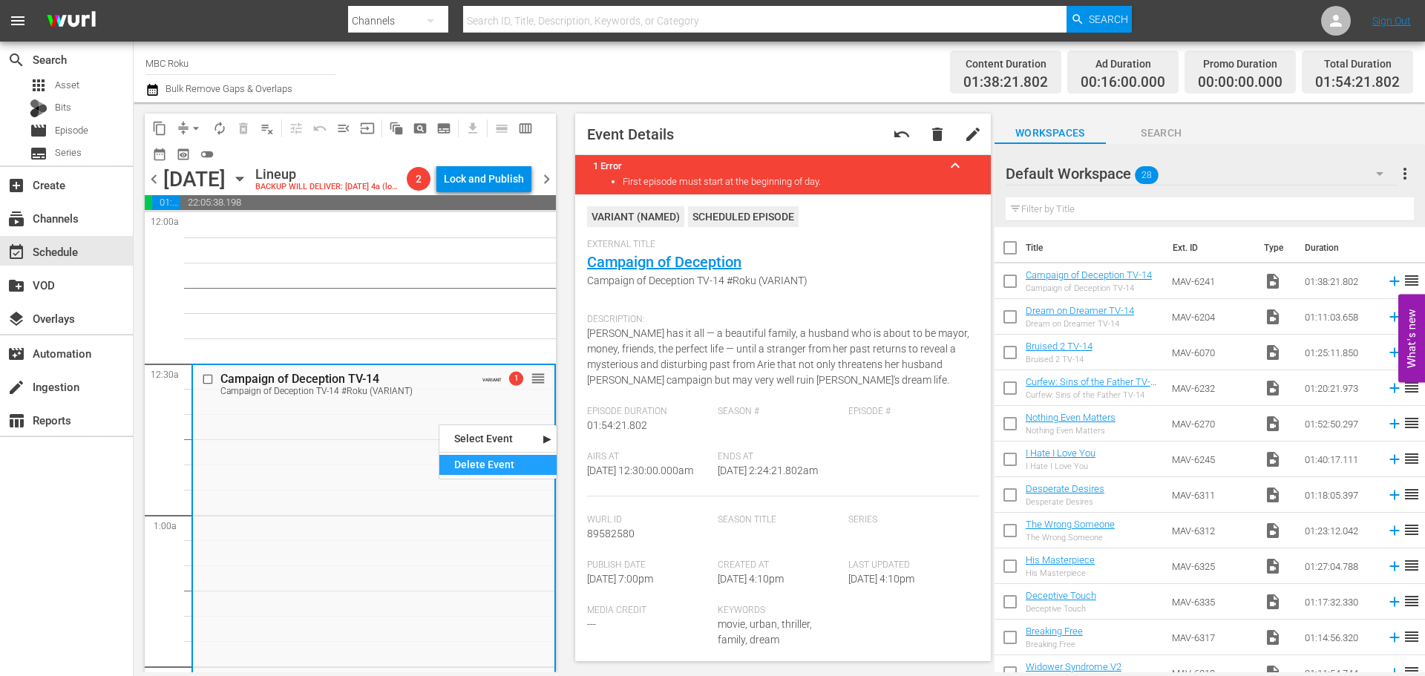
click at [450, 460] on div "Delete Event" at bounding box center [497, 465] width 117 height 20
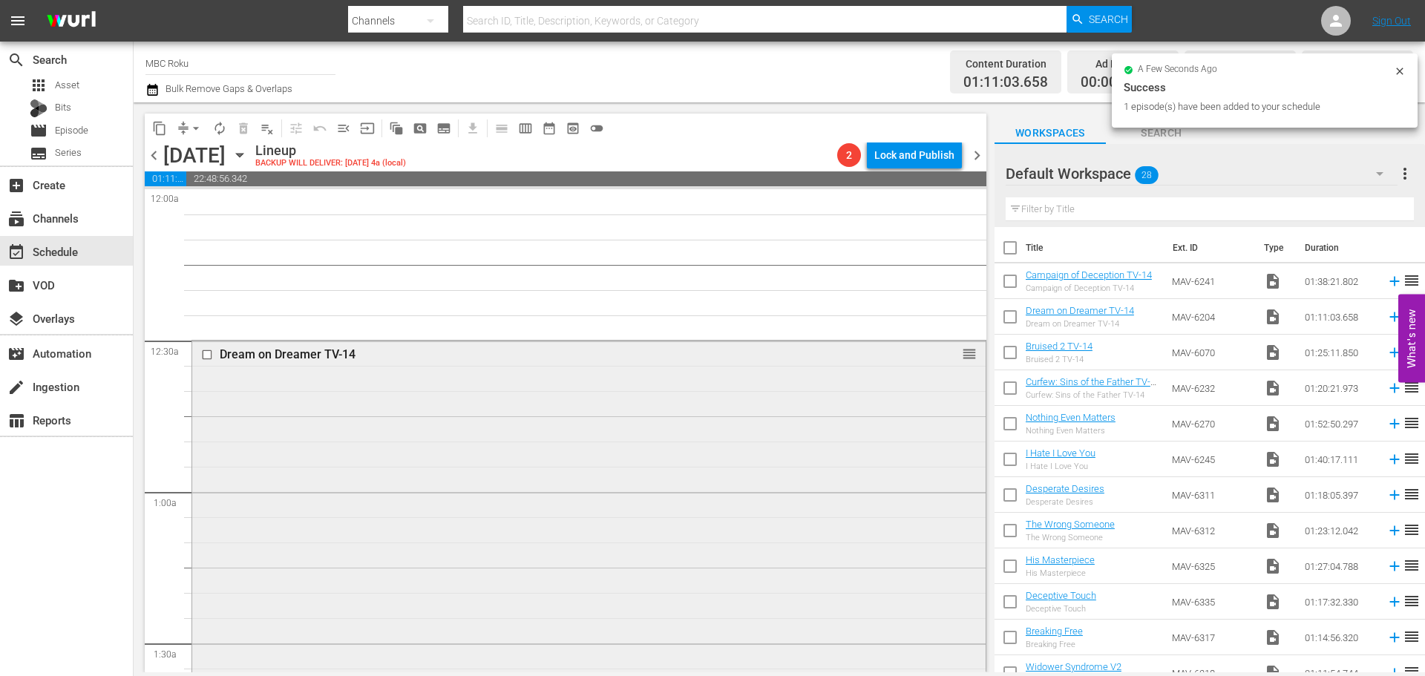
click at [356, 417] on div "Dream on Dreamer TV-14 reorder" at bounding box center [588, 518] width 793 height 354
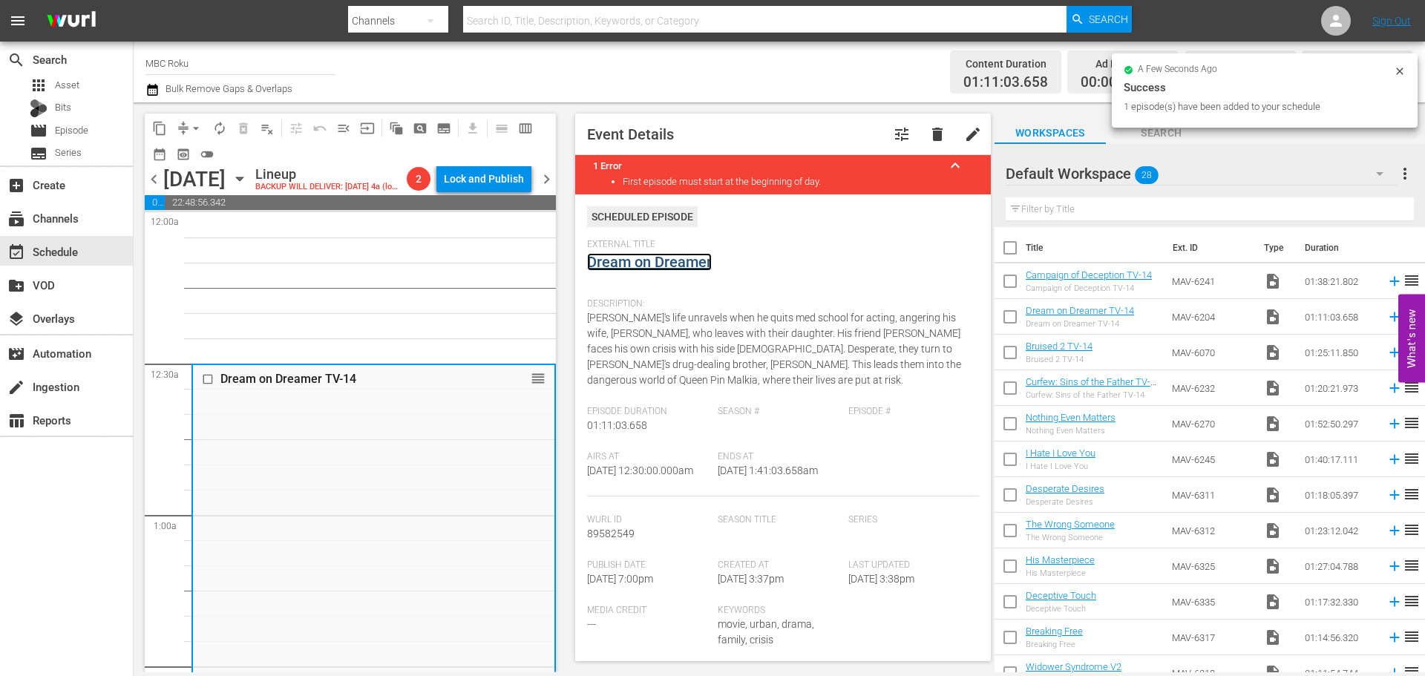
click at [630, 265] on link "Dream on Dreamer" at bounding box center [649, 262] width 125 height 18
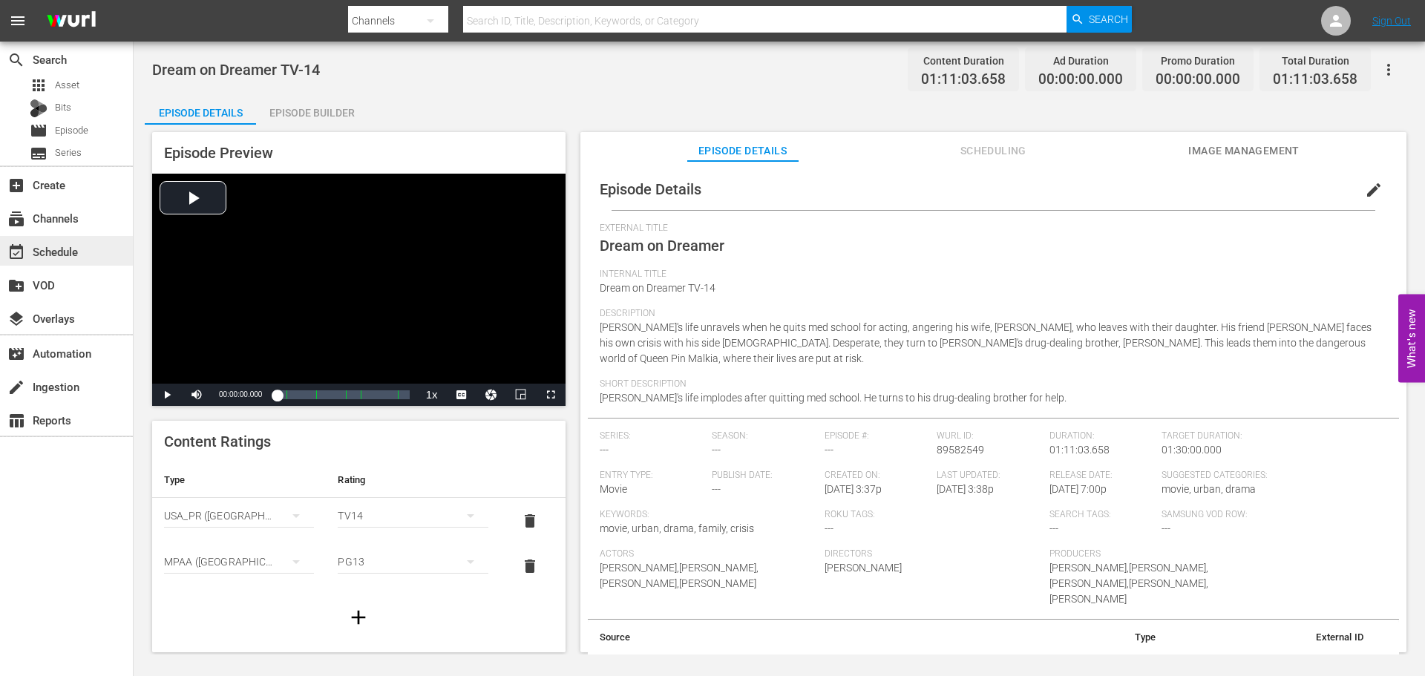
click at [79, 251] on div "event_available Schedule" at bounding box center [41, 249] width 83 height 13
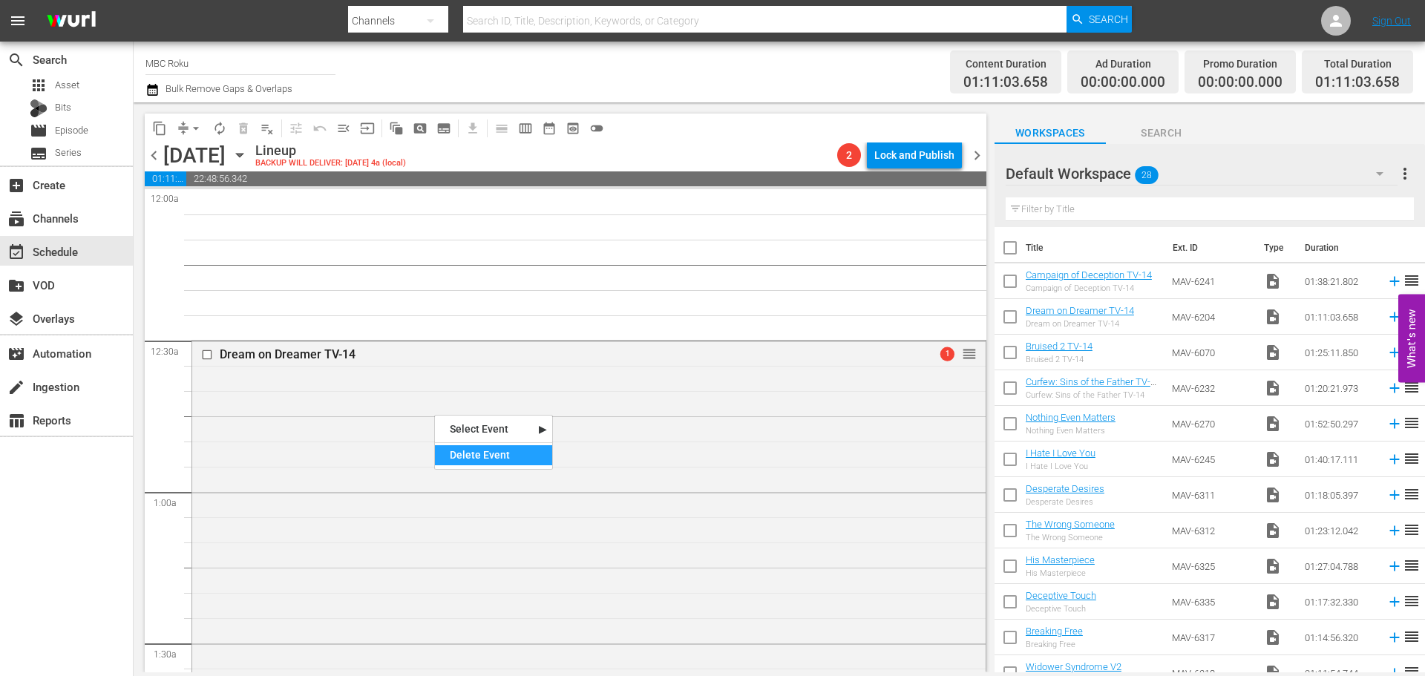
click at [464, 456] on div "Delete Event" at bounding box center [493, 455] width 117 height 20
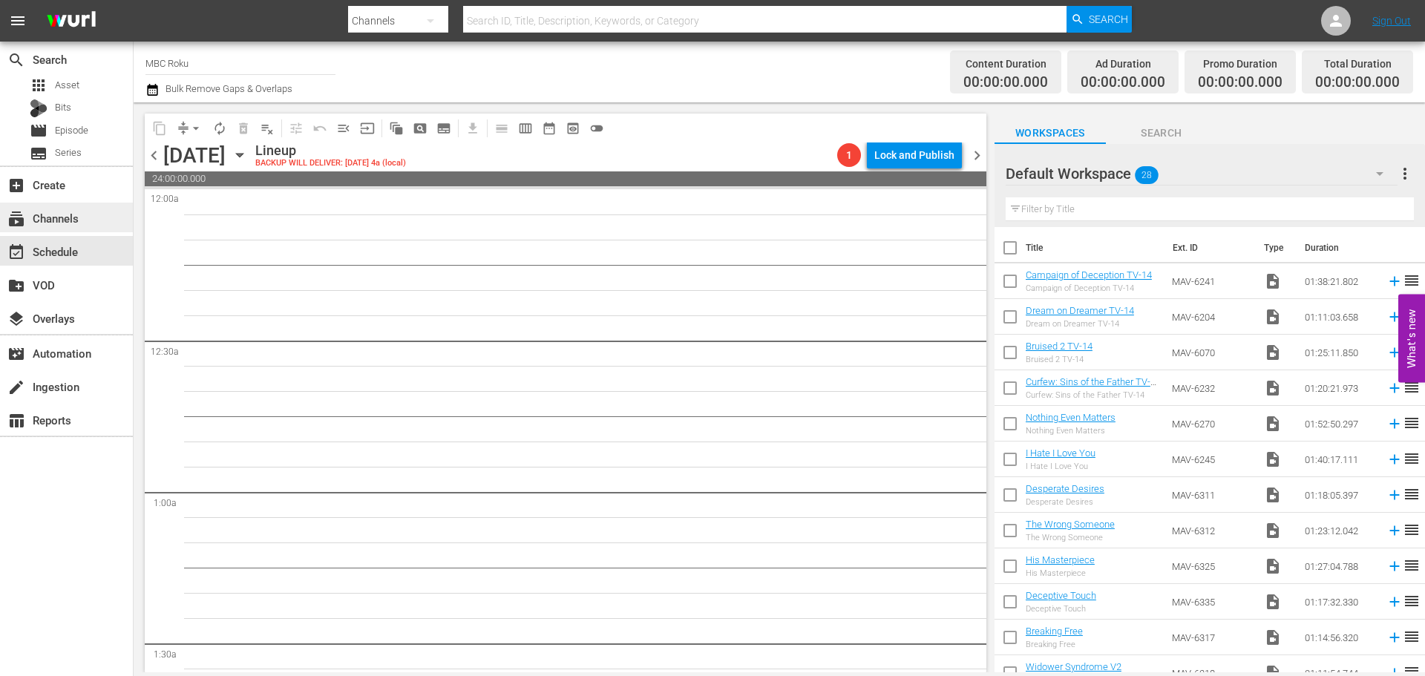
click at [82, 224] on div "subscriptions Channels" at bounding box center [66, 218] width 133 height 30
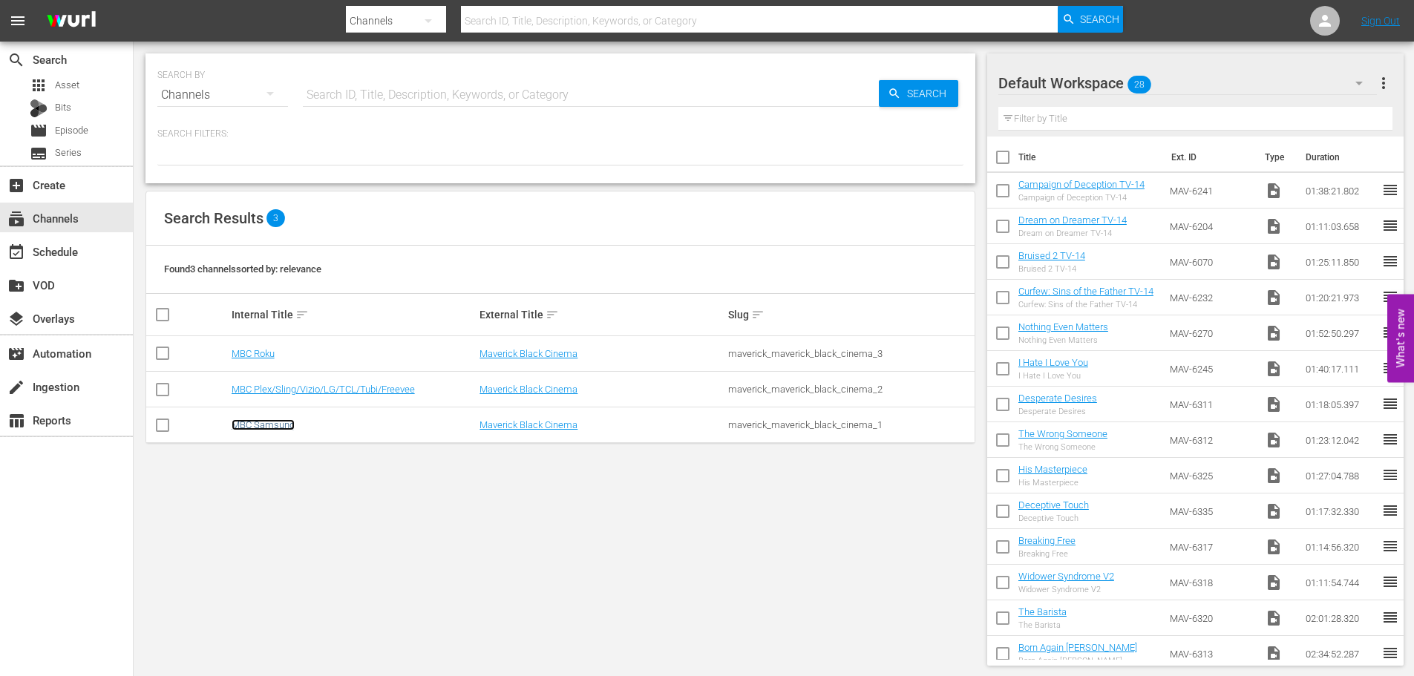
click at [275, 427] on link "MBC Samsung" at bounding box center [263, 424] width 63 height 11
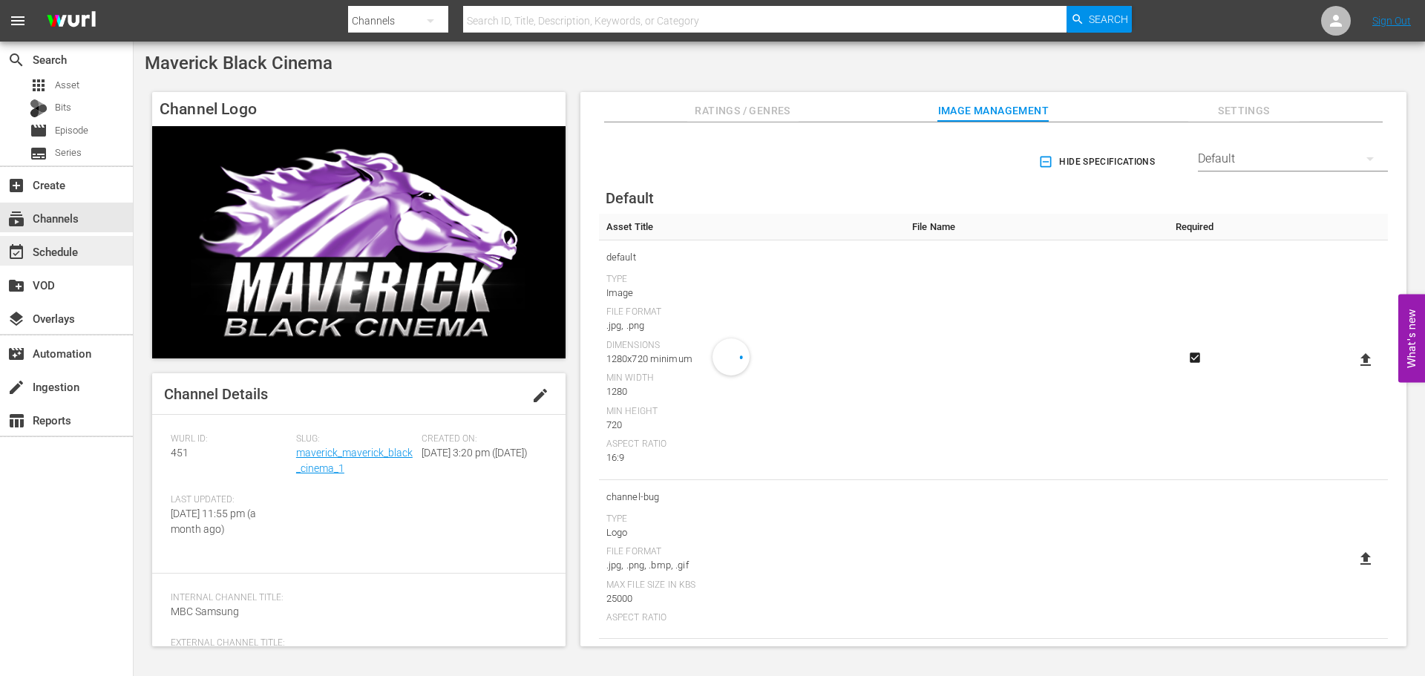
click at [95, 253] on div "event_available Schedule" at bounding box center [66, 251] width 133 height 30
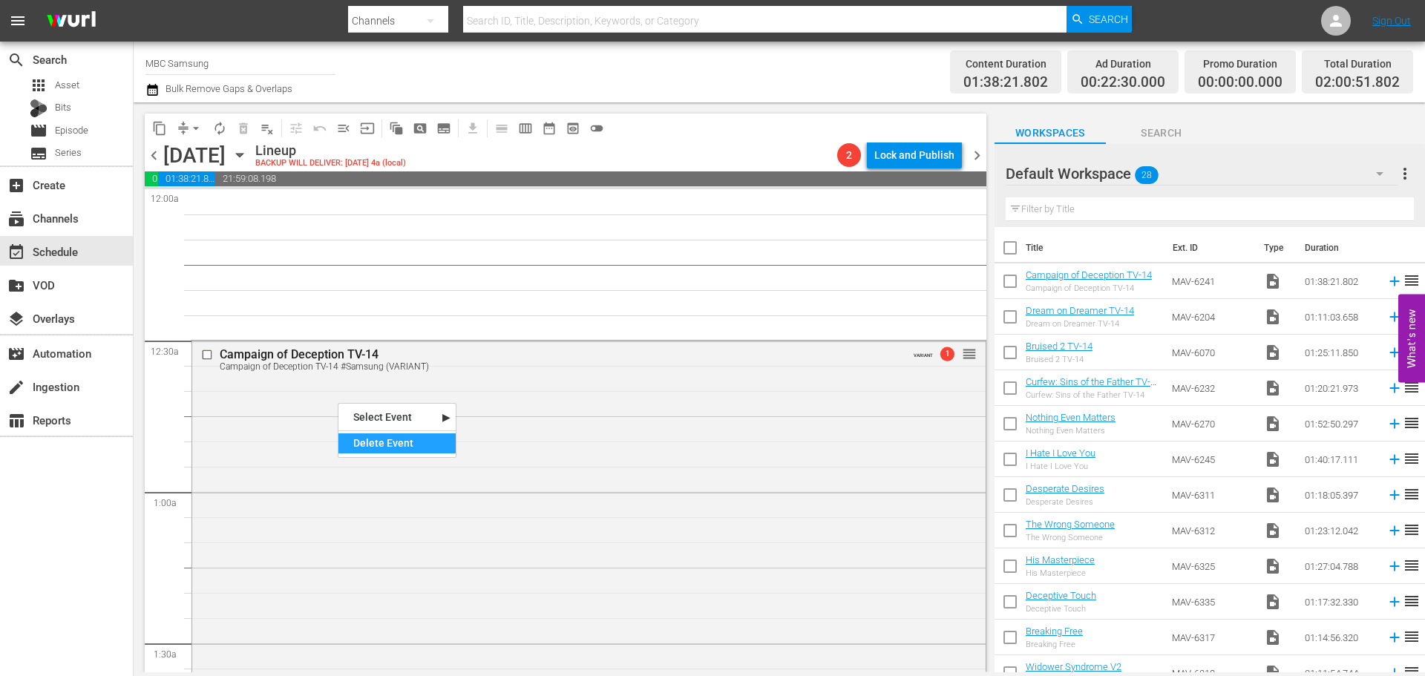
click at [377, 445] on div "Delete Event" at bounding box center [396, 443] width 117 height 20
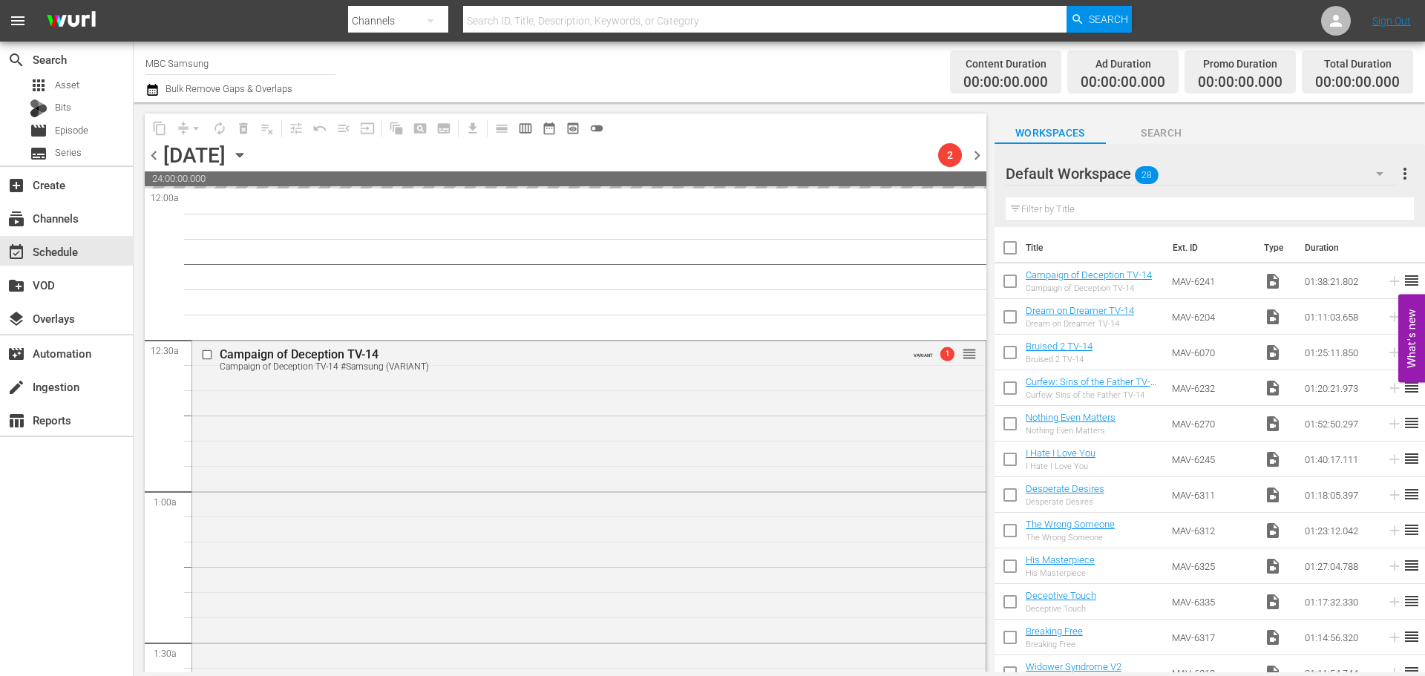
click at [248, 157] on icon "button" at bounding box center [240, 155] width 16 height 16
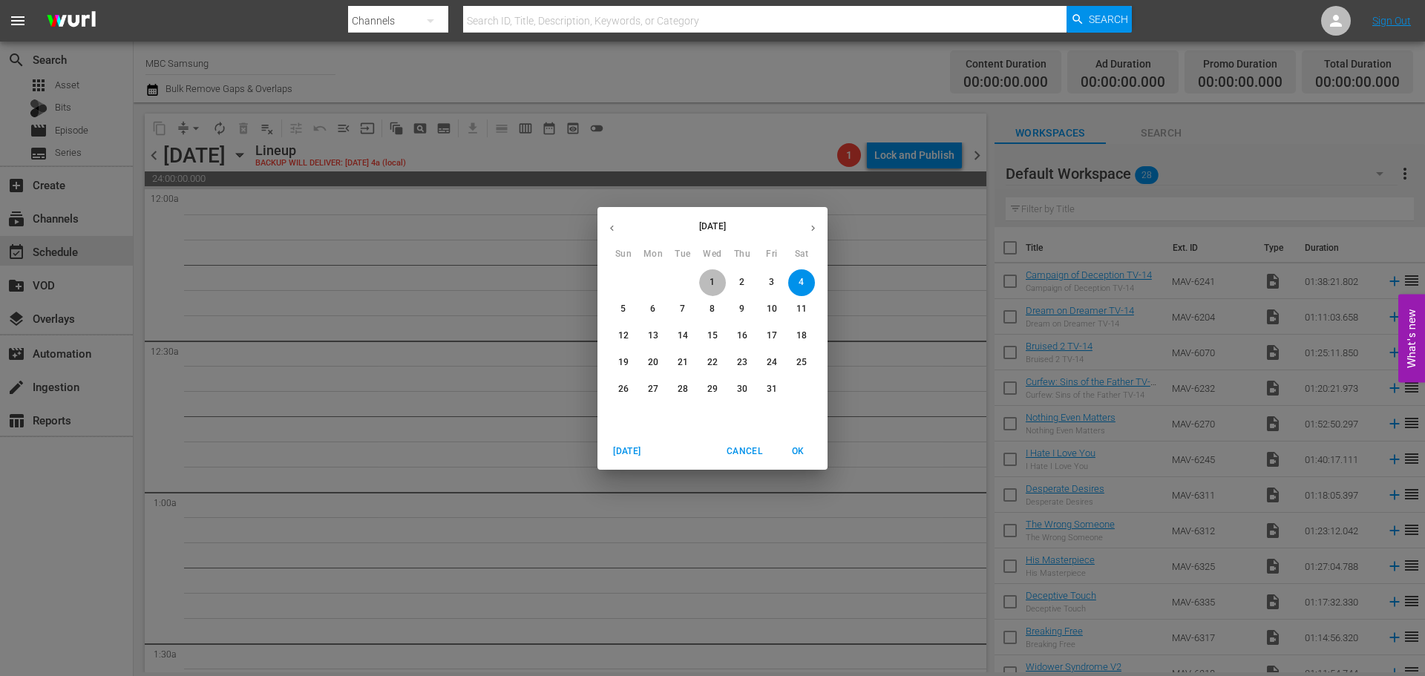
click at [710, 278] on p "1" at bounding box center [711, 282] width 5 height 13
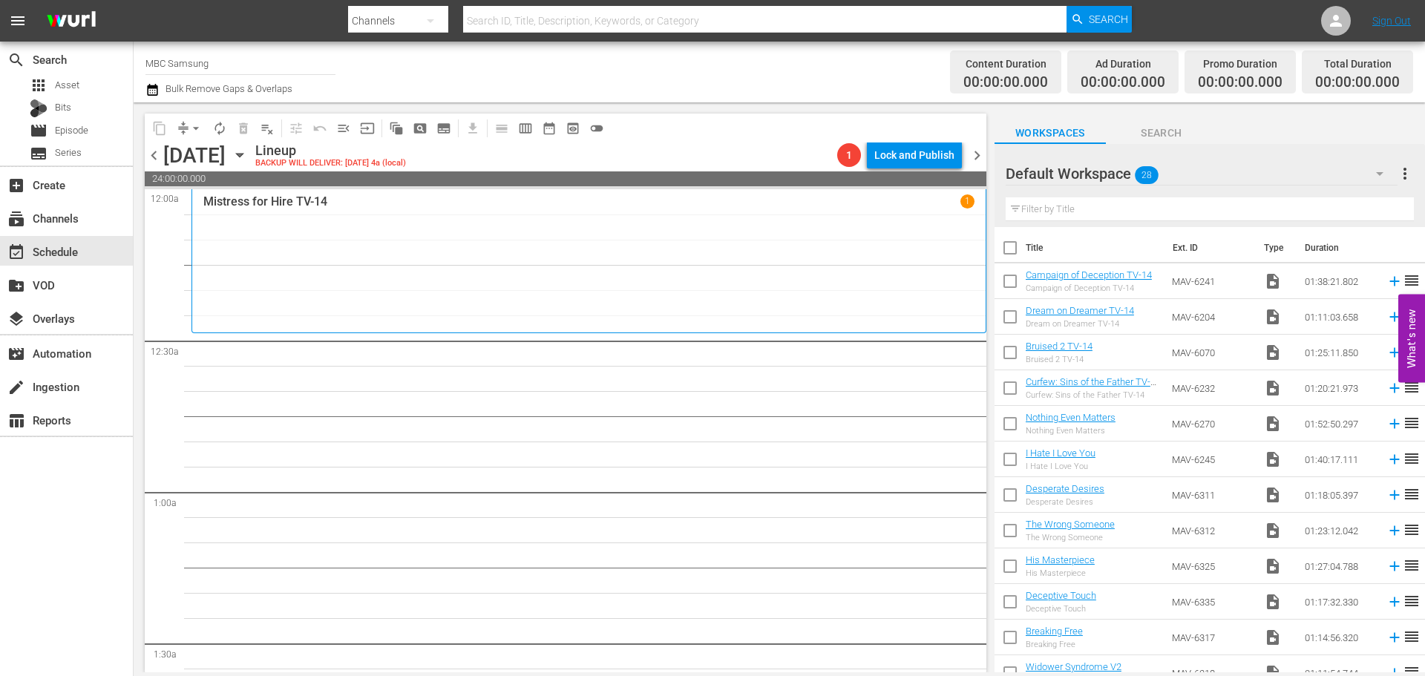
click at [1204, 173] on div "Default Workspace 28" at bounding box center [1202, 174] width 392 height 42
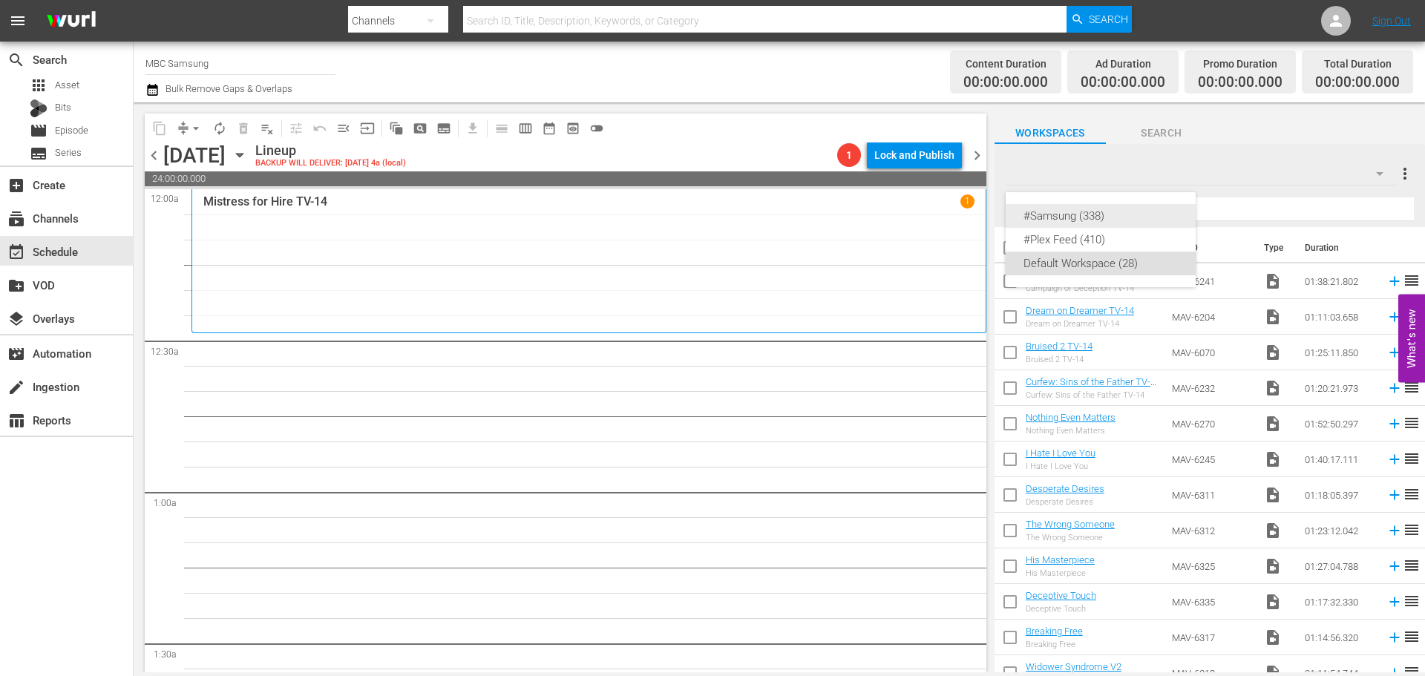
click at [1129, 213] on div "#Samsung (338)" at bounding box center [1100, 216] width 154 height 24
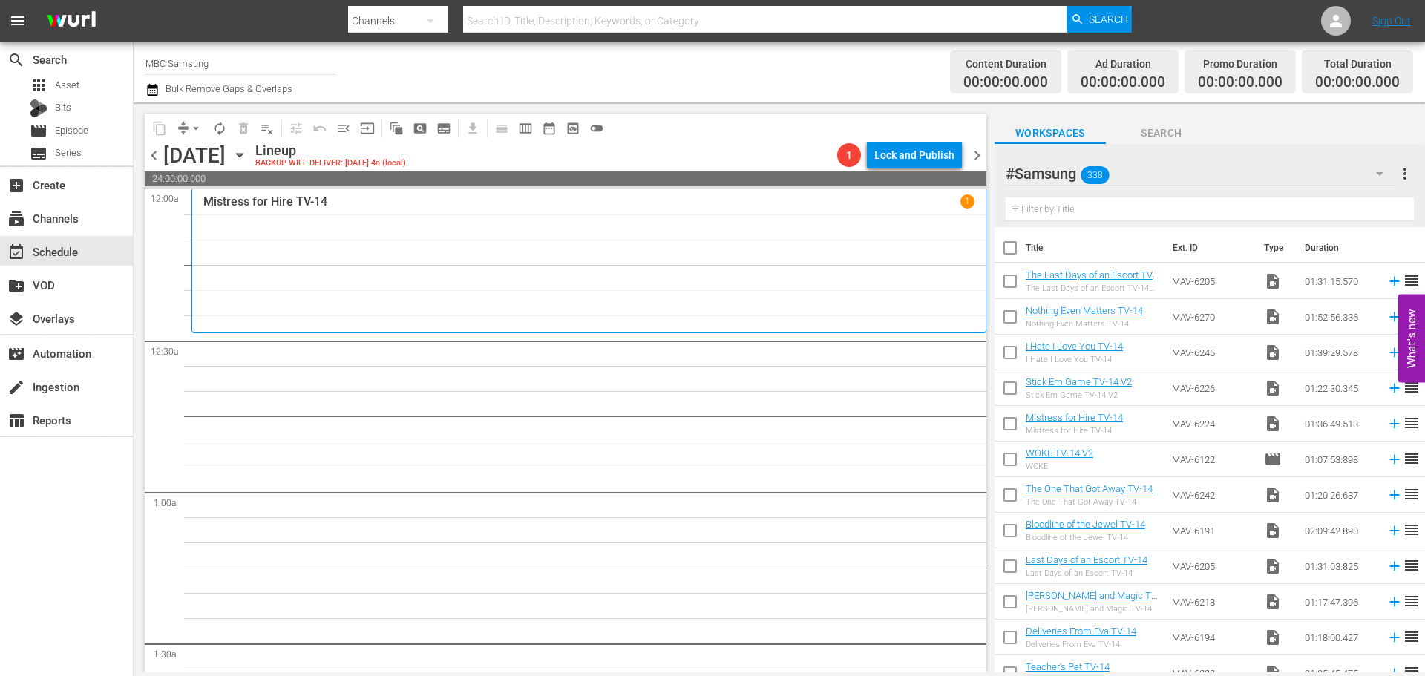
click at [1266, 181] on div "#Samsung 338" at bounding box center [1202, 174] width 392 height 42
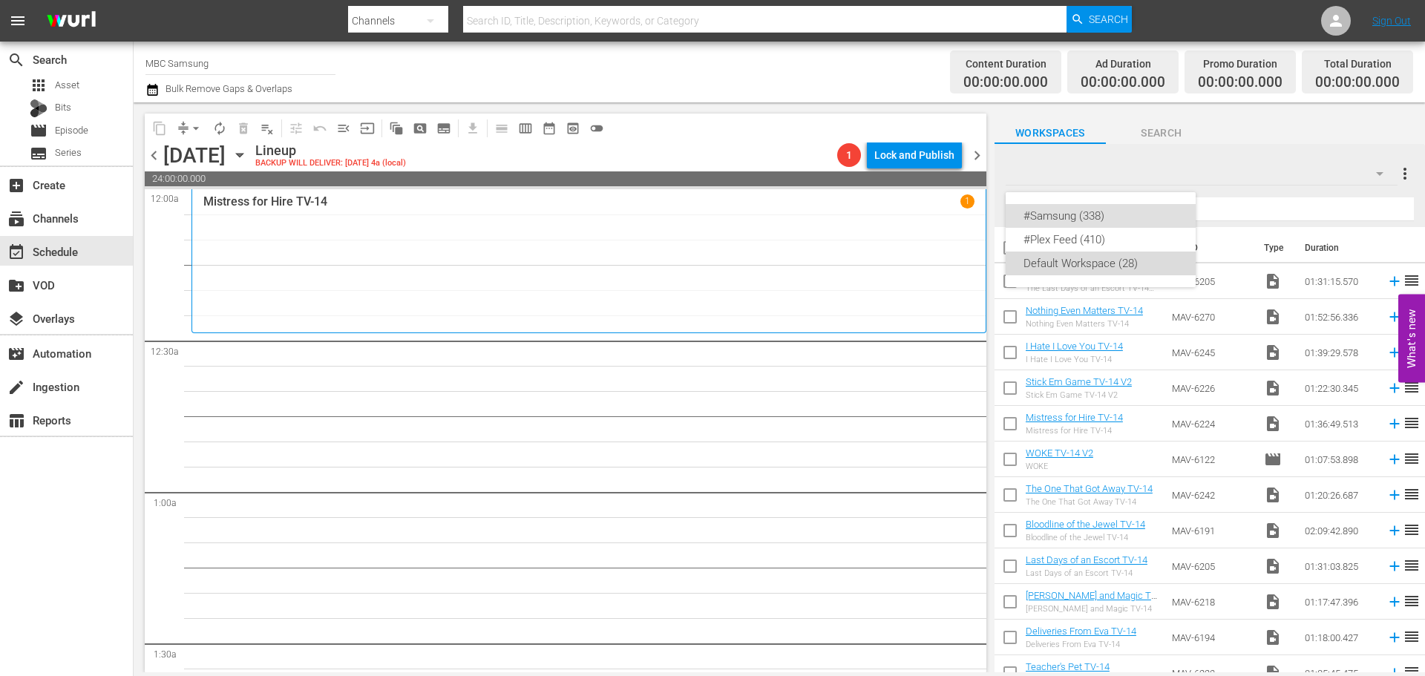
click at [1130, 265] on div "Default Workspace (28)" at bounding box center [1100, 264] width 154 height 24
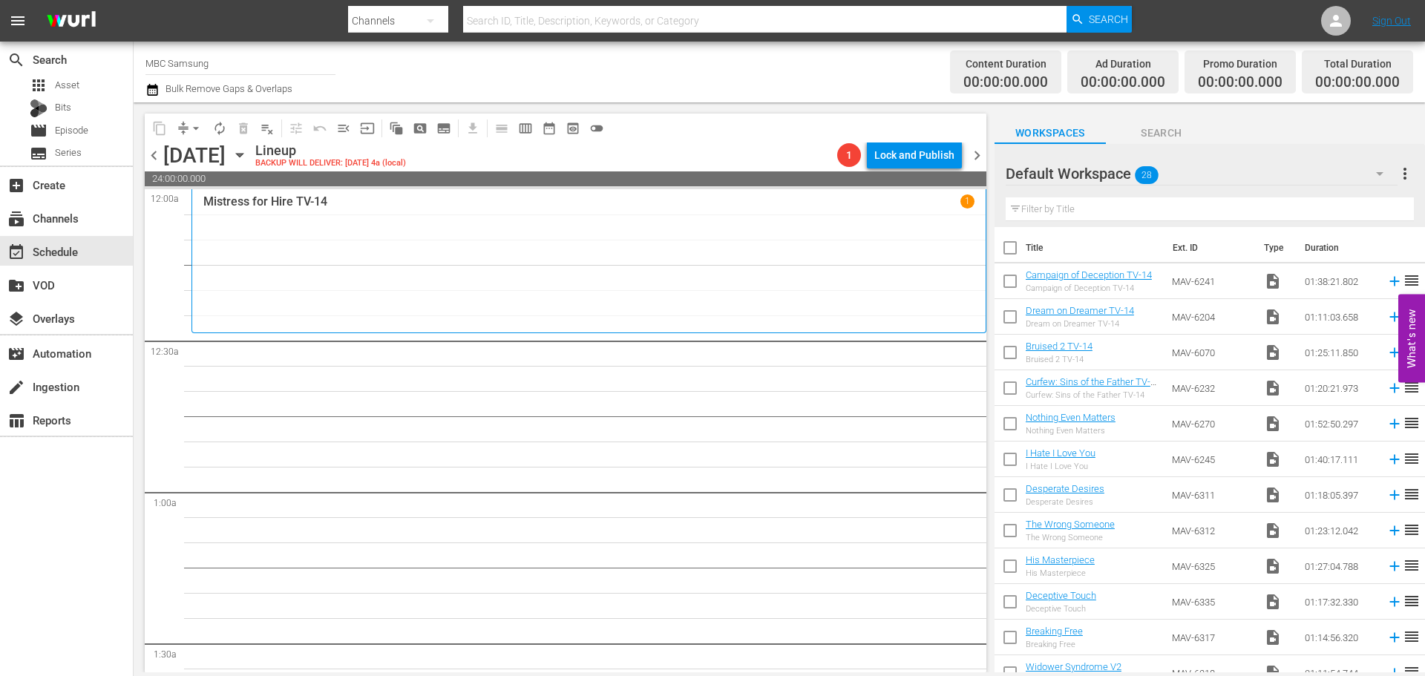
click at [1012, 287] on input "checkbox" at bounding box center [1009, 284] width 31 height 31
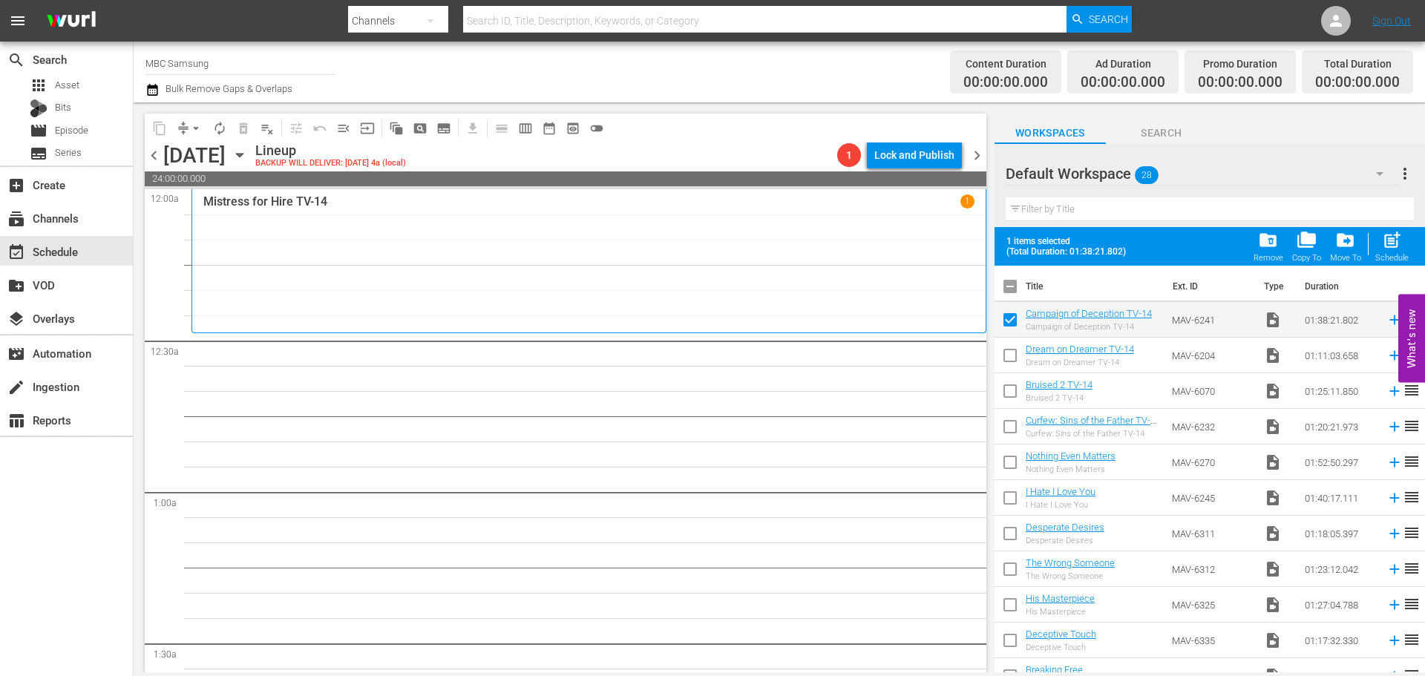
click at [1008, 355] on input "checkbox" at bounding box center [1009, 358] width 31 height 31
click at [1008, 393] on input "checkbox" at bounding box center [1009, 393] width 31 height 31
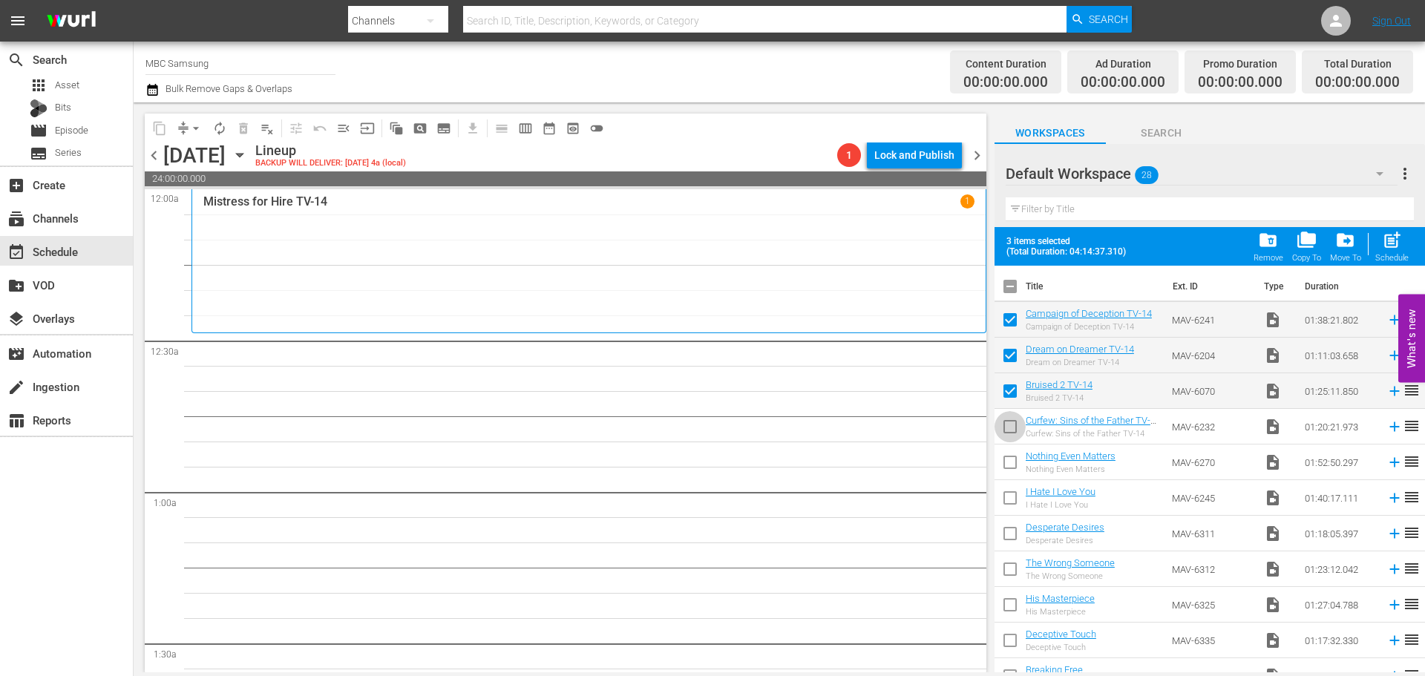
click at [1007, 427] on input "checkbox" at bounding box center [1009, 429] width 31 height 31
click at [1310, 242] on span "folder_copy" at bounding box center [1306, 240] width 20 height 20
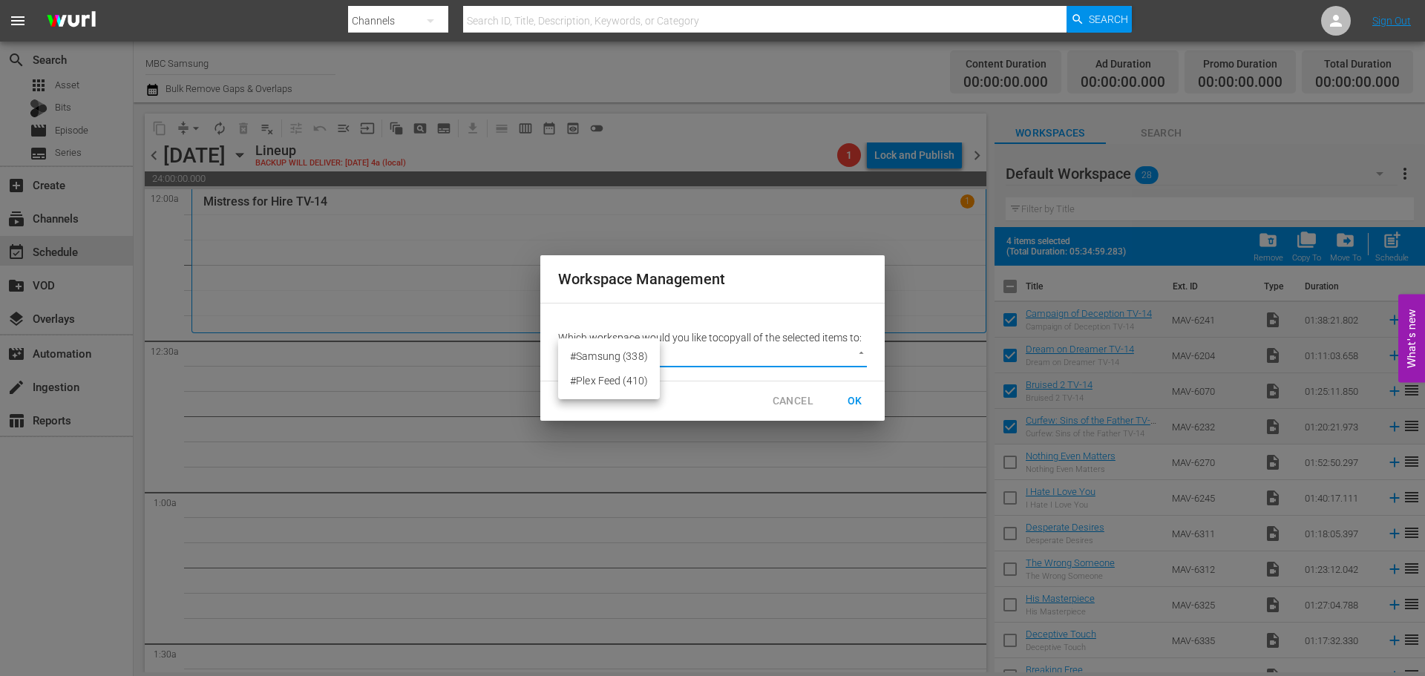
click at [859, 357] on body "menu Search By Channels Search ID, Title, Description, Keywords, or Category Se…" at bounding box center [712, 338] width 1425 height 676
click at [623, 358] on li "#Samsung (338)" at bounding box center [609, 356] width 102 height 24
click at [853, 399] on span "OK" at bounding box center [855, 401] width 24 height 19
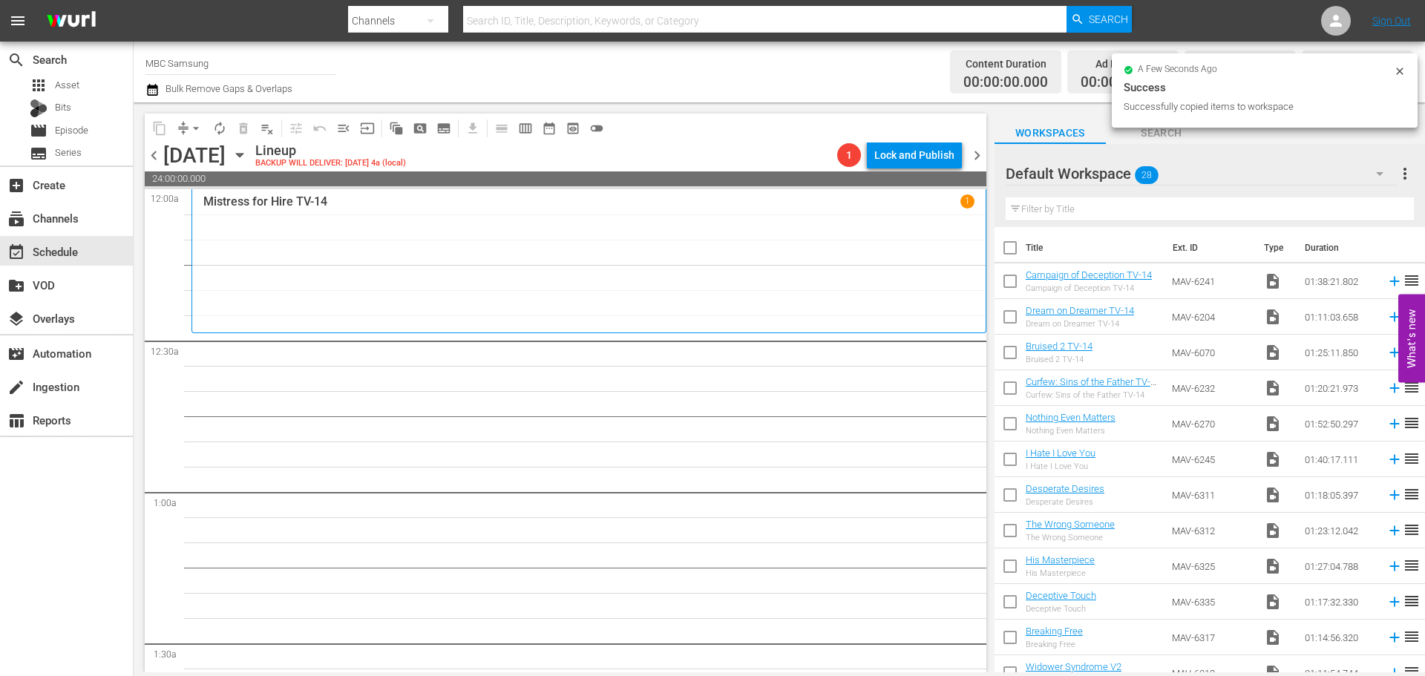
click at [1227, 177] on div "Default Workspace 28" at bounding box center [1202, 174] width 392 height 42
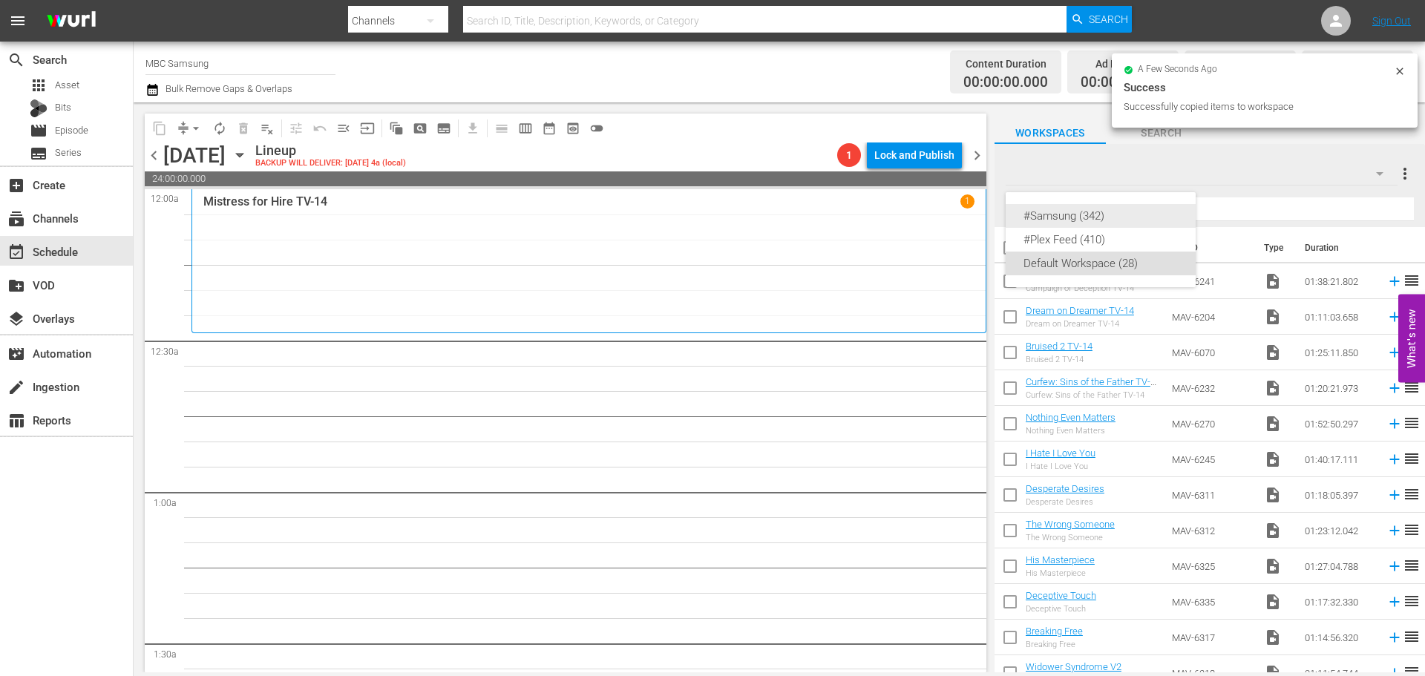
click at [1113, 211] on div "#Samsung (342)" at bounding box center [1100, 216] width 154 height 24
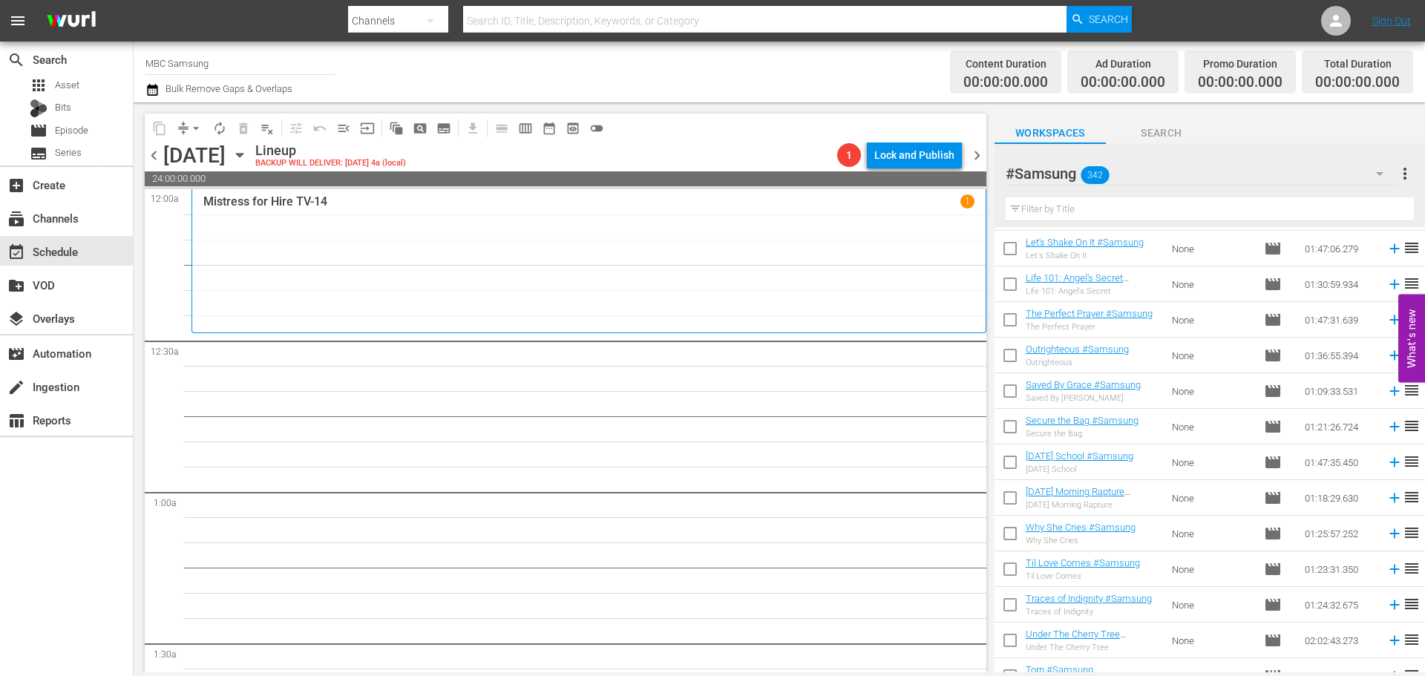
scroll to position [11771, 0]
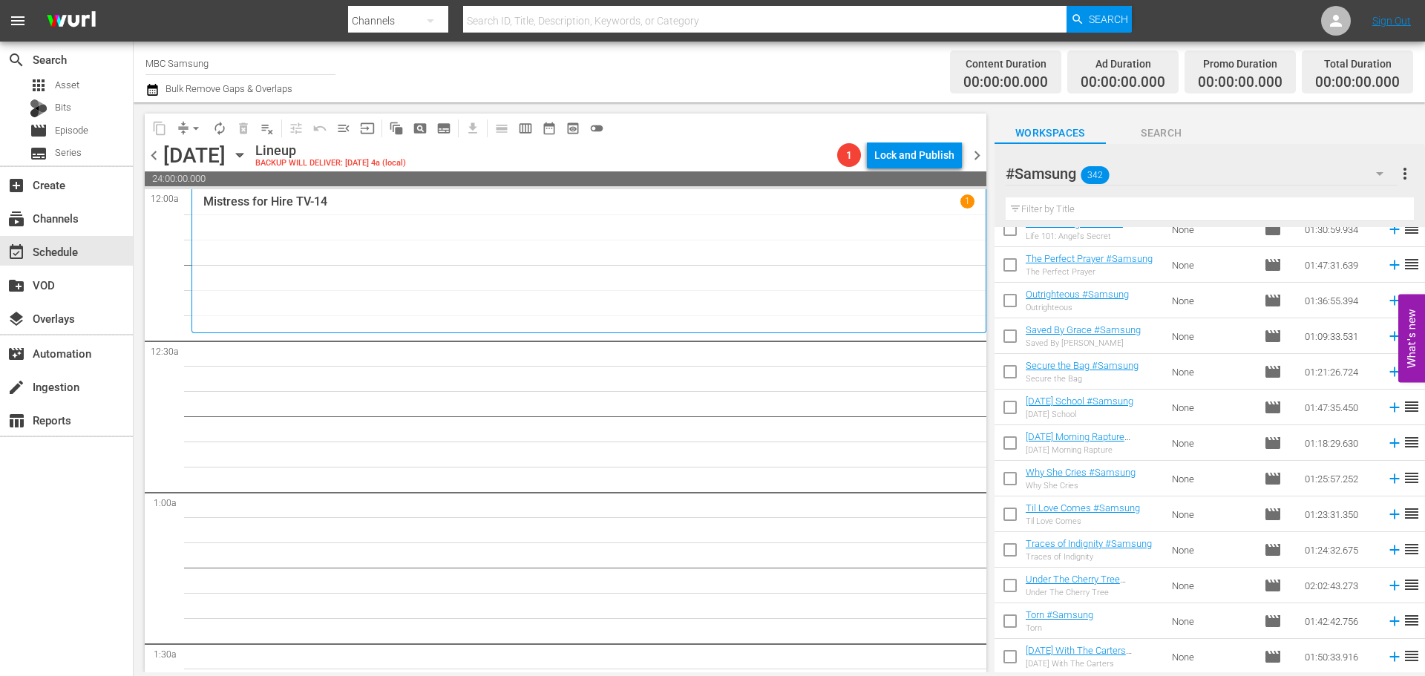
click at [1204, 588] on td "None" at bounding box center [1212, 586] width 92 height 36
click at [1146, 202] on input "text" at bounding box center [1210, 209] width 408 height 24
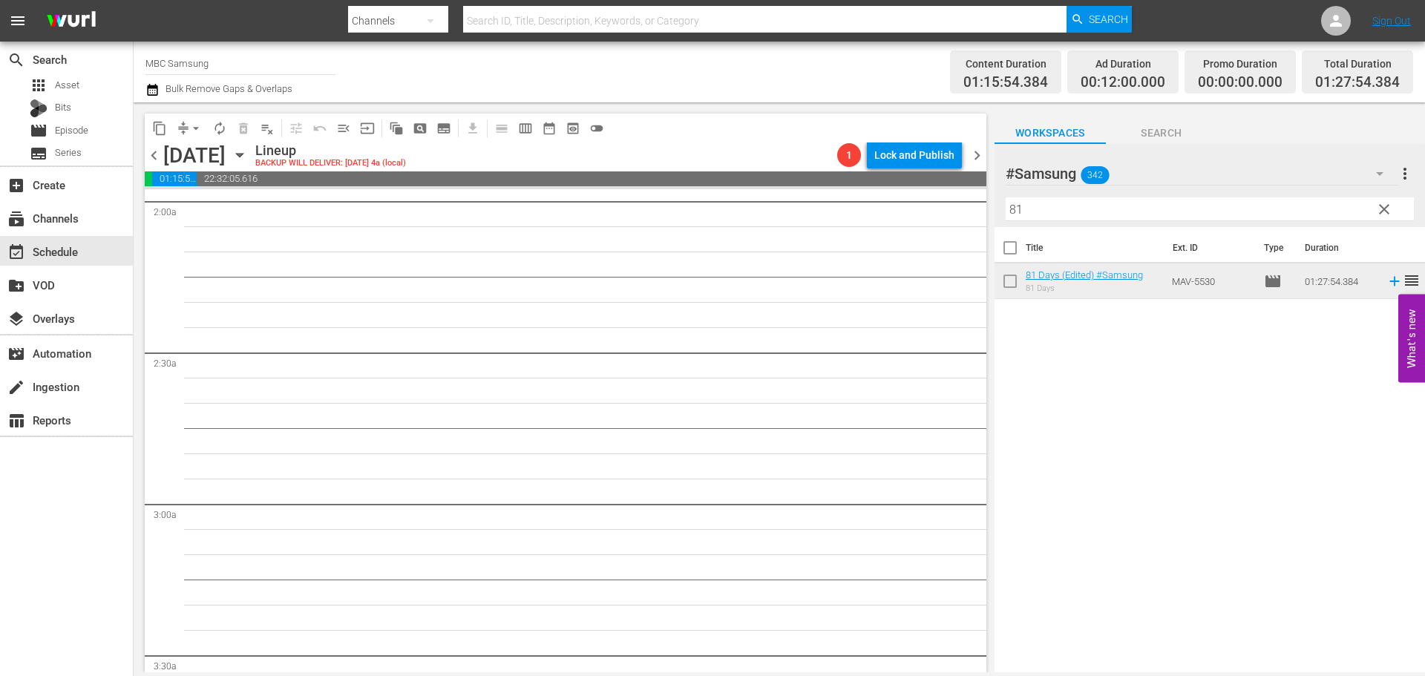
scroll to position [445, 0]
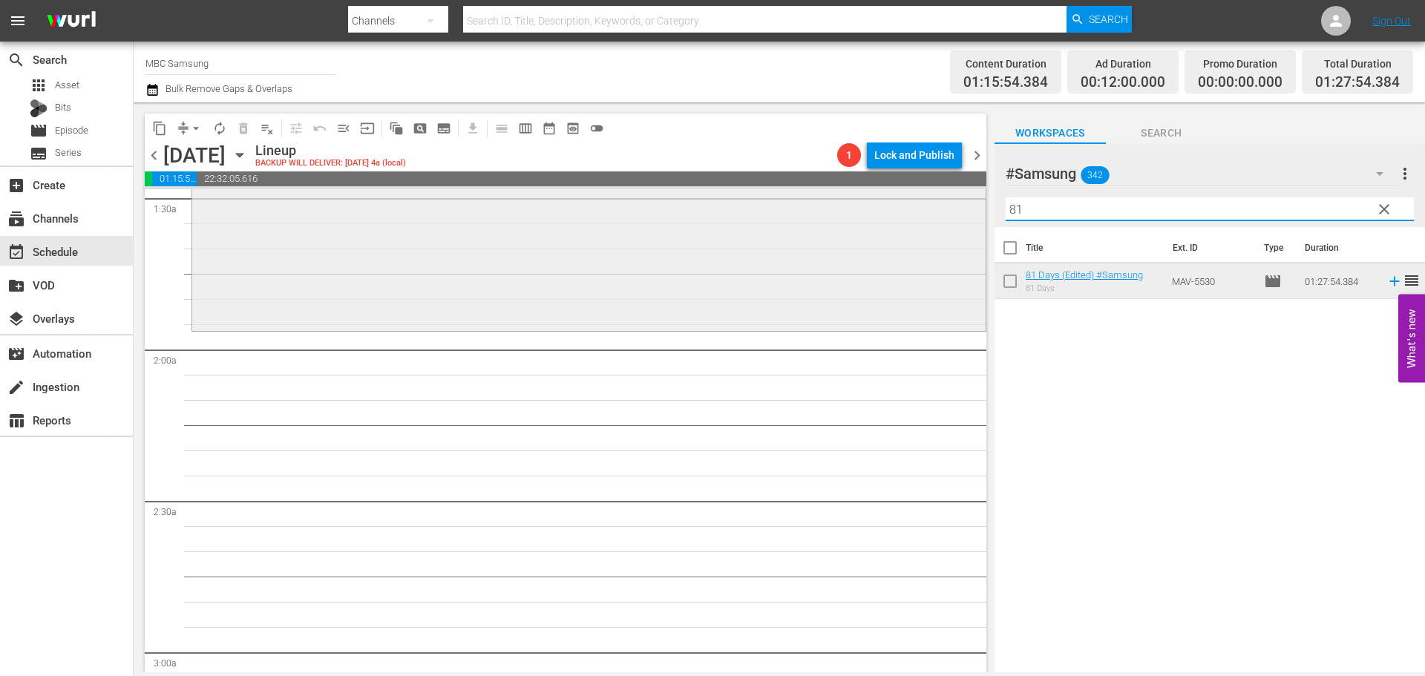
drag, startPoint x: 1101, startPoint y: 201, endPoint x: 817, endPoint y: 194, distance: 284.3
click at [819, 199] on div "content_copy compress arrow_drop_down autorenew_outlined delete_forever_outline…" at bounding box center [779, 387] width 1291 height 570
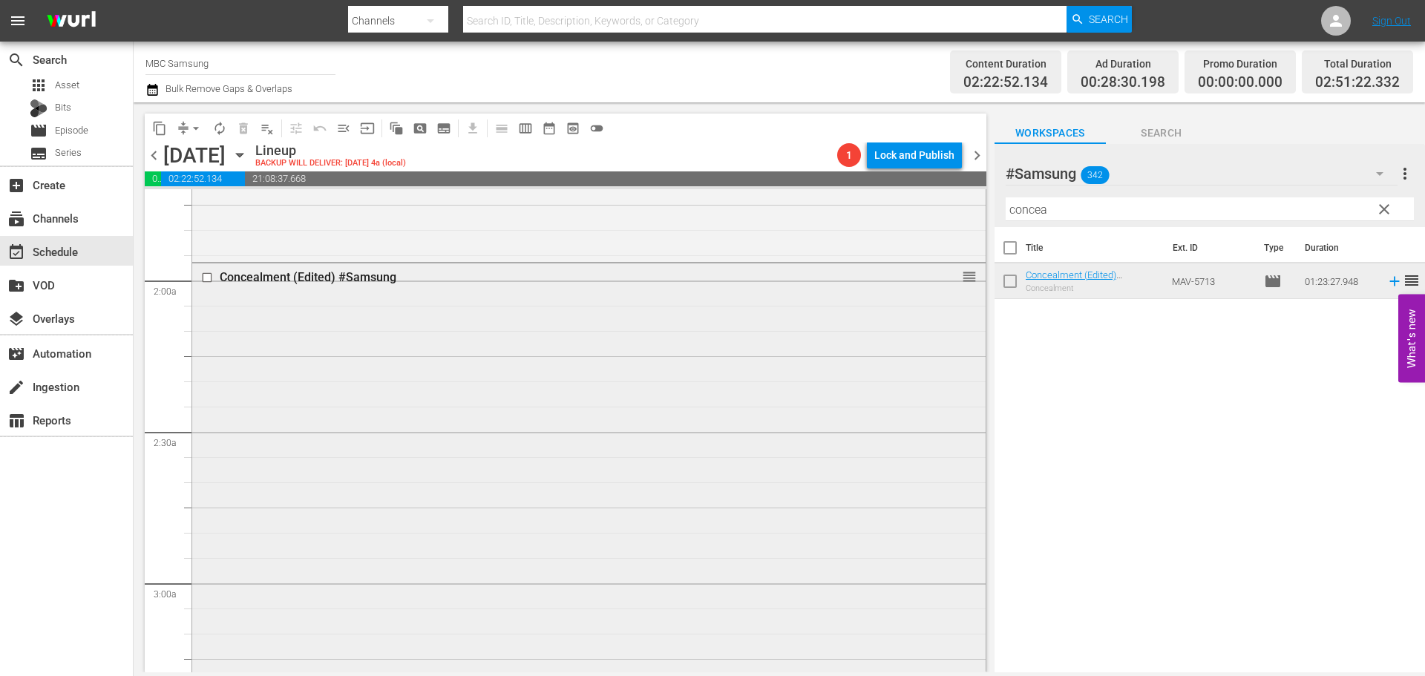
scroll to position [742, 0]
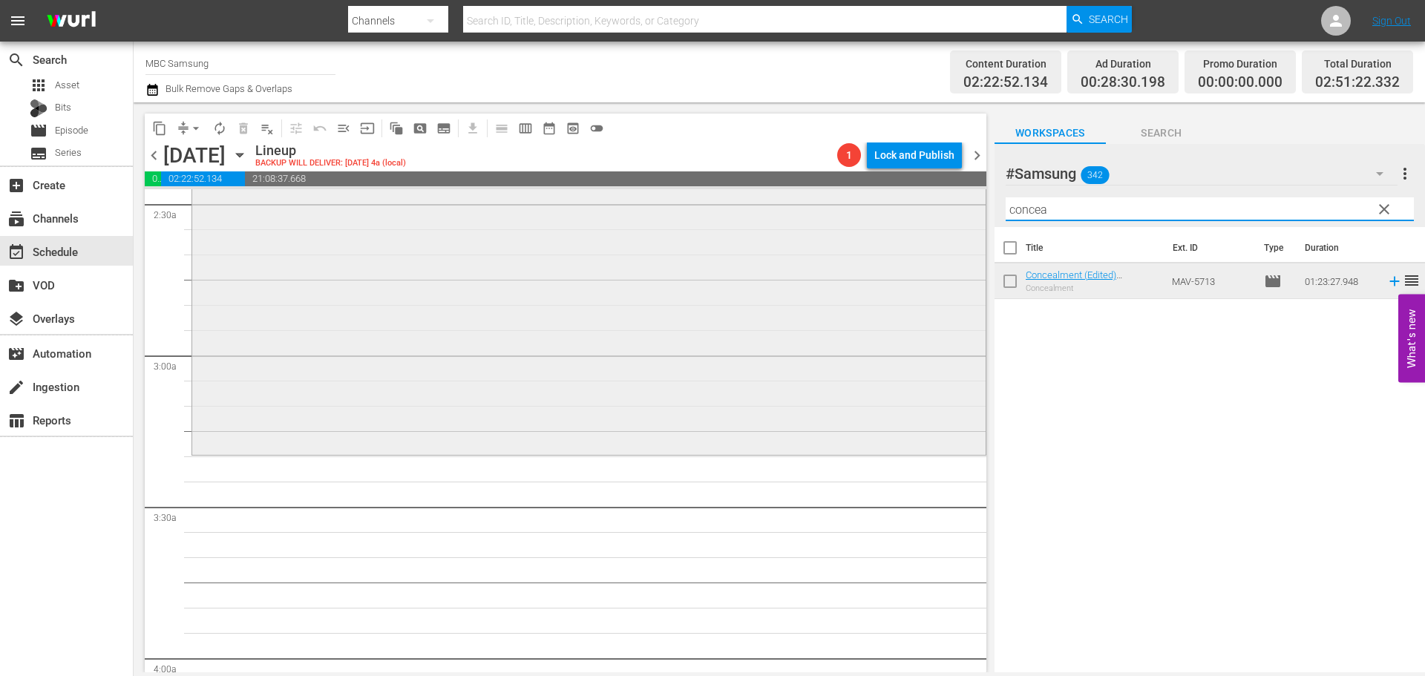
drag, startPoint x: 1080, startPoint y: 214, endPoint x: 851, endPoint y: 192, distance: 229.6
click at [851, 196] on div "content_copy compress arrow_drop_down autorenew_outlined delete_forever_outline…" at bounding box center [779, 387] width 1291 height 570
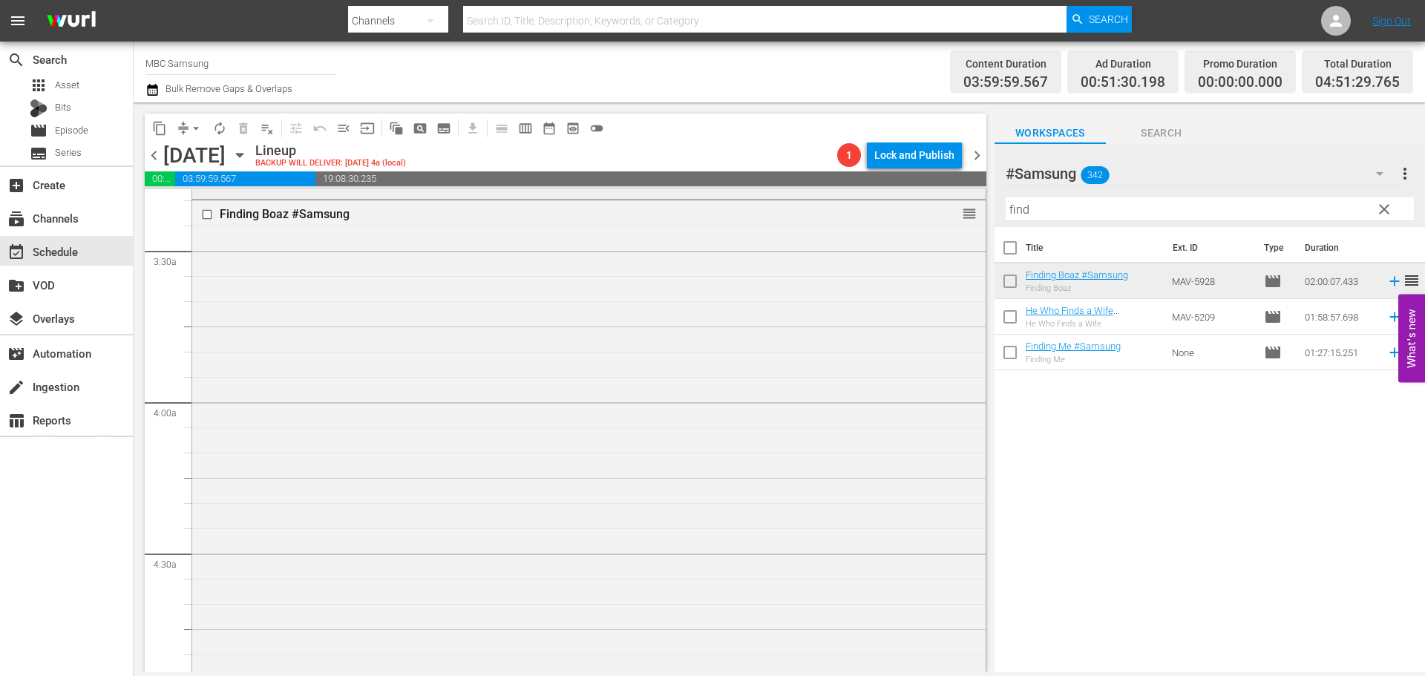
scroll to position [1187, 0]
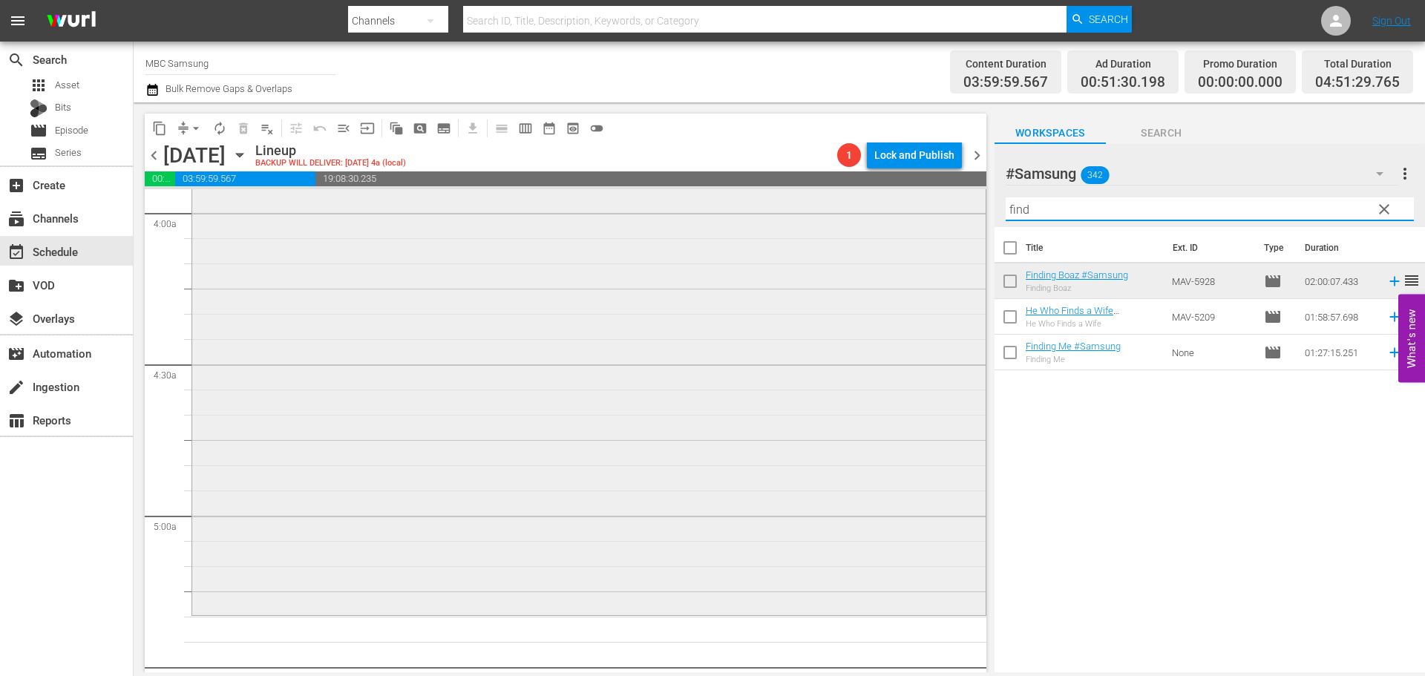
drag, startPoint x: 1112, startPoint y: 213, endPoint x: 854, endPoint y: 194, distance: 258.2
click at [854, 194] on div "content_copy compress arrow_drop_down autorenew_outlined delete_forever_outline…" at bounding box center [779, 387] width 1291 height 570
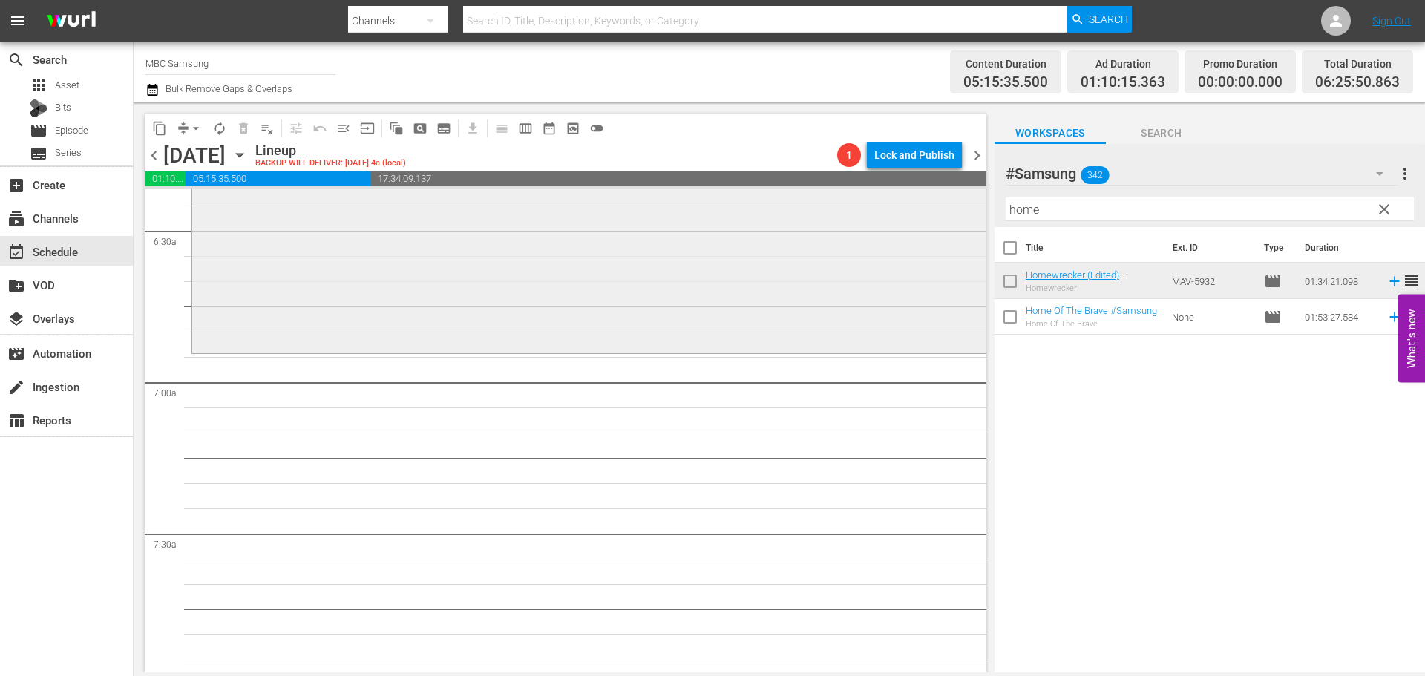
scroll to position [1929, 0]
drag, startPoint x: 1102, startPoint y: 203, endPoint x: 819, endPoint y: 196, distance: 283.6
click at [818, 203] on div "content_copy compress arrow_drop_down autorenew_outlined delete_forever_outline…" at bounding box center [779, 387] width 1291 height 570
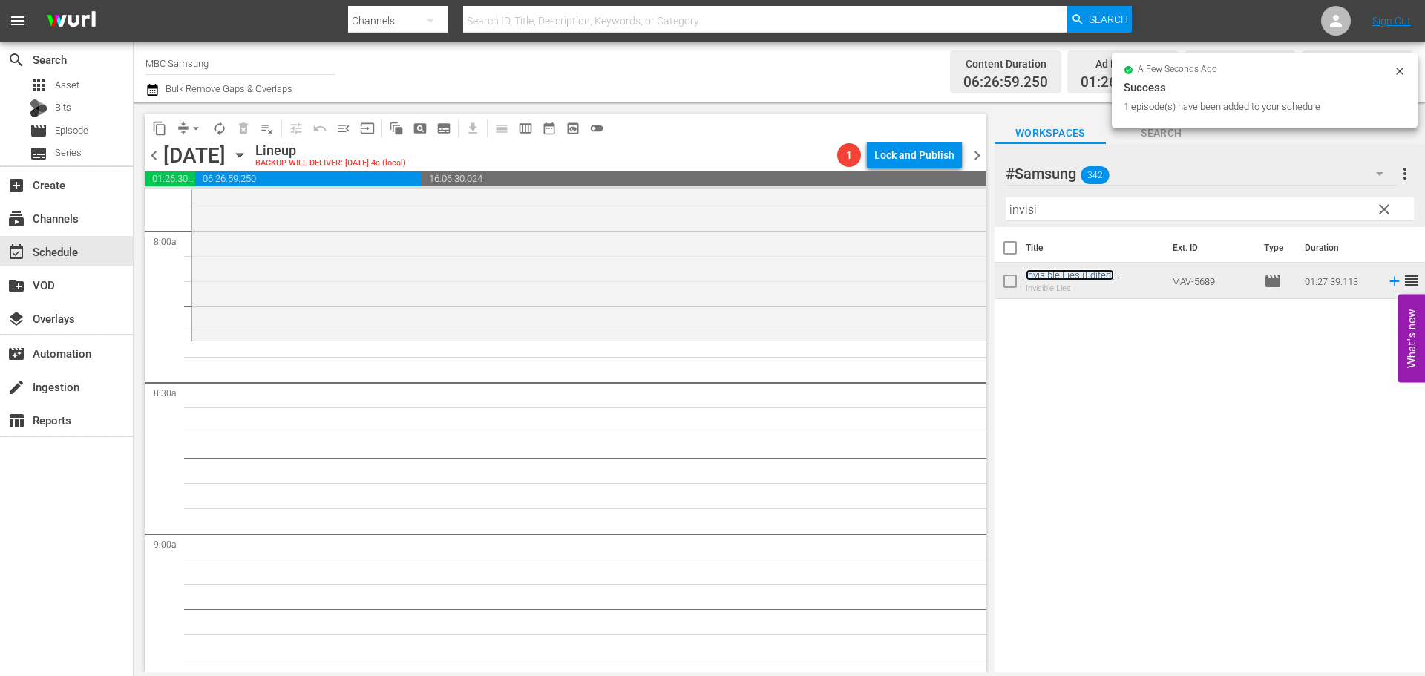
scroll to position [2375, 0]
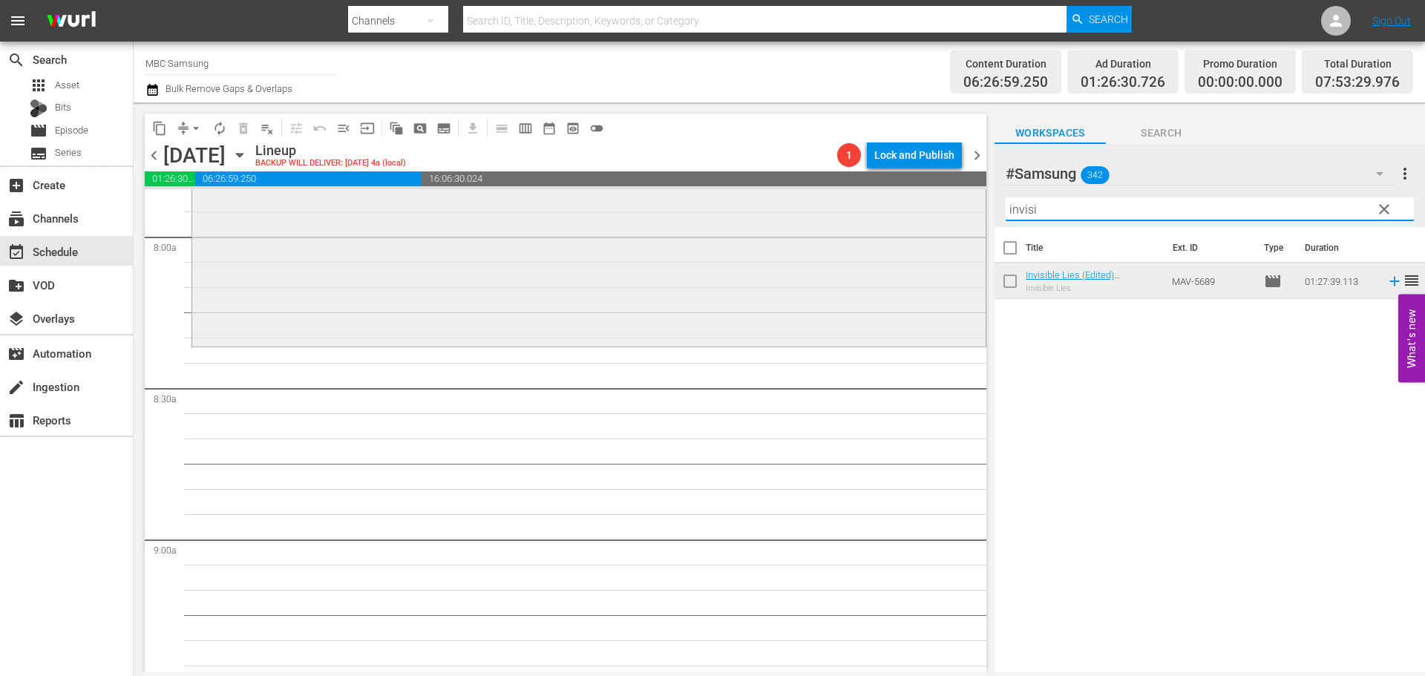
drag, startPoint x: 1104, startPoint y: 210, endPoint x: 874, endPoint y: 191, distance: 230.8
click at [874, 194] on div "content_copy compress arrow_drop_down autorenew_outlined delete_forever_outline…" at bounding box center [779, 387] width 1291 height 570
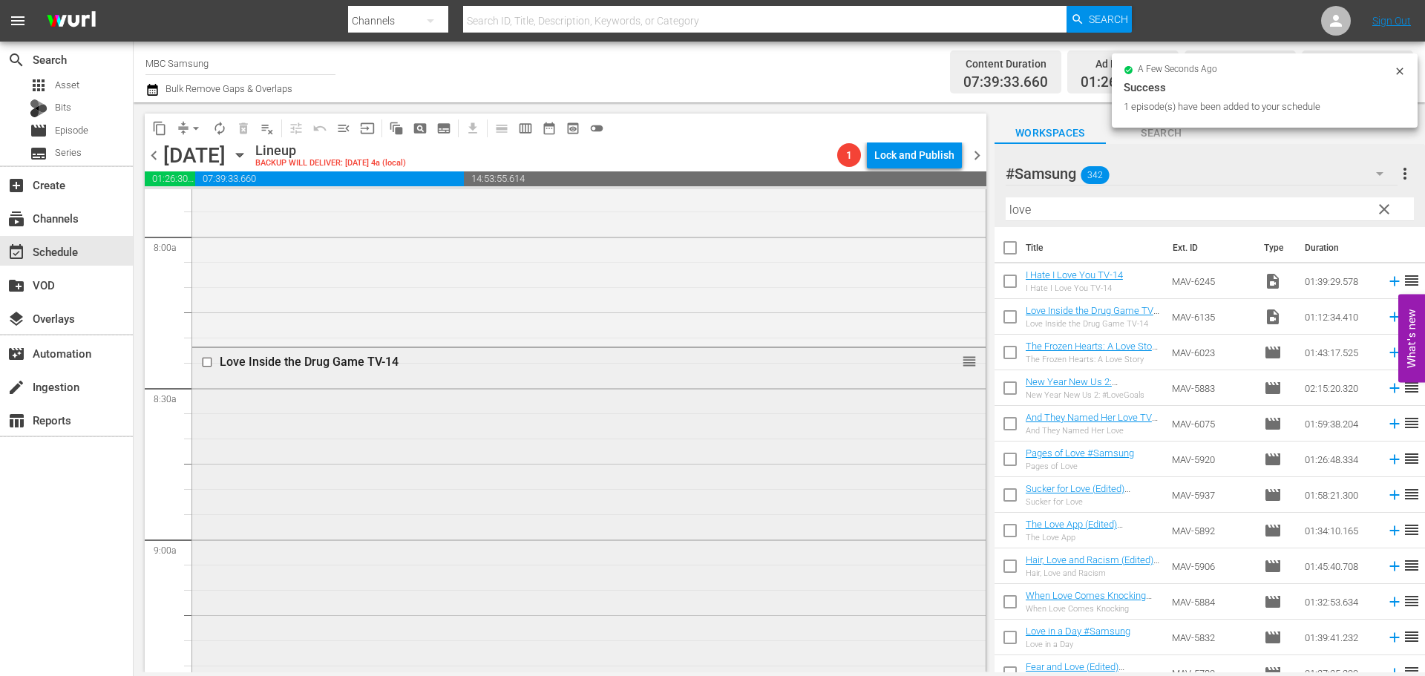
click at [568, 442] on div "Love Inside the Drug Game TV-14 reorder" at bounding box center [588, 529] width 793 height 362
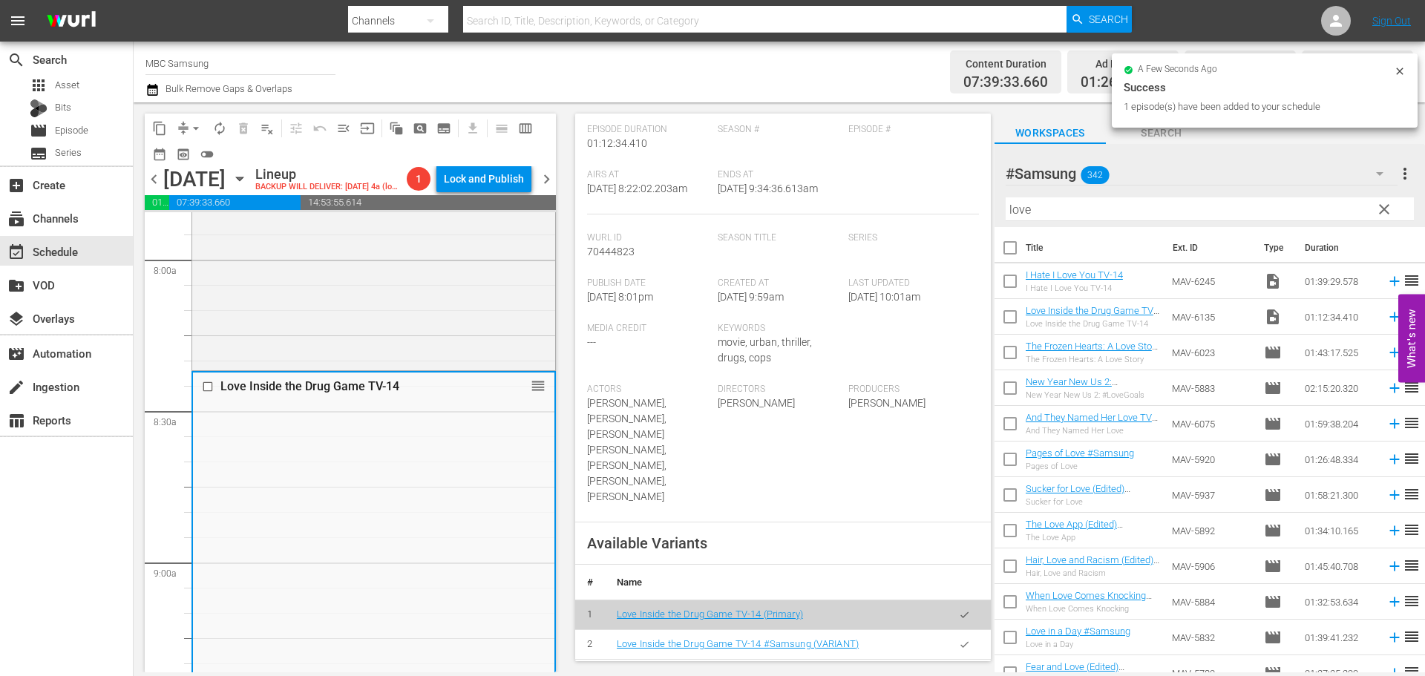
scroll to position [445, 0]
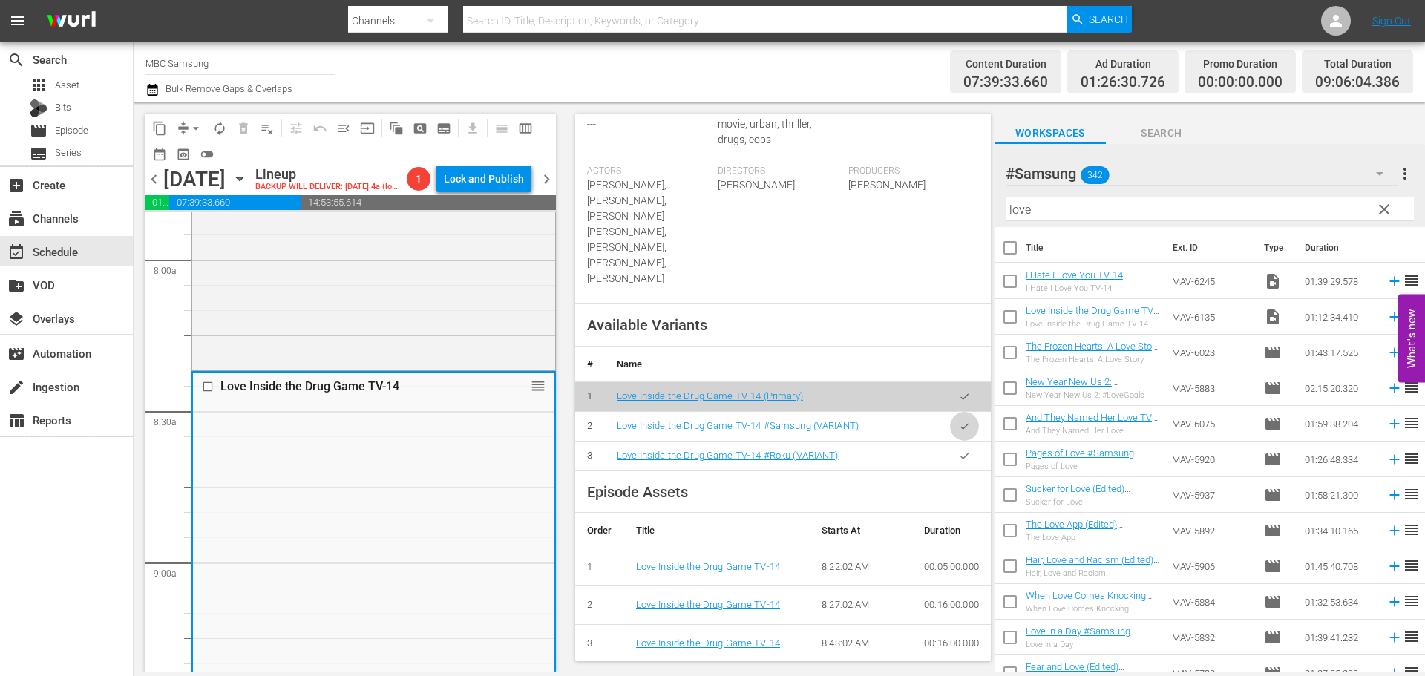
click at [959, 421] on icon "button" at bounding box center [964, 426] width 11 height 11
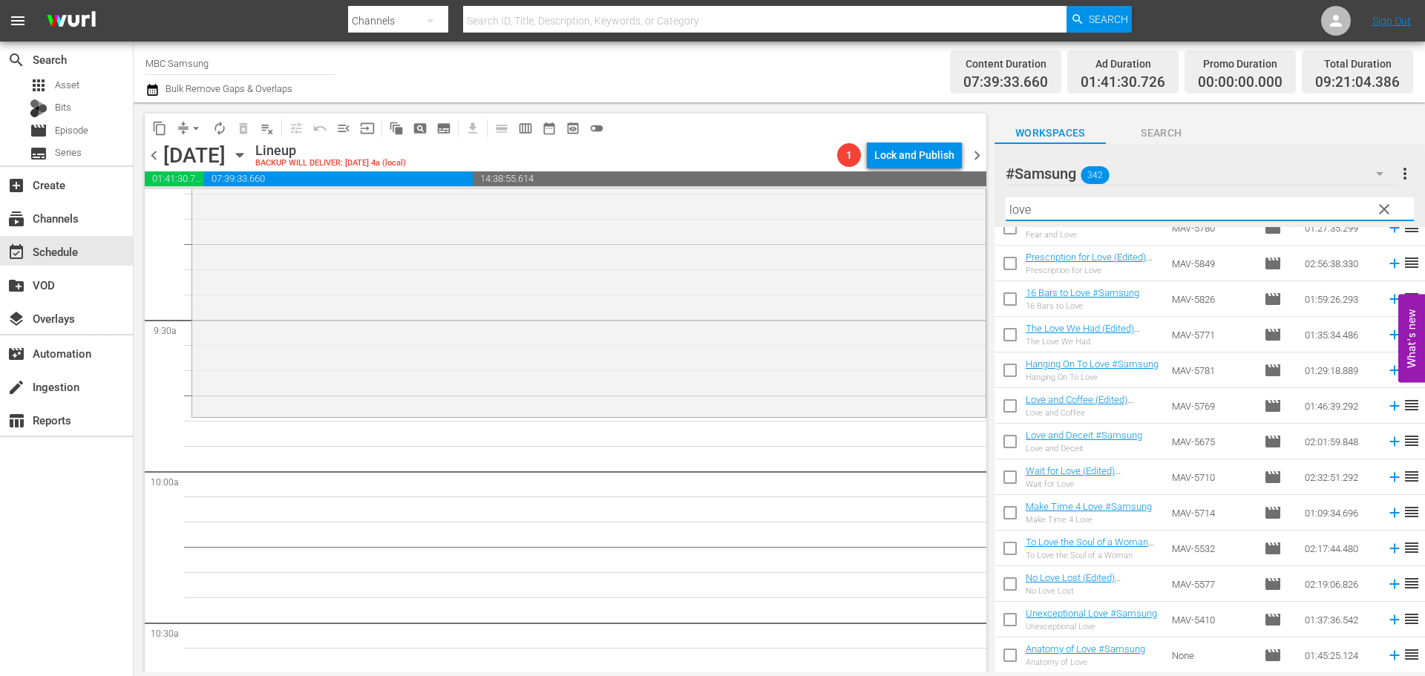
drag, startPoint x: 1177, startPoint y: 214, endPoint x: 923, endPoint y: 171, distance: 257.3
click at [923, 180] on div "content_copy compress arrow_drop_down autorenew_outlined delete_forever_outline…" at bounding box center [779, 387] width 1291 height 570
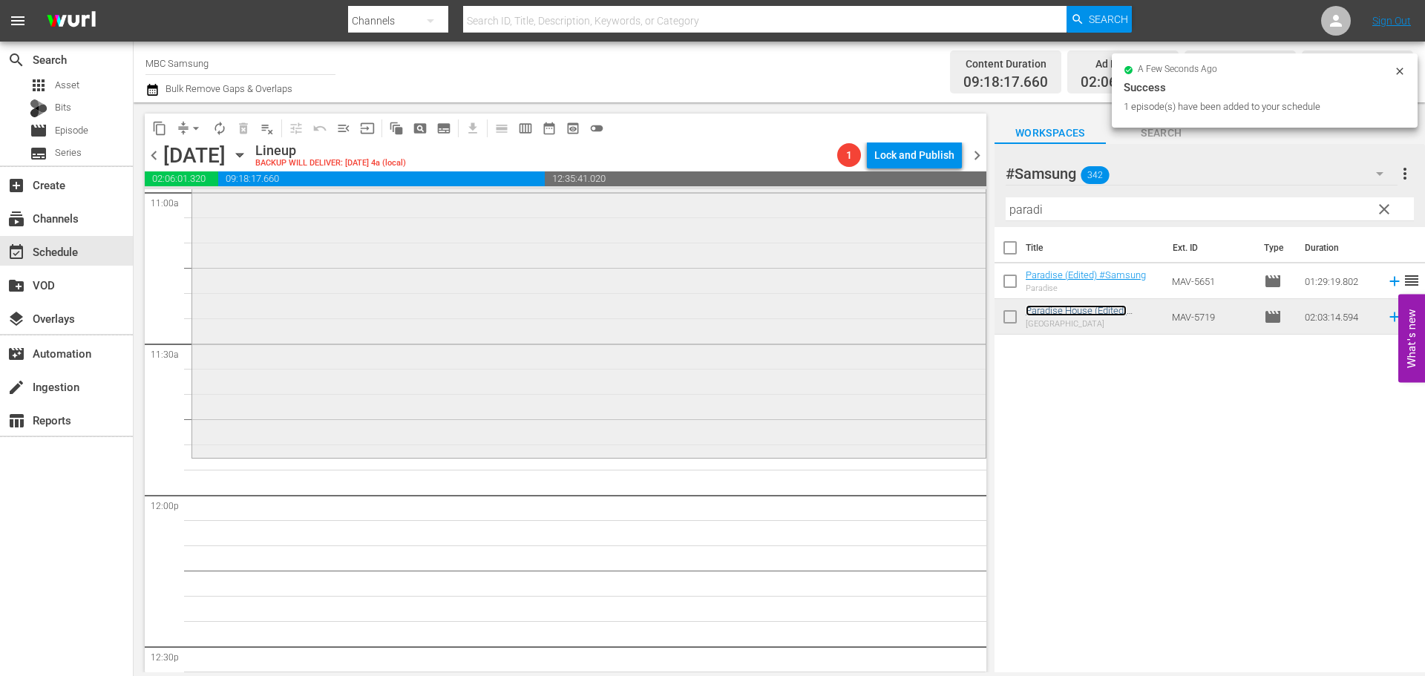
scroll to position [3414, 0]
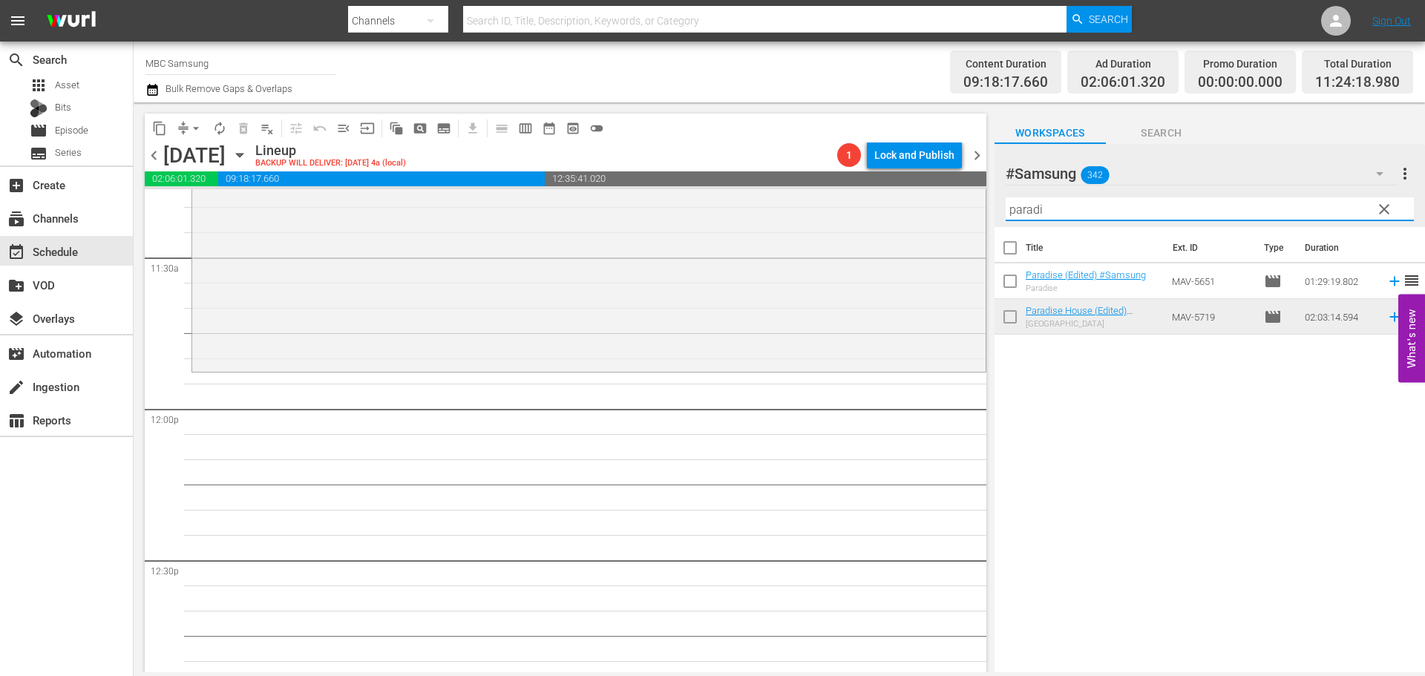
drag, startPoint x: 1096, startPoint y: 211, endPoint x: 839, endPoint y: 178, distance: 259.7
click at [839, 178] on div "content_copy compress arrow_drop_down autorenew_outlined delete_forever_outline…" at bounding box center [779, 387] width 1291 height 570
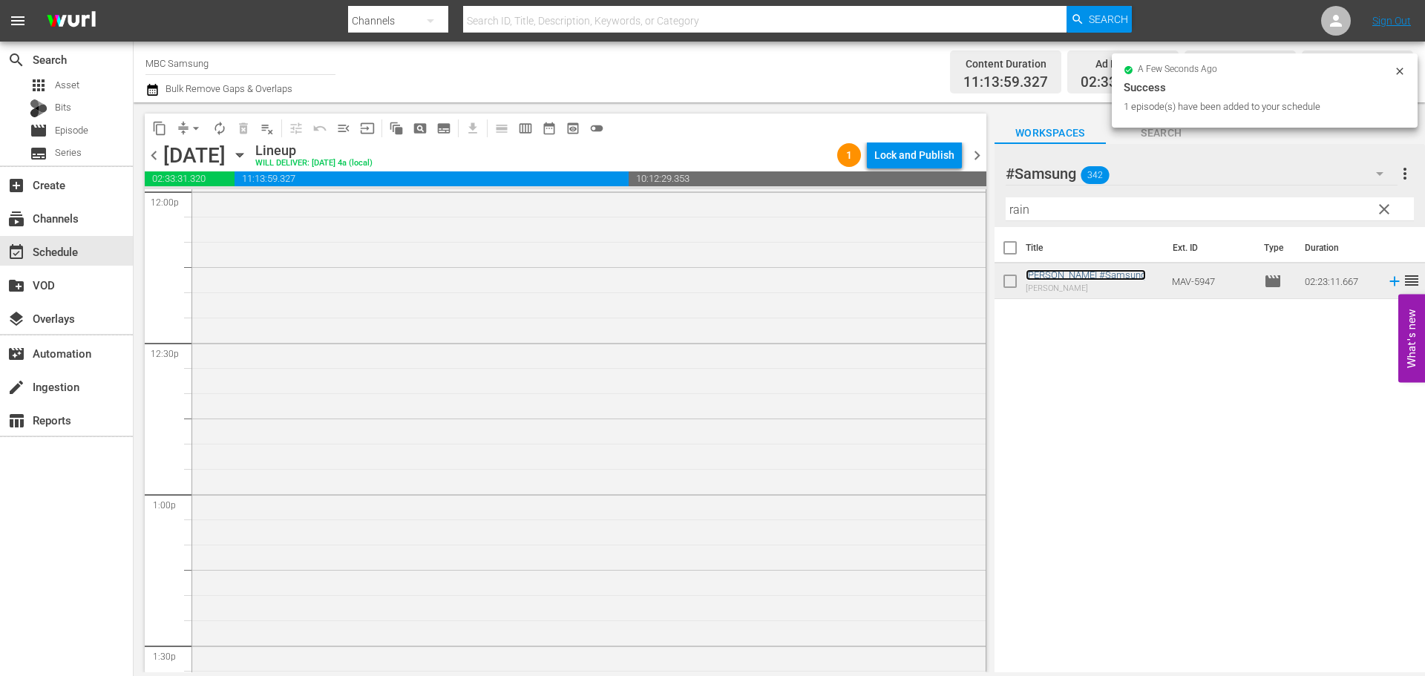
scroll to position [3933, 0]
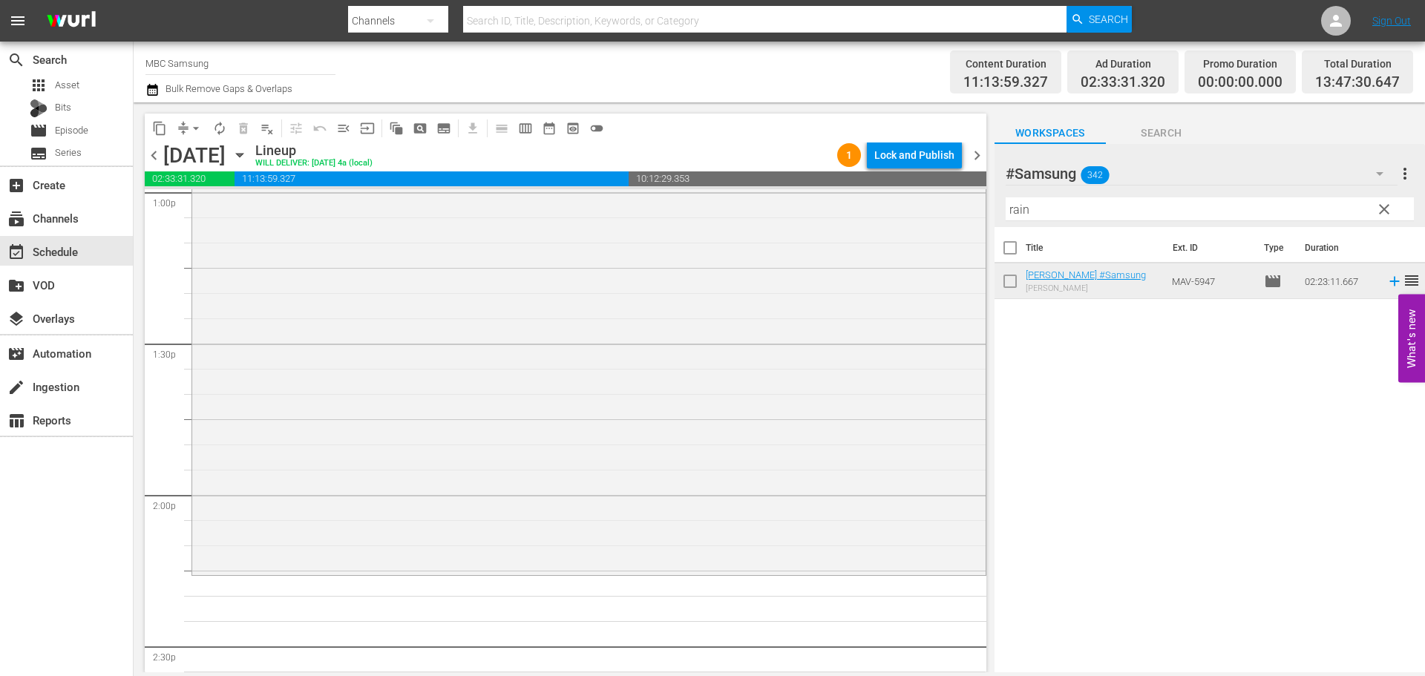
click at [1380, 205] on span "clear" at bounding box center [1384, 209] width 18 height 18
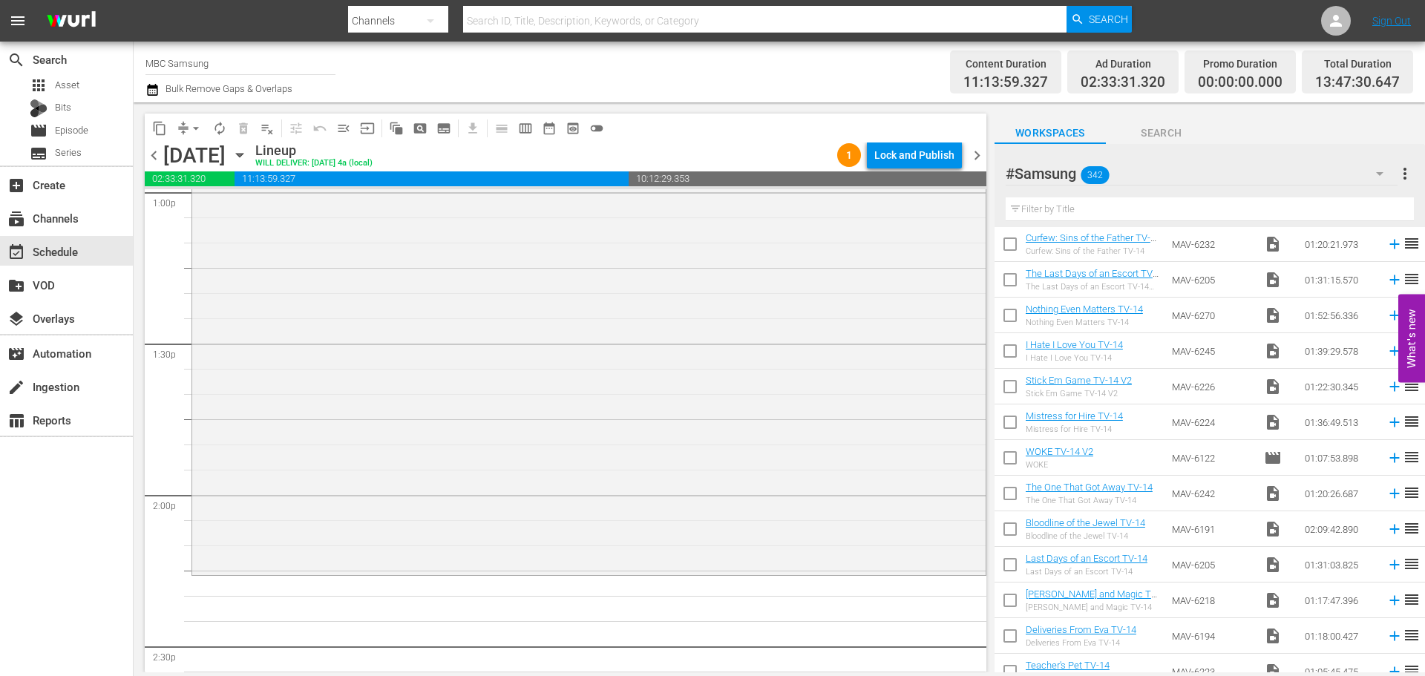
scroll to position [297, 0]
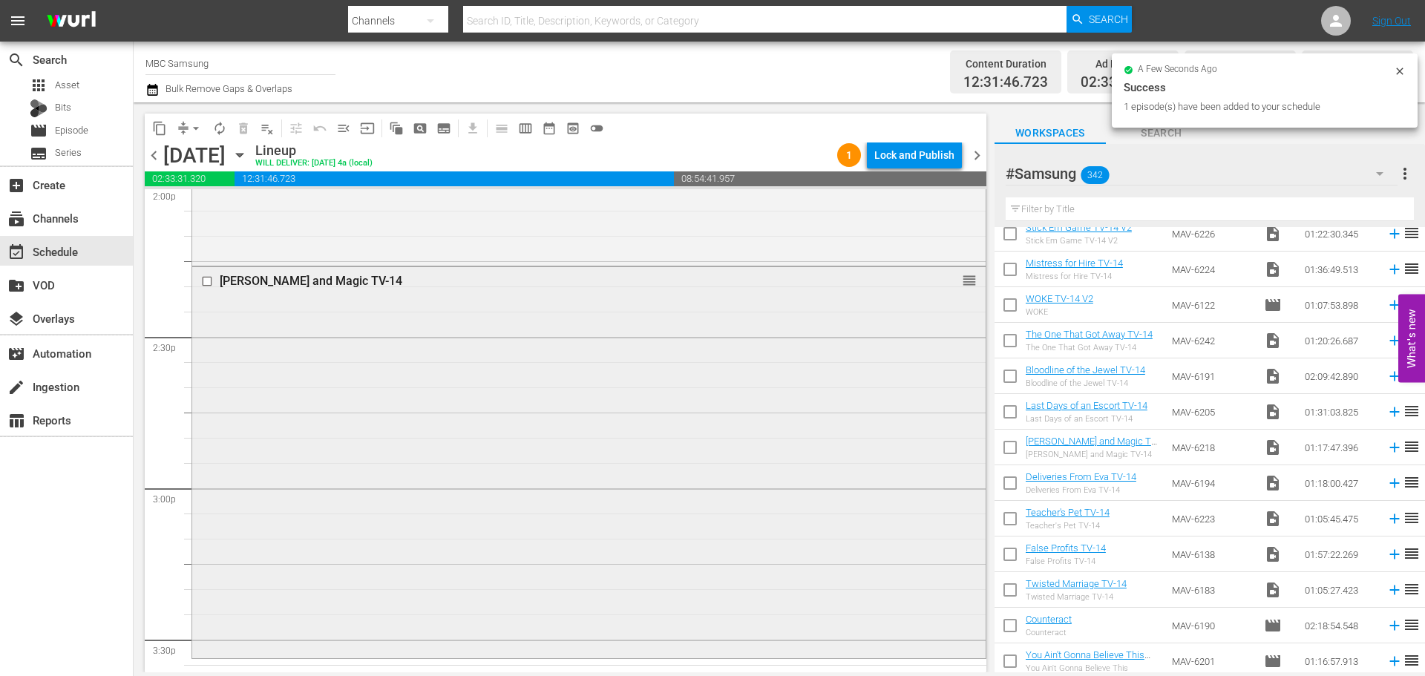
scroll to position [4304, 0]
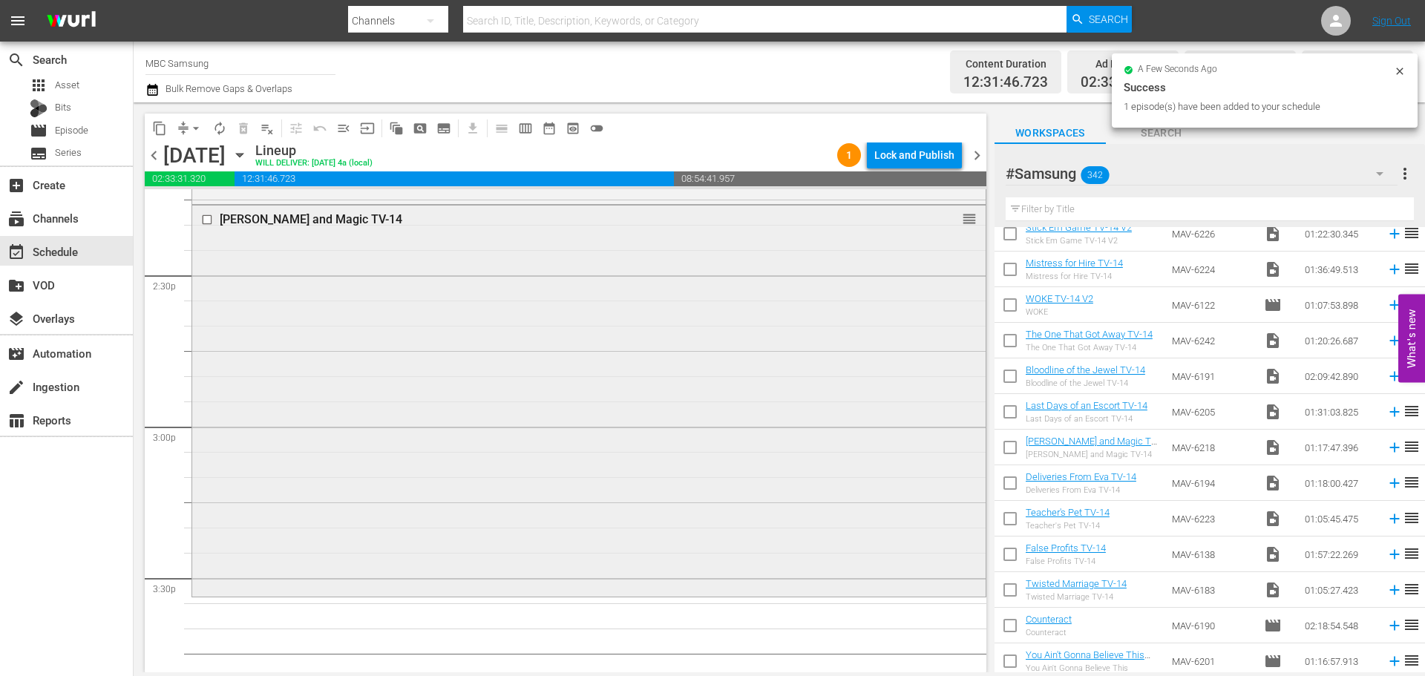
click at [512, 433] on div "[PERSON_NAME] and Magic TV-14 reorder" at bounding box center [588, 400] width 793 height 388
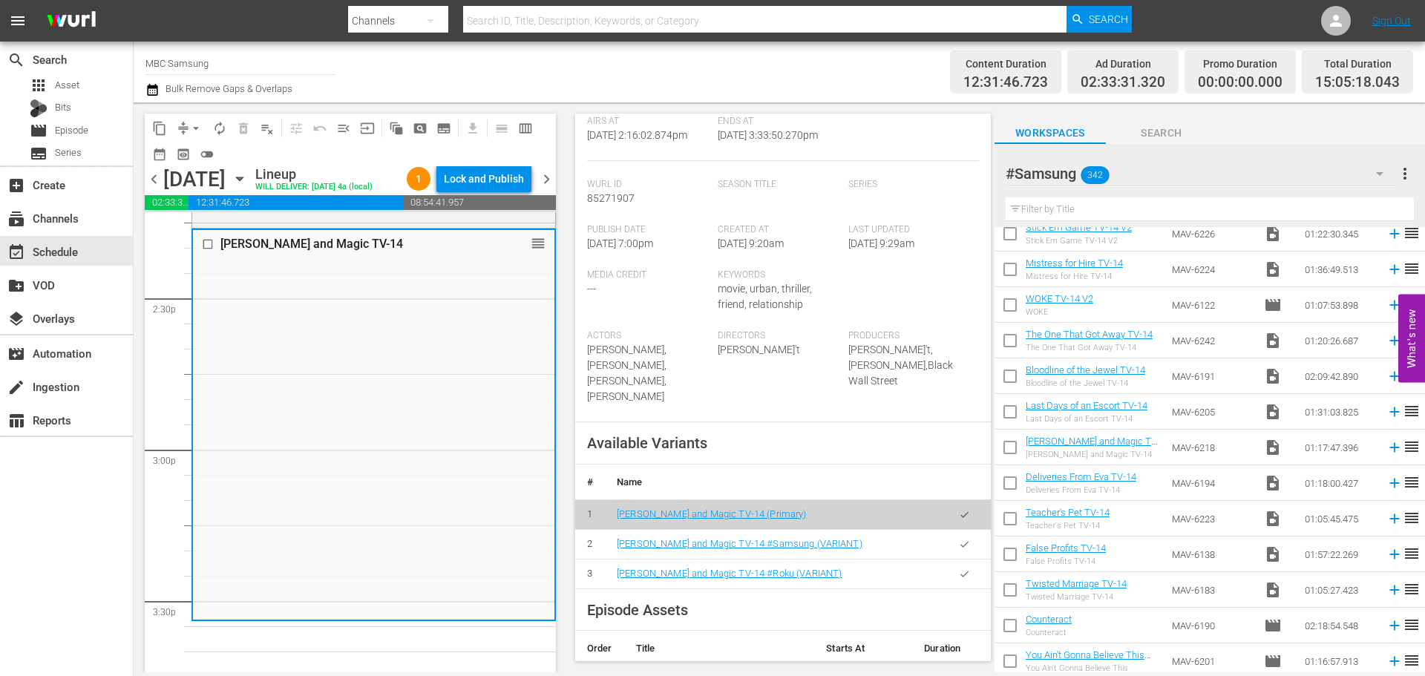
scroll to position [297, 0]
drag, startPoint x: 950, startPoint y: 525, endPoint x: 853, endPoint y: 499, distance: 99.9
click at [959, 538] on icon "button" at bounding box center [964, 543] width 11 height 11
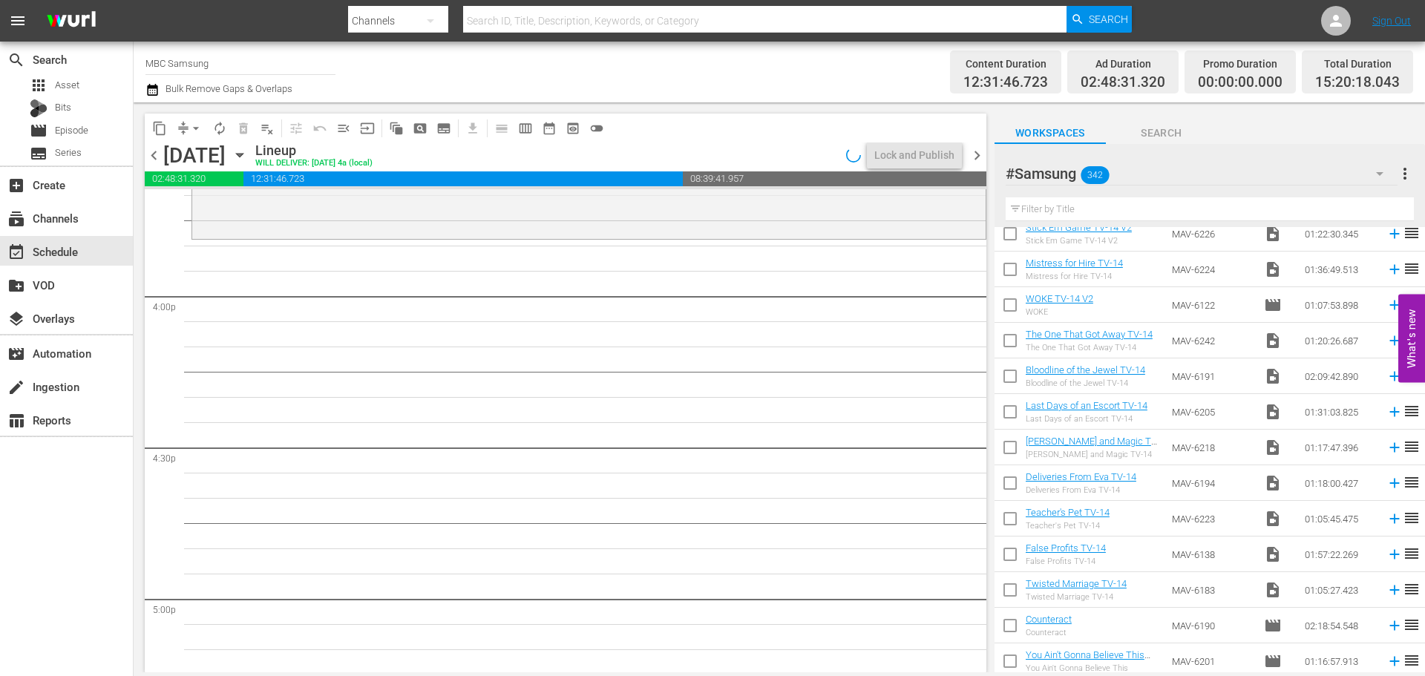
scroll to position [4749, 0]
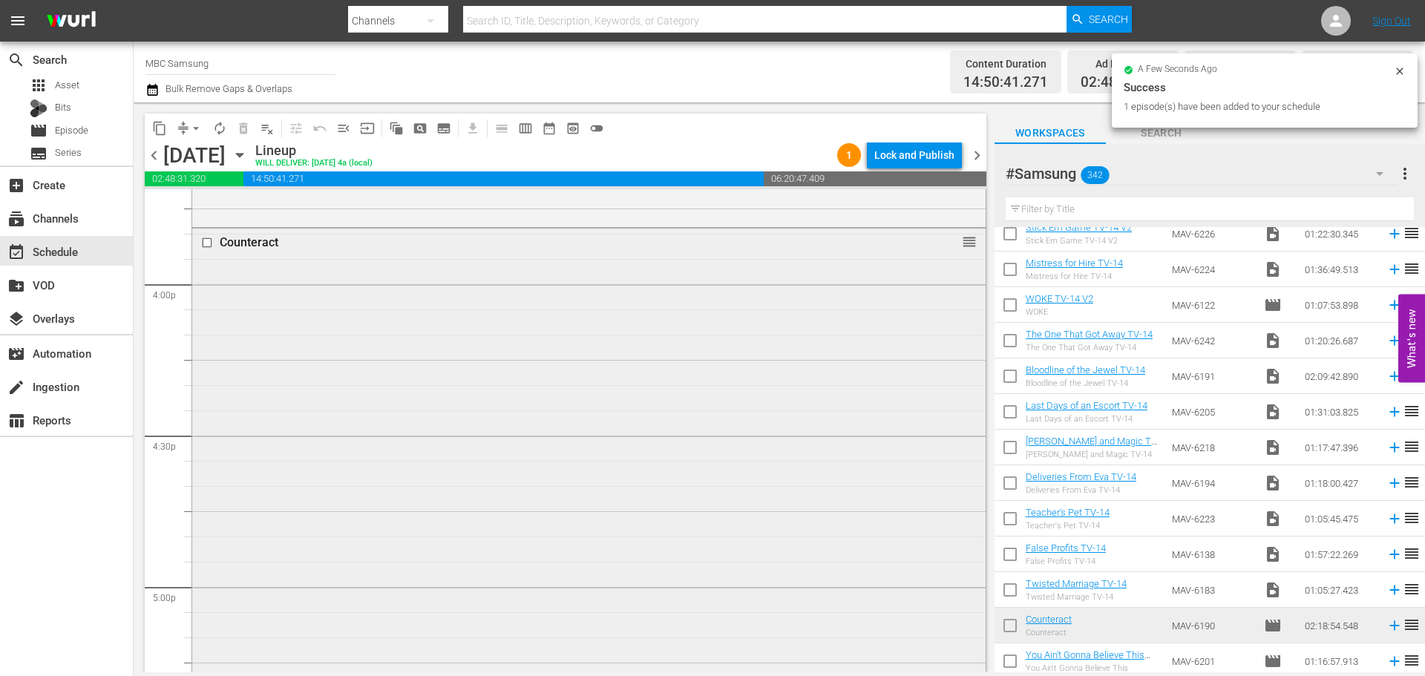
click at [576, 386] on div "Counteract reorder" at bounding box center [588, 577] width 793 height 697
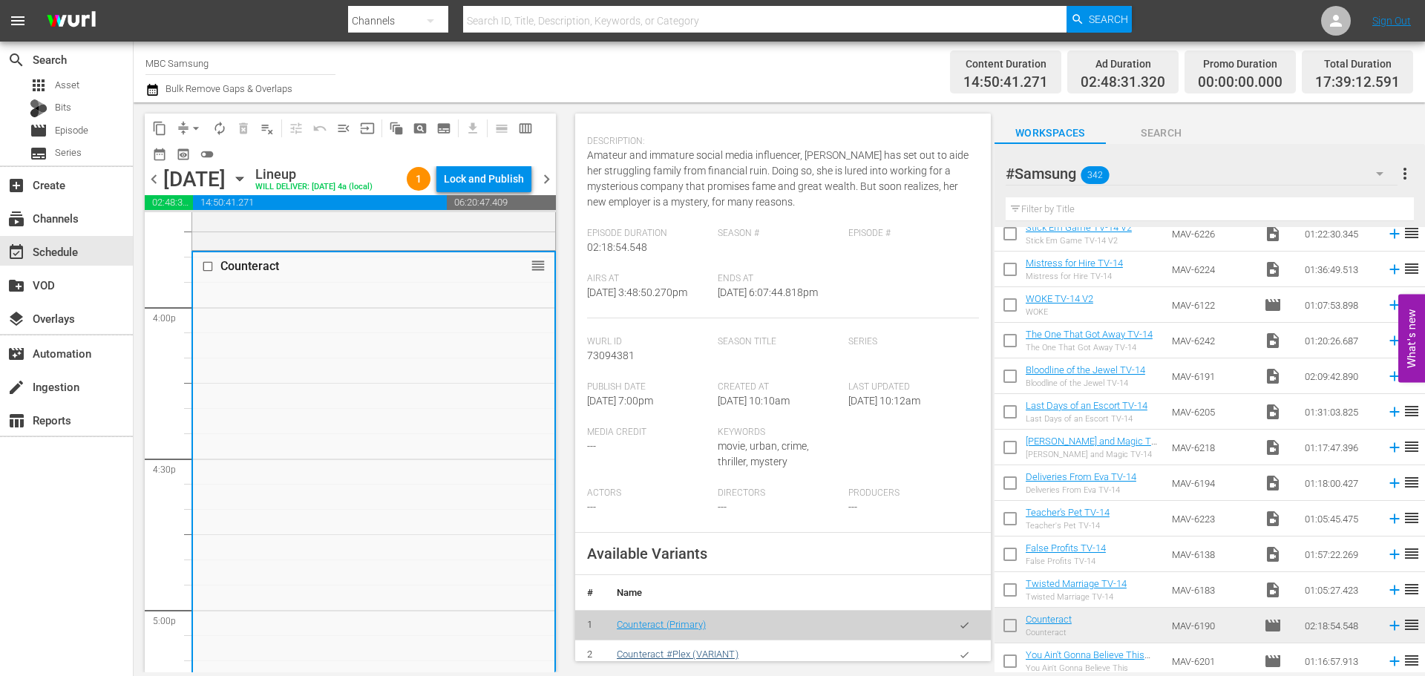
scroll to position [371, 0]
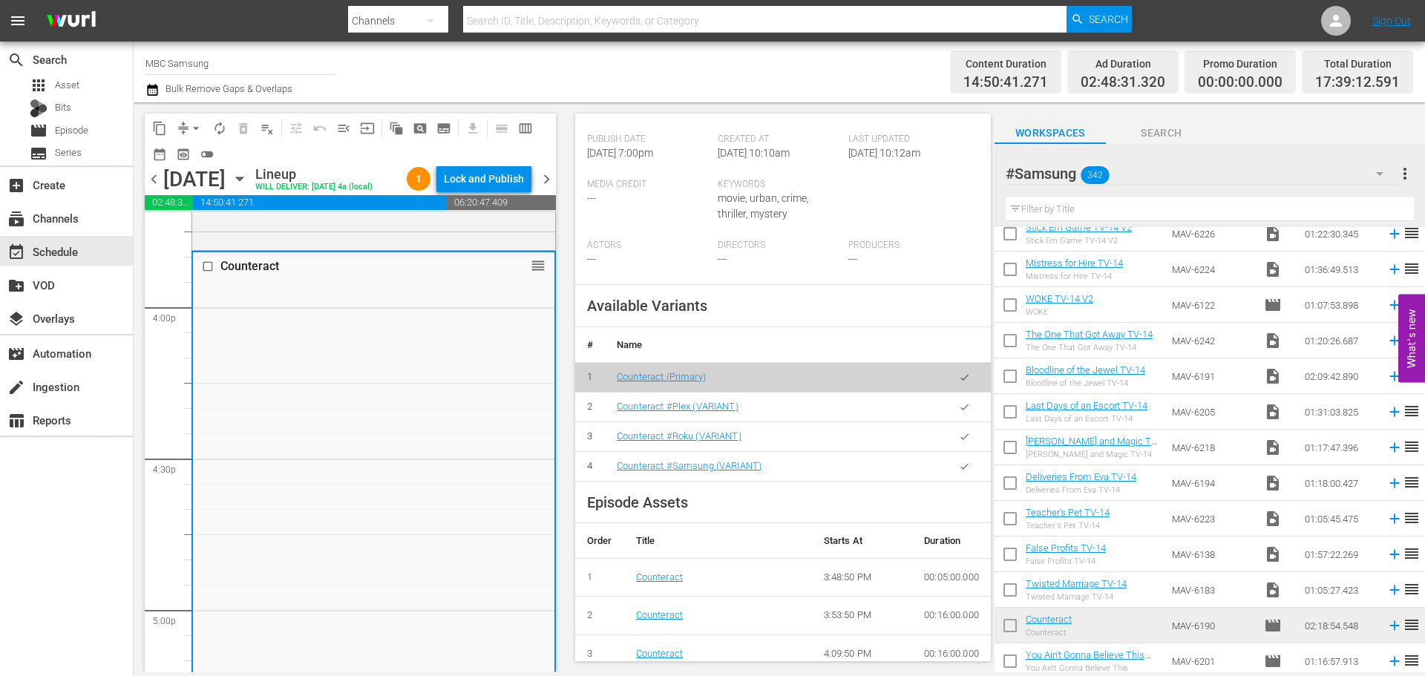
click at [959, 472] on icon "button" at bounding box center [964, 466] width 11 height 11
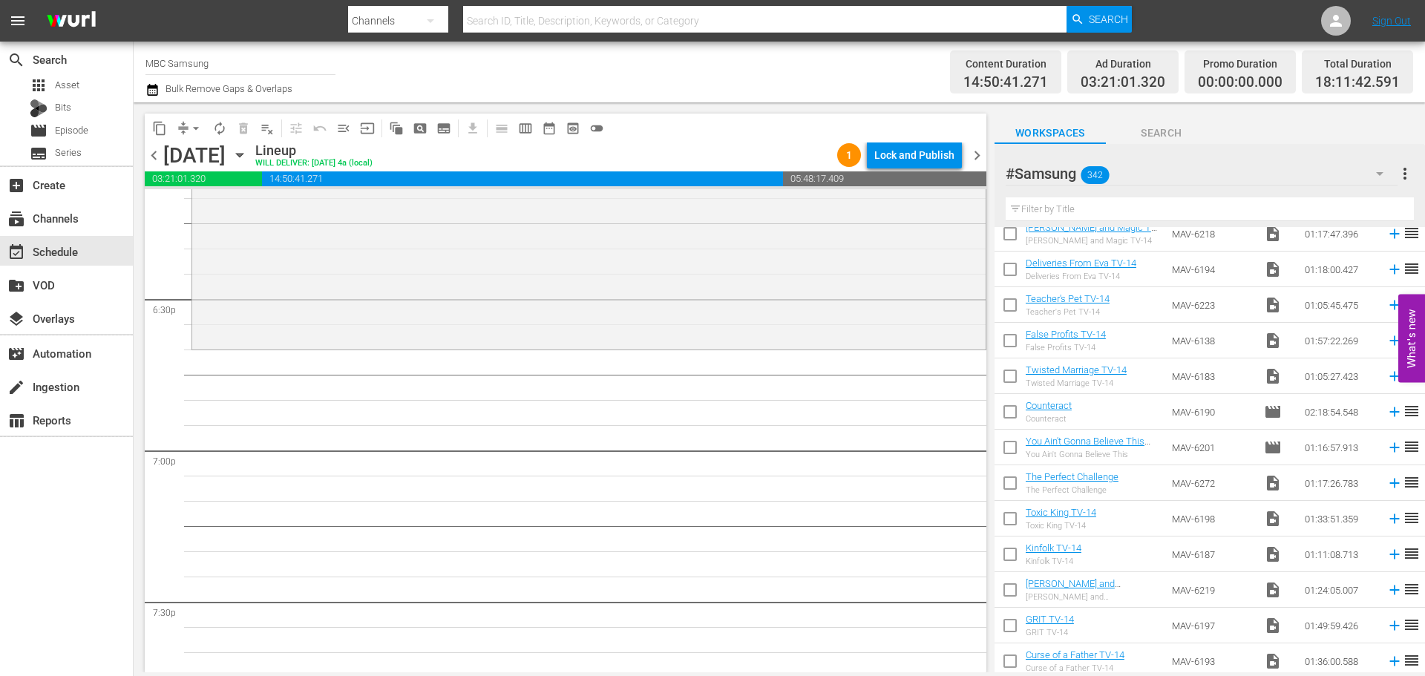
scroll to position [519, 0]
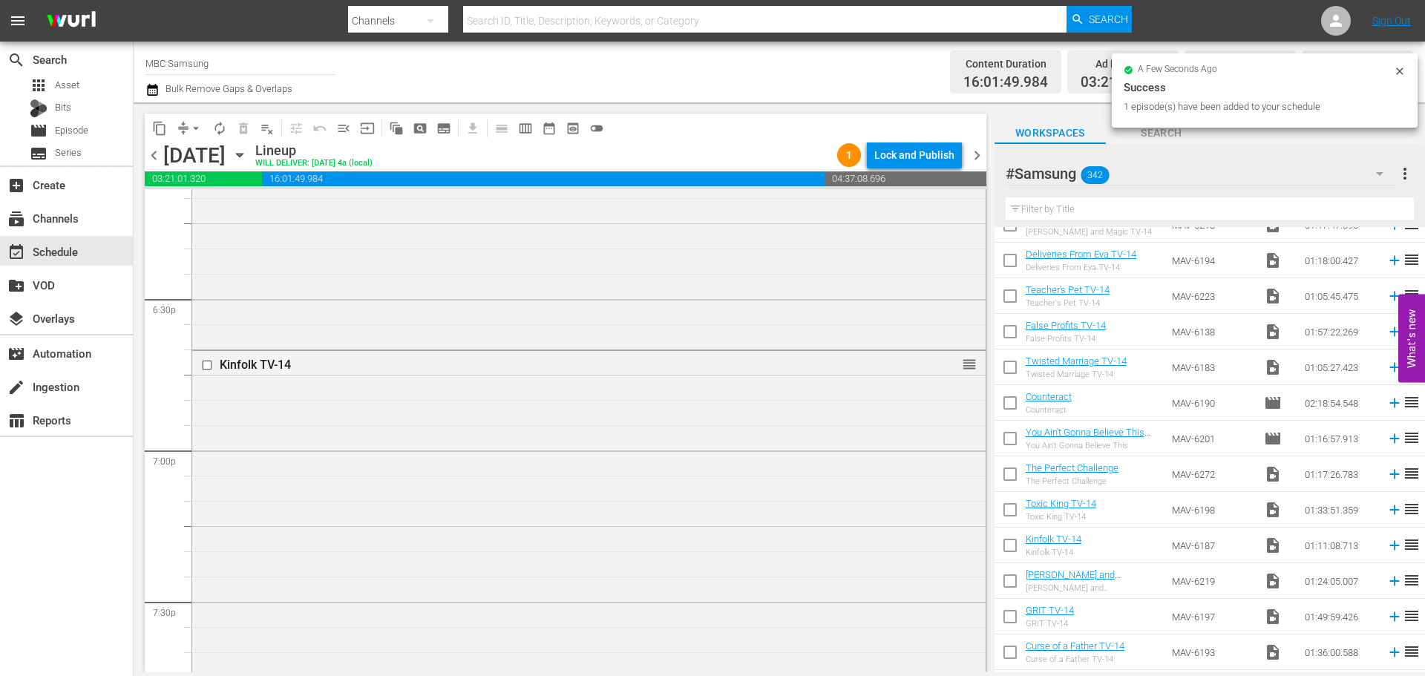
click at [623, 444] on div "Kinfolk TV-14 reorder" at bounding box center [588, 528] width 793 height 355
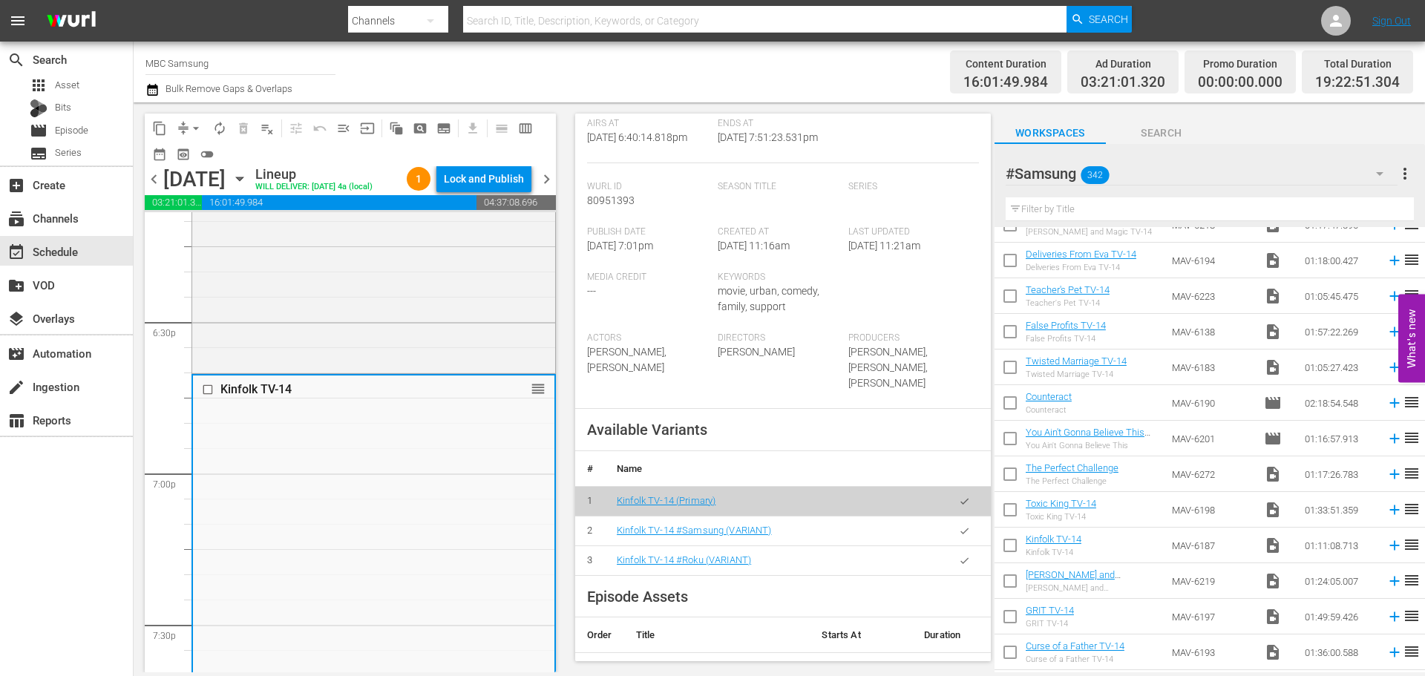
scroll to position [297, 0]
click at [959, 522] on icon "button" at bounding box center [964, 527] width 11 height 11
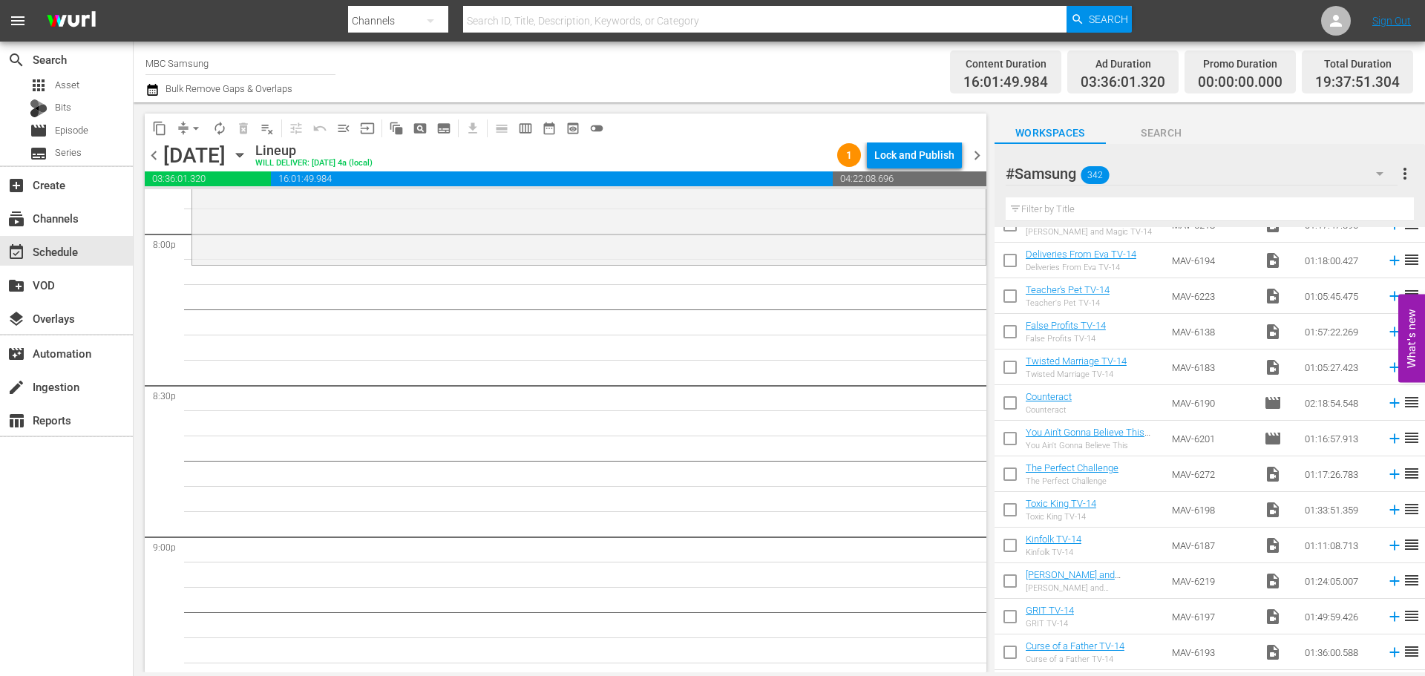
scroll to position [0, 0]
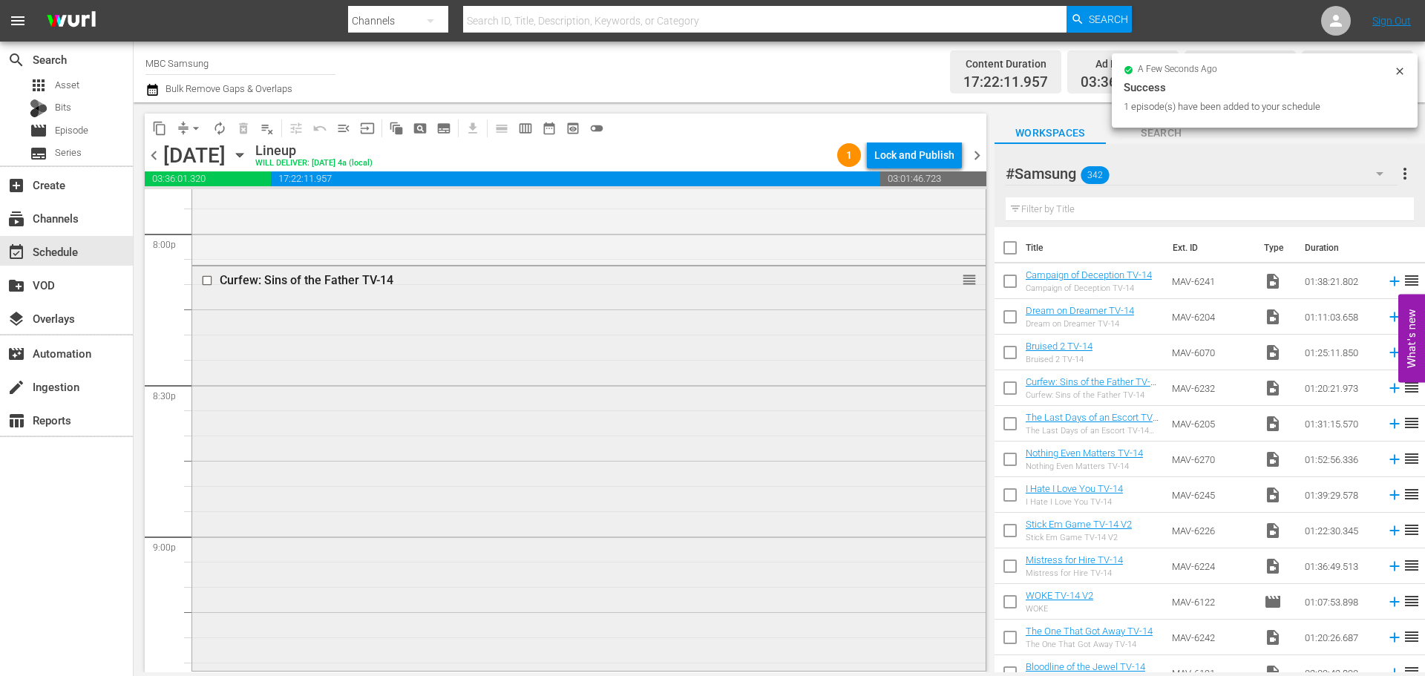
click at [657, 403] on div "Curfew: Sins of the Father TV-14 reorder" at bounding box center [588, 466] width 793 height 401
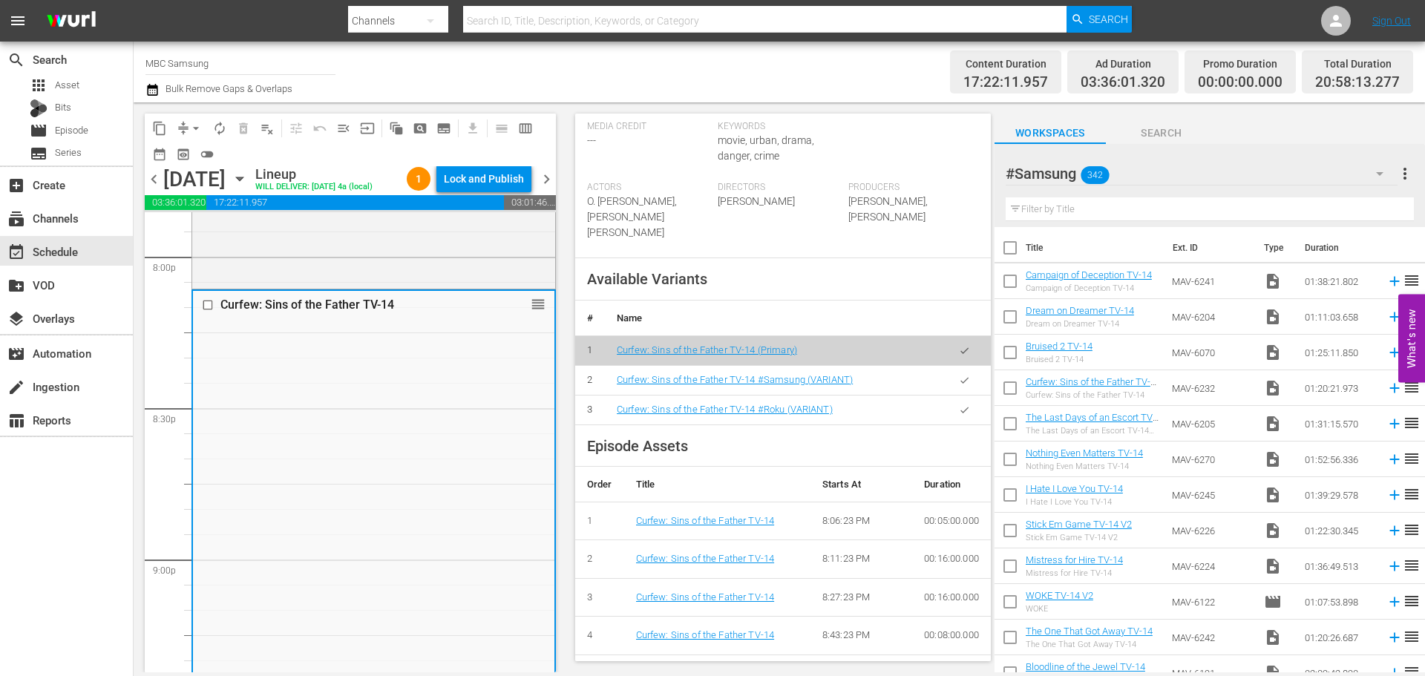
scroll to position [445, 0]
click at [959, 385] on icon "button" at bounding box center [964, 379] width 11 height 11
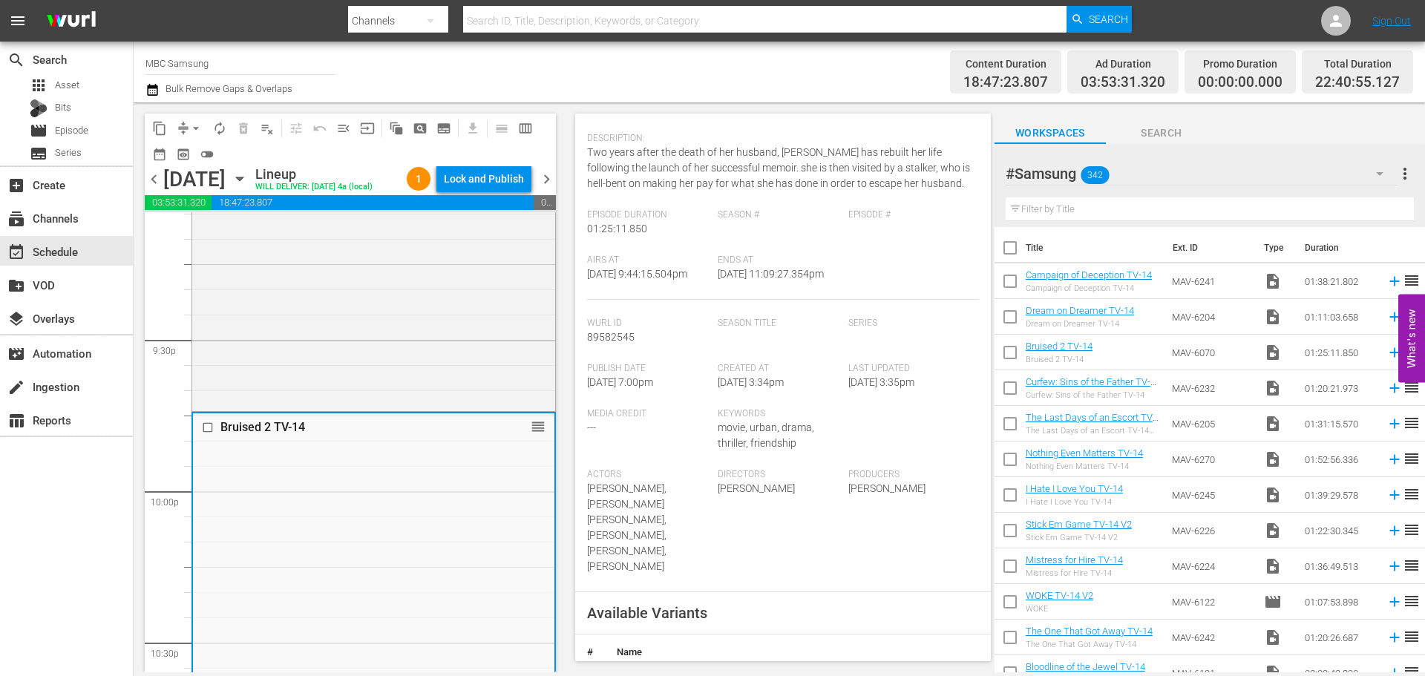
scroll to position [297, 0]
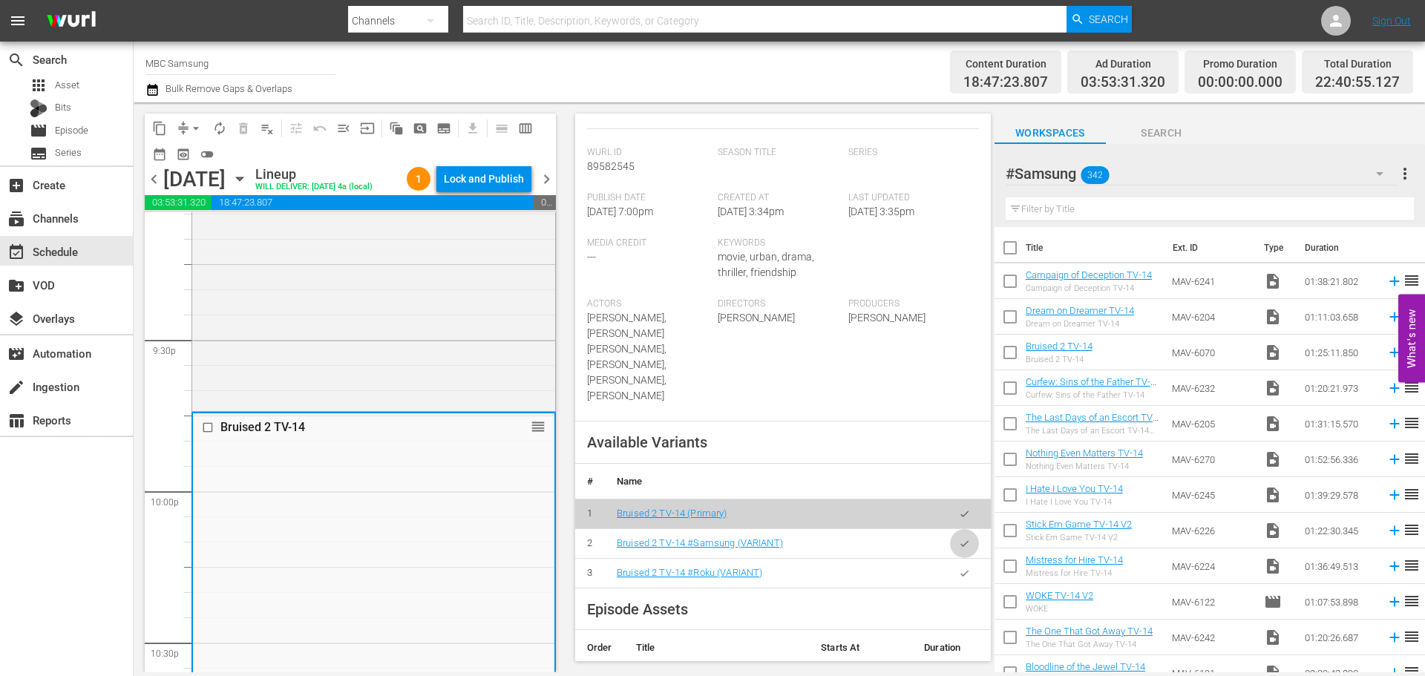
click at [950, 537] on button "button" at bounding box center [964, 543] width 29 height 29
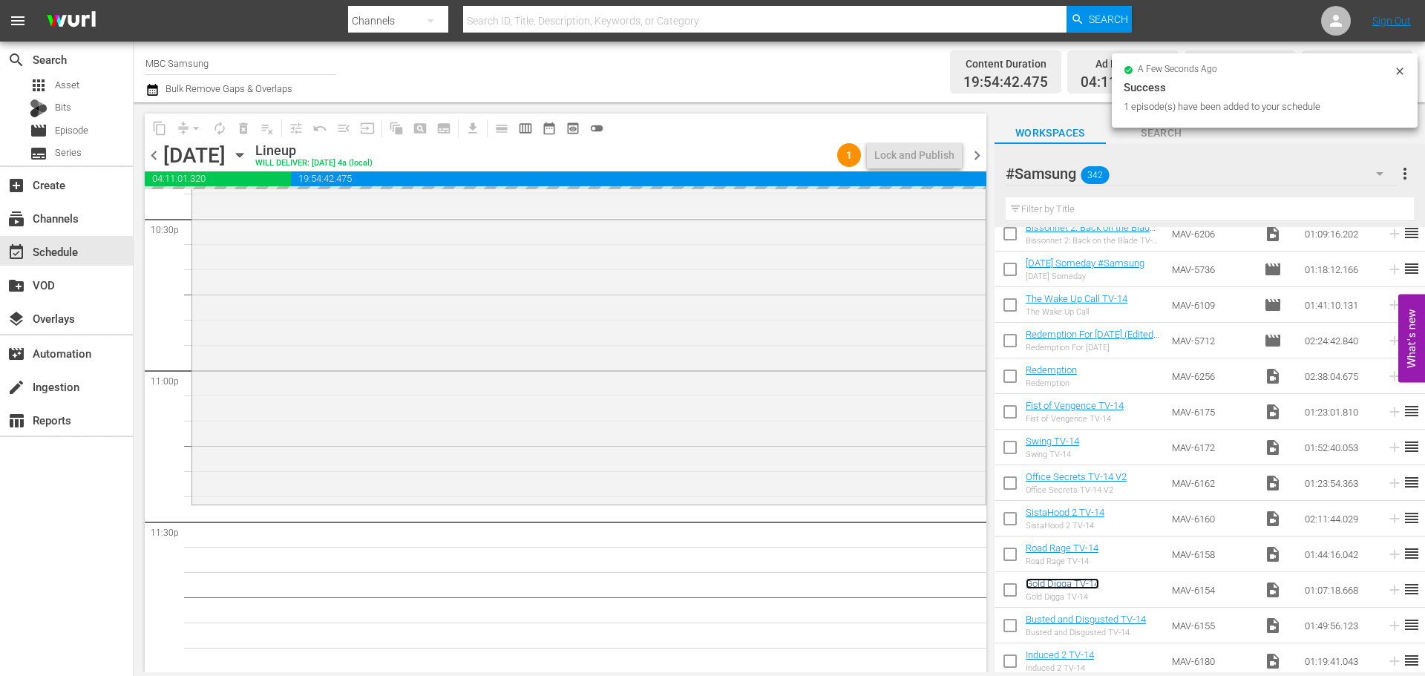
scroll to position [6784, 0]
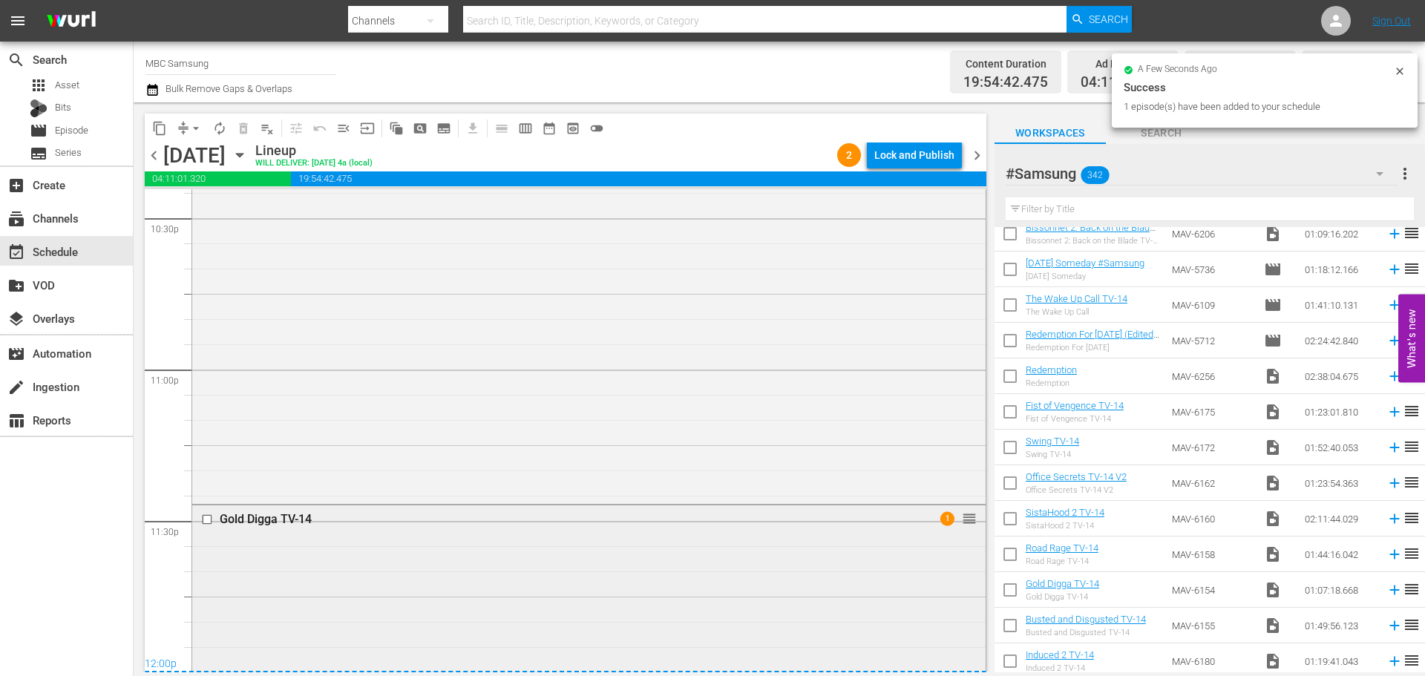
click at [512, 550] on div "Gold Digga TV-14 1 reorder" at bounding box center [588, 672] width 793 height 335
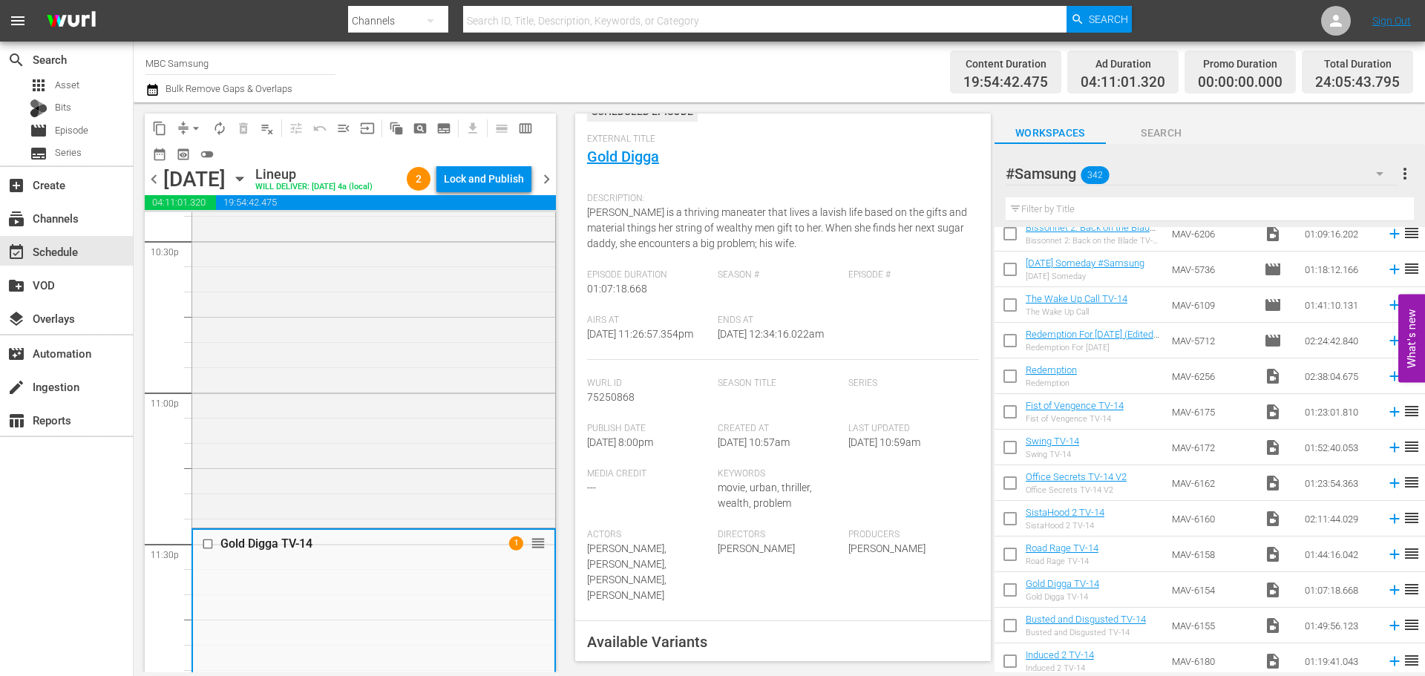
scroll to position [297, 0]
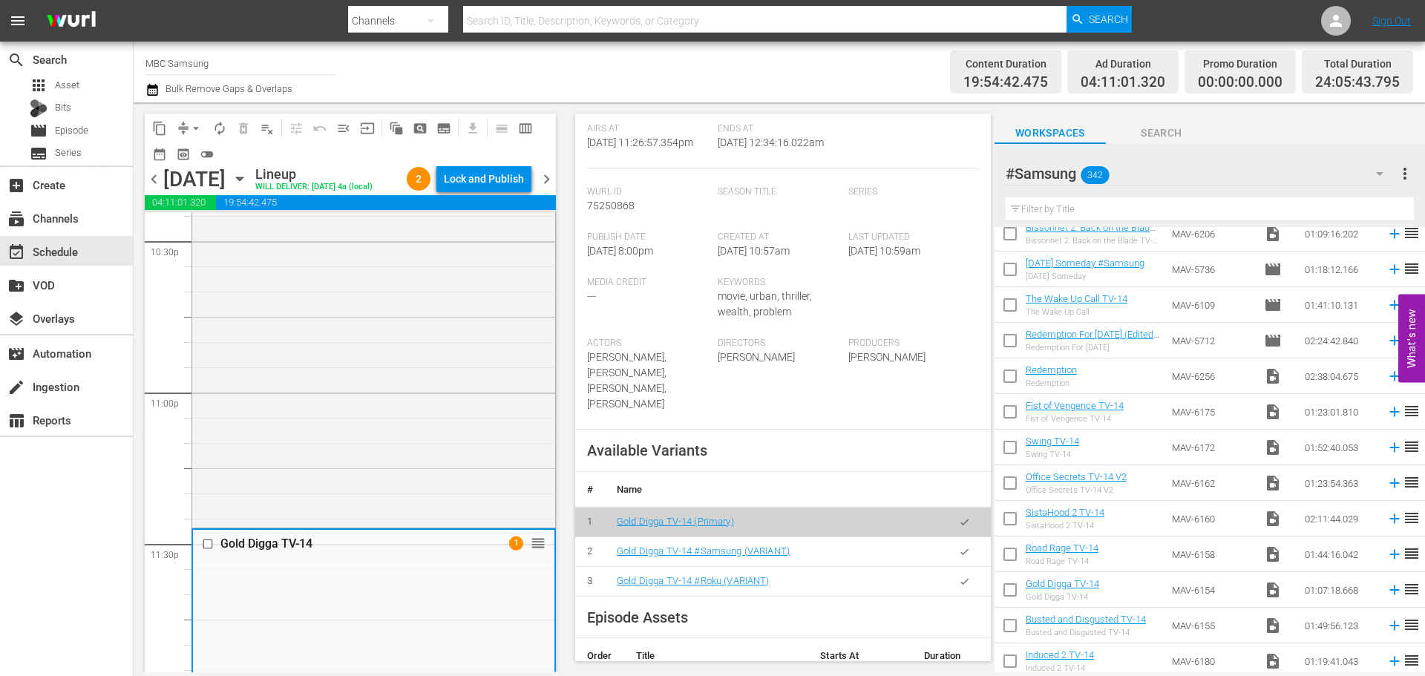
click at [959, 548] on icon "button" at bounding box center [964, 551] width 11 height 11
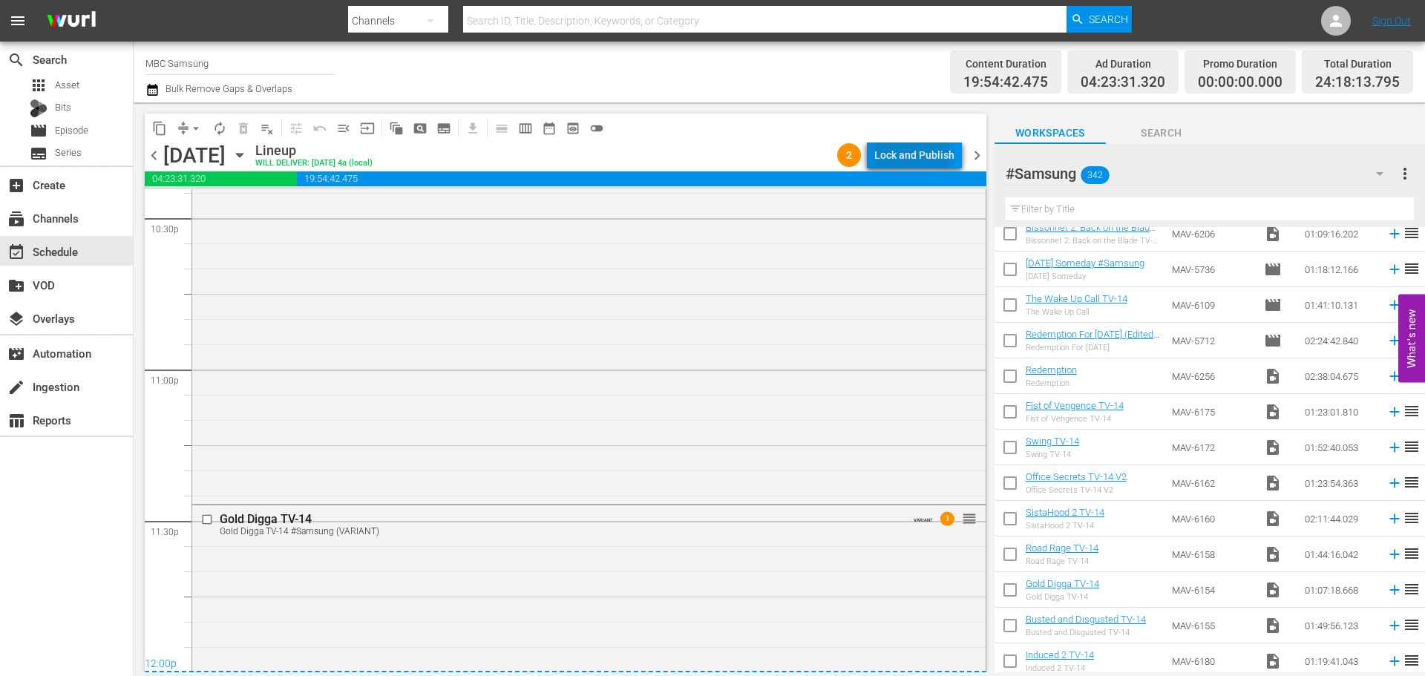
click at [908, 151] on div "Lock and Publish" at bounding box center [914, 155] width 80 height 27
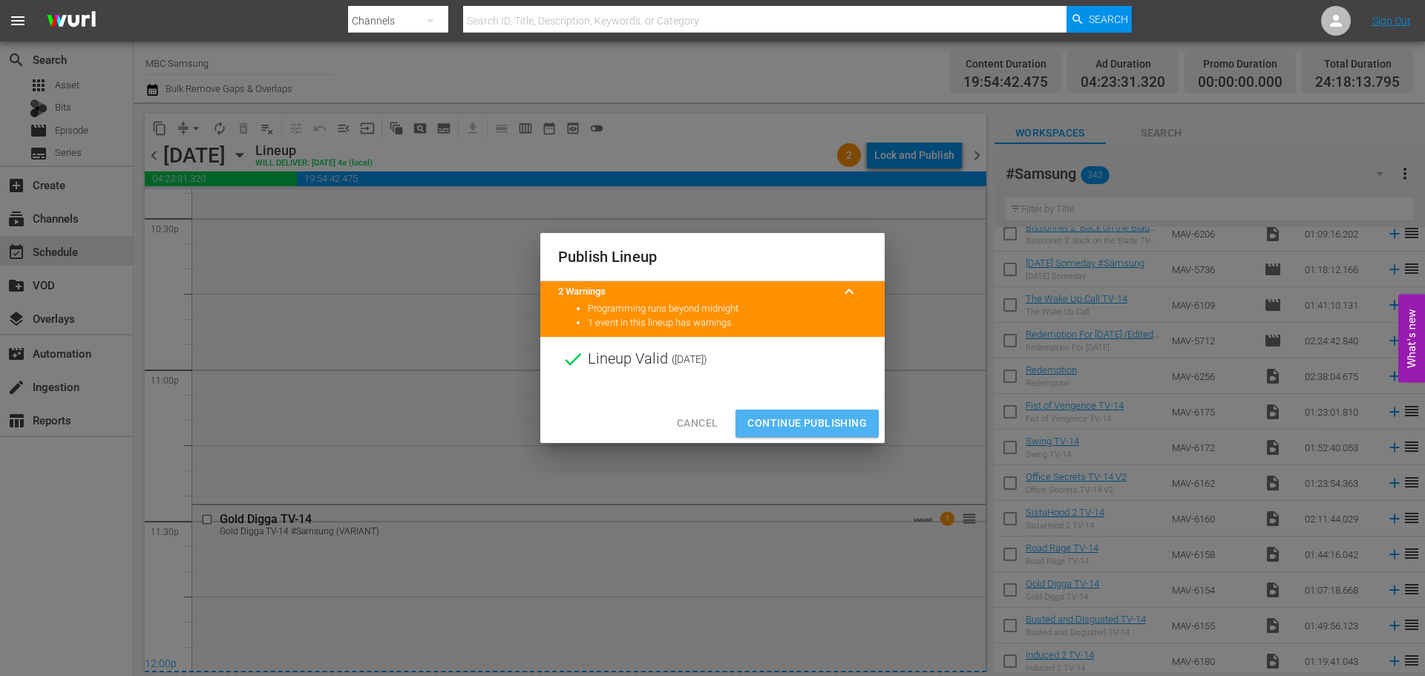
click at [822, 426] on span "Continue Publishing" at bounding box center [806, 423] width 119 height 19
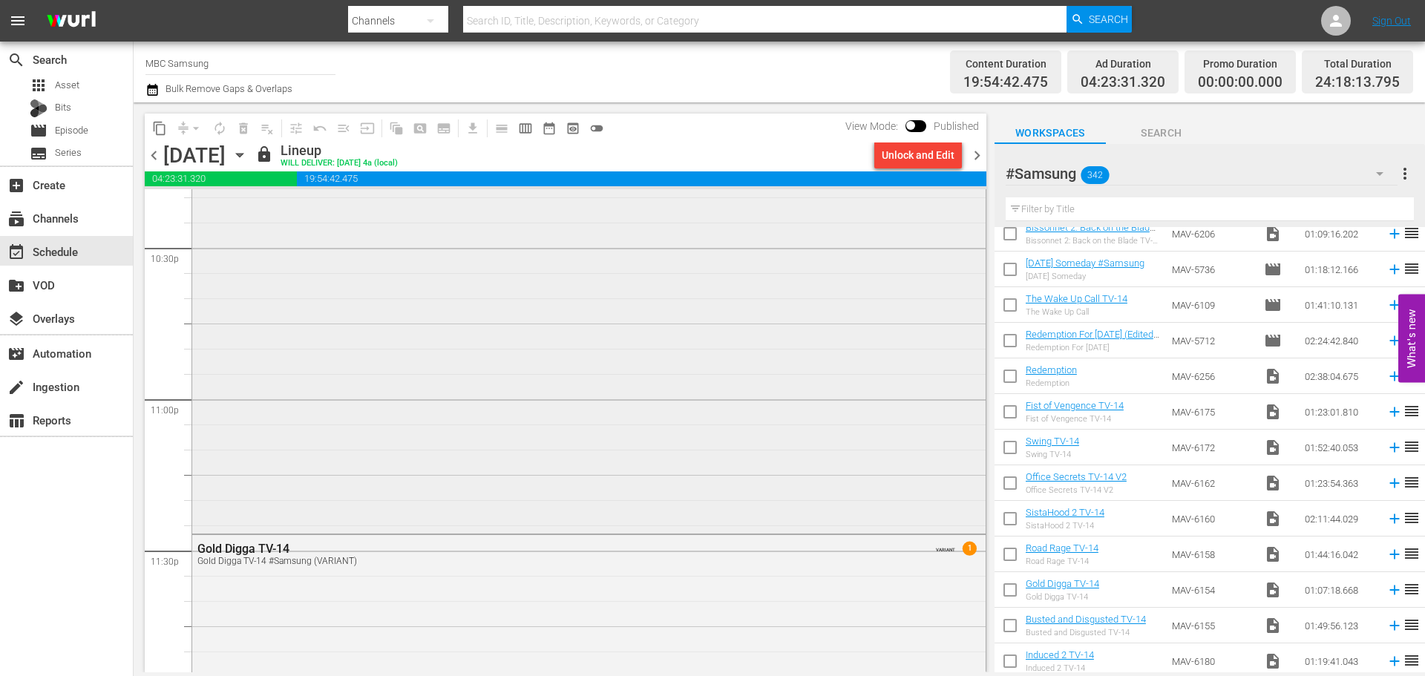
scroll to position [6827, 0]
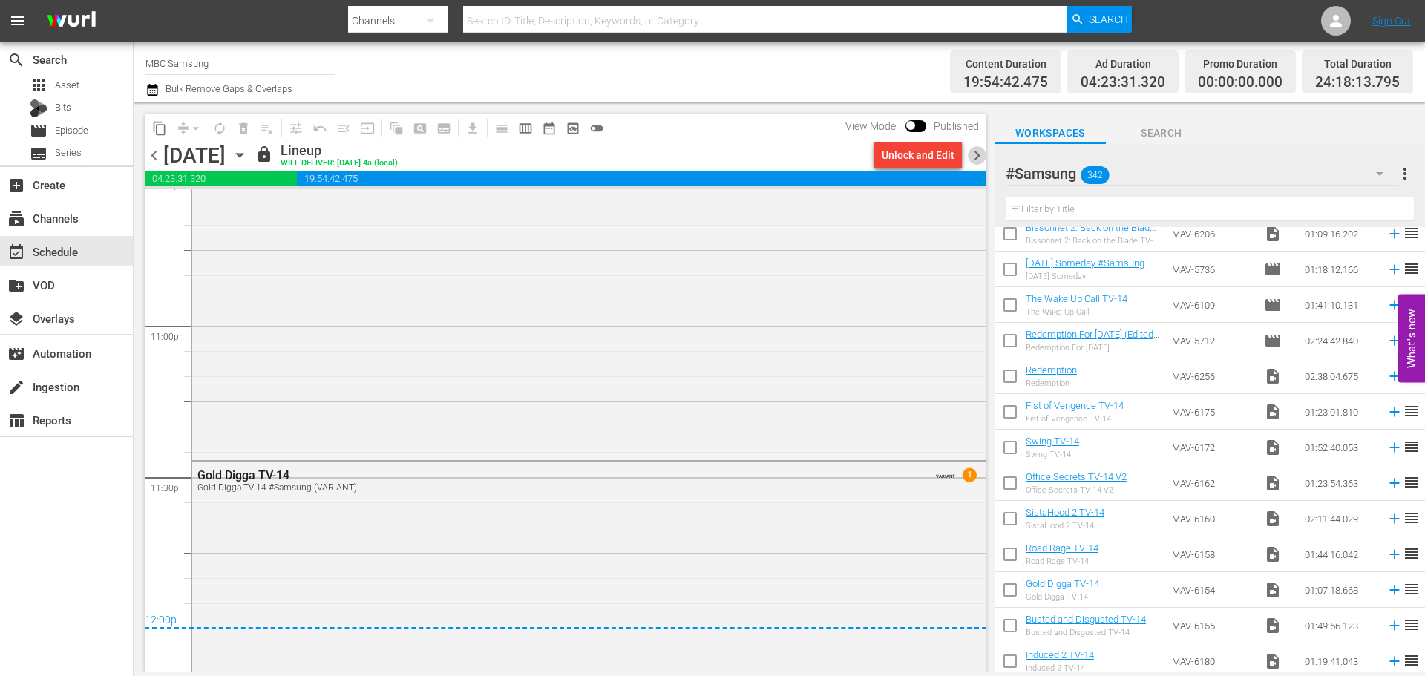
click at [973, 154] on span "chevron_right" at bounding box center [977, 155] width 19 height 19
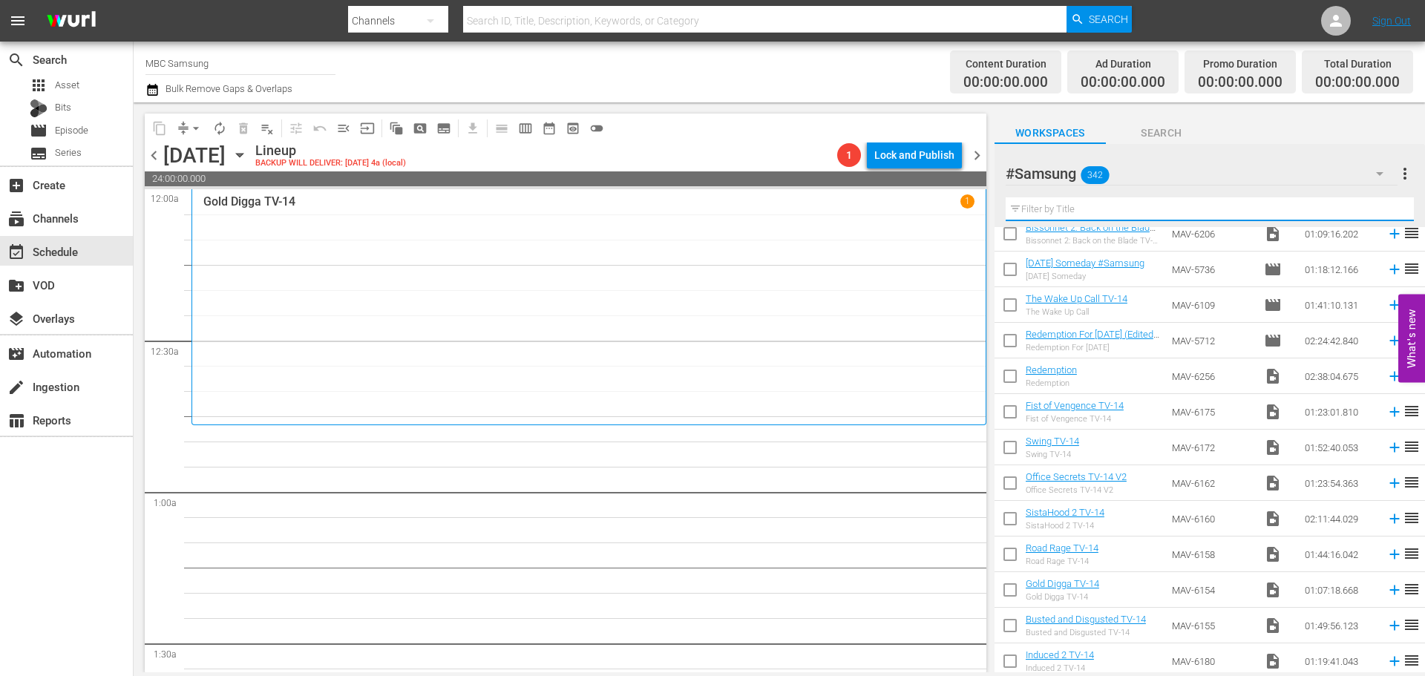
click at [1110, 202] on input "text" at bounding box center [1210, 209] width 408 height 24
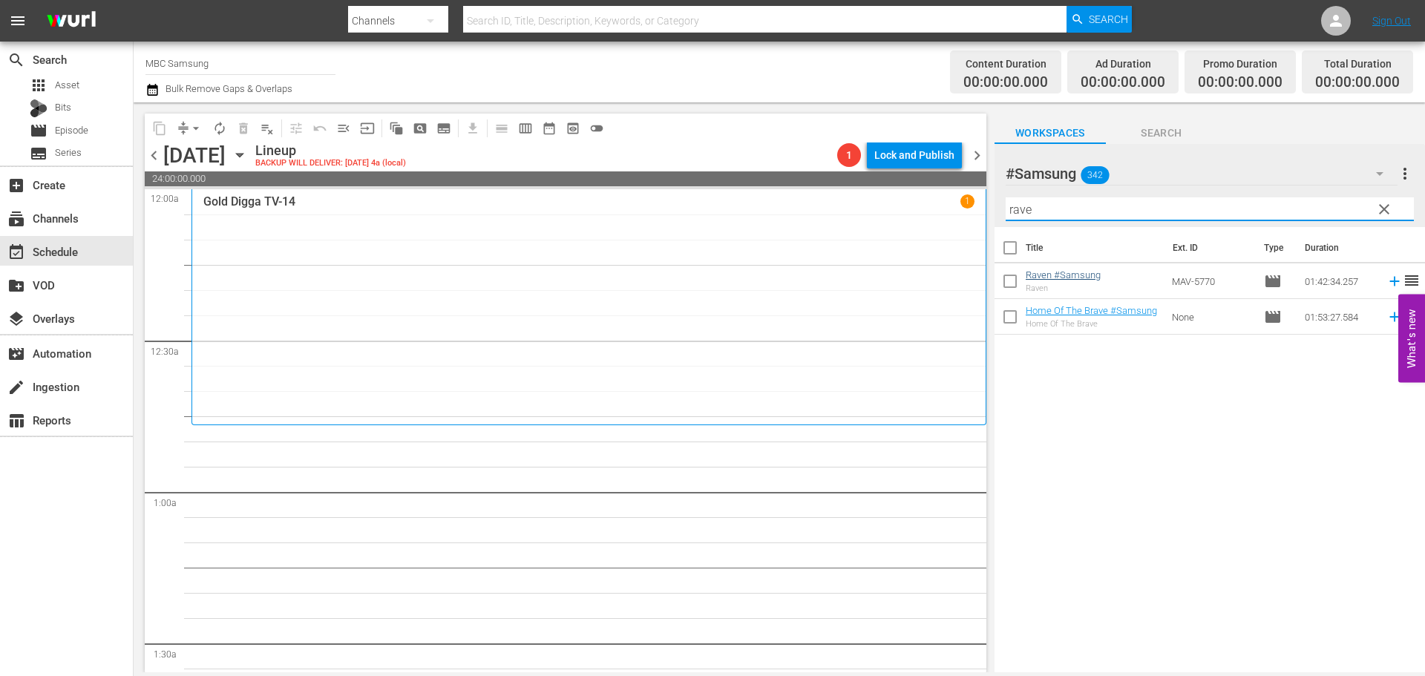
type input "rave"
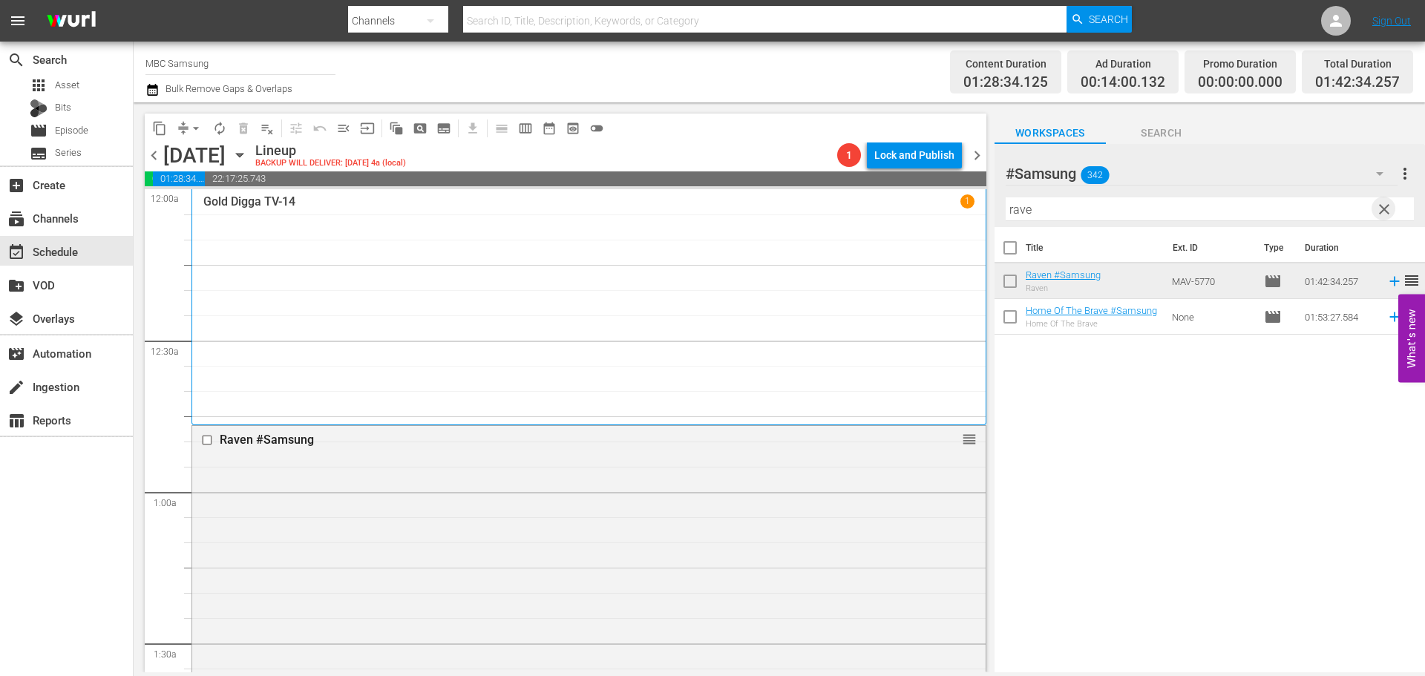
drag, startPoint x: 1379, startPoint y: 209, endPoint x: 705, endPoint y: 362, distance: 691.1
click at [1380, 209] on span "clear" at bounding box center [1384, 209] width 18 height 18
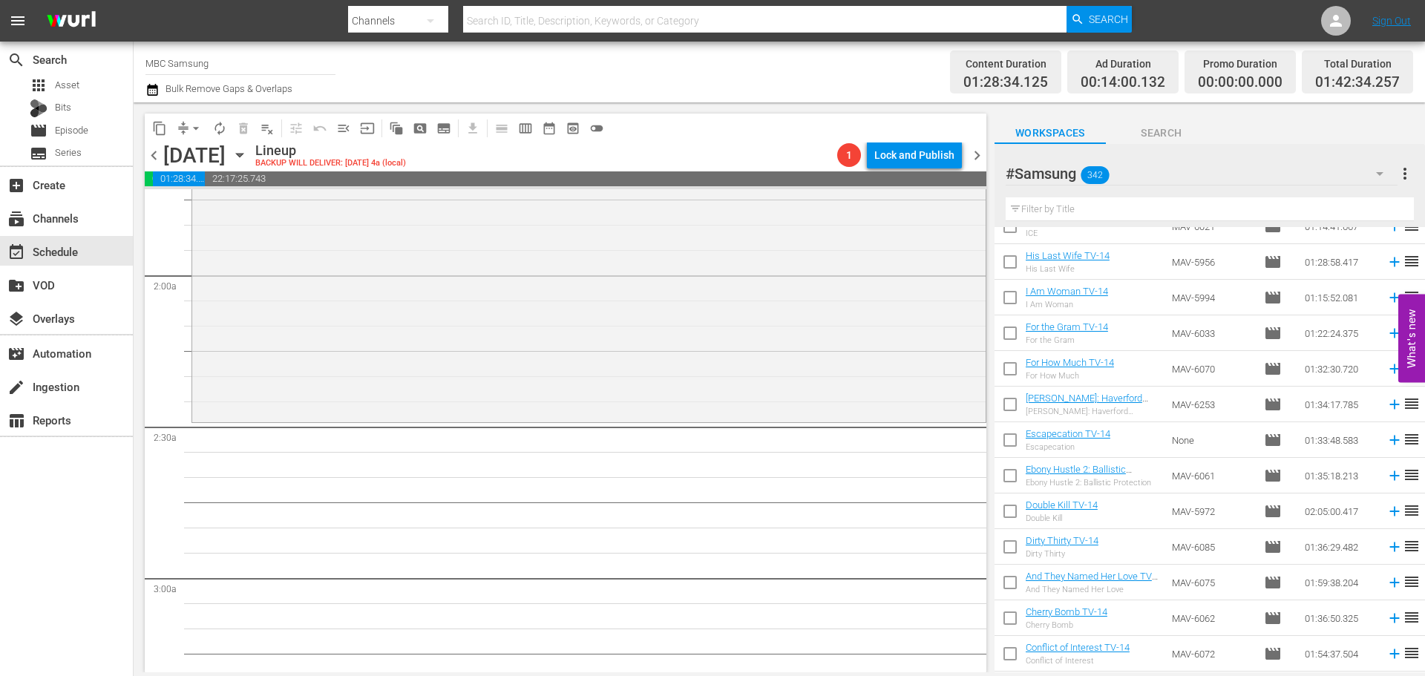
scroll to position [3191, 0]
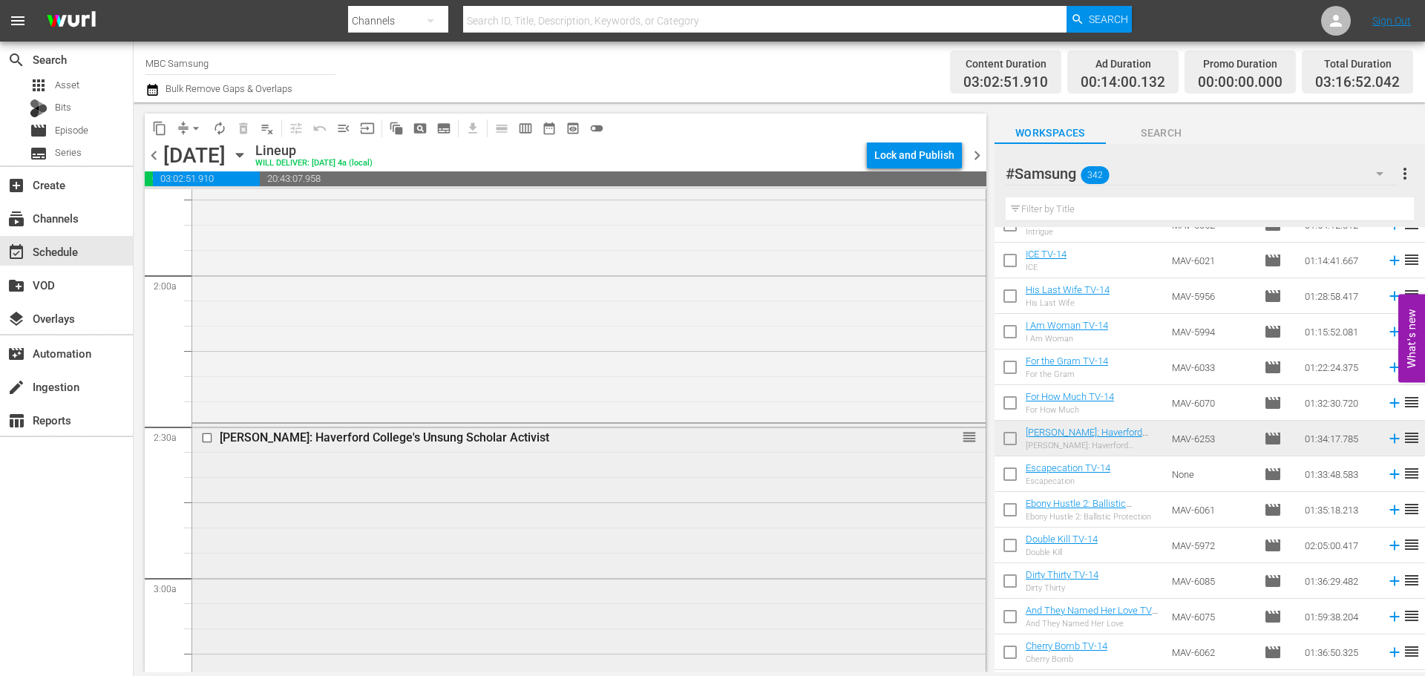
click at [286, 550] on div "[PERSON_NAME]: Haverford College's Unsung Scholar Activist reorder" at bounding box center [588, 659] width 793 height 471
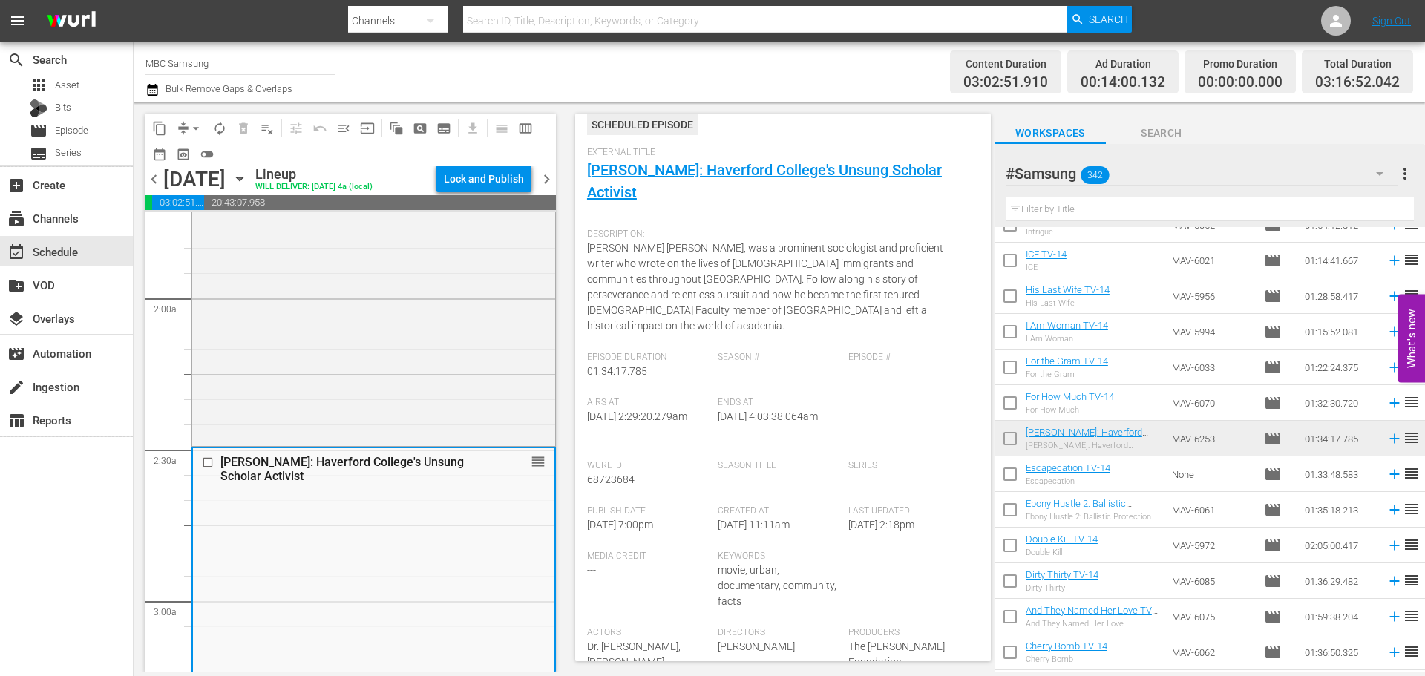
scroll to position [371, 0]
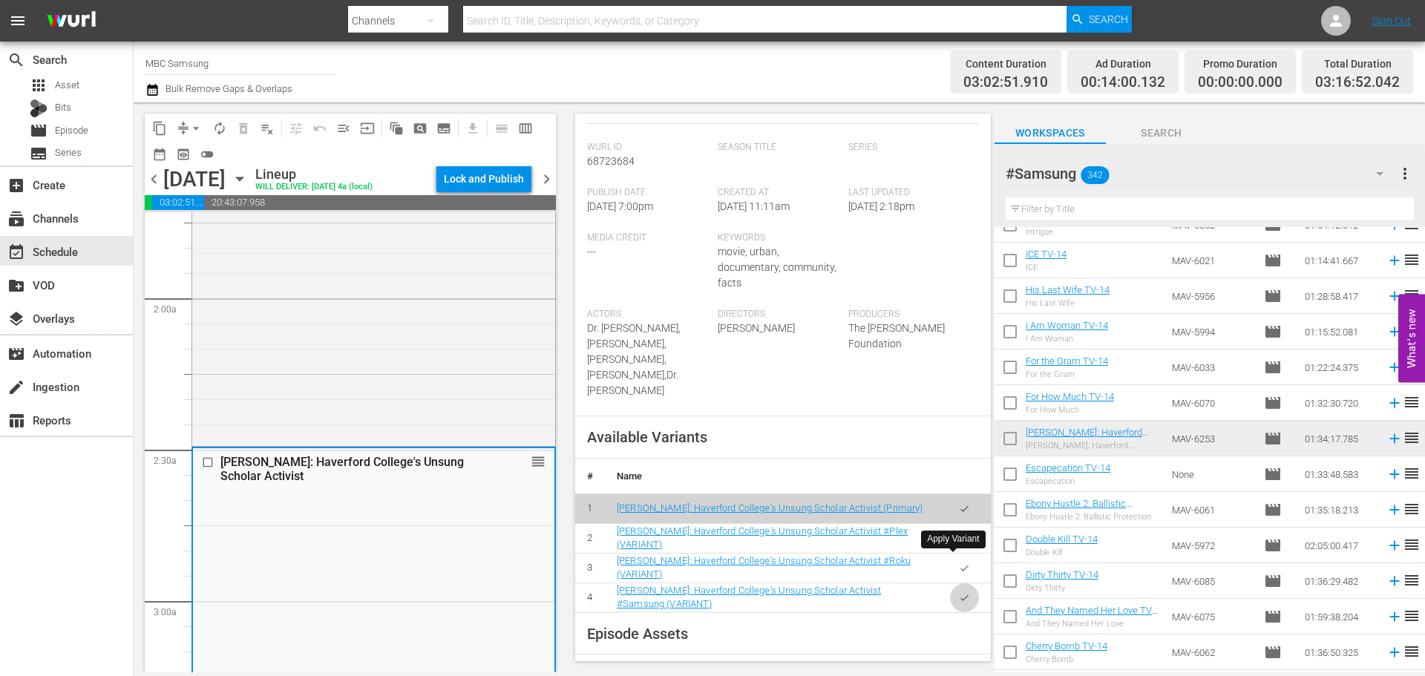
click at [959, 592] on icon "button" at bounding box center [964, 597] width 11 height 11
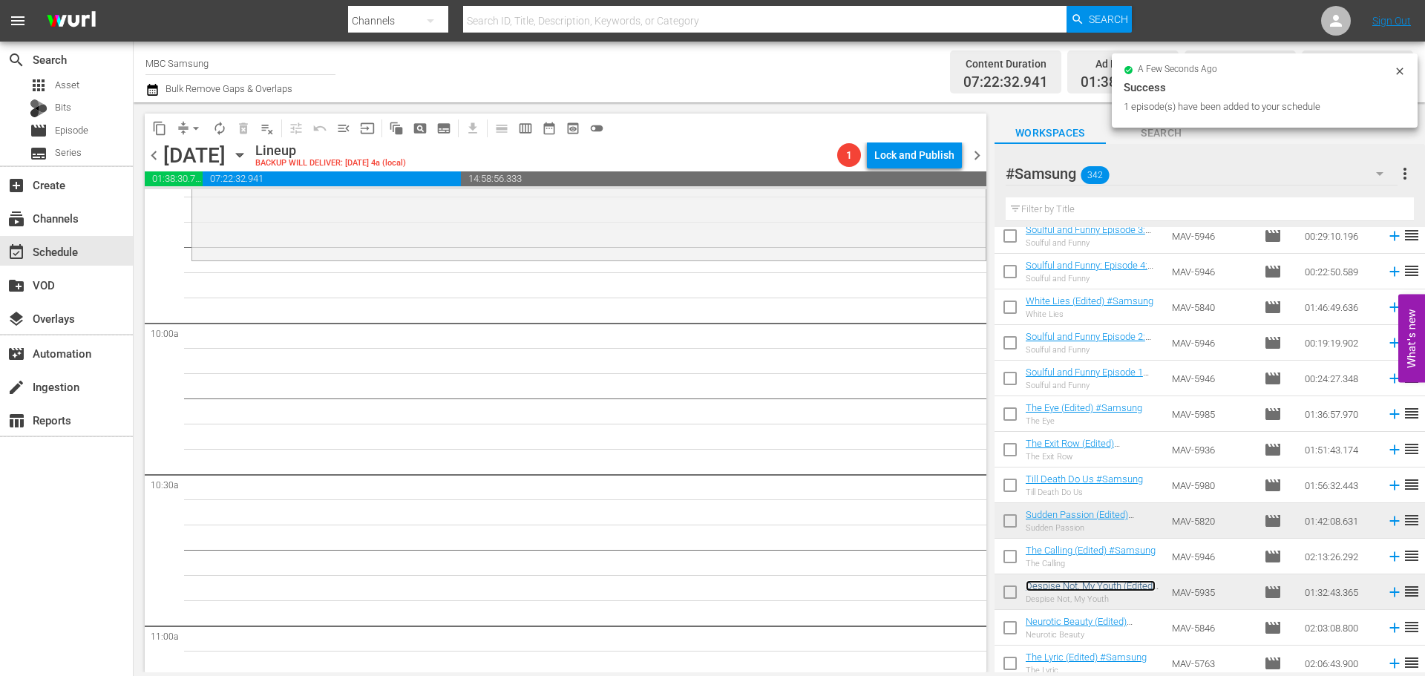
scroll to position [4007, 0]
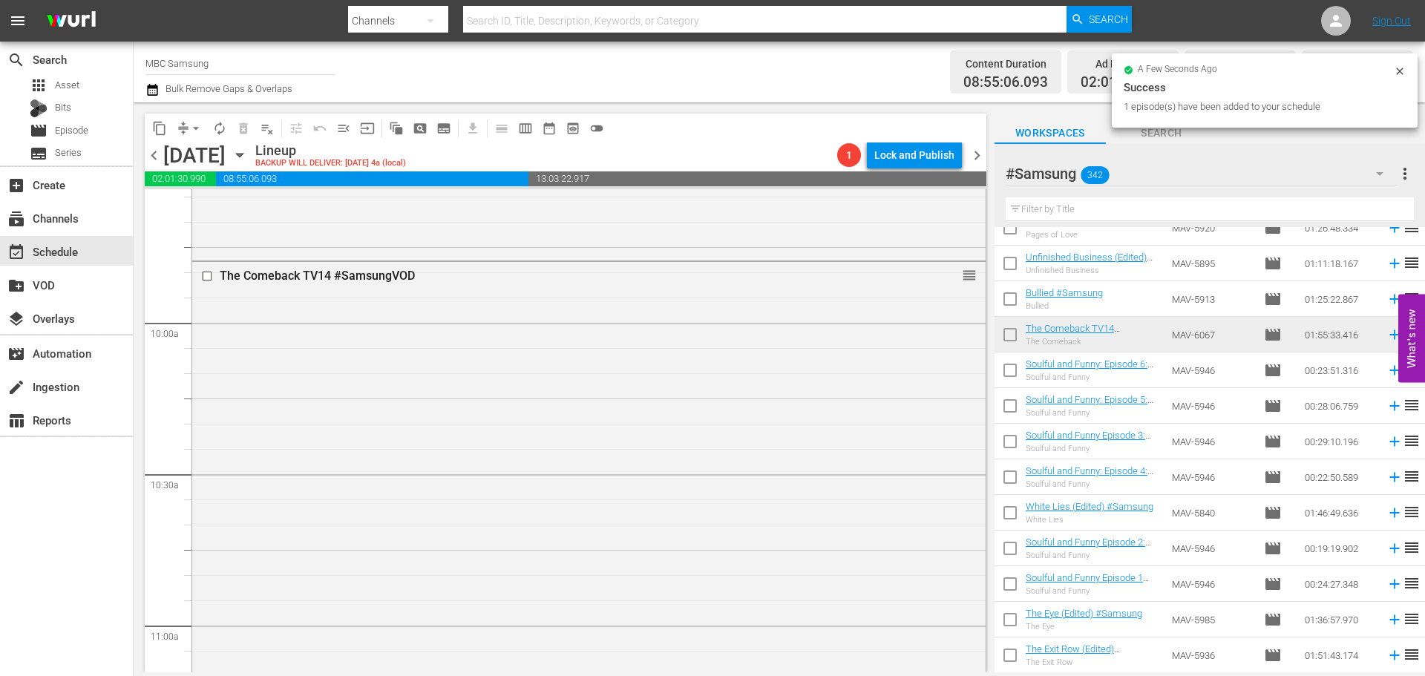
click at [500, 371] on div "The Comeback TV14 #SamsungVOD reorder" at bounding box center [588, 551] width 793 height 579
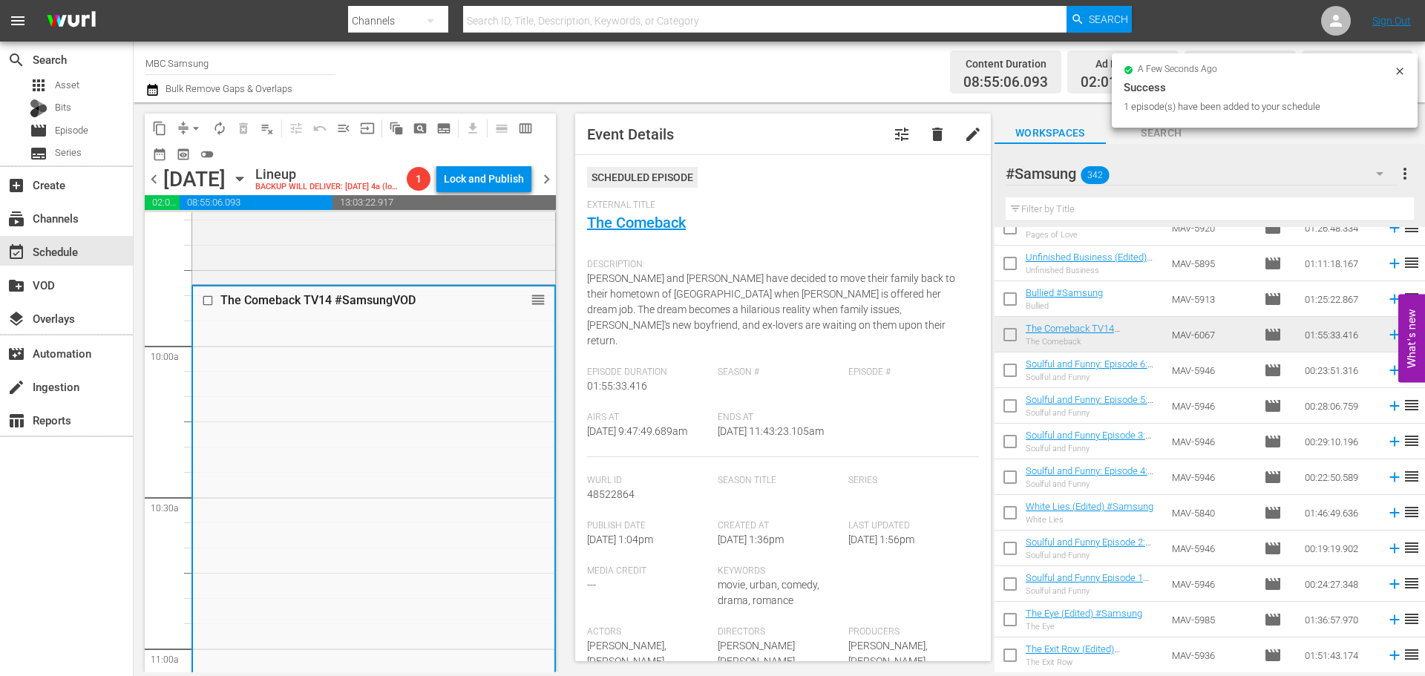
scroll to position [297, 0]
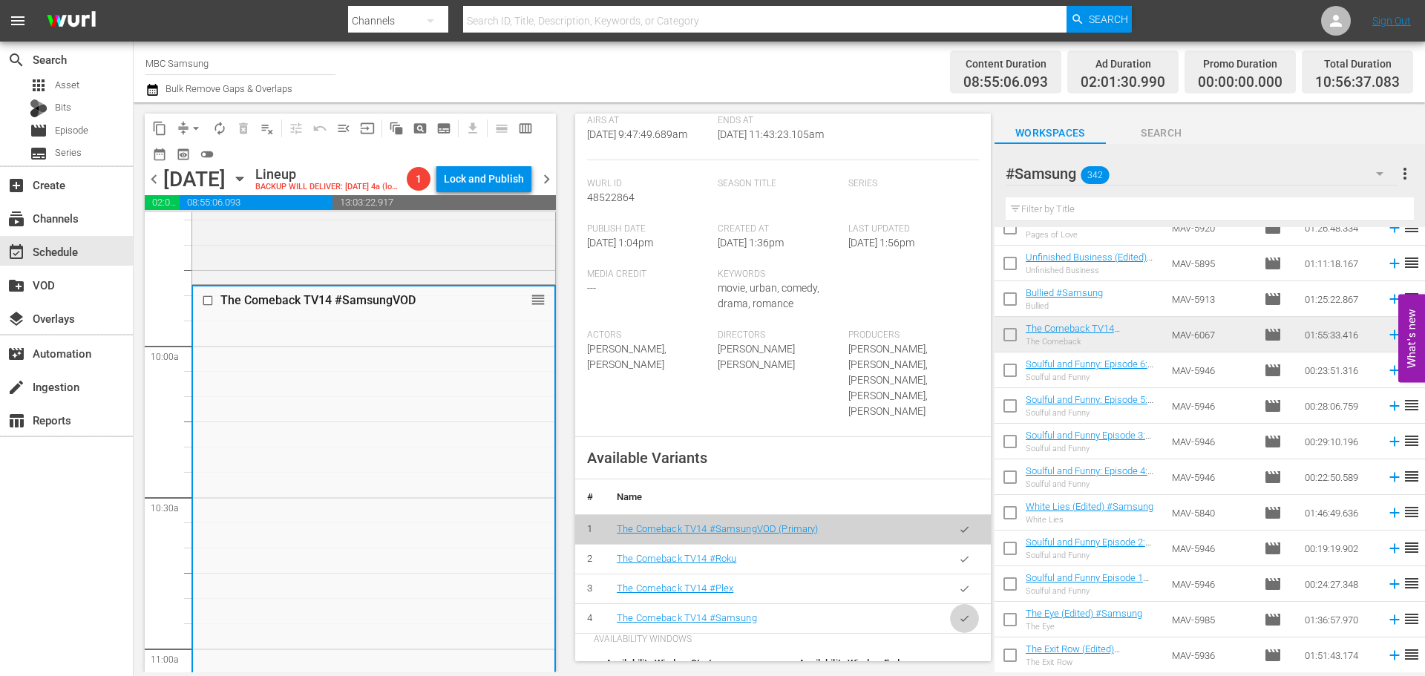
click at [950, 609] on button "button" at bounding box center [964, 618] width 29 height 29
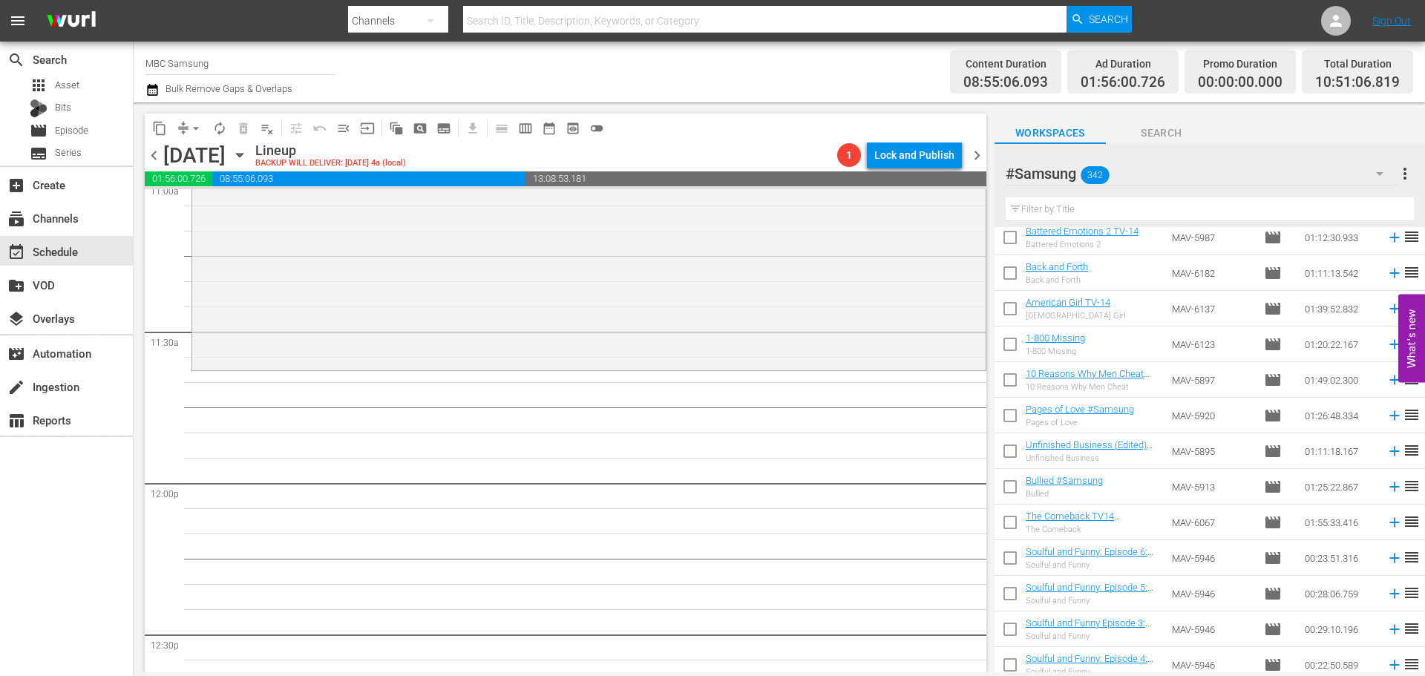
scroll to position [3785, 0]
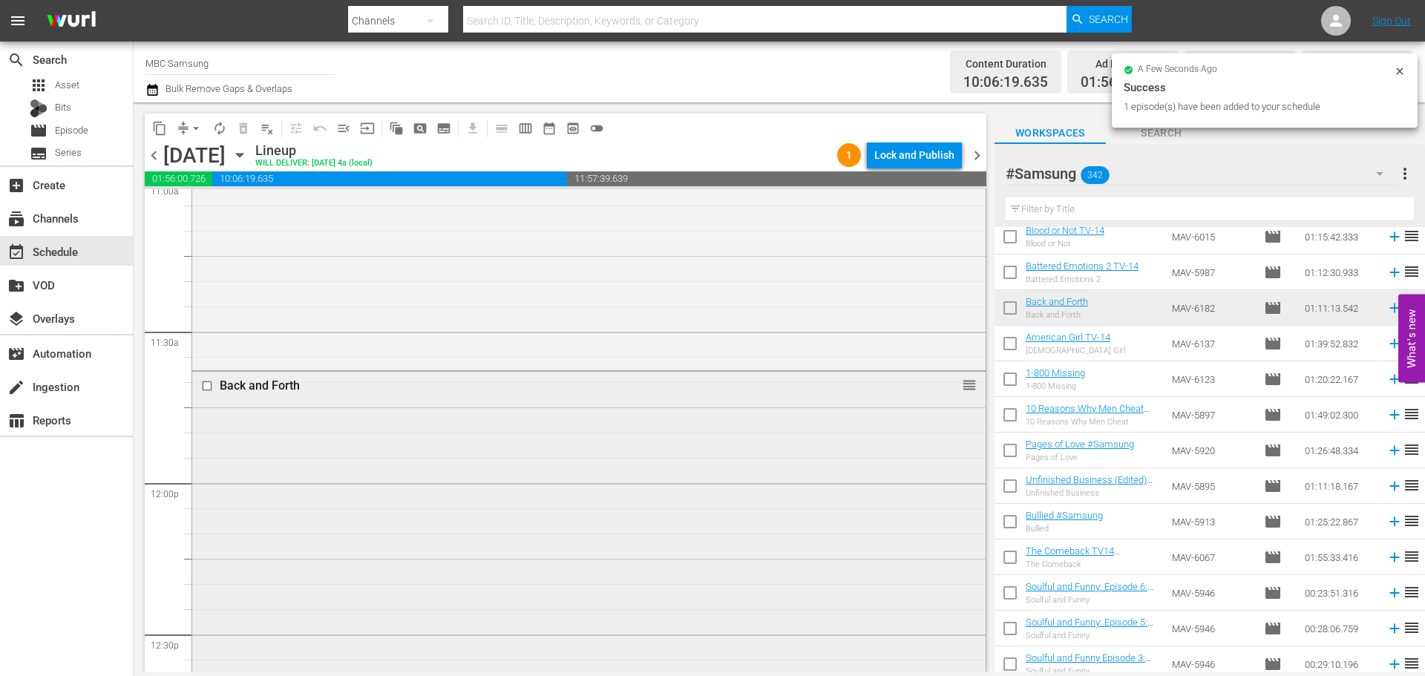
click at [297, 486] on div "Back and Forth reorder" at bounding box center [588, 549] width 793 height 355
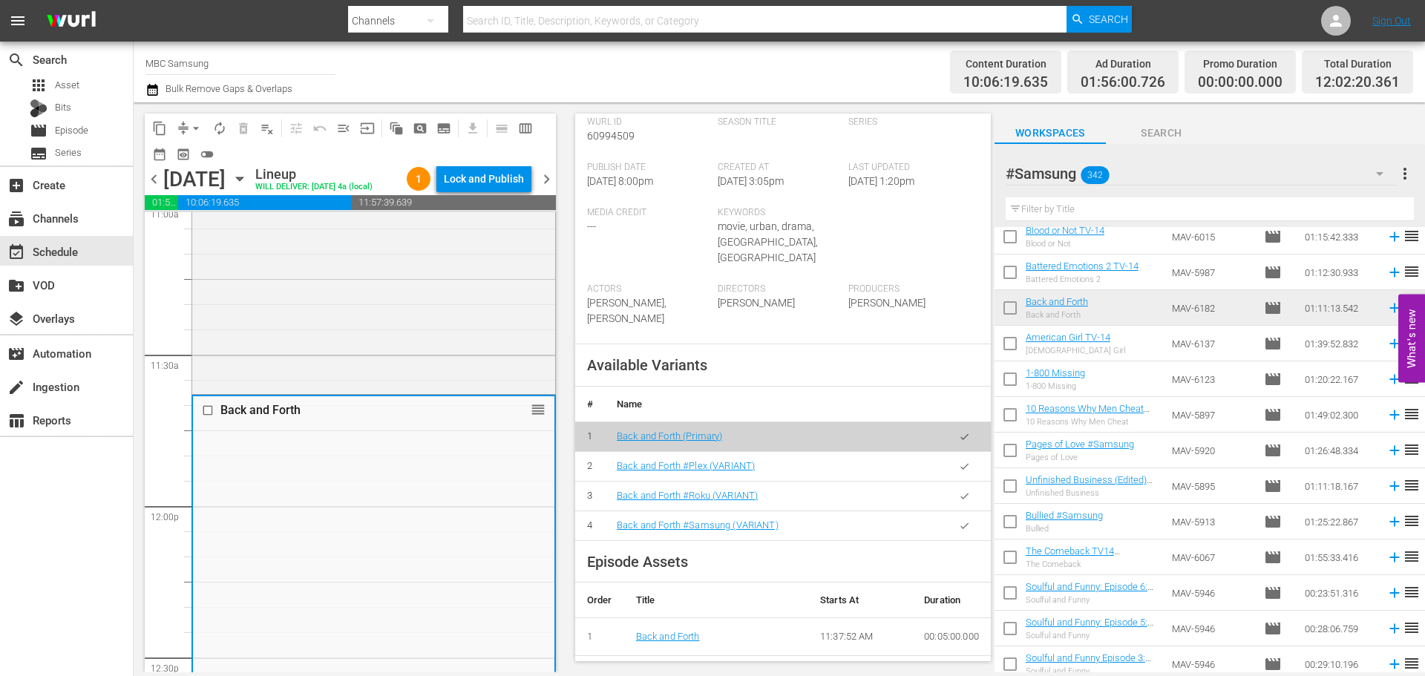
scroll to position [371, 0]
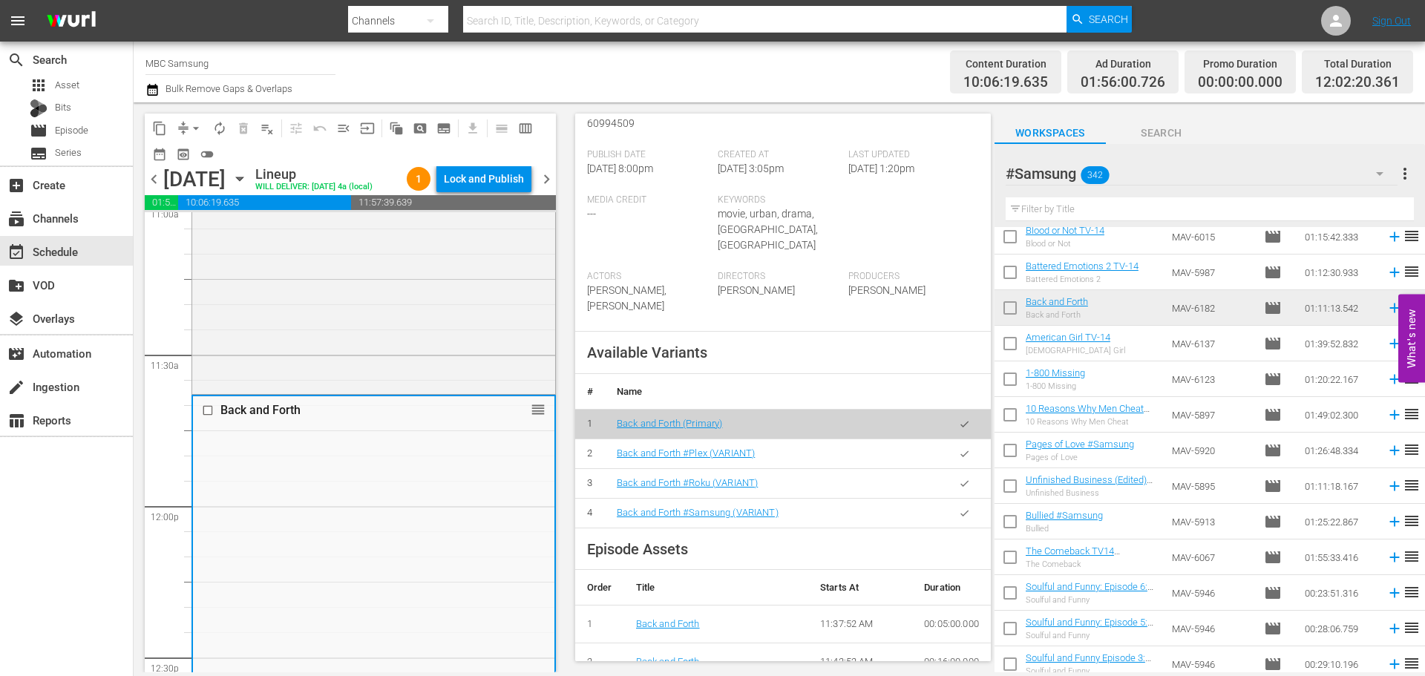
drag, startPoint x: 934, startPoint y: 497, endPoint x: 951, endPoint y: 500, distance: 17.3
click at [938, 498] on td at bounding box center [964, 513] width 53 height 30
click at [962, 502] on button "button" at bounding box center [964, 513] width 29 height 29
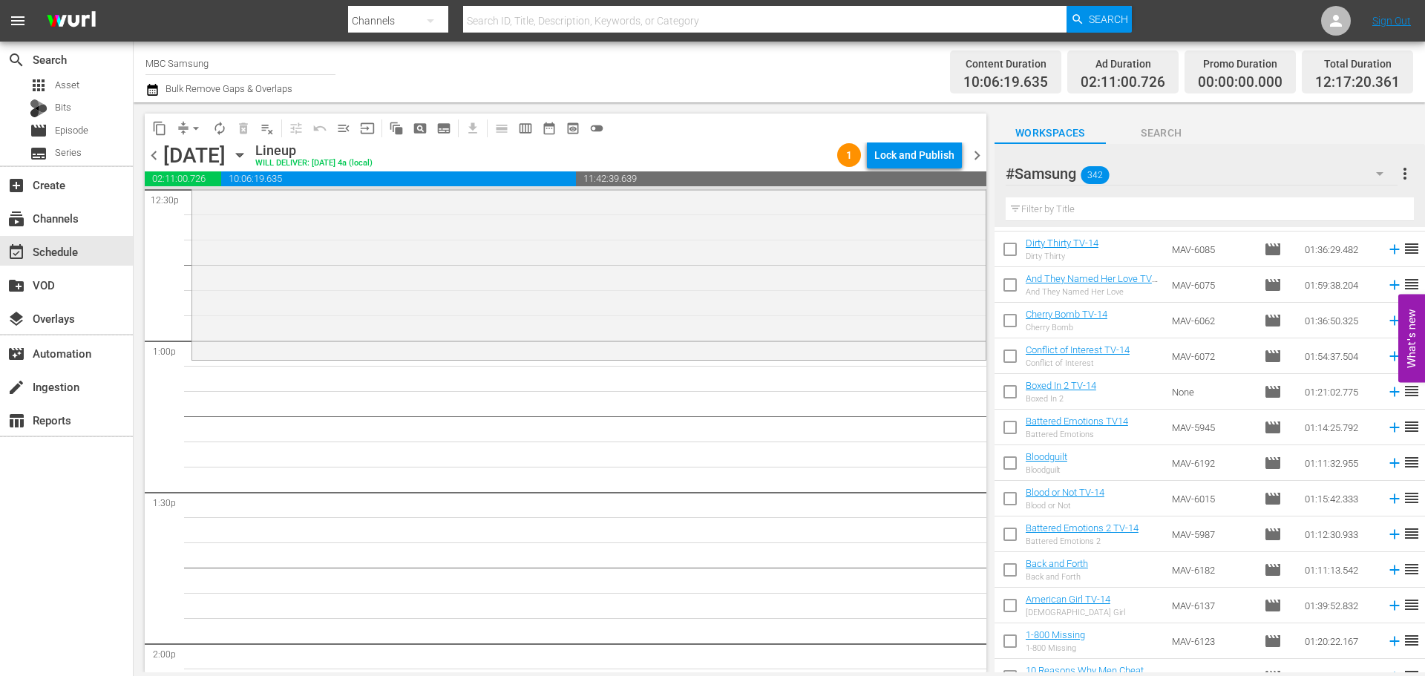
scroll to position [3488, 0]
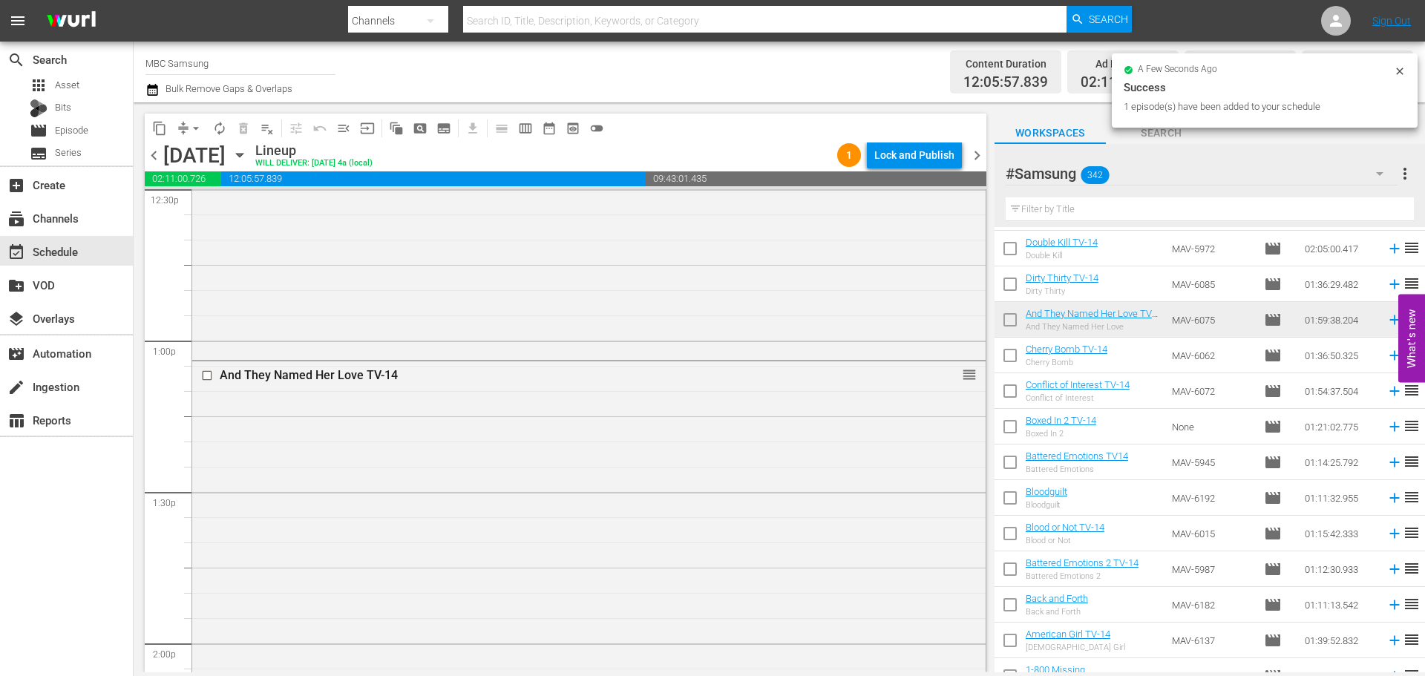
click at [350, 452] on div "And They Named Her Love TV-14 reorder" at bounding box center [588, 661] width 793 height 600
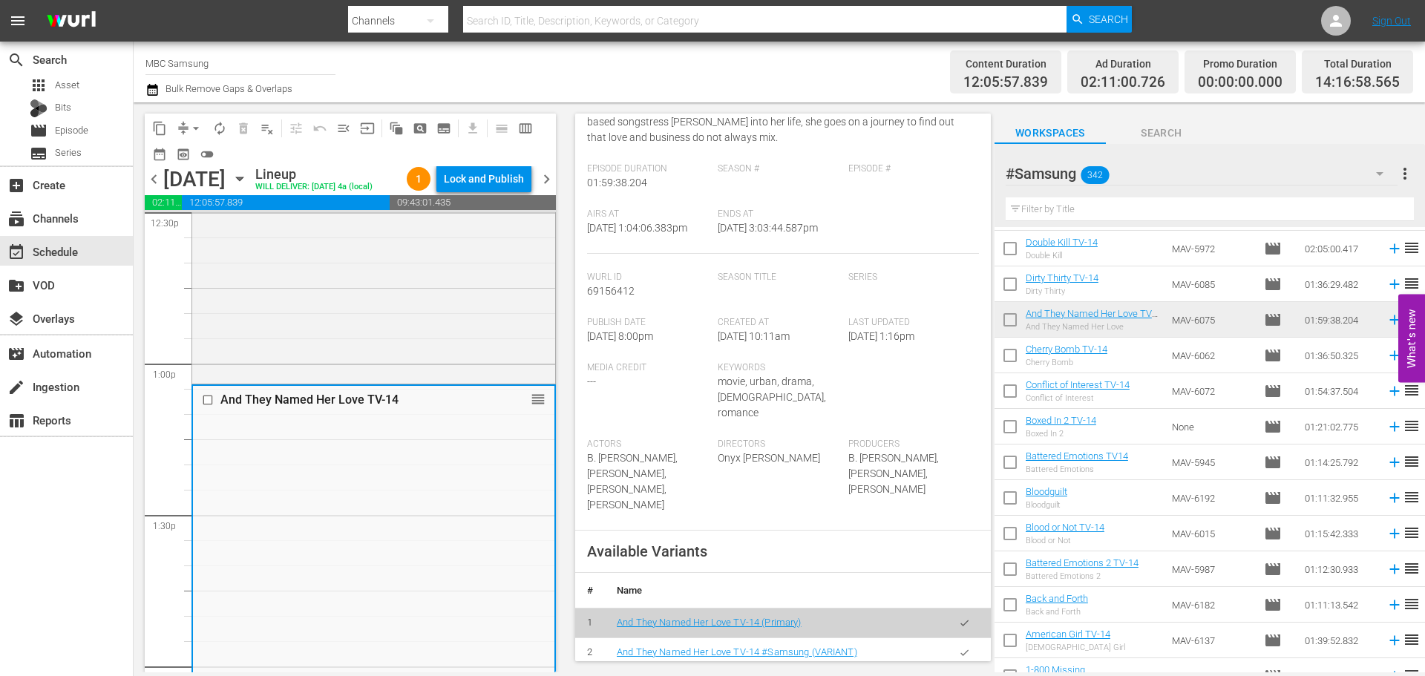
scroll to position [445, 0]
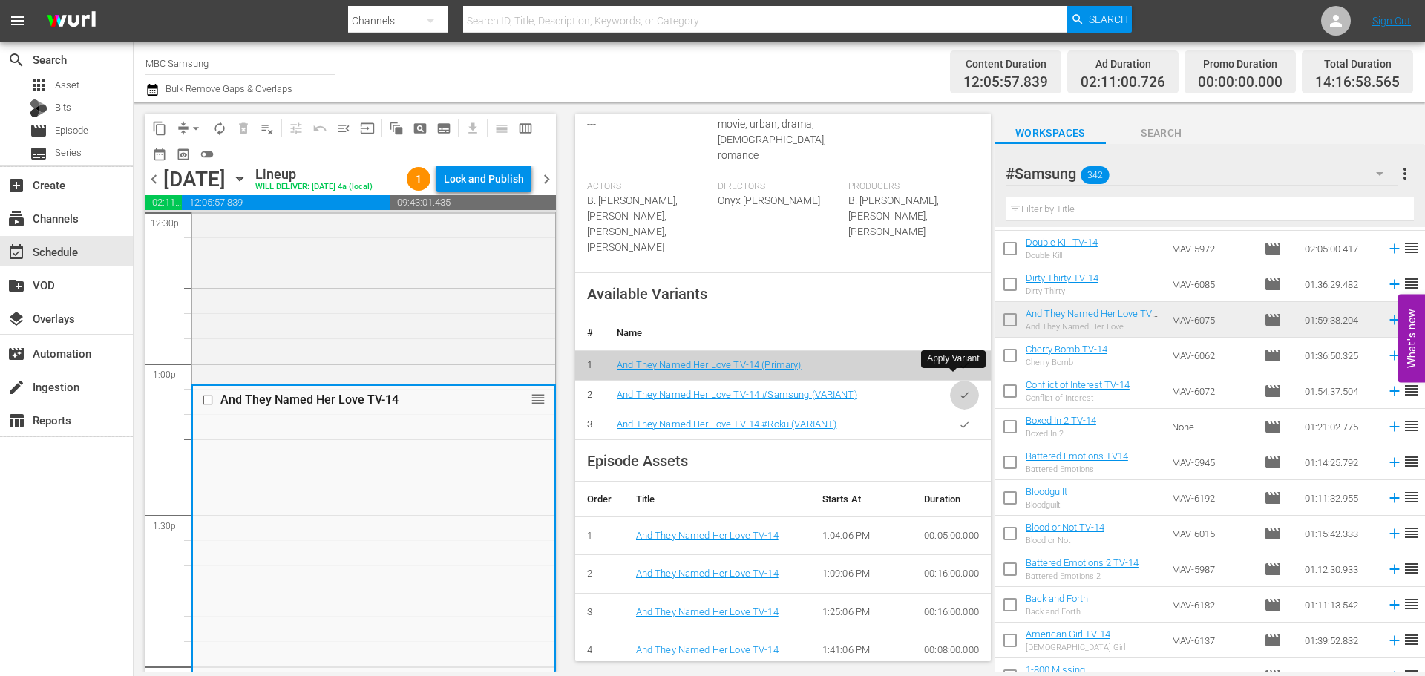
click at [959, 390] on icon "button" at bounding box center [964, 395] width 11 height 11
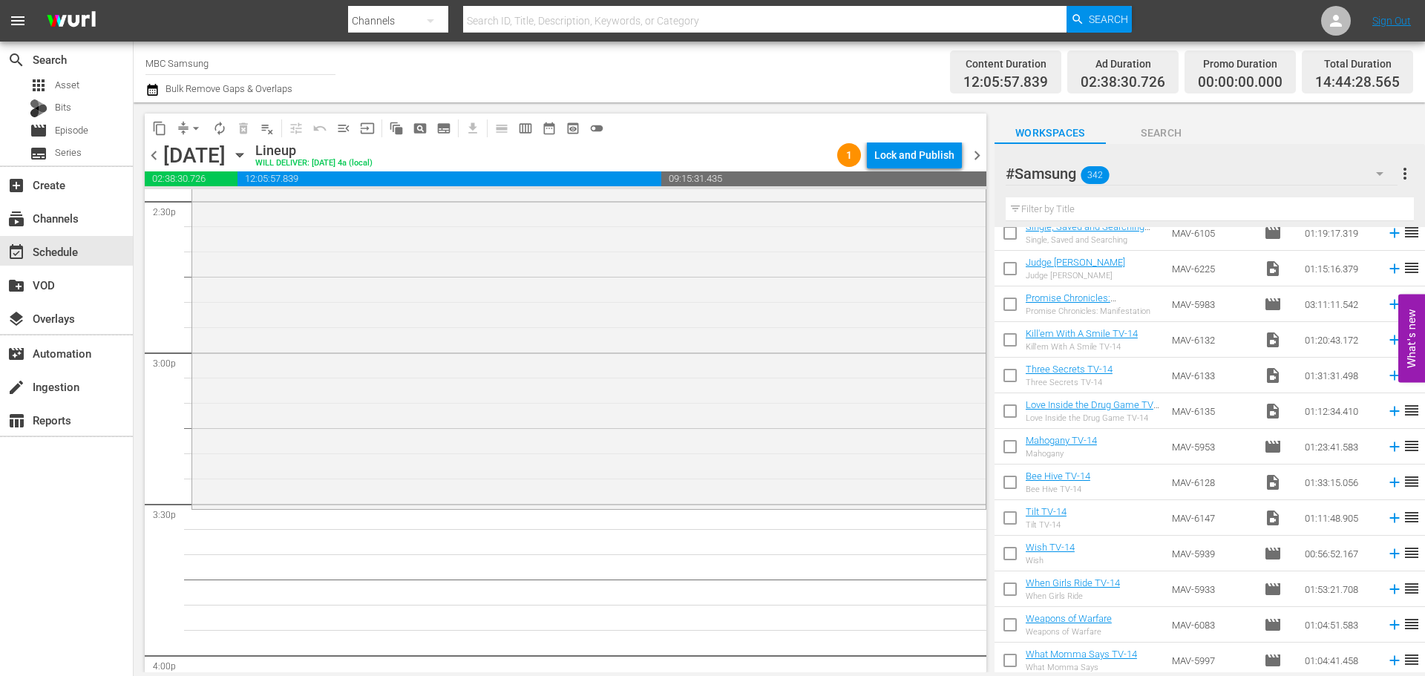
scroll to position [1929, 0]
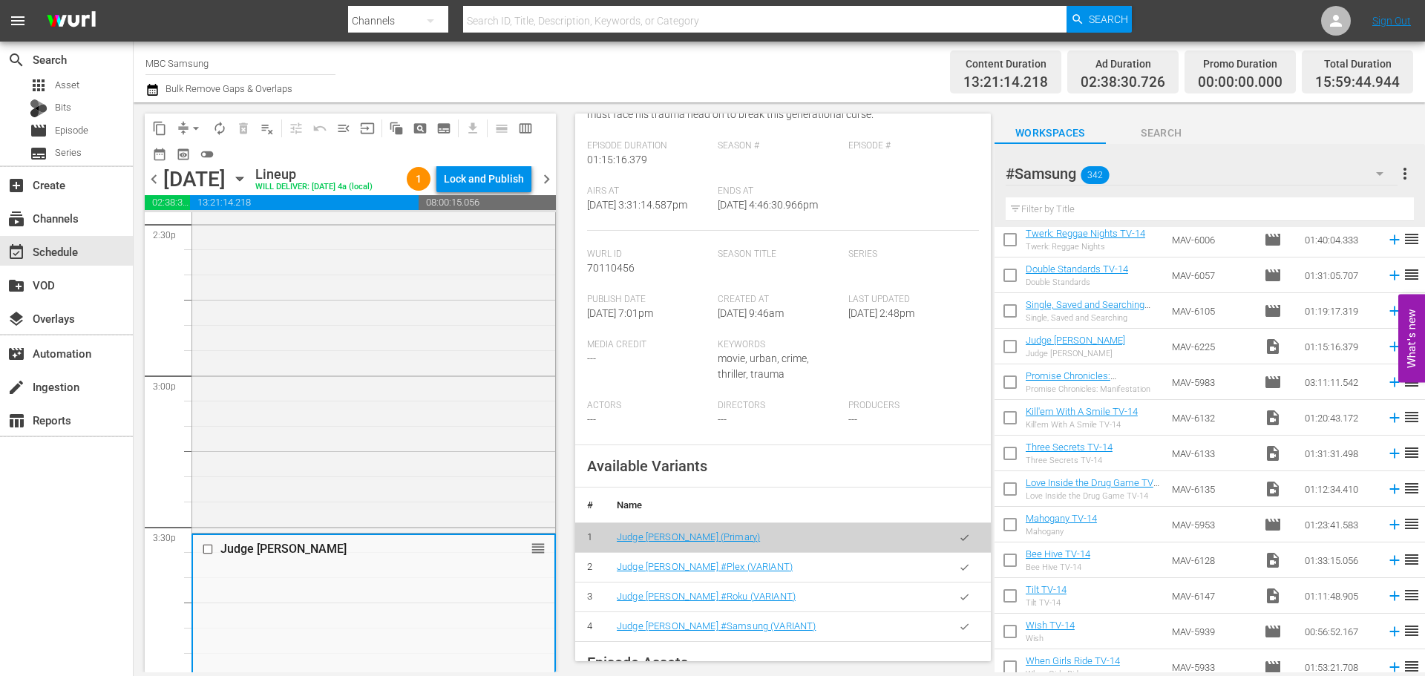
scroll to position [223, 0]
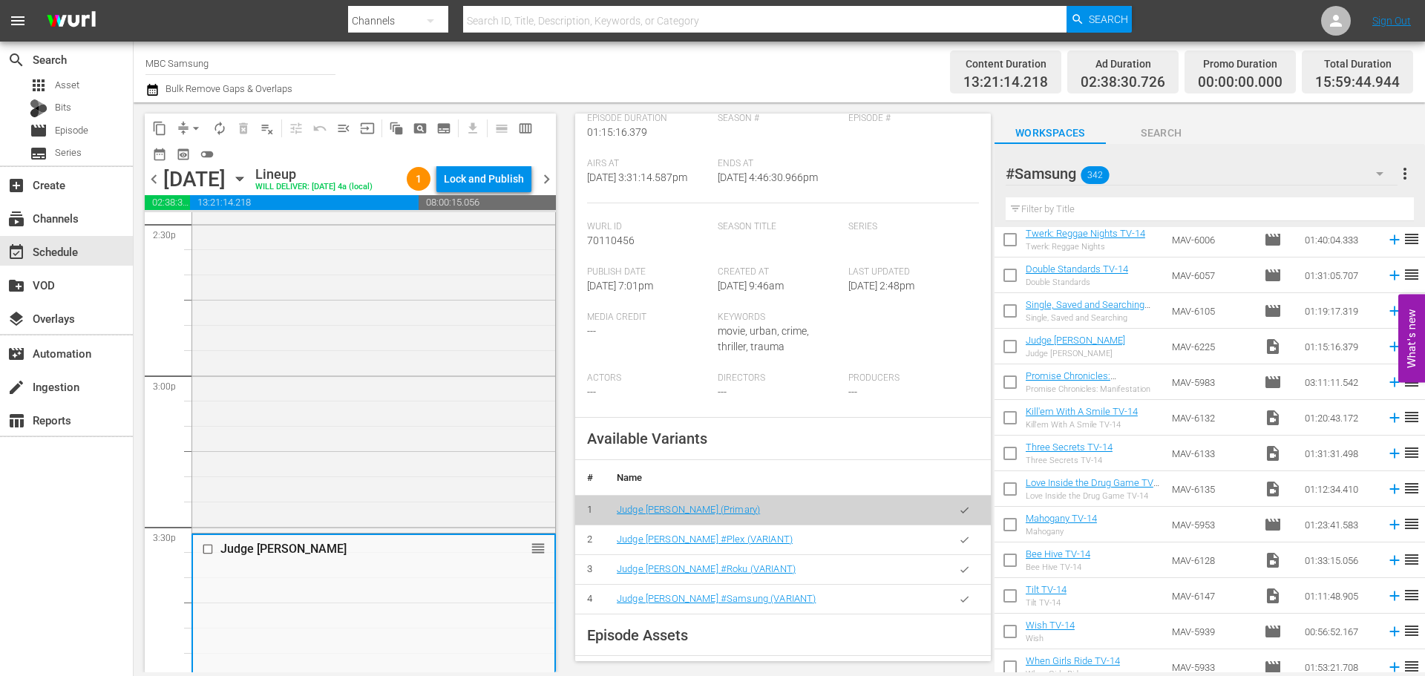
drag, startPoint x: 948, startPoint y: 618, endPoint x: 688, endPoint y: 437, distance: 317.2
click at [959, 605] on icon "button" at bounding box center [964, 599] width 11 height 11
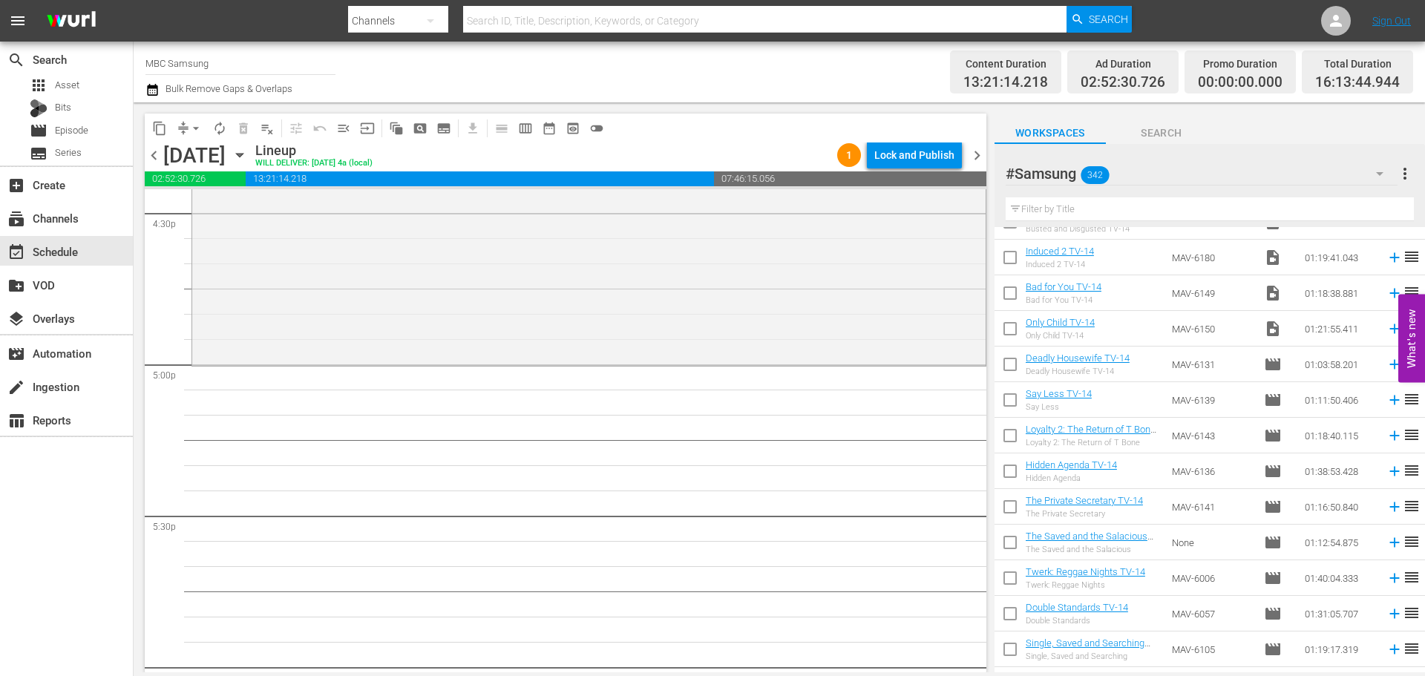
scroll to position [1558, 0]
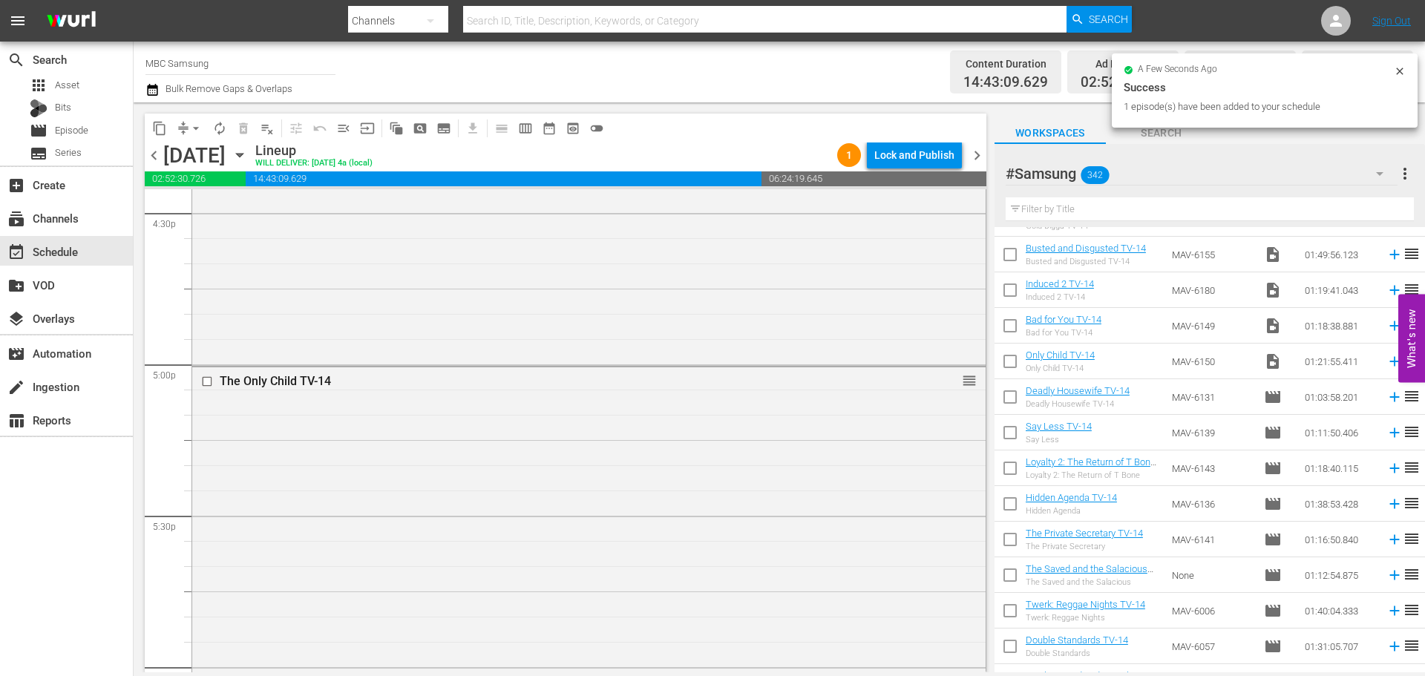
click at [569, 451] on div "The Only Child TV-14 reorder" at bounding box center [588, 571] width 793 height 409
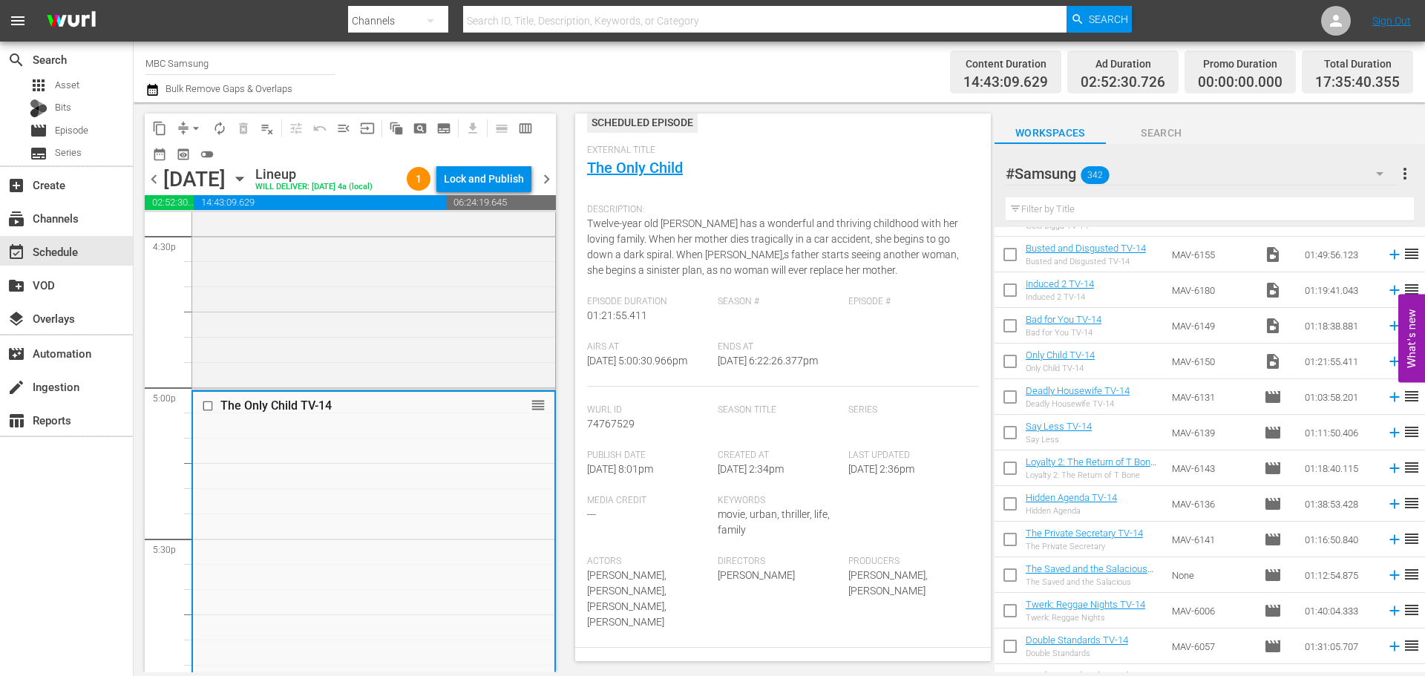
scroll to position [371, 0]
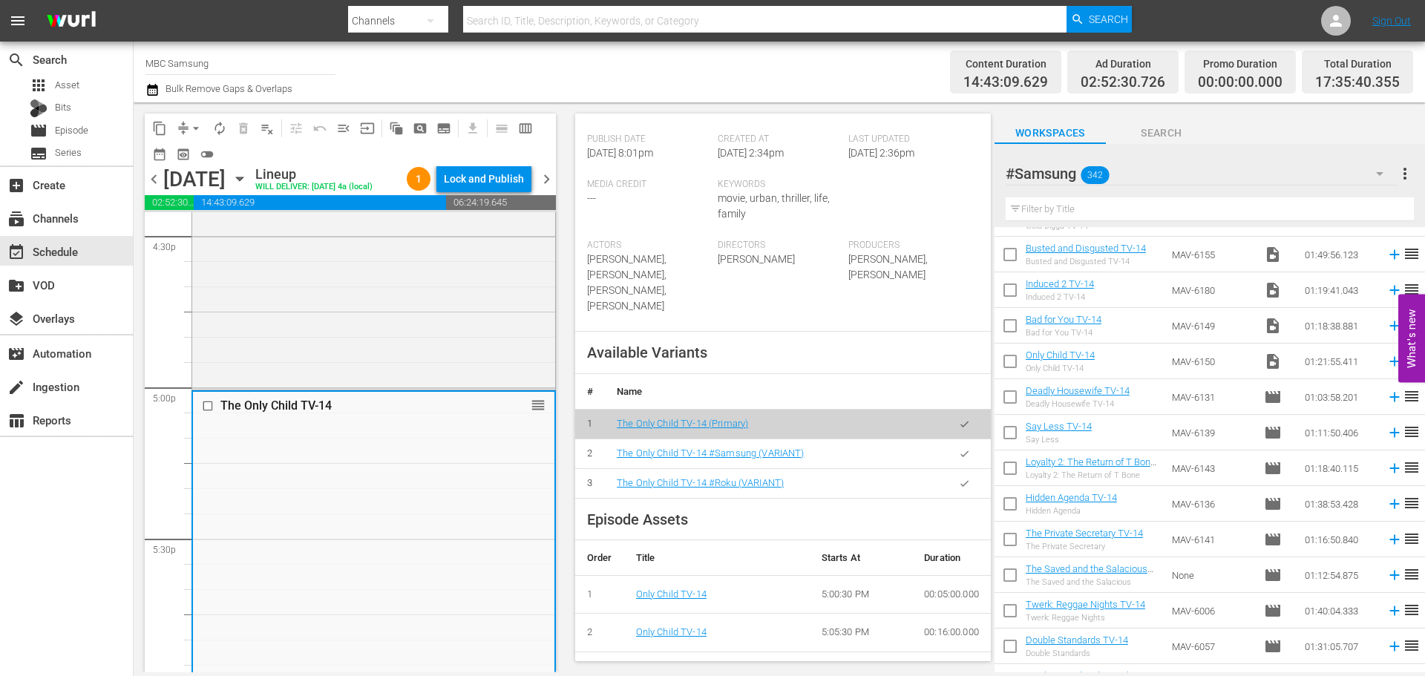
click at [959, 459] on icon "button" at bounding box center [964, 453] width 11 height 11
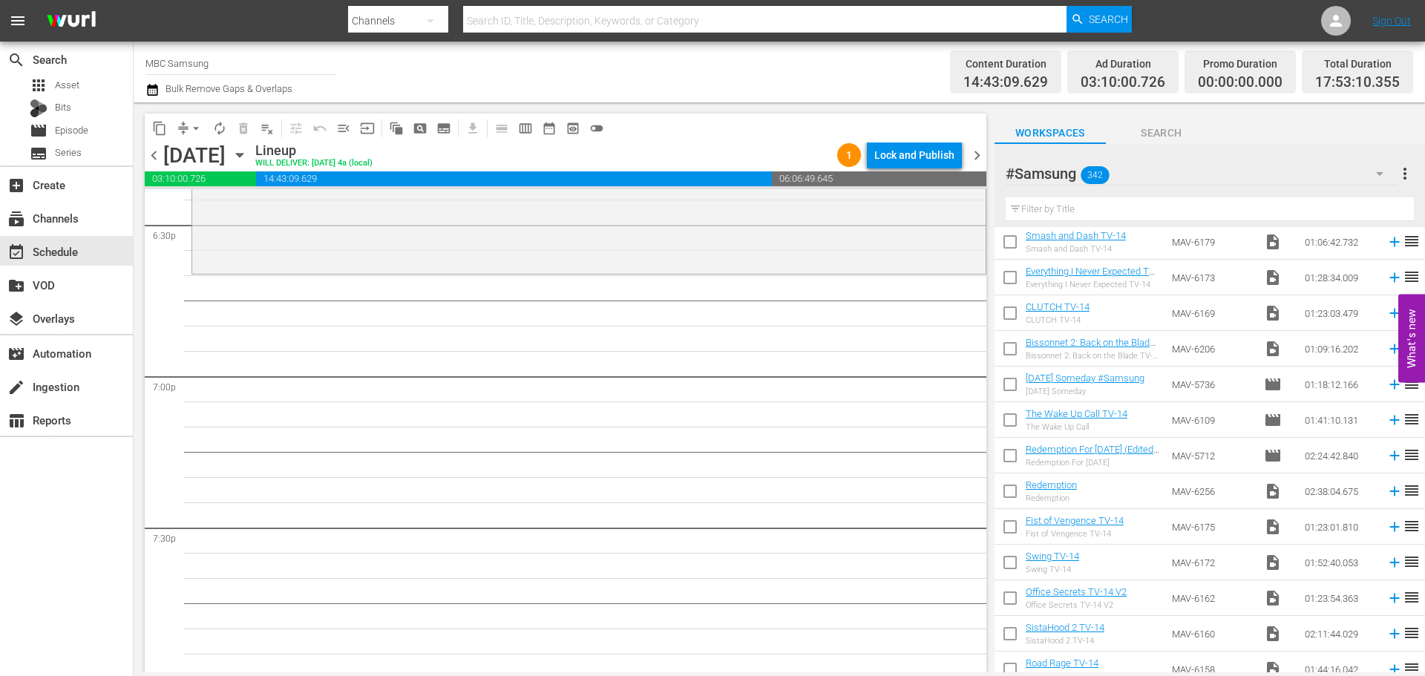
scroll to position [1039, 0]
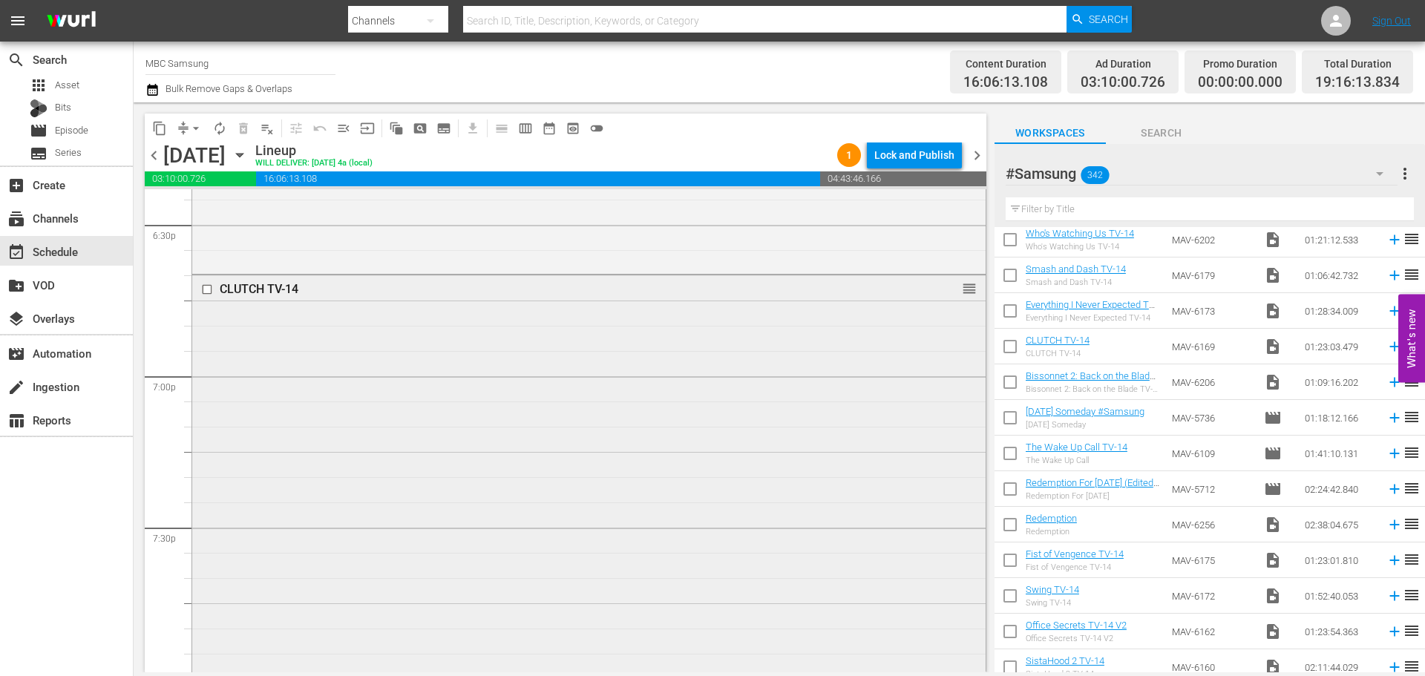
click at [335, 312] on div "CLUTCH TV-14 reorder" at bounding box center [588, 482] width 793 height 415
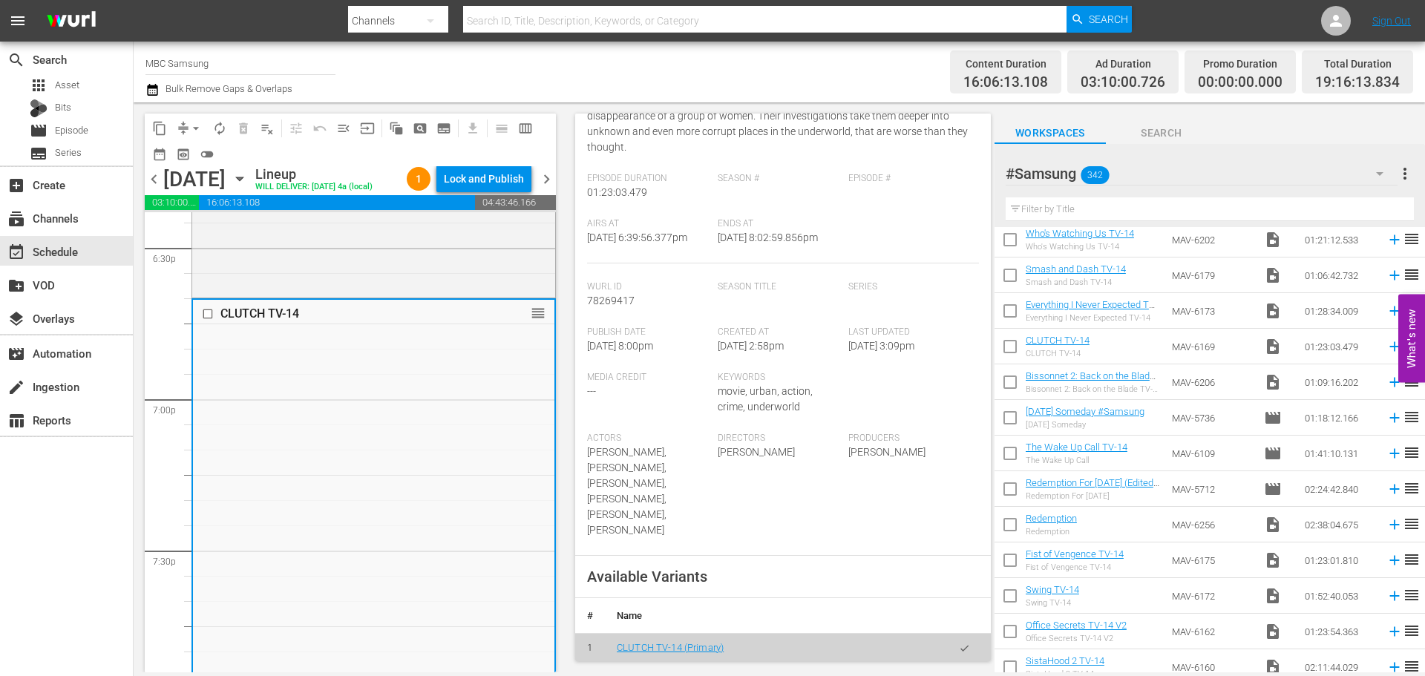
scroll to position [297, 0]
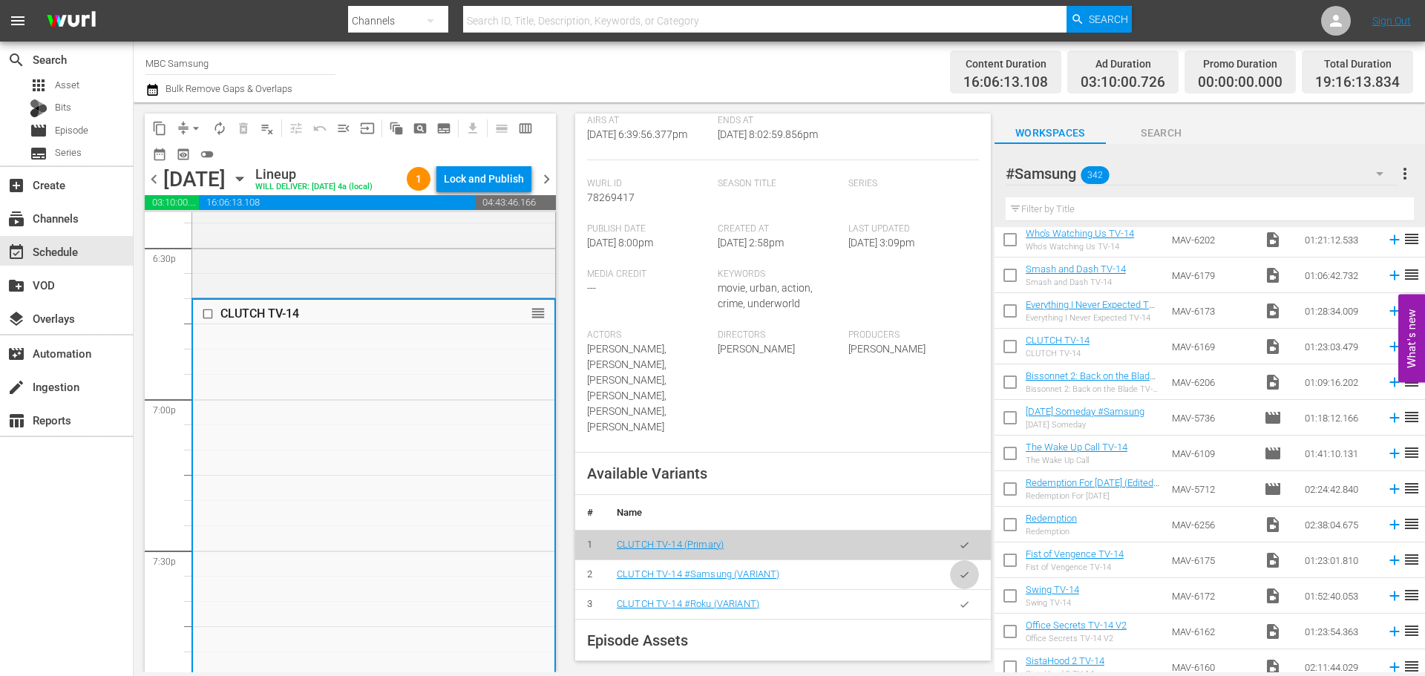
click at [959, 567] on button "button" at bounding box center [964, 574] width 29 height 29
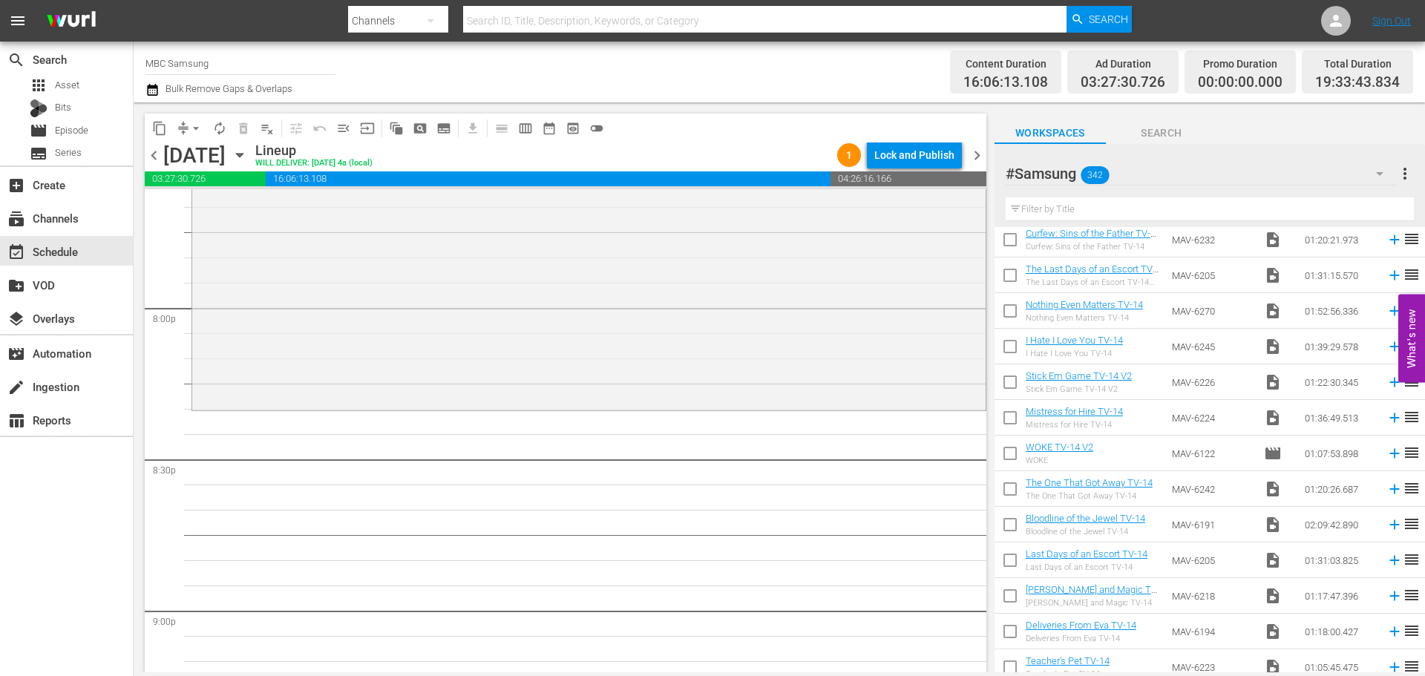
scroll to position [0, 0]
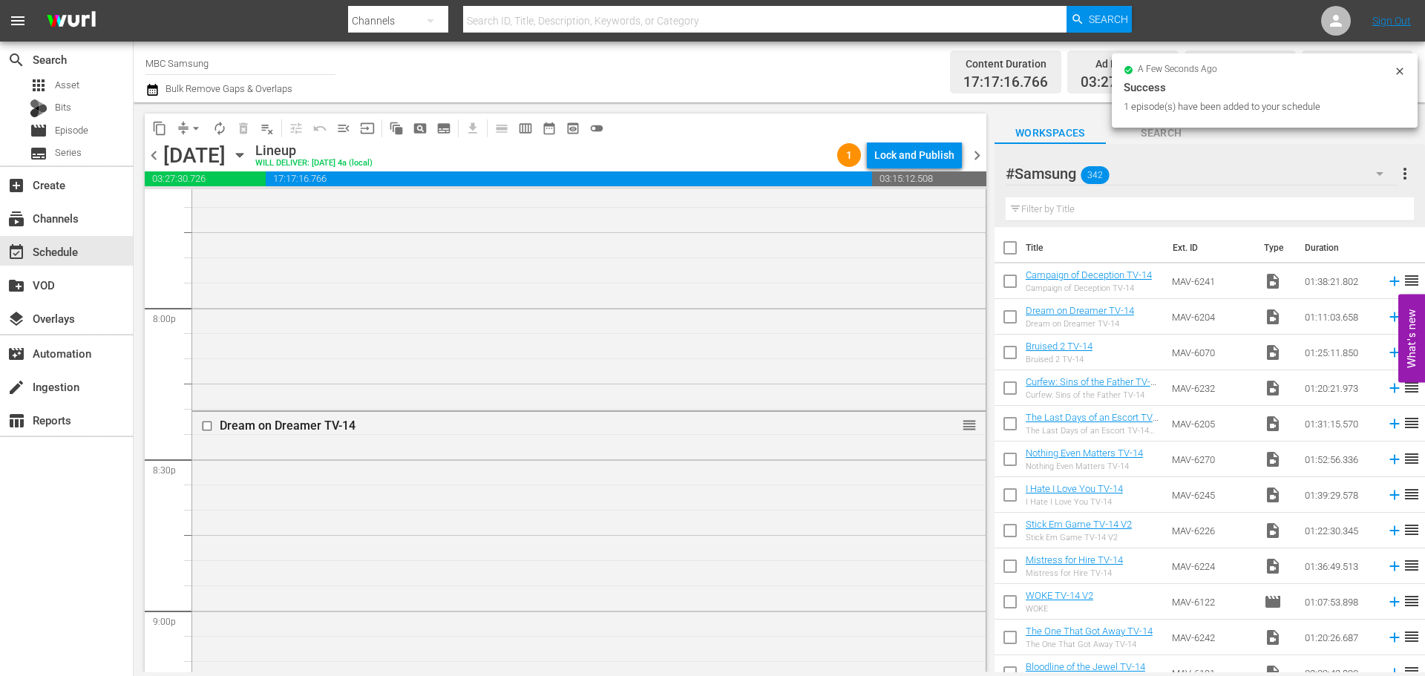
click at [757, 478] on div "Dream on Dreamer TV-14 reorder" at bounding box center [588, 589] width 793 height 354
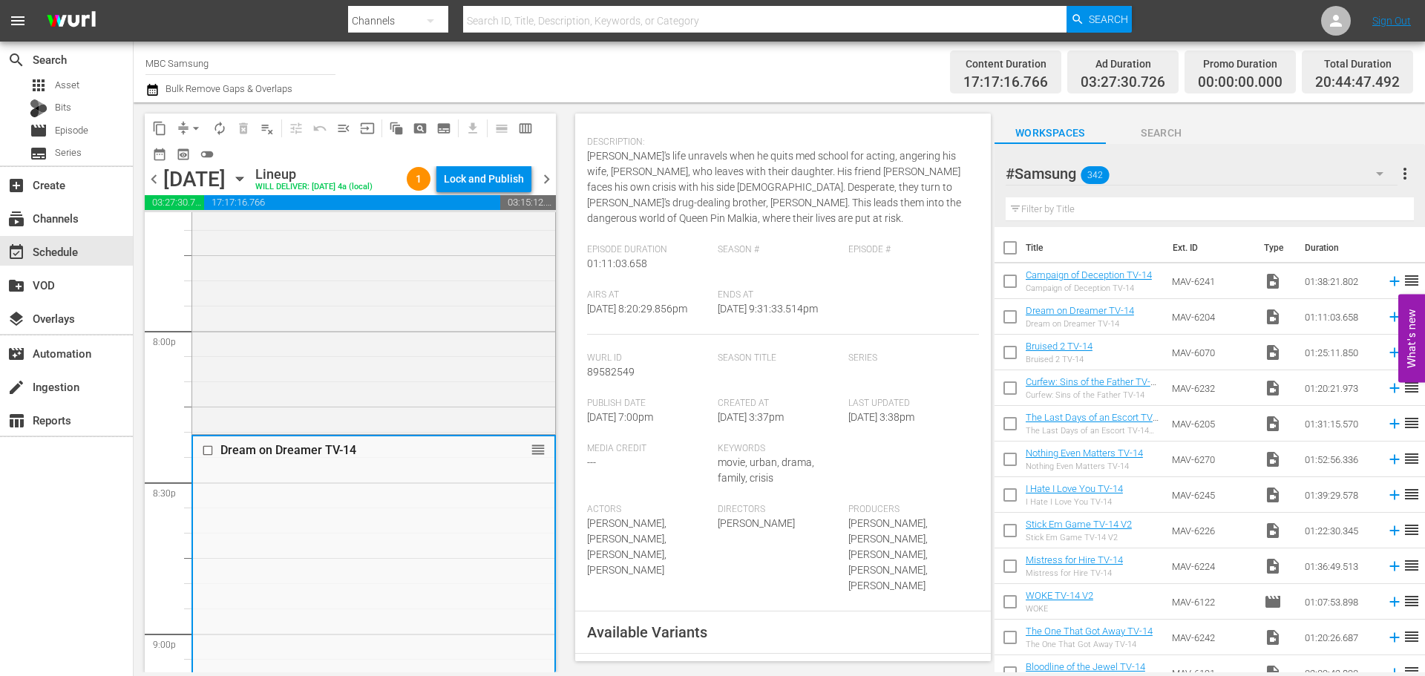
scroll to position [371, 0]
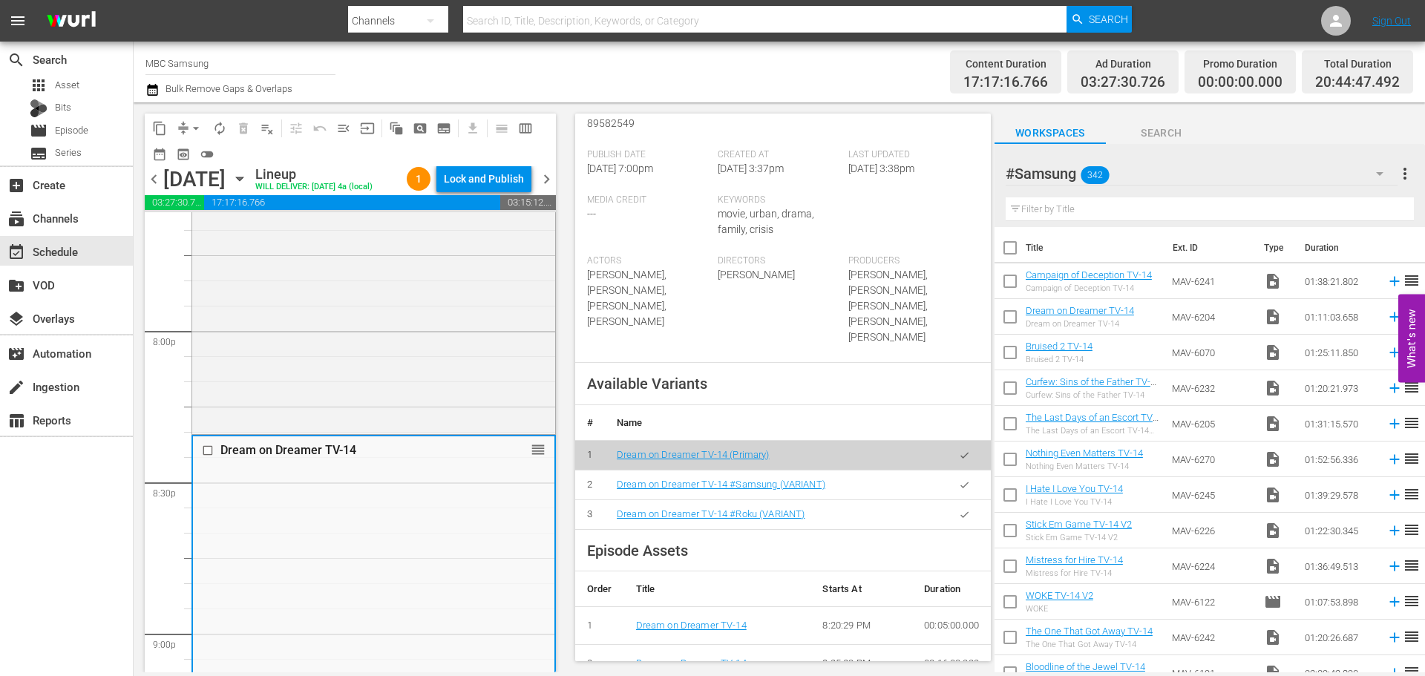
drag, startPoint x: 945, startPoint y: 477, endPoint x: 850, endPoint y: 471, distance: 95.2
click at [950, 476] on button "button" at bounding box center [964, 484] width 29 height 29
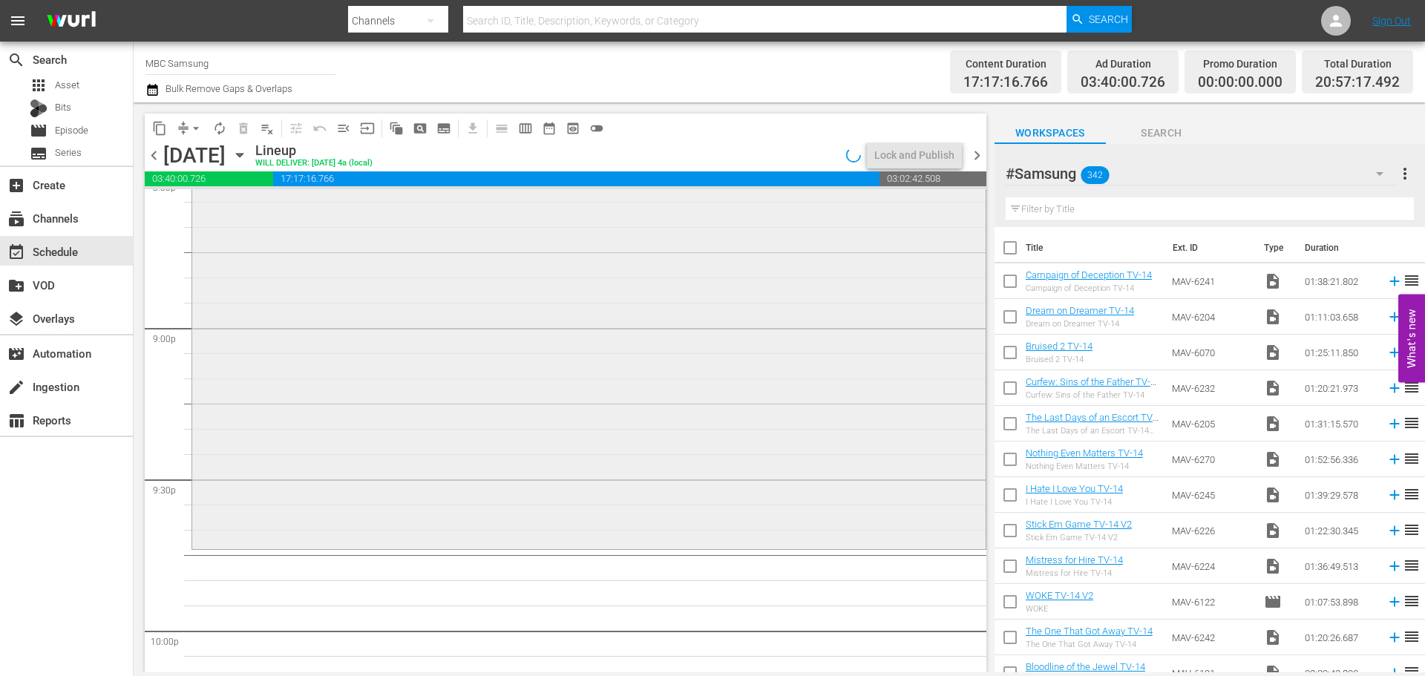
scroll to position [6308, 0]
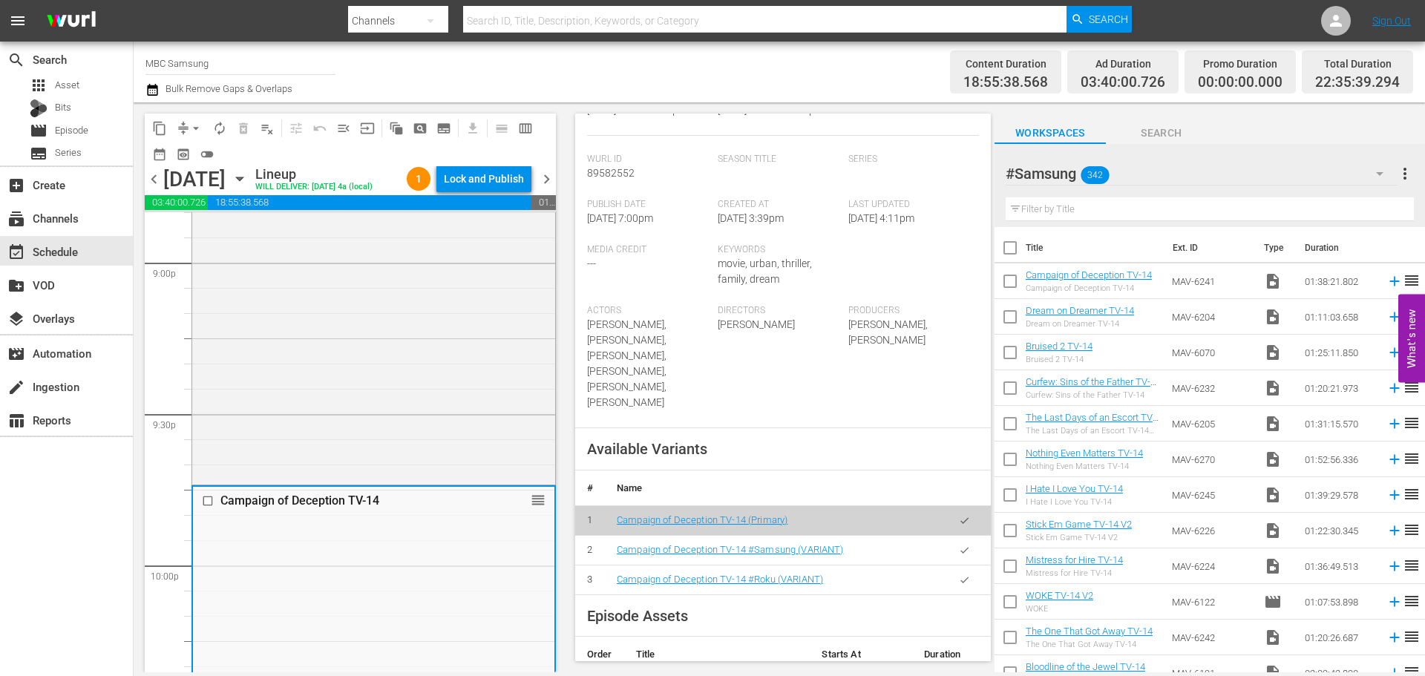
scroll to position [371, 0]
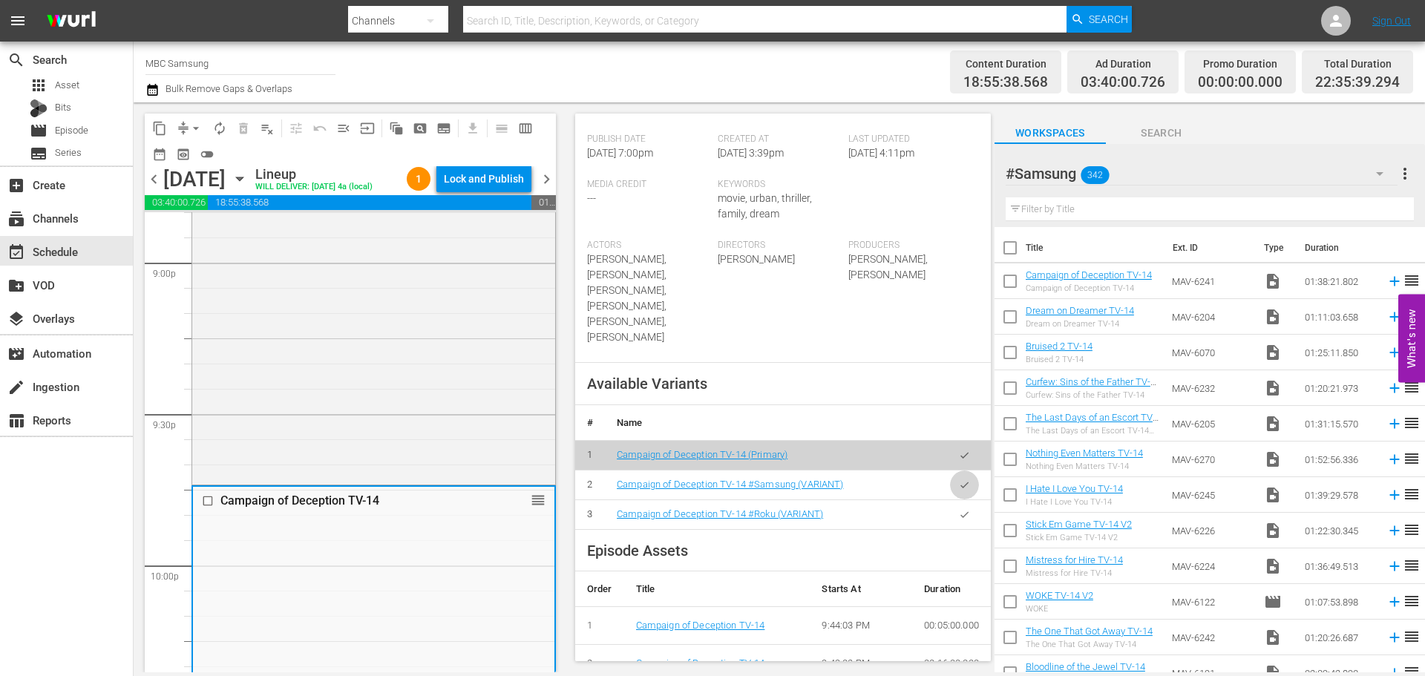
click at [959, 479] on icon "button" at bounding box center [964, 484] width 11 height 11
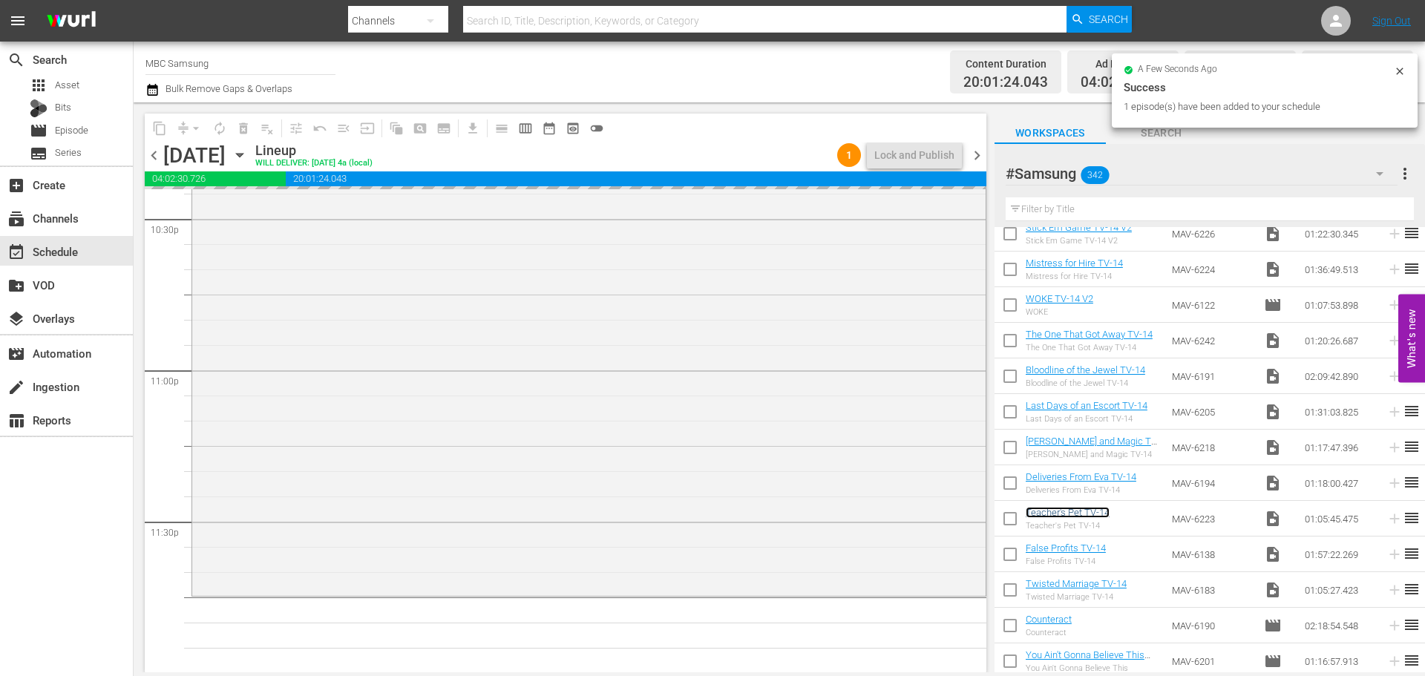
scroll to position [6784, 0]
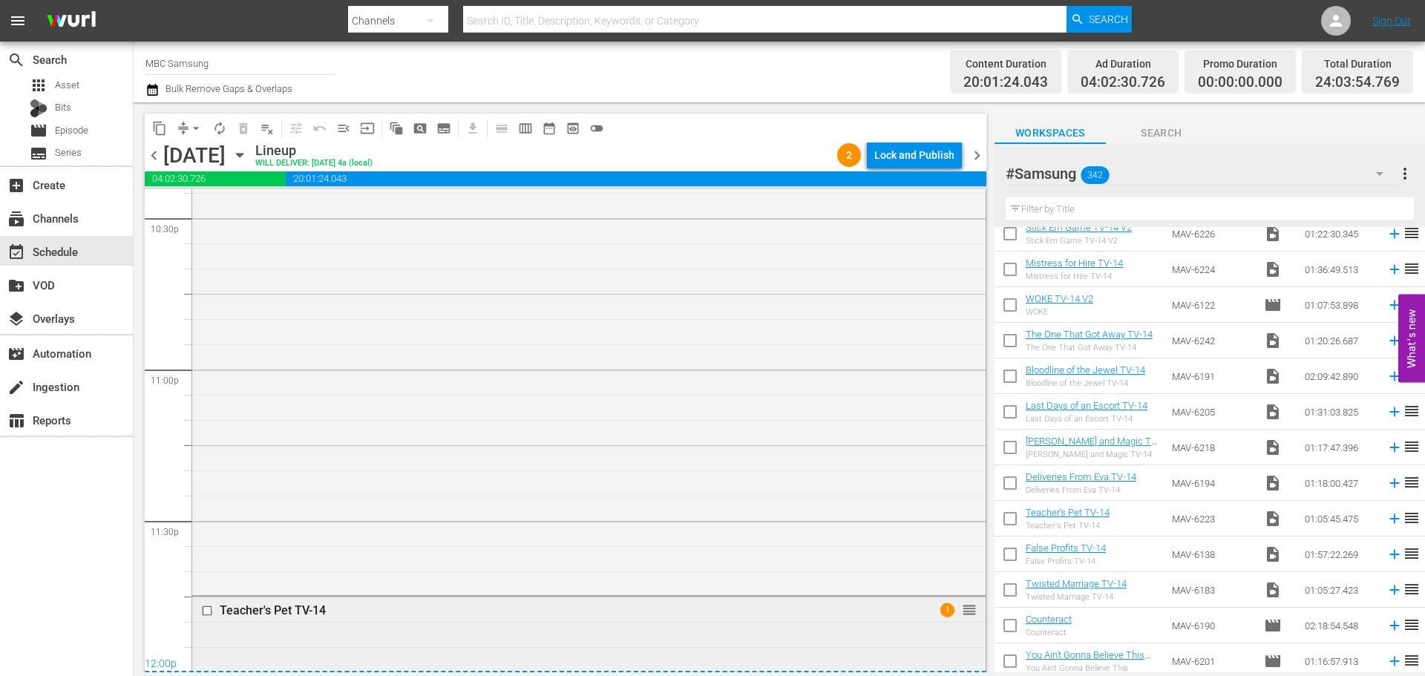
click at [656, 614] on div "Teacher's Pet TV-14" at bounding box center [561, 610] width 683 height 14
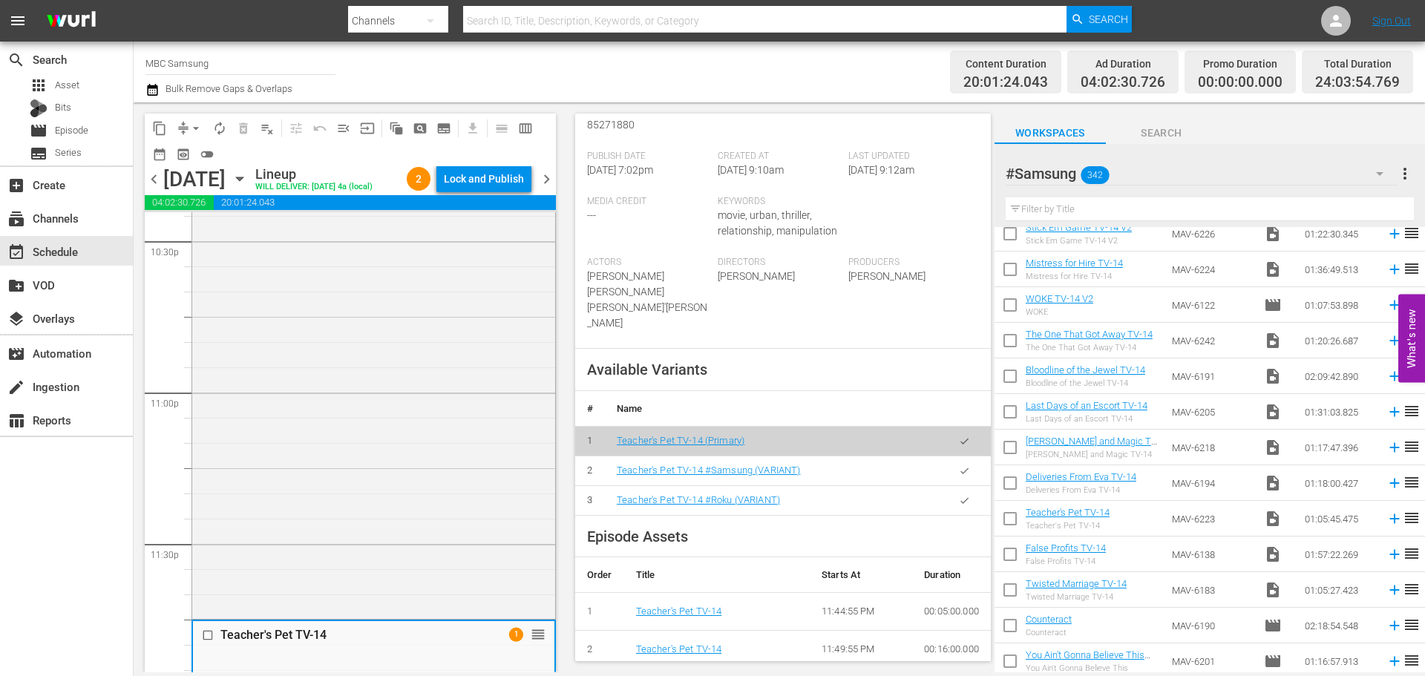
scroll to position [519, 0]
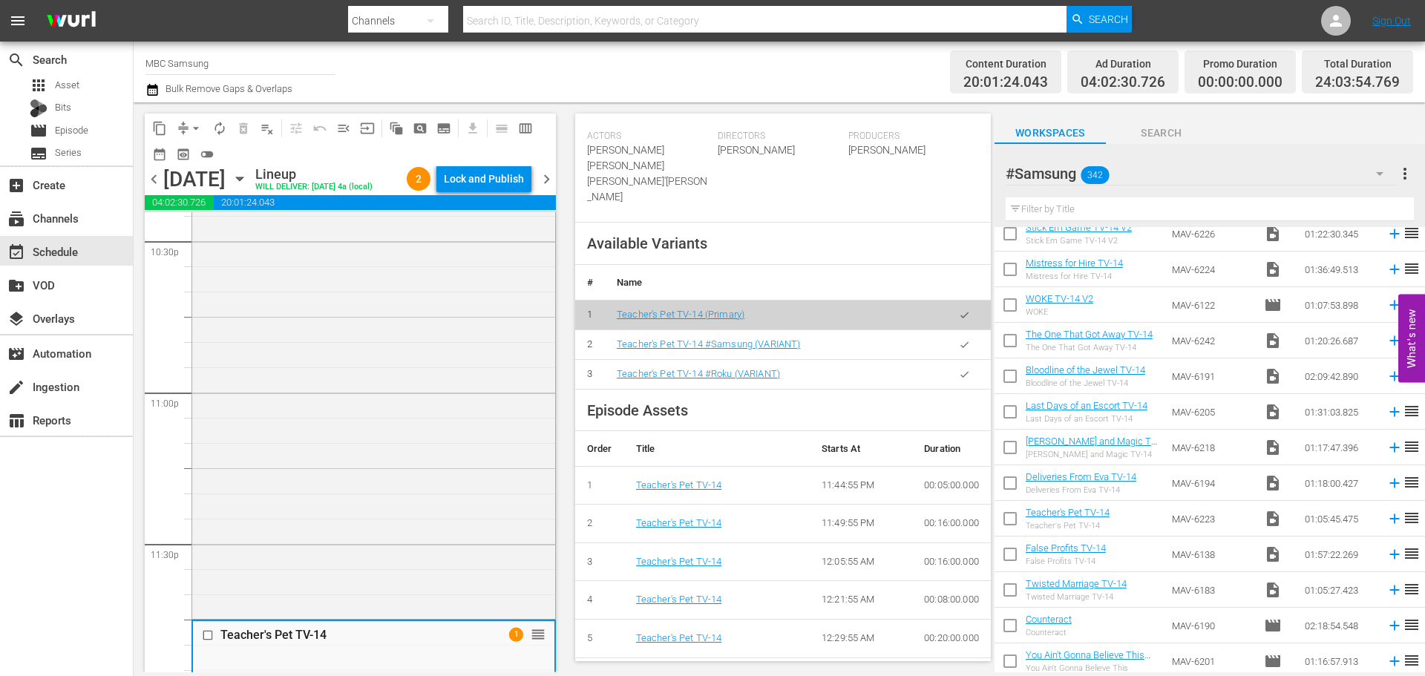
click at [975, 332] on td at bounding box center [964, 344] width 53 height 30
click at [960, 341] on icon "button" at bounding box center [964, 344] width 8 height 6
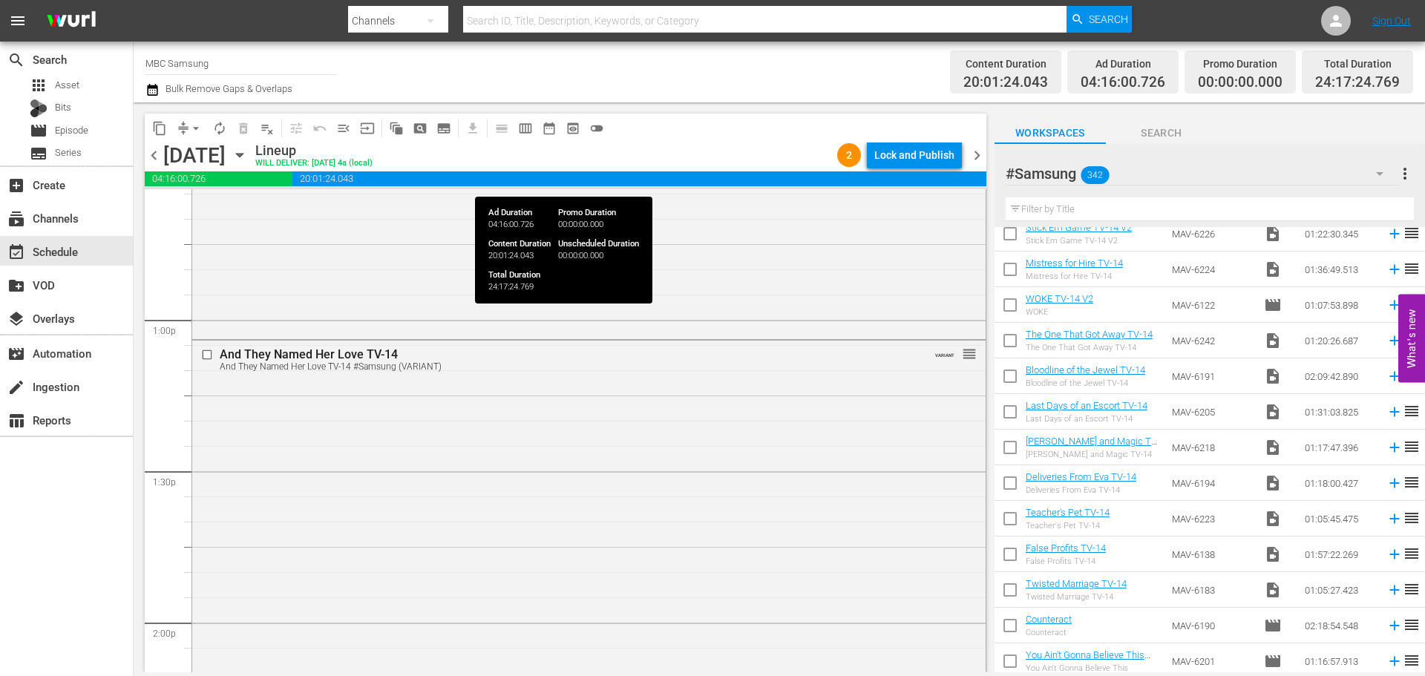
scroll to position [0, 0]
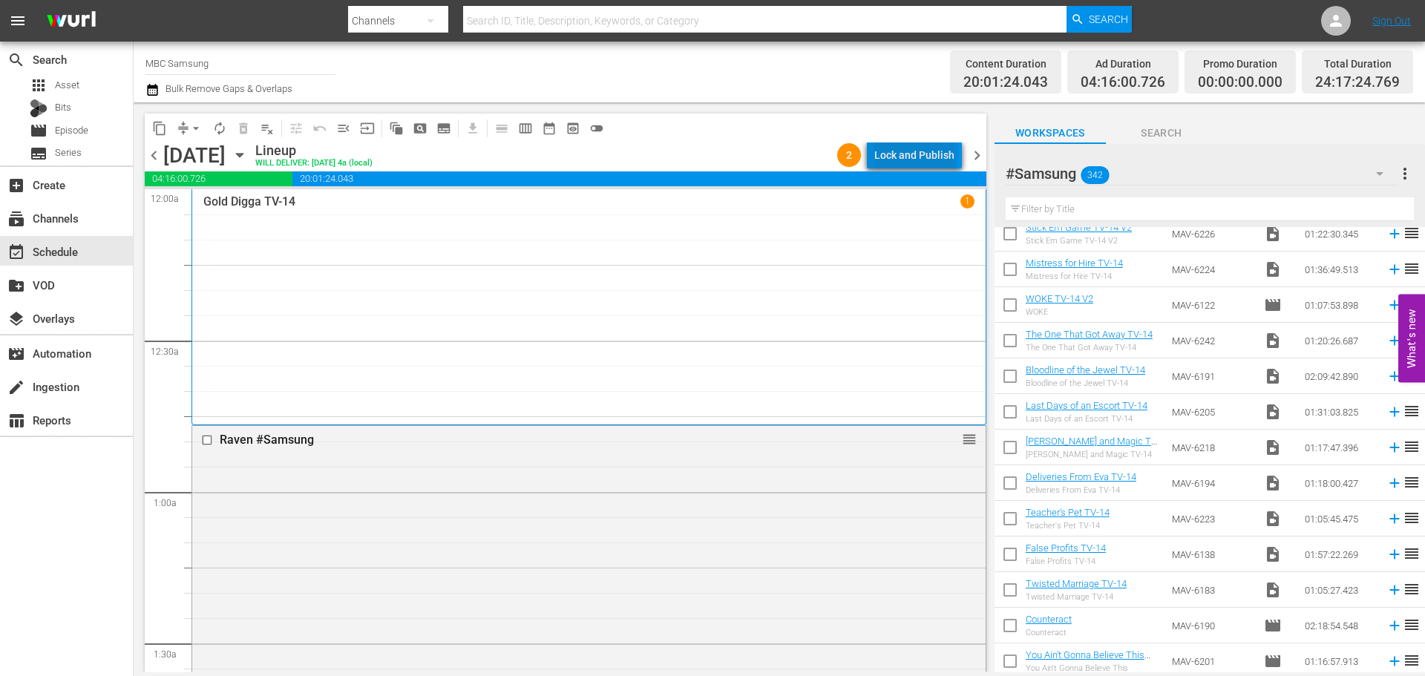
click at [919, 152] on div "Lock and Publish" at bounding box center [914, 155] width 80 height 27
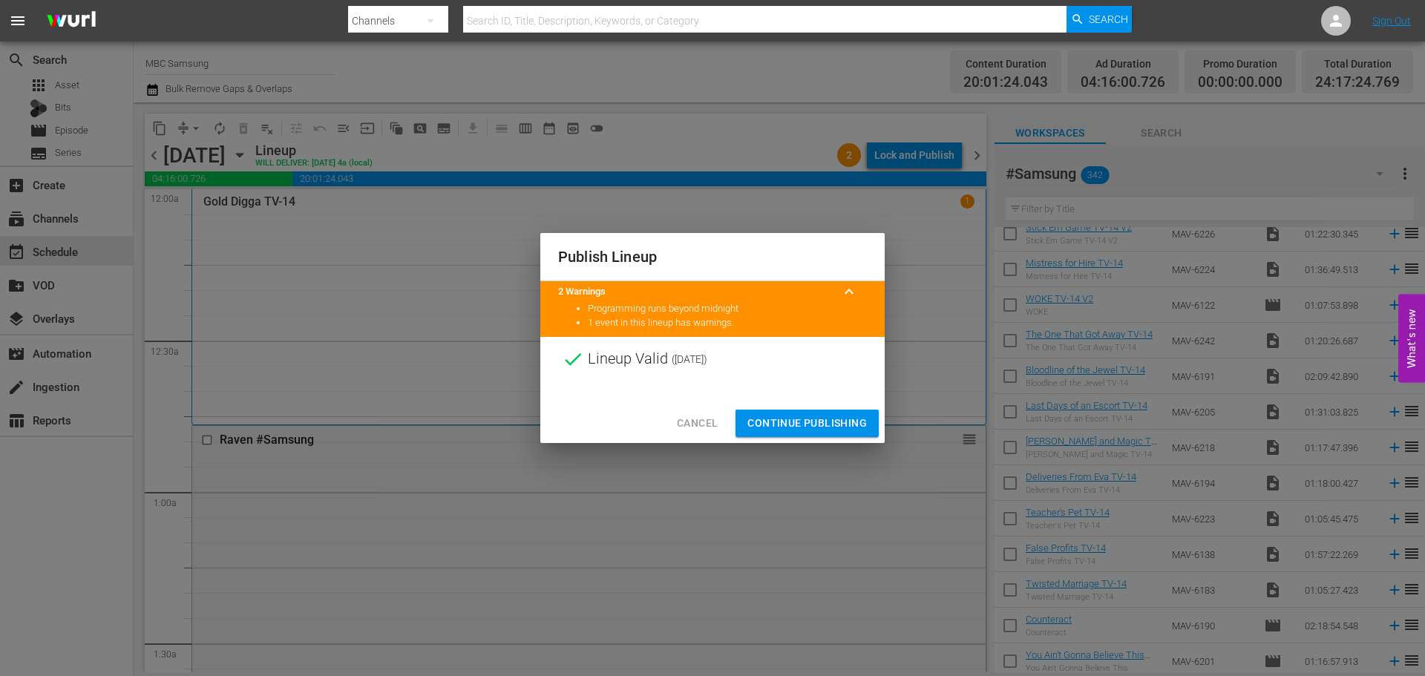
click at [836, 412] on button "Continue Publishing" at bounding box center [806, 423] width 143 height 27
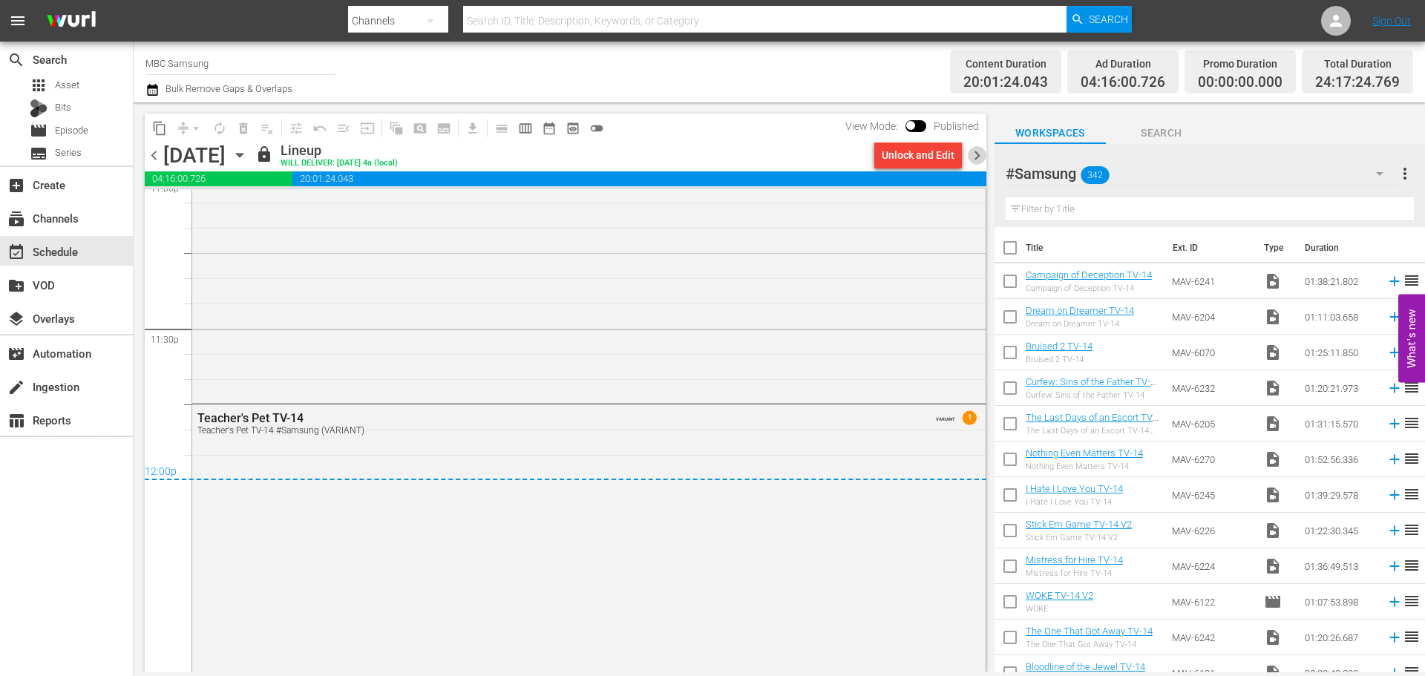
click at [977, 160] on span "chevron_right" at bounding box center [977, 155] width 19 height 19
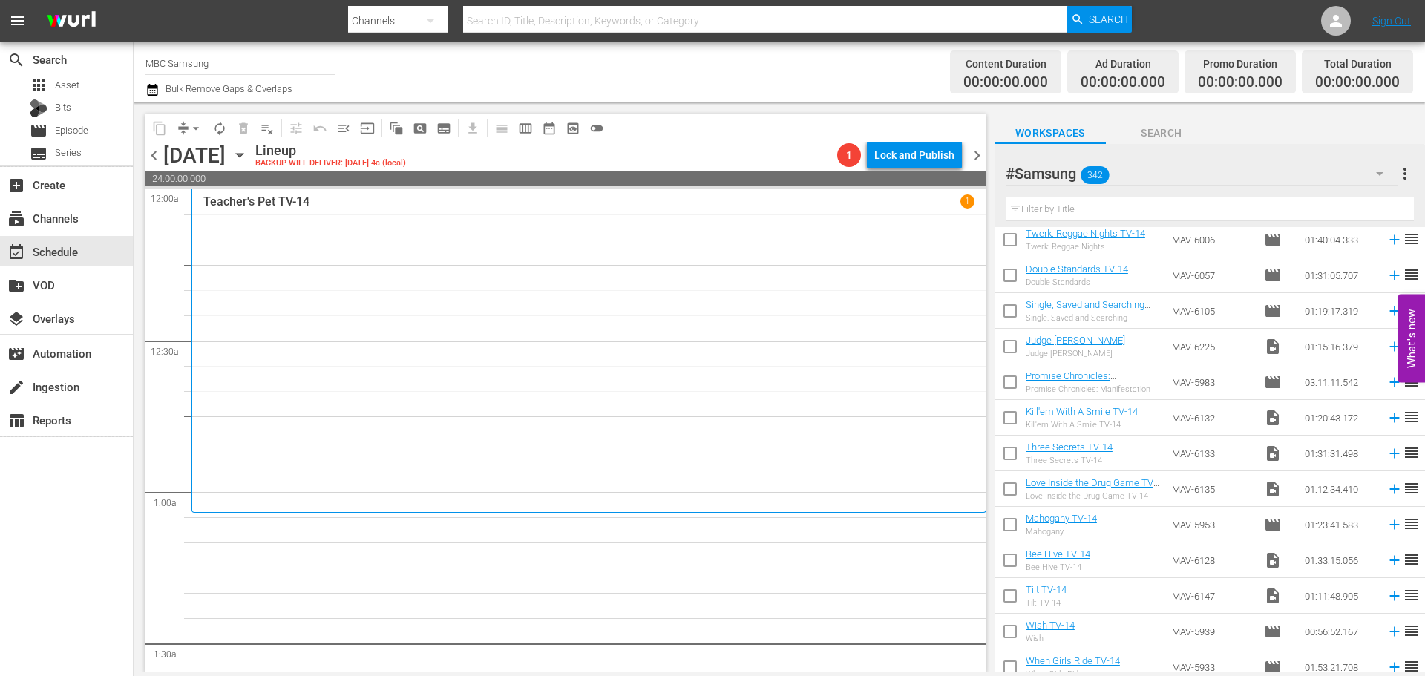
scroll to position [1855, 0]
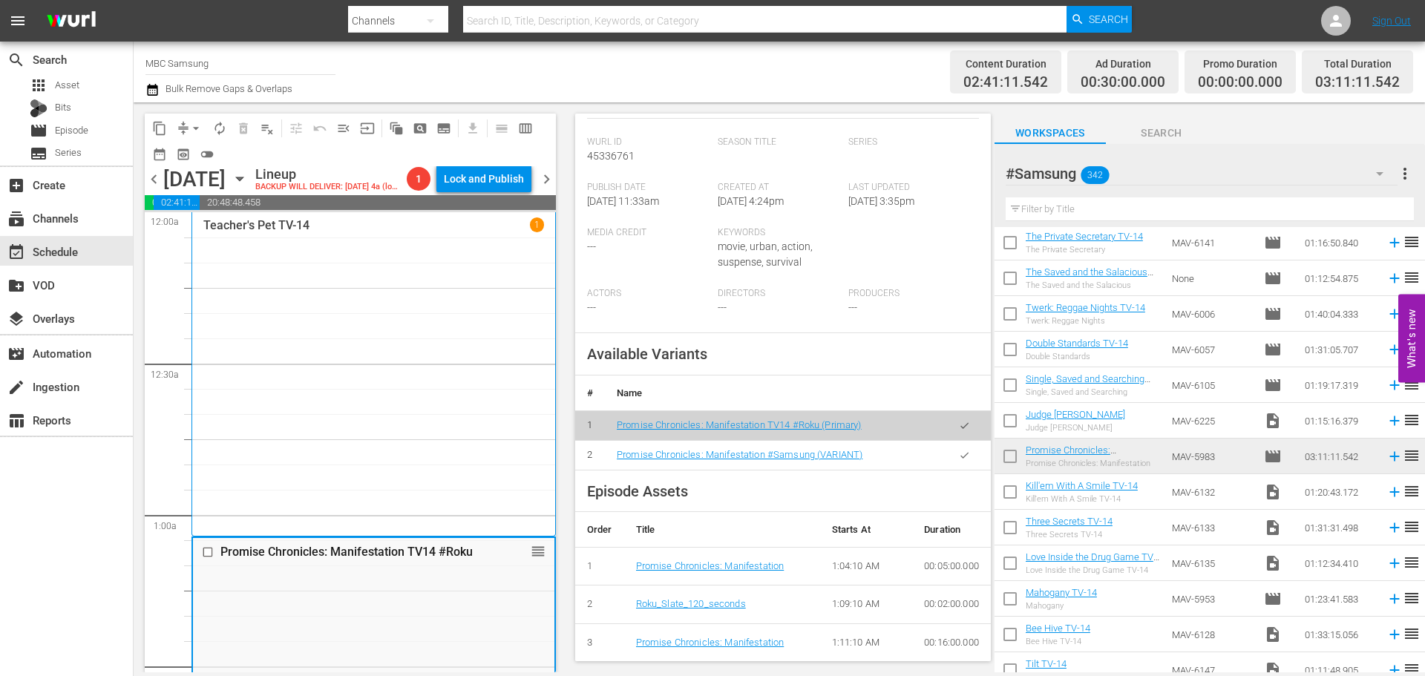
scroll to position [371, 0]
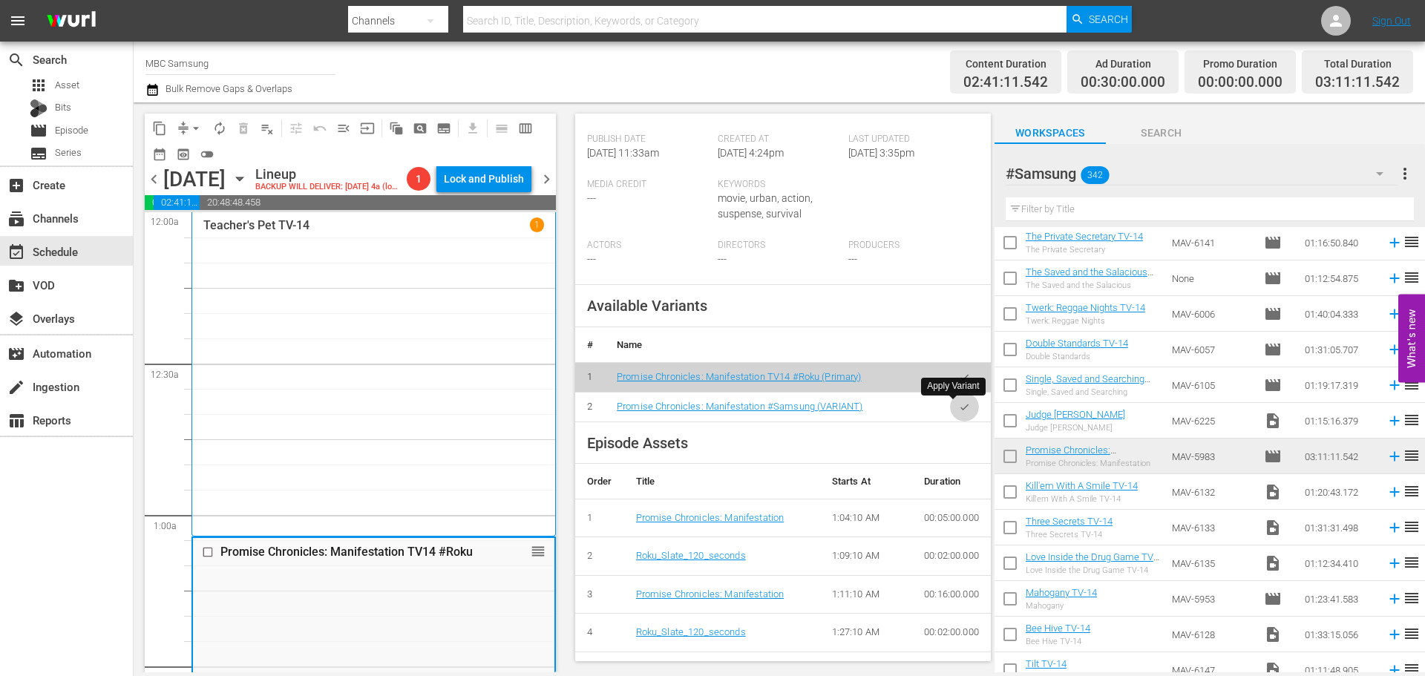
click at [959, 404] on icon "button" at bounding box center [964, 406] width 11 height 11
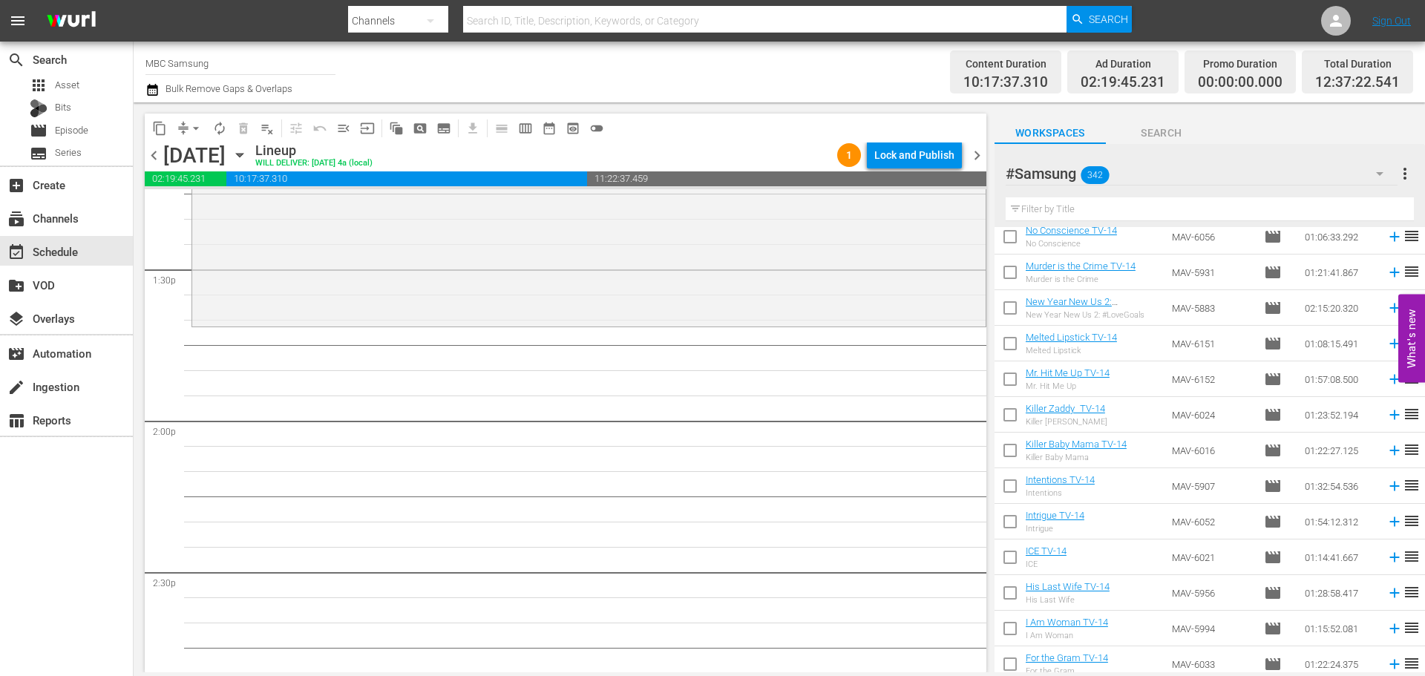
scroll to position [2523, 0]
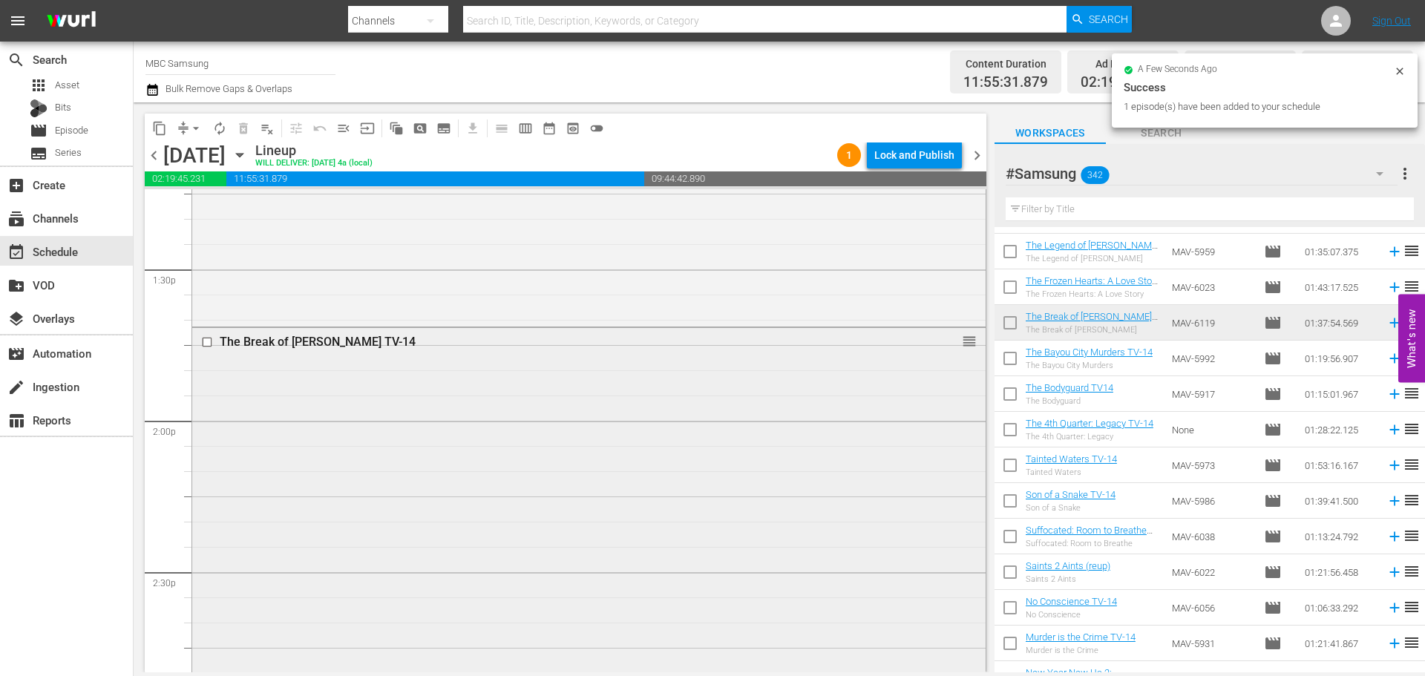
click at [320, 463] on div "The Break of [PERSON_NAME] TV-14 reorder" at bounding box center [588, 573] width 793 height 490
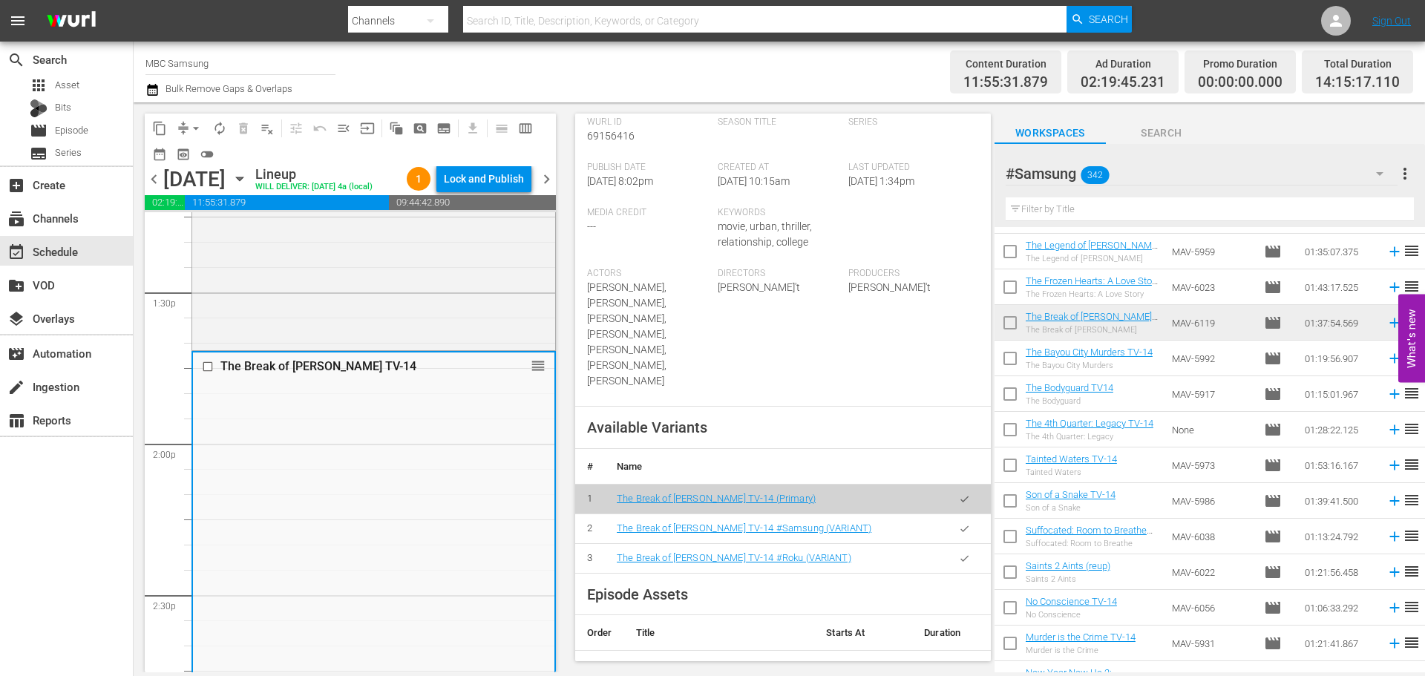
scroll to position [371, 0]
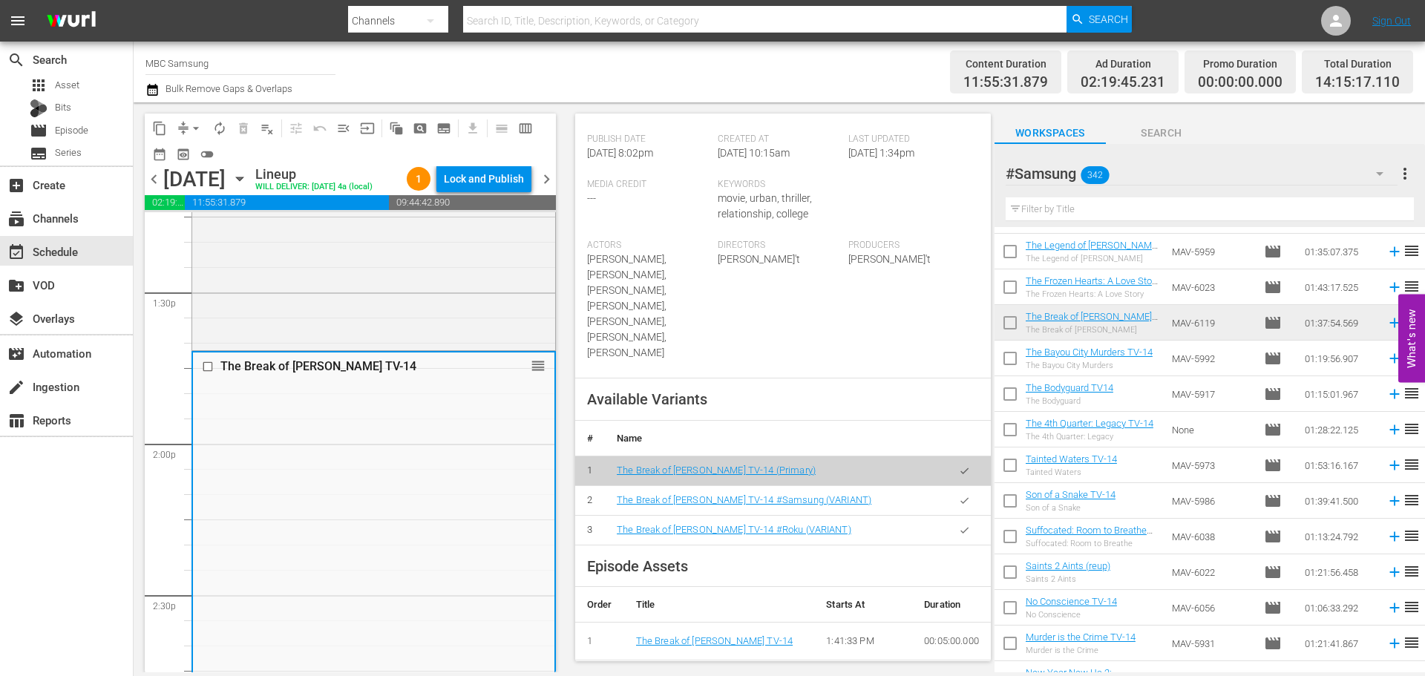
click at [965, 493] on button "button" at bounding box center [964, 500] width 29 height 29
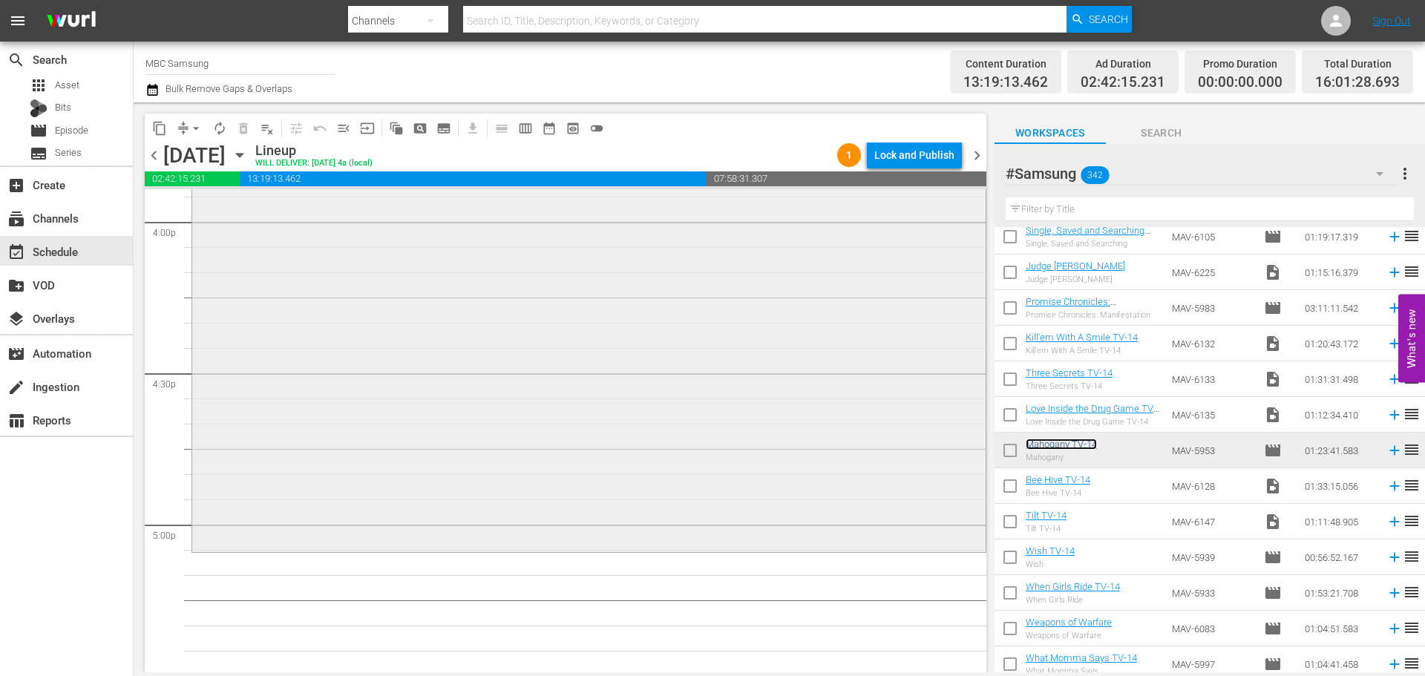
scroll to position [4824, 0]
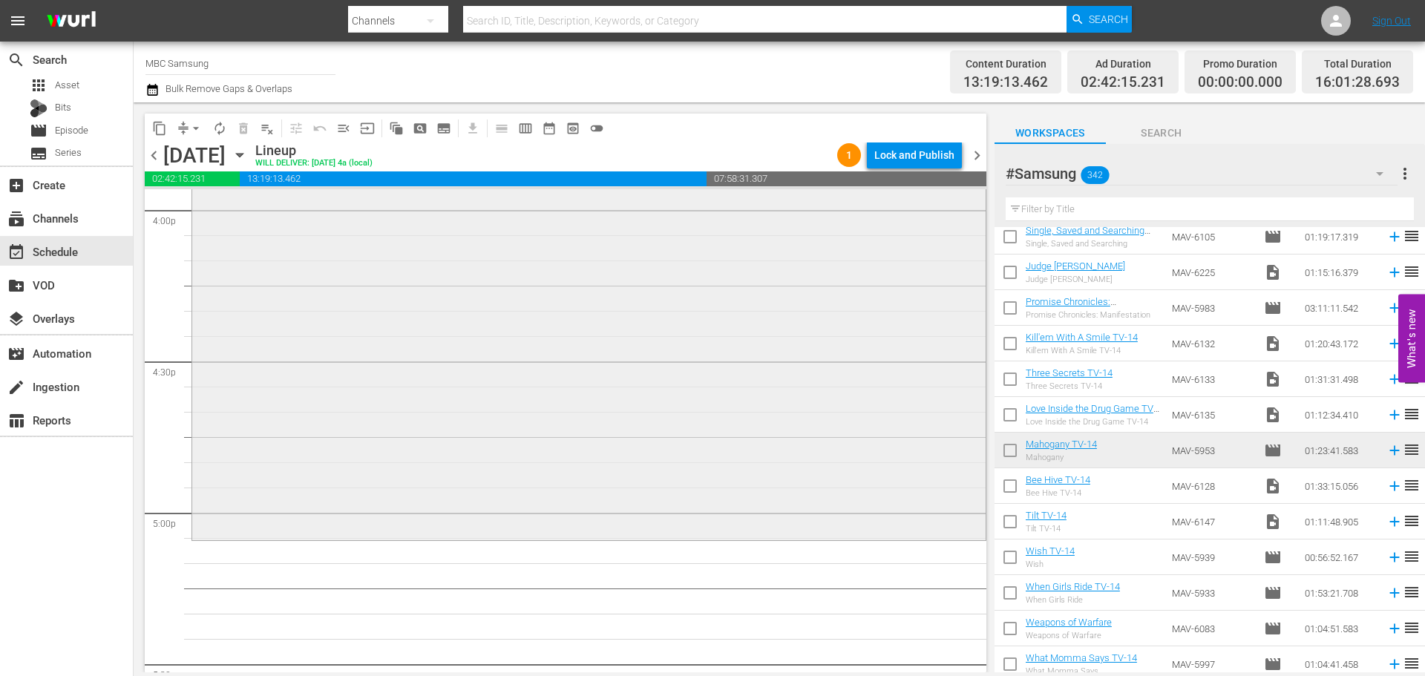
click at [468, 378] on div "Mahogany TV-14 reorder" at bounding box center [588, 328] width 793 height 418
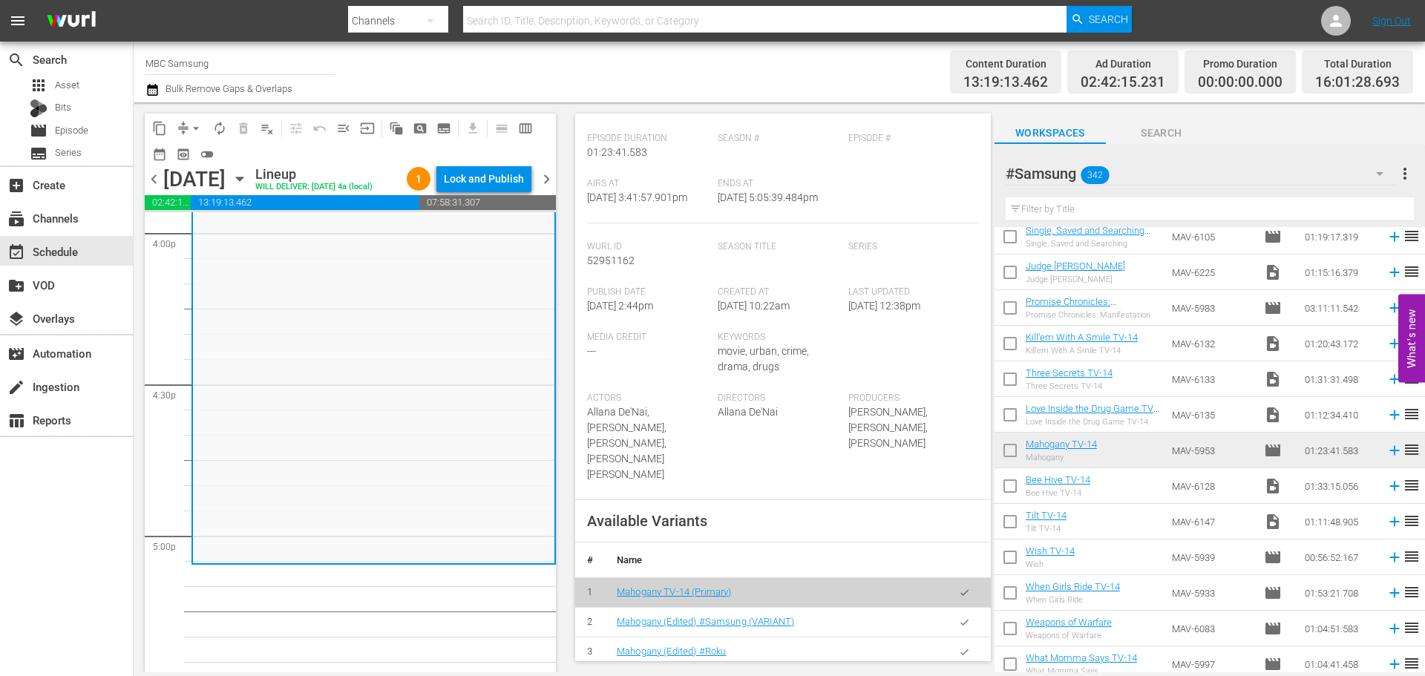
scroll to position [223, 0]
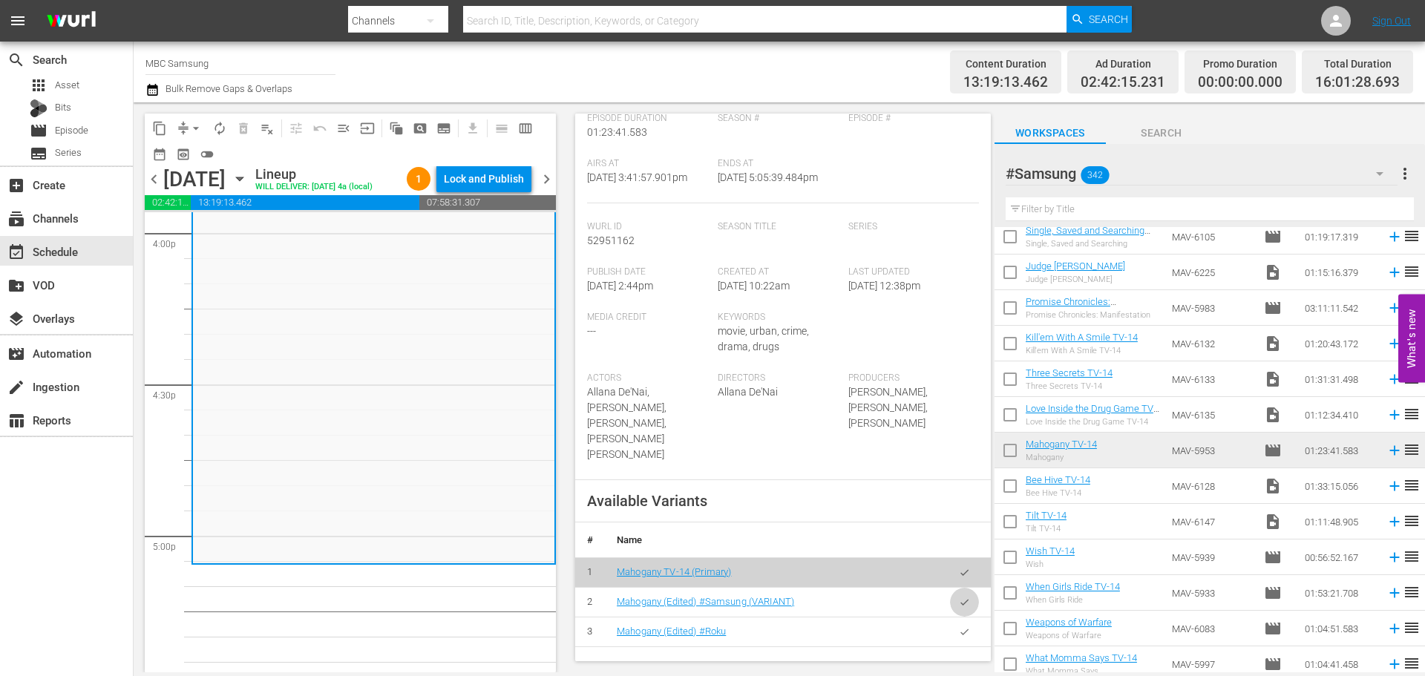
click at [959, 602] on icon "button" at bounding box center [964, 602] width 11 height 11
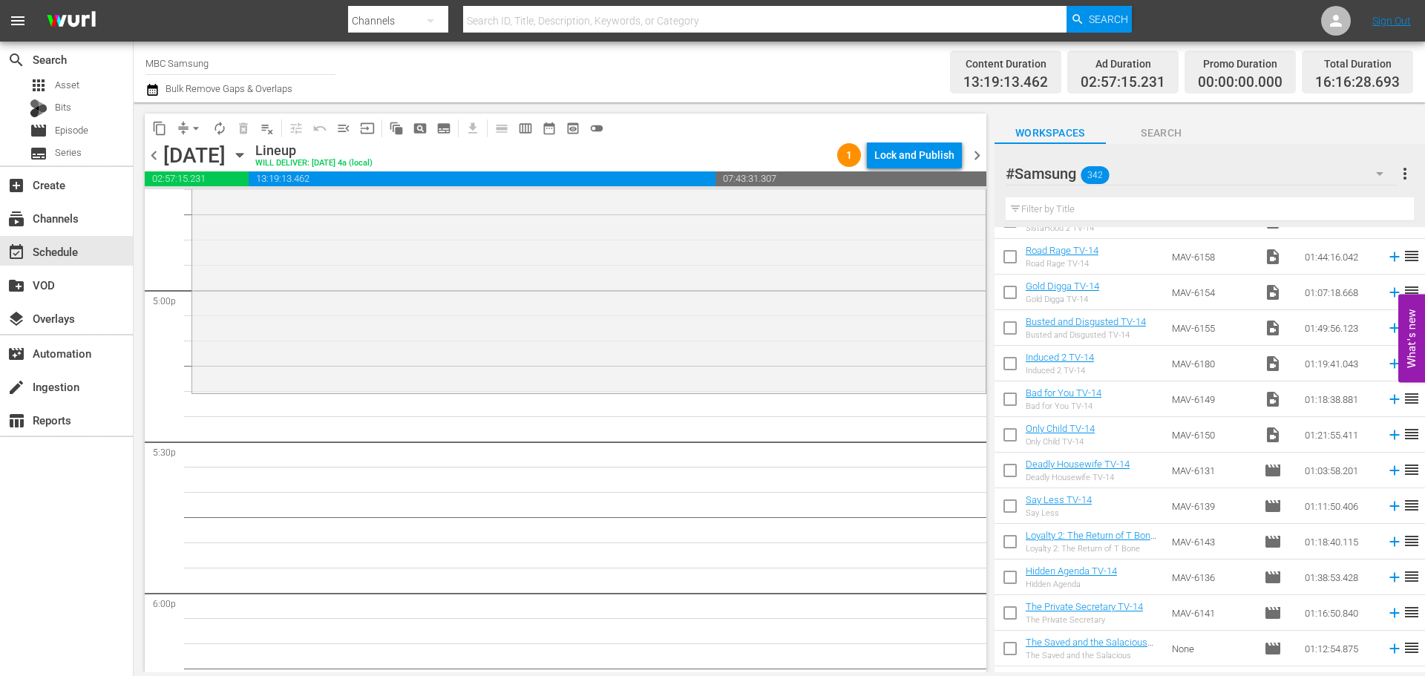
scroll to position [1484, 0]
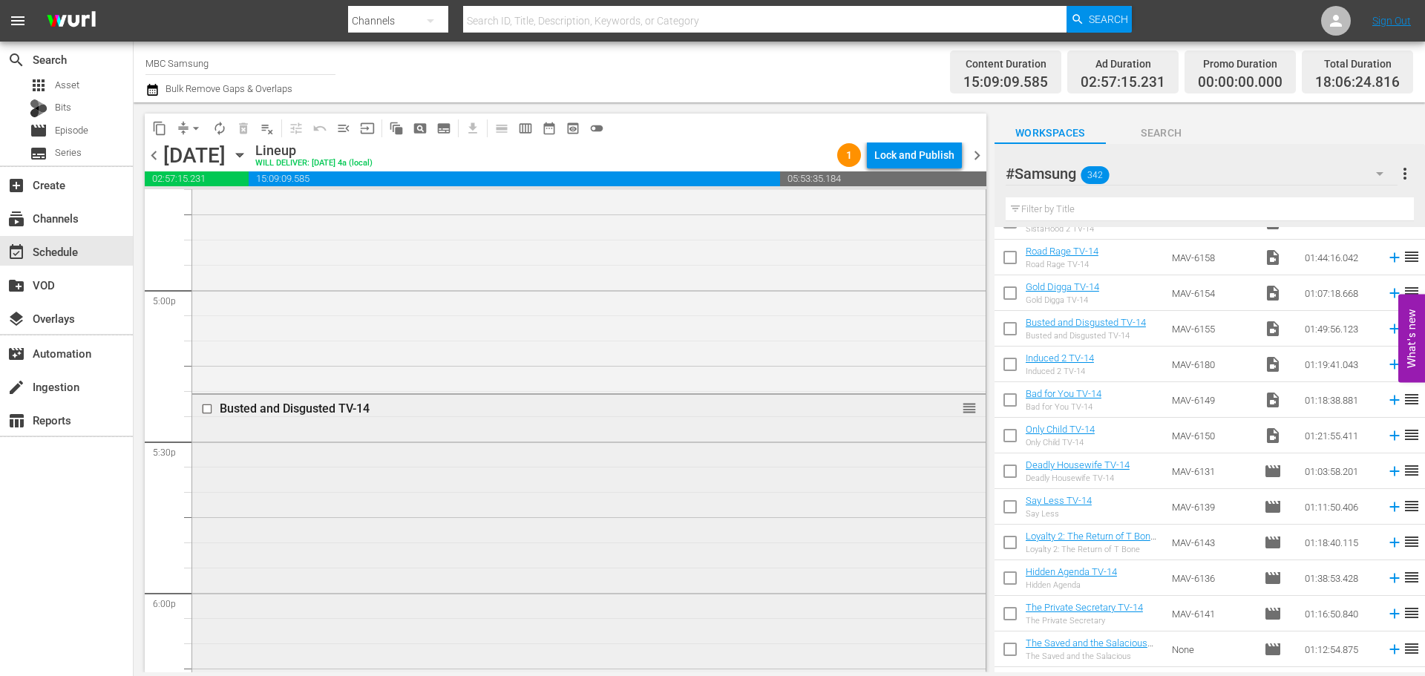
click at [461, 441] on div "Busted and Disgusted TV-14 reorder" at bounding box center [588, 670] width 793 height 551
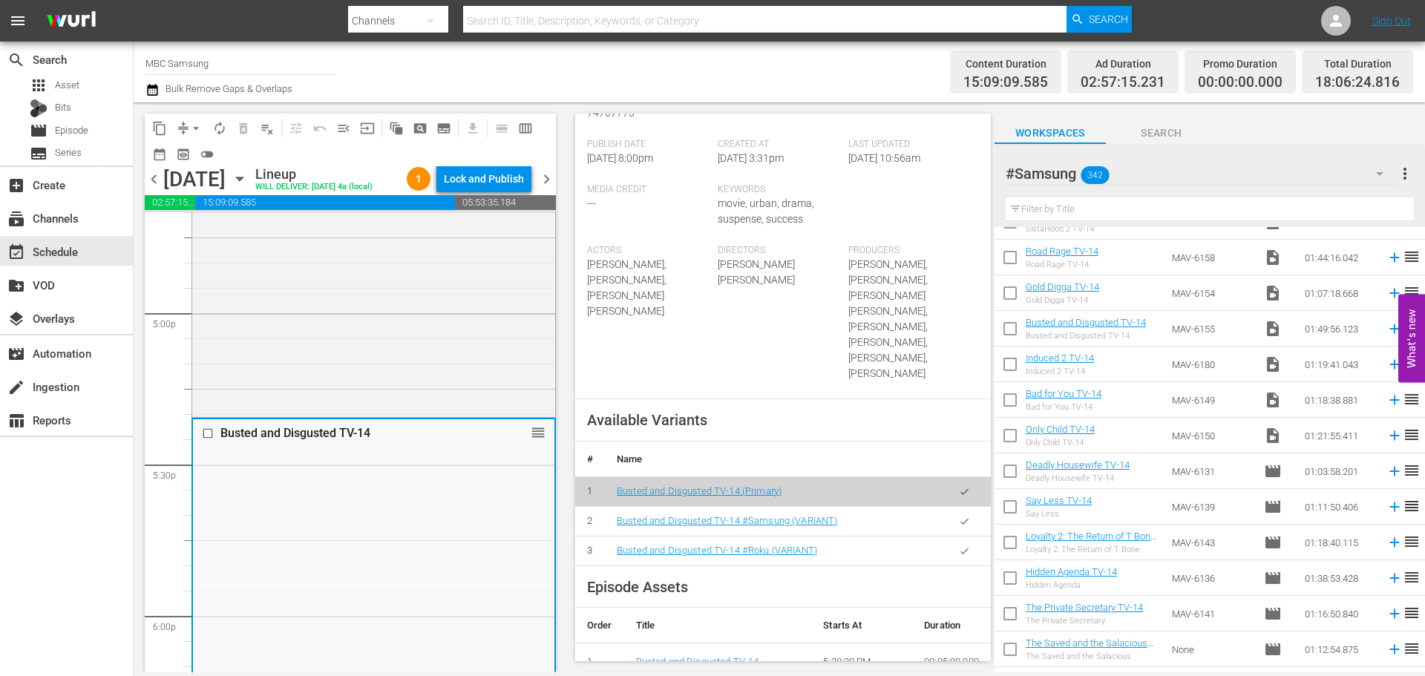
scroll to position [371, 0]
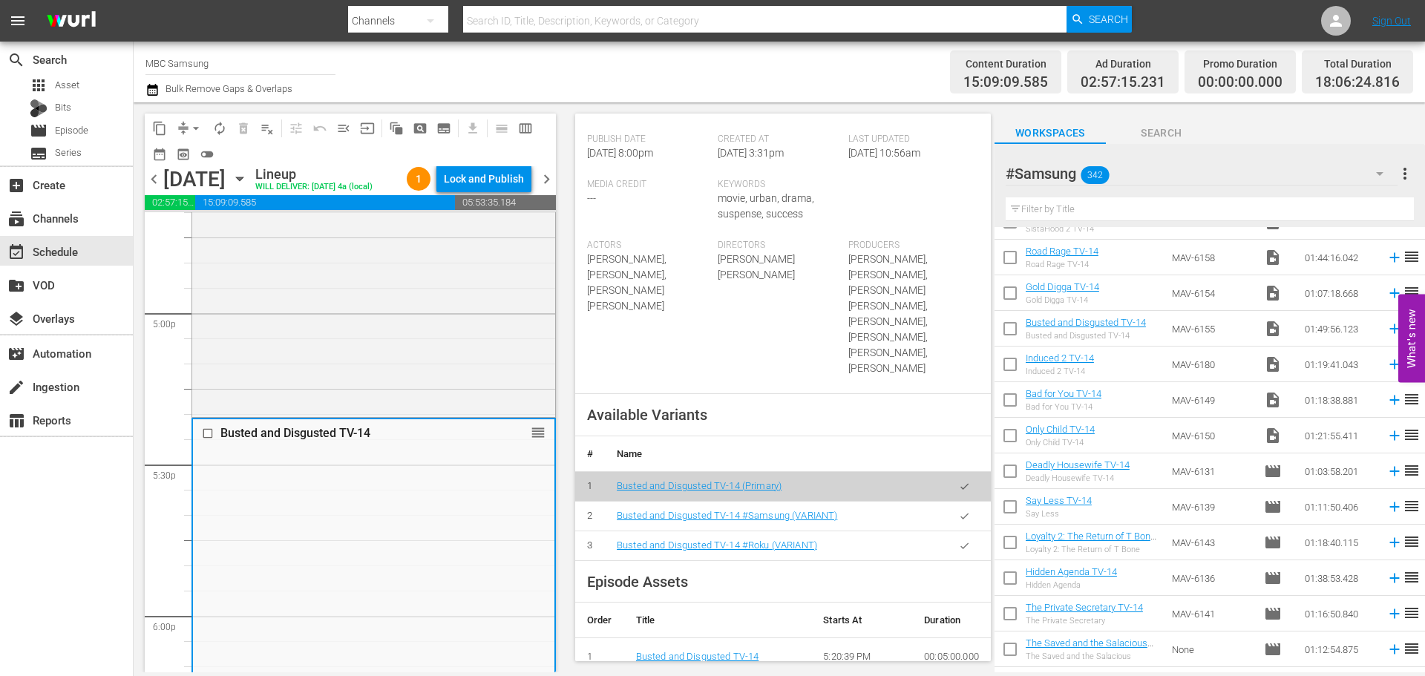
click at [960, 513] on icon "button" at bounding box center [964, 516] width 8 height 6
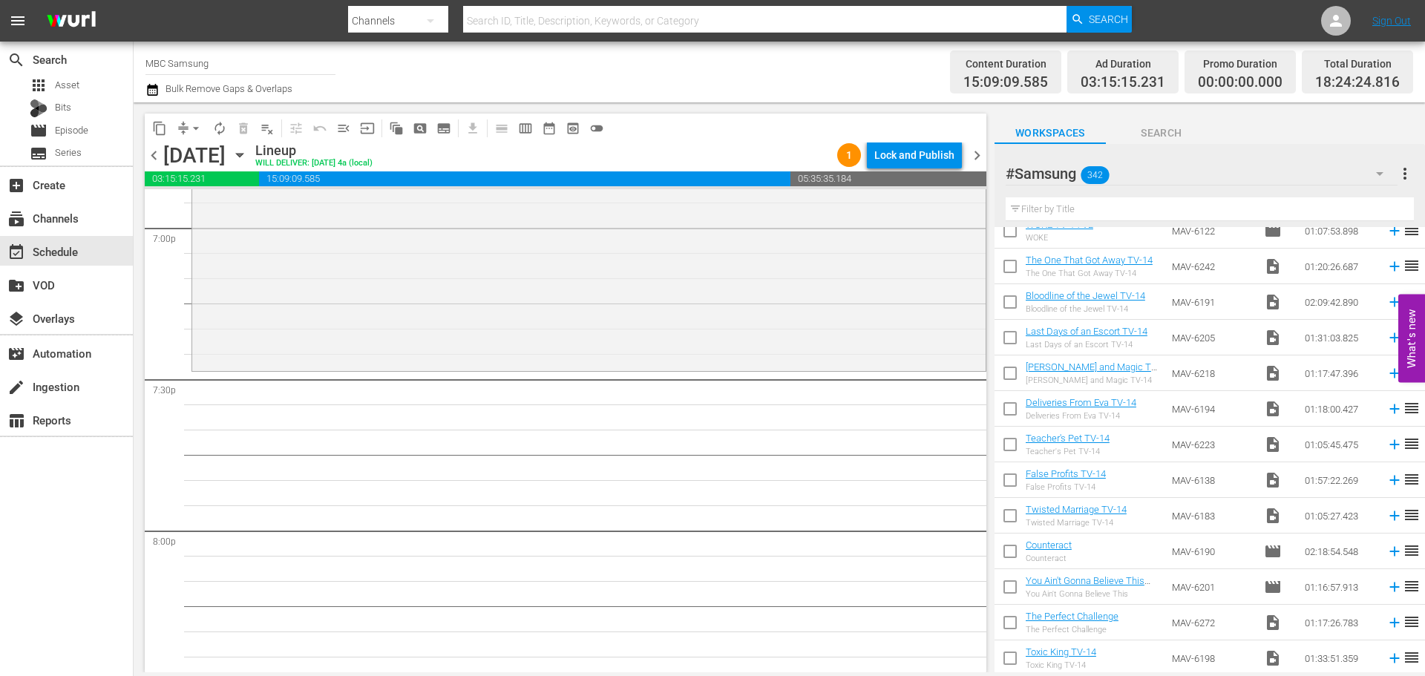
scroll to position [0, 0]
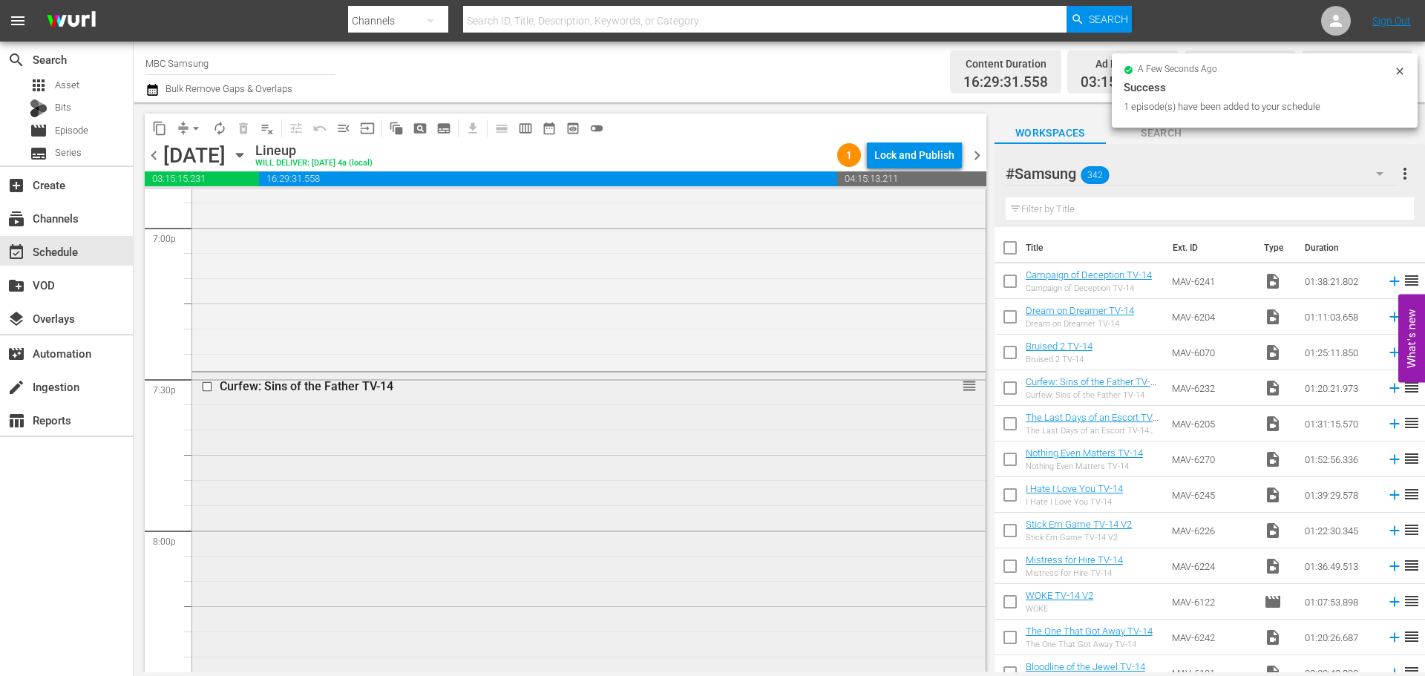
click at [570, 473] on div "Curfew: Sins of the Father TV-14 reorder" at bounding box center [588, 573] width 793 height 401
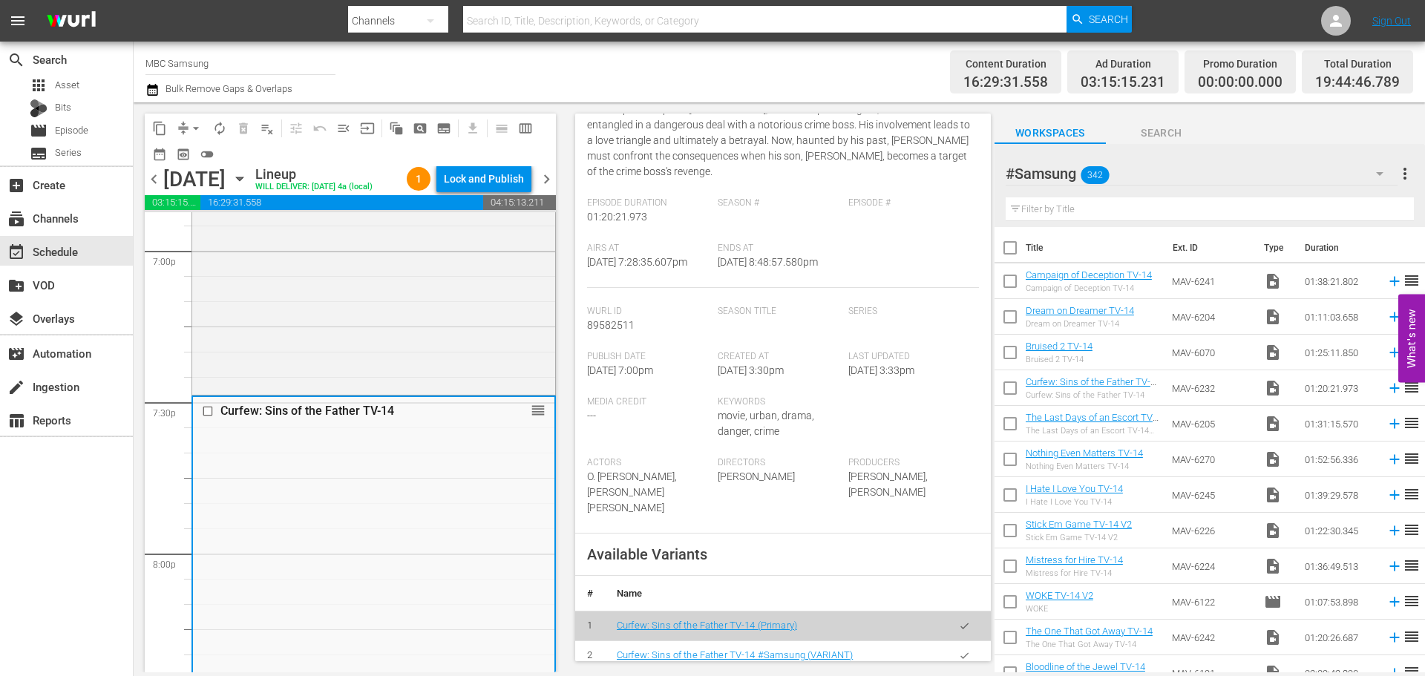
scroll to position [371, 0]
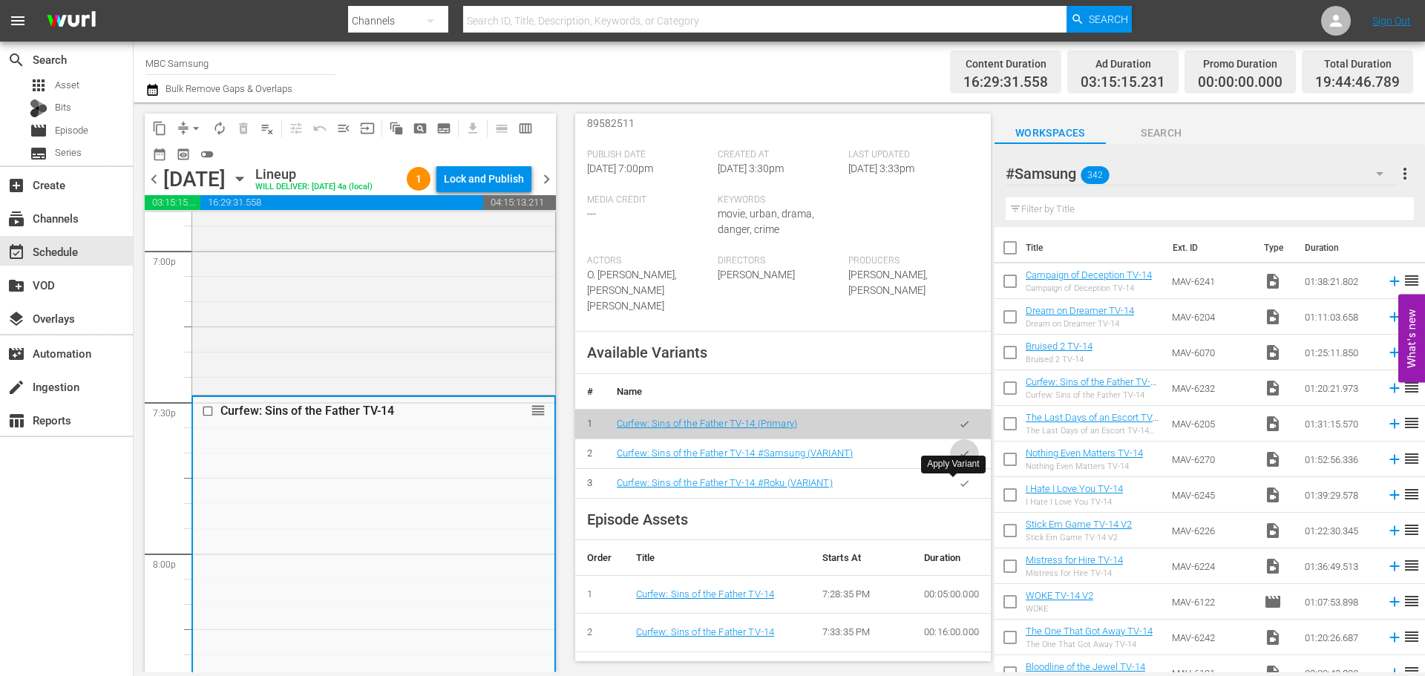
click at [959, 459] on icon "button" at bounding box center [964, 453] width 11 height 11
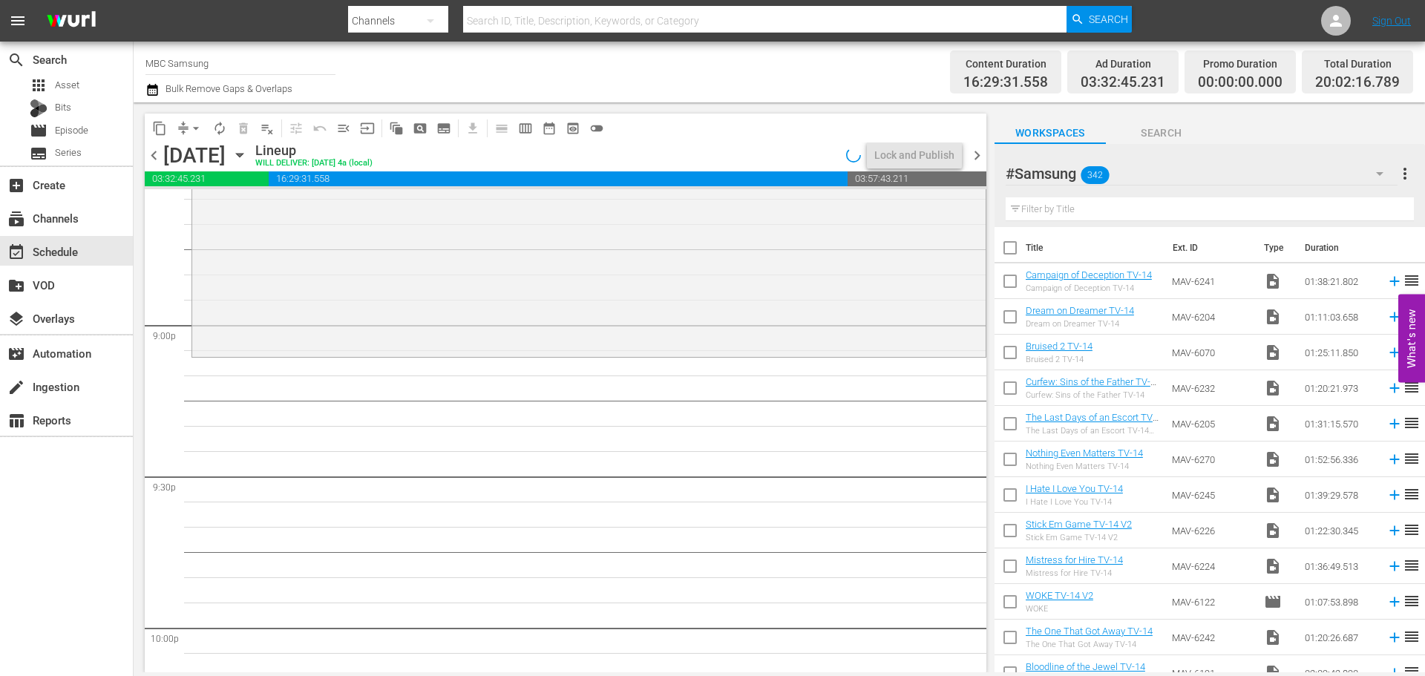
scroll to position [6234, 0]
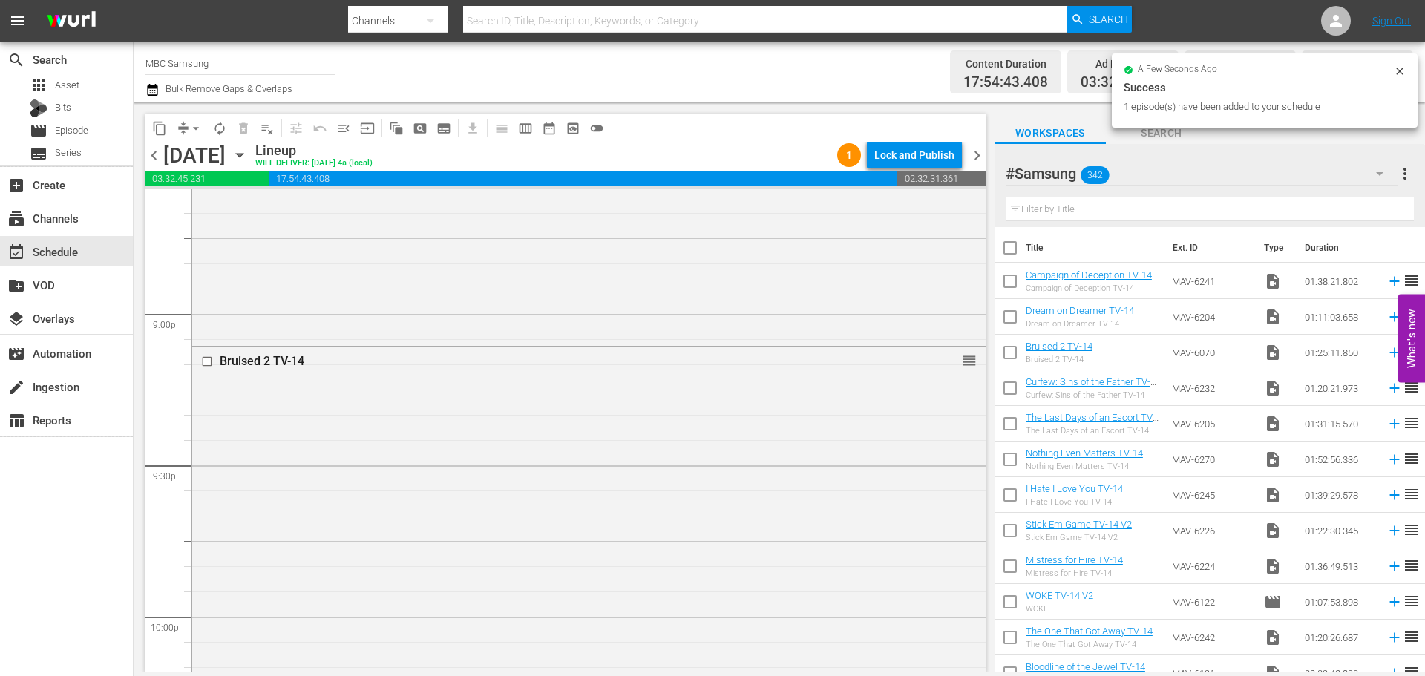
click at [841, 464] on div "Bruised 2 TV-14 reorder" at bounding box center [588, 559] width 793 height 425
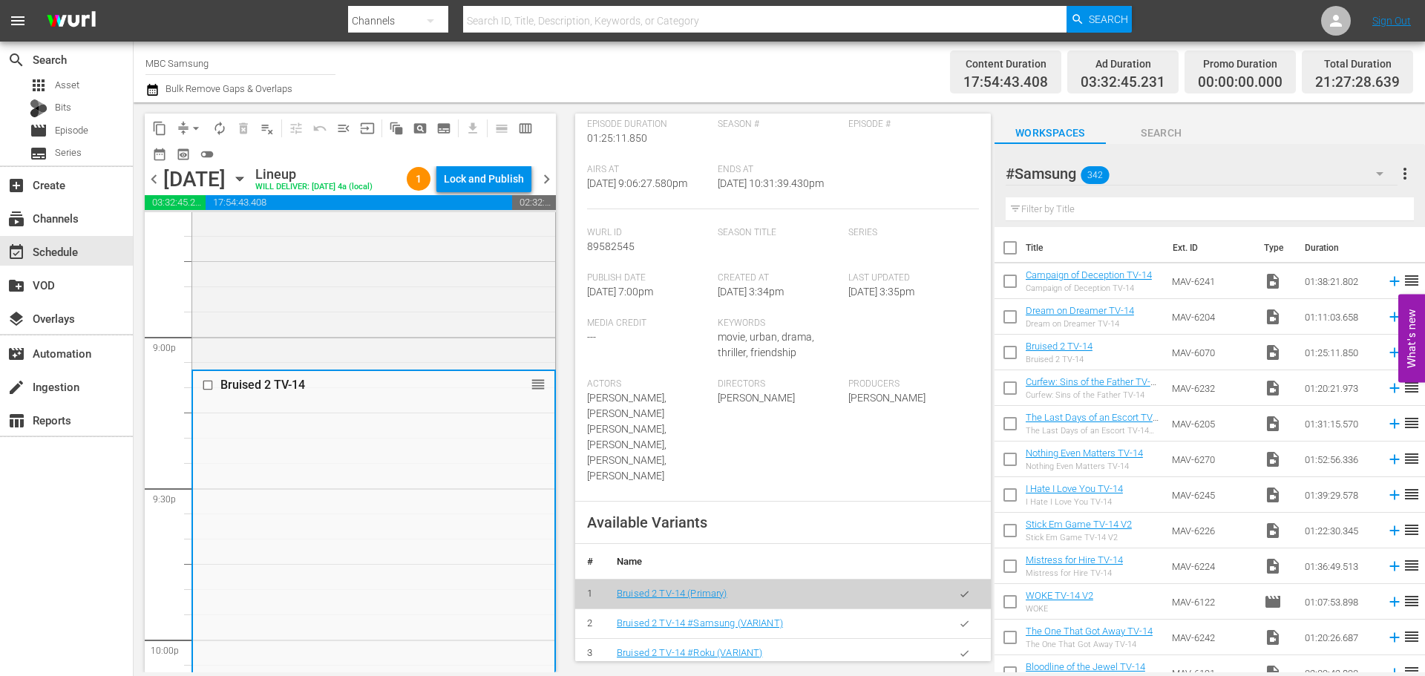
scroll to position [297, 0]
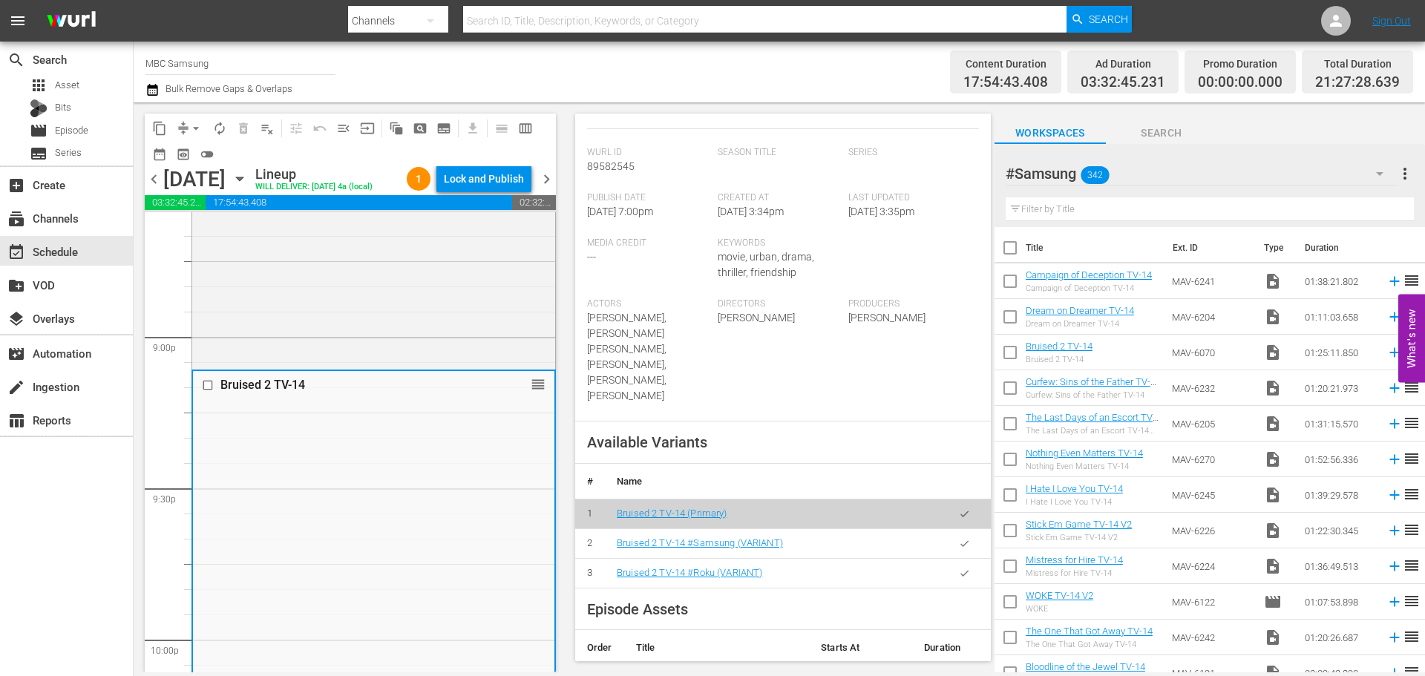
click at [959, 538] on icon "button" at bounding box center [964, 543] width 11 height 11
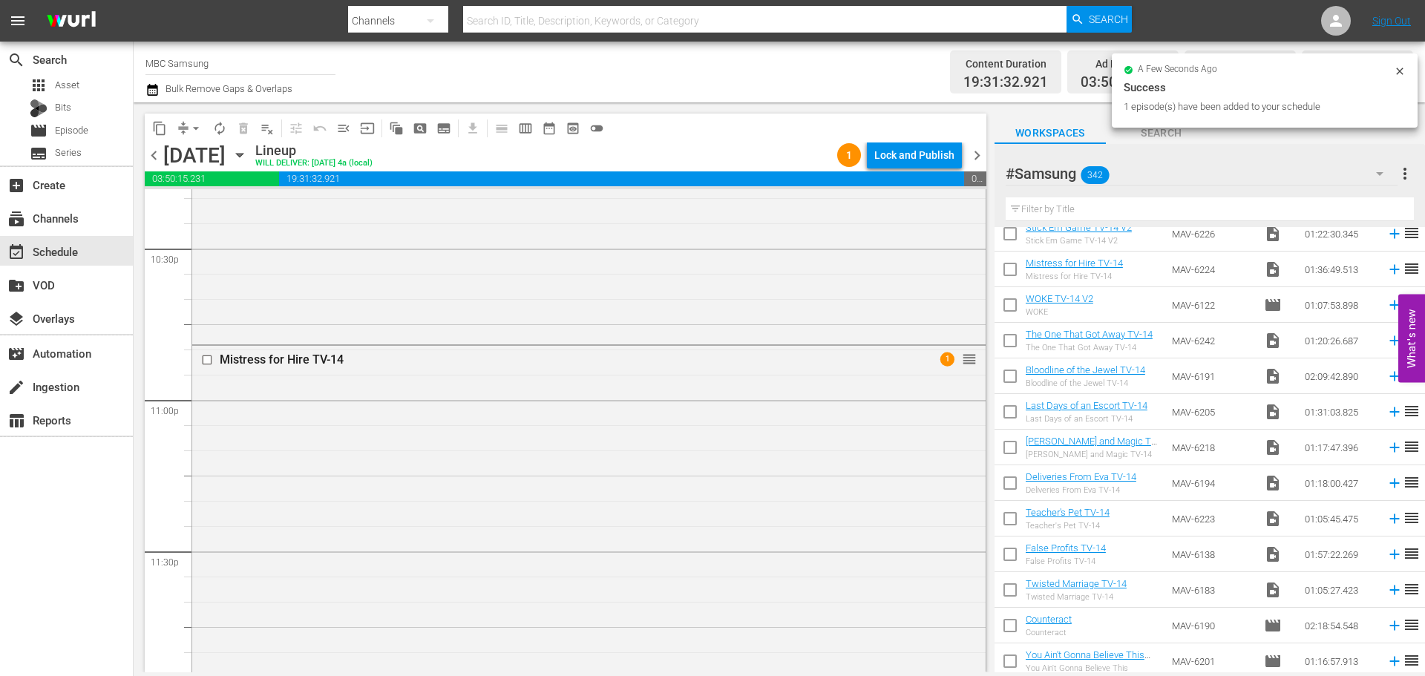
drag, startPoint x: 1101, startPoint y: 269, endPoint x: 599, endPoint y: 508, distance: 556.0
click at [599, 508] on div "Mistress for Hire TV-14 1 reorder" at bounding box center [588, 588] width 793 height 484
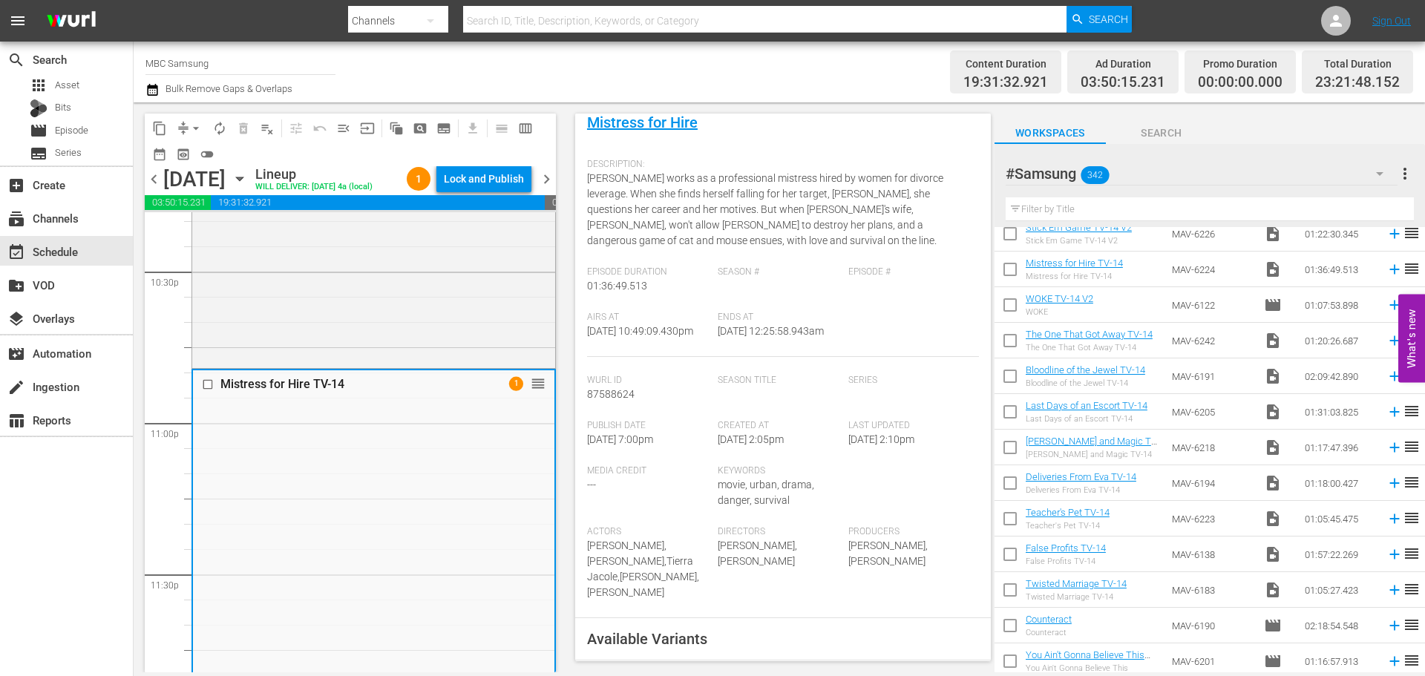
scroll to position [371, 0]
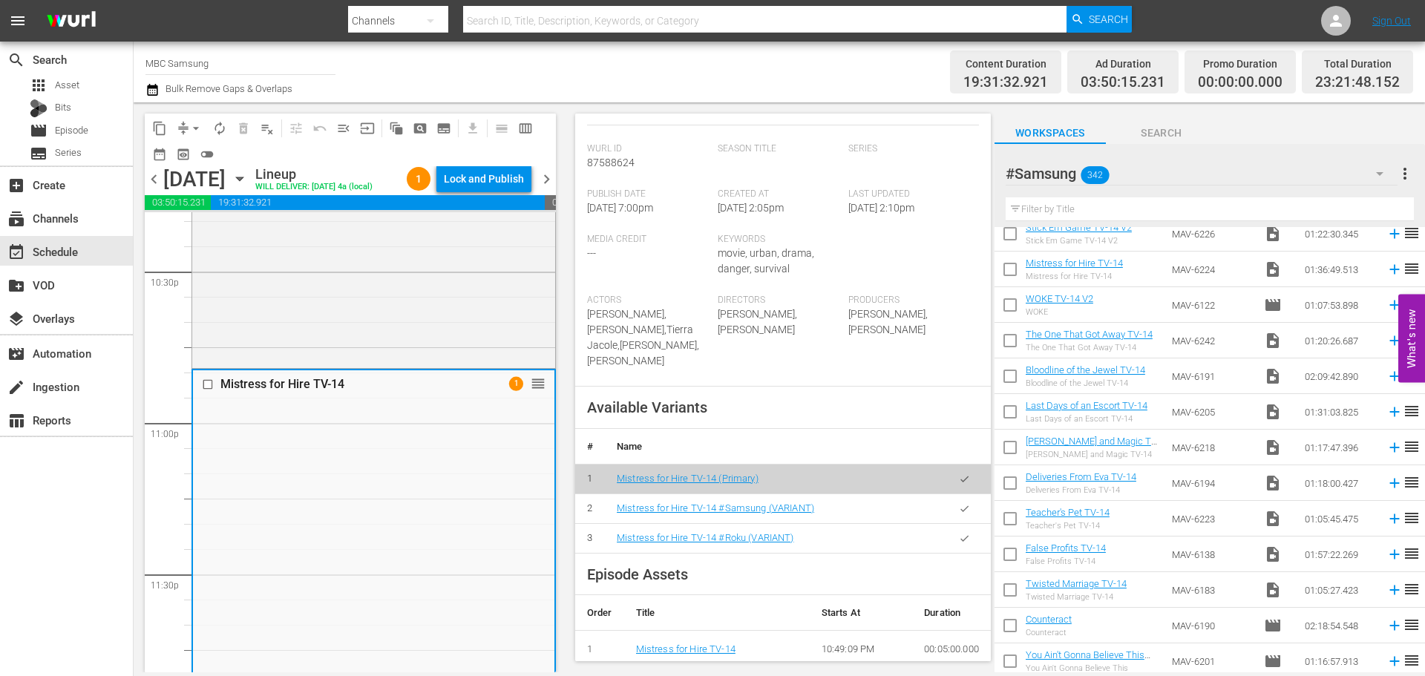
click at [959, 509] on icon "button" at bounding box center [964, 508] width 11 height 11
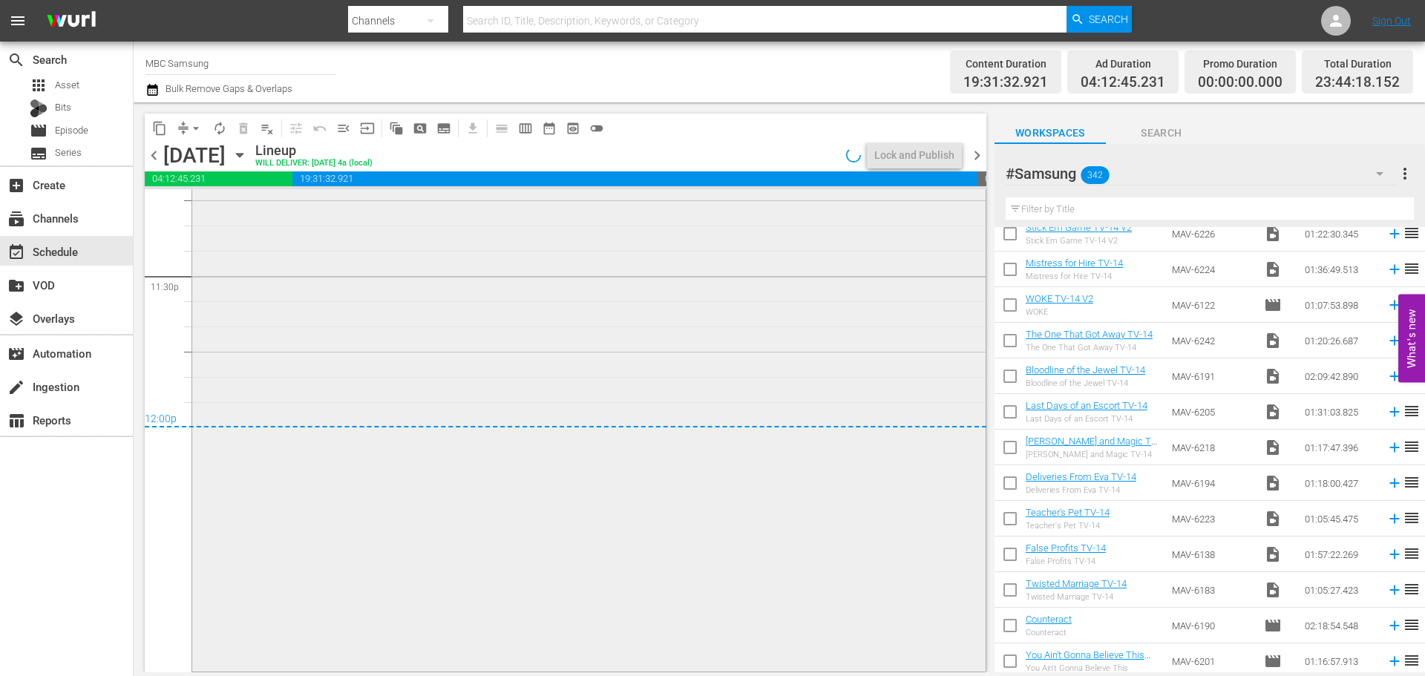
scroll to position [6509, 0]
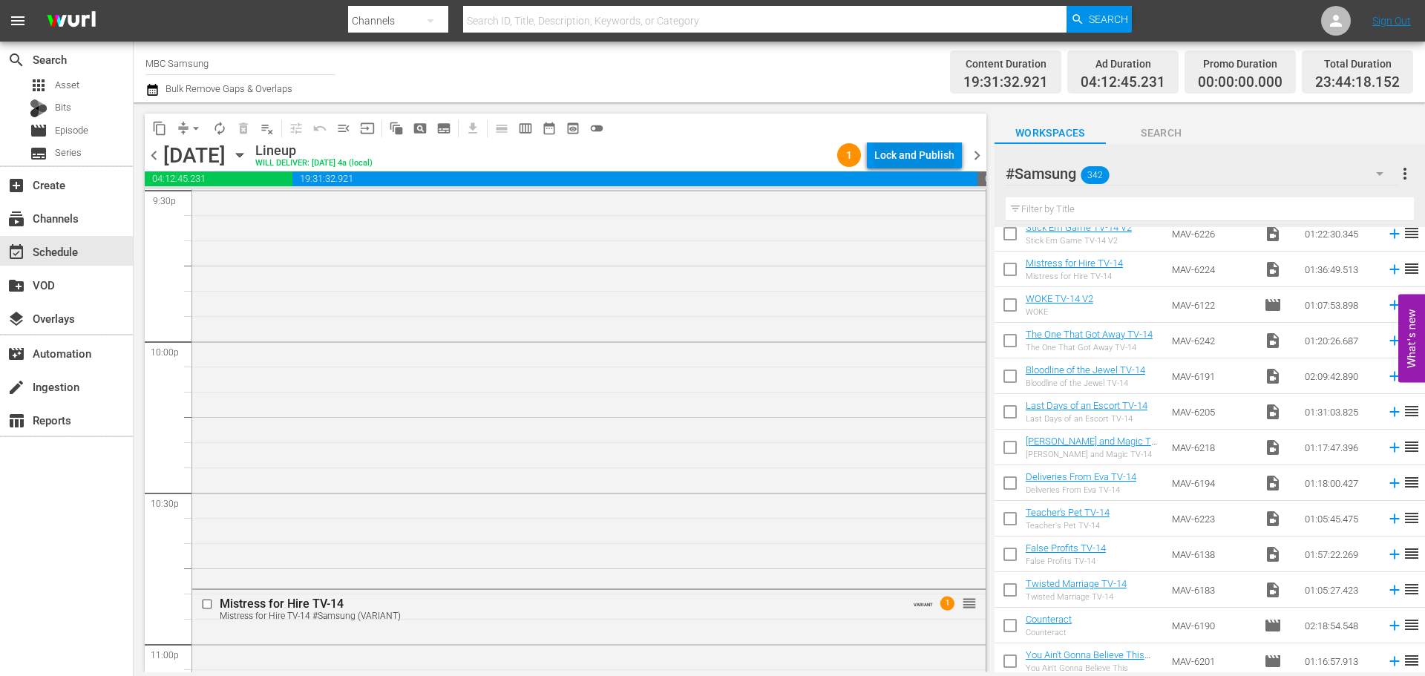
click at [925, 160] on div "Lock and Publish" at bounding box center [914, 155] width 80 height 27
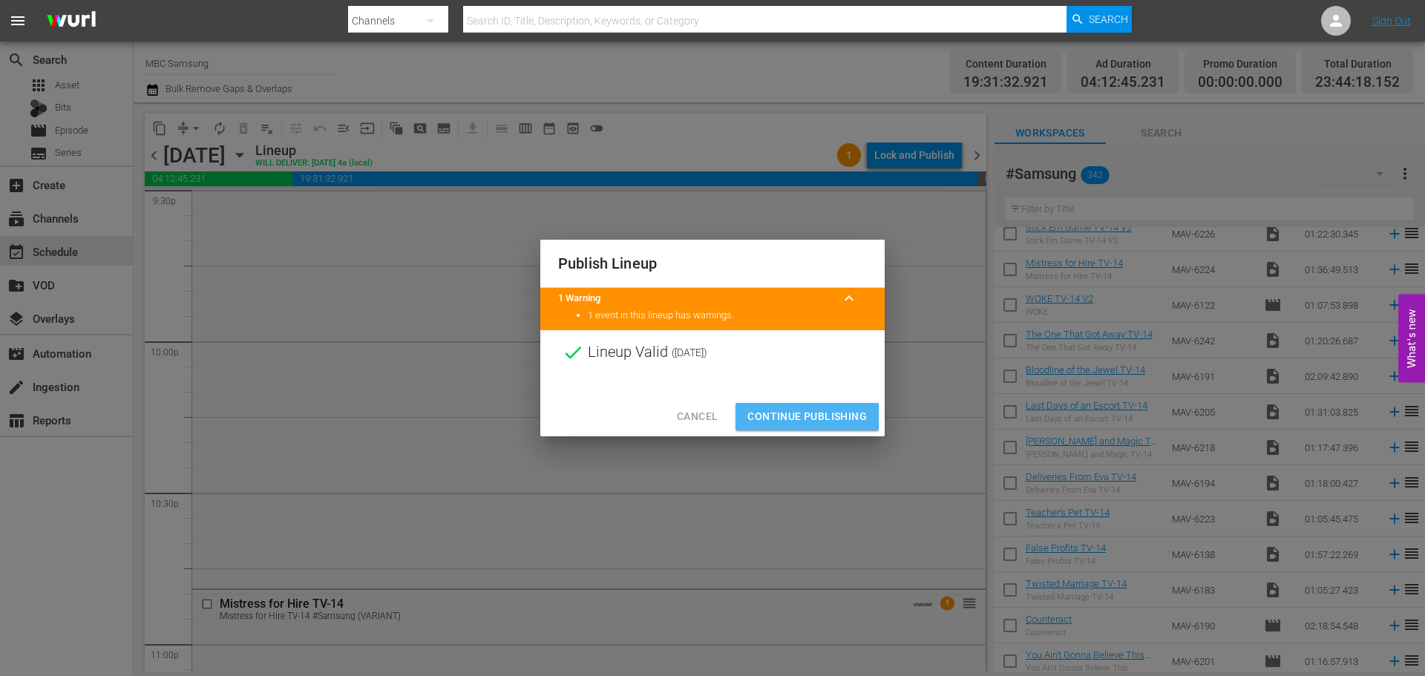
click at [793, 417] on span "Continue Publishing" at bounding box center [806, 416] width 119 height 19
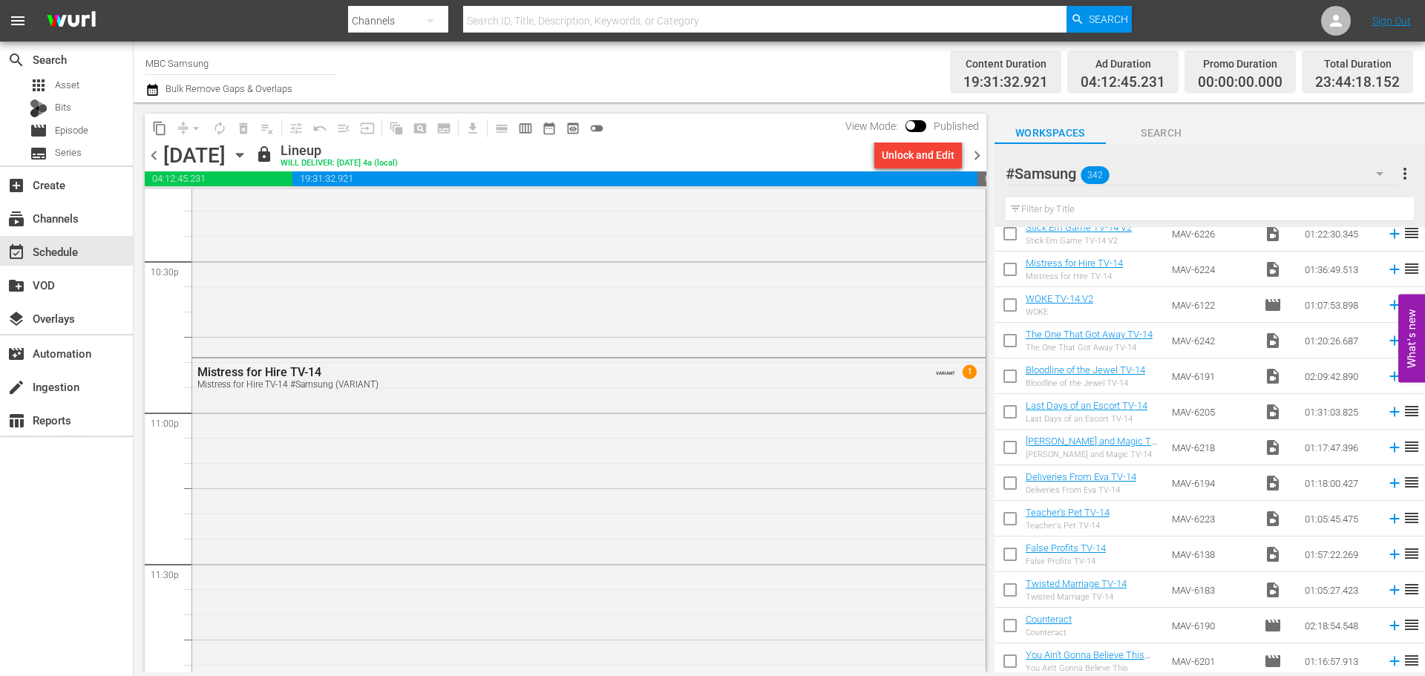
scroll to position [6583, 0]
click at [977, 162] on span "chevron_right" at bounding box center [977, 155] width 19 height 19
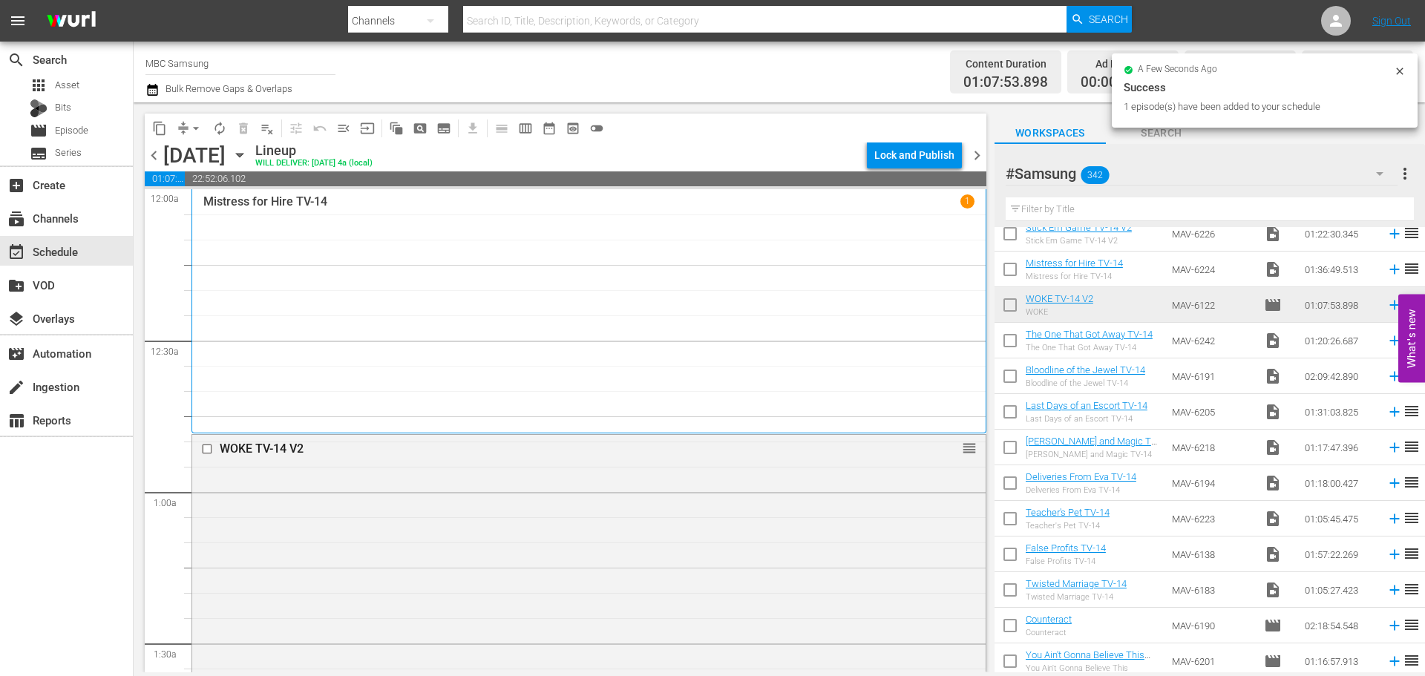
click at [543, 500] on div "WOKE TV-14 V2 reorder" at bounding box center [588, 604] width 793 height 338
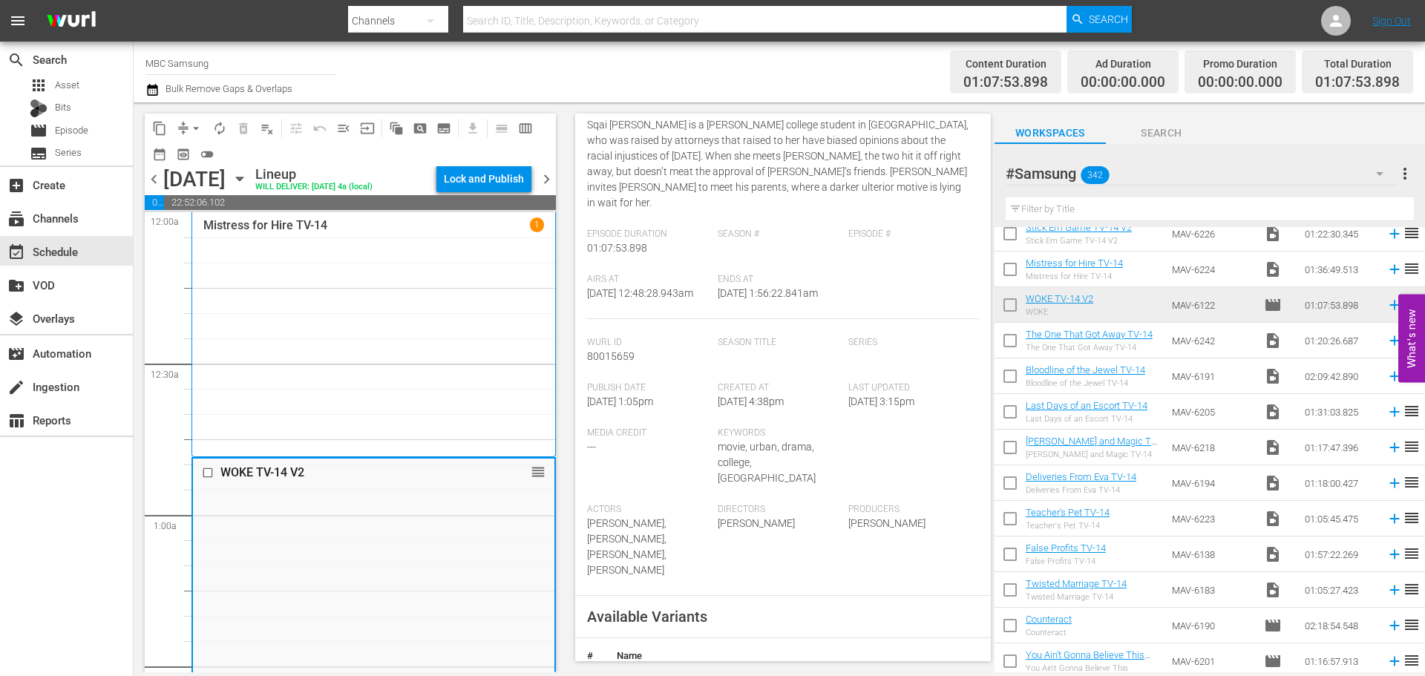
scroll to position [371, 0]
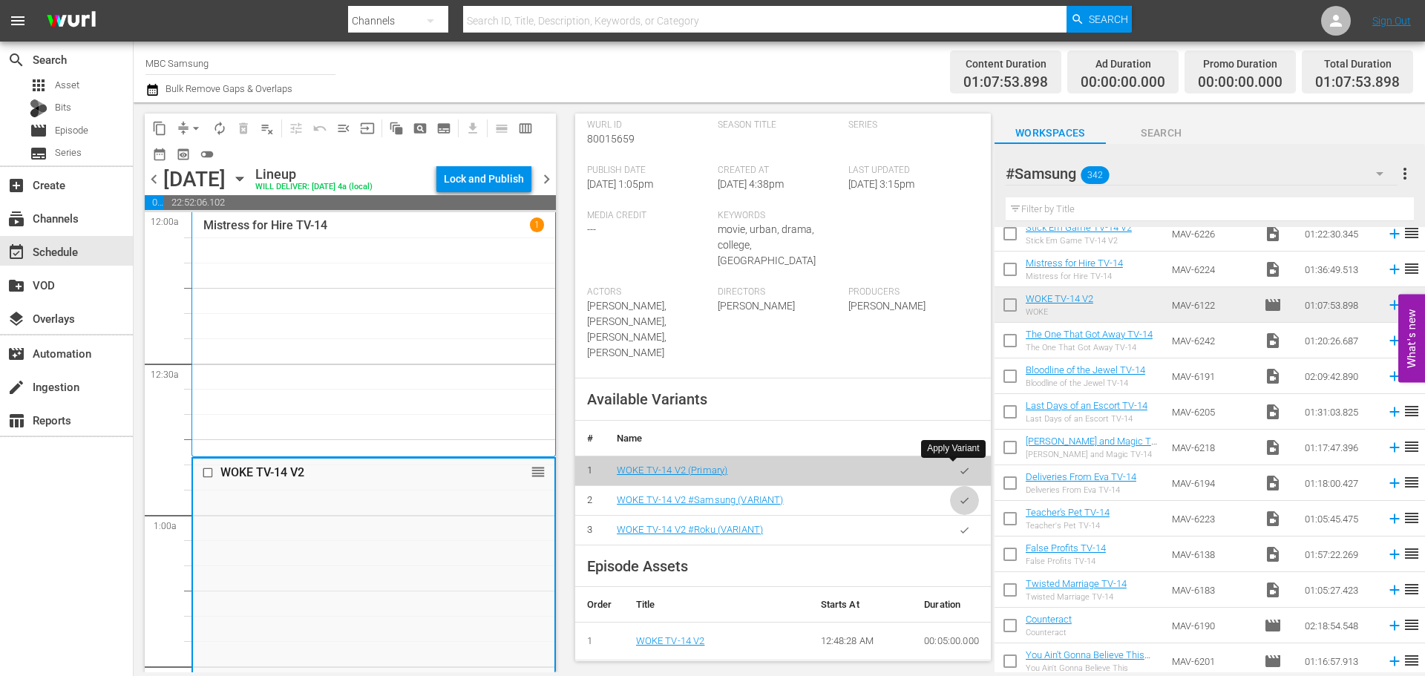
click at [960, 486] on button "button" at bounding box center [964, 500] width 29 height 29
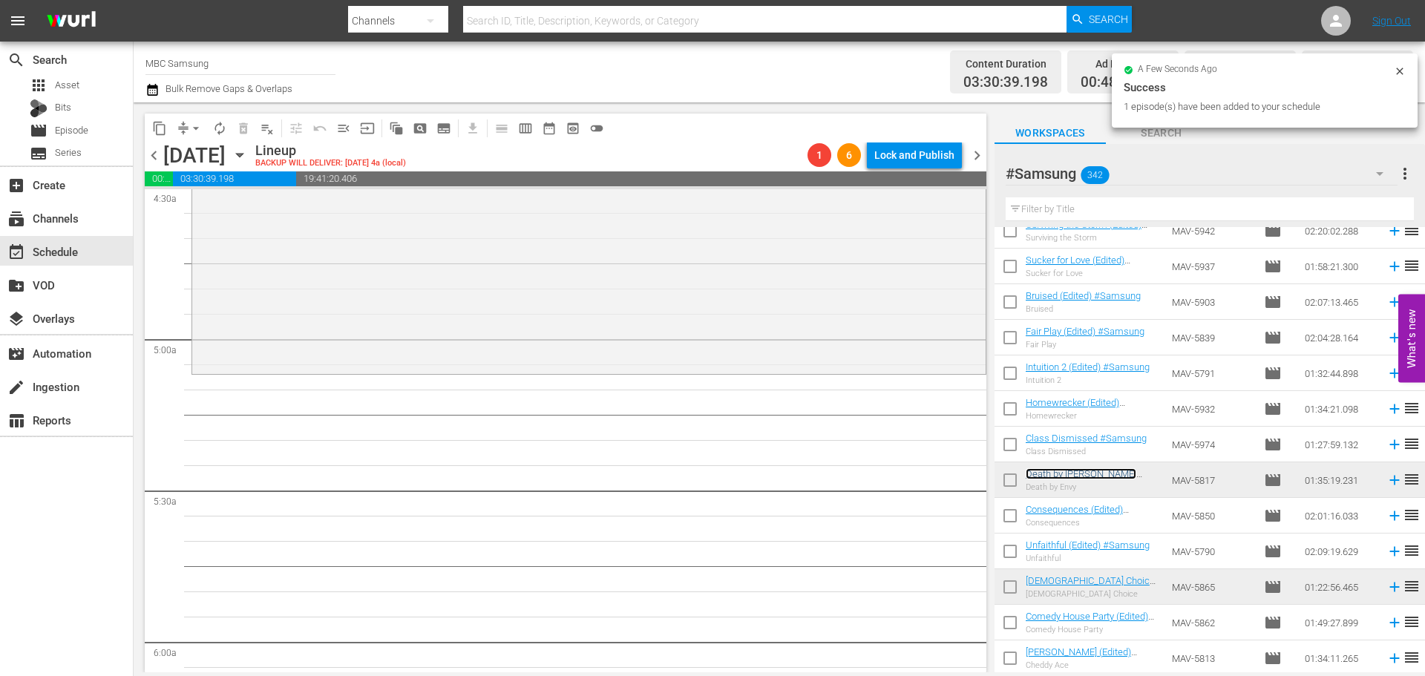
scroll to position [1410, 0]
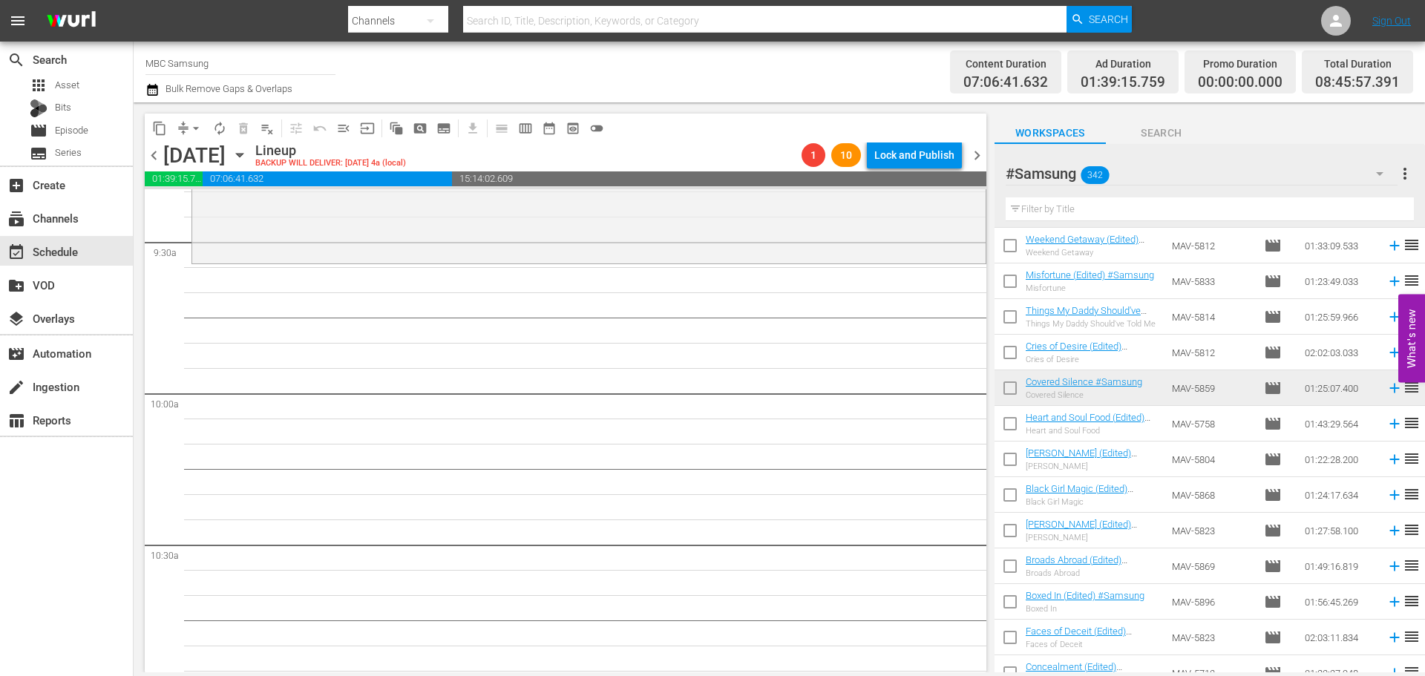
scroll to position [2746, 0]
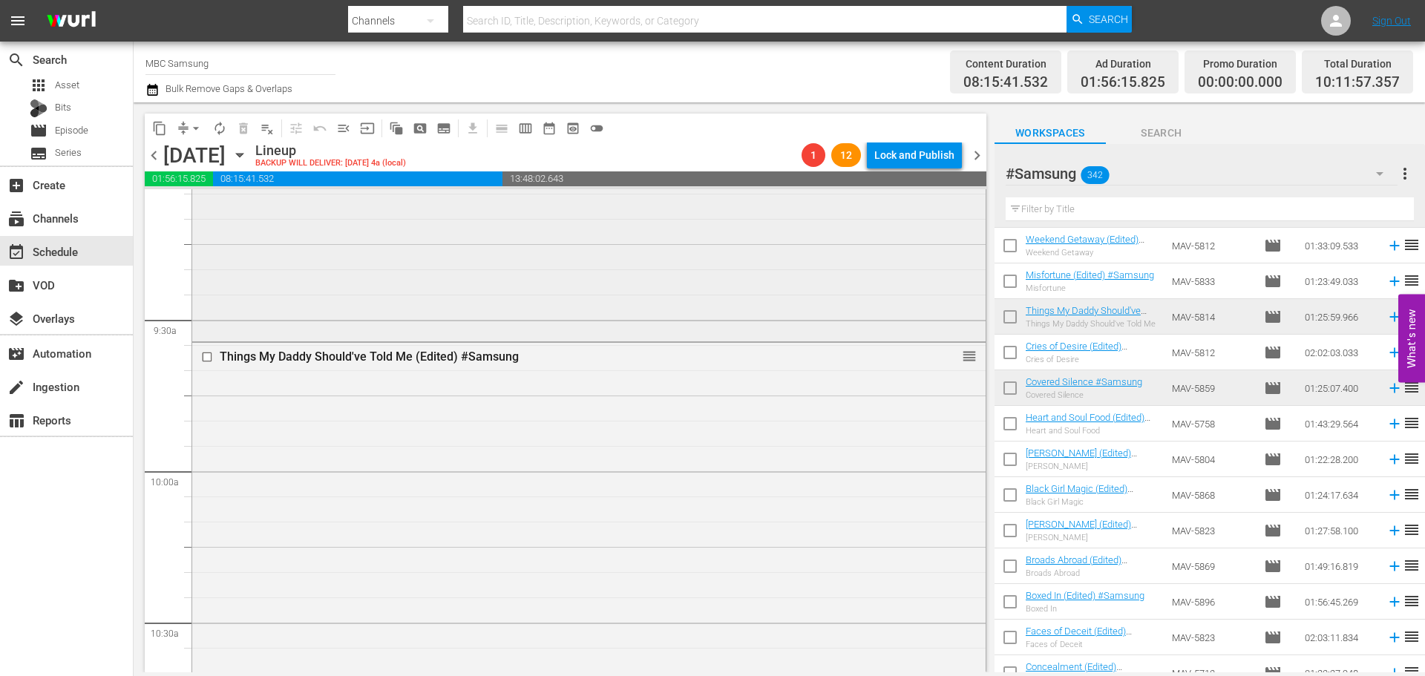
click at [791, 315] on div "Covered Silence #Samsung reorder" at bounding box center [588, 125] width 793 height 425
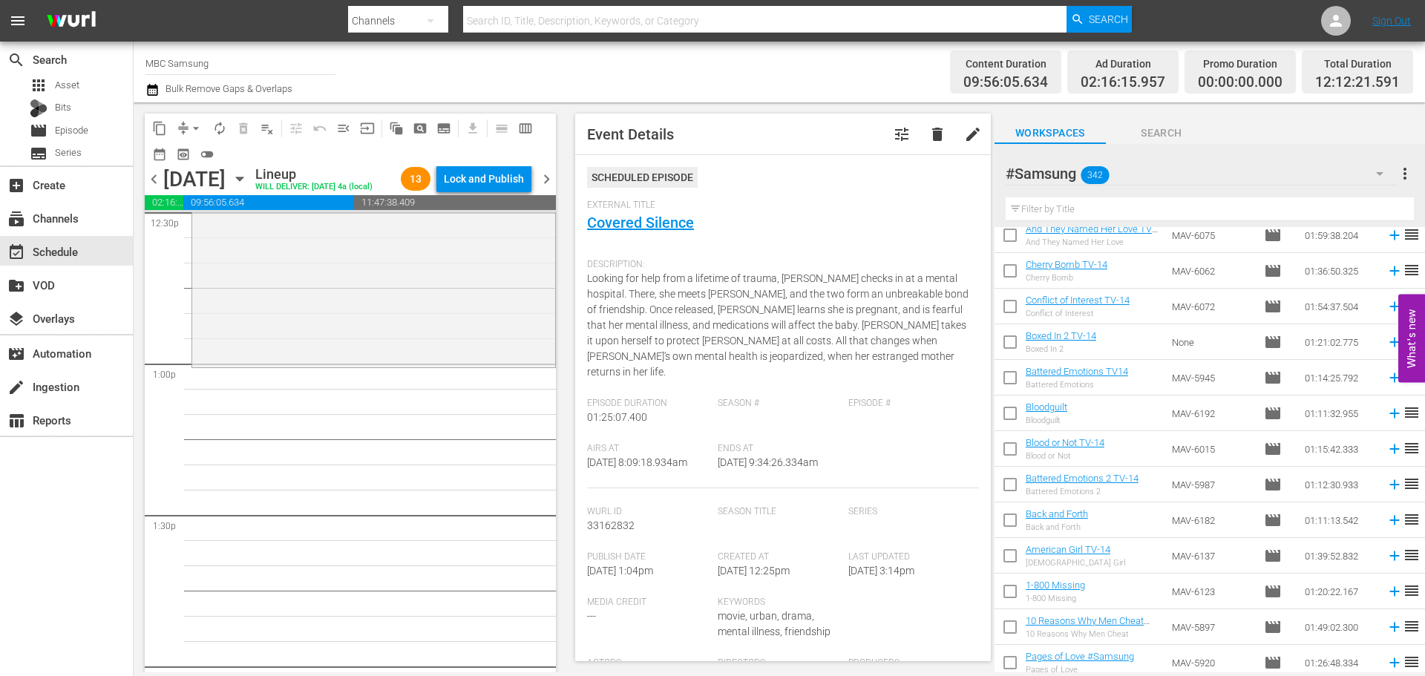
scroll to position [3562, 0]
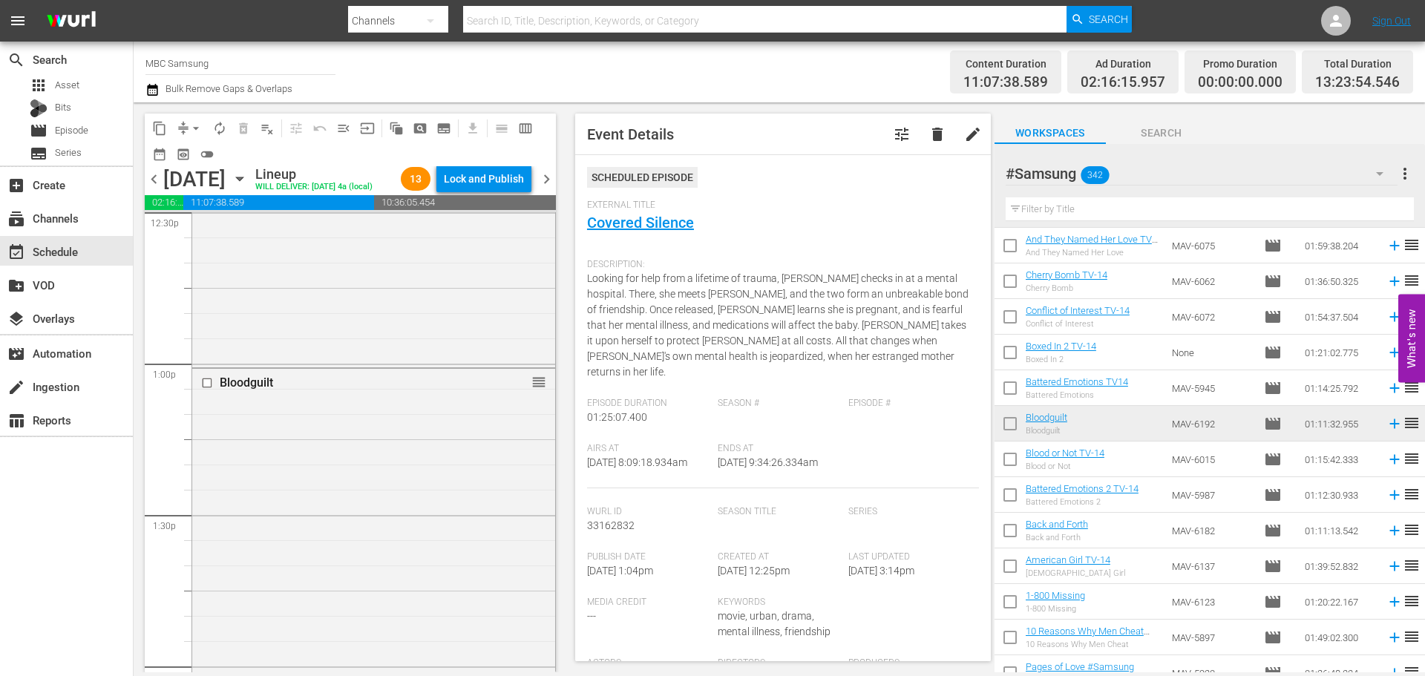
click at [209, 477] on div "Bloodguilt reorder" at bounding box center [373, 547] width 363 height 357
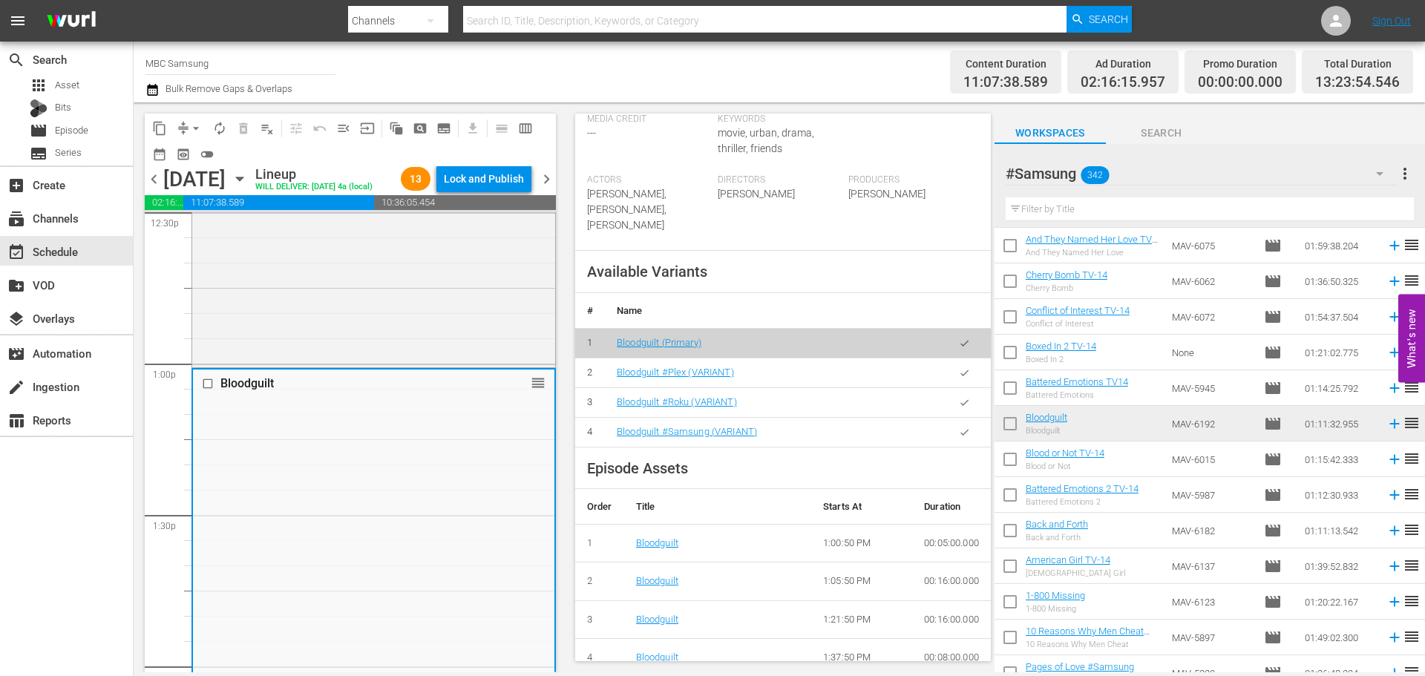
scroll to position [445, 0]
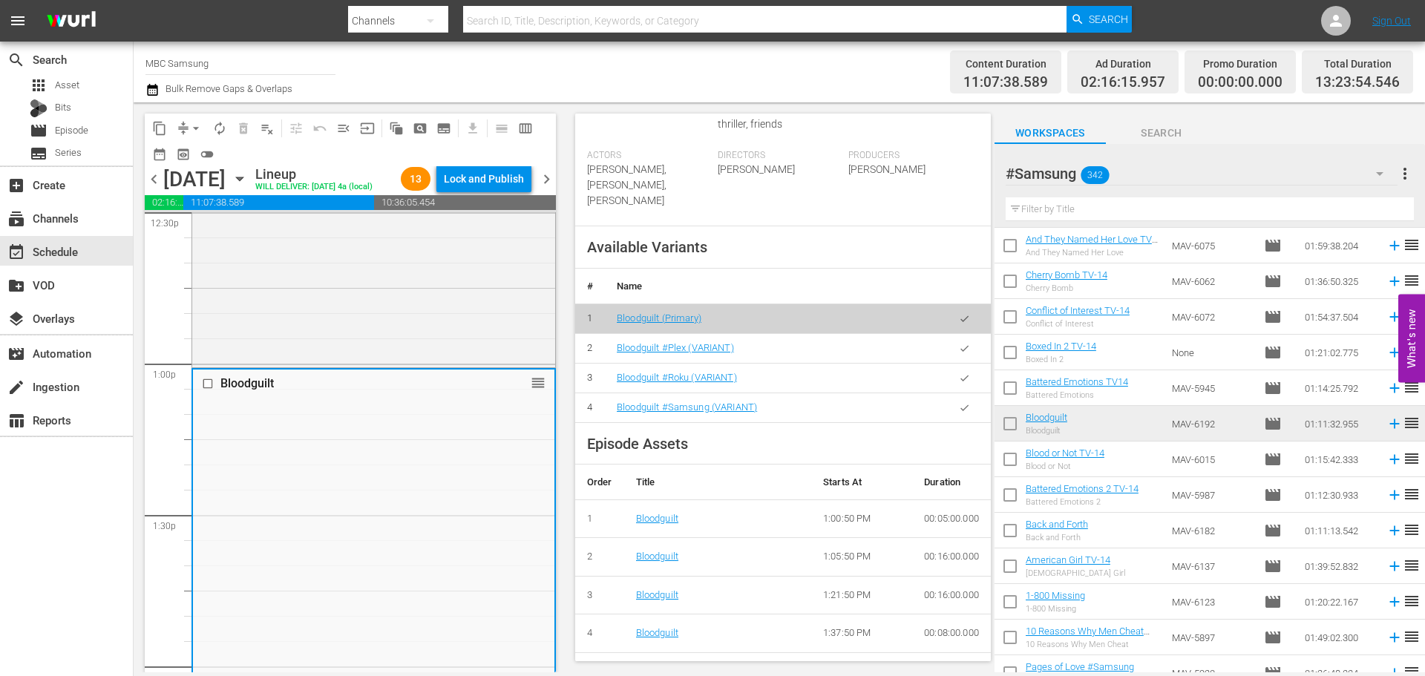
click at [950, 408] on button "button" at bounding box center [964, 407] width 29 height 29
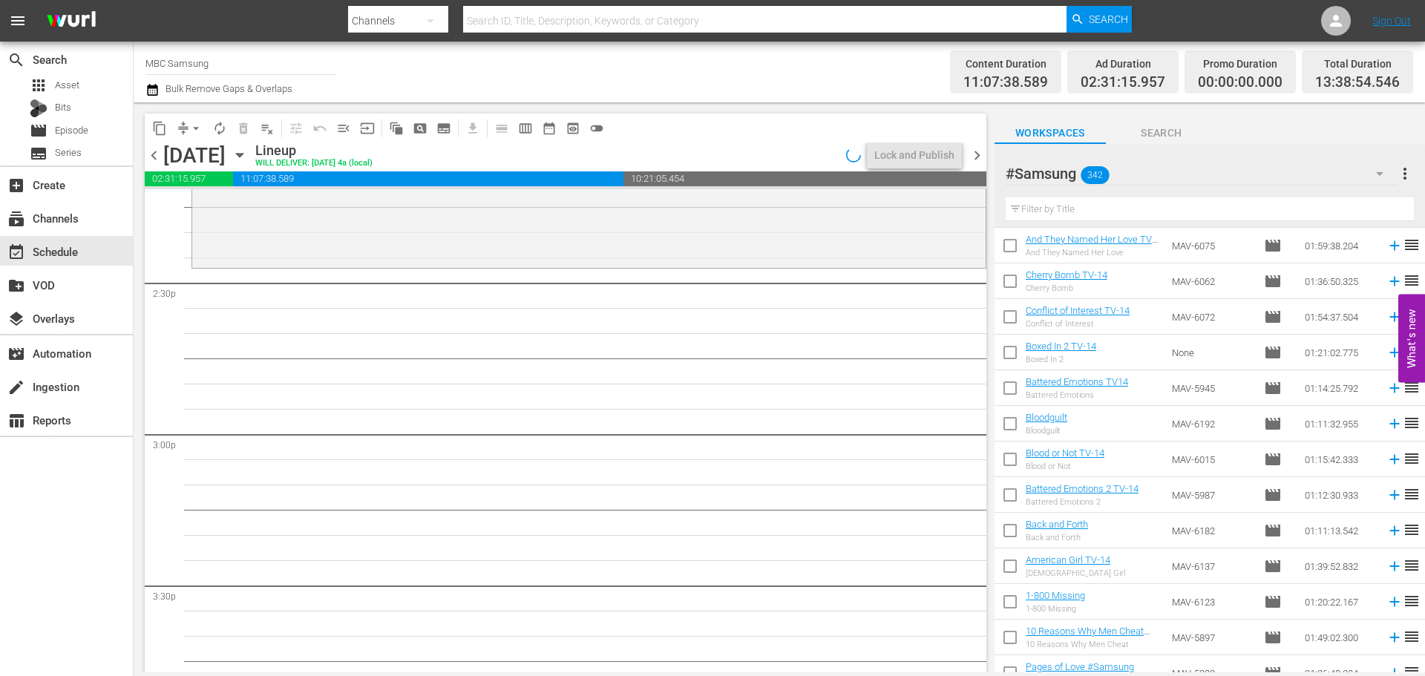
scroll to position [4304, 0]
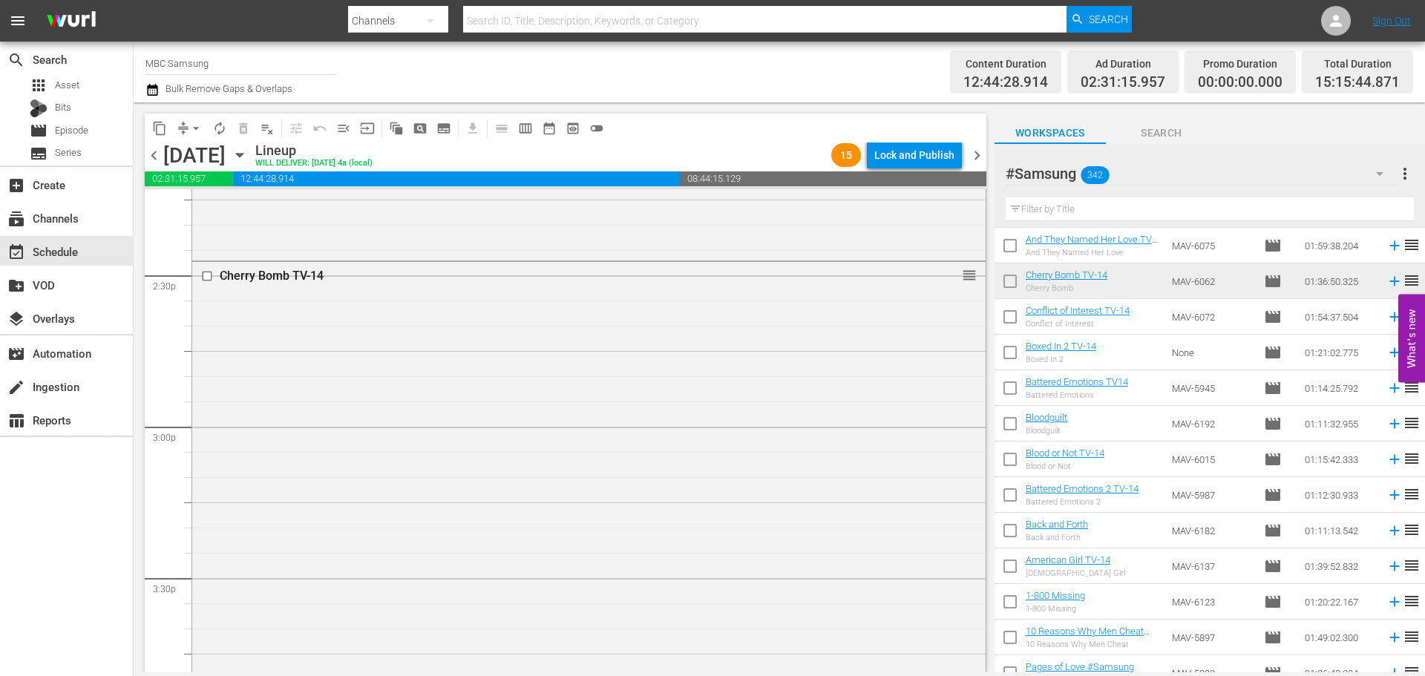
drag, startPoint x: 516, startPoint y: 356, endPoint x: 653, endPoint y: 388, distance: 140.2
click at [516, 358] on div "Cherry Bomb TV-14 reorder" at bounding box center [588, 504] width 793 height 485
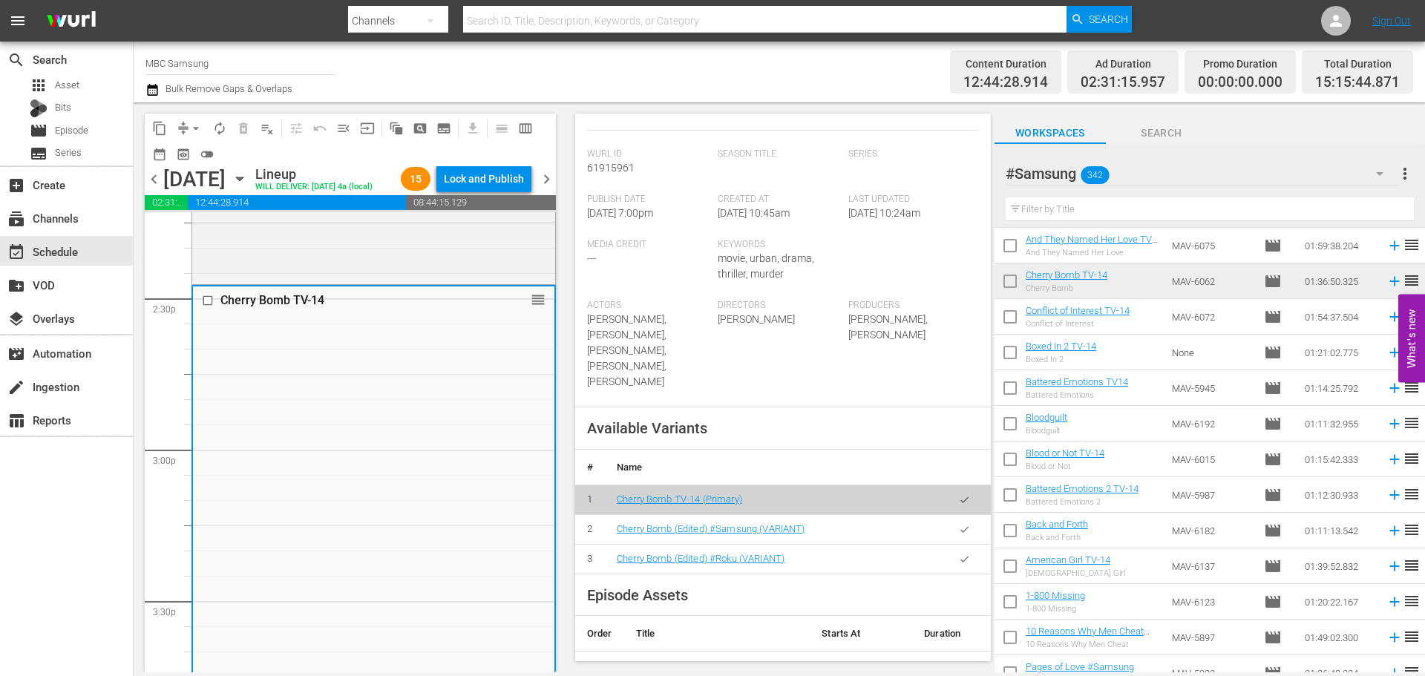
scroll to position [297, 0]
click at [960, 525] on icon "button" at bounding box center [964, 528] width 8 height 6
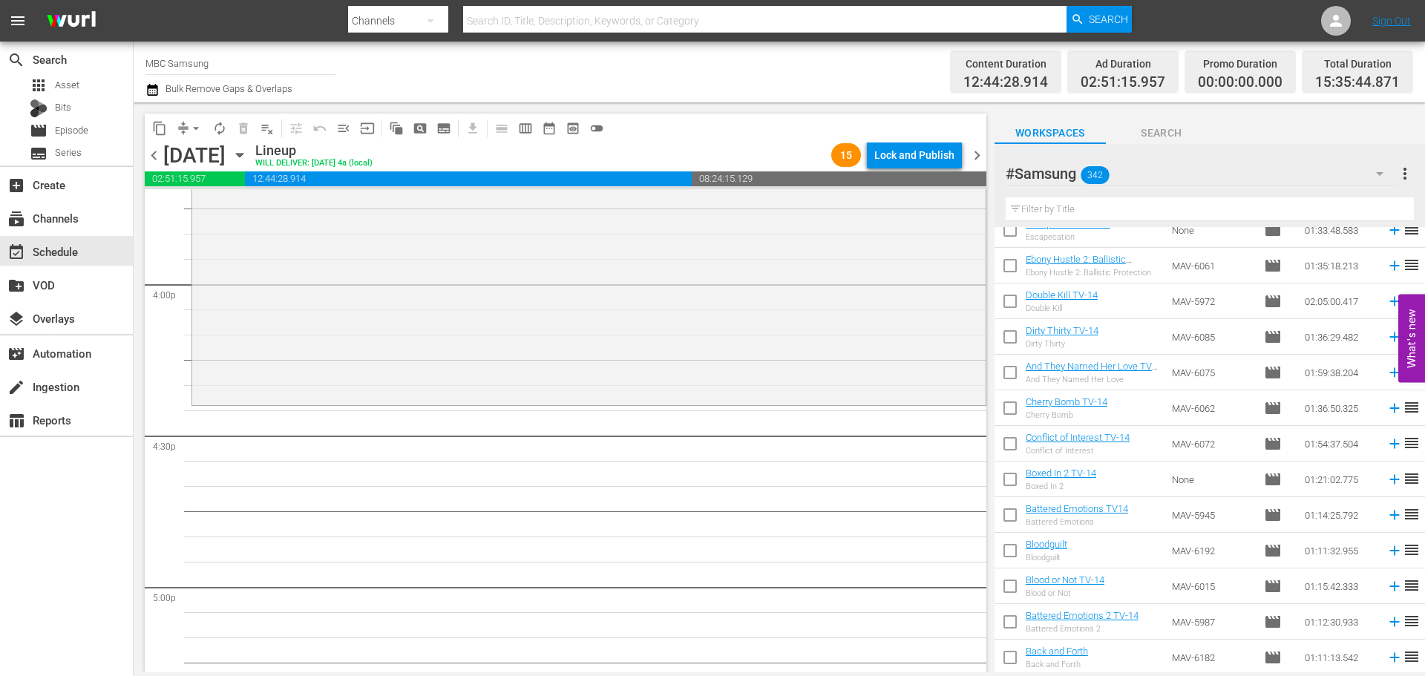
scroll to position [3414, 0]
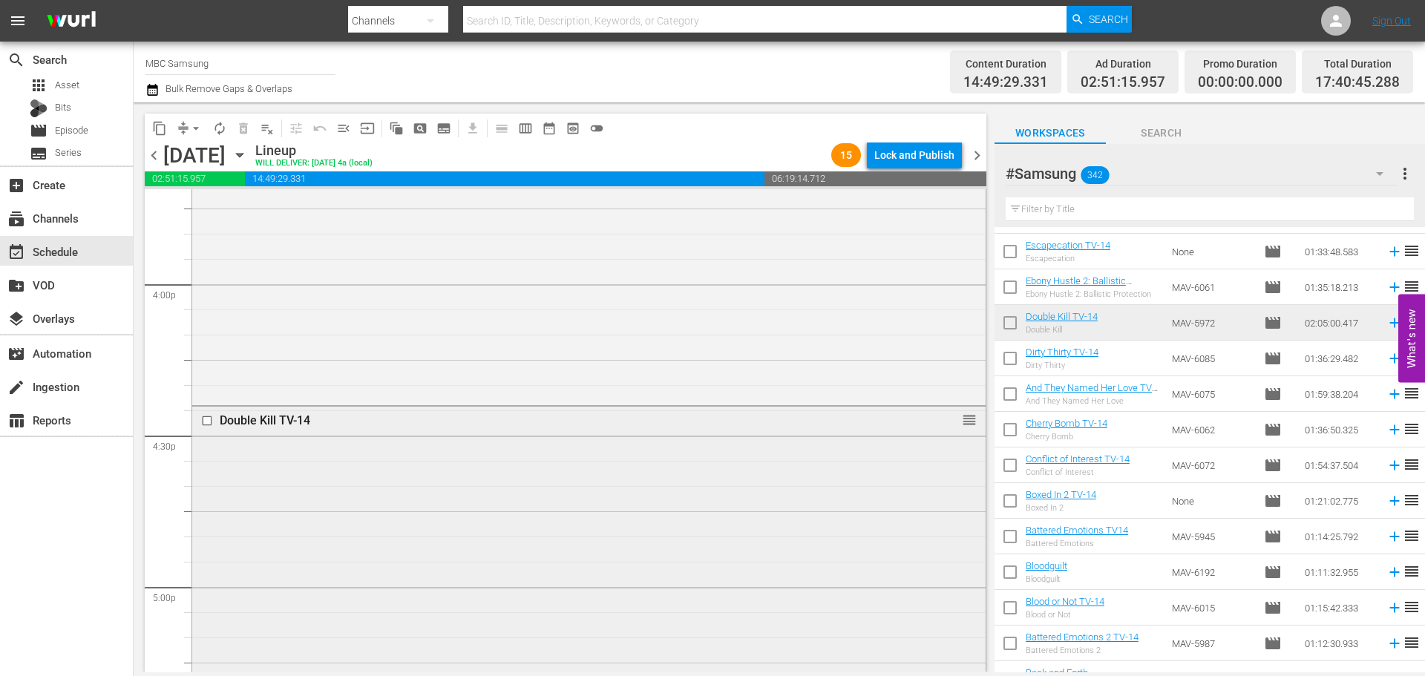
click at [419, 431] on div "Double Kill TV-14 reorder" at bounding box center [588, 421] width 793 height 28
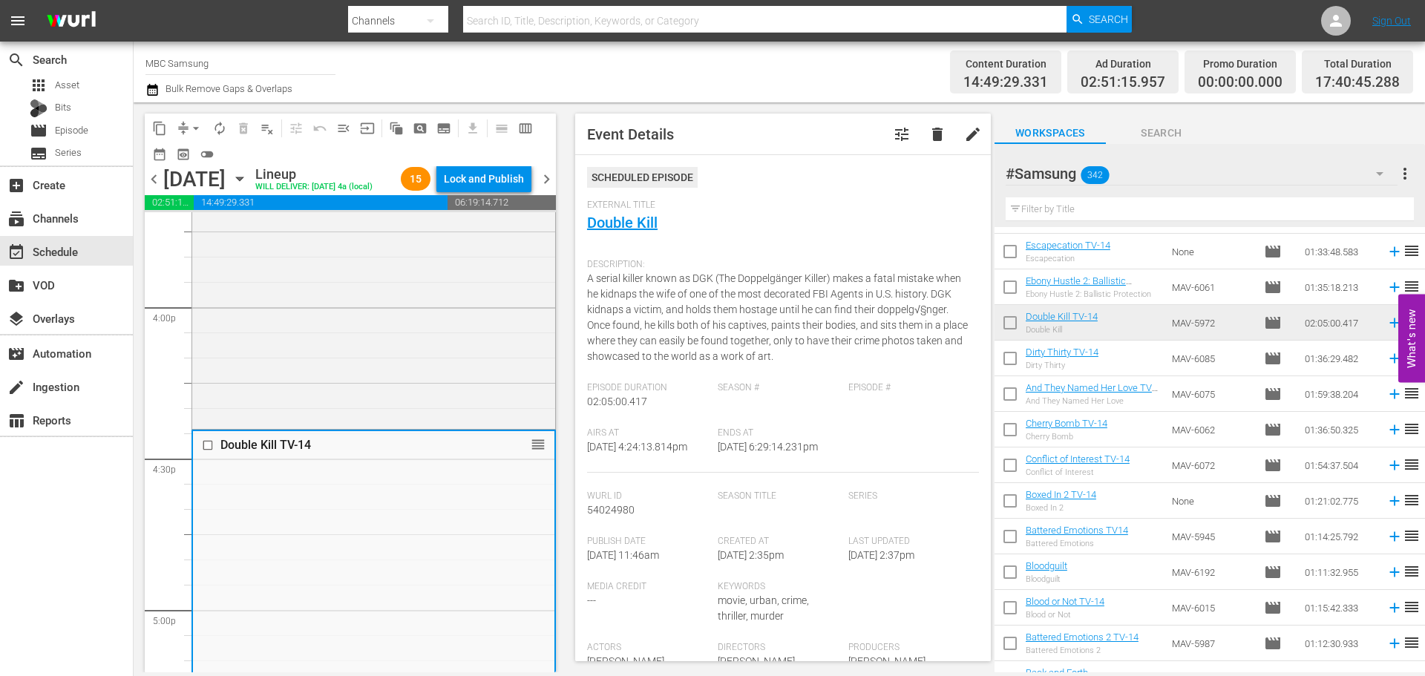
scroll to position [445, 0]
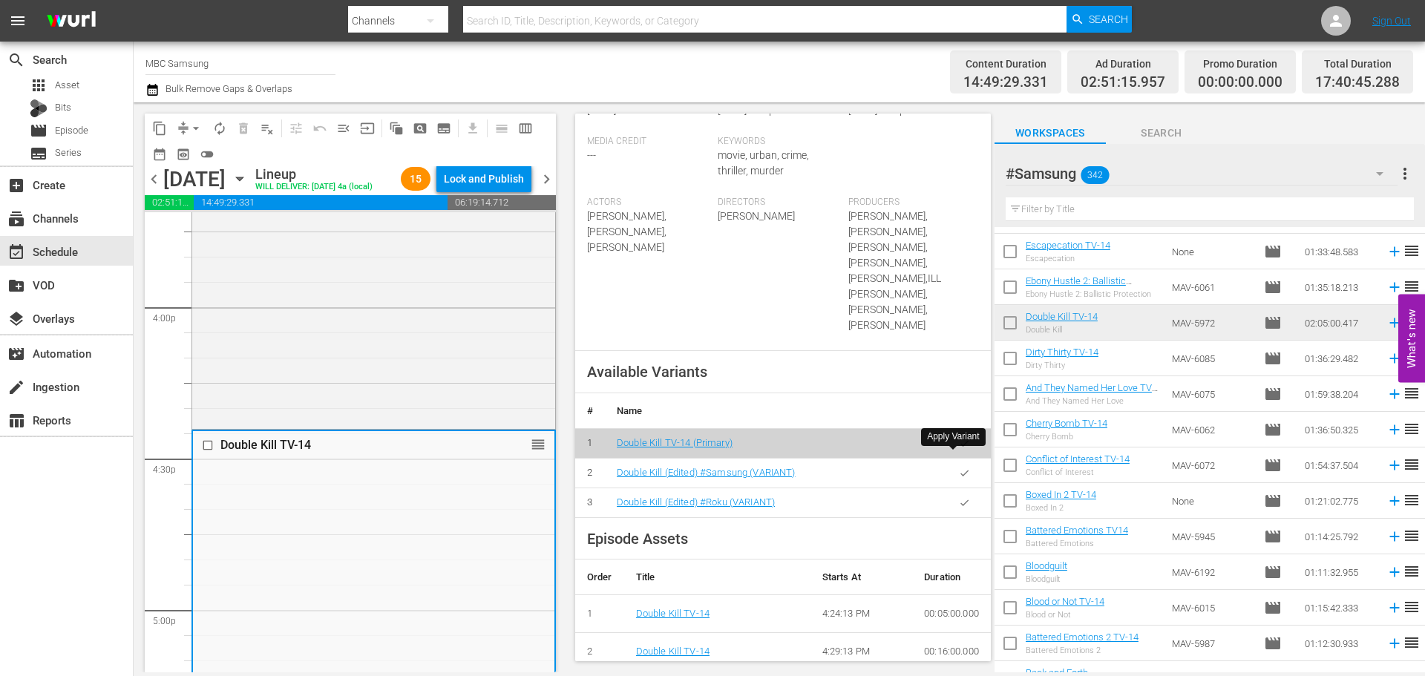
click at [959, 468] on icon "button" at bounding box center [964, 473] width 11 height 11
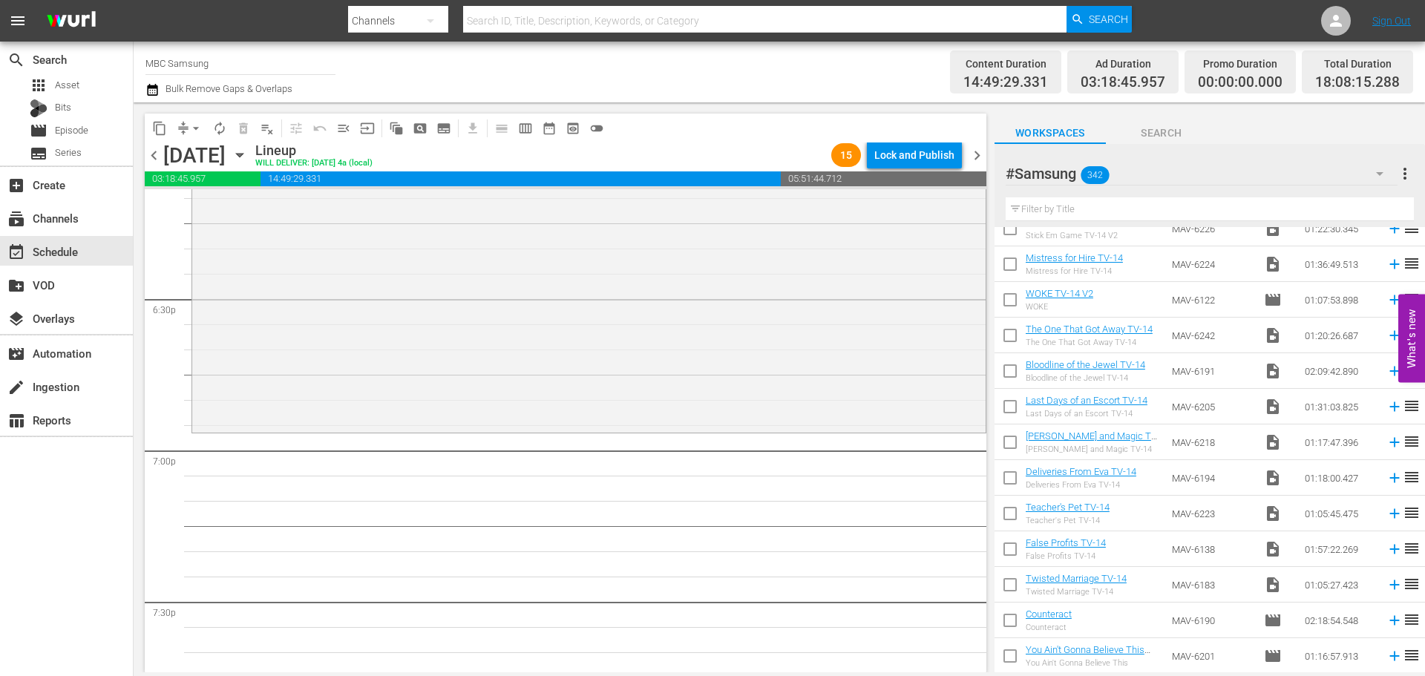
scroll to position [0, 0]
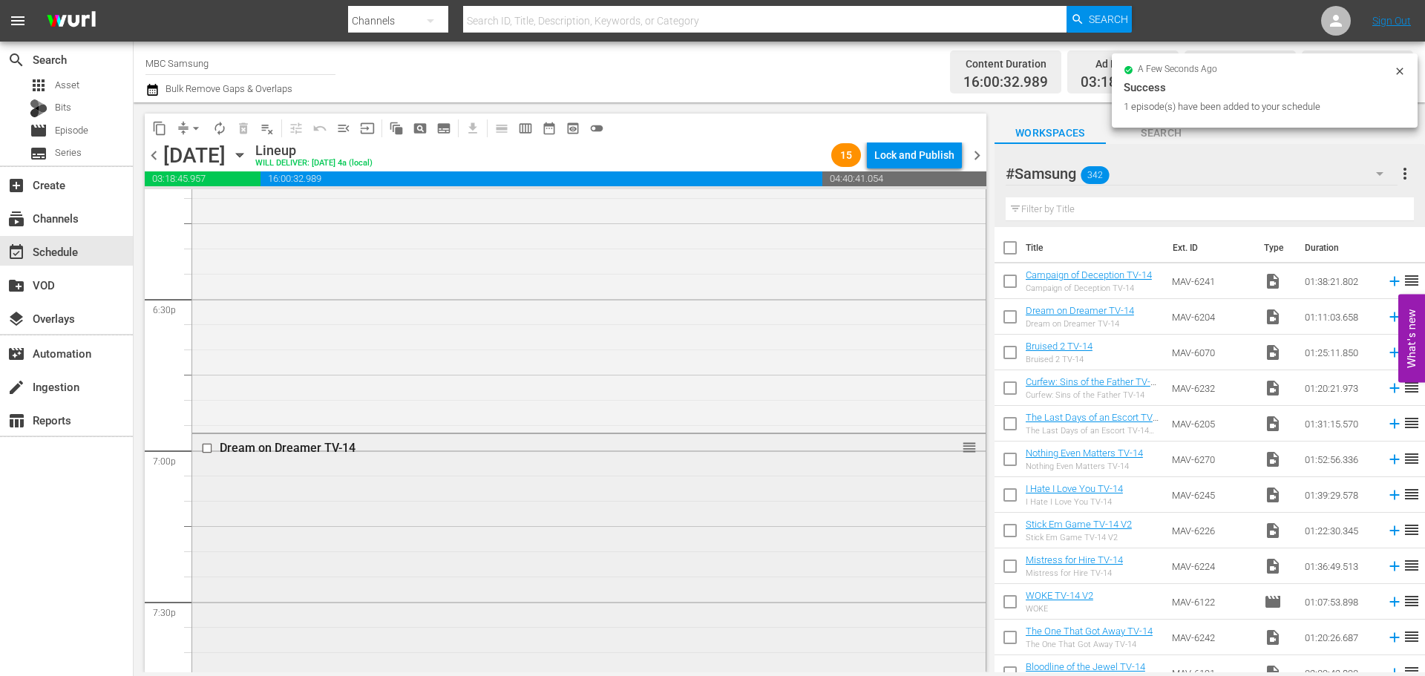
click at [335, 485] on div "Dream on Dreamer TV-14 reorder" at bounding box center [588, 611] width 793 height 354
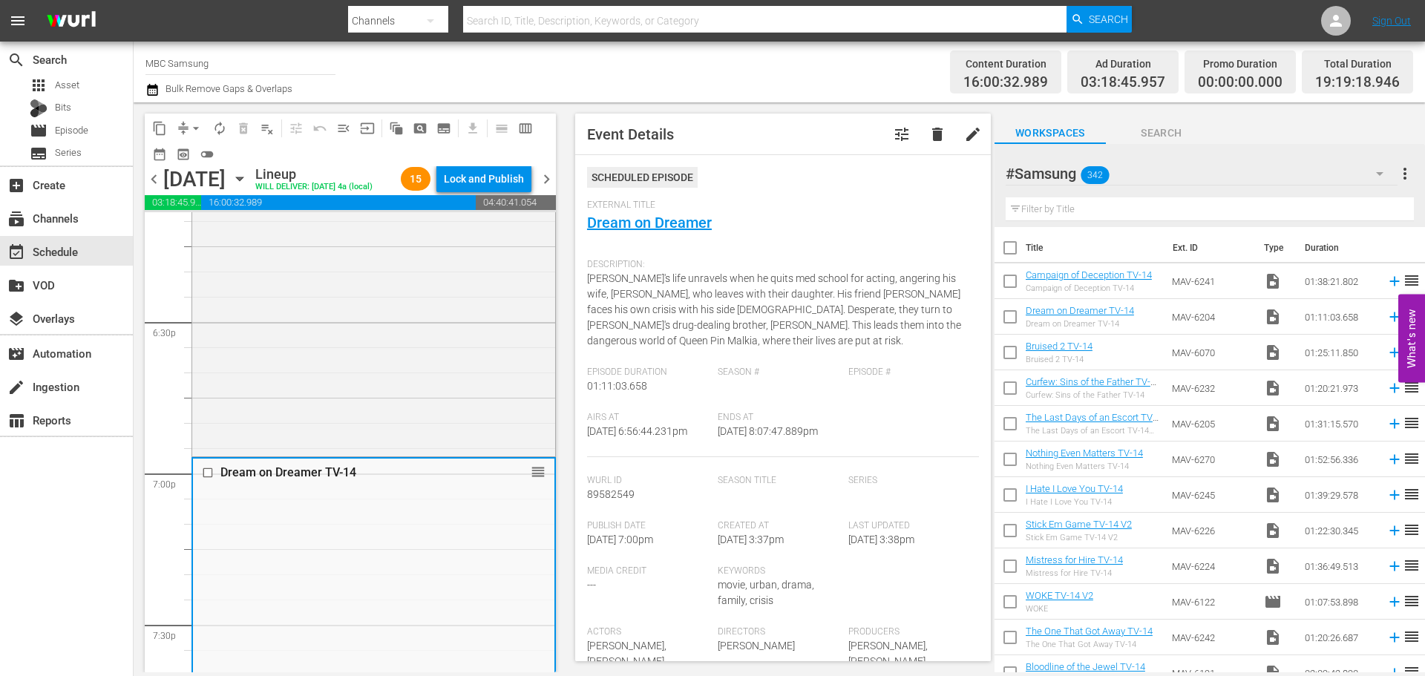
scroll to position [371, 0]
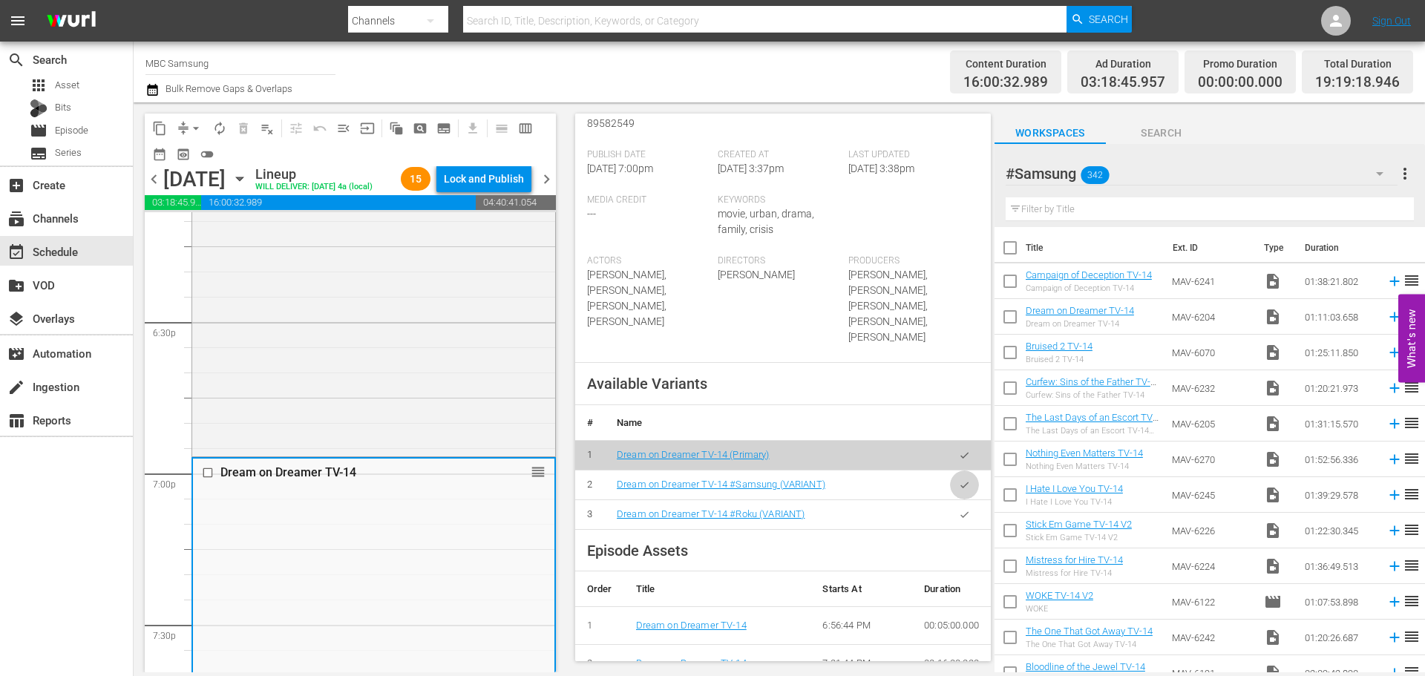
click at [959, 479] on icon "button" at bounding box center [964, 484] width 11 height 11
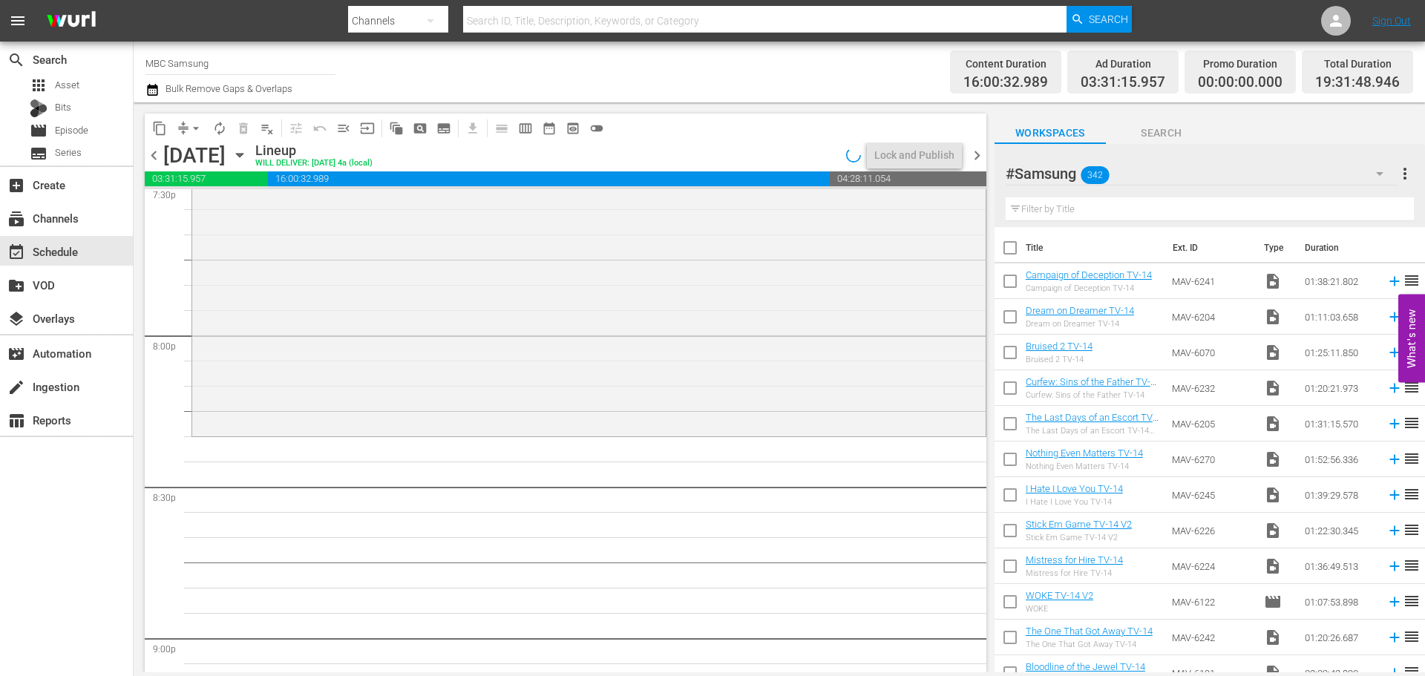
scroll to position [5937, 0]
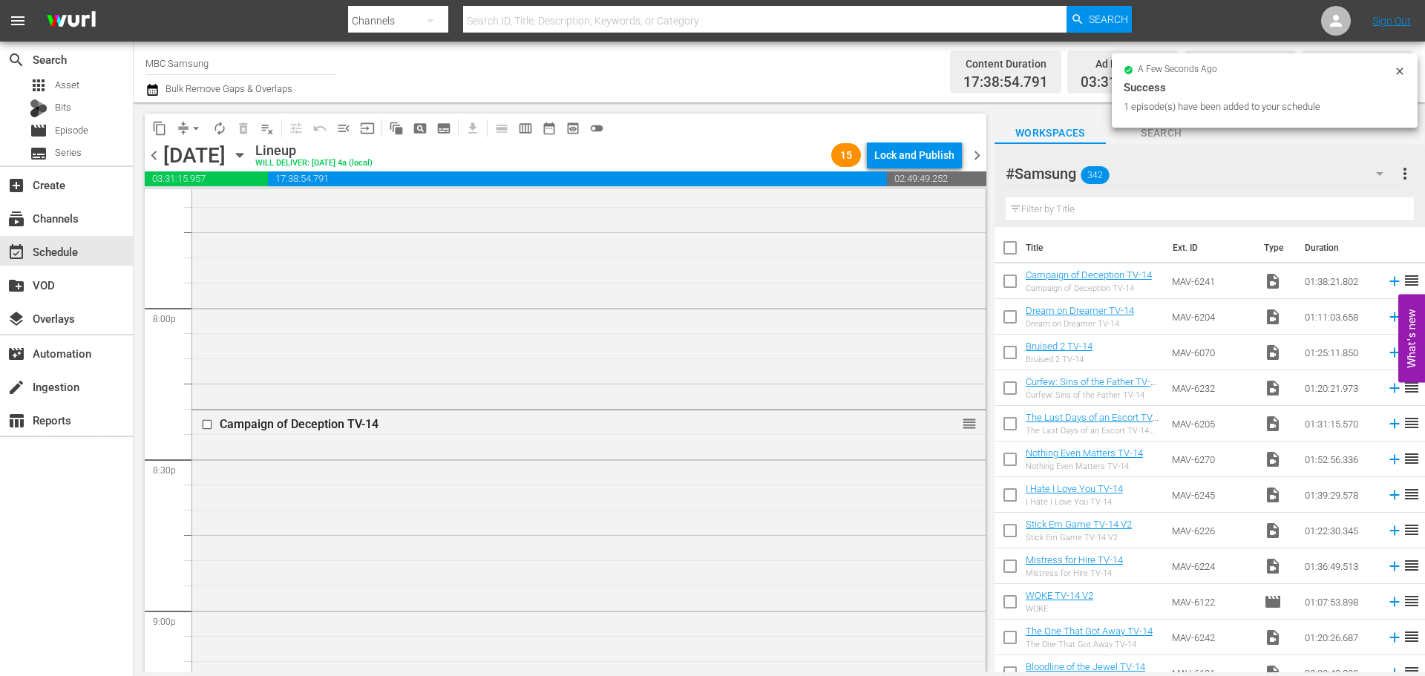
click at [663, 489] on div "Campaign of Deception TV-14 reorder" at bounding box center [588, 656] width 793 height 492
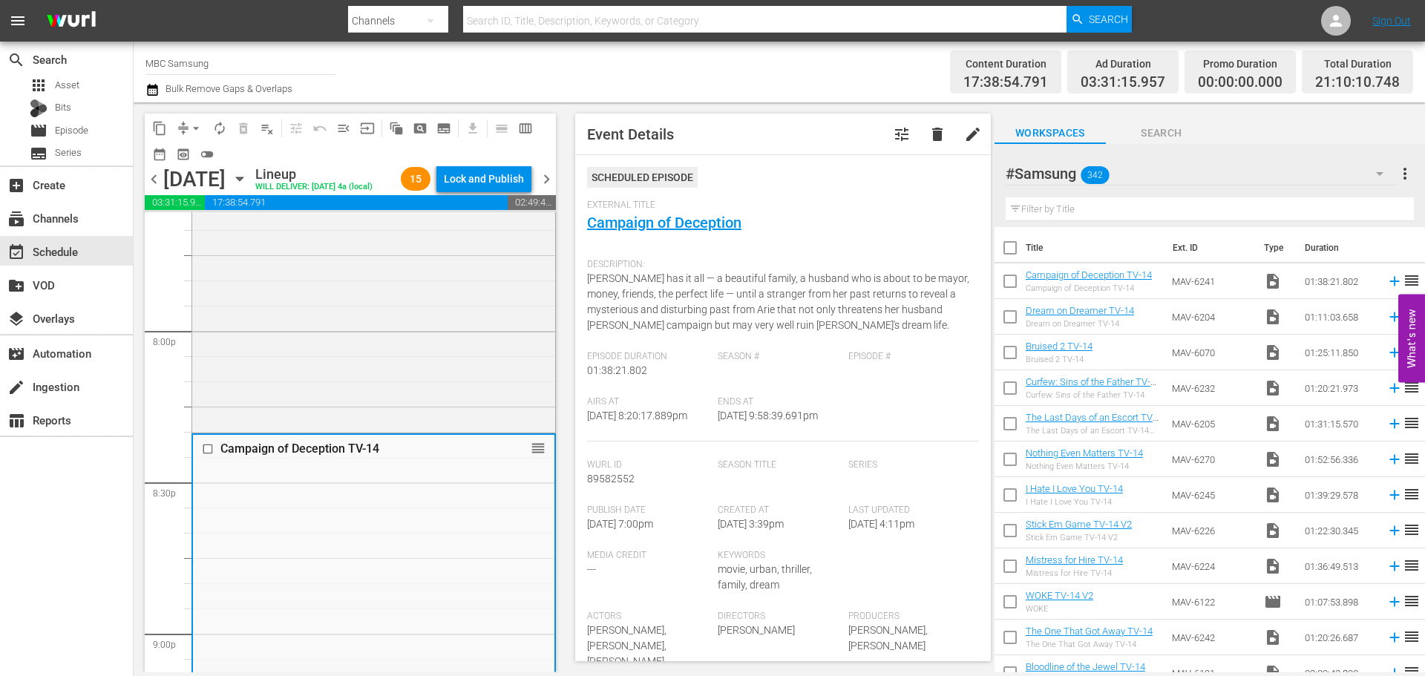
scroll to position [371, 0]
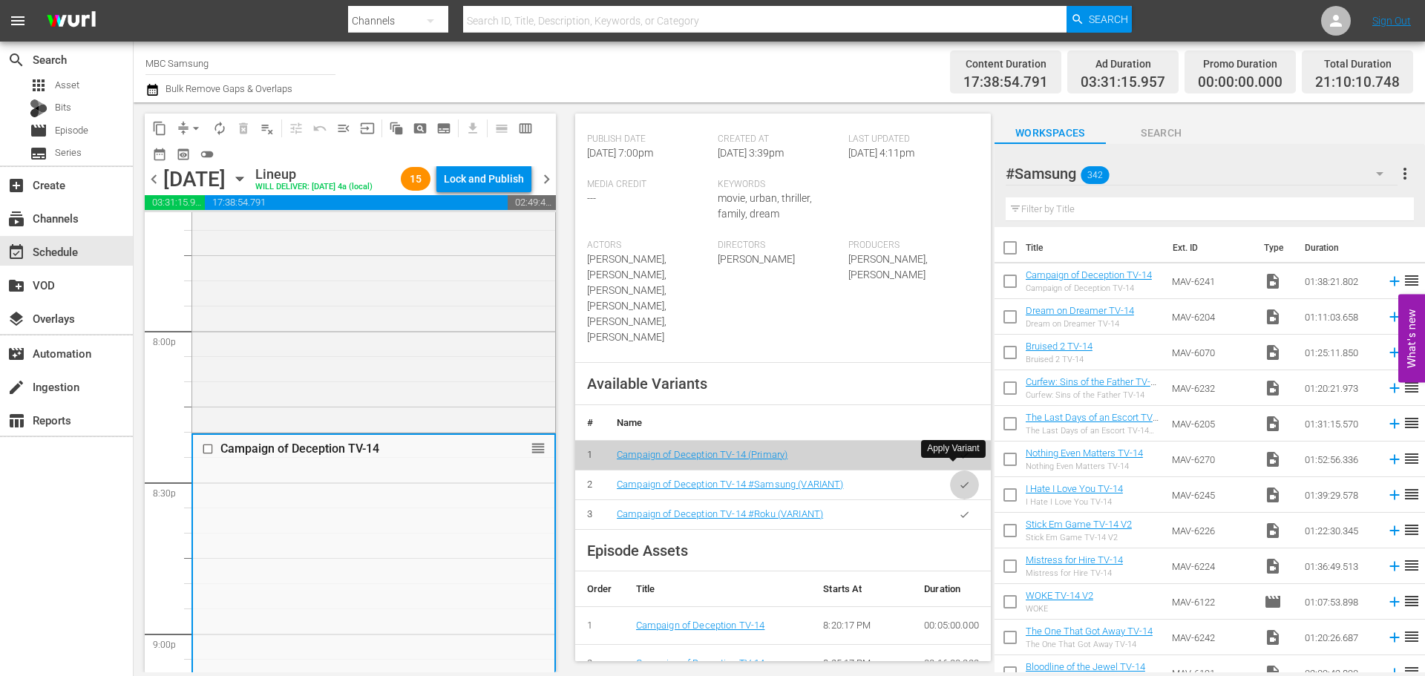
click at [960, 472] on button "button" at bounding box center [964, 484] width 29 height 29
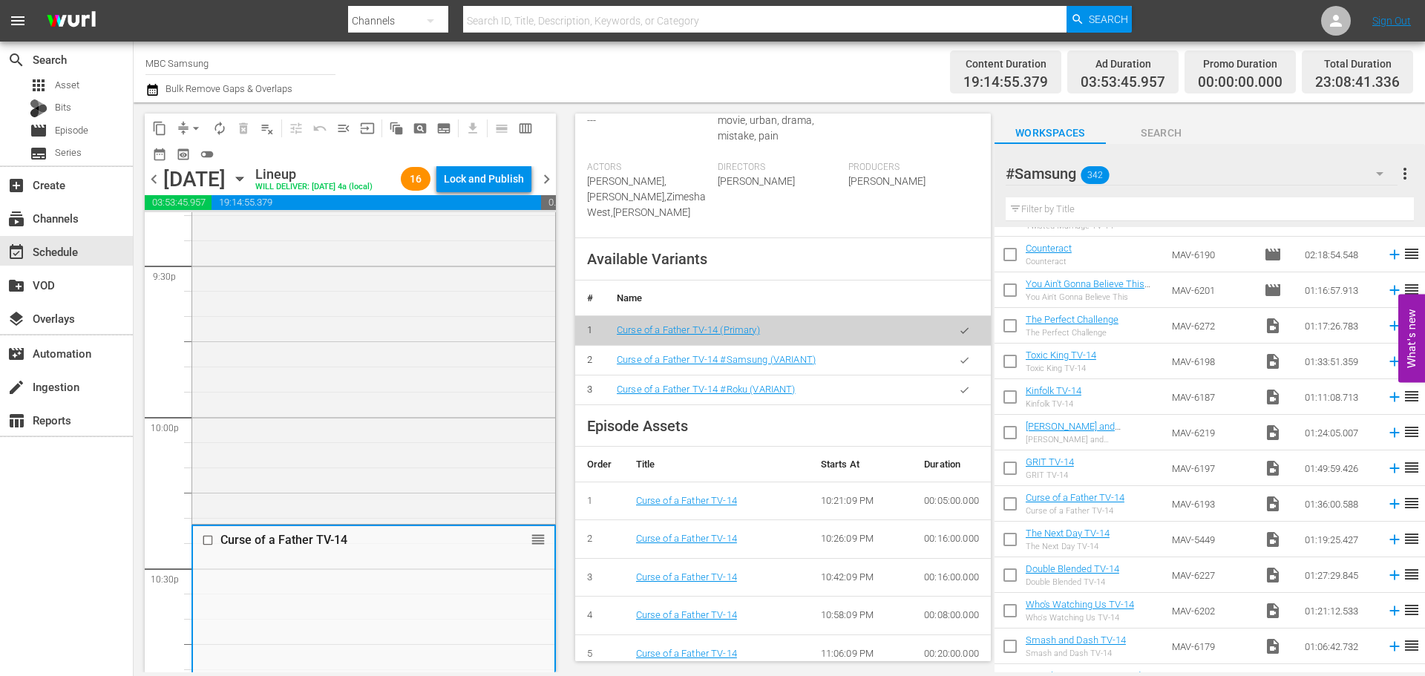
scroll to position [445, 0]
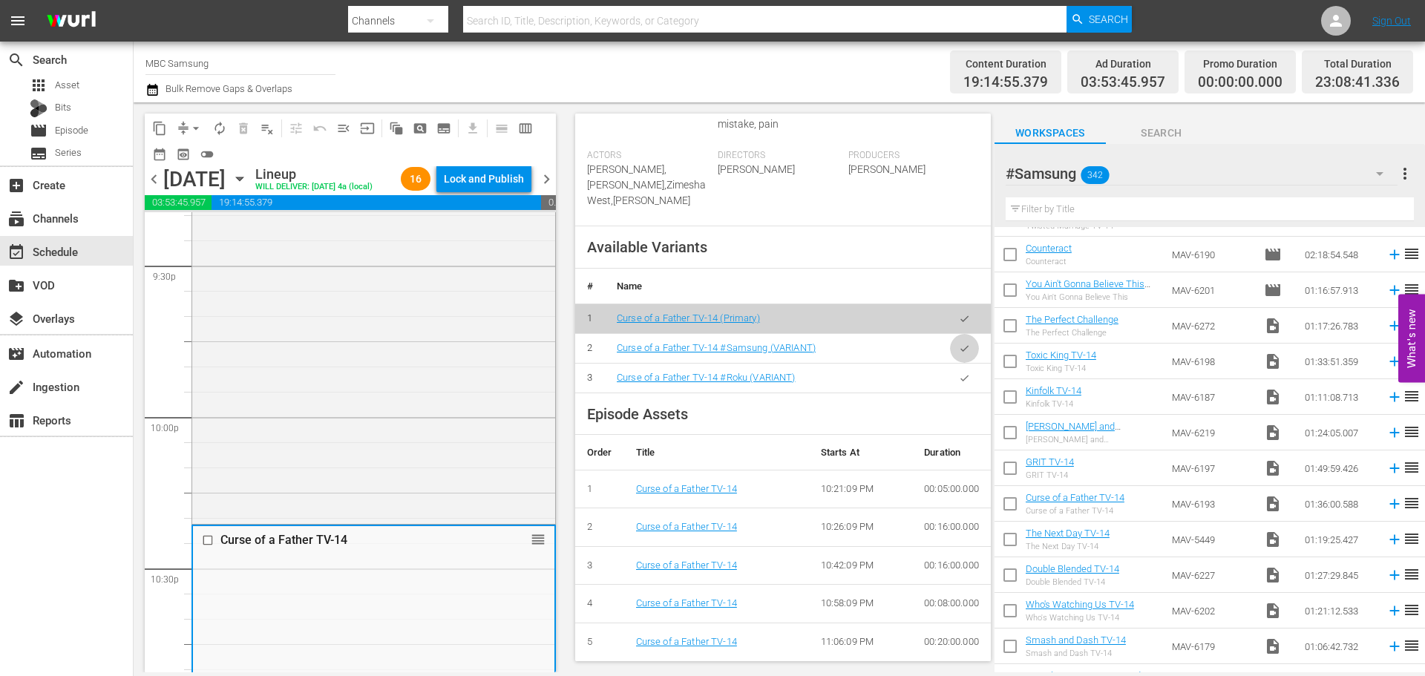
click at [959, 354] on icon "button" at bounding box center [964, 348] width 11 height 11
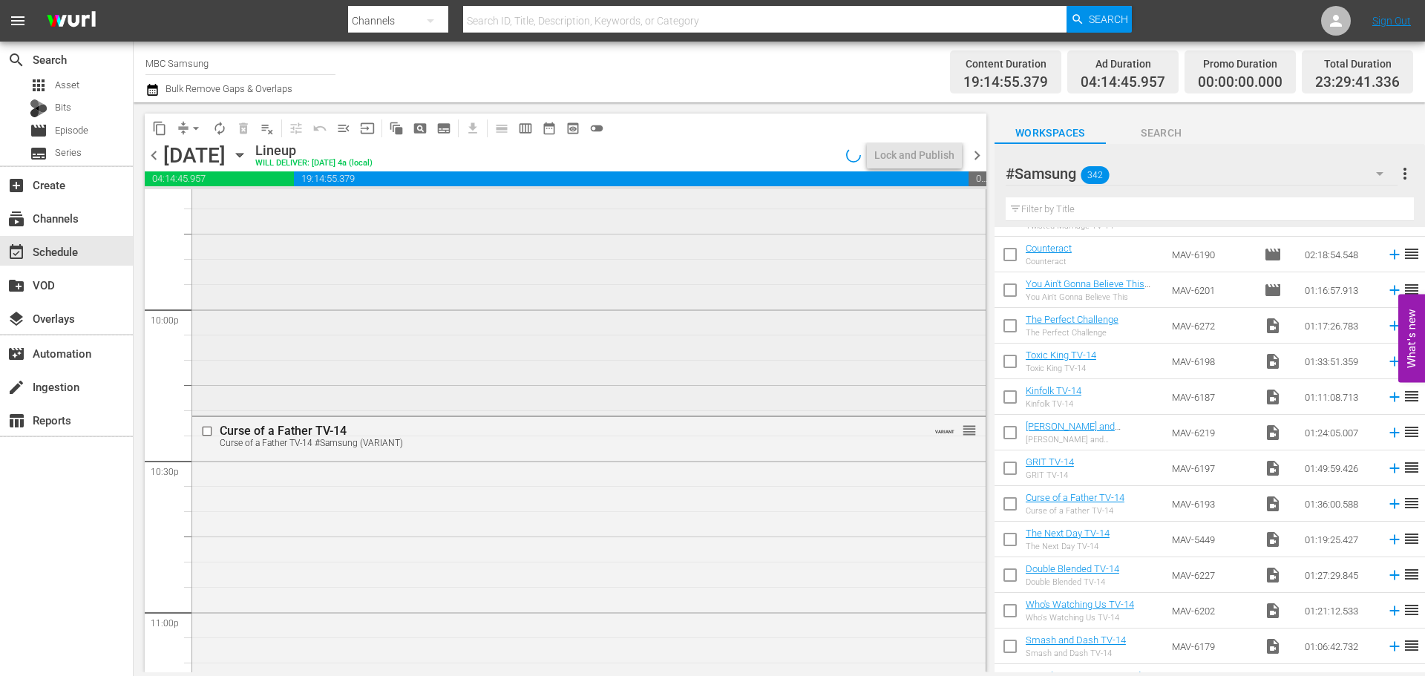
scroll to position [6875, 0]
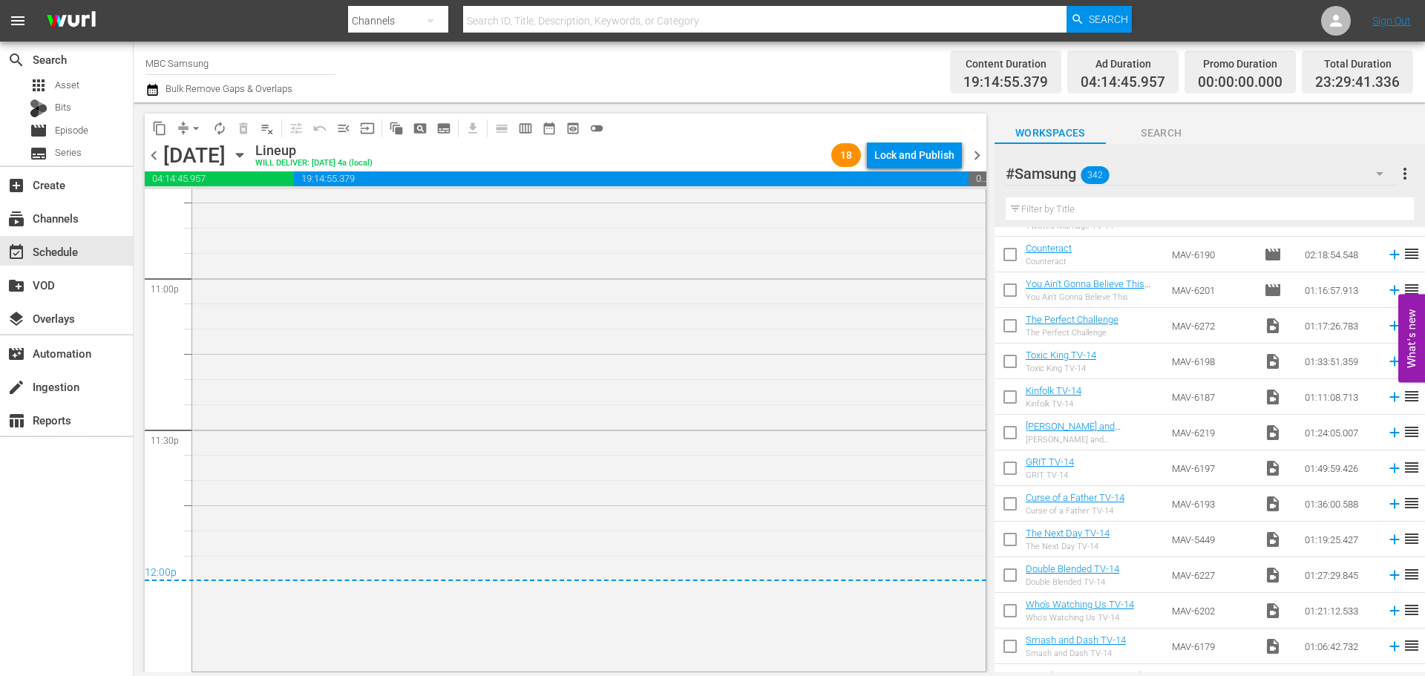
click at [906, 161] on div "Lock and Publish" at bounding box center [914, 155] width 80 height 27
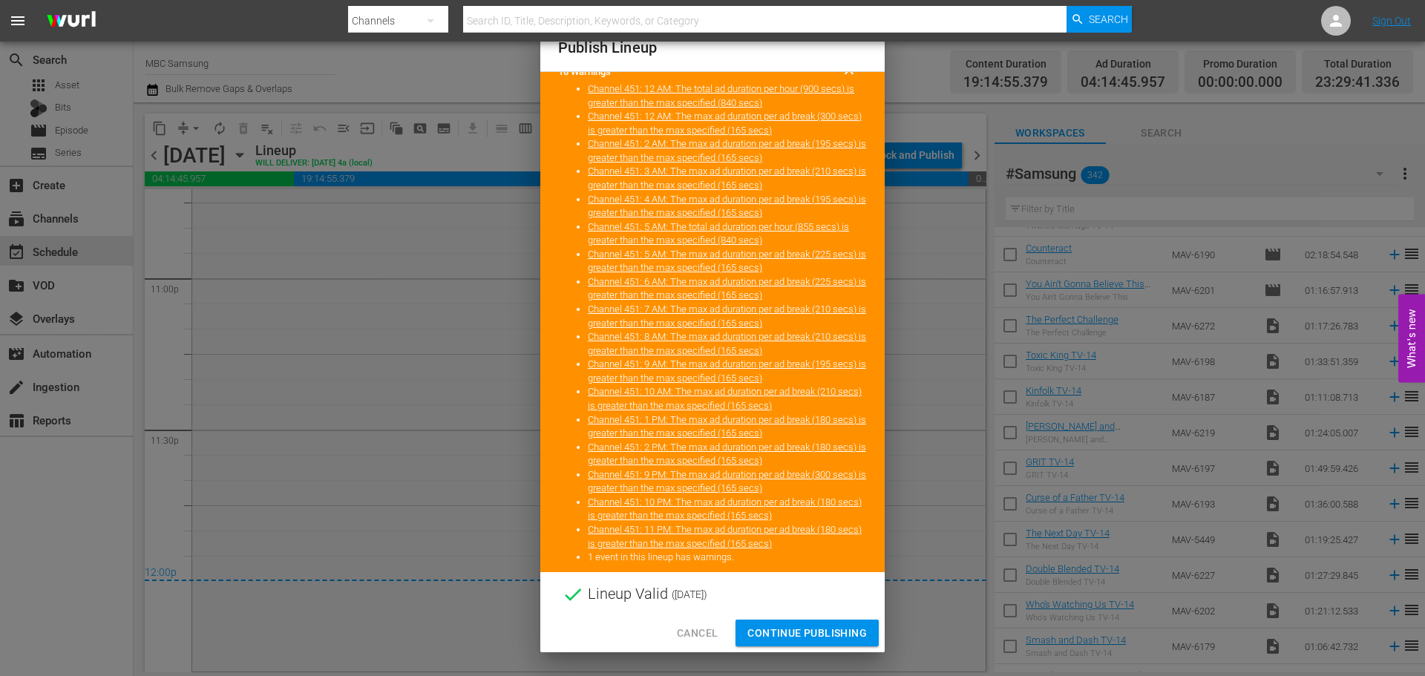
scroll to position [0, 0]
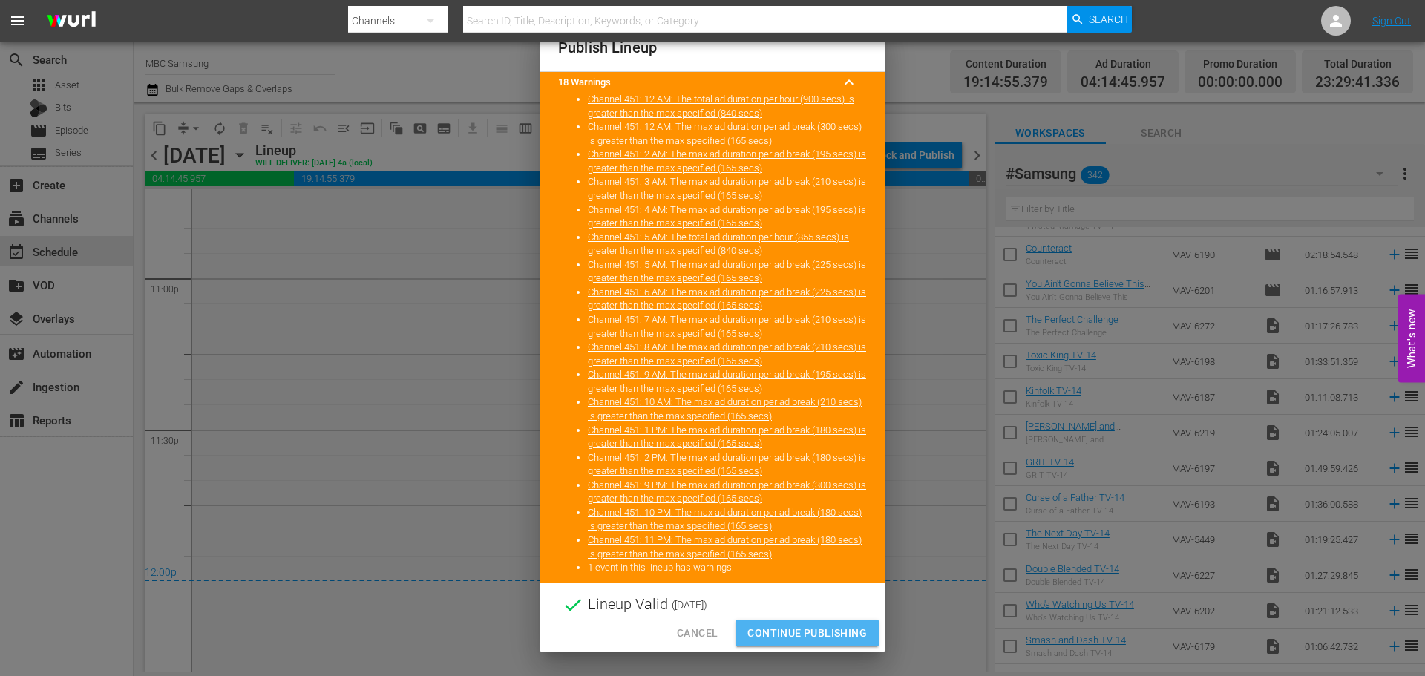
click at [832, 637] on span "Continue Publishing" at bounding box center [806, 633] width 119 height 19
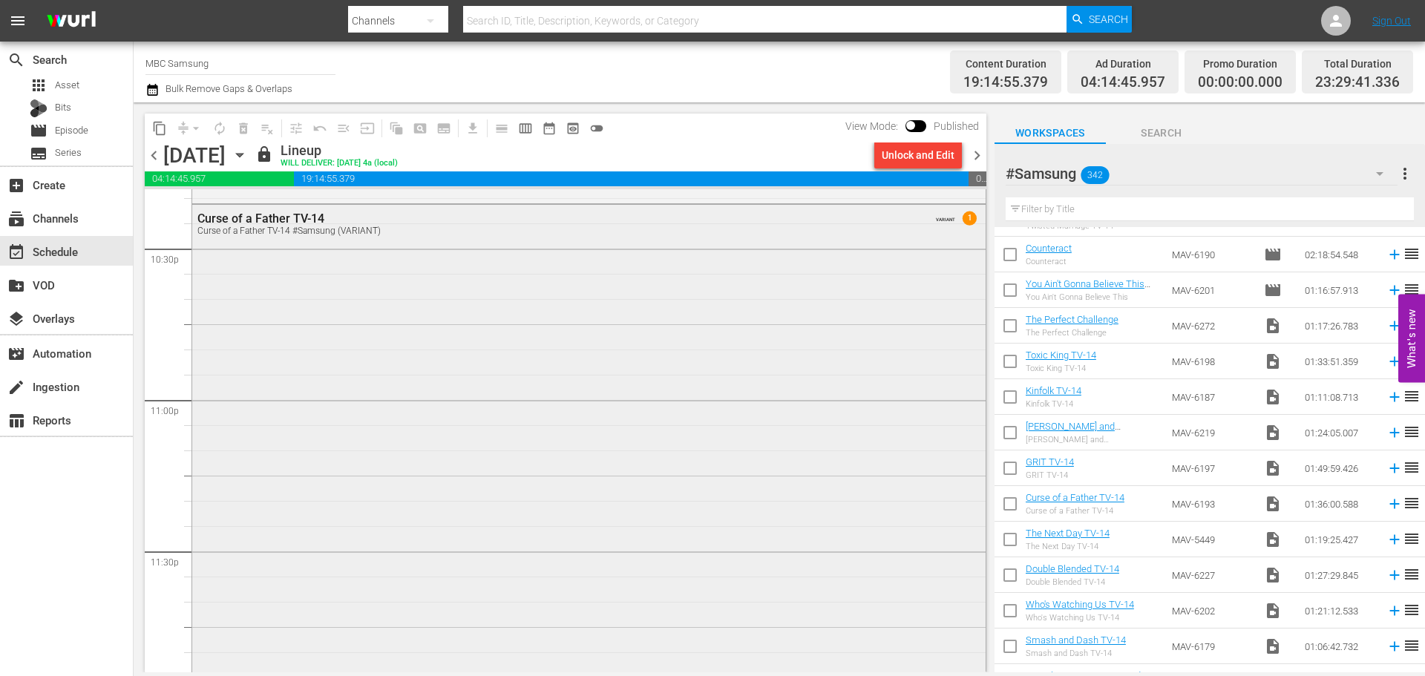
scroll to position [6875, 0]
drag, startPoint x: 982, startPoint y: 153, endPoint x: 1405, endPoint y: 332, distance: 459.5
click at [982, 154] on span "chevron_right" at bounding box center [977, 155] width 19 height 19
